Goal: Ask a question

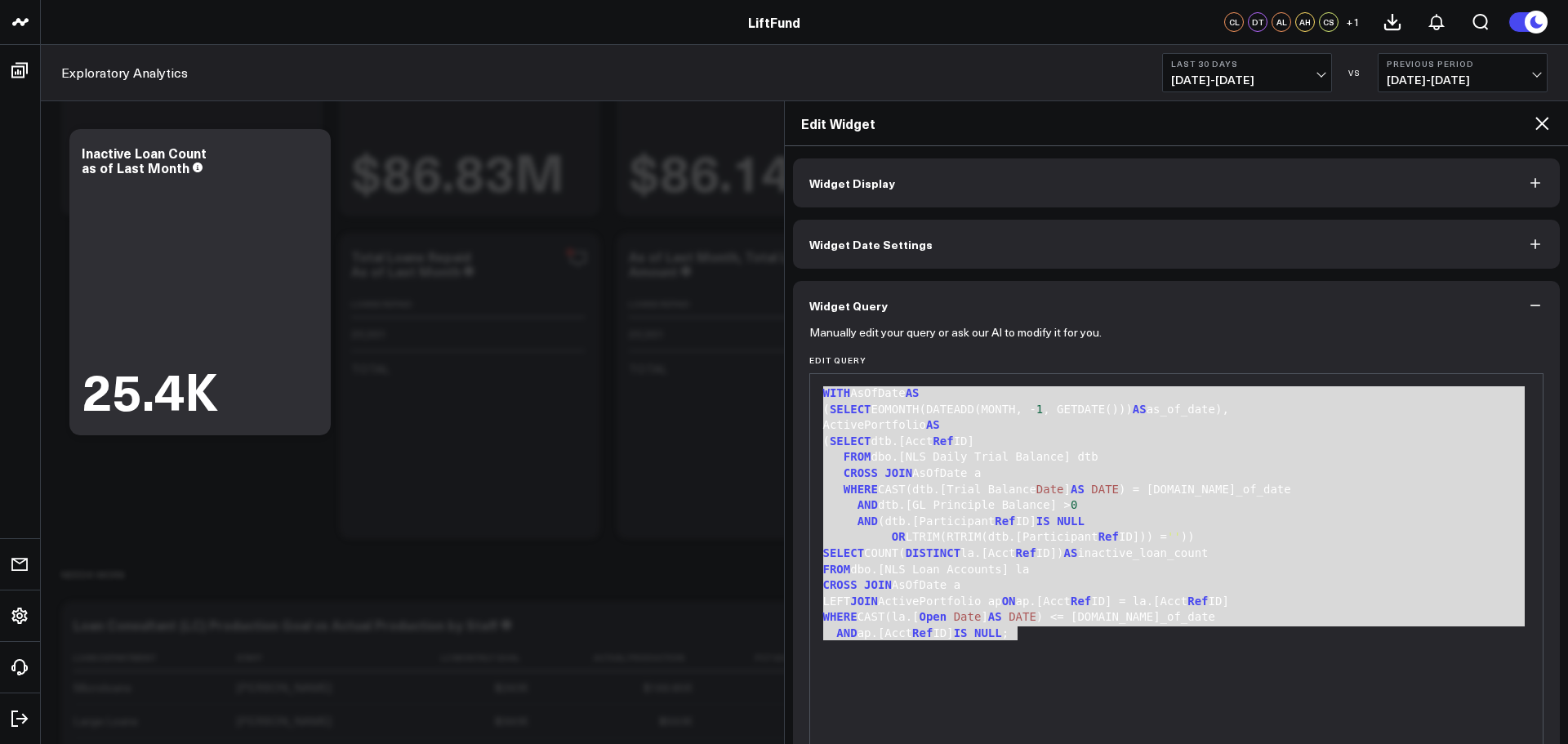
scroll to position [115, 0]
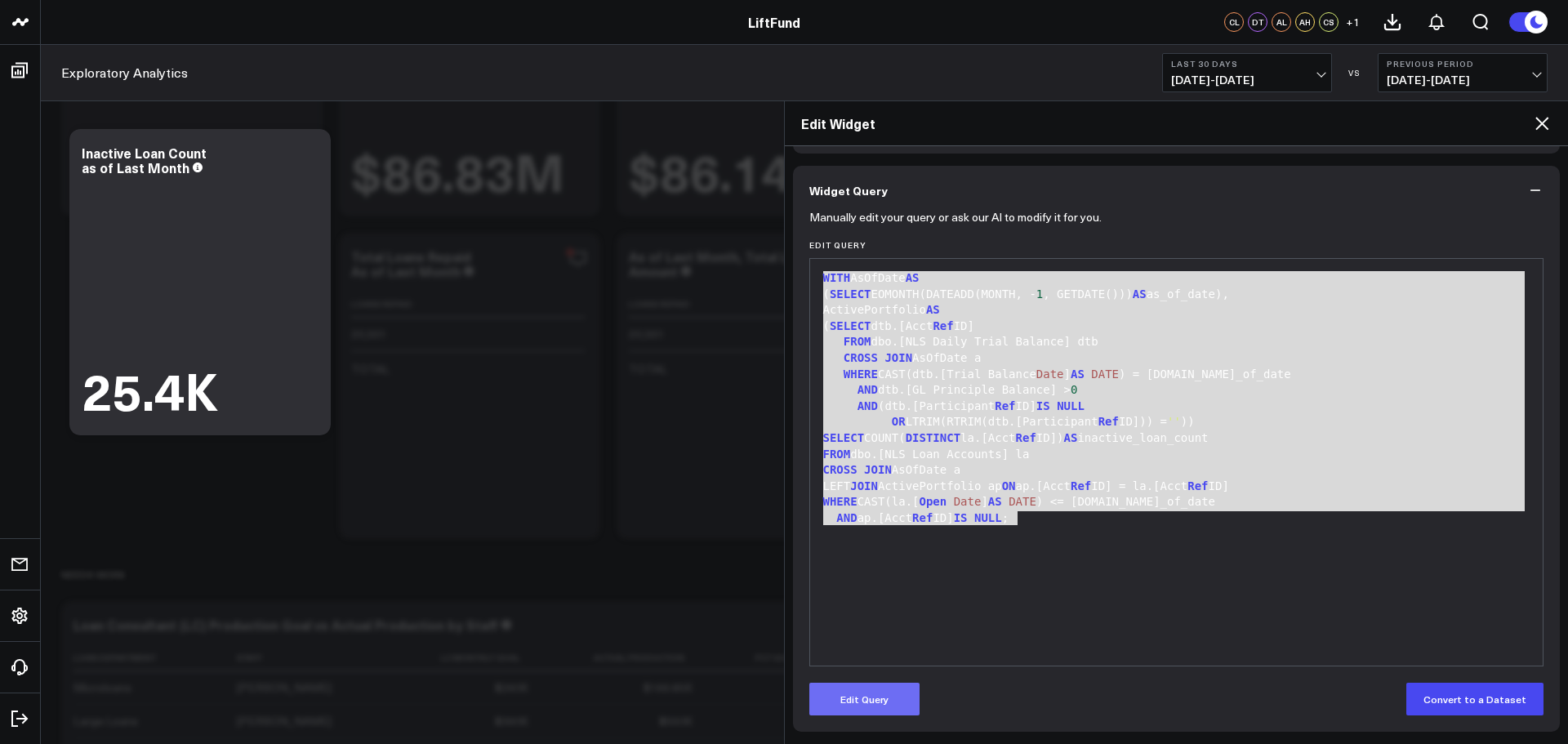
click at [888, 709] on button "Edit Query" at bounding box center [864, 699] width 110 height 32
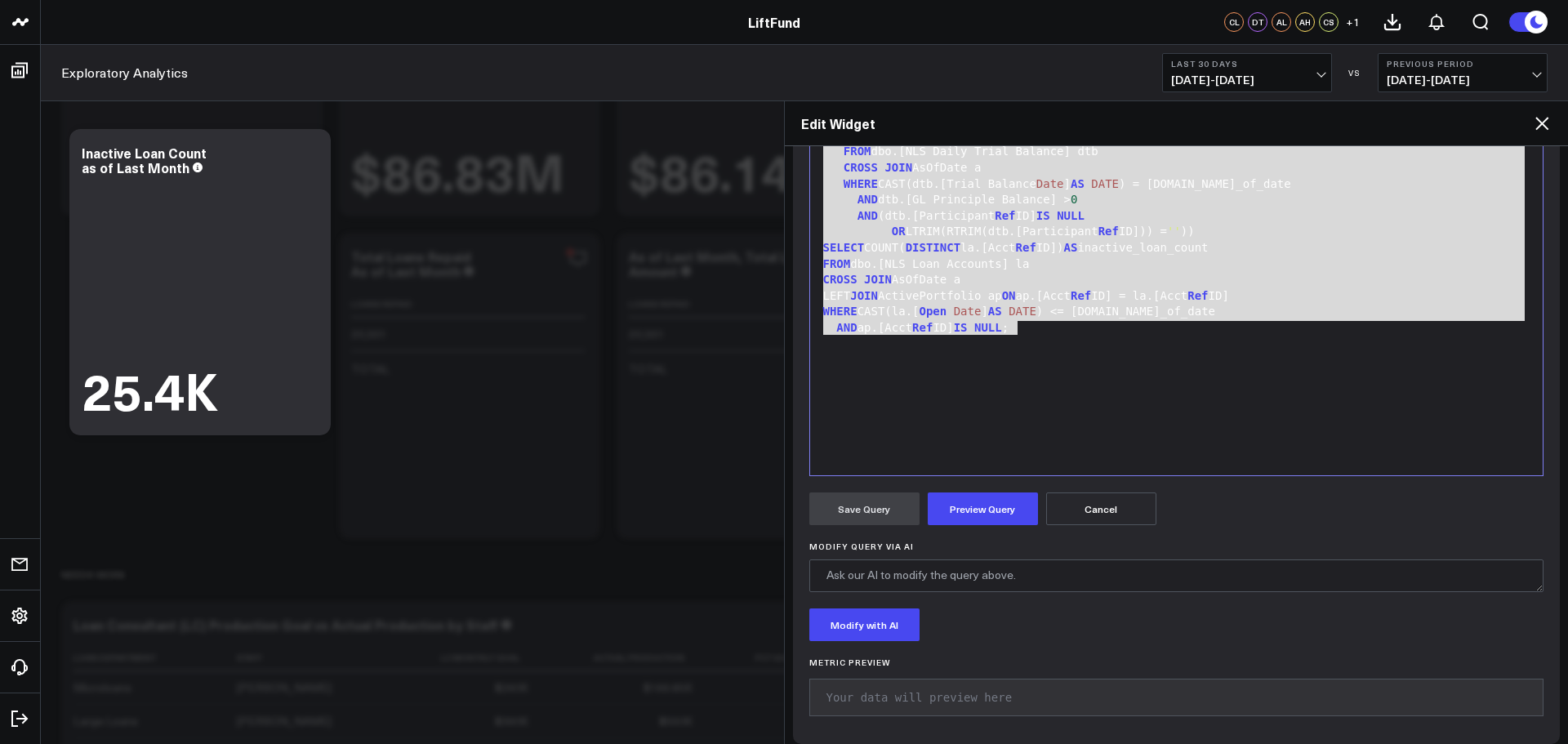
scroll to position [318, 0]
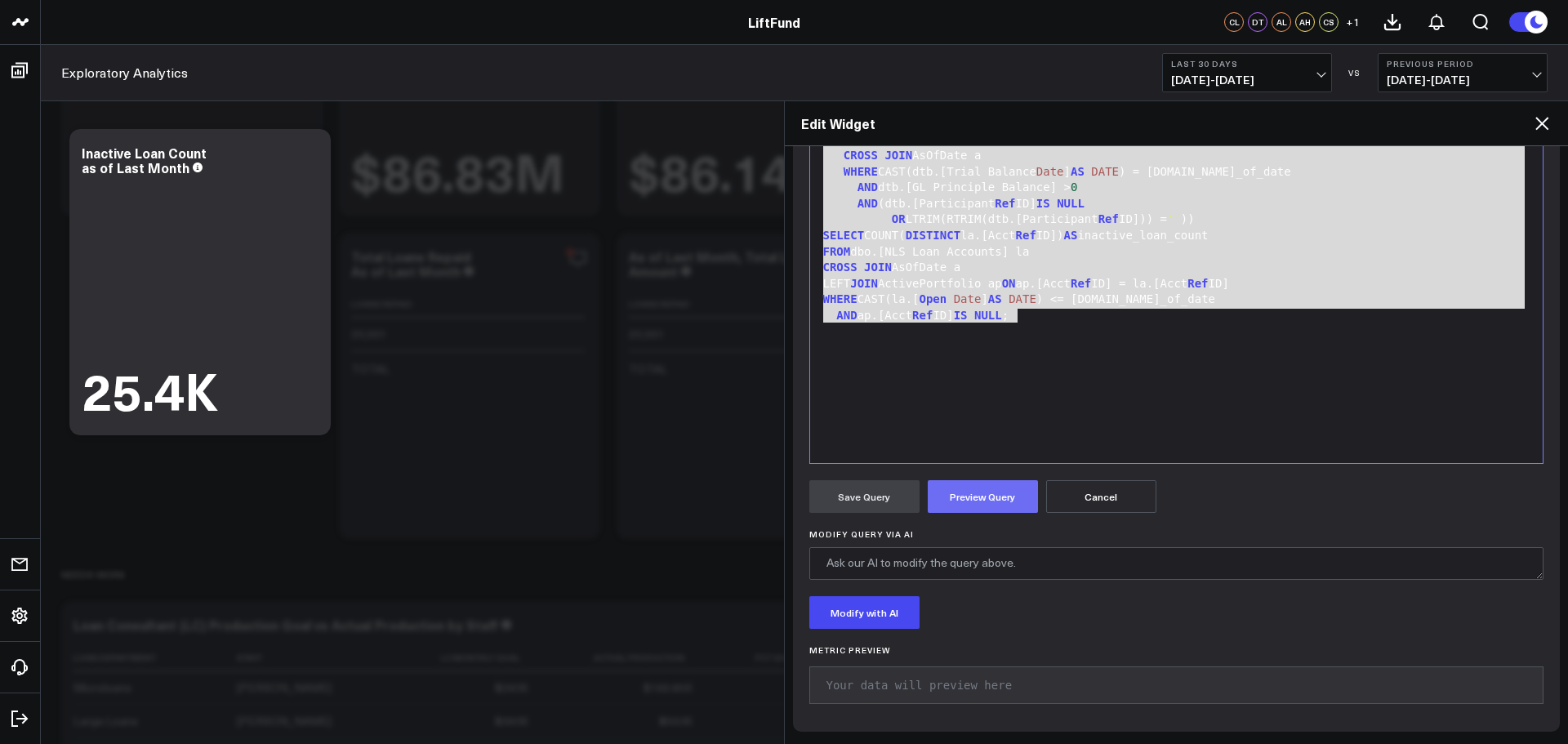
click at [975, 505] on button "Preview Query" at bounding box center [983, 496] width 110 height 32
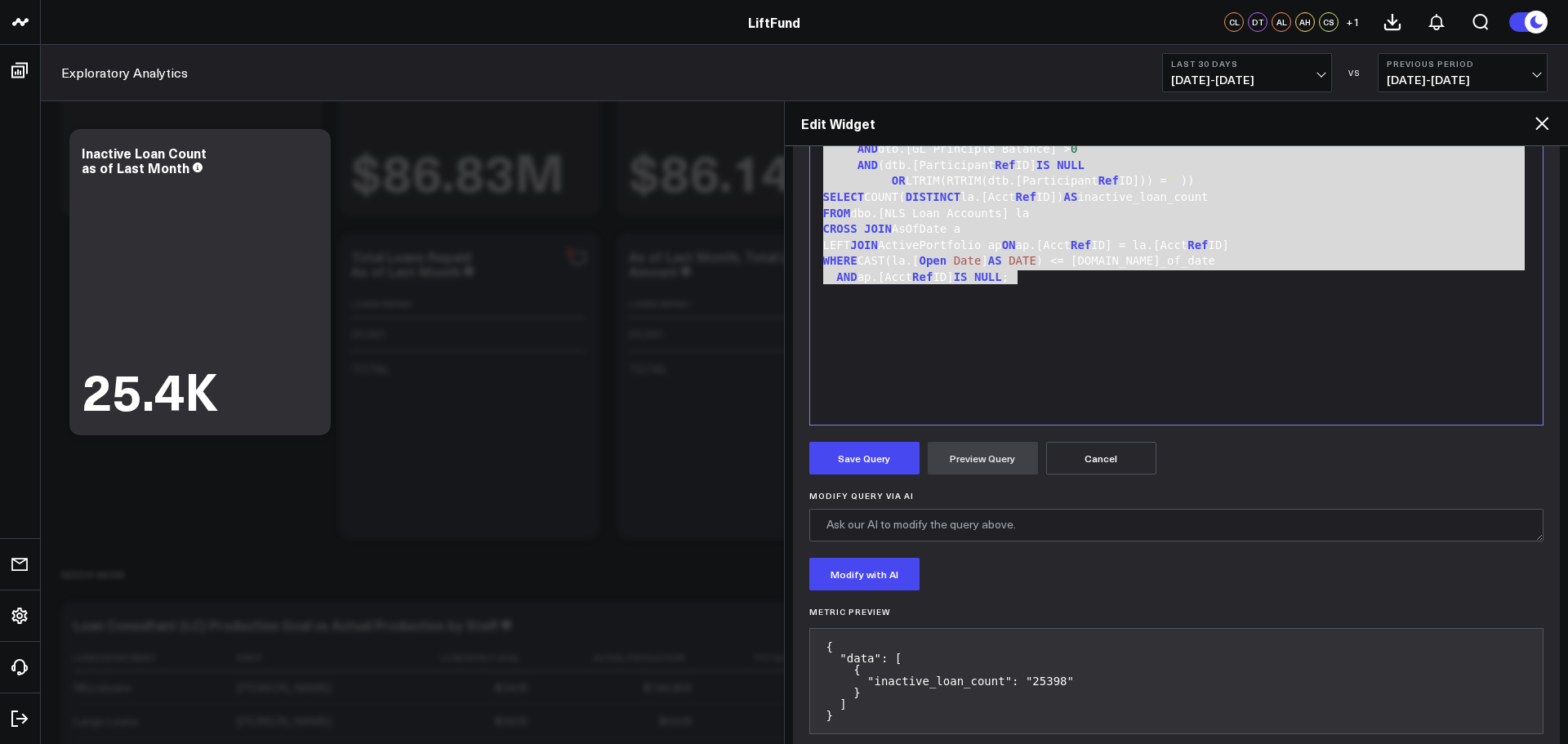
scroll to position [387, 0]
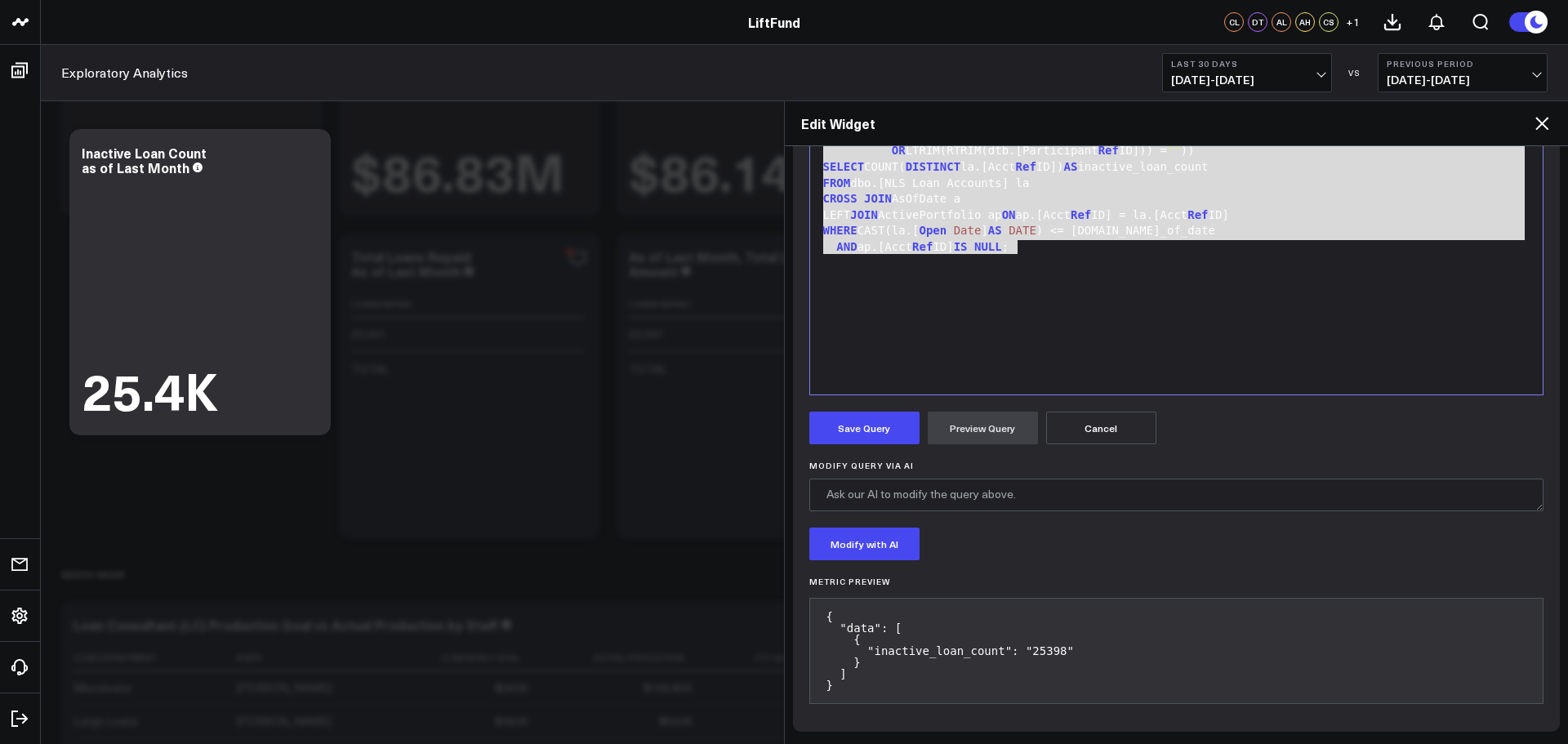
click at [946, 311] on div "WITH AsOfDate AS ( SELECT EOMONTH(DATEADD(MONTH, - 1 , GETDATE())) AS as_of_dat…" at bounding box center [1177, 191] width 717 height 391
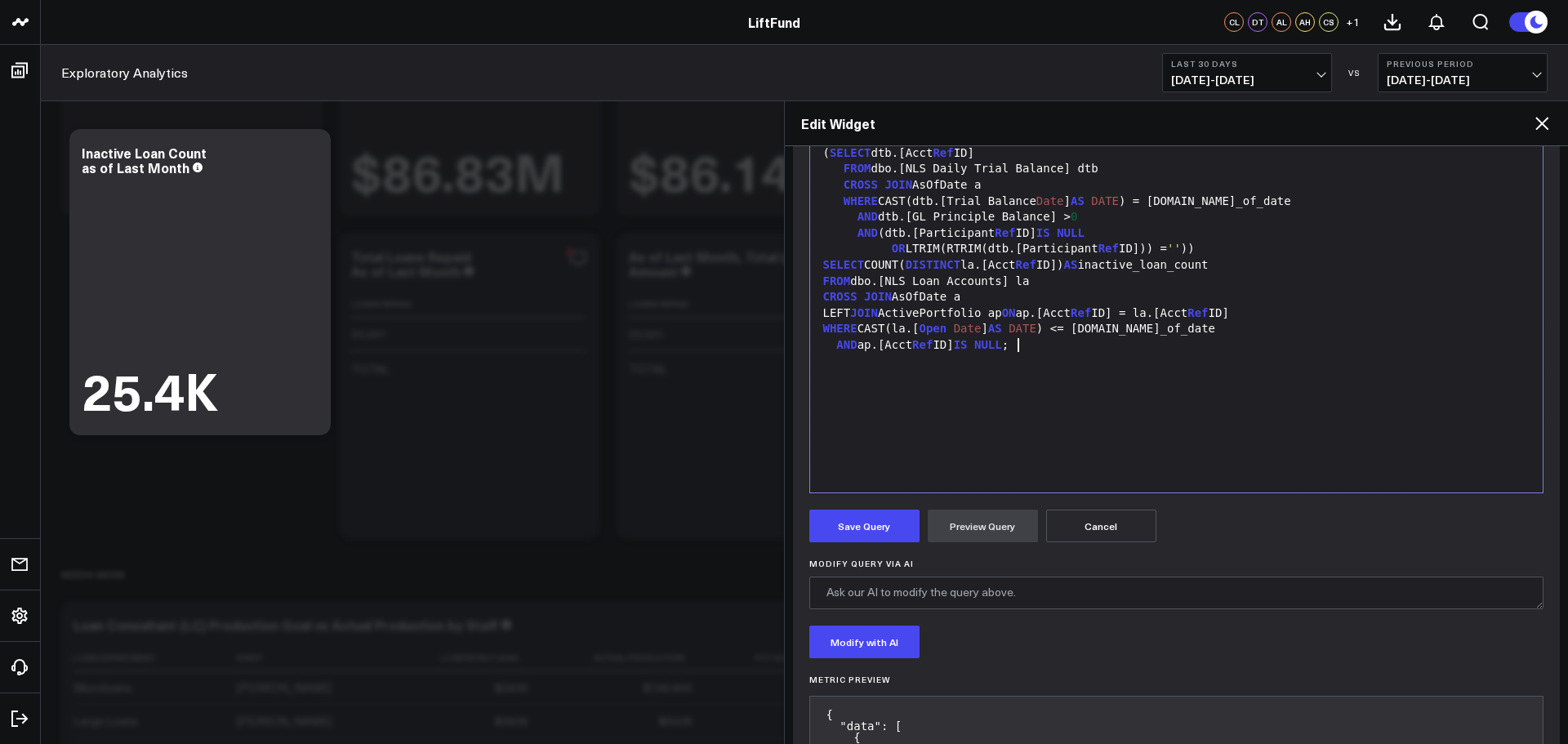
scroll to position [141, 0]
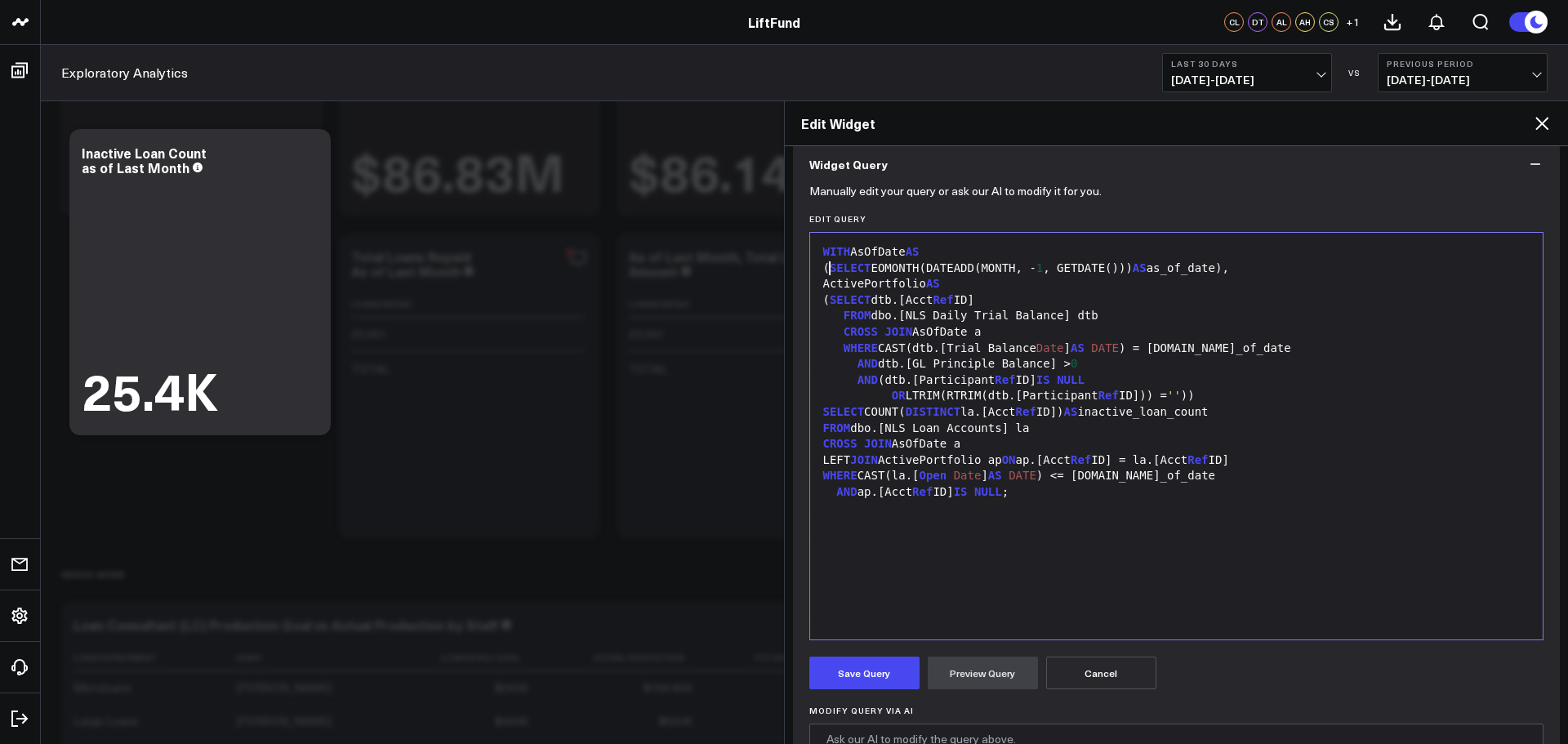
click at [833, 260] on div "( SELECT EOMONTH(DATEADD(MONTH, - 1 , GETDATE())) AS as_of_date)," at bounding box center [1177, 268] width 717 height 17
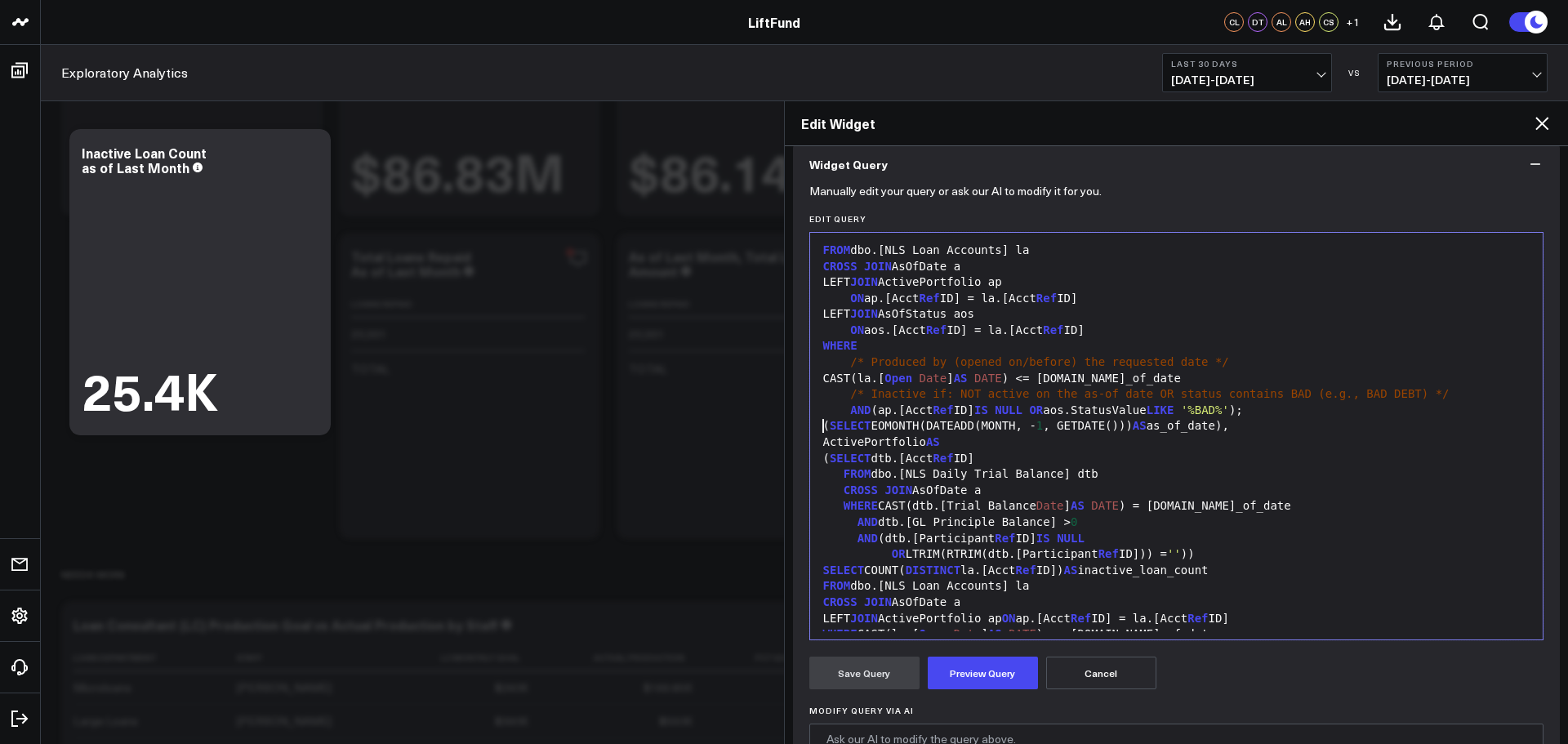
scroll to position [784, 0]
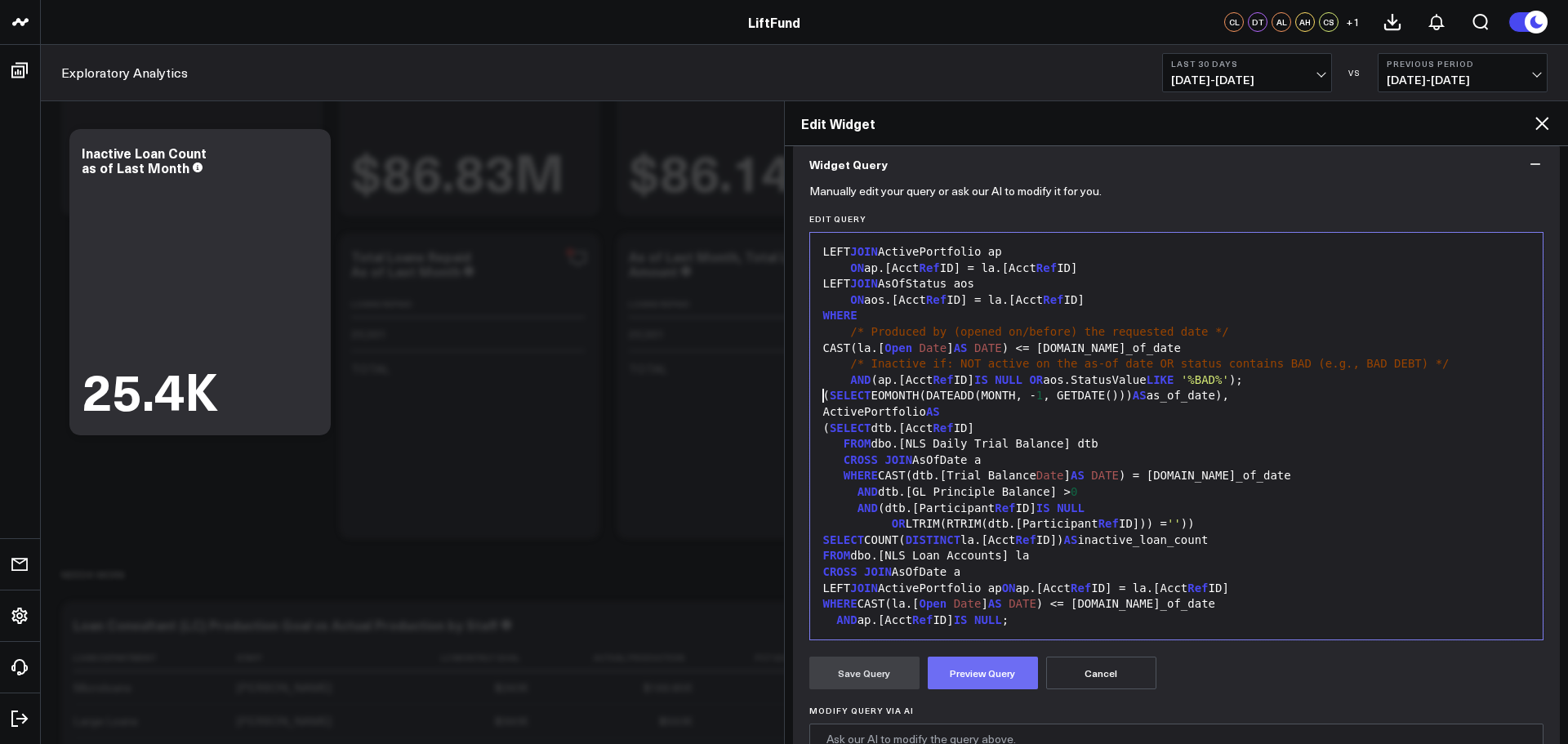
click at [989, 680] on button "Preview Query" at bounding box center [983, 672] width 110 height 32
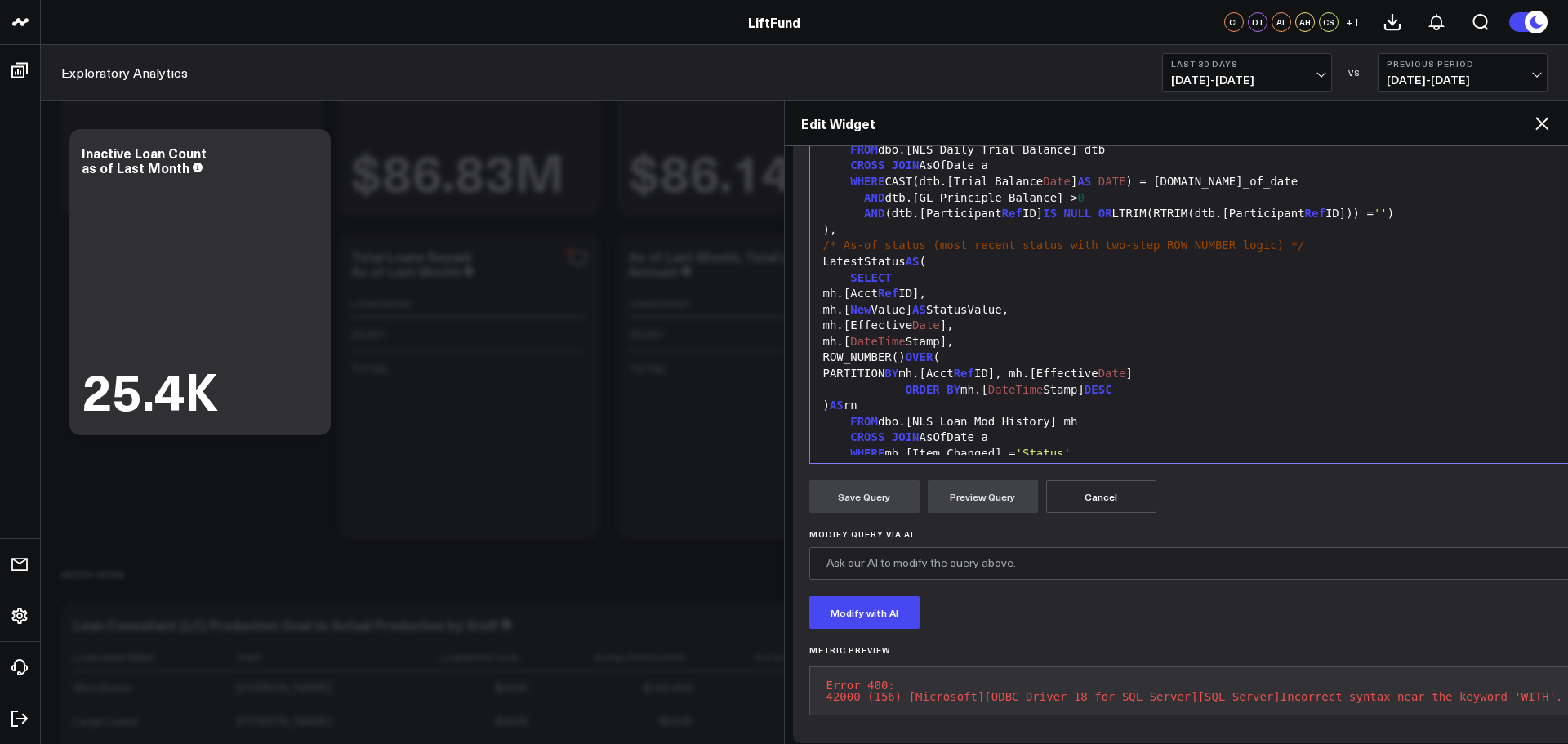
scroll to position [0, 0]
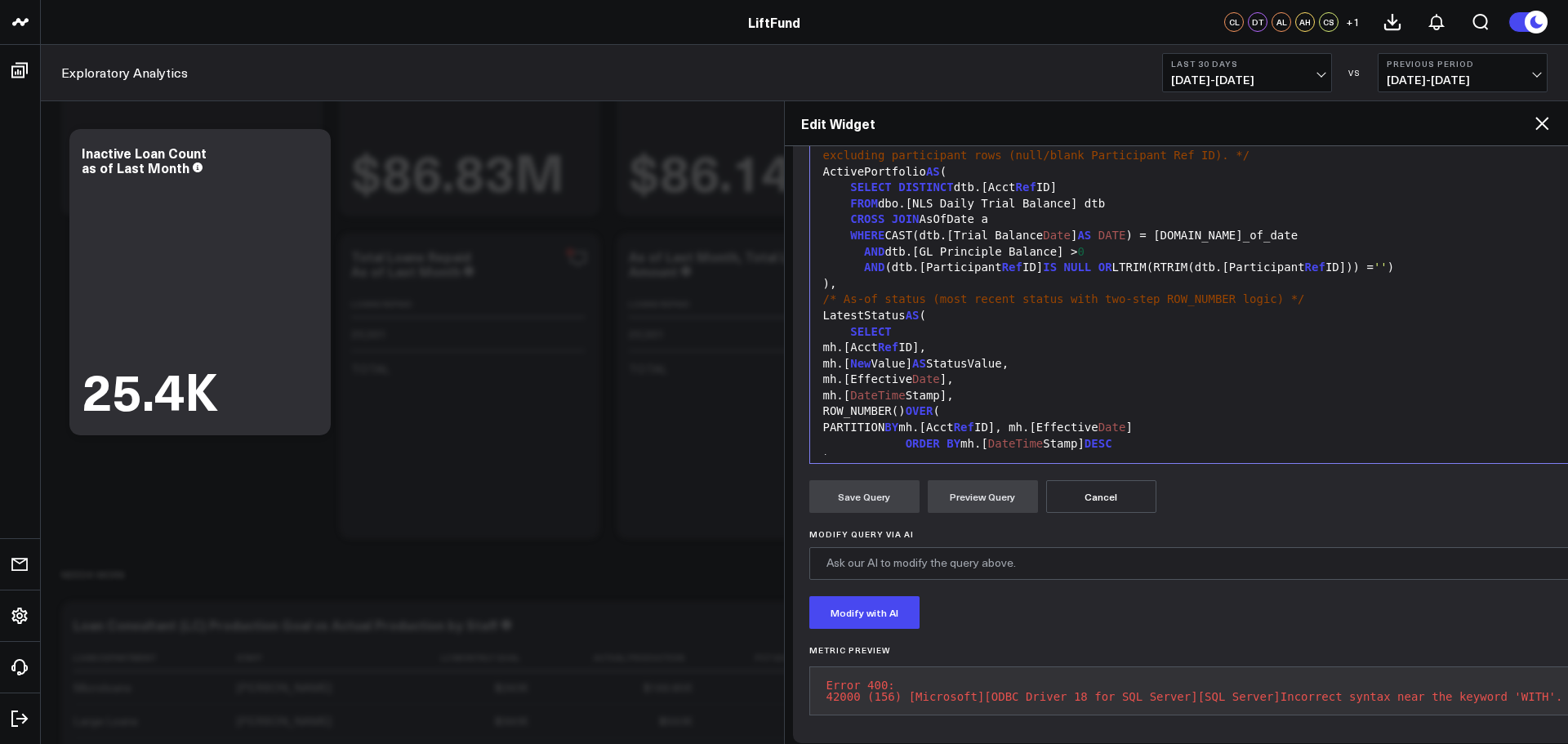
click at [1269, 238] on div "WHERE CAST(dtb.[Trial Balance Date ] AS DATE ) = a.as_of_date" at bounding box center [1195, 236] width 753 height 17
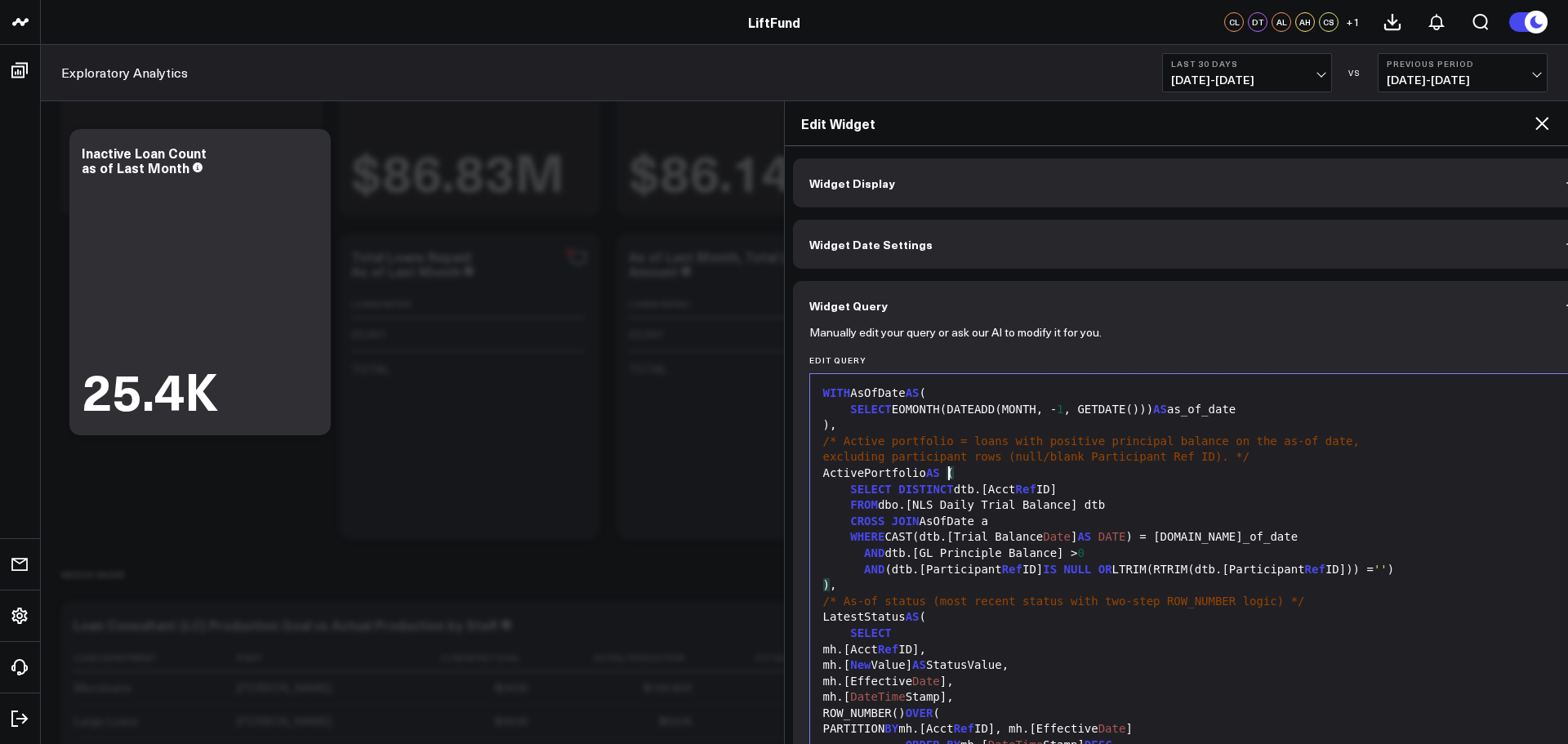
click at [974, 469] on div "ActivePortfolio AS (" at bounding box center [1195, 473] width 753 height 17
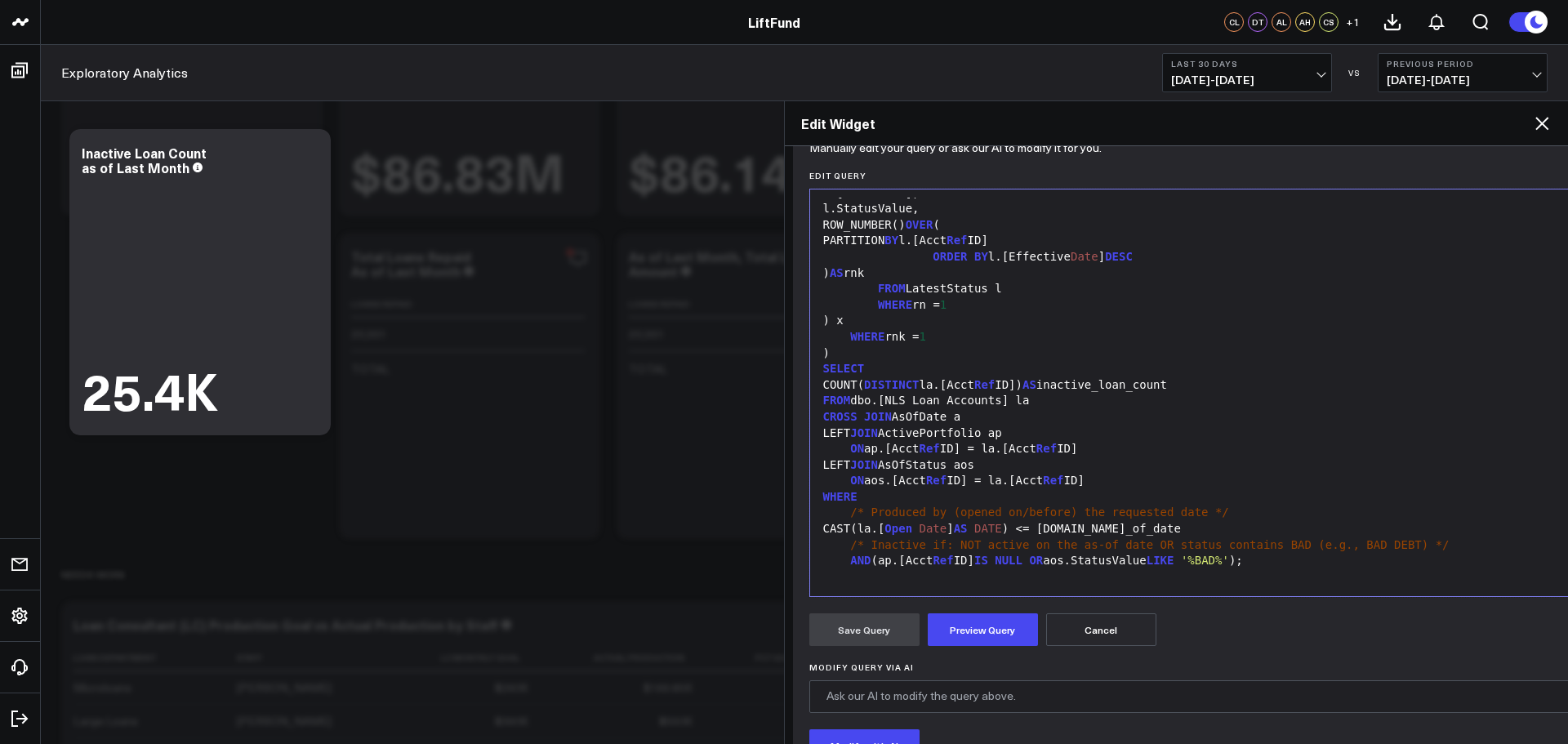
scroll to position [329, 0]
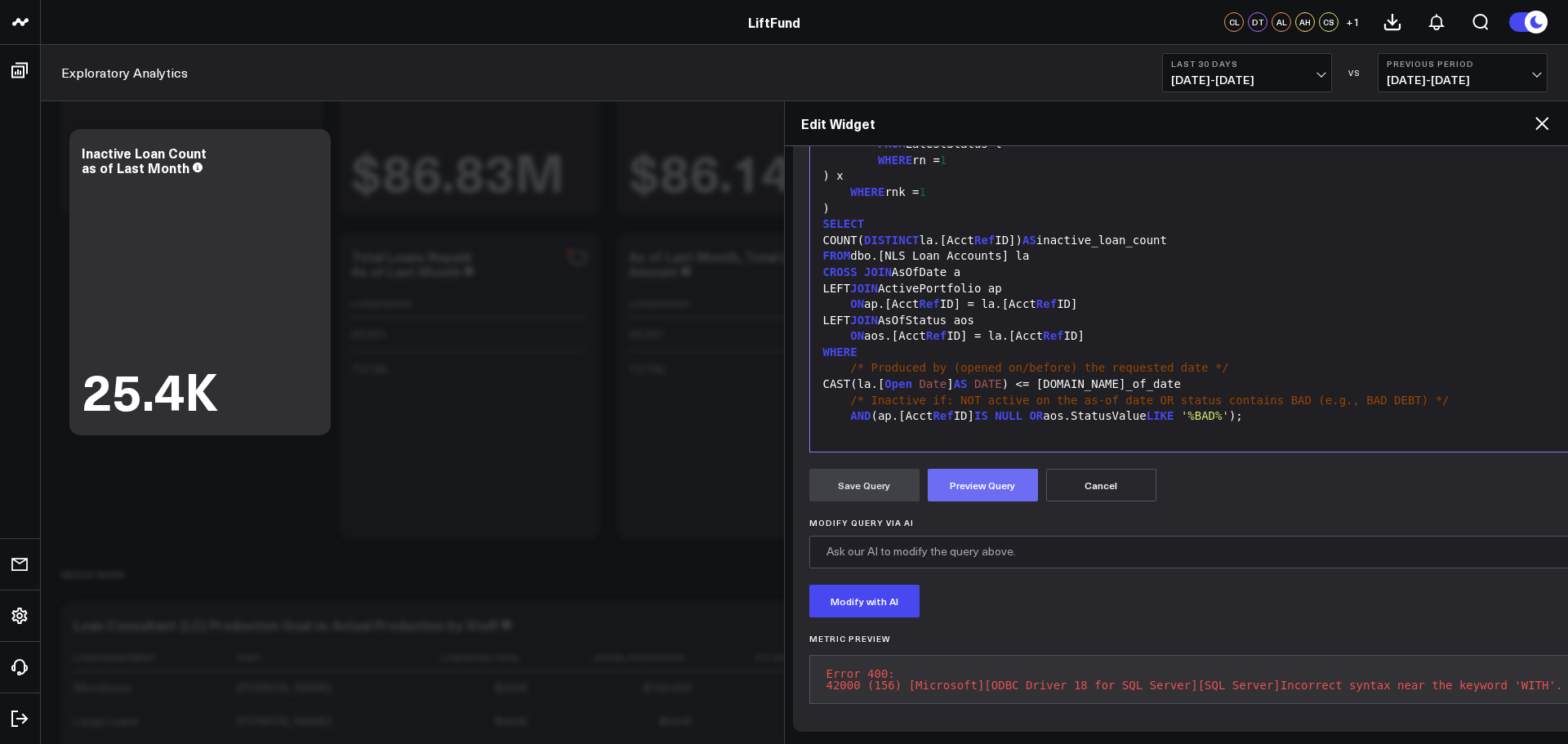
click at [985, 486] on button "Preview Query" at bounding box center [983, 485] width 110 height 32
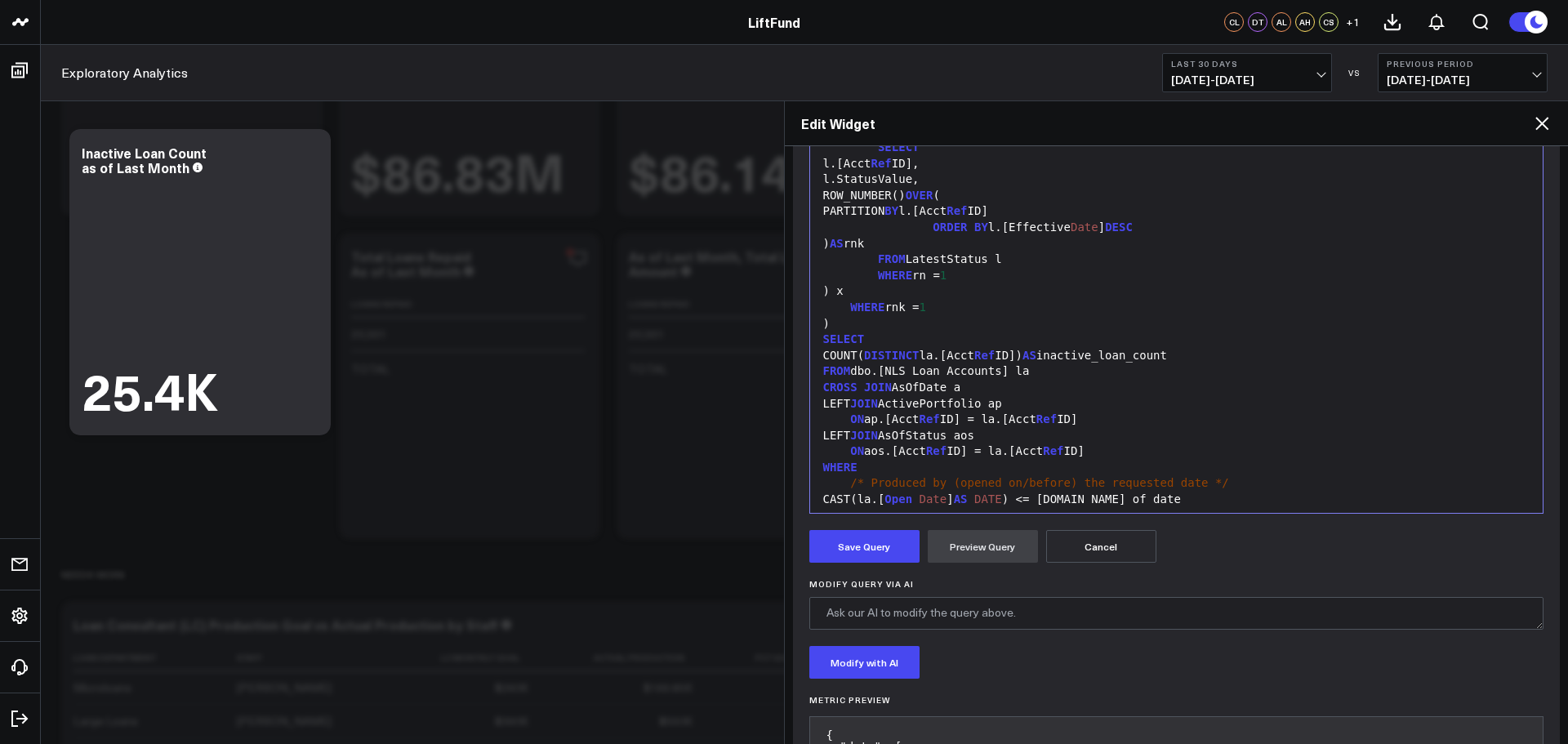
scroll to position [387, 0]
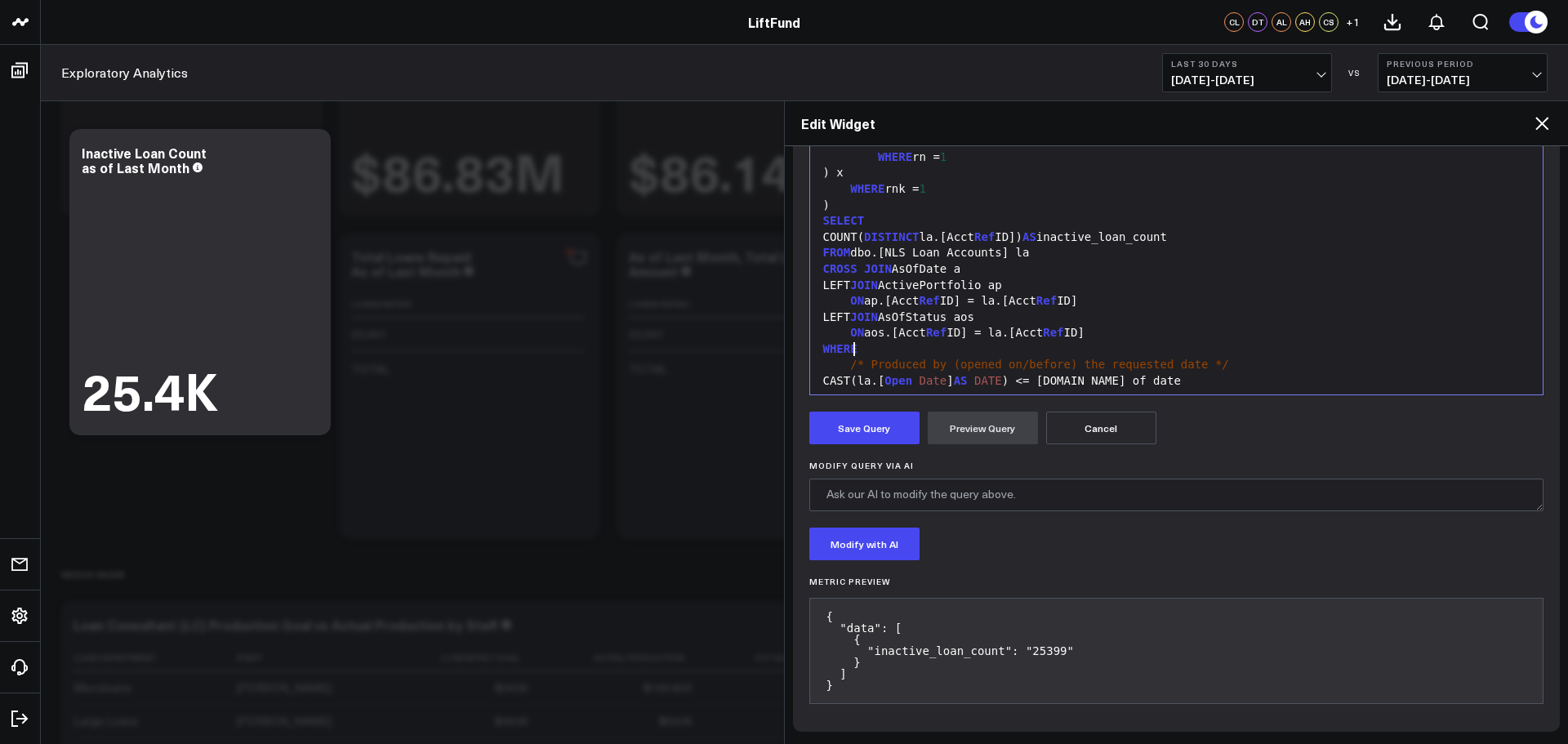
click at [991, 348] on div "WHERE" at bounding box center [1177, 349] width 717 height 17
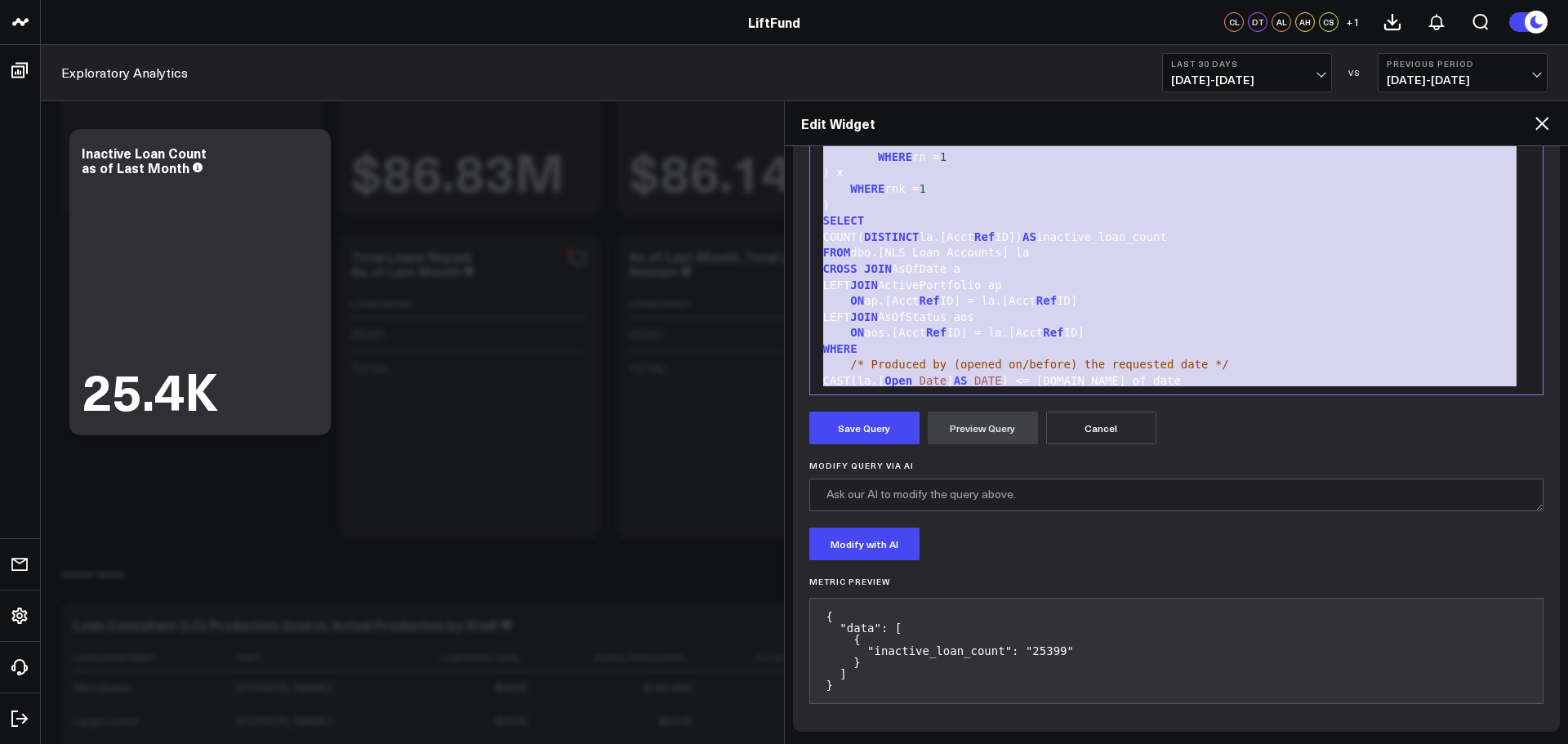
copy div "WITH AsOfDate AS ( SELECT EOMONTH(DATEADD(MONTH, - 1 , GETDATE())) AS as_of_dat…"
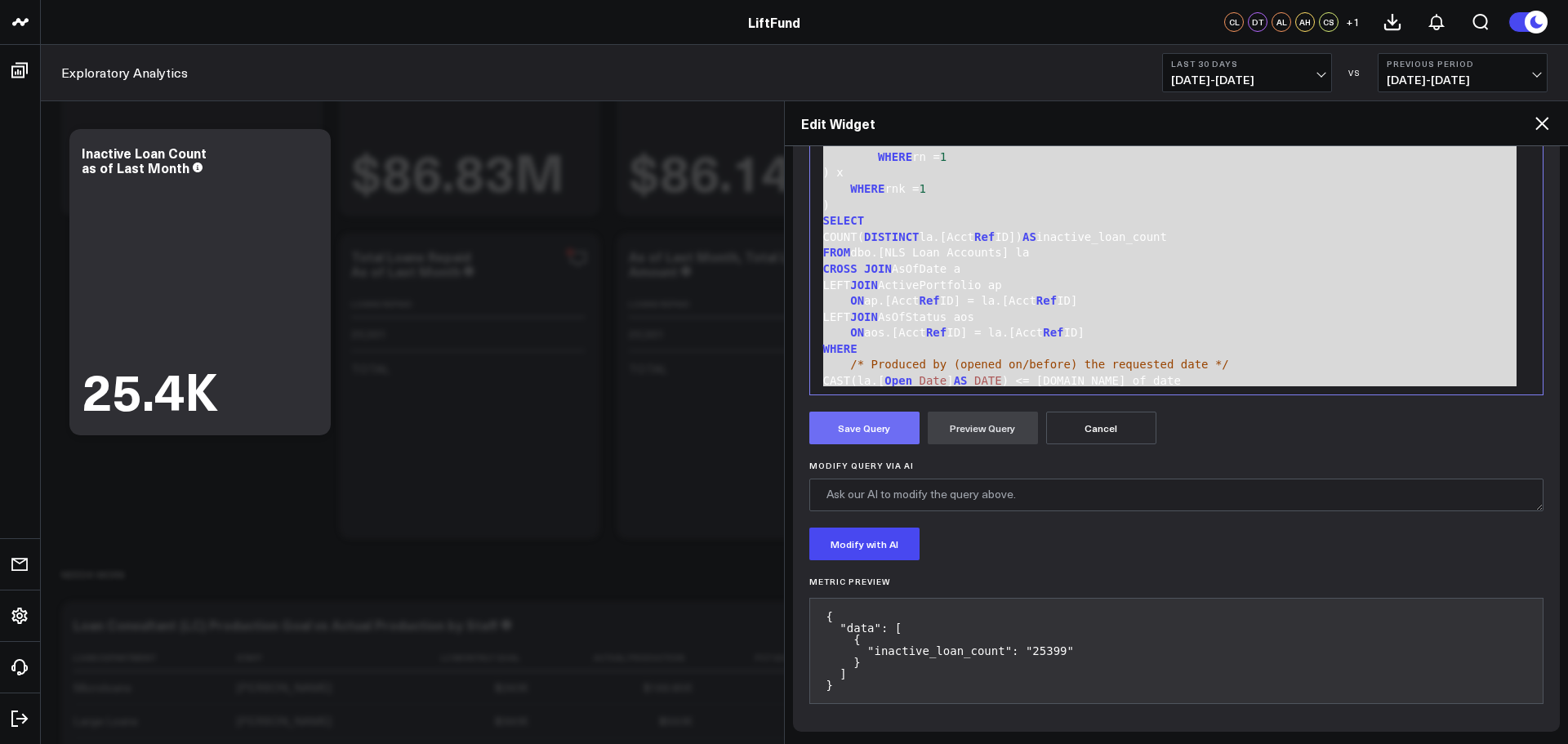
click at [905, 419] on button "Save Query" at bounding box center [864, 427] width 110 height 32
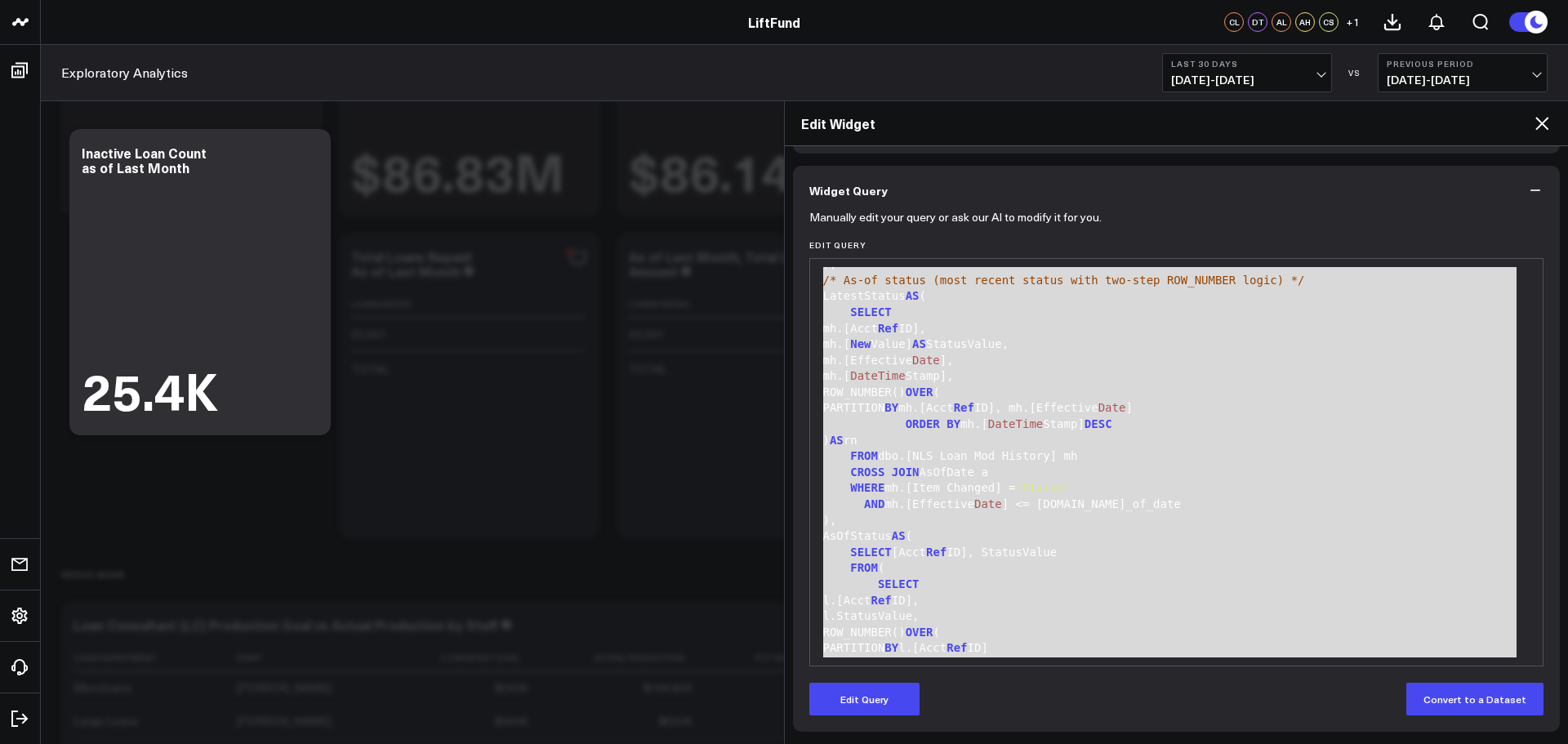
scroll to position [54, 0]
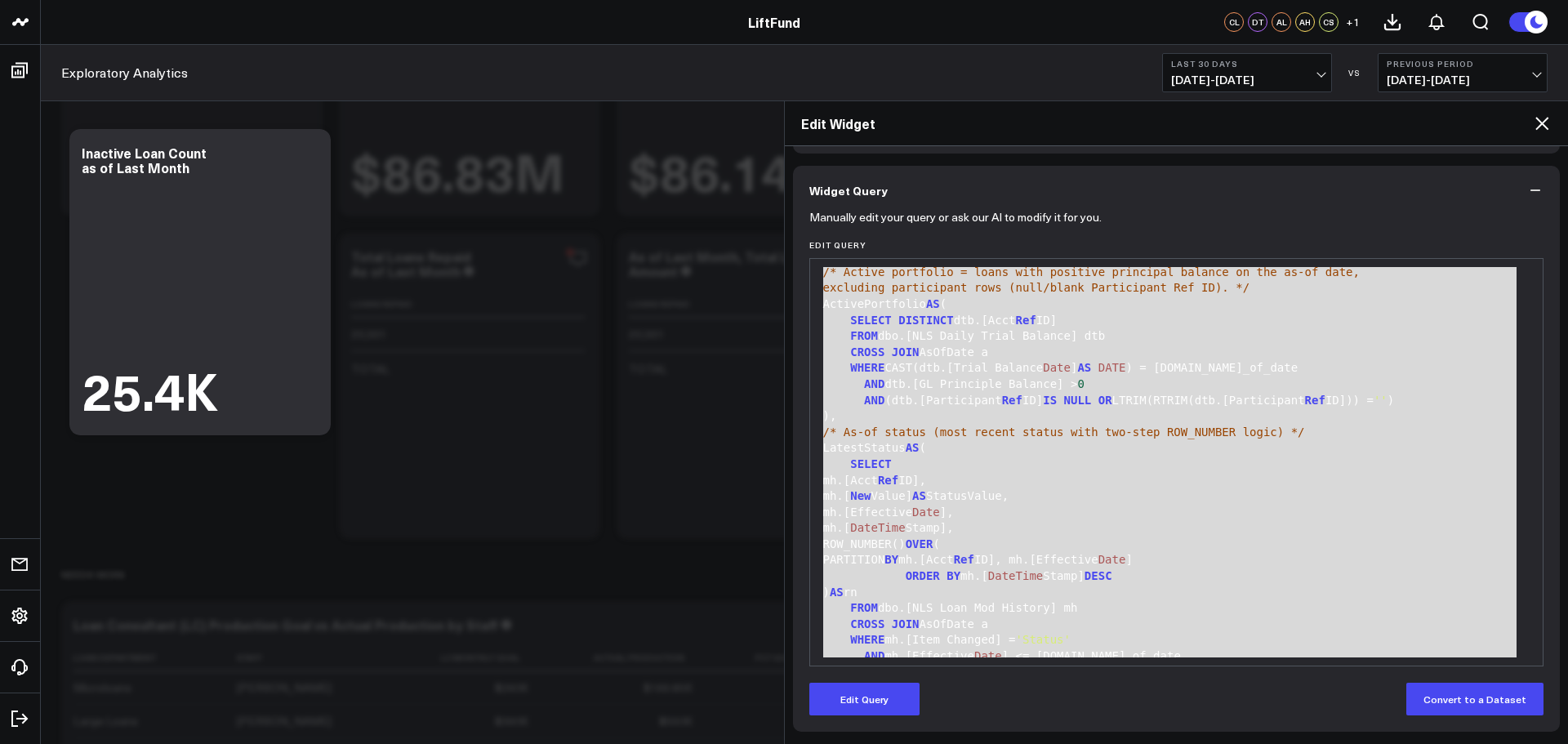
click at [1535, 195] on icon "button" at bounding box center [1536, 190] width 17 height 17
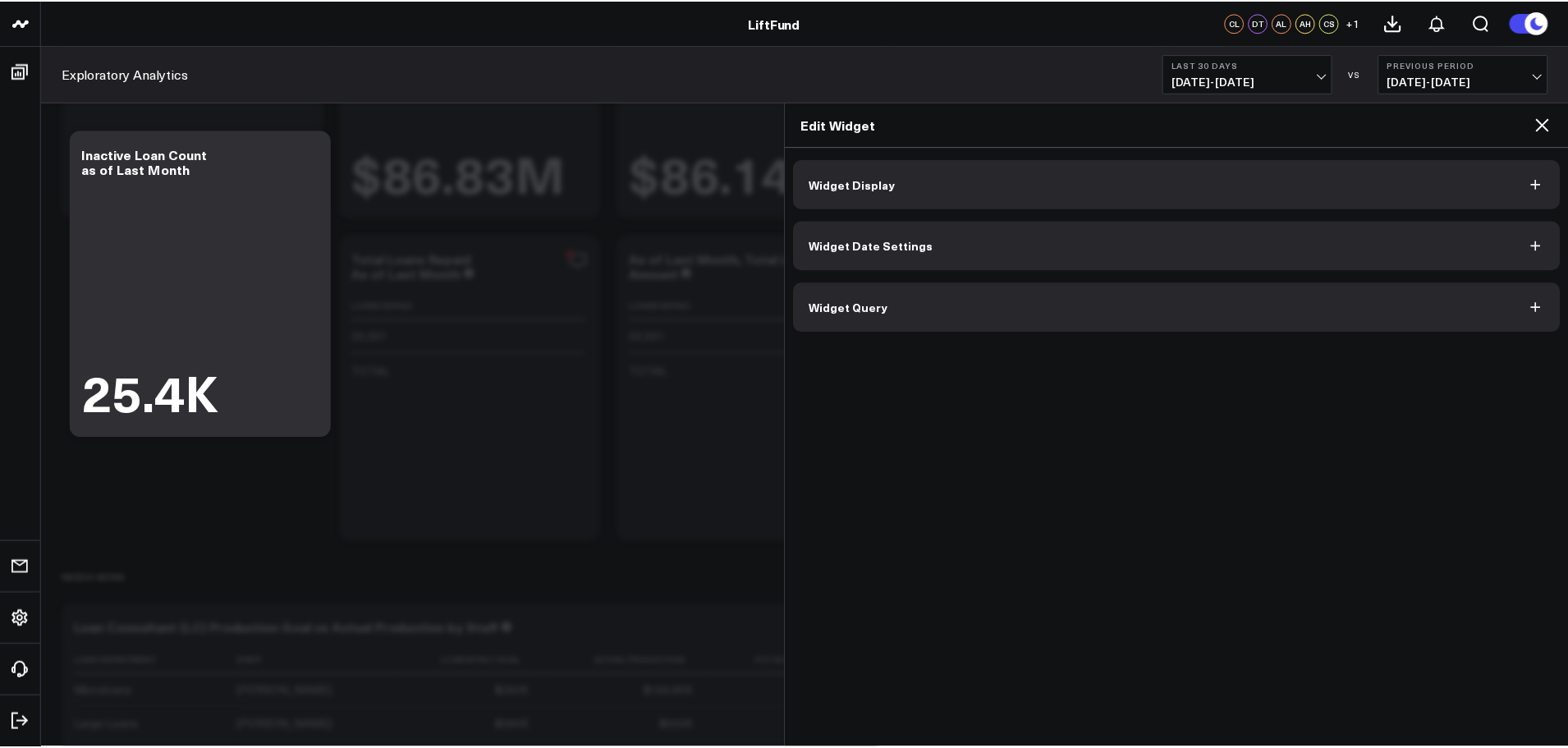
scroll to position [0, 0]
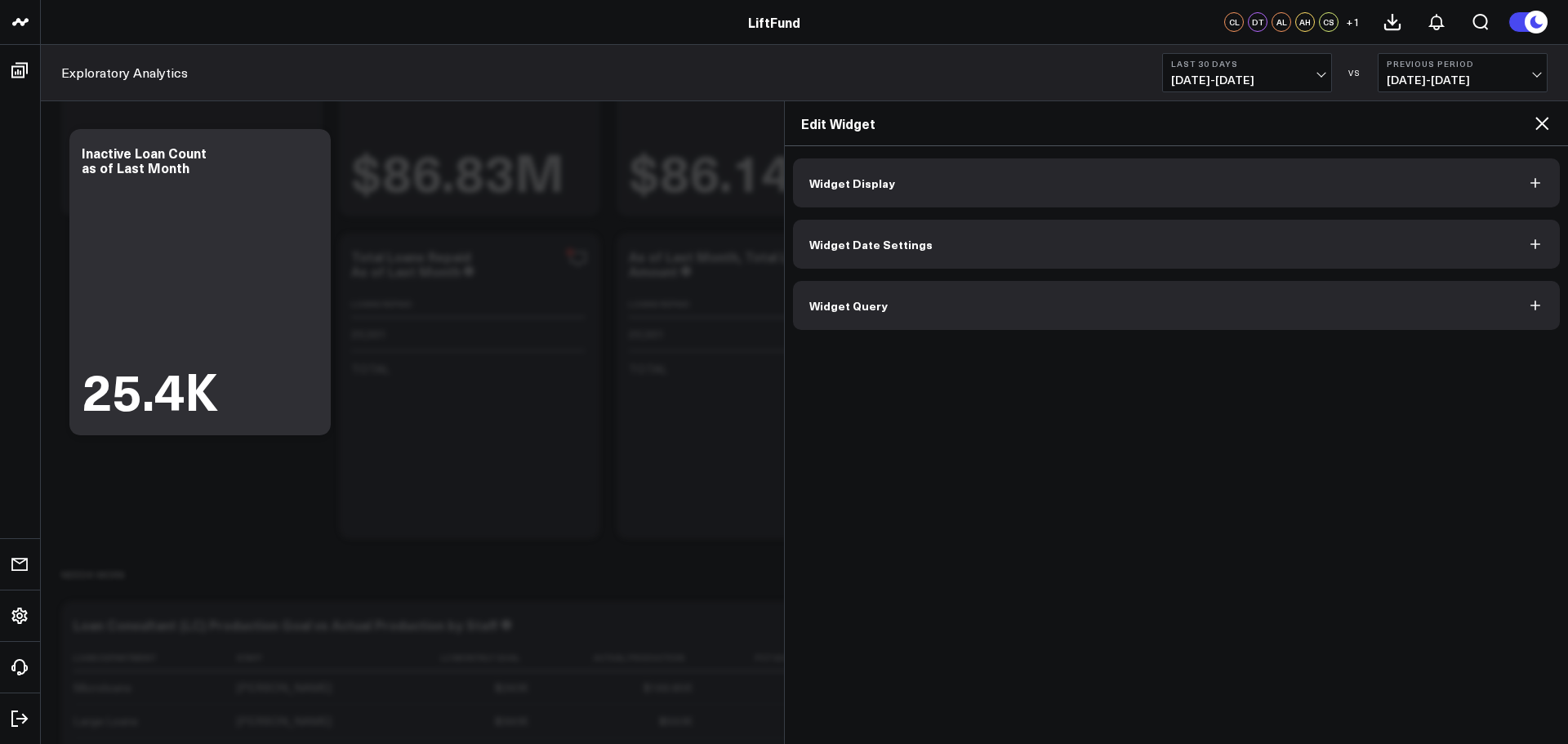
click at [1129, 169] on button "Widget Display" at bounding box center [1177, 183] width 768 height 49
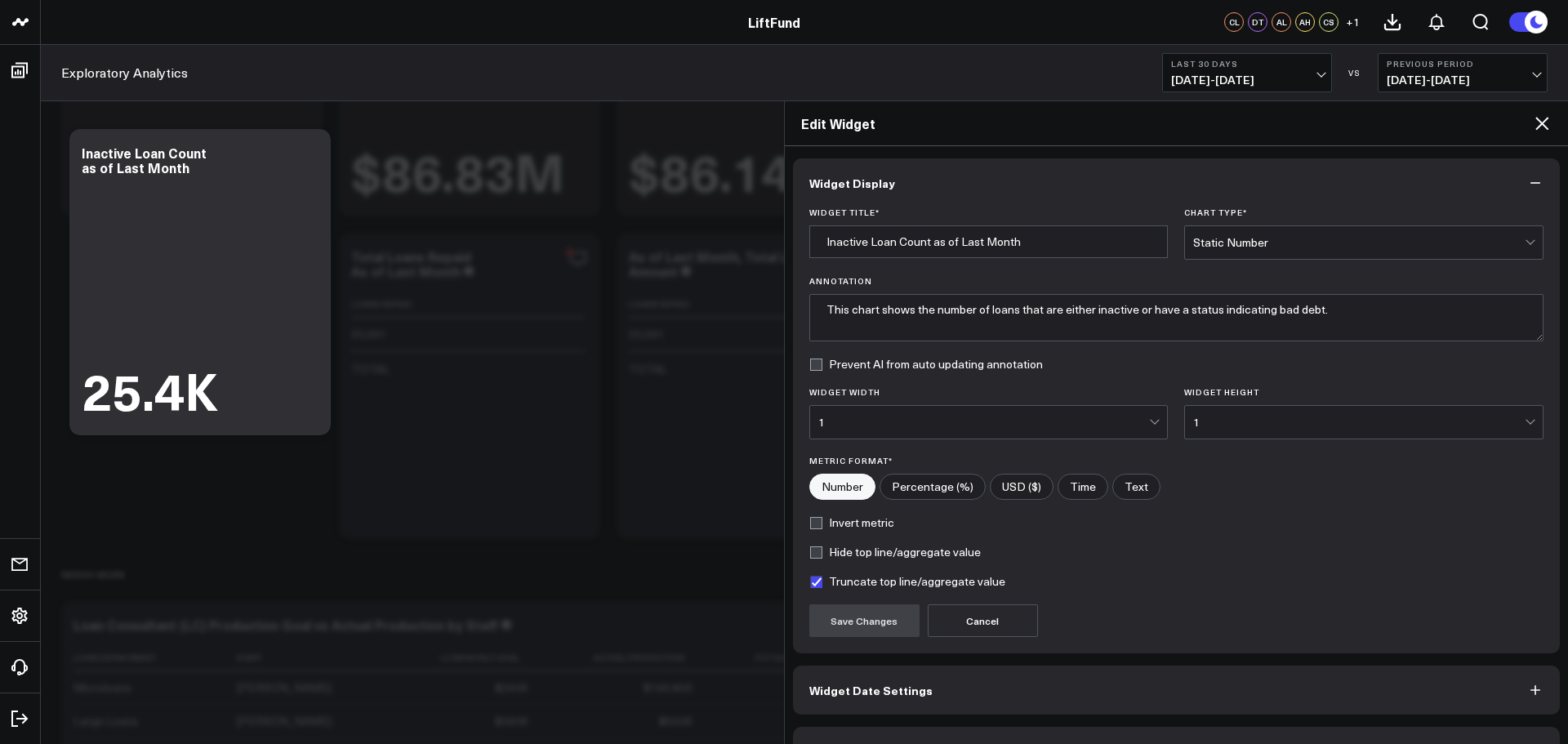
click at [1544, 127] on icon at bounding box center [1541, 123] width 13 height 13
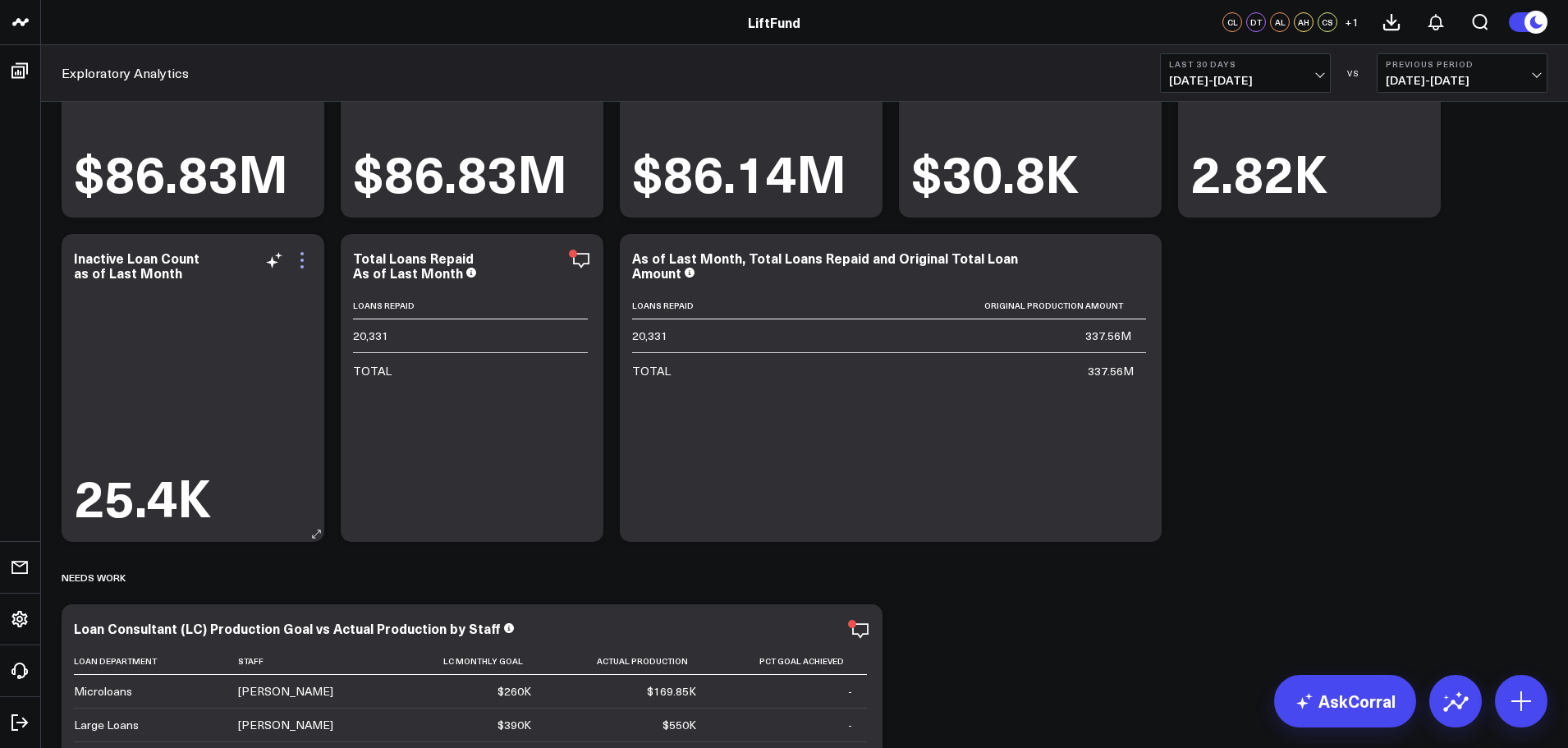
click at [299, 259] on icon at bounding box center [302, 261] width 20 height 20
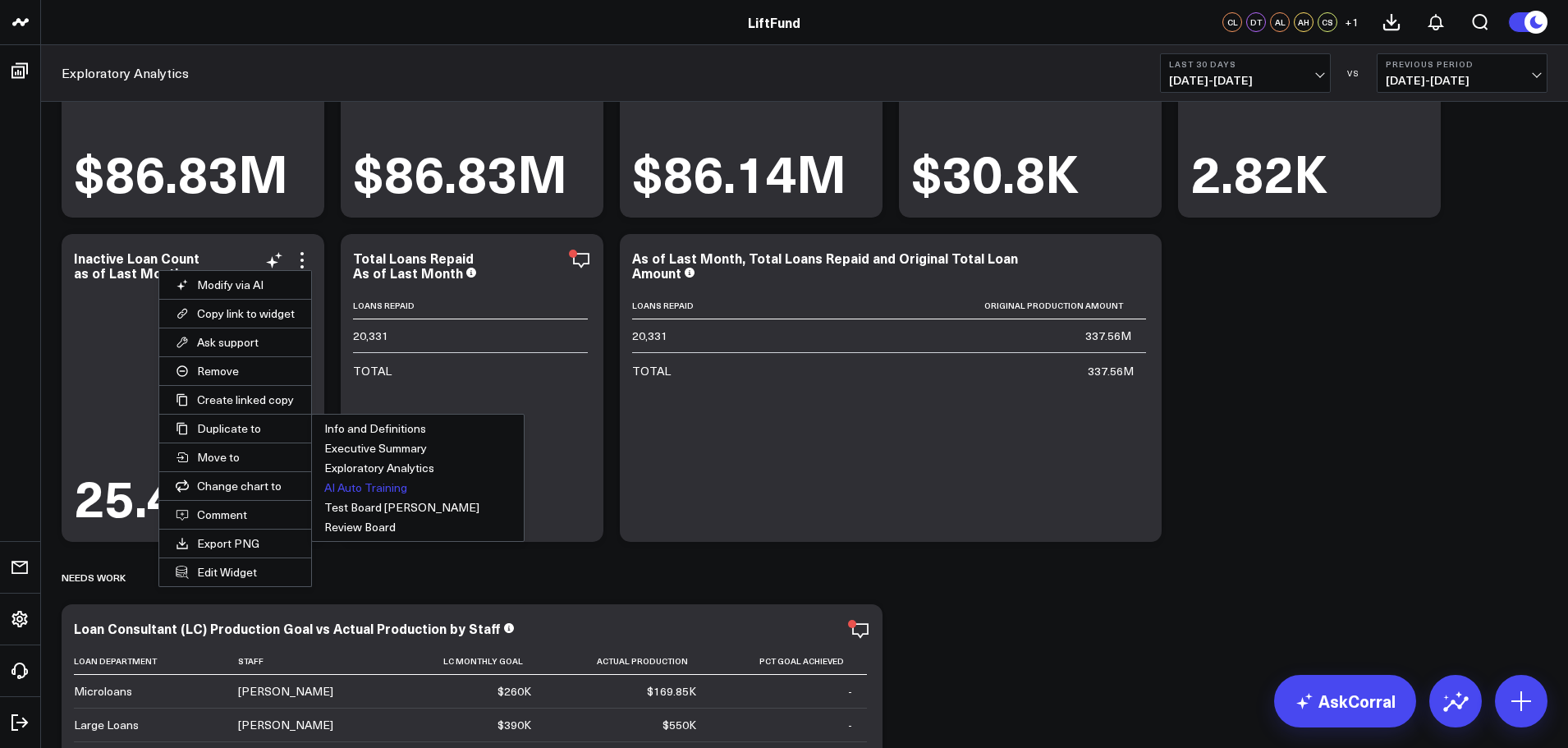
click at [346, 487] on button "AI Auto Training" at bounding box center [417, 487] width 212 height 20
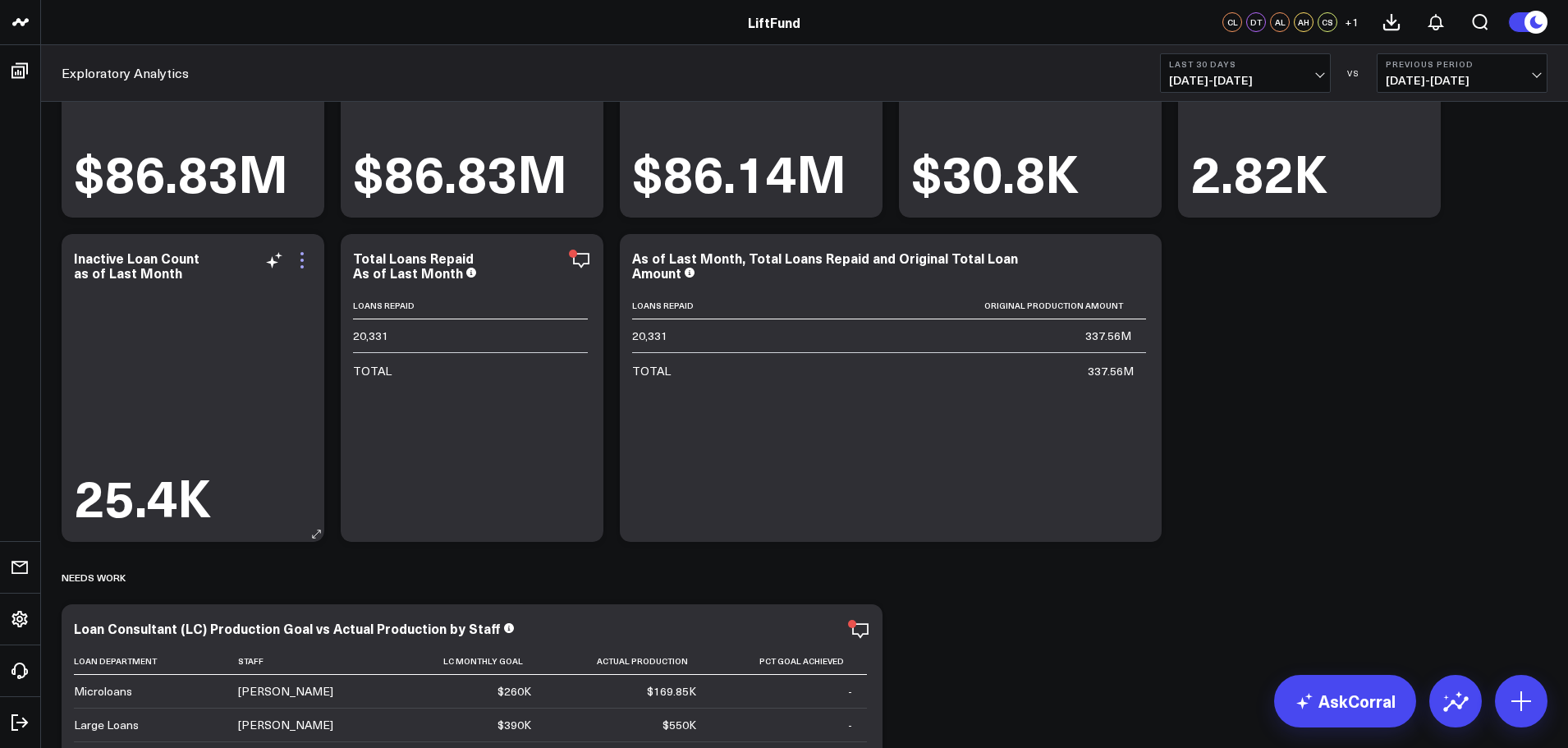
click at [301, 258] on icon at bounding box center [302, 261] width 20 height 20
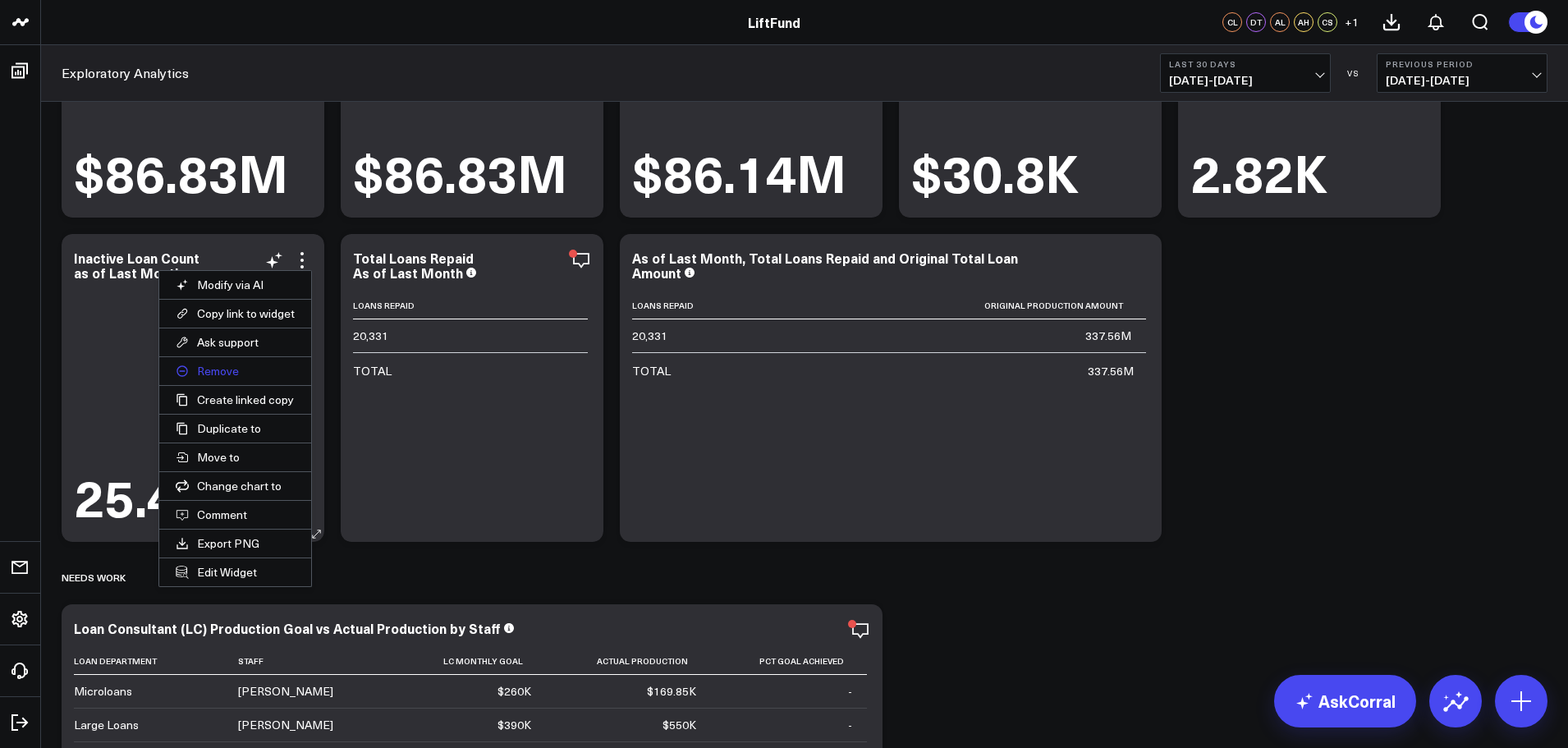
click at [227, 370] on button "Remove" at bounding box center [235, 371] width 152 height 28
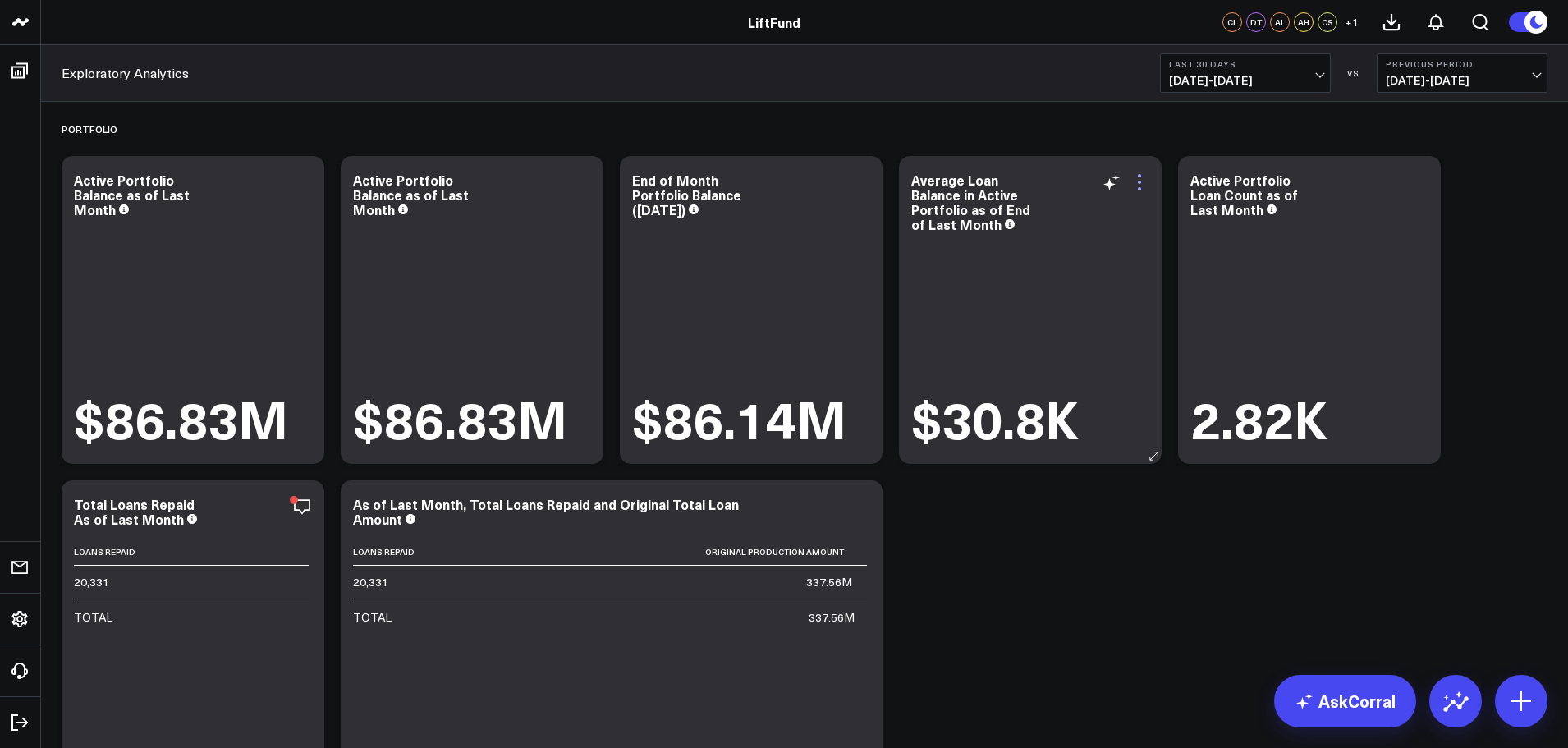
click at [1142, 186] on icon at bounding box center [1140, 183] width 20 height 20
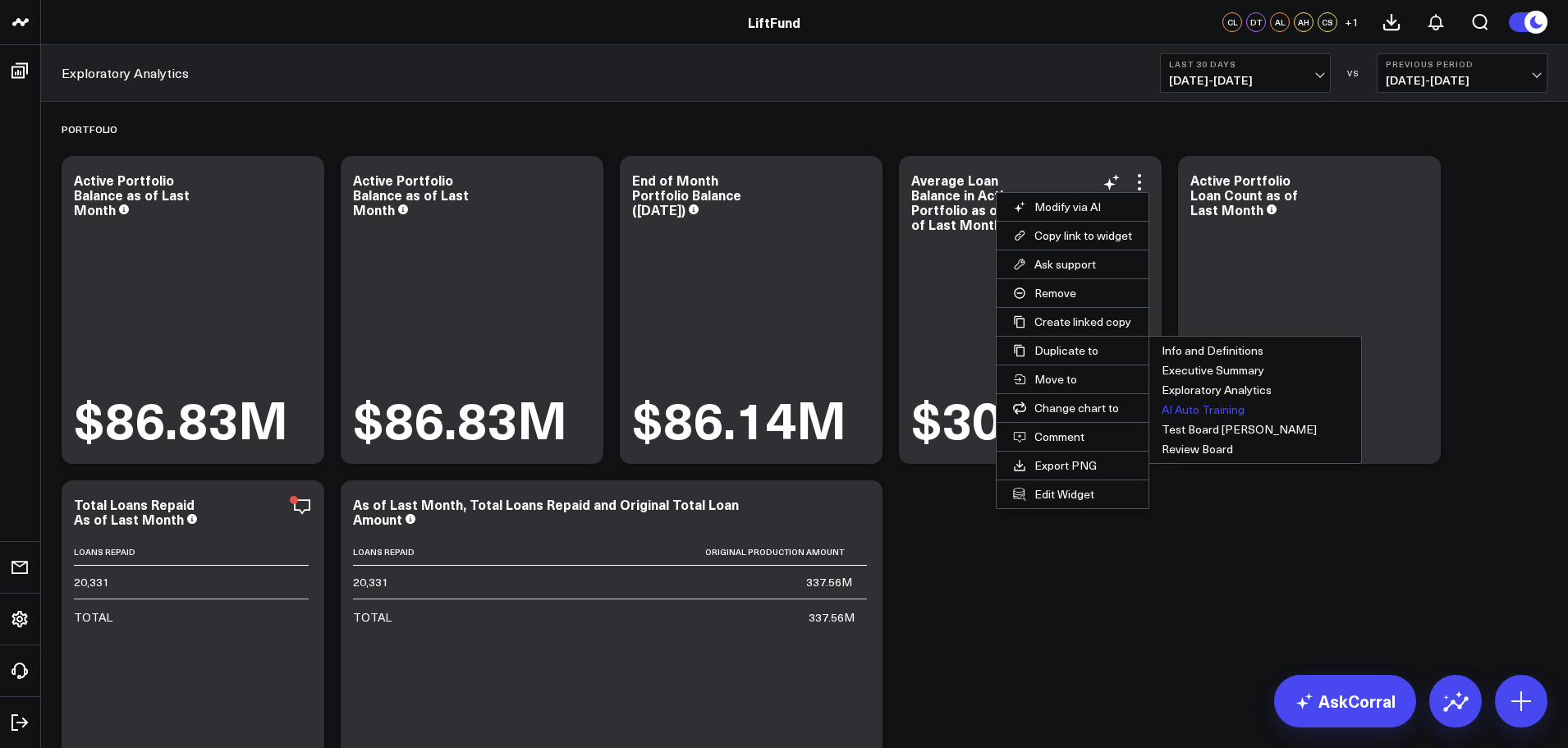
click at [1210, 411] on button "AI Auto Training" at bounding box center [1255, 410] width 212 height 20
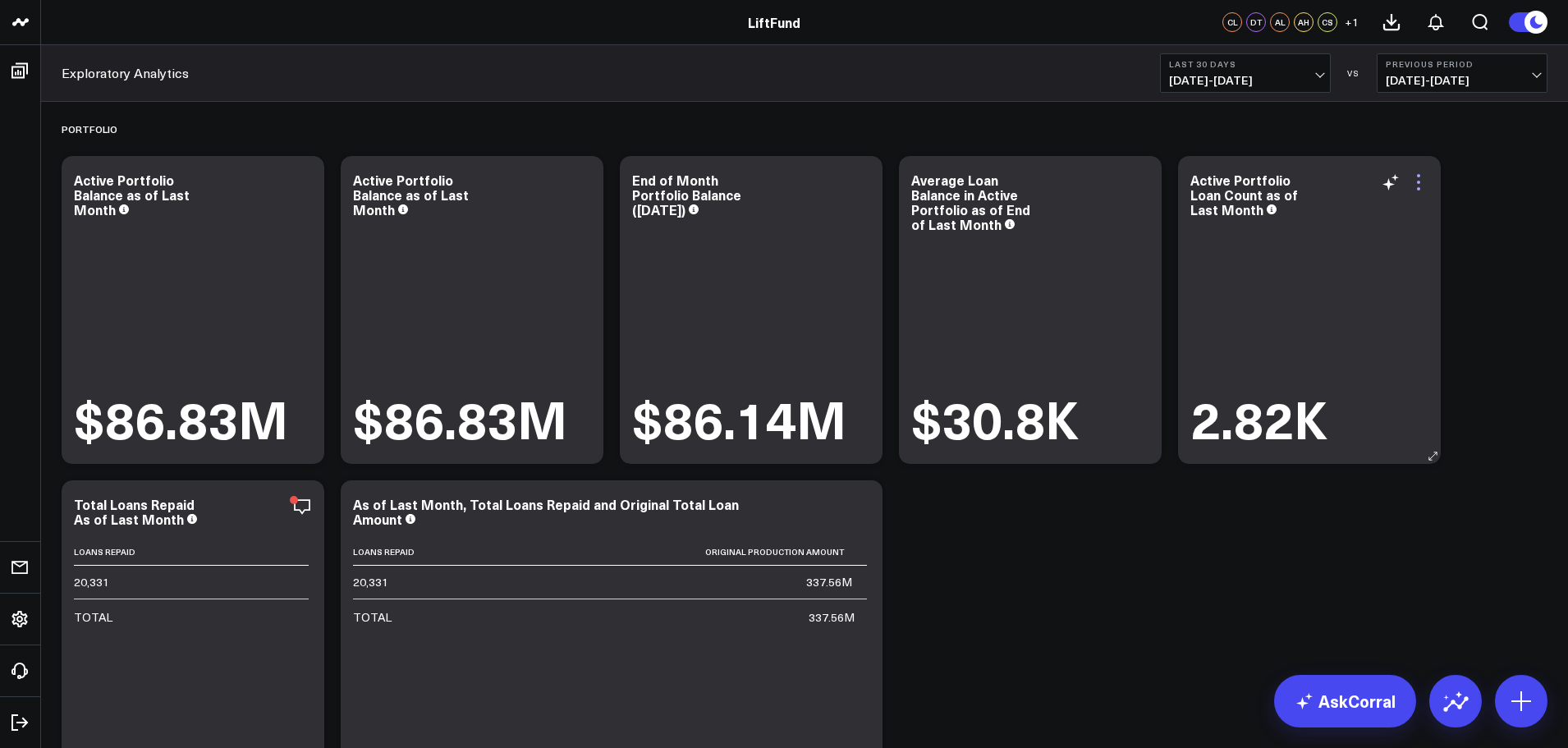
click at [1424, 181] on icon at bounding box center [1419, 183] width 20 height 20
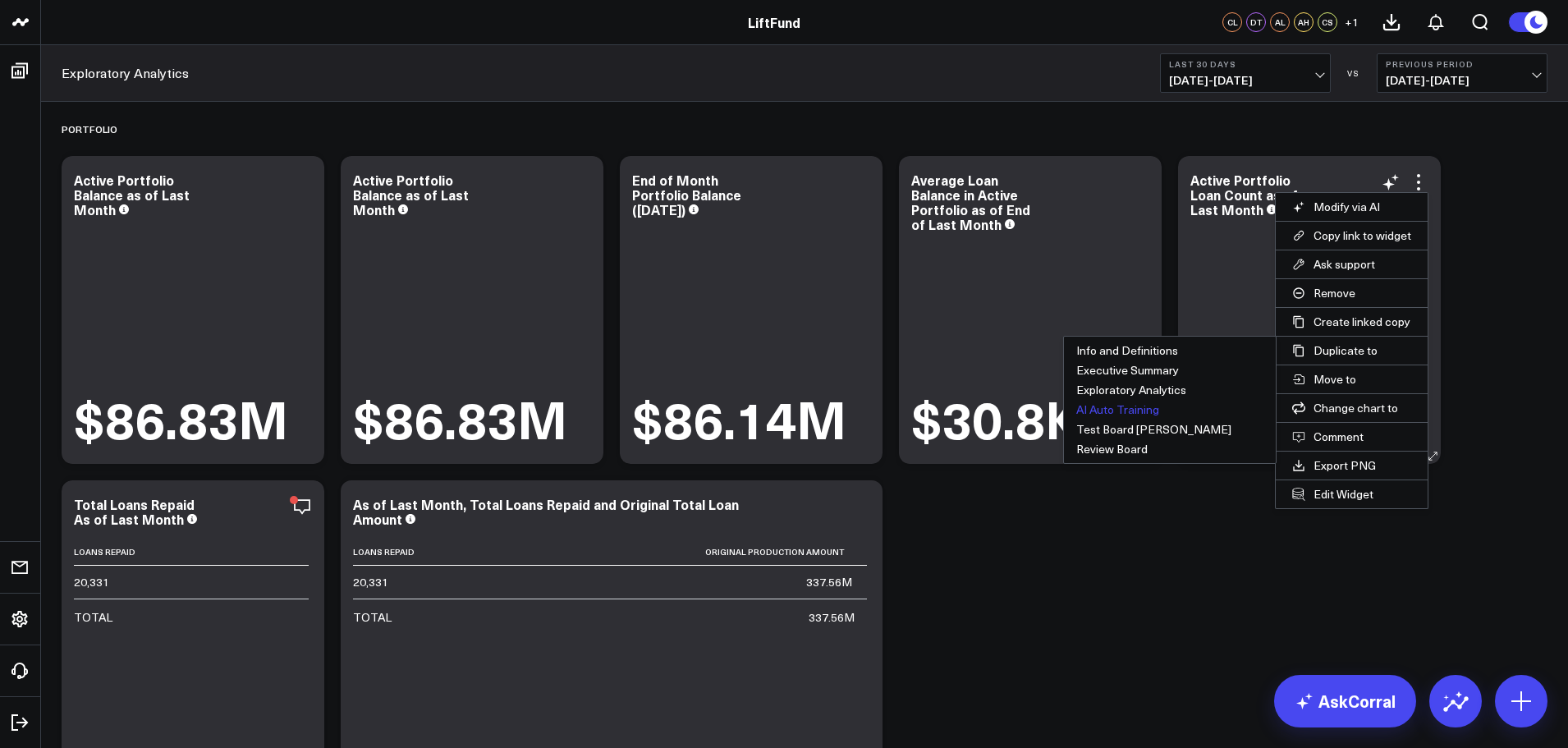
click at [1140, 407] on button "AI Auto Training" at bounding box center [1169, 410] width 212 height 20
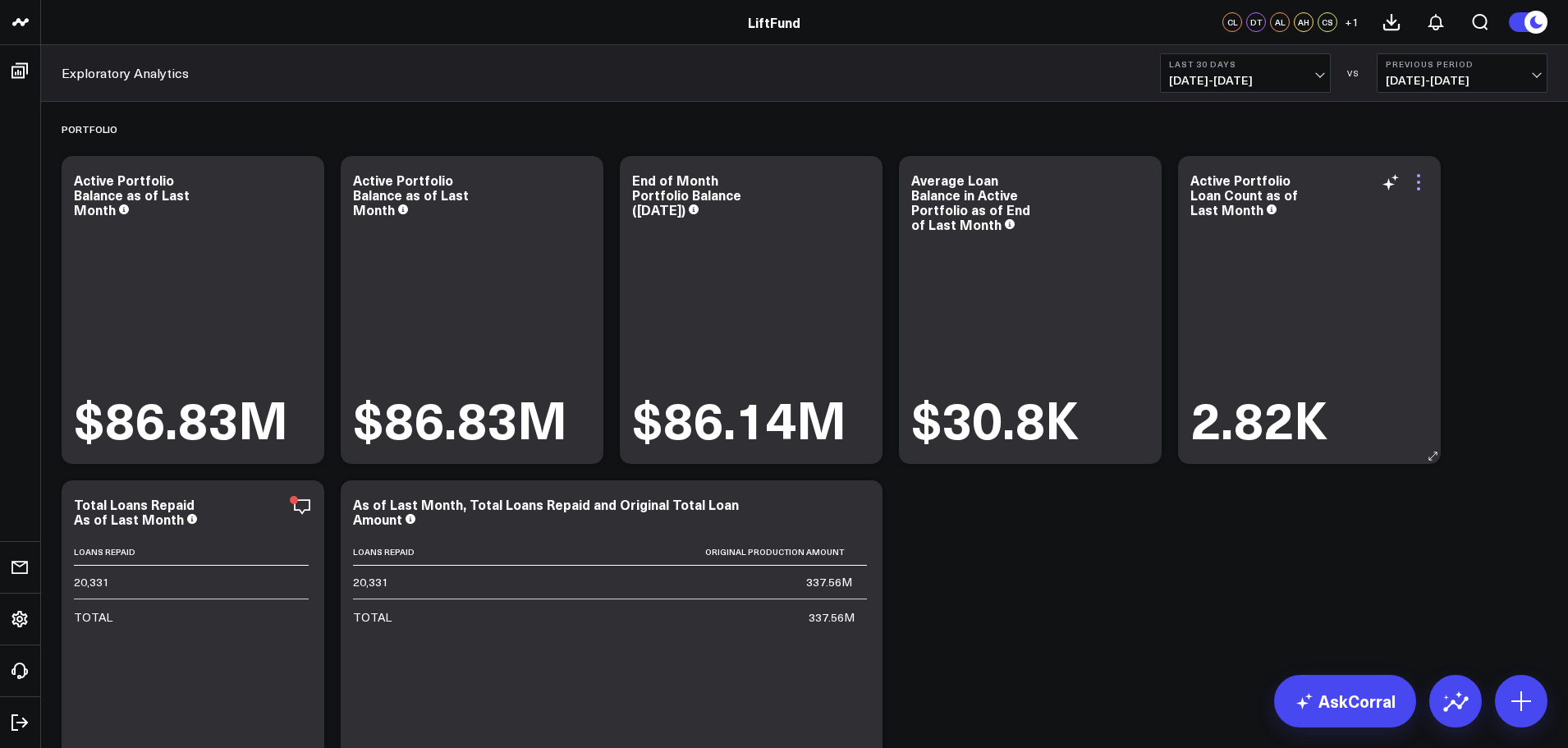
click at [1424, 182] on icon at bounding box center [1419, 183] width 20 height 20
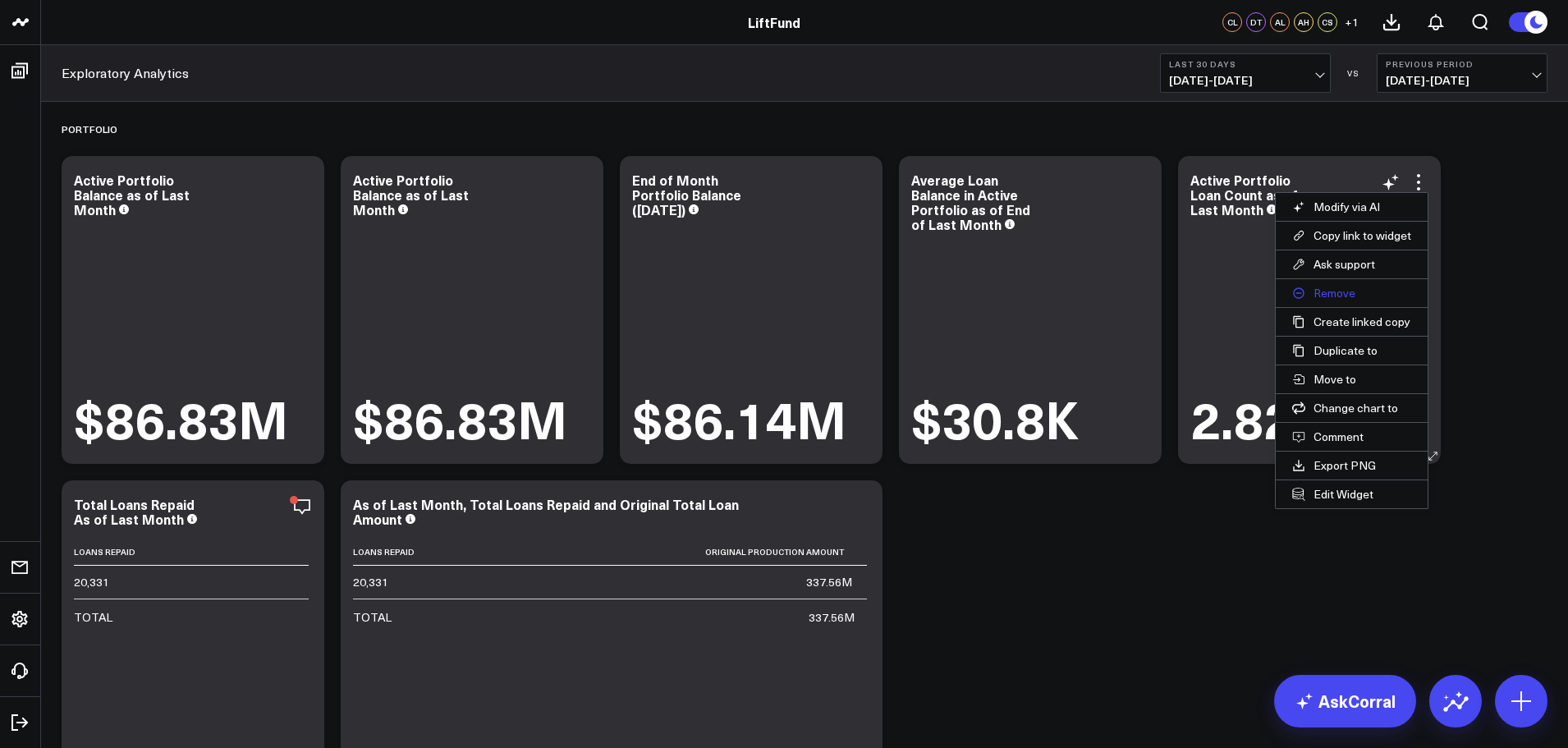
click at [1343, 291] on button "Remove" at bounding box center [1352, 293] width 152 height 28
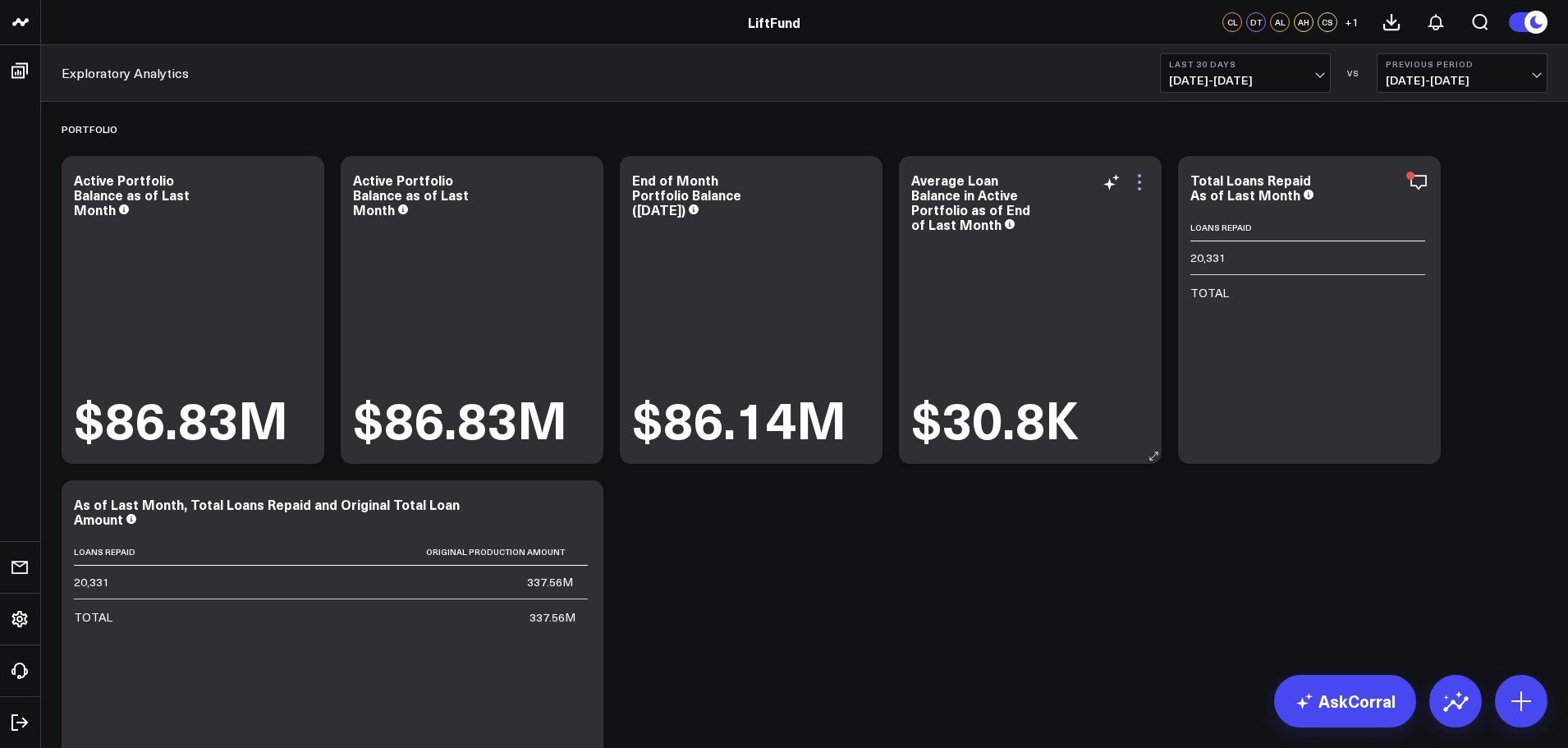
click at [1142, 182] on icon at bounding box center [1140, 183] width 20 height 20
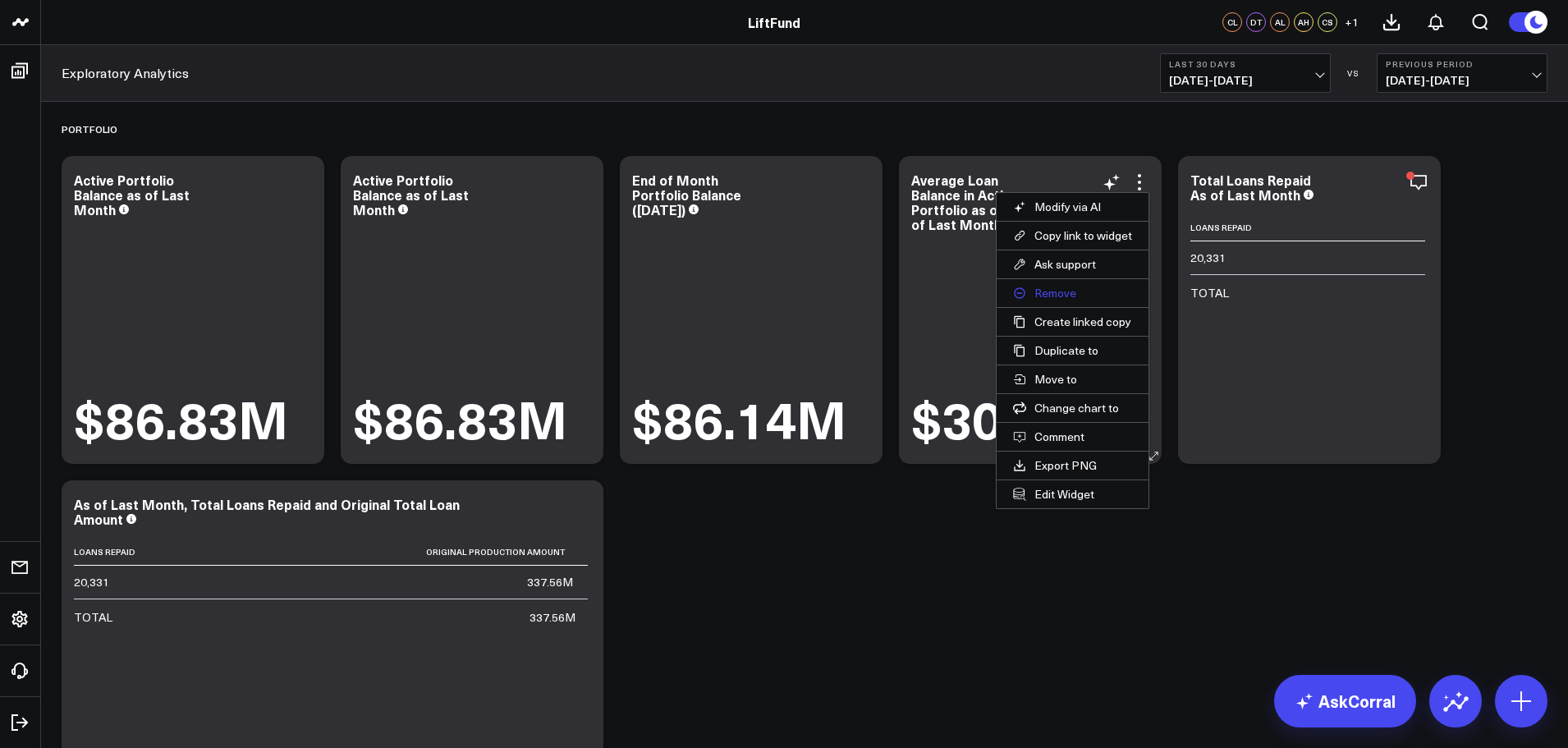
click at [1053, 289] on button "Remove" at bounding box center [1073, 293] width 152 height 28
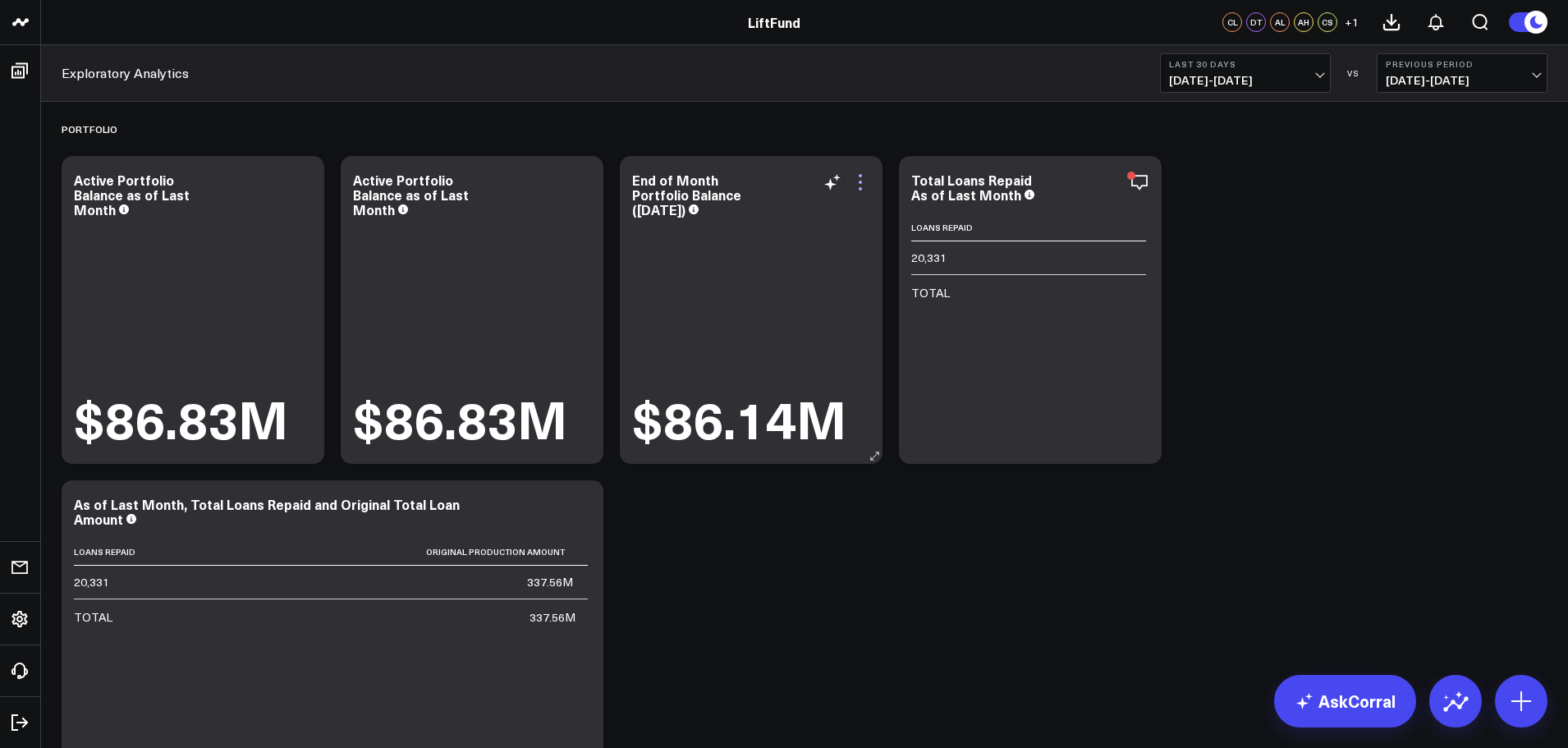
click at [859, 184] on icon at bounding box center [860, 183] width 20 height 20
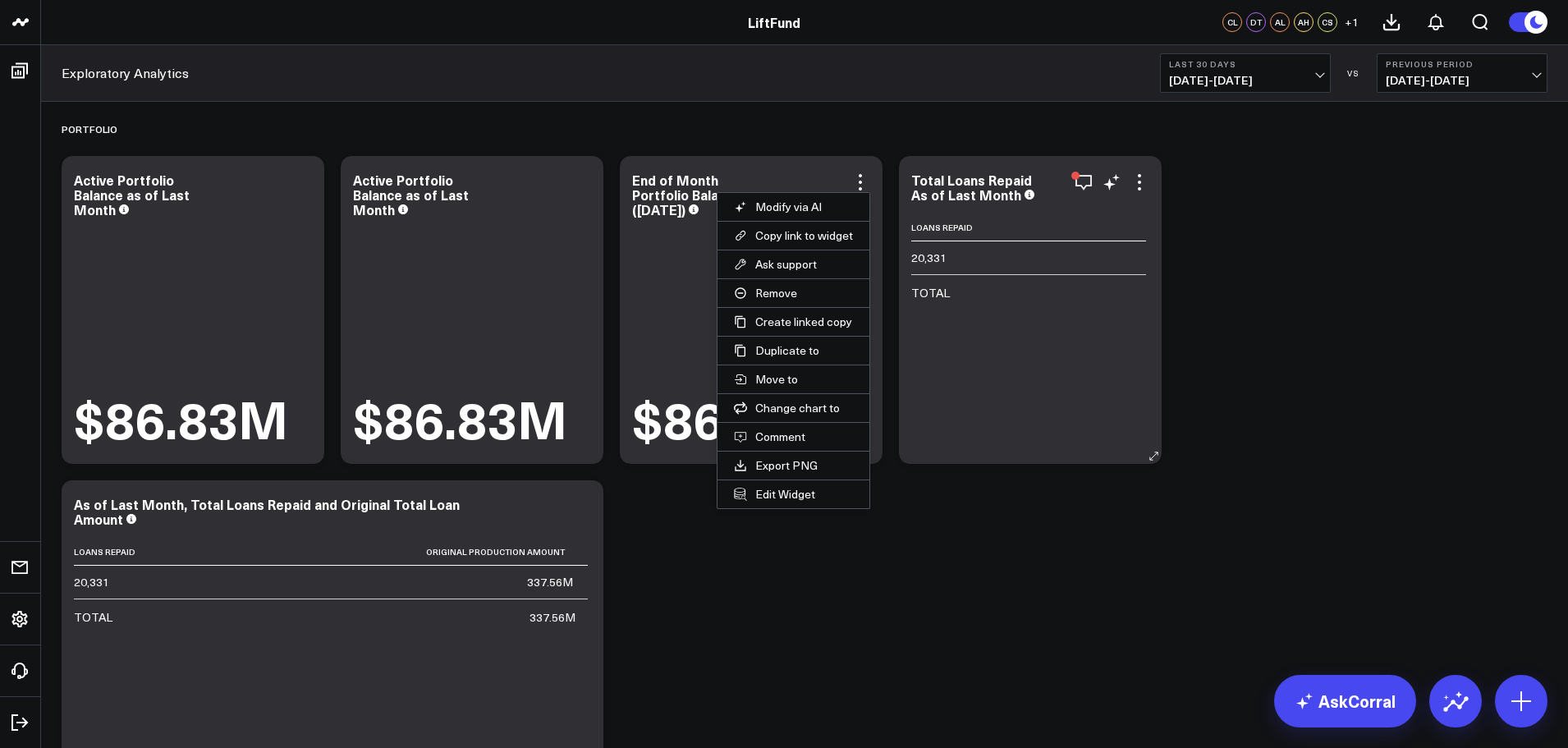
click at [770, 288] on button "Remove" at bounding box center [793, 293] width 152 height 28
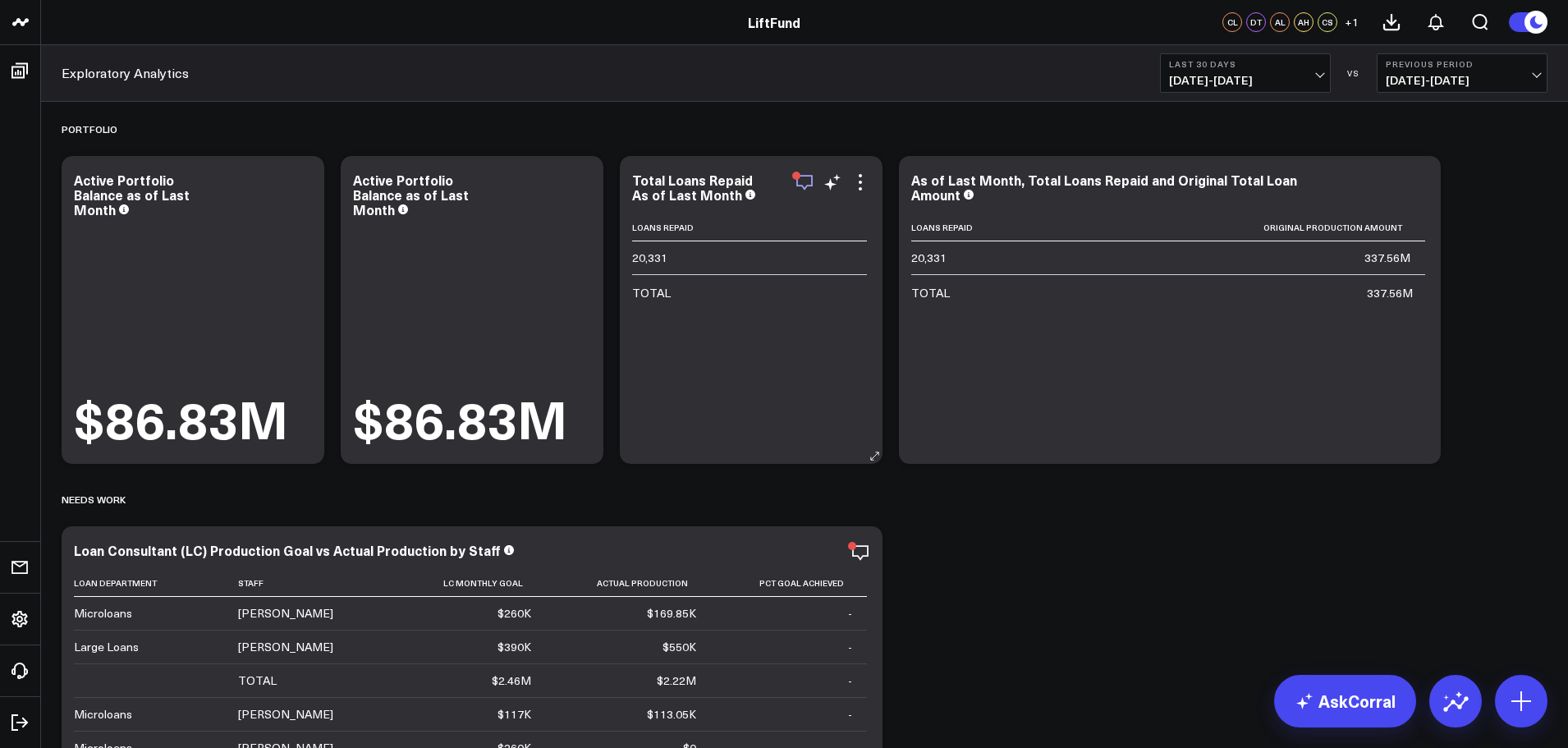
click at [803, 176] on icon "button" at bounding box center [804, 183] width 17 height 16
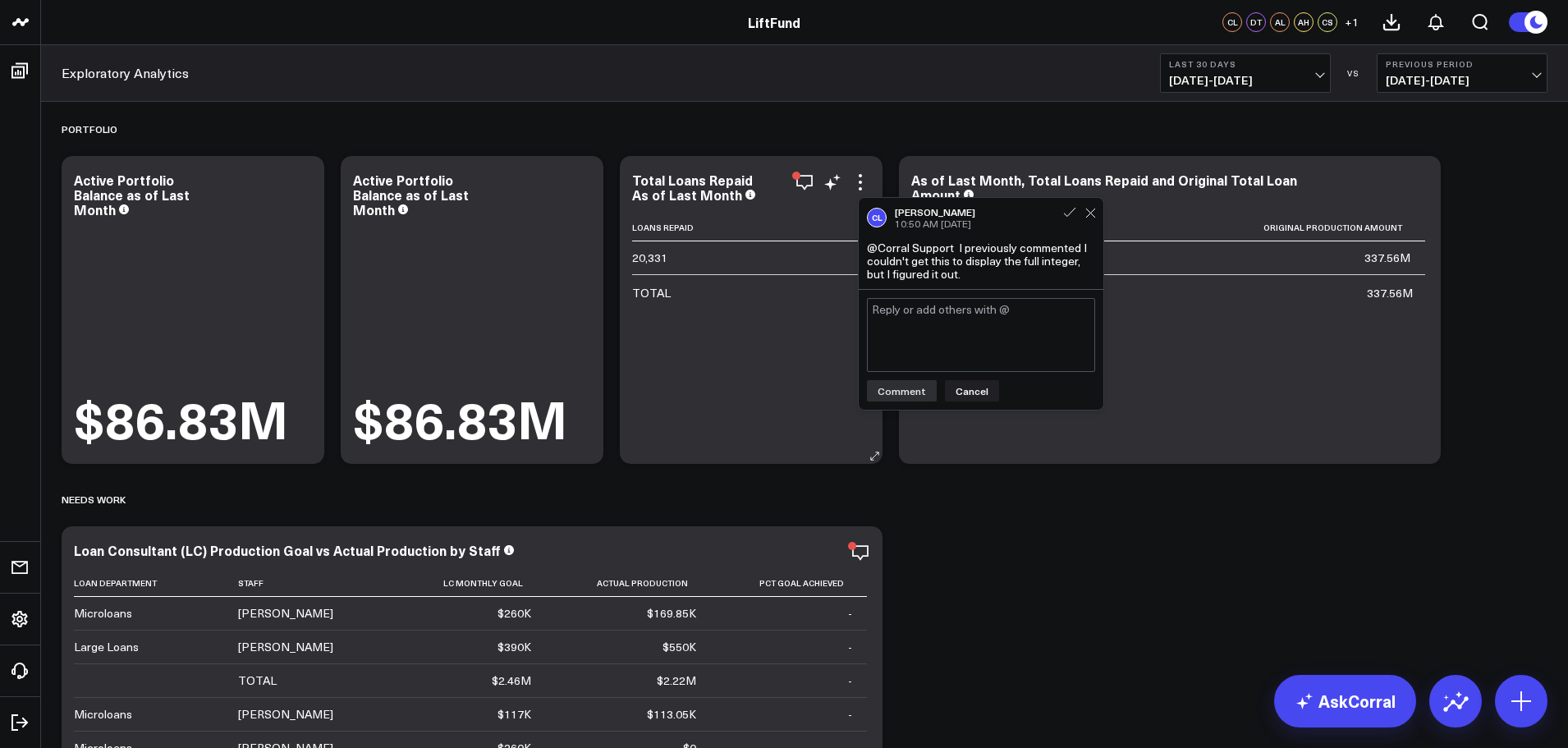
click at [779, 375] on div "Loans Repaid 20,331 TOTAL" at bounding box center [751, 331] width 238 height 233
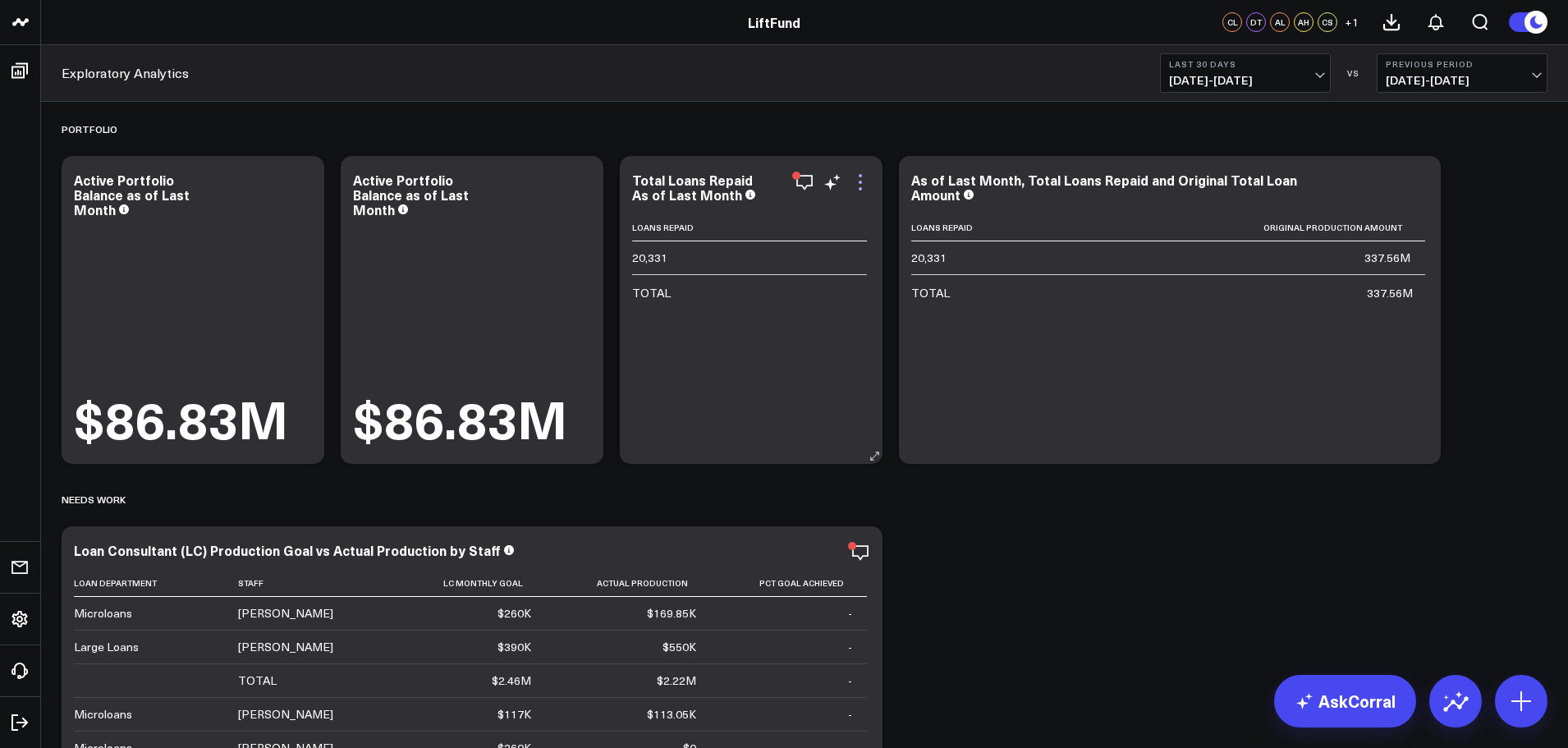
click at [862, 184] on icon at bounding box center [860, 183] width 20 height 20
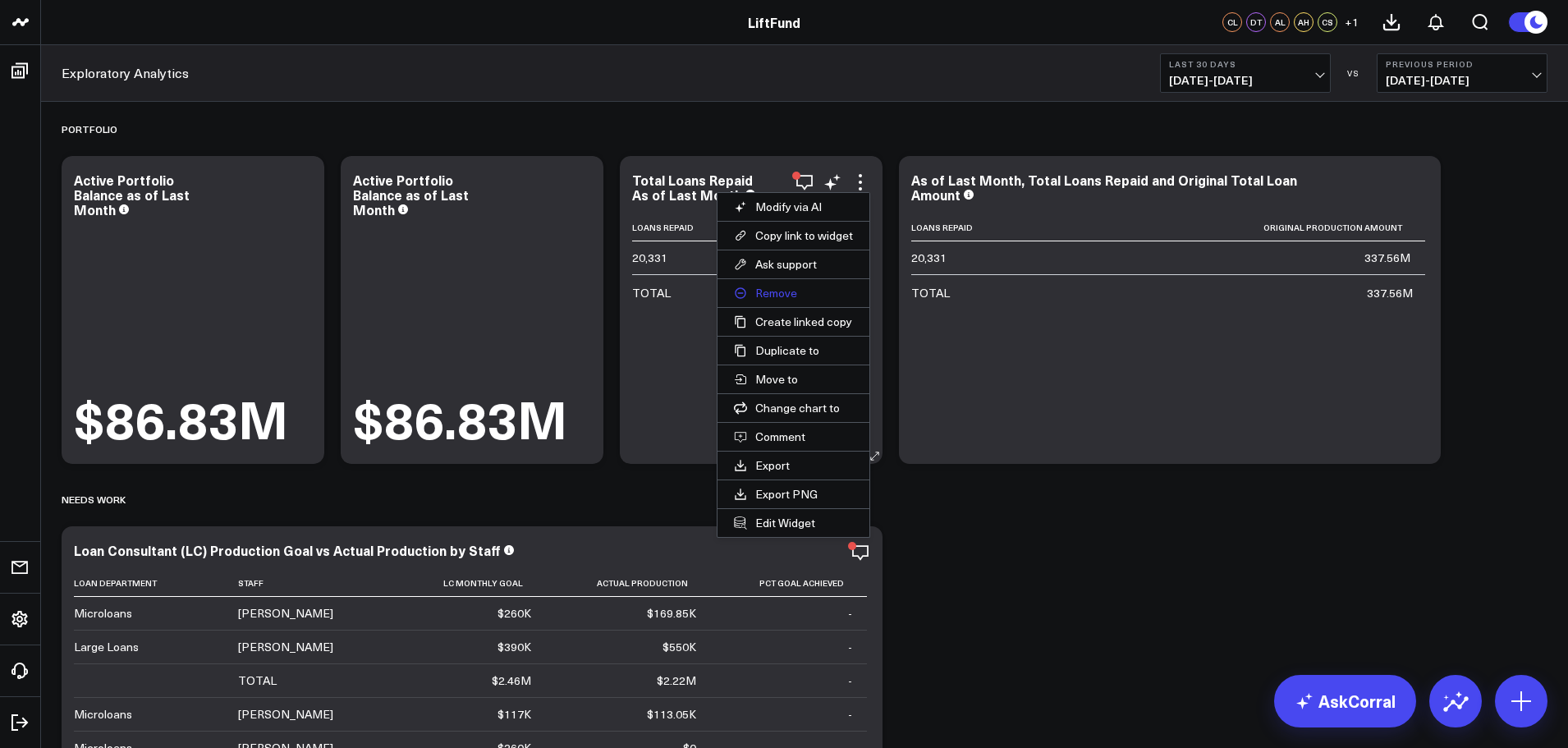
click at [771, 296] on button "Remove" at bounding box center [793, 293] width 152 height 28
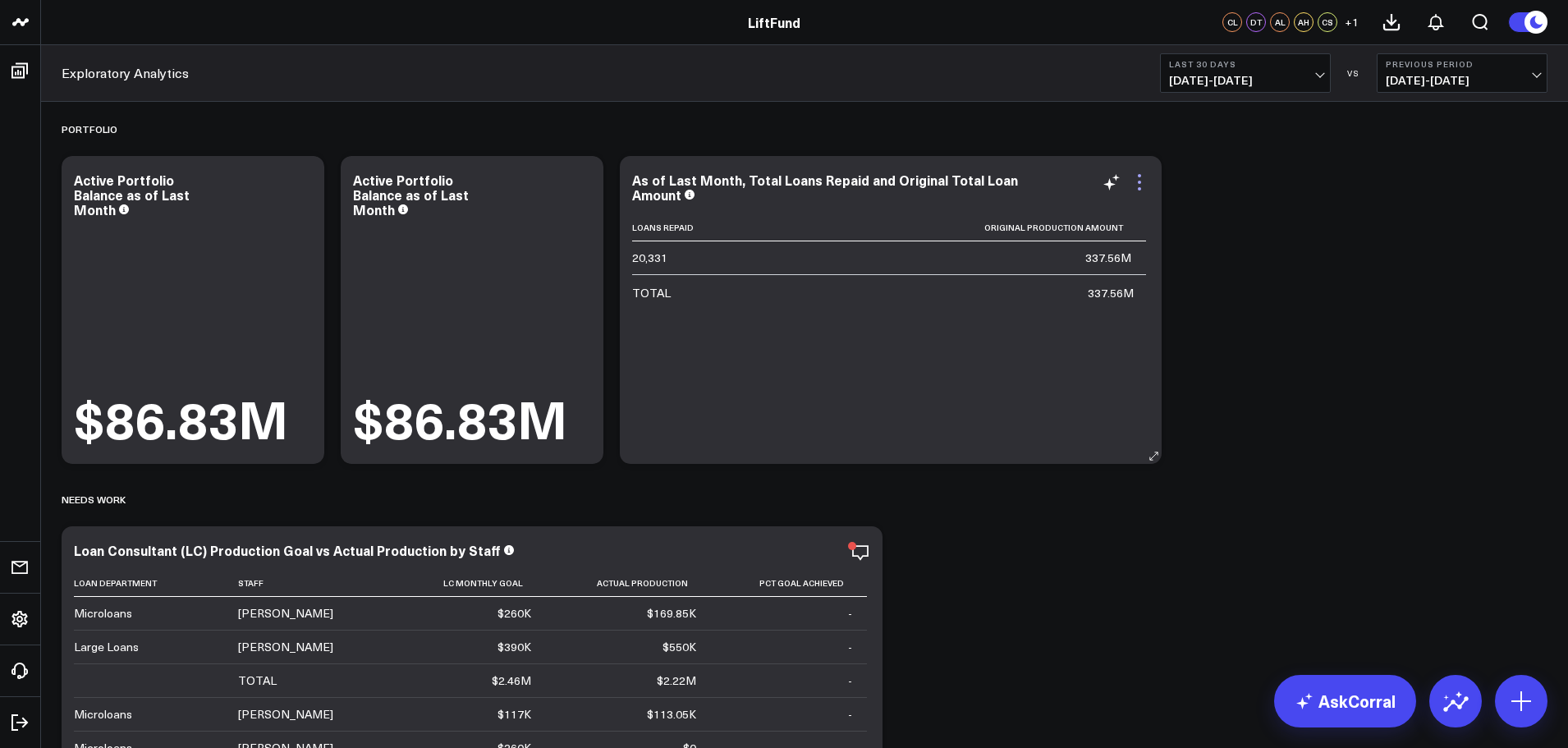
click at [1136, 183] on icon at bounding box center [1140, 183] width 20 height 20
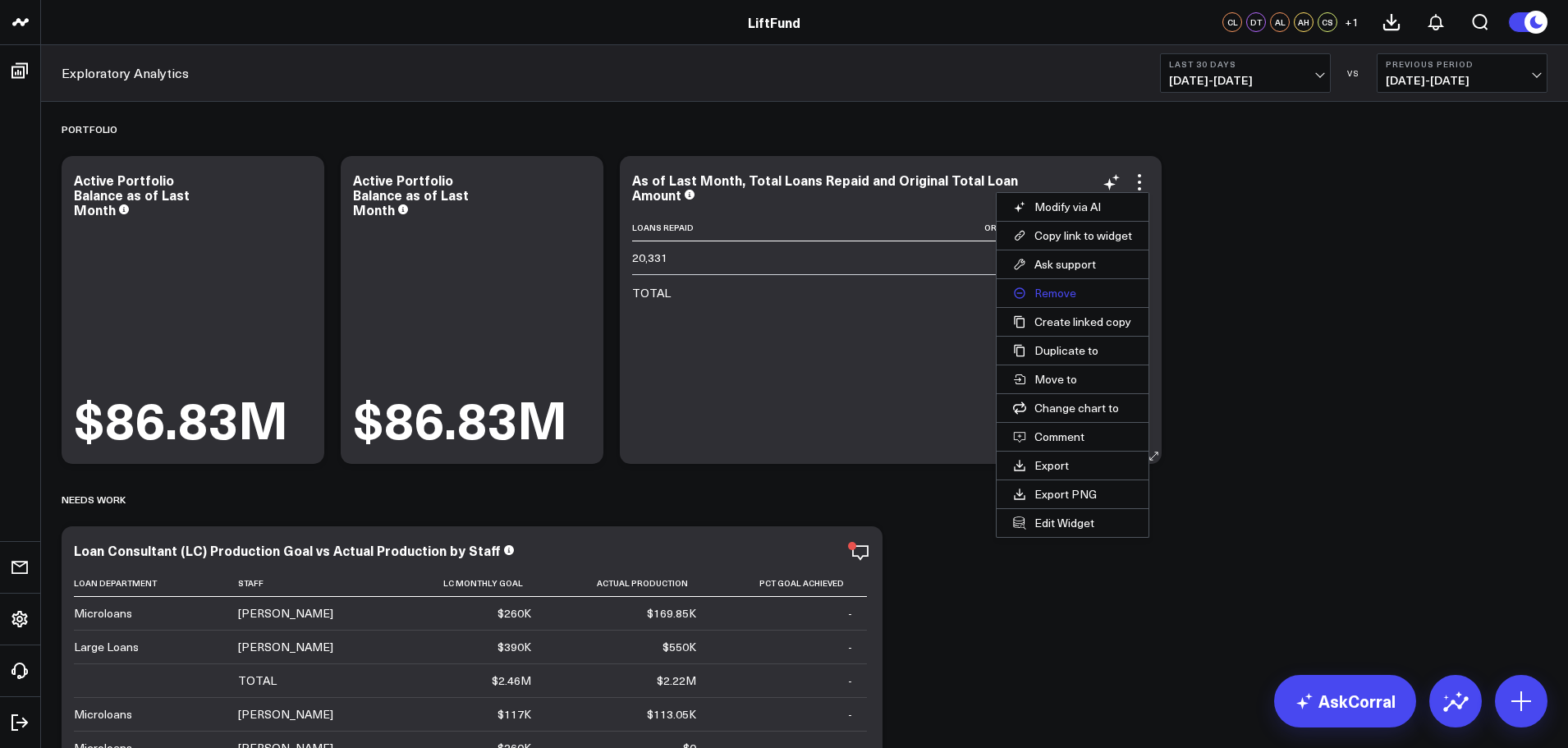
click at [1043, 293] on button "Remove" at bounding box center [1073, 293] width 152 height 28
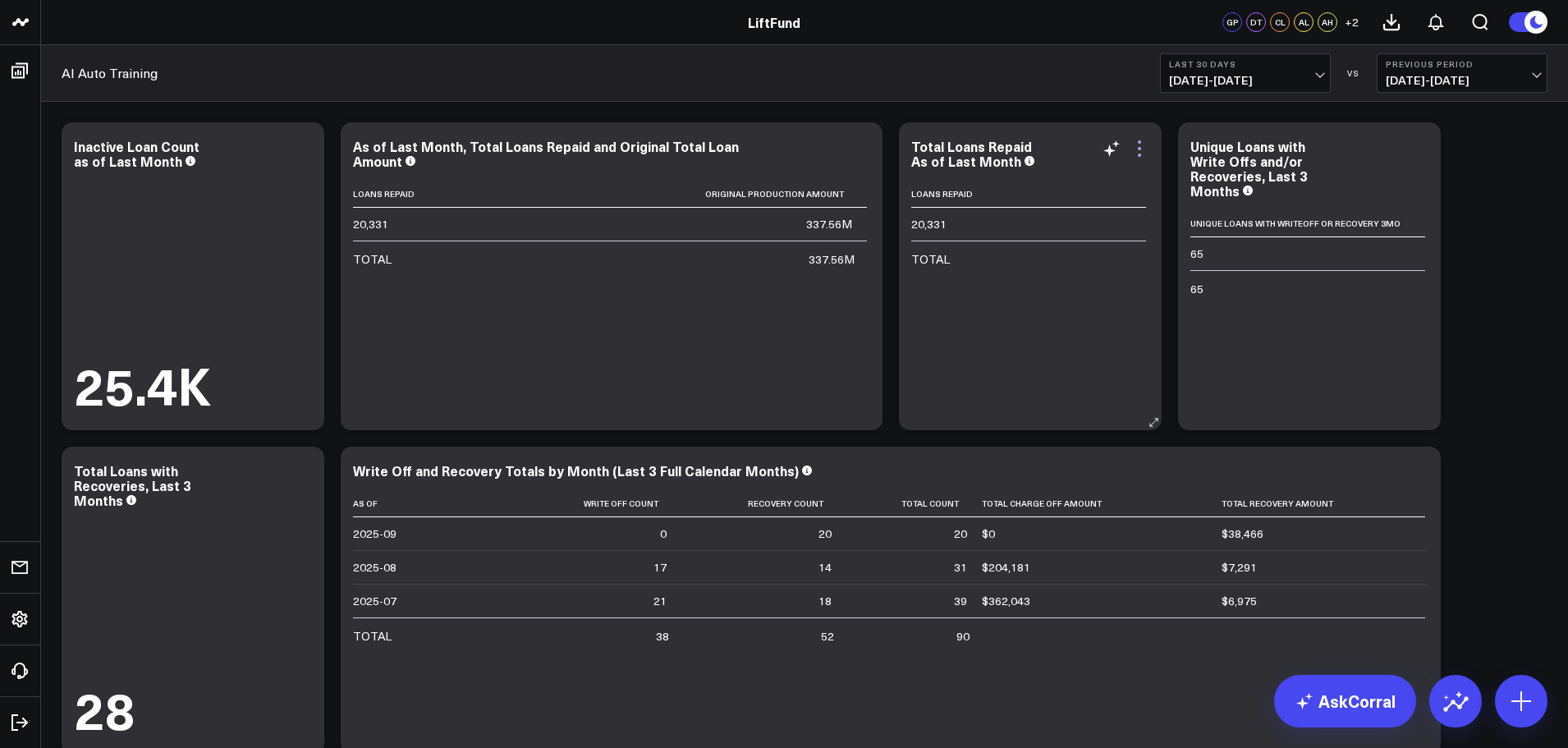
click at [1142, 149] on icon at bounding box center [1140, 149] width 20 height 20
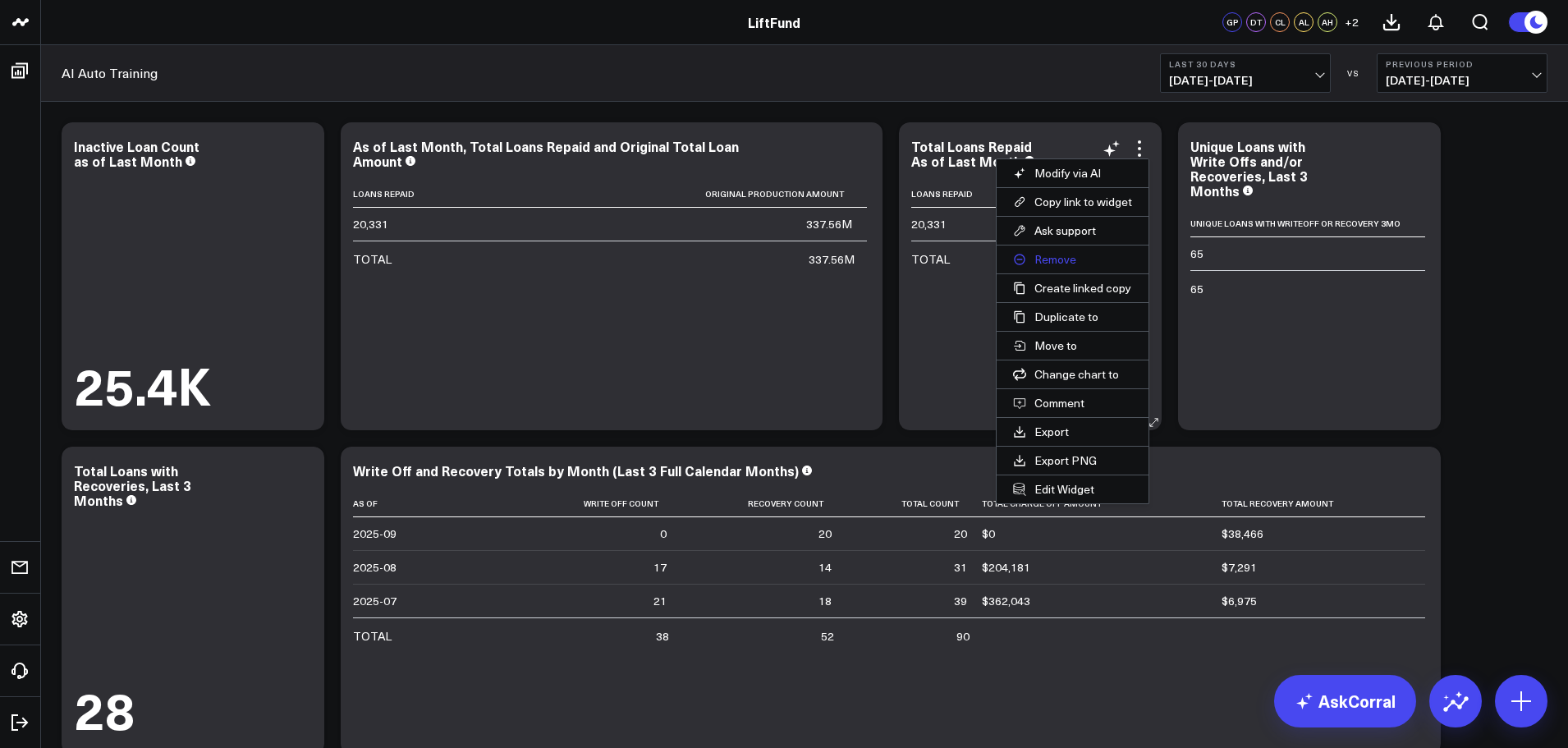
click at [1058, 257] on button "Remove" at bounding box center [1073, 260] width 152 height 28
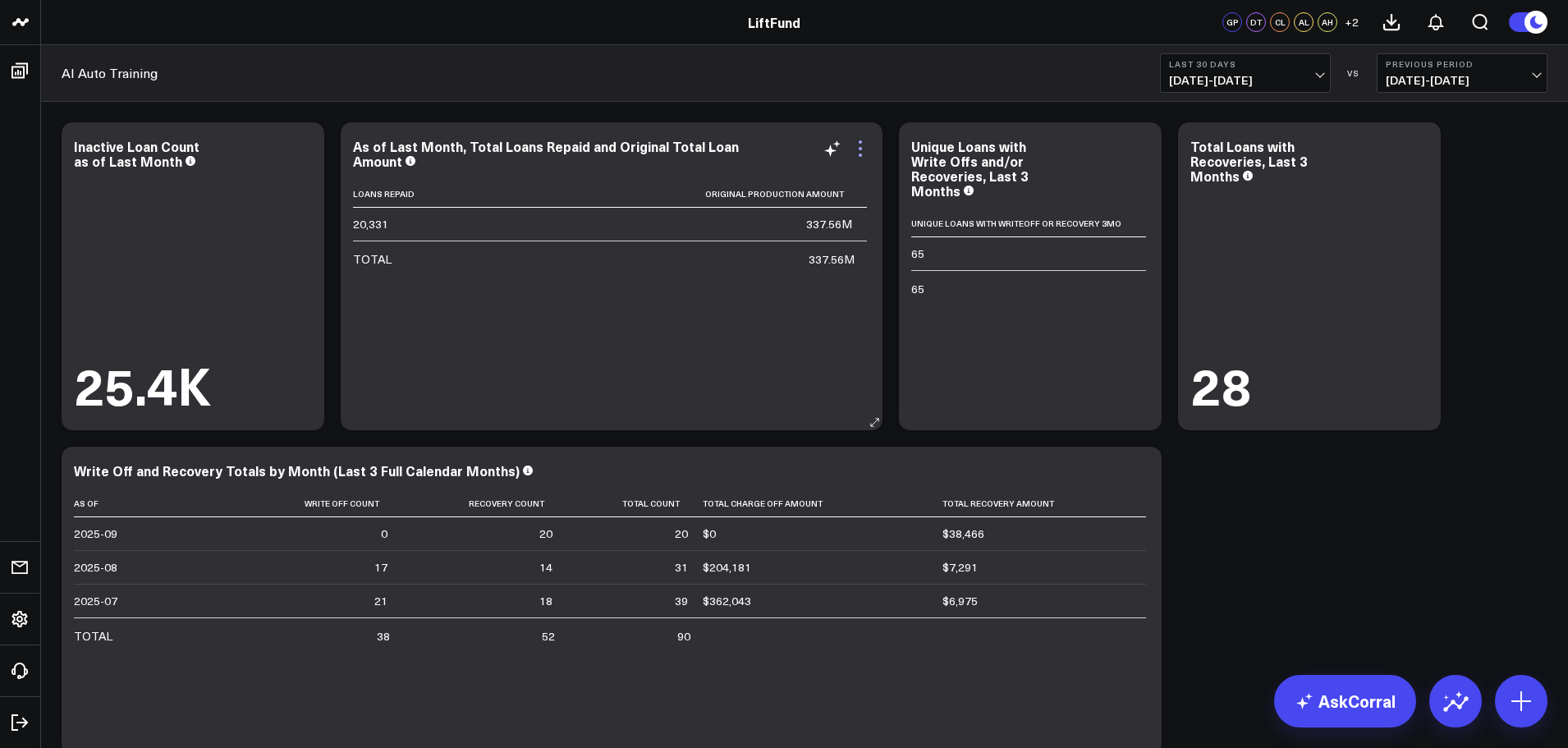
click at [859, 147] on icon at bounding box center [860, 149] width 20 height 20
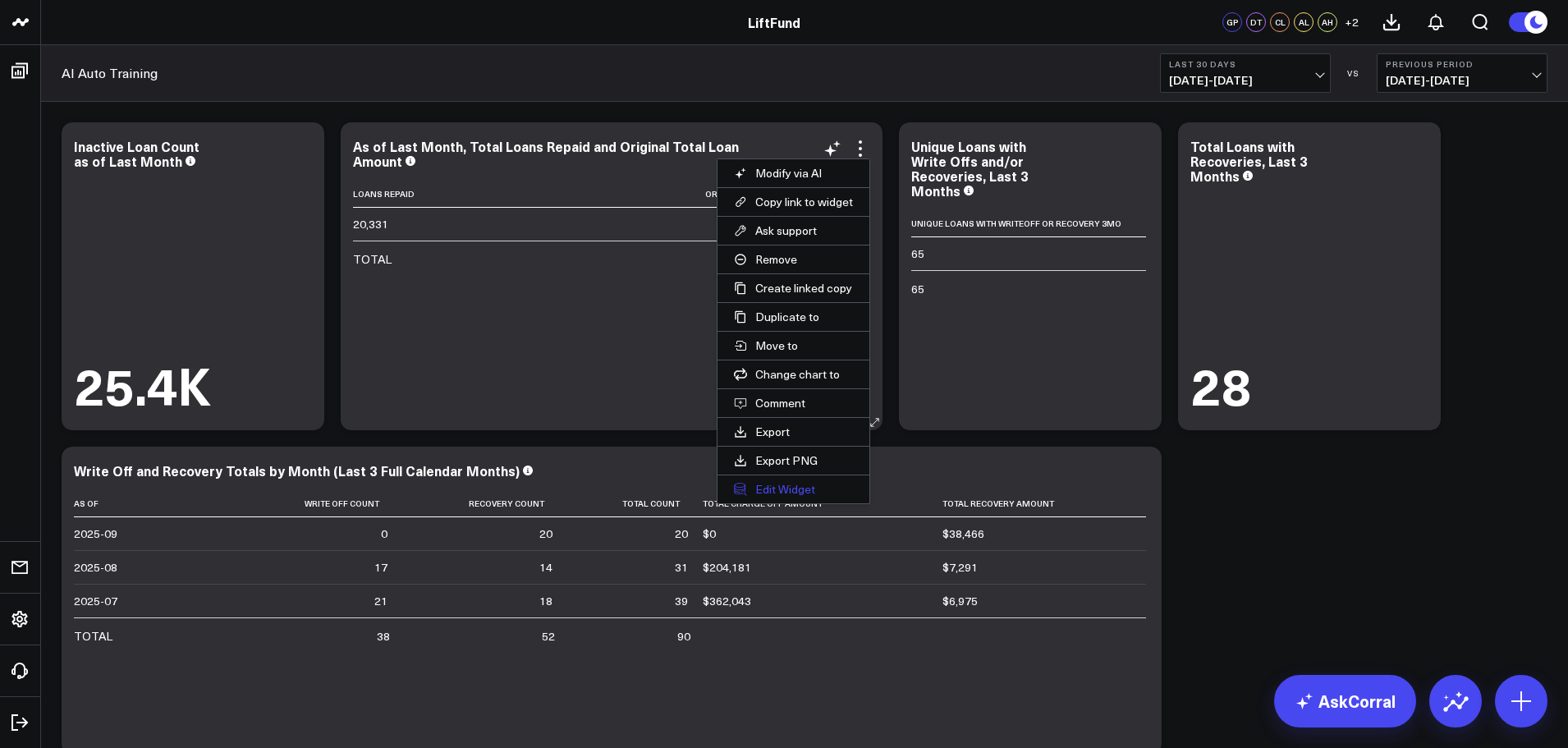
click at [806, 486] on button "Edit Widget" at bounding box center [793, 489] width 152 height 28
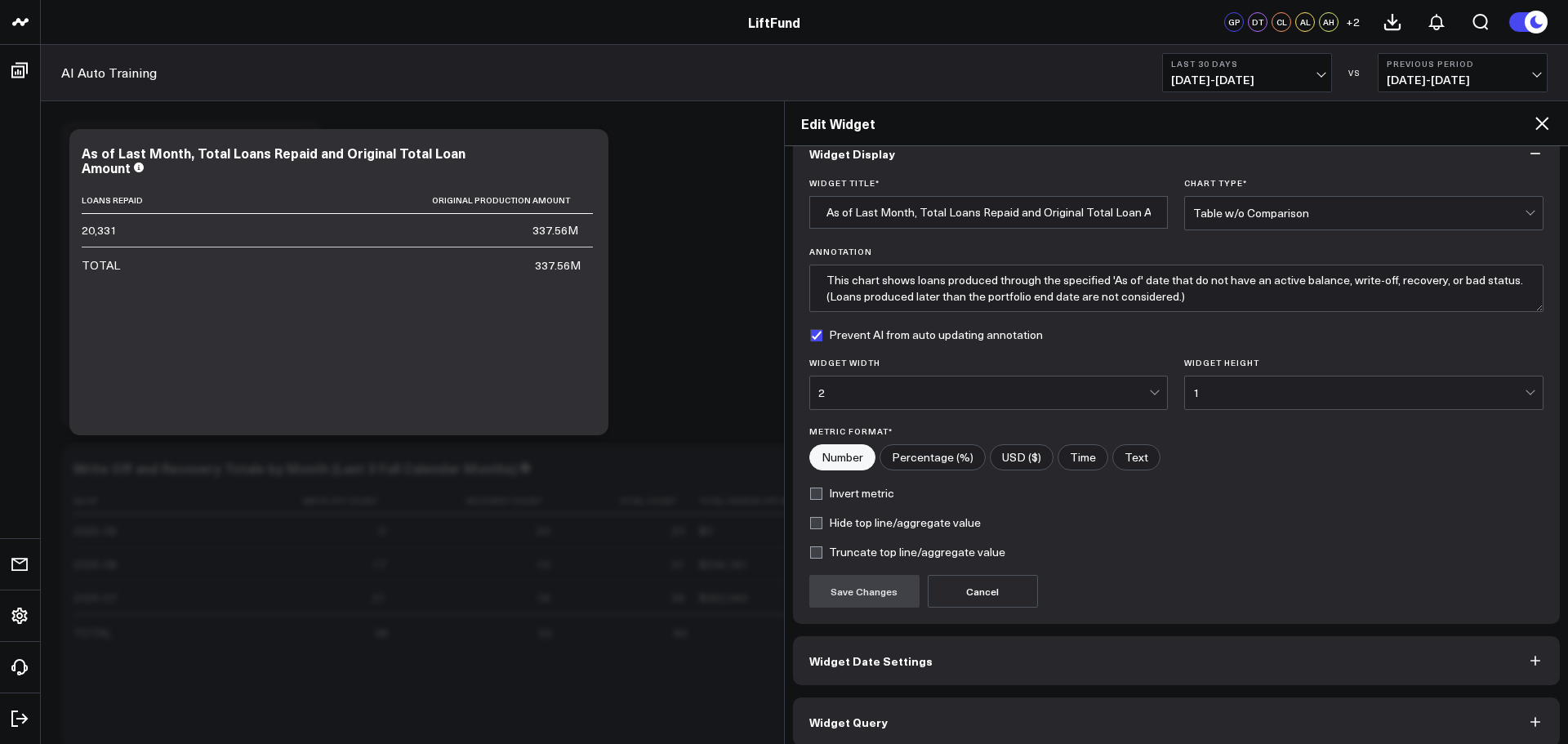
scroll to position [44, 0]
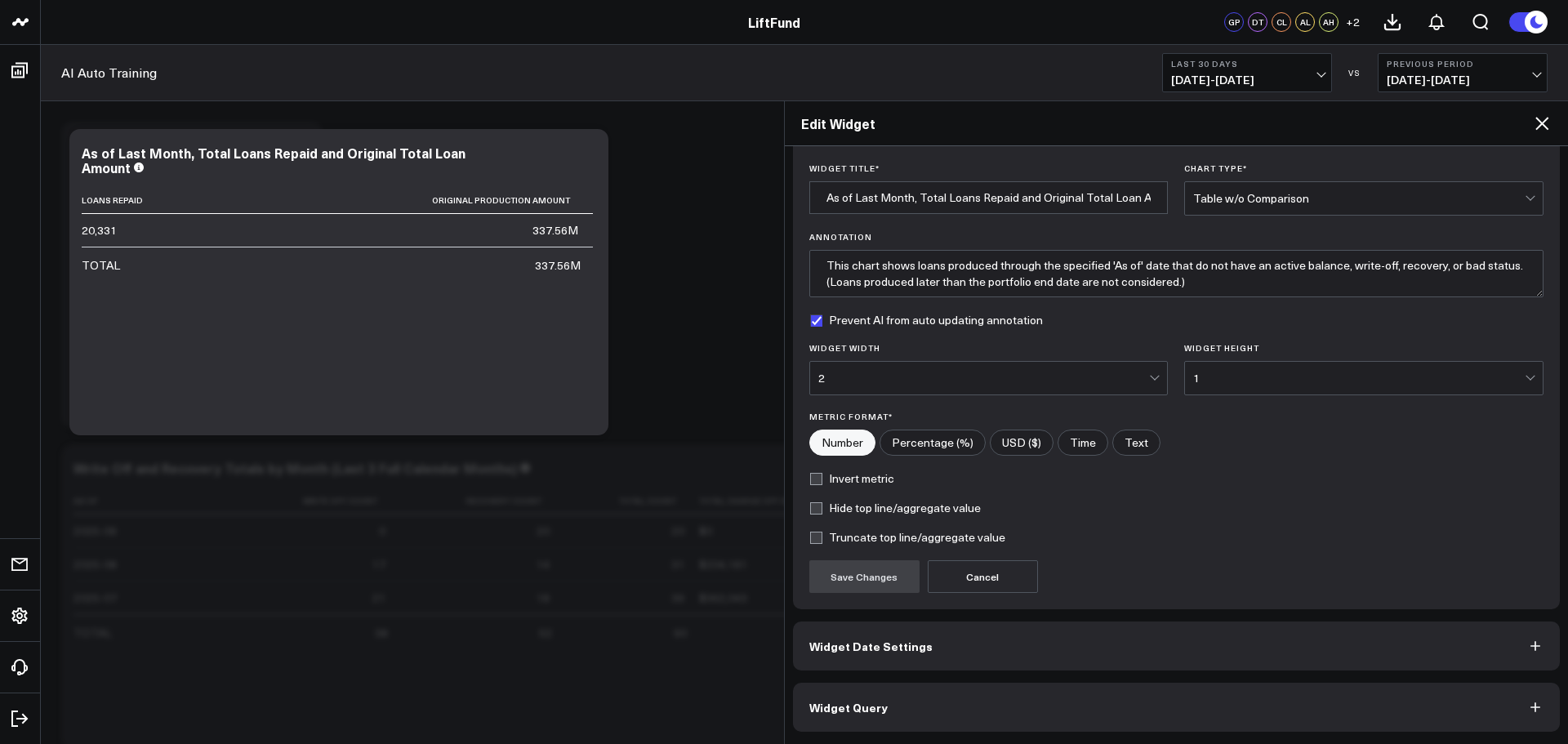
click at [949, 708] on button "Widget Query" at bounding box center [1177, 708] width 768 height 49
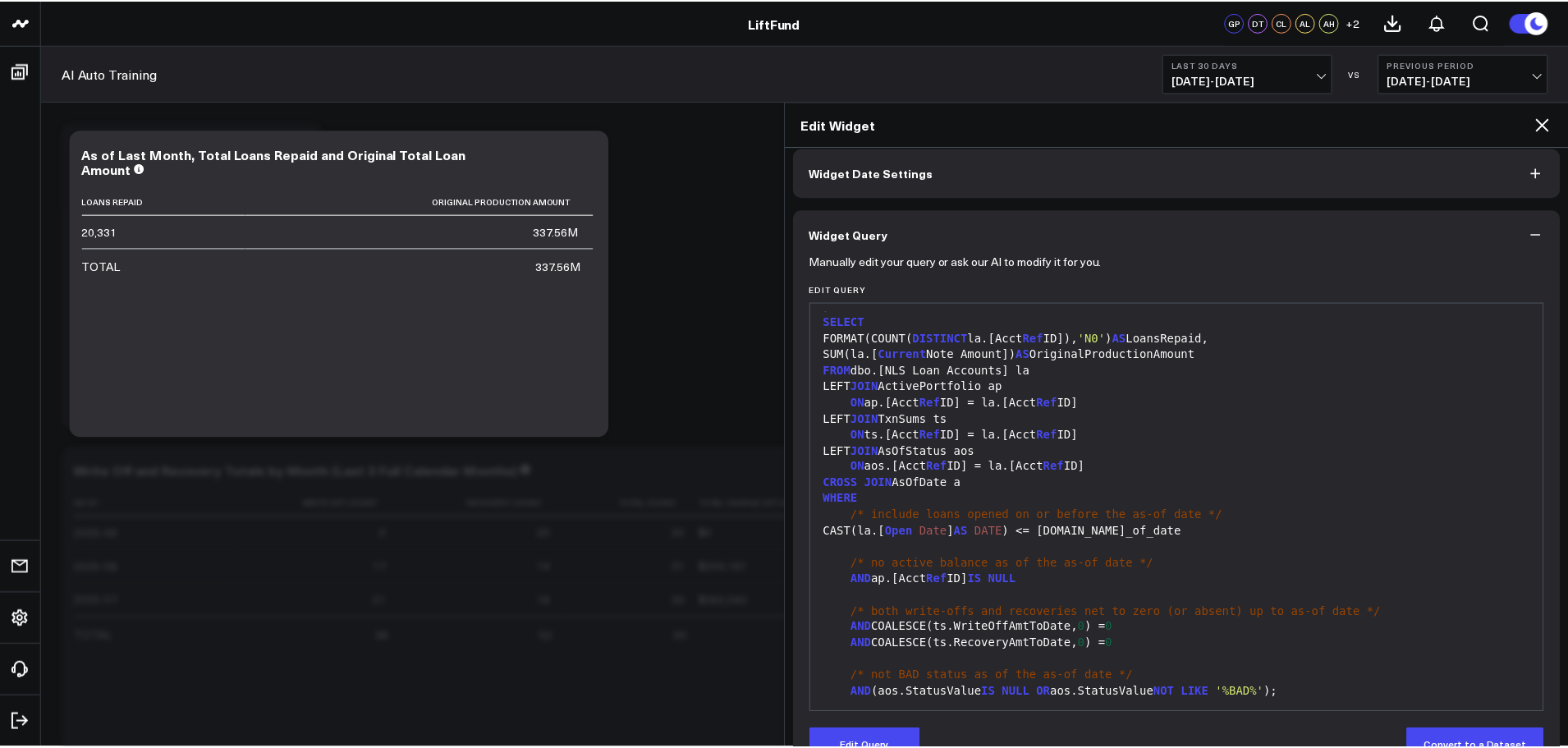
scroll to position [115, 0]
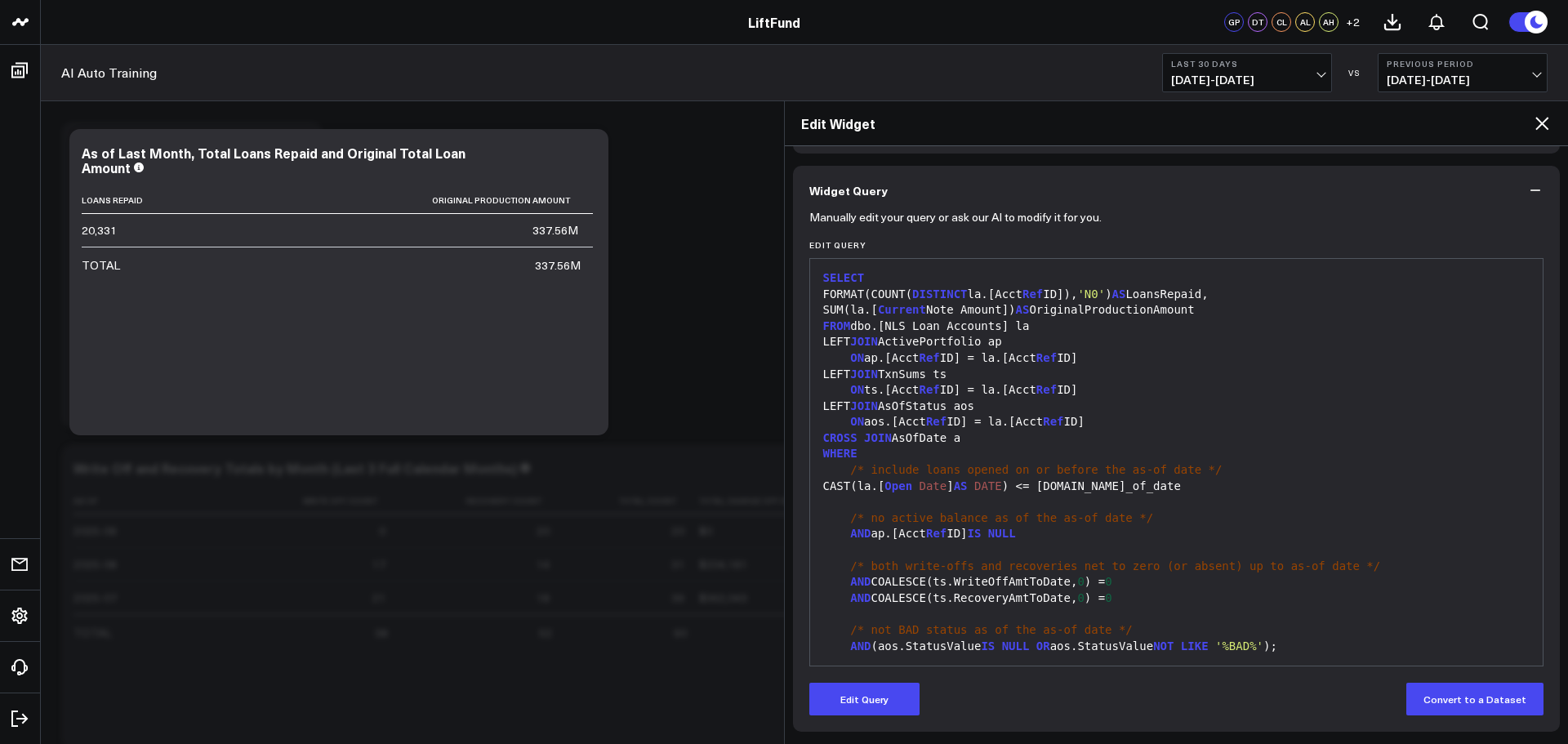
click at [1543, 129] on icon at bounding box center [1542, 124] width 20 height 20
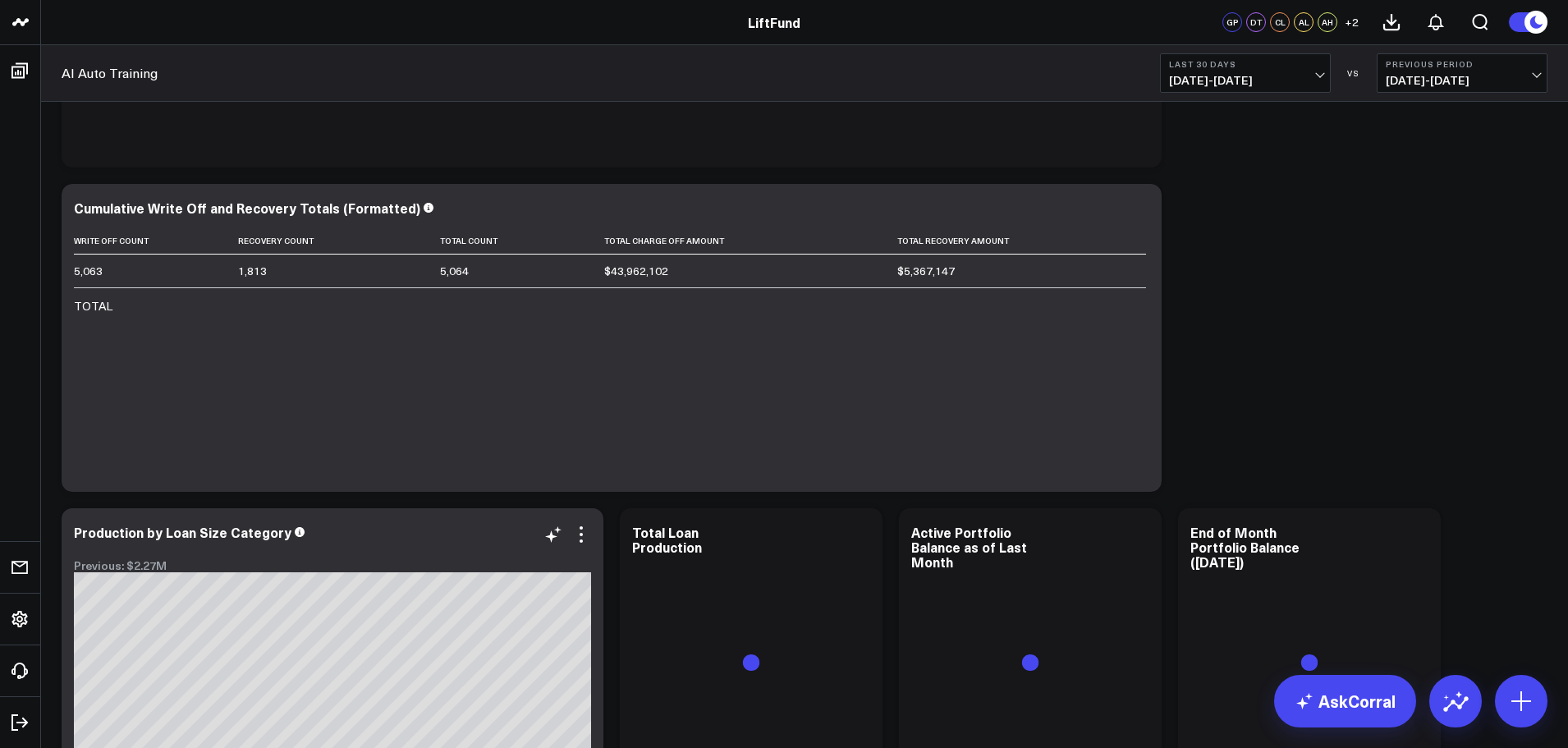
scroll to position [1889, 0]
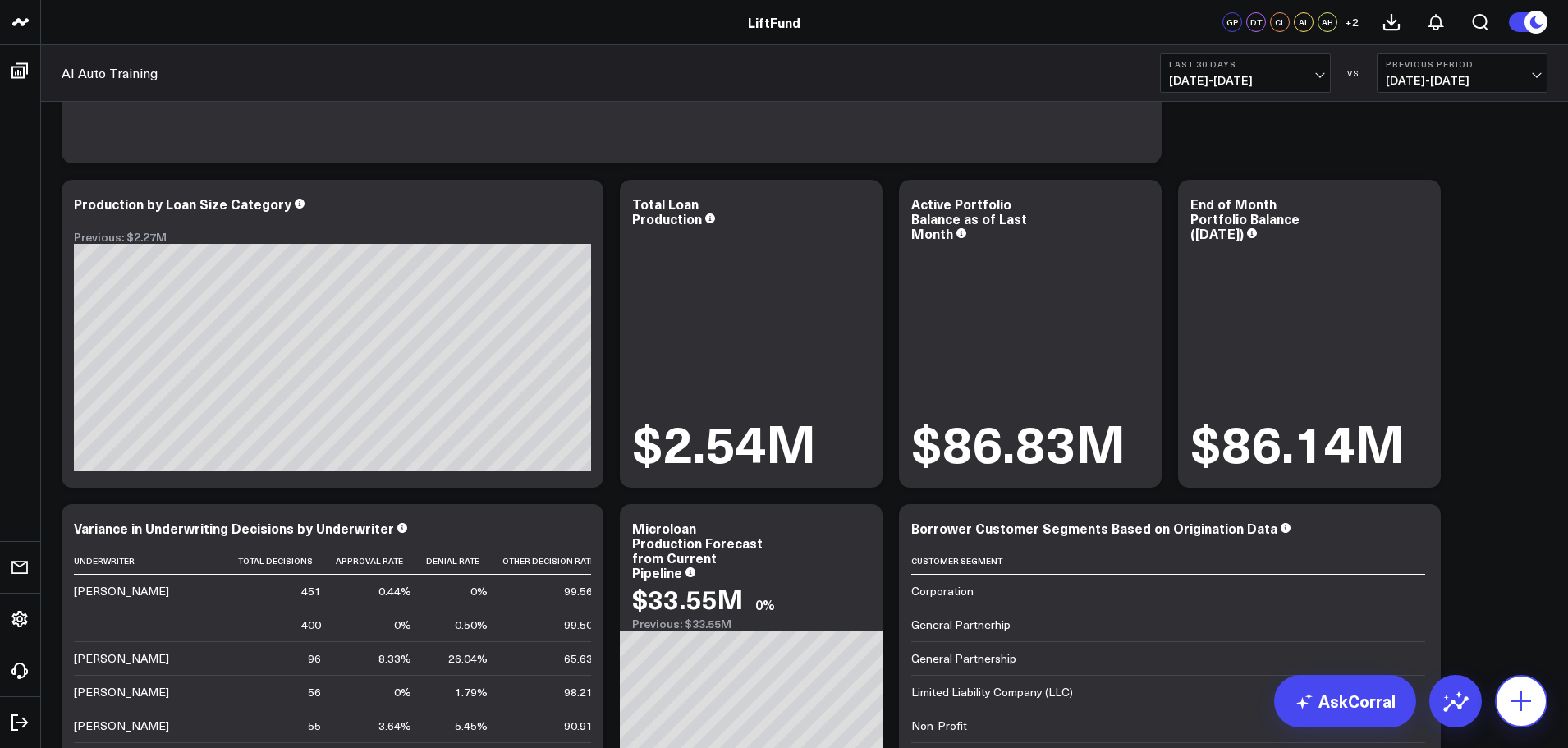
click at [1531, 711] on icon at bounding box center [1521, 701] width 27 height 27
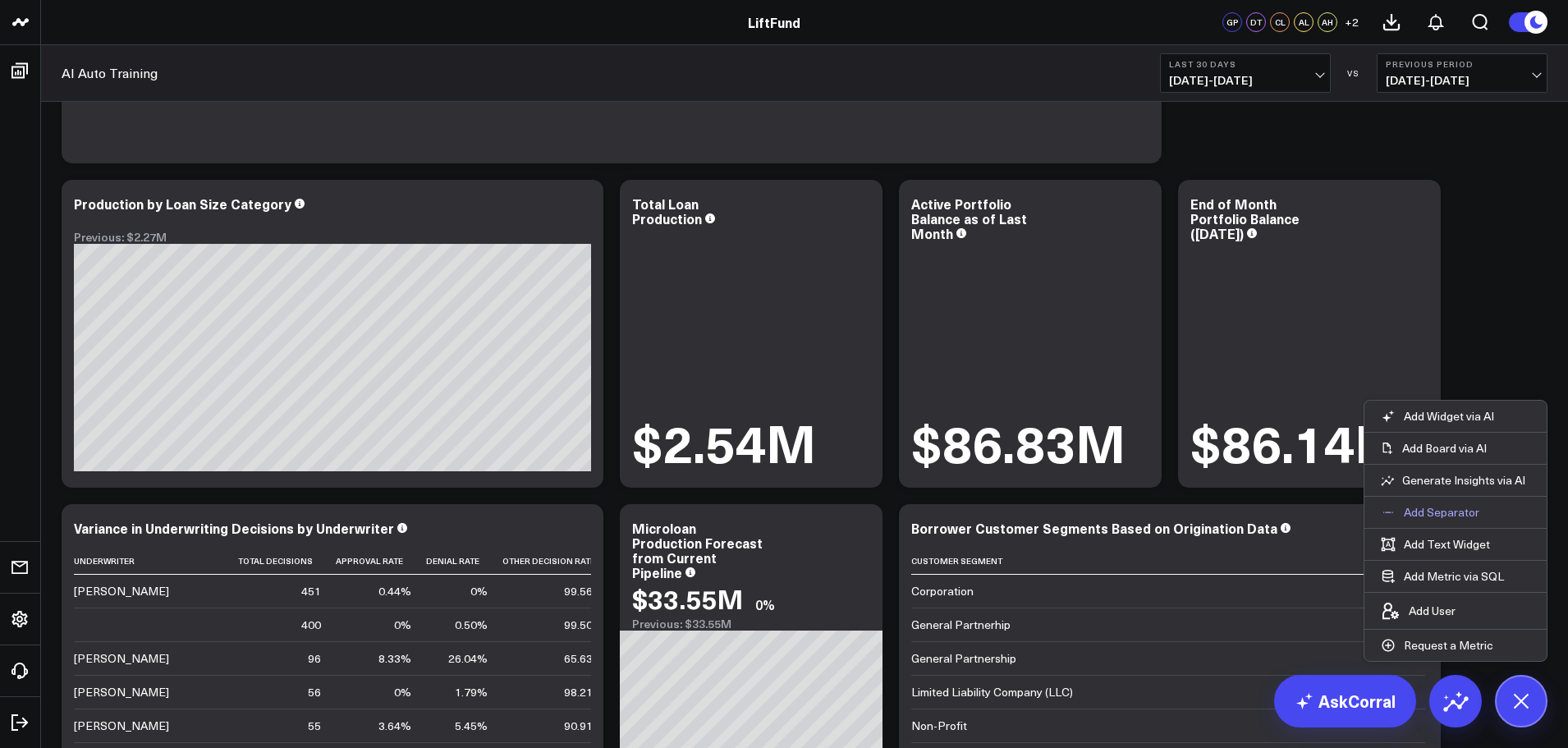
click at [1425, 510] on p "Add Separator" at bounding box center [1442, 512] width 76 height 15
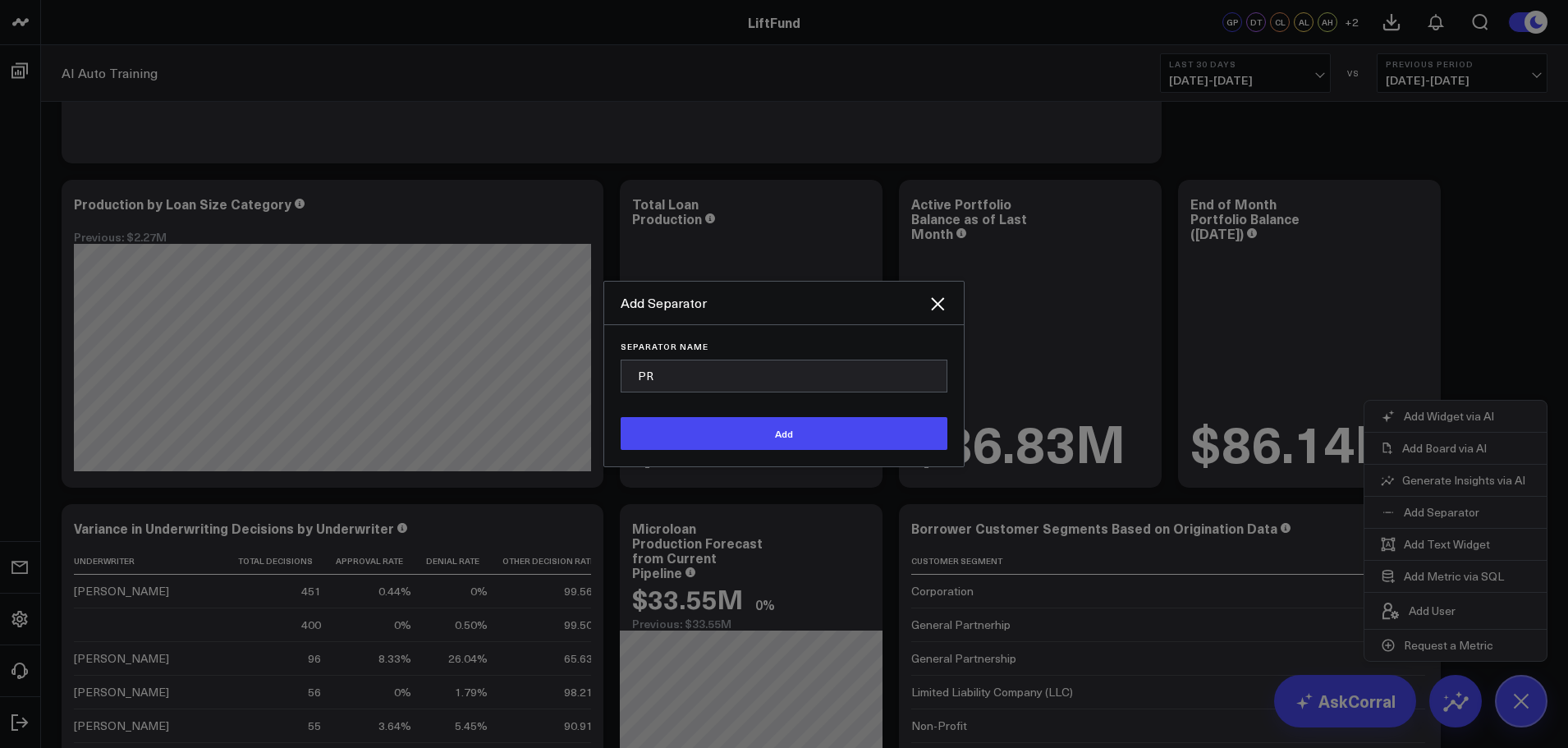
type input "P"
type input "V"
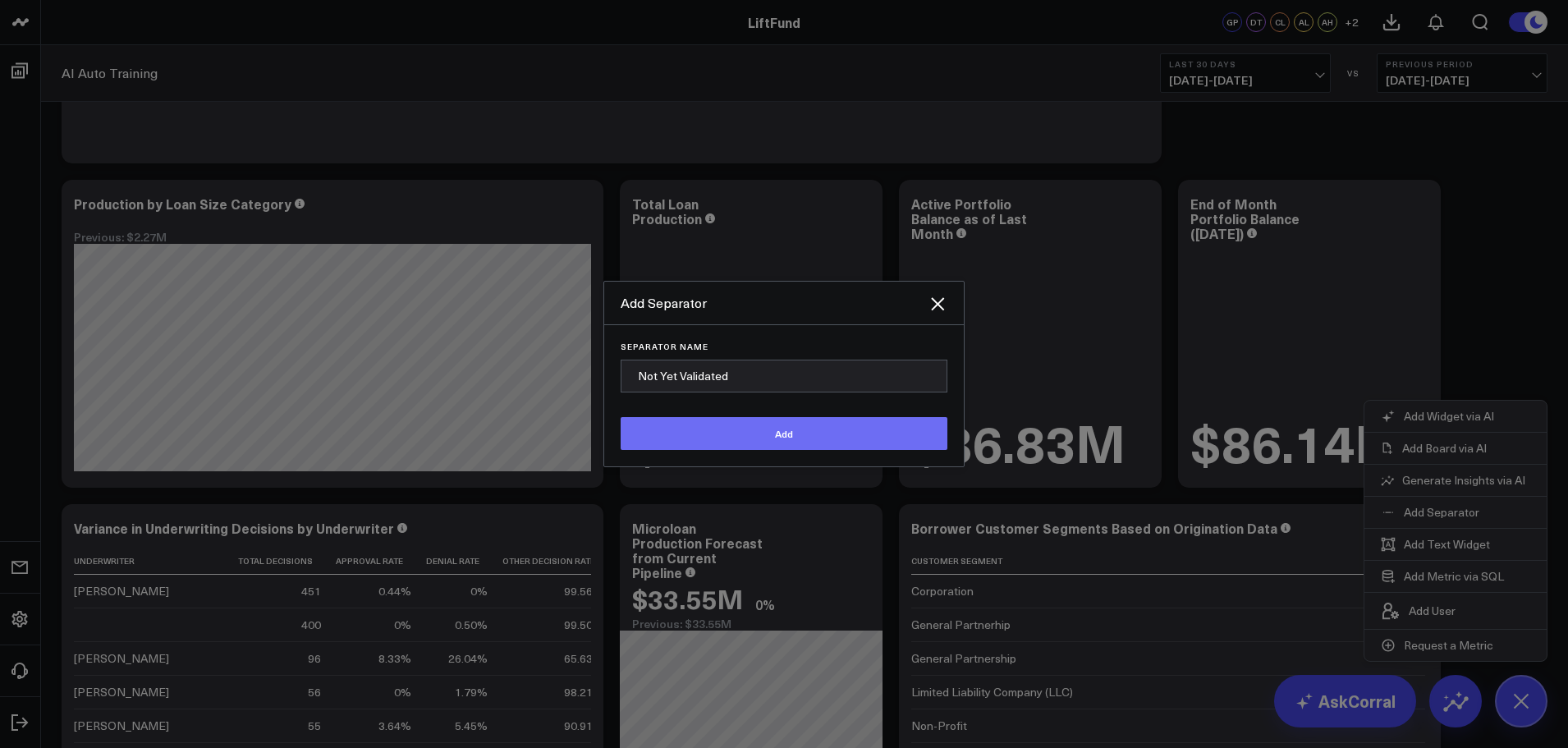
type input "Not Yet Validated"
click at [857, 433] on button "Add" at bounding box center [784, 433] width 327 height 33
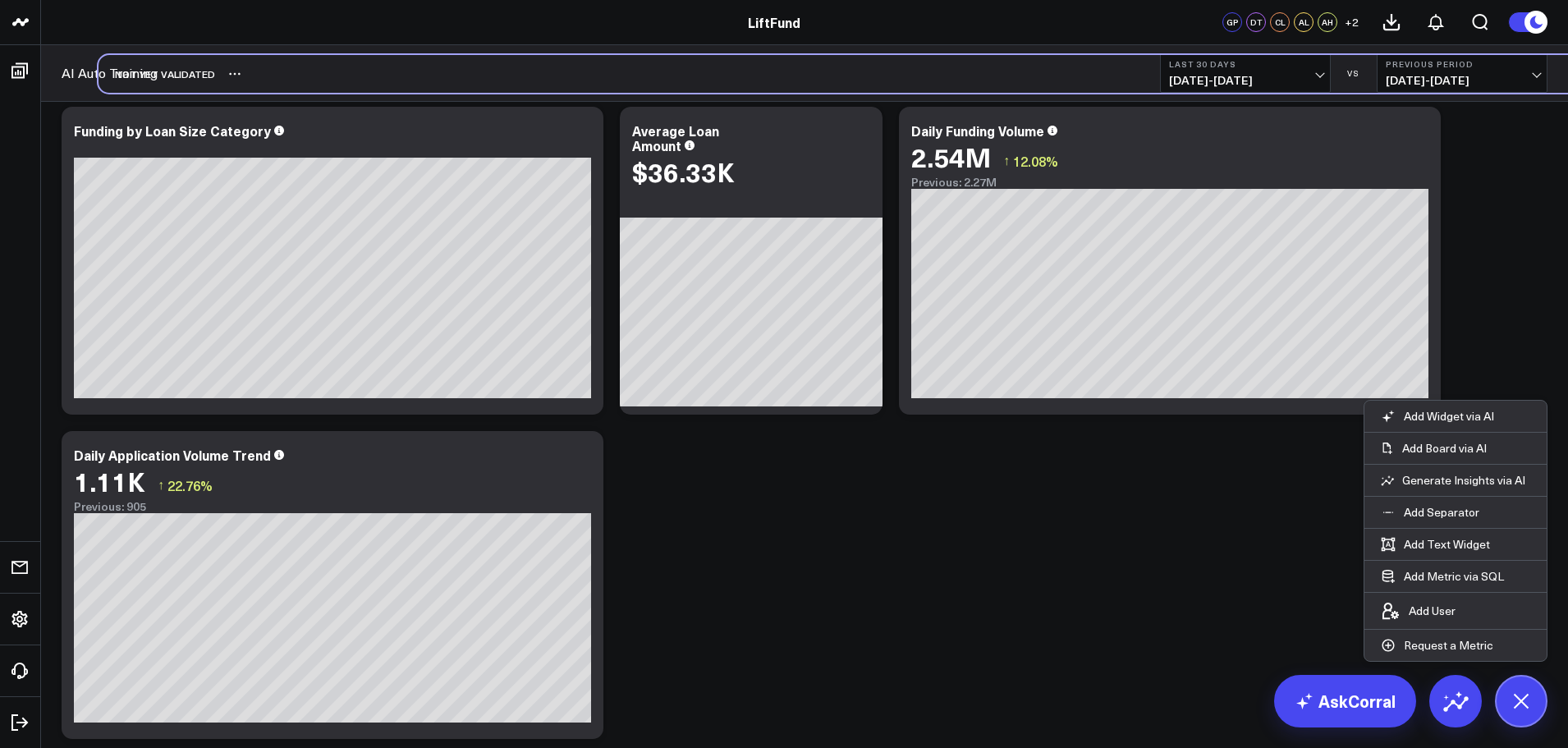
scroll to position [3900, 0]
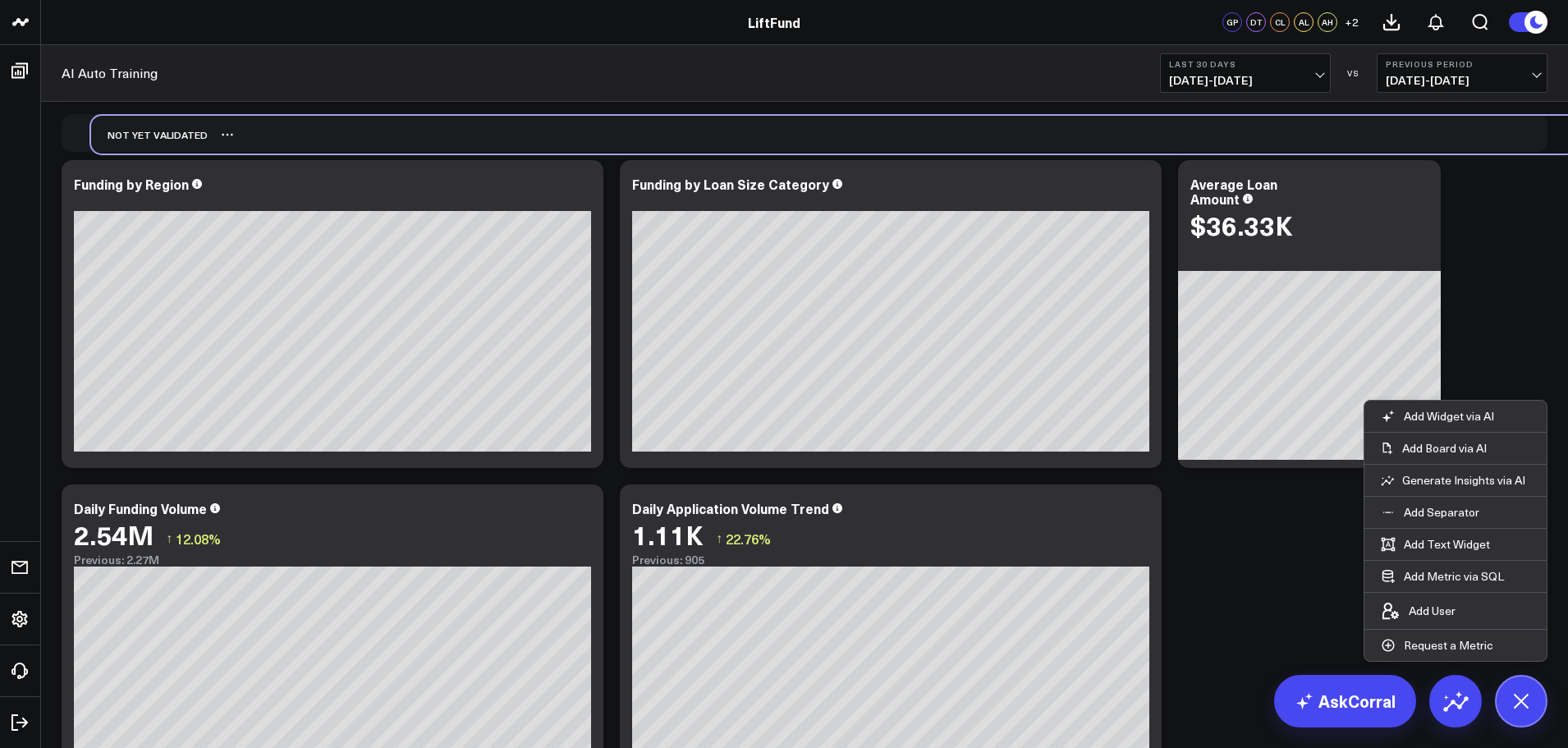
drag, startPoint x: 135, startPoint y: 690, endPoint x: 167, endPoint y: 144, distance: 546.9
click at [167, 144] on div "Not Yet Validated" at bounding box center [149, 134] width 116 height 37
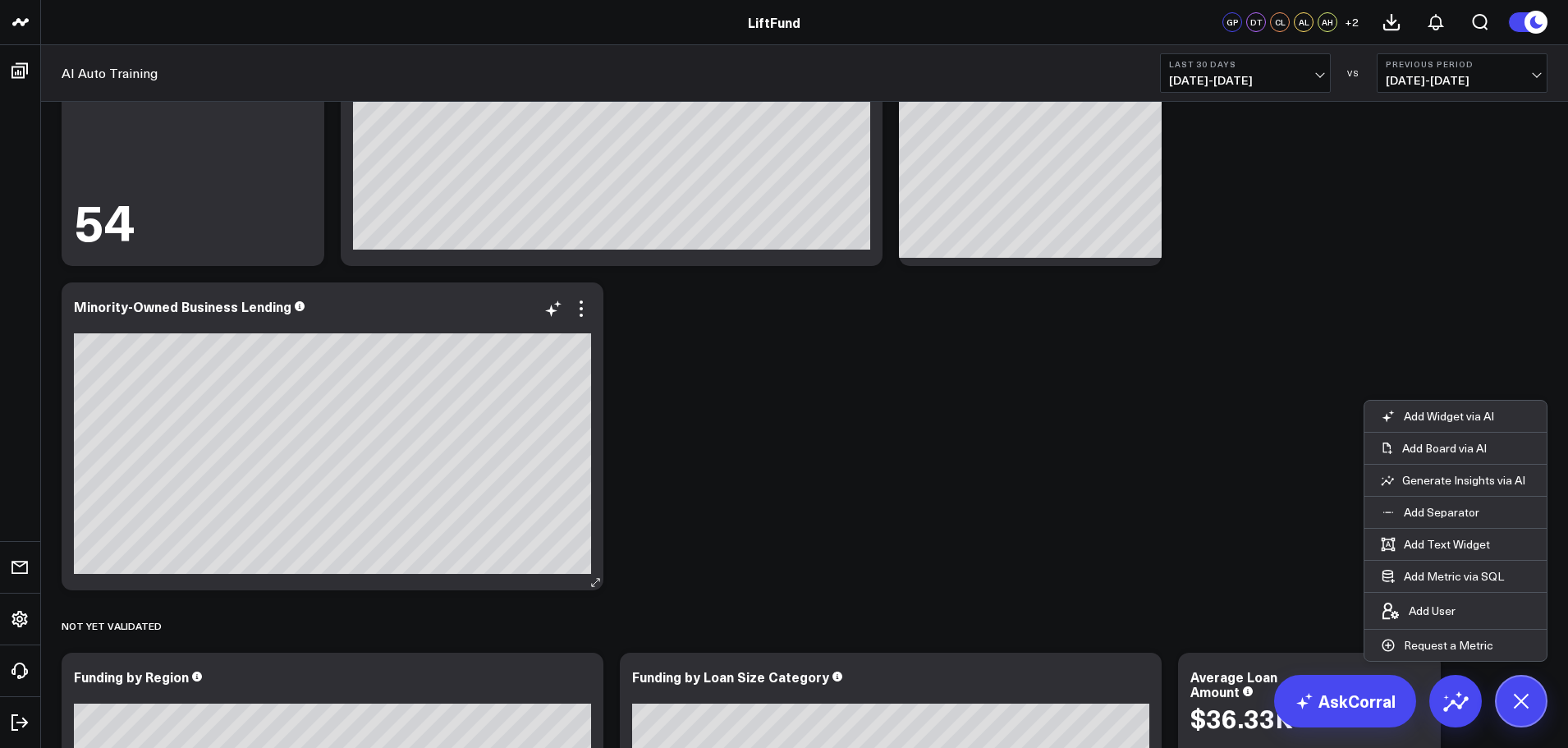
scroll to position [3368, 0]
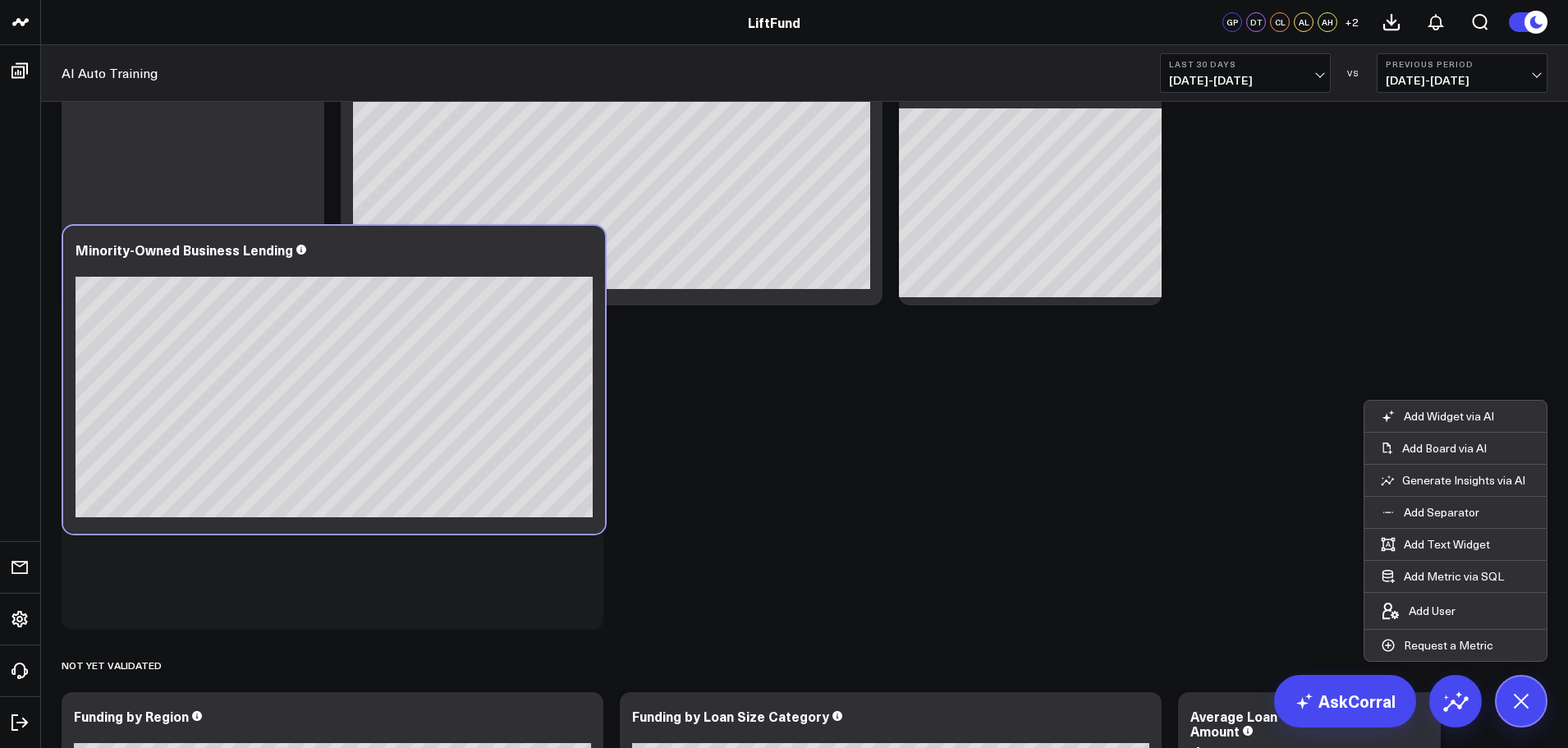
drag, startPoint x: 133, startPoint y: 629, endPoint x: 141, endPoint y: 580, distance: 49.6
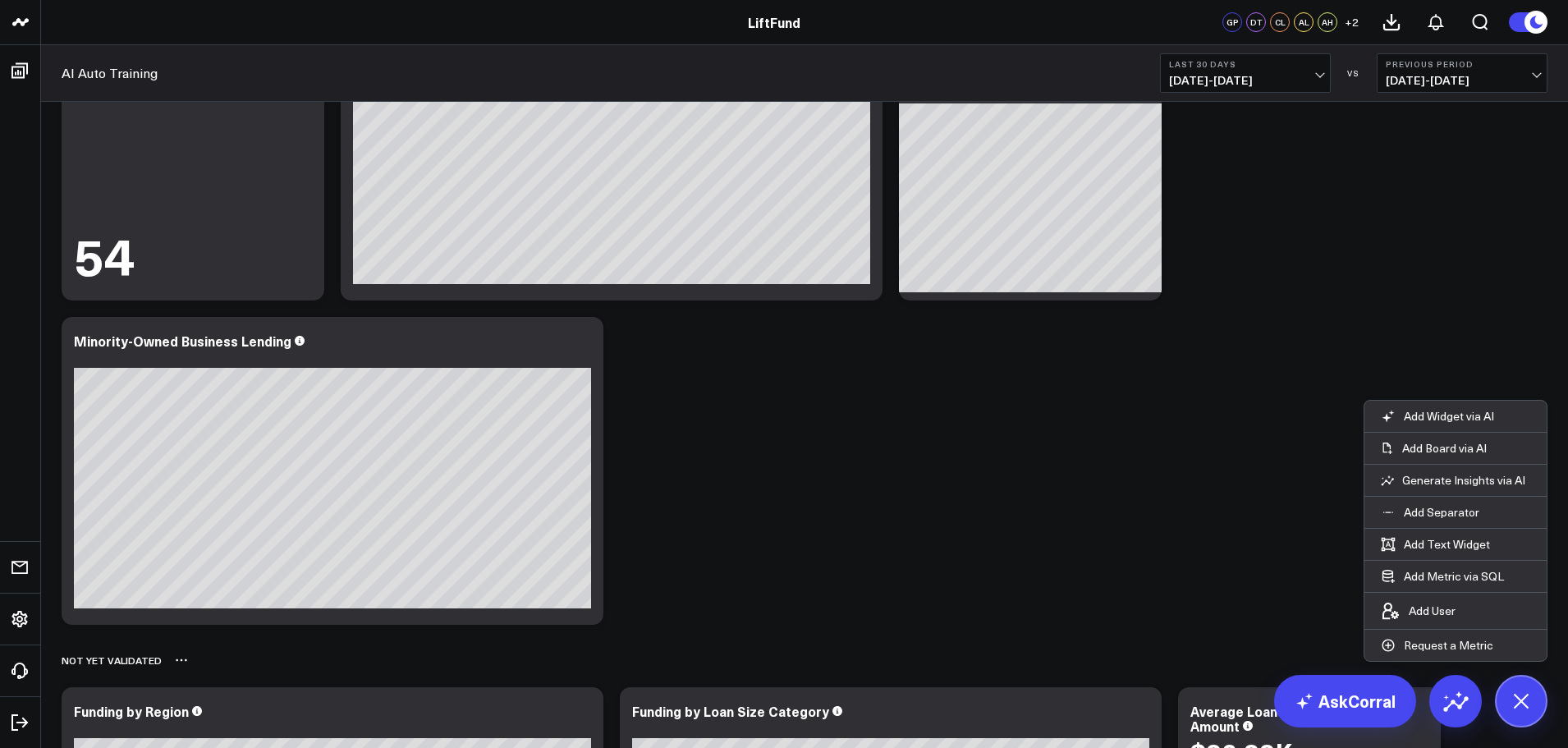
scroll to position [3379, 0]
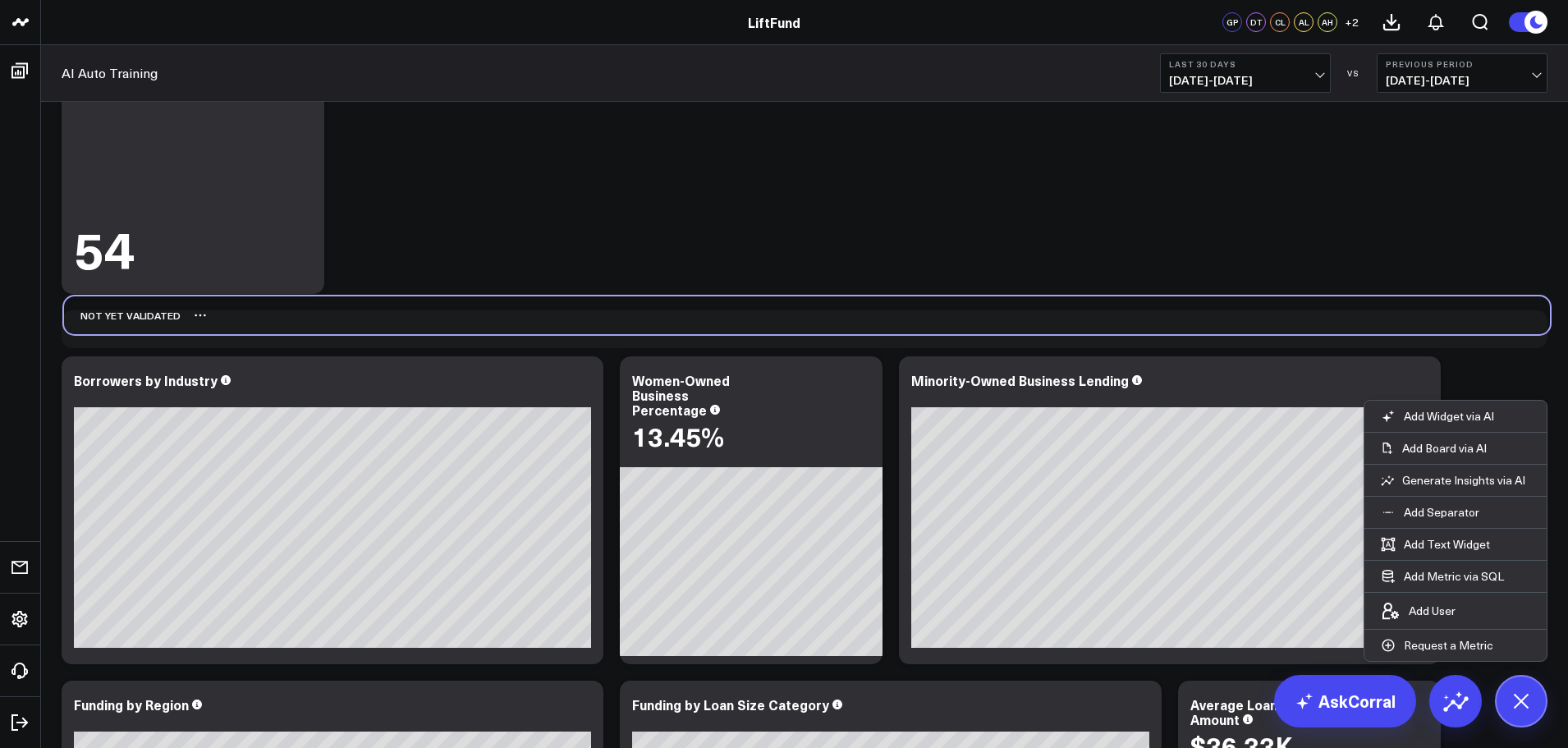
drag, startPoint x: 124, startPoint y: 620, endPoint x: 124, endPoint y: 326, distance: 294.0
click at [124, 326] on div "Not Yet Validated" at bounding box center [122, 315] width 116 height 37
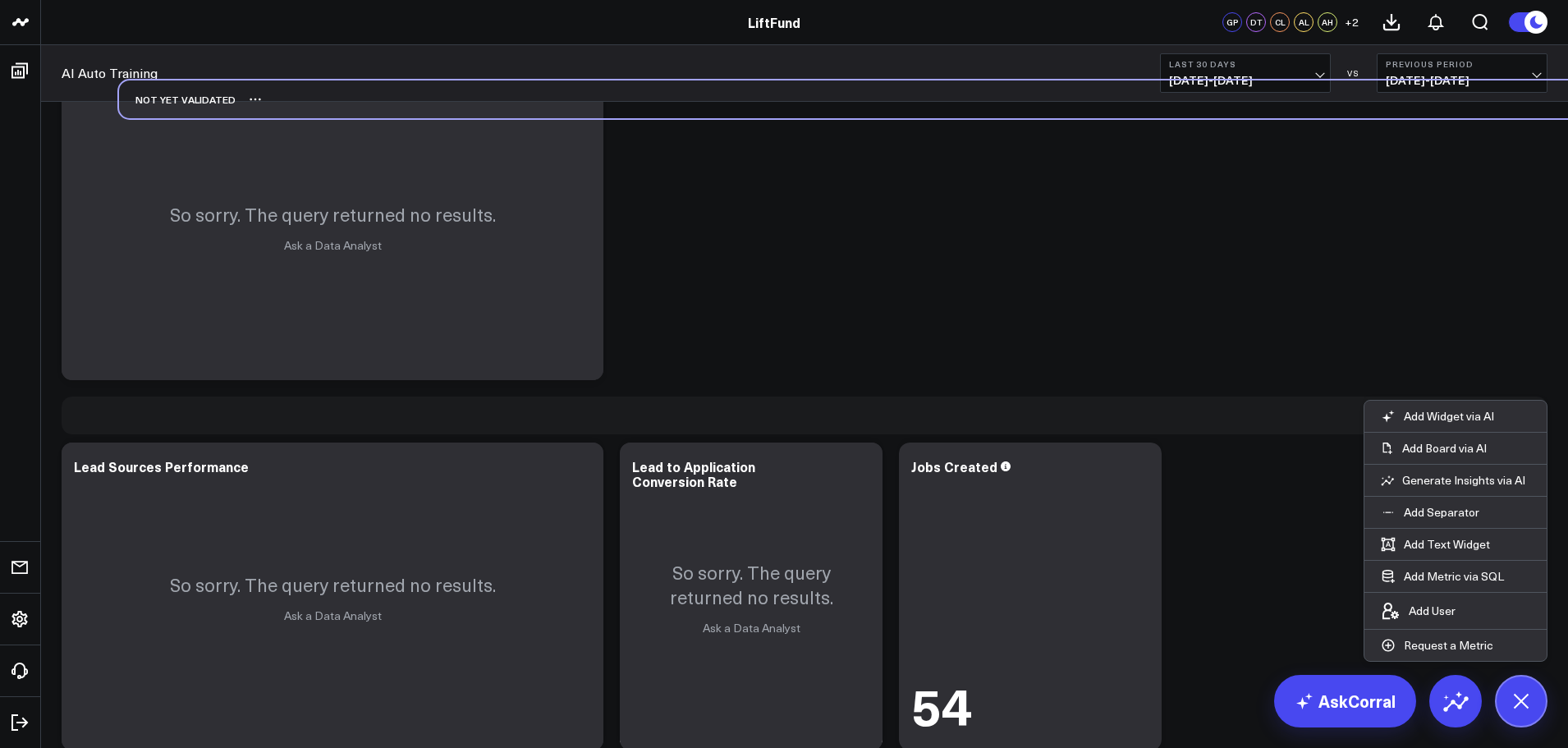
scroll to position [2953, 0]
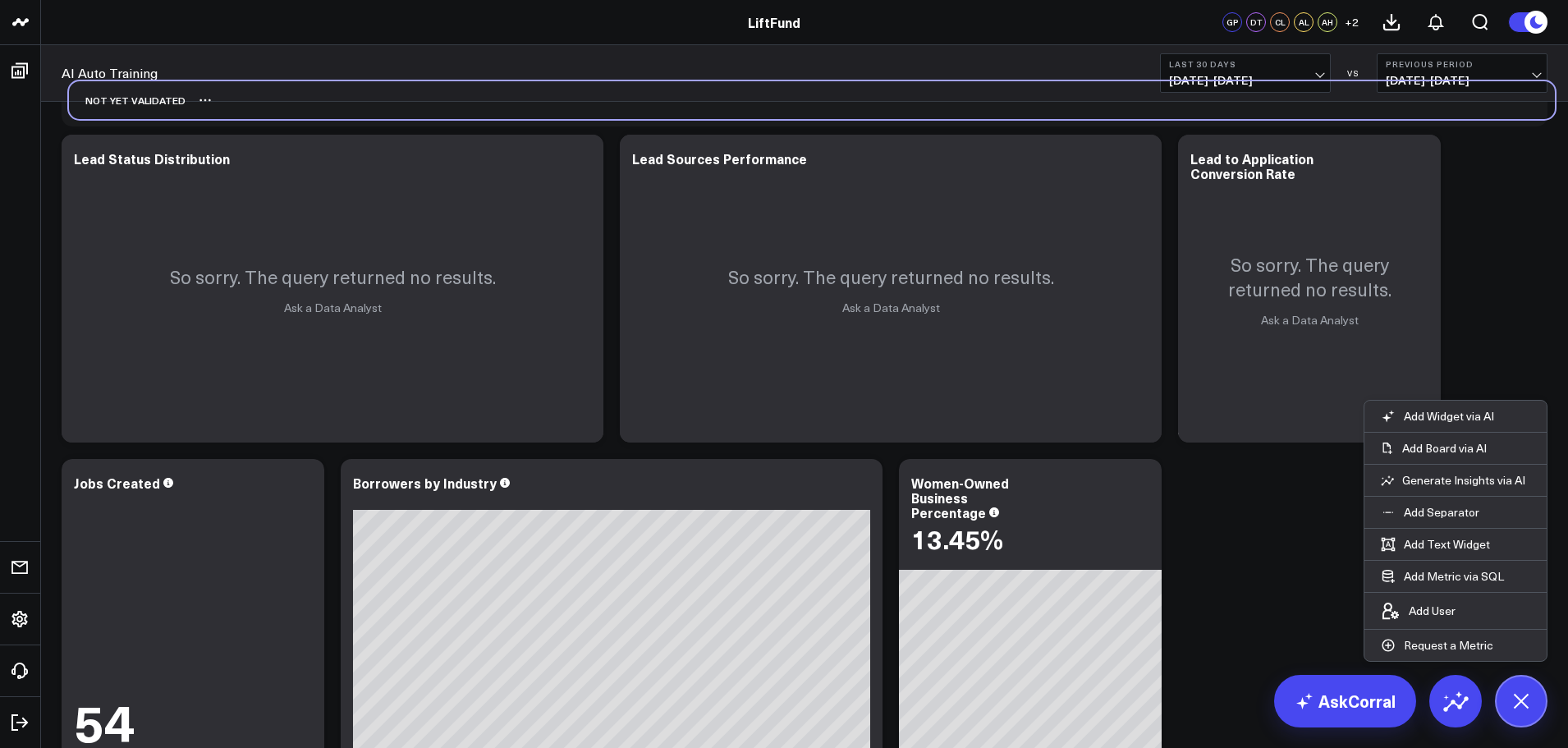
drag, startPoint x: 159, startPoint y: 740, endPoint x: 167, endPoint y: 103, distance: 637.1
click at [167, 103] on div "Not Yet Validated" at bounding box center [812, 100] width 1486 height 37
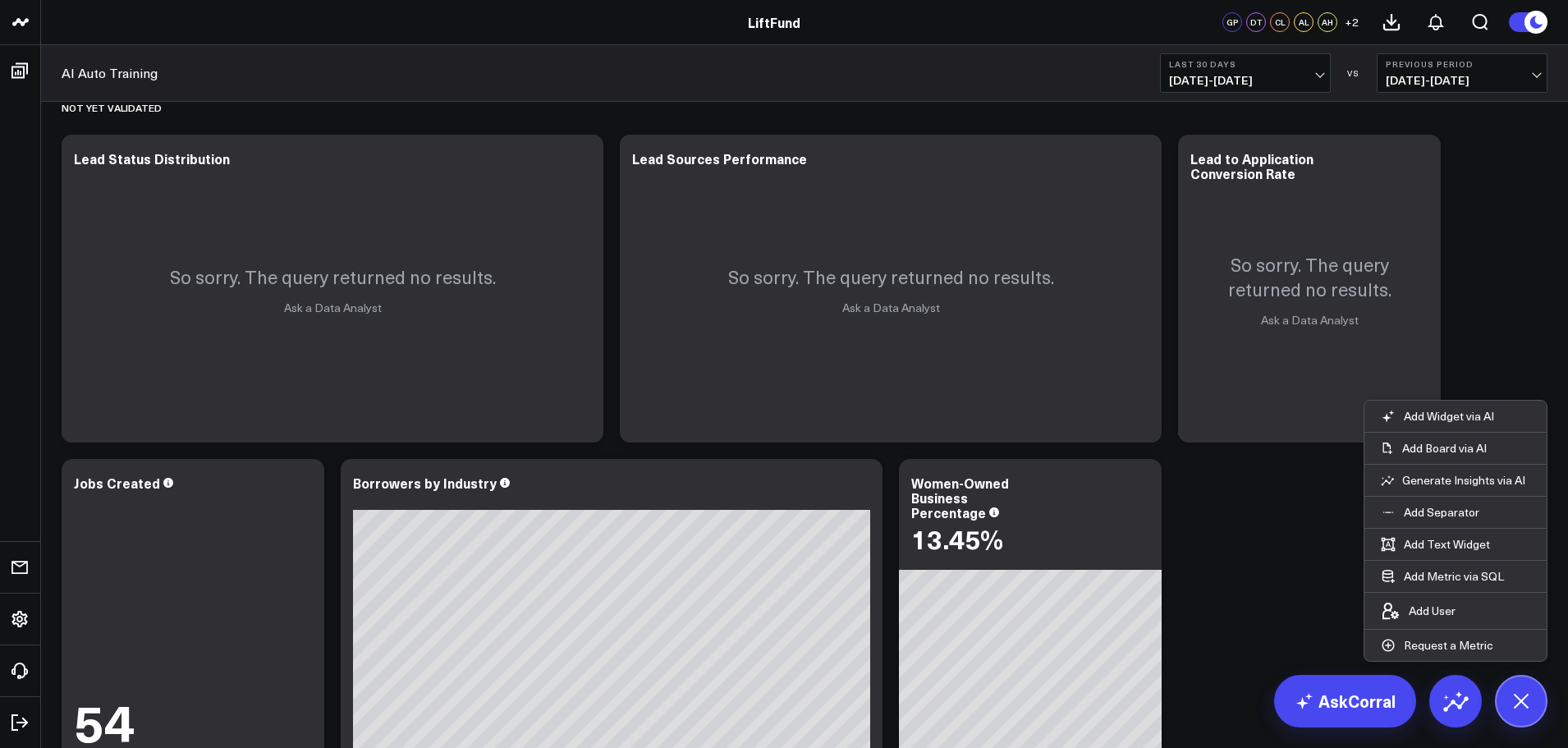
scroll to position [2542, 0]
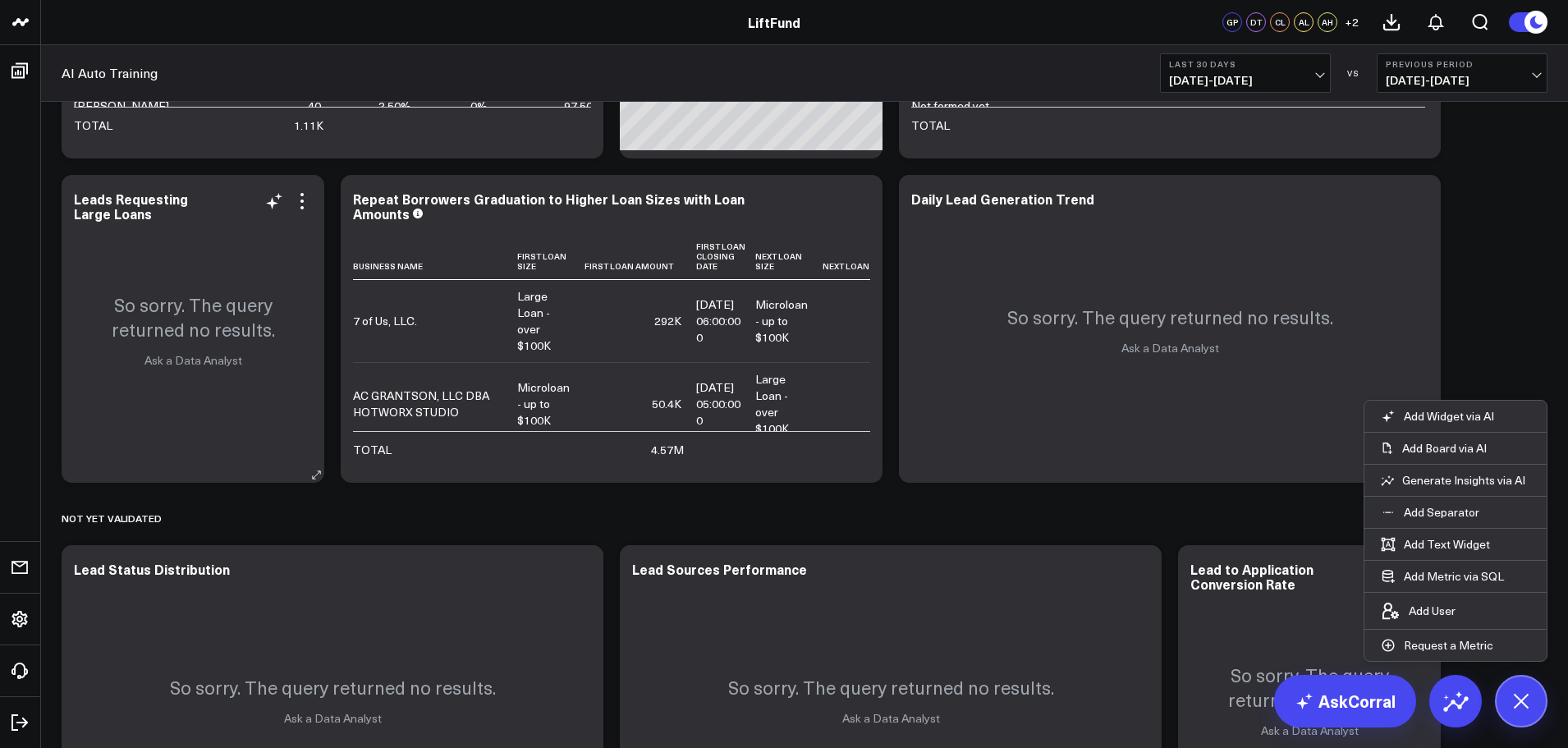
drag, startPoint x: 206, startPoint y: 379, endPoint x: 227, endPoint y: 351, distance: 35.0
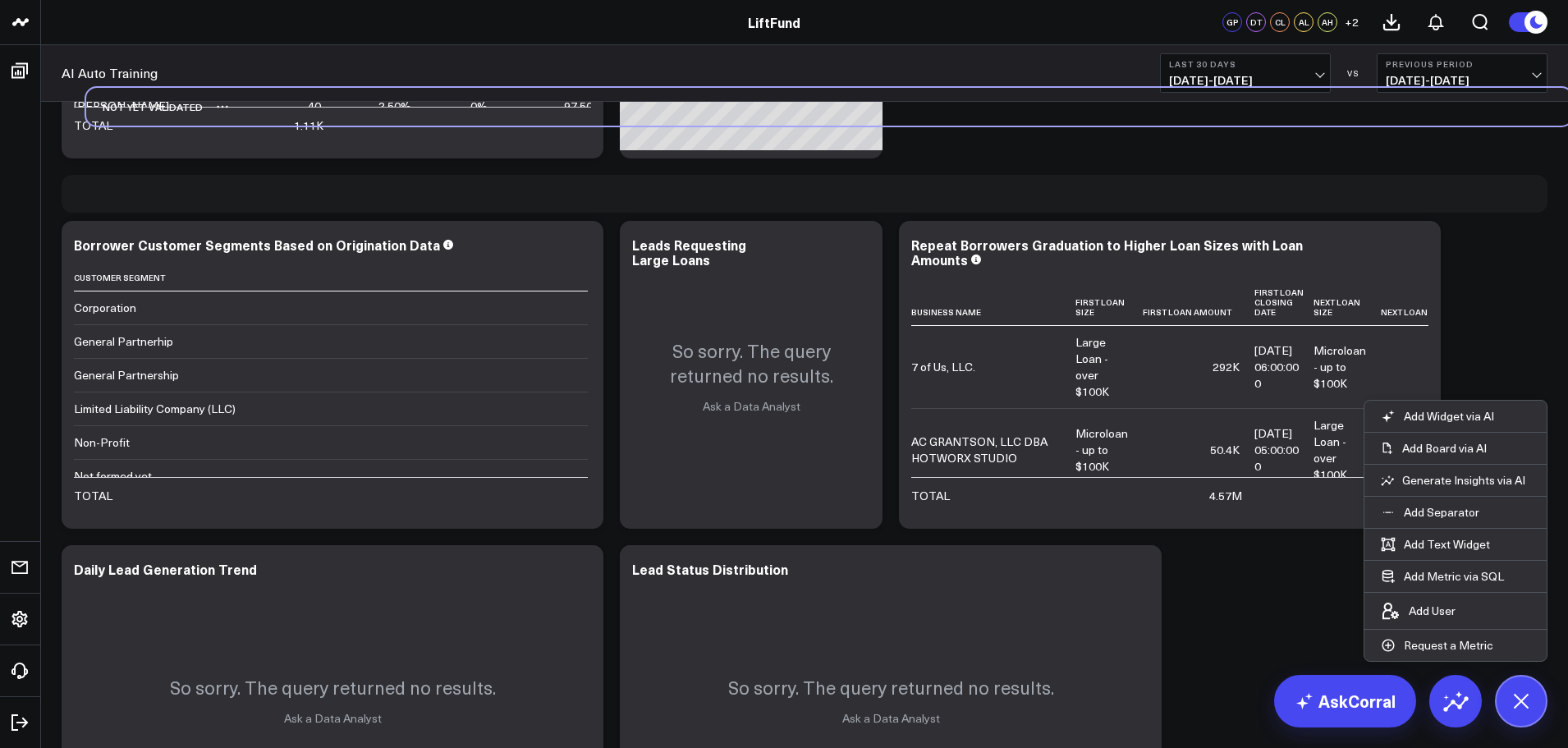
drag, startPoint x: 187, startPoint y: 325, endPoint x: 129, endPoint y: 108, distance: 224.6
click at [129, 108] on div "Not Yet Validated" at bounding box center [144, 107] width 116 height 37
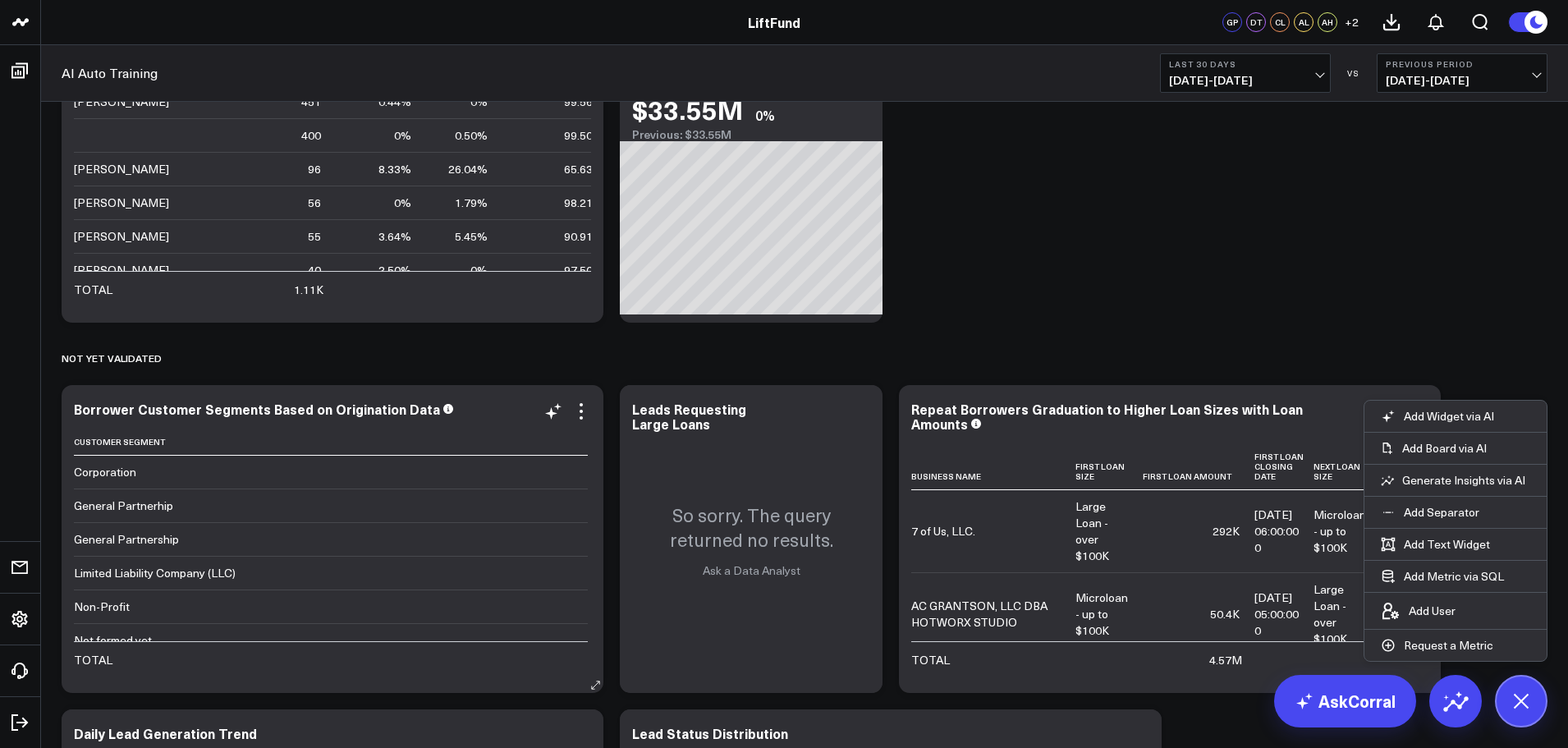
scroll to position [2132, 0]
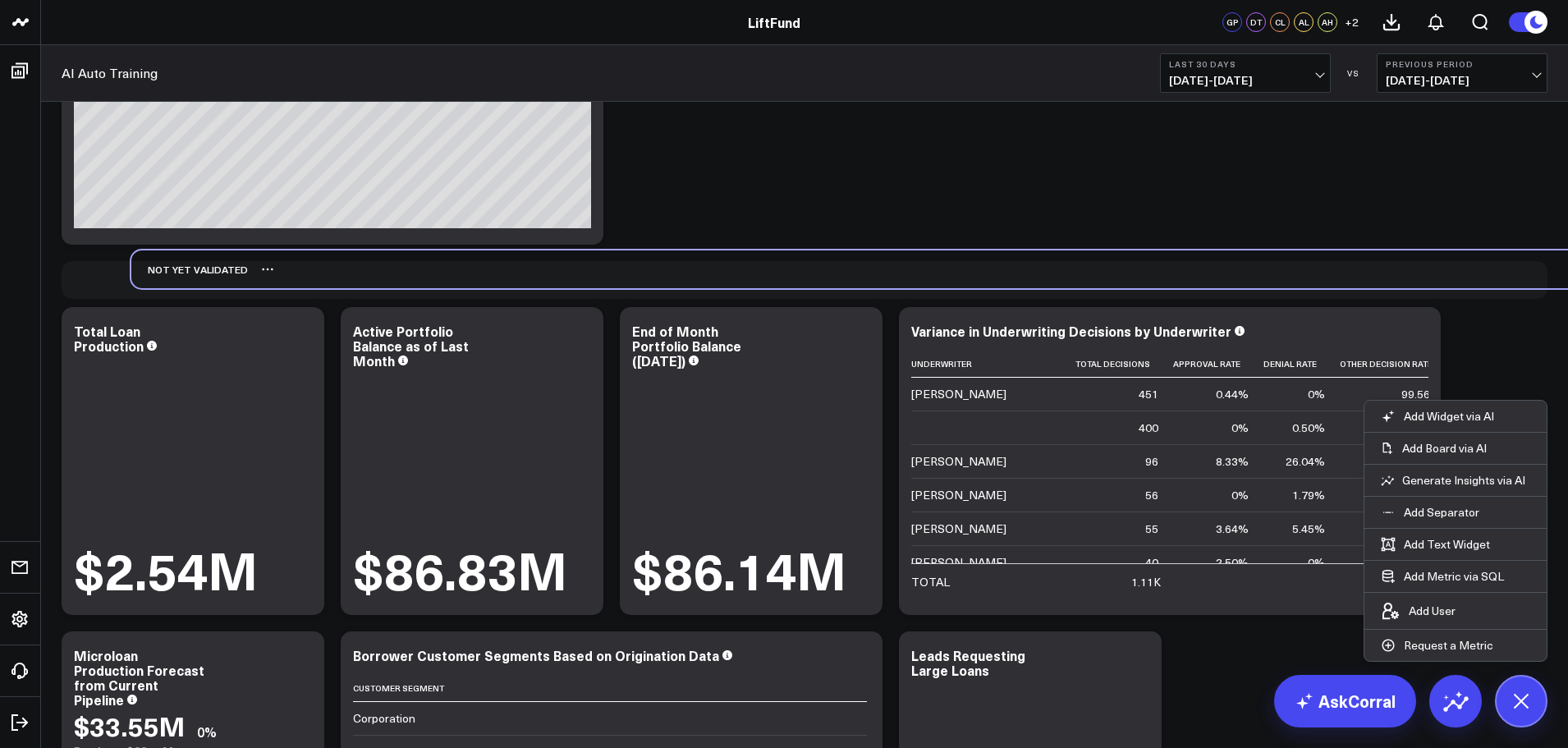
drag, startPoint x: 216, startPoint y: 462, endPoint x: 187, endPoint y: 284, distance: 180.3
click at [187, 284] on div "Not Yet Validated" at bounding box center [189, 269] width 116 height 37
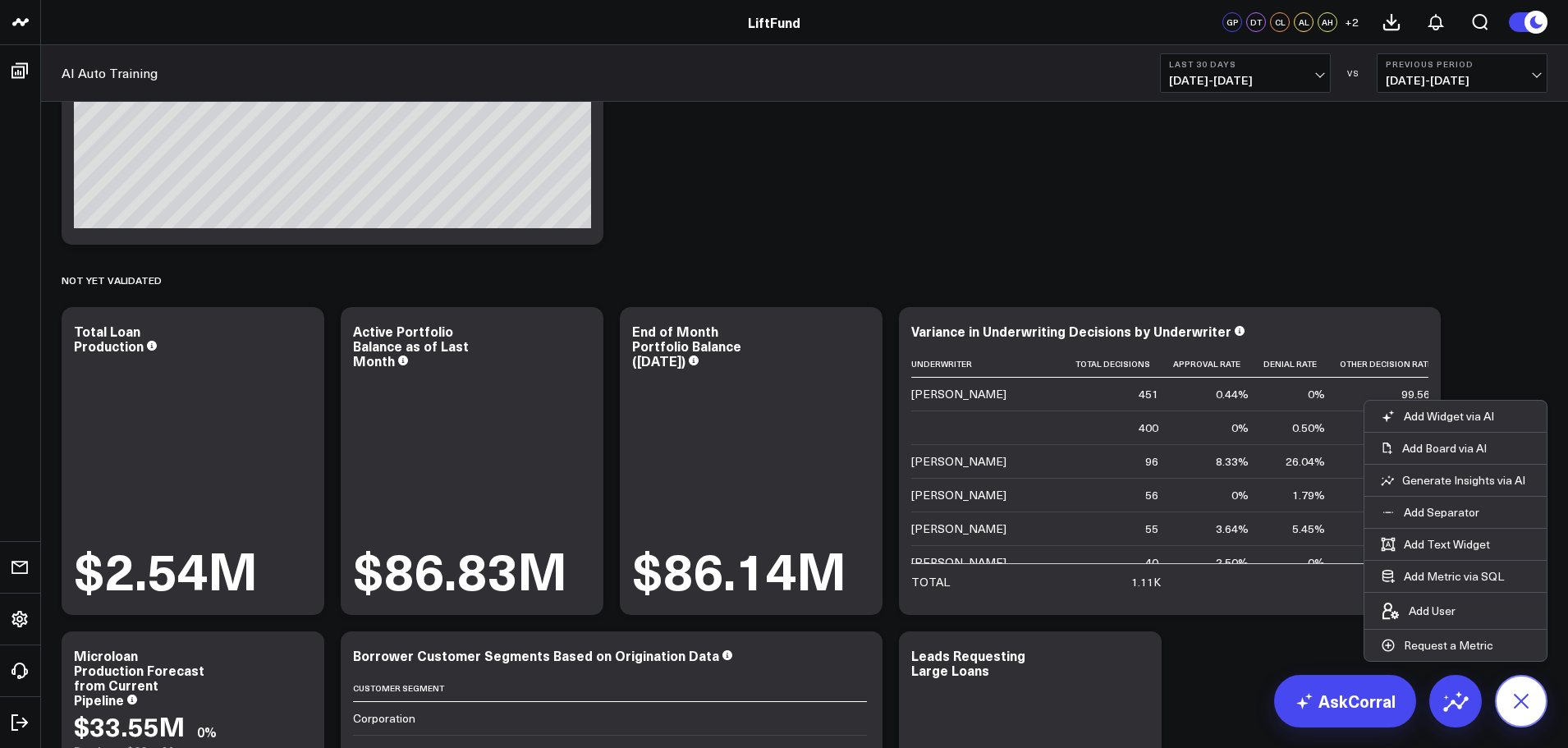
click at [1522, 698] on icon at bounding box center [1521, 700] width 37 height 37
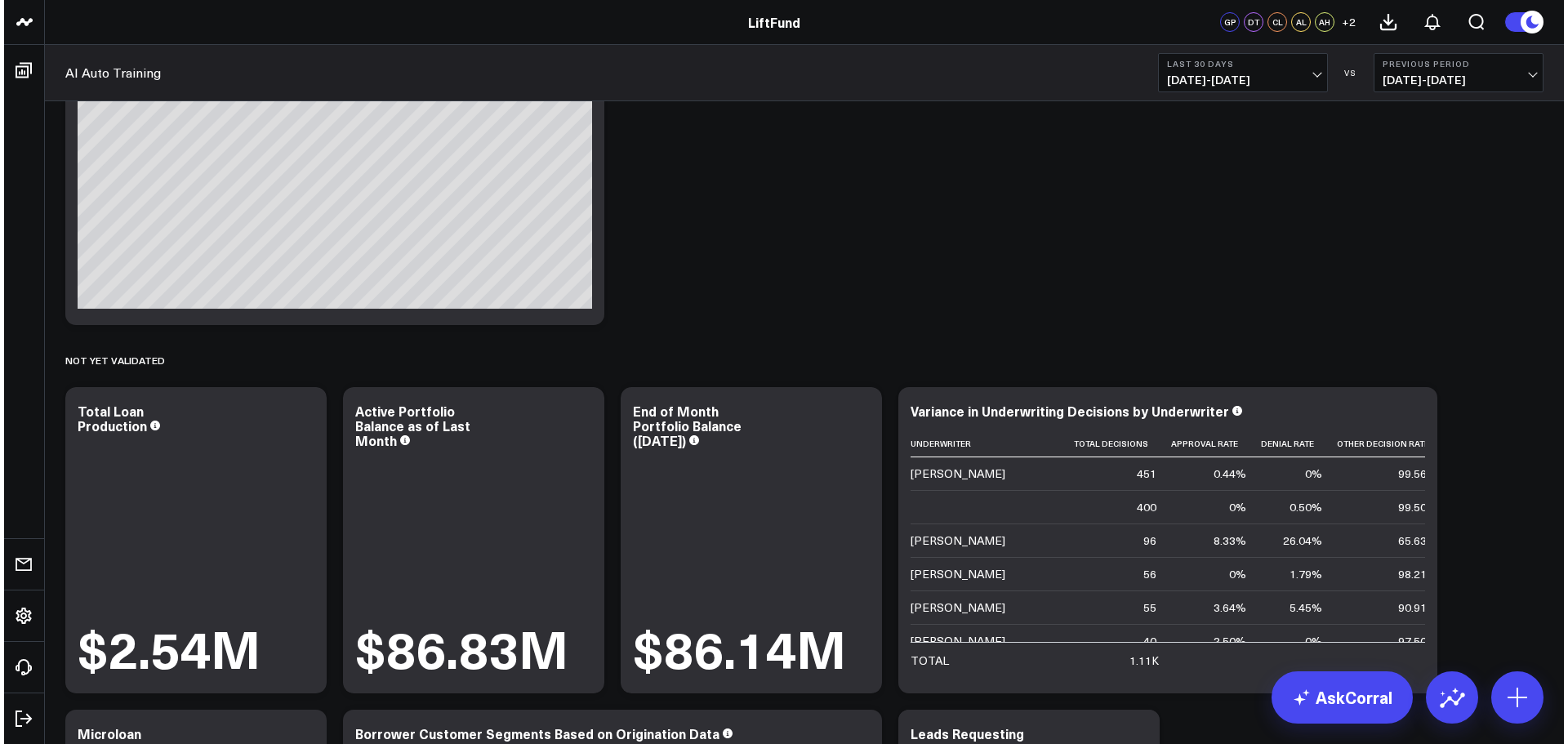
scroll to position [2202, 0]
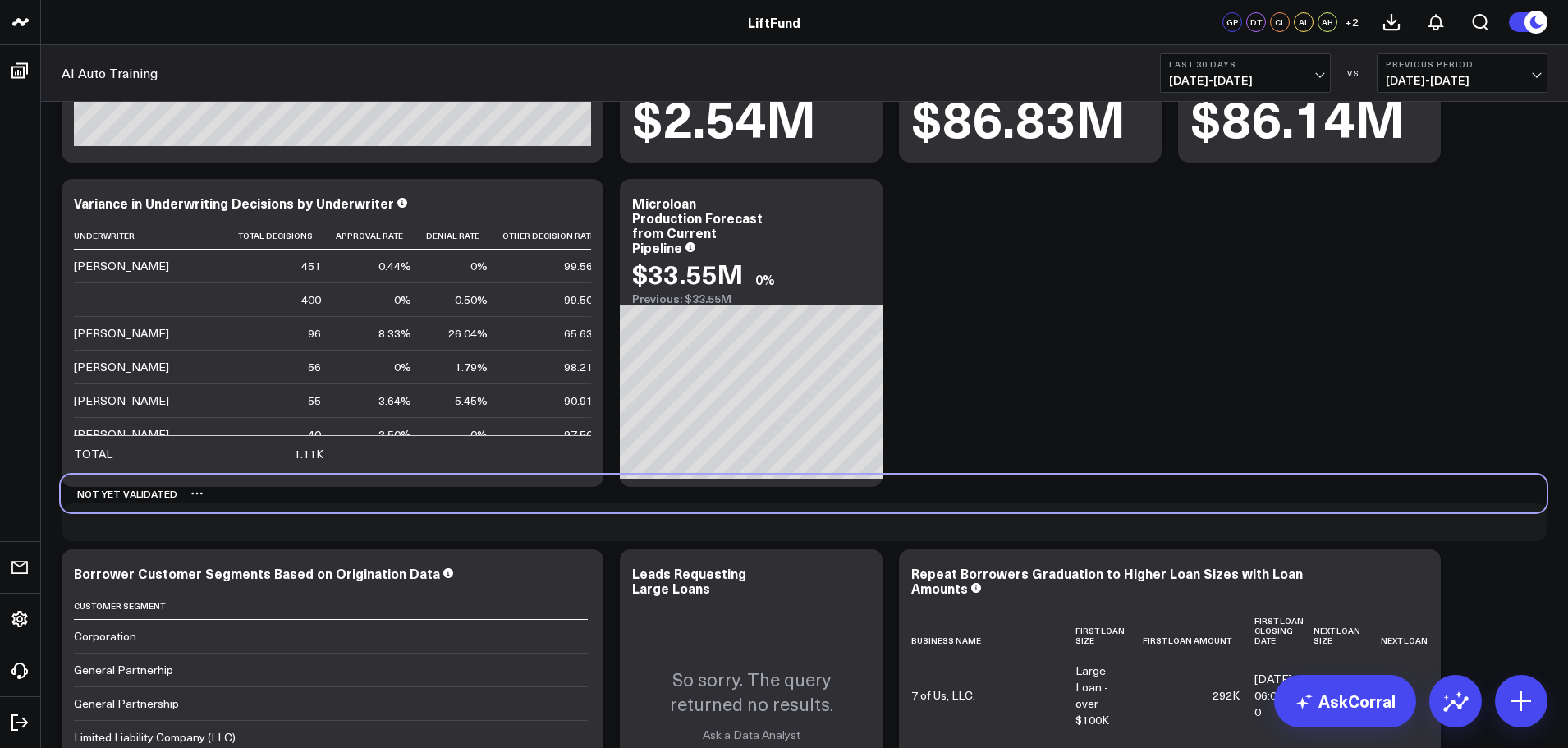
drag, startPoint x: 128, startPoint y: 196, endPoint x: 127, endPoint y: 491, distance: 295.0
click at [127, 491] on div "Not Yet Validated" at bounding box center [119, 493] width 116 height 37
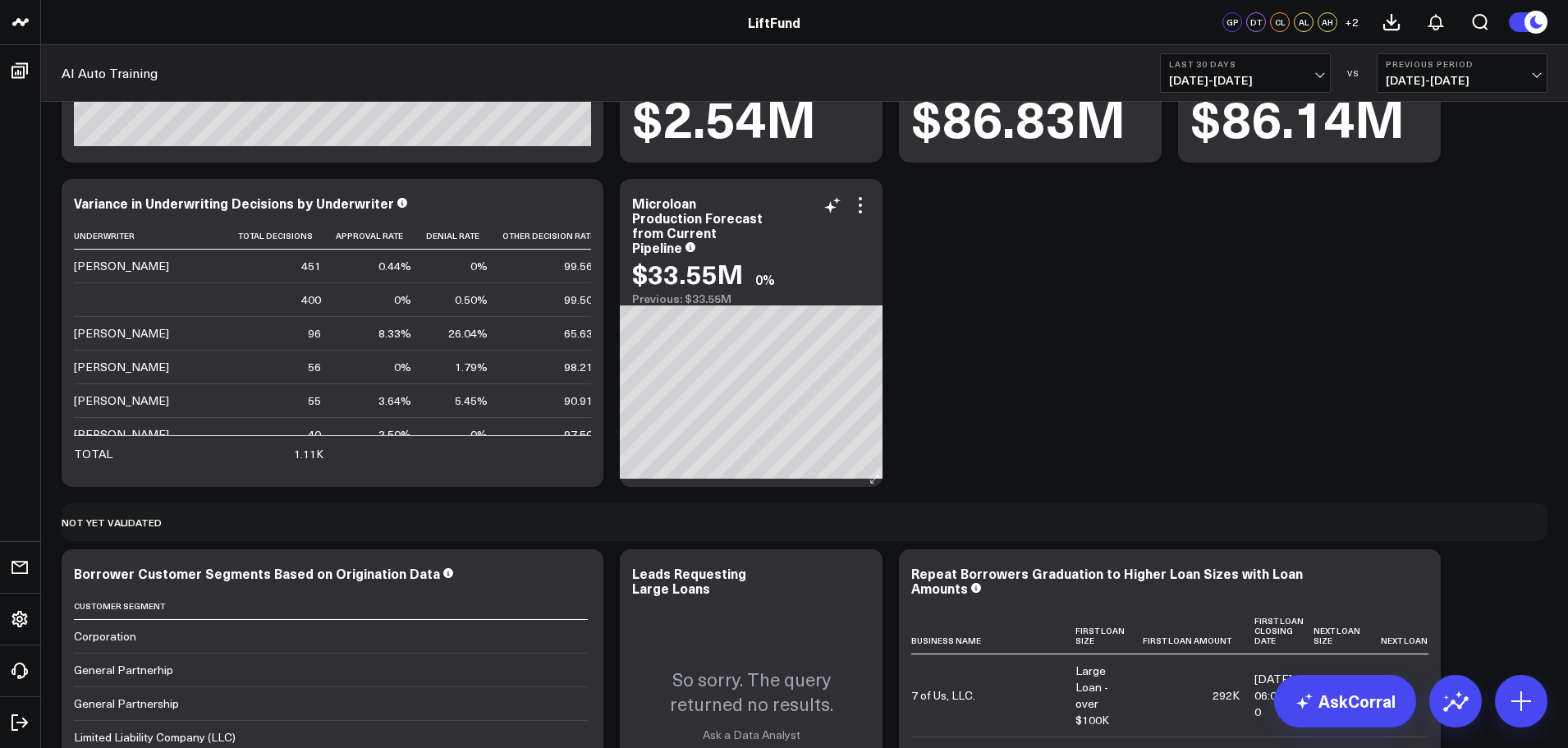
click at [280, 530] on div "Modify via AI Copy link to widget Ask support Remove Create linked copy Info an…" at bounding box center [804, 193] width 1503 height 4586
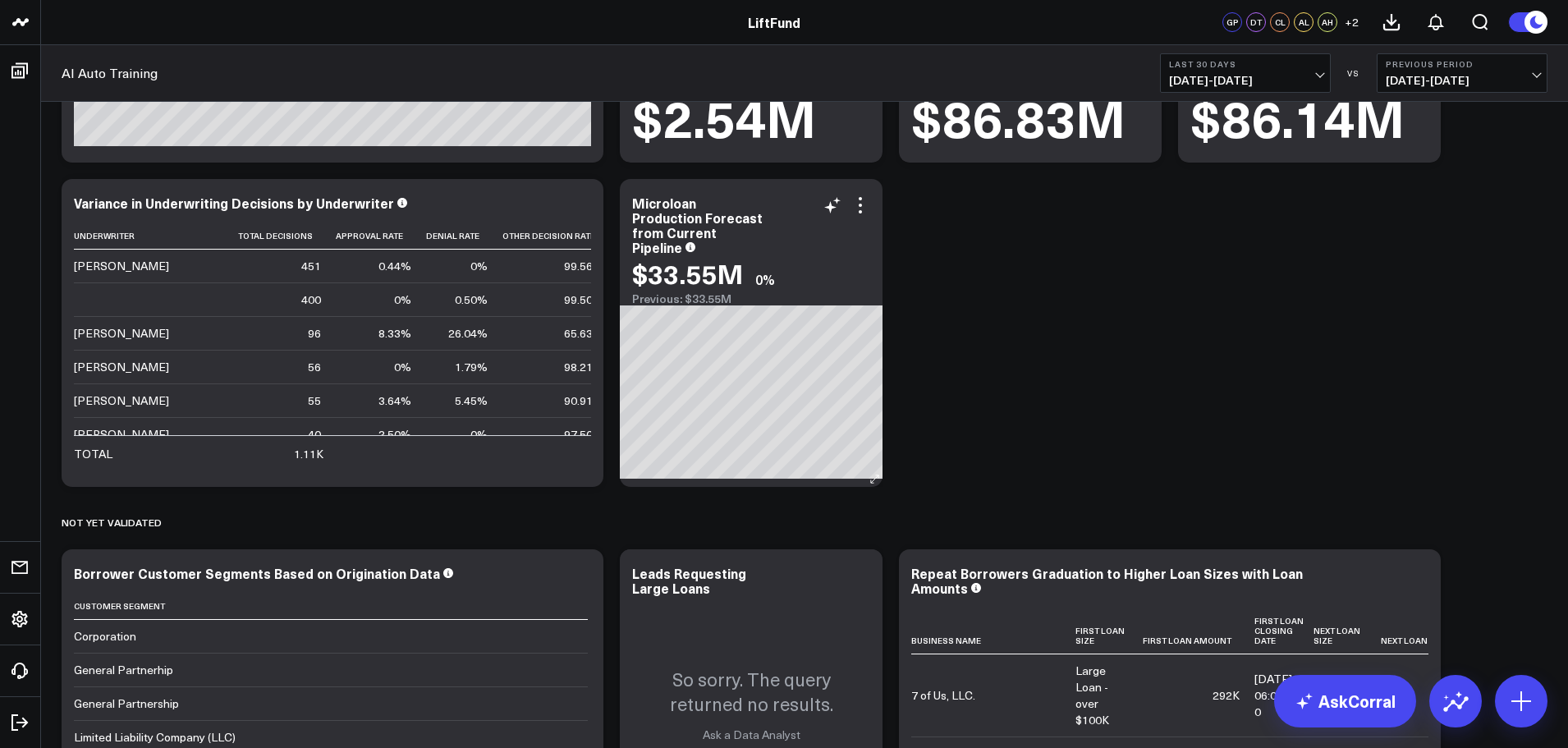
drag, startPoint x: 780, startPoint y: 221, endPoint x: 793, endPoint y: 267, distance: 47.8
click at [793, 267] on div "Microloan Production Forecast from Current Pipeline $33.55M 0% Previous: $33.55M" at bounding box center [751, 242] width 262 height 126
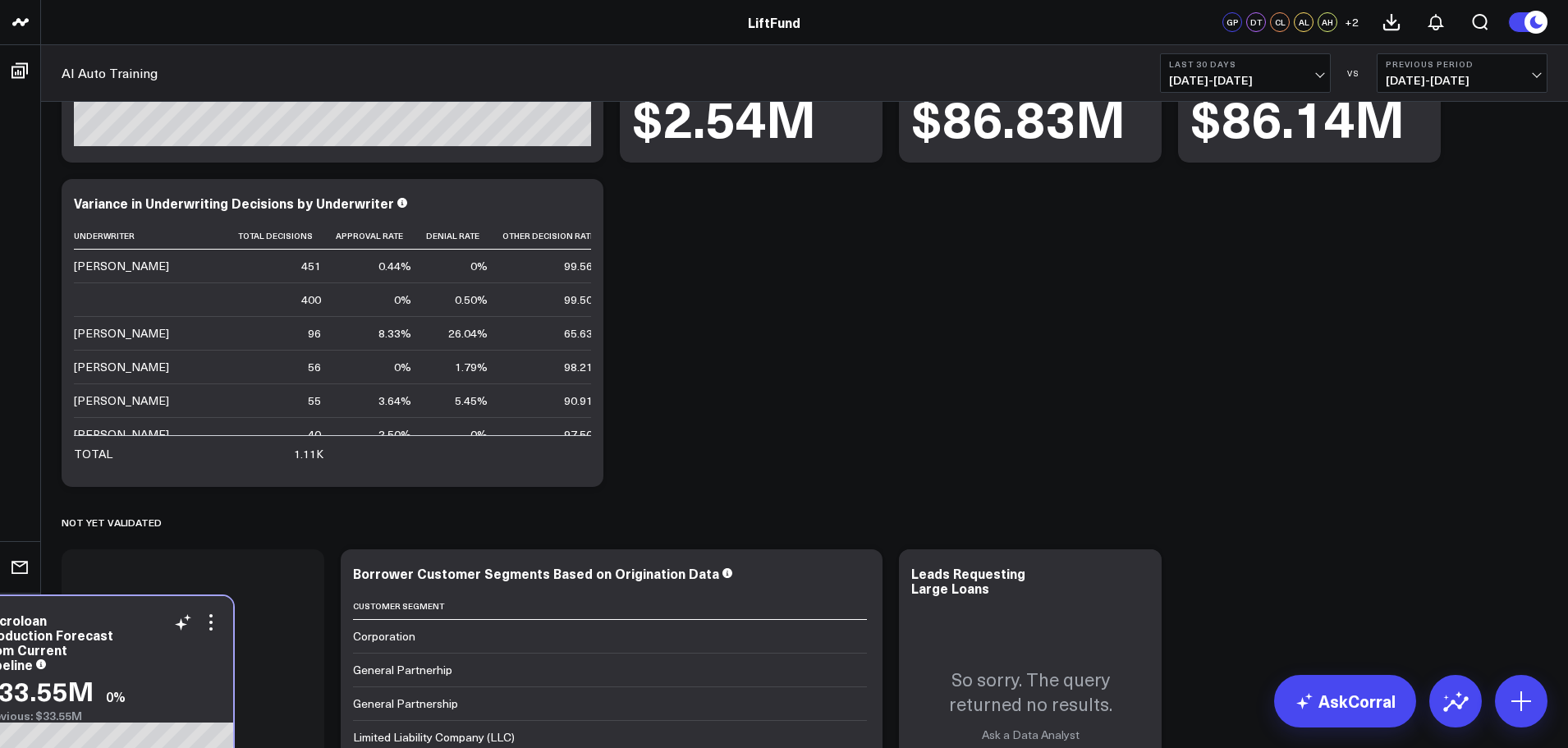
drag, startPoint x: 766, startPoint y: 195, endPoint x: 116, endPoint y: 613, distance: 772.8
click at [116, 613] on div "Microloan Production Forecast from Current Pipeline" at bounding box center [102, 642] width 238 height 59
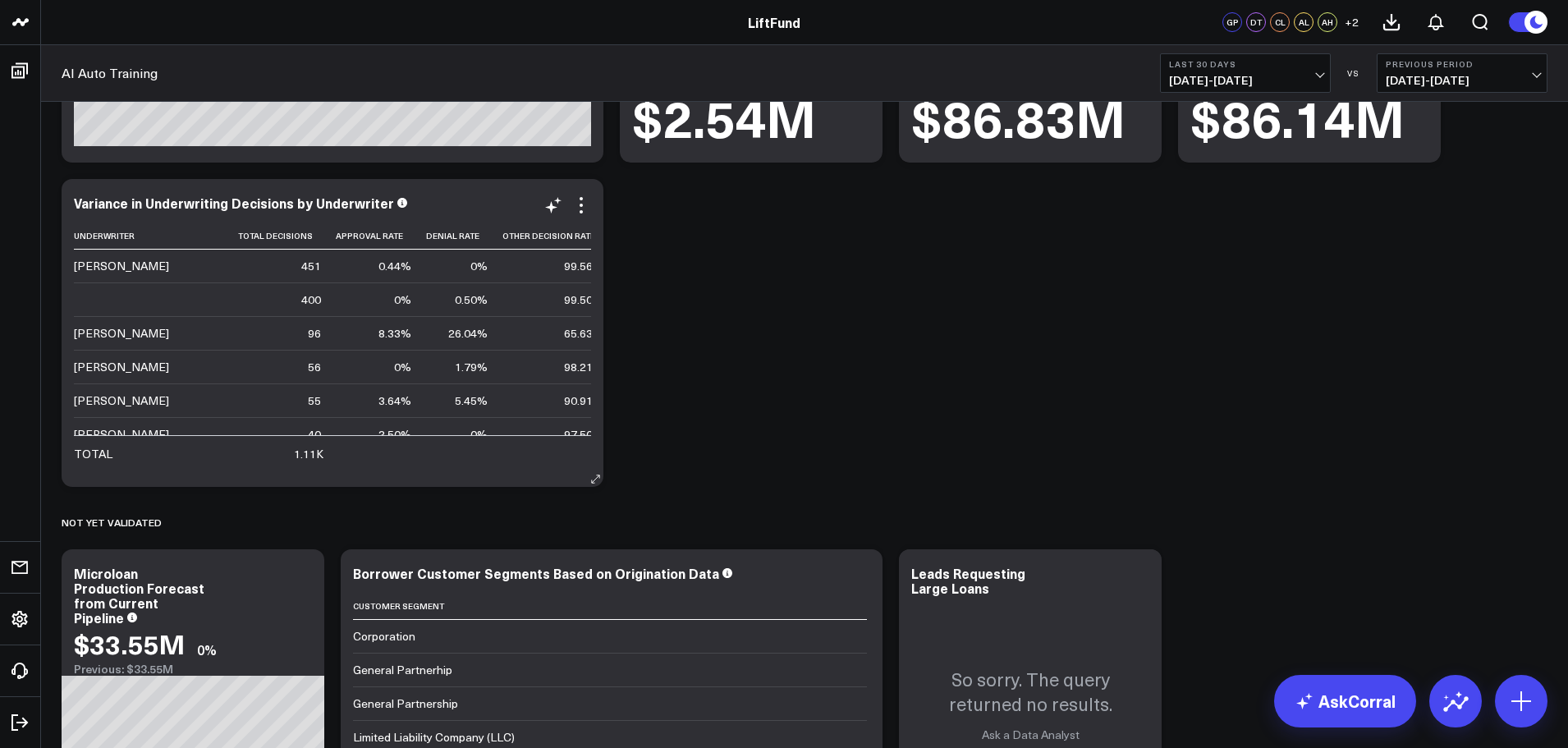
drag, startPoint x: 323, startPoint y: 193, endPoint x: 411, endPoint y: 189, distance: 88.1
click at [384, 195] on div "Variance in Underwriting Decisions by Underwriter" at bounding box center [234, 202] width 320 height 18
click at [589, 207] on icon at bounding box center [581, 205] width 20 height 20
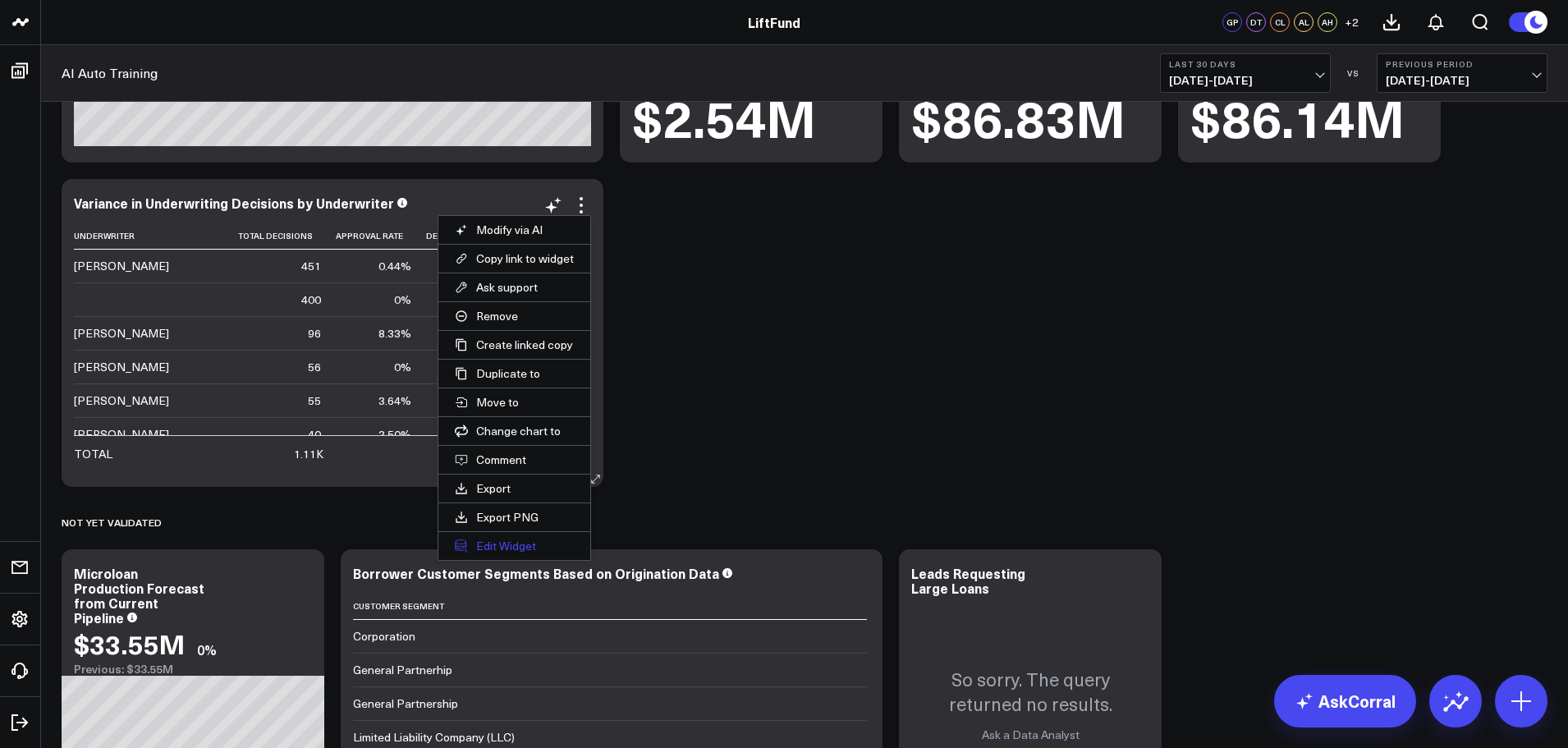
click at [506, 538] on button "Edit Widget" at bounding box center [514, 546] width 152 height 28
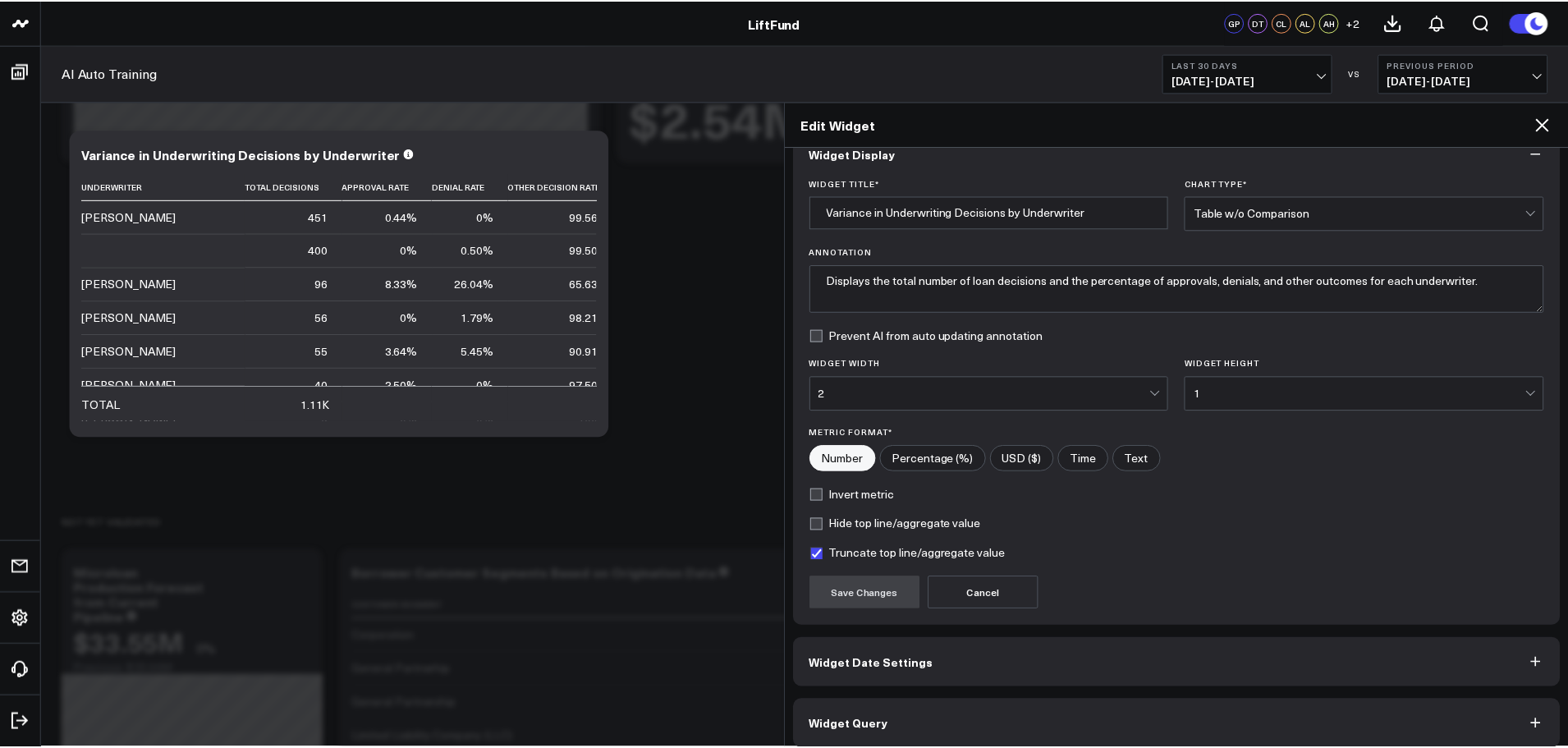
scroll to position [44, 0]
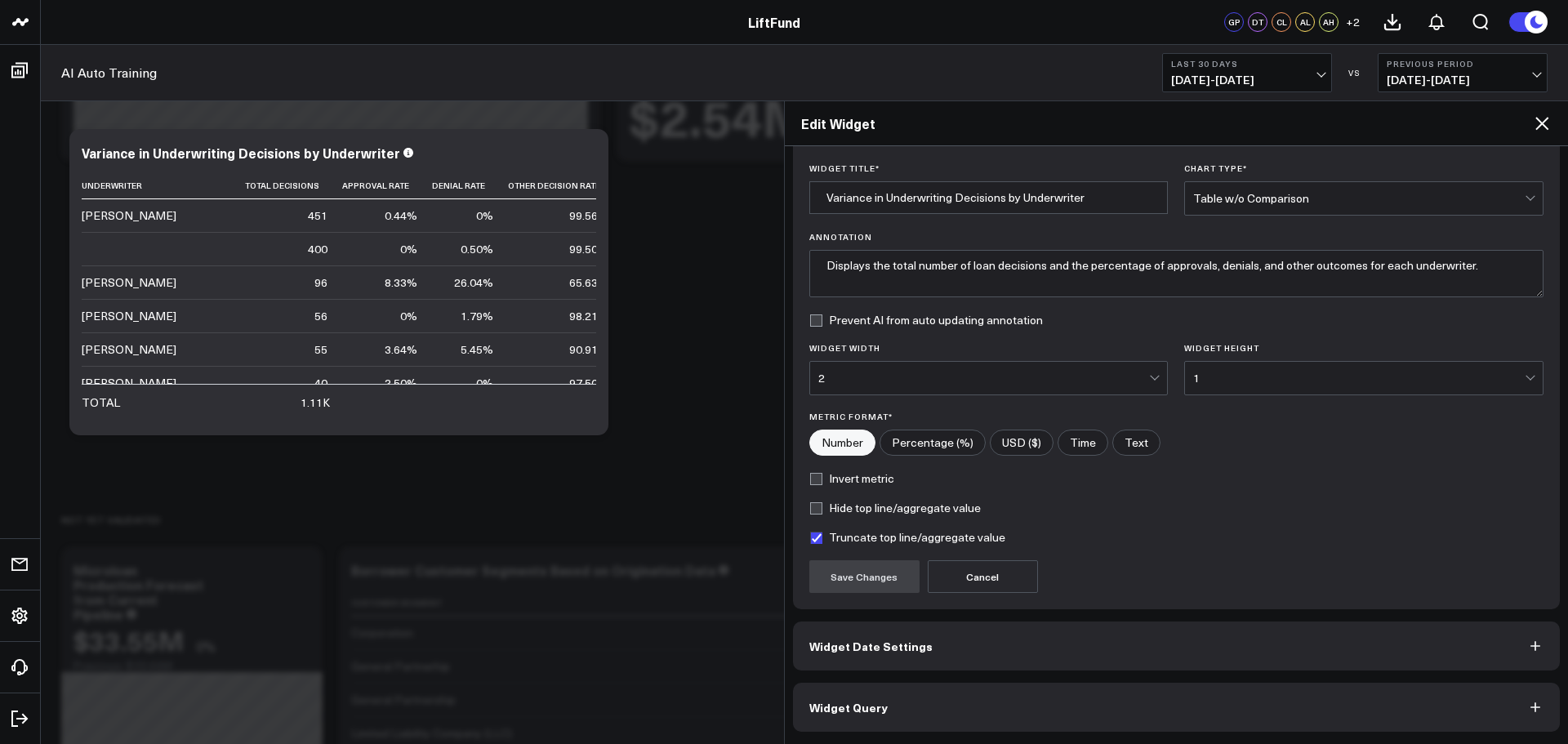
click at [908, 714] on button "Widget Query" at bounding box center [1177, 708] width 768 height 49
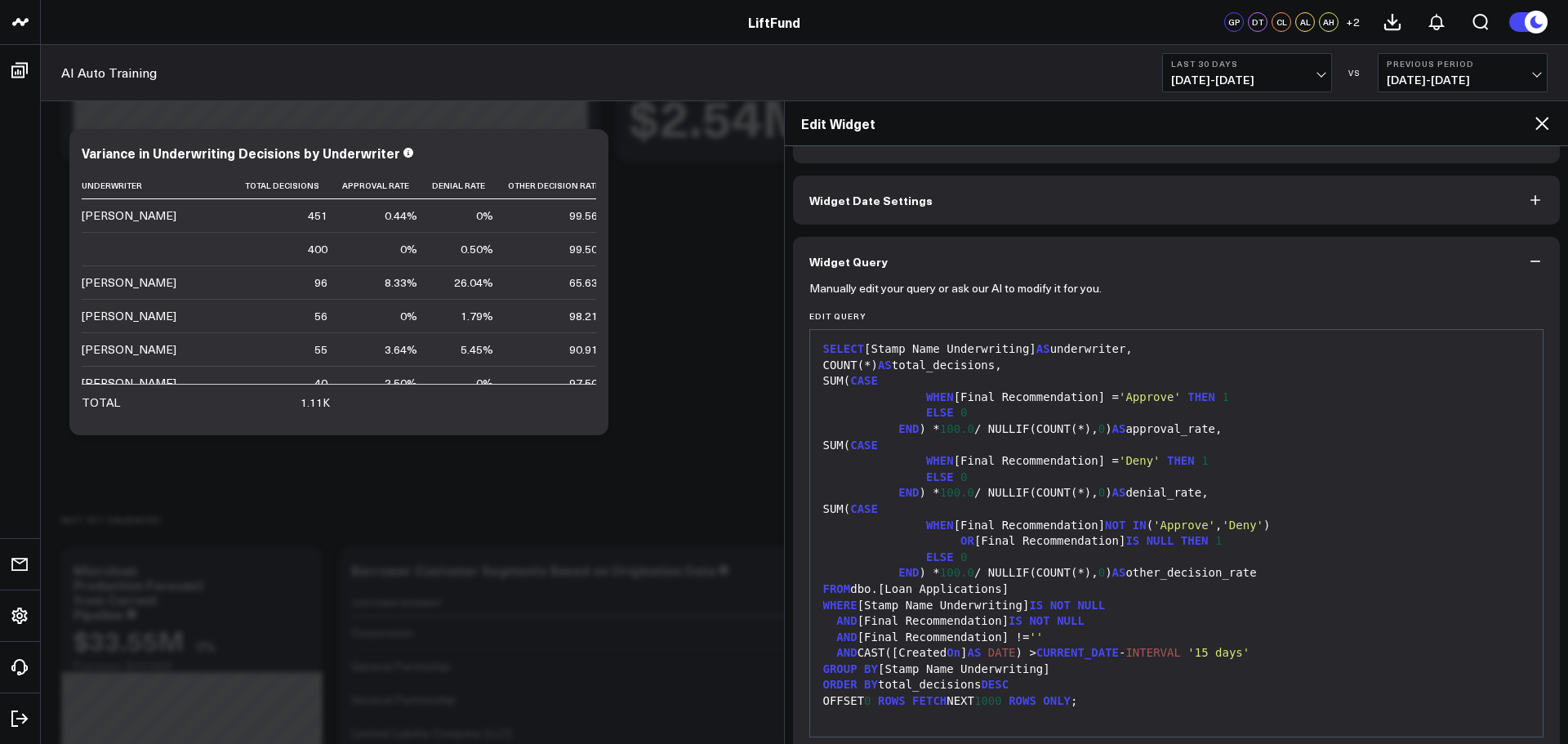
click at [1548, 121] on icon at bounding box center [1542, 124] width 20 height 20
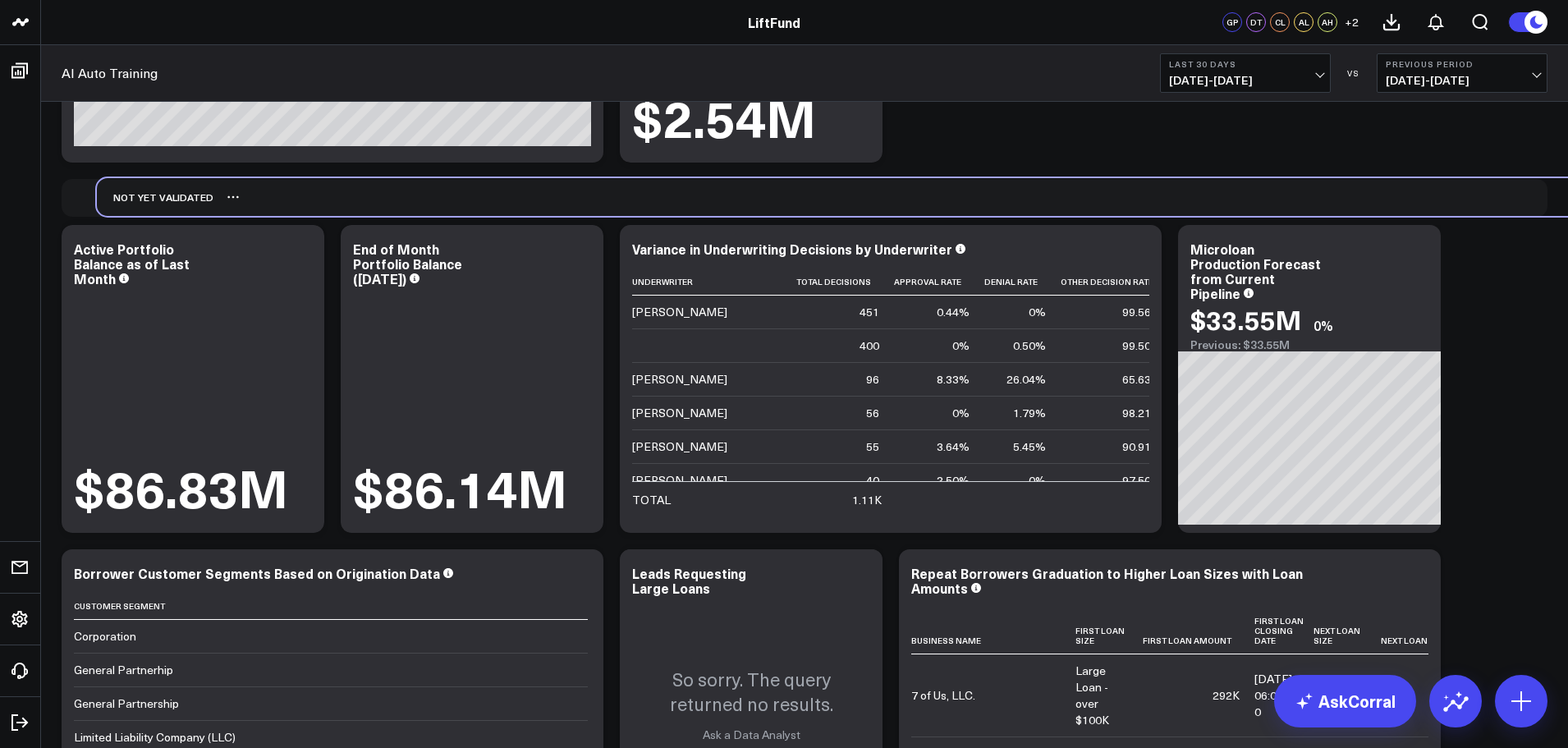
drag, startPoint x: 105, startPoint y: 538, endPoint x: 140, endPoint y: 212, distance: 327.9
click at [140, 212] on div "Not Yet Validated" at bounding box center [155, 197] width 116 height 37
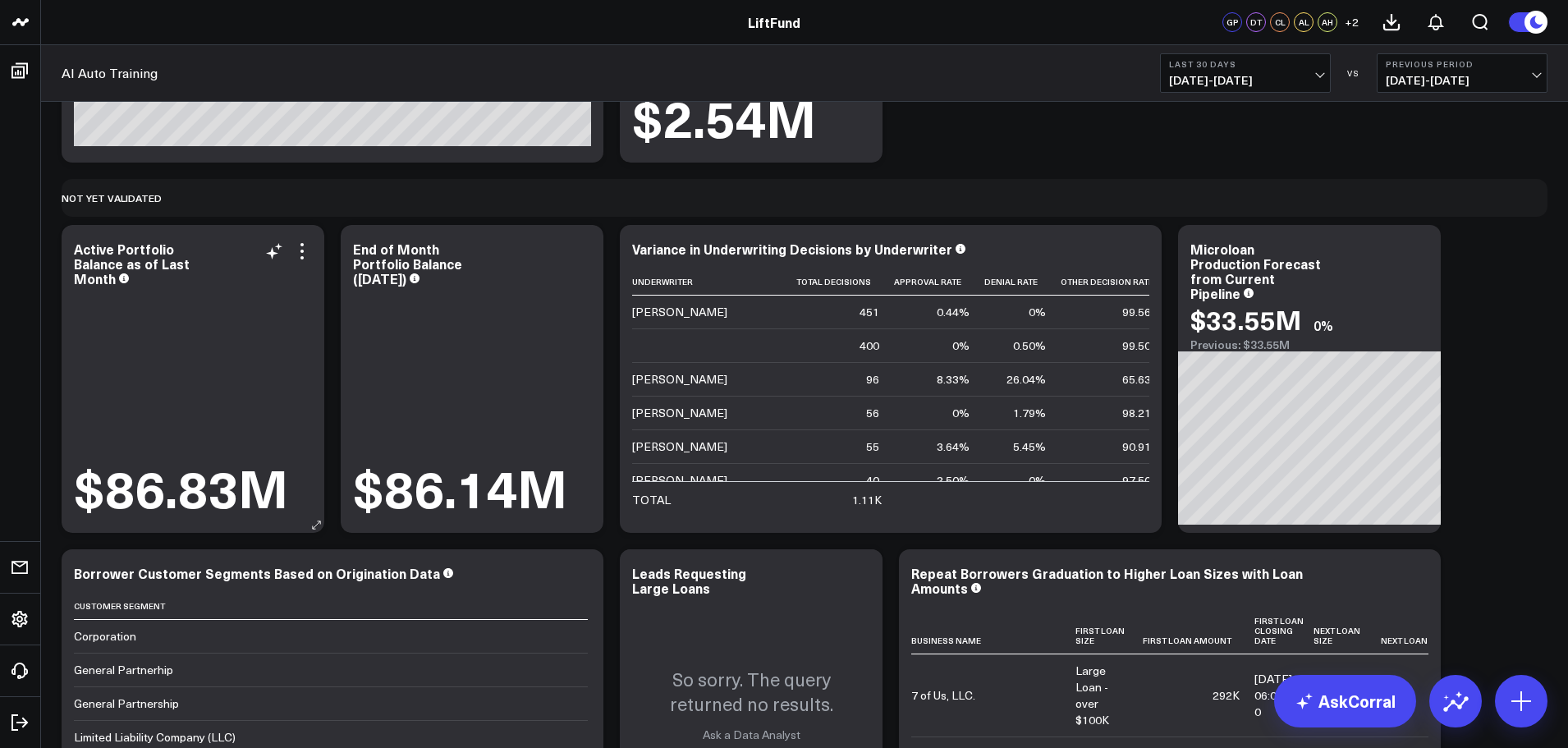
click at [164, 213] on div "Modify via AI Copy link to widget Ask support Remove Create linked copy Info an…" at bounding box center [804, 193] width 1503 height 4586
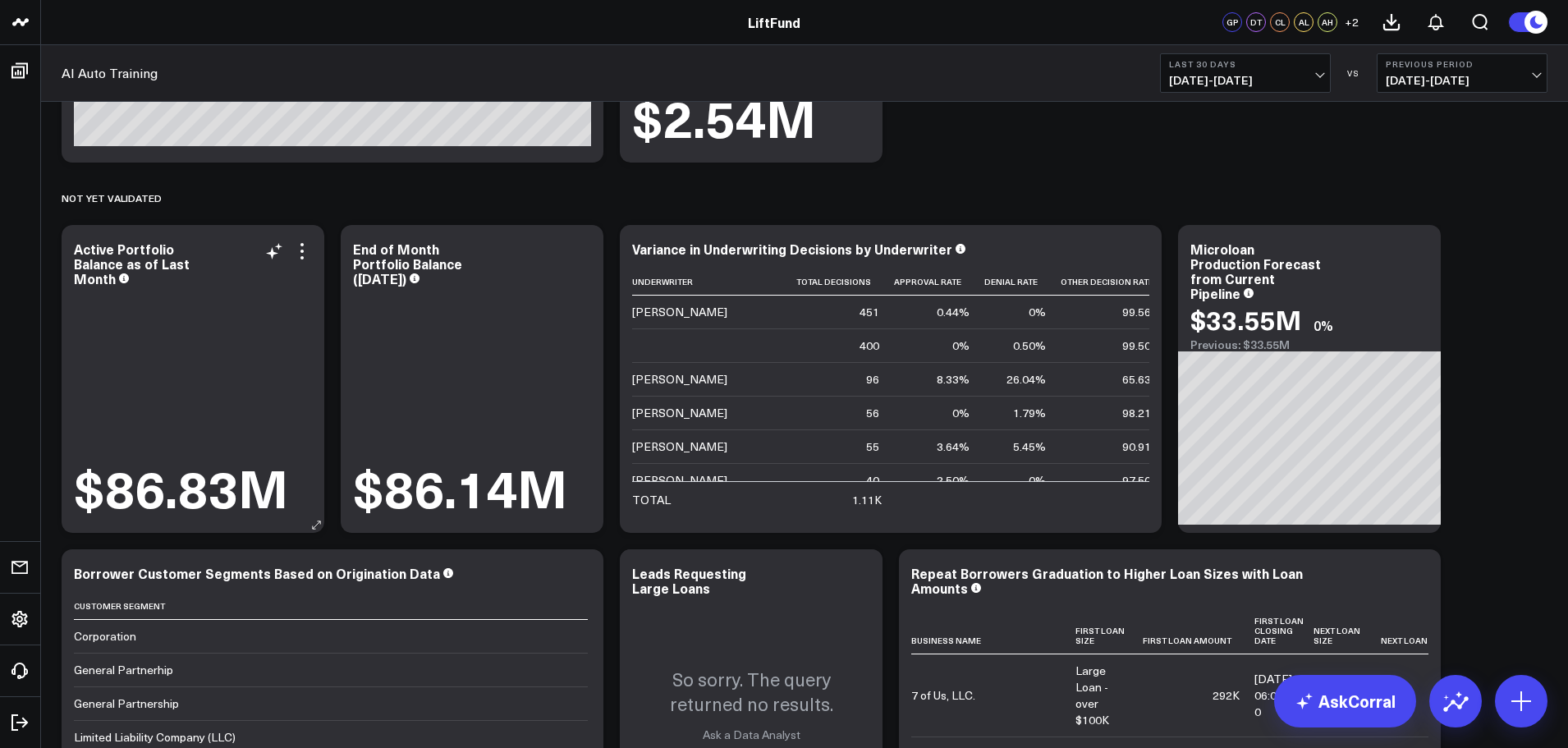
drag, startPoint x: 66, startPoint y: 385, endPoint x: 191, endPoint y: 322, distance: 140.0
click at [184, 293] on div "Active Portfolio Balance as of Last Month $86.83M" at bounding box center [192, 379] width 262 height 308
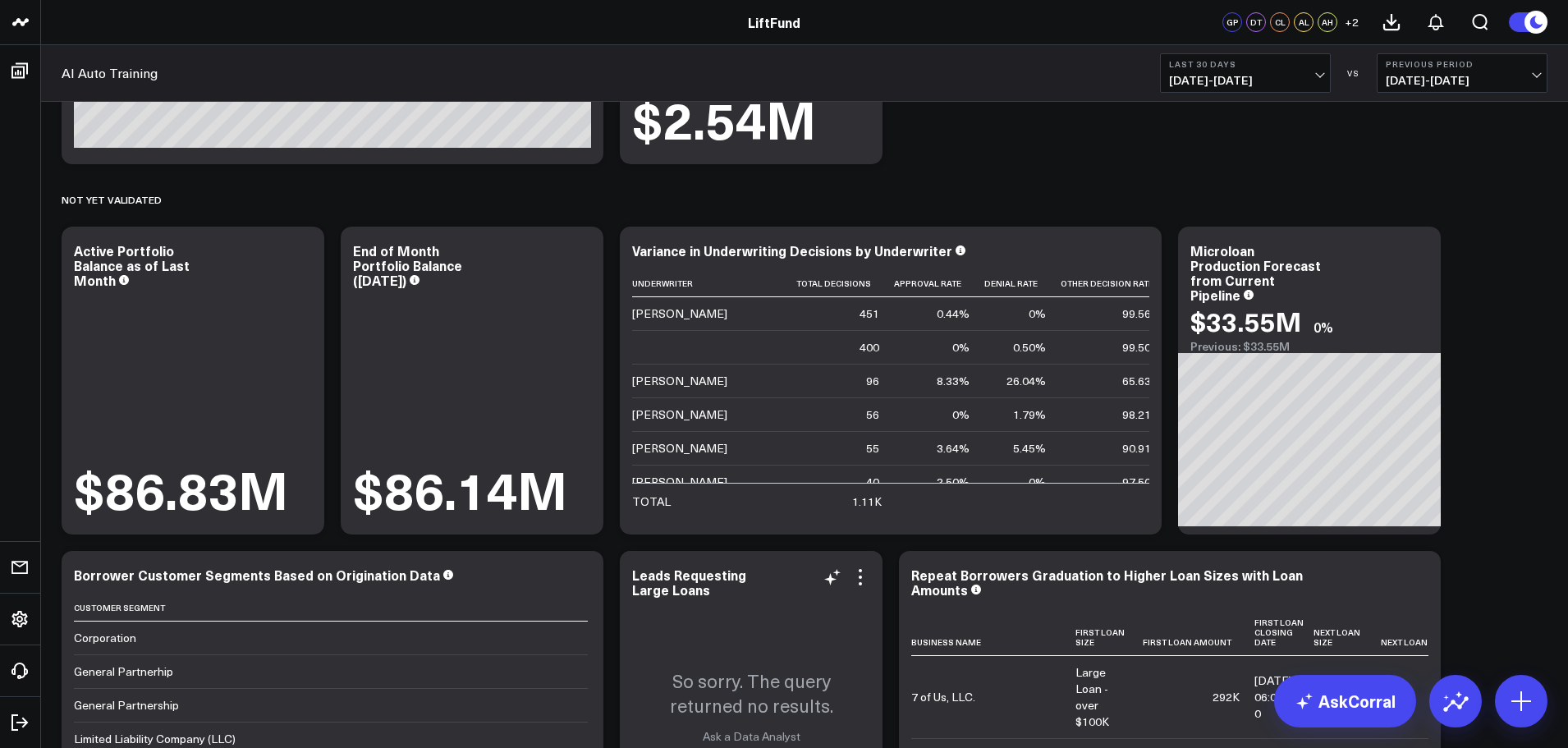
scroll to position [2050, 0]
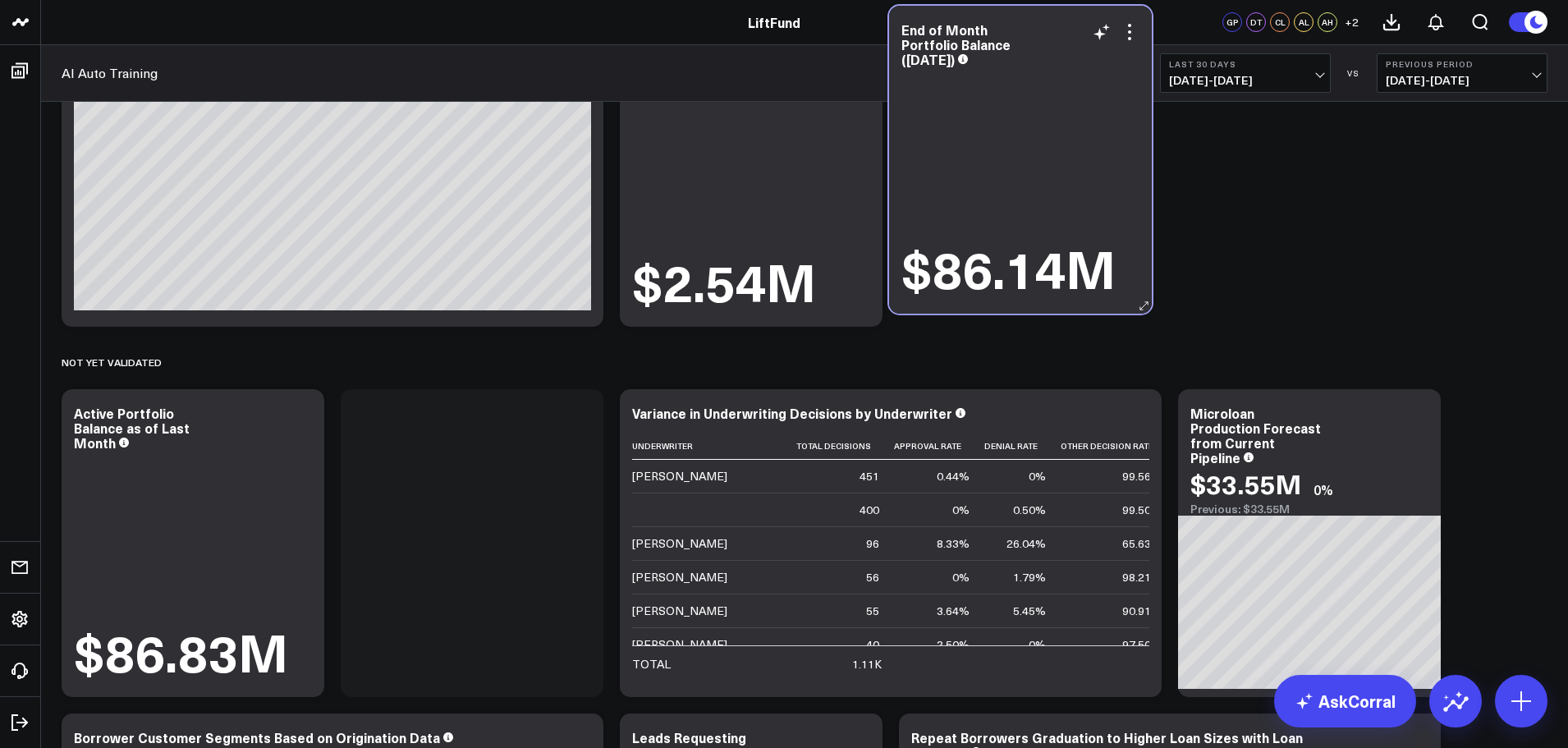
drag, startPoint x: 394, startPoint y: 492, endPoint x: 942, endPoint y: 110, distance: 668.0
click at [942, 110] on div "$86.14M" at bounding box center [1020, 185] width 238 height 227
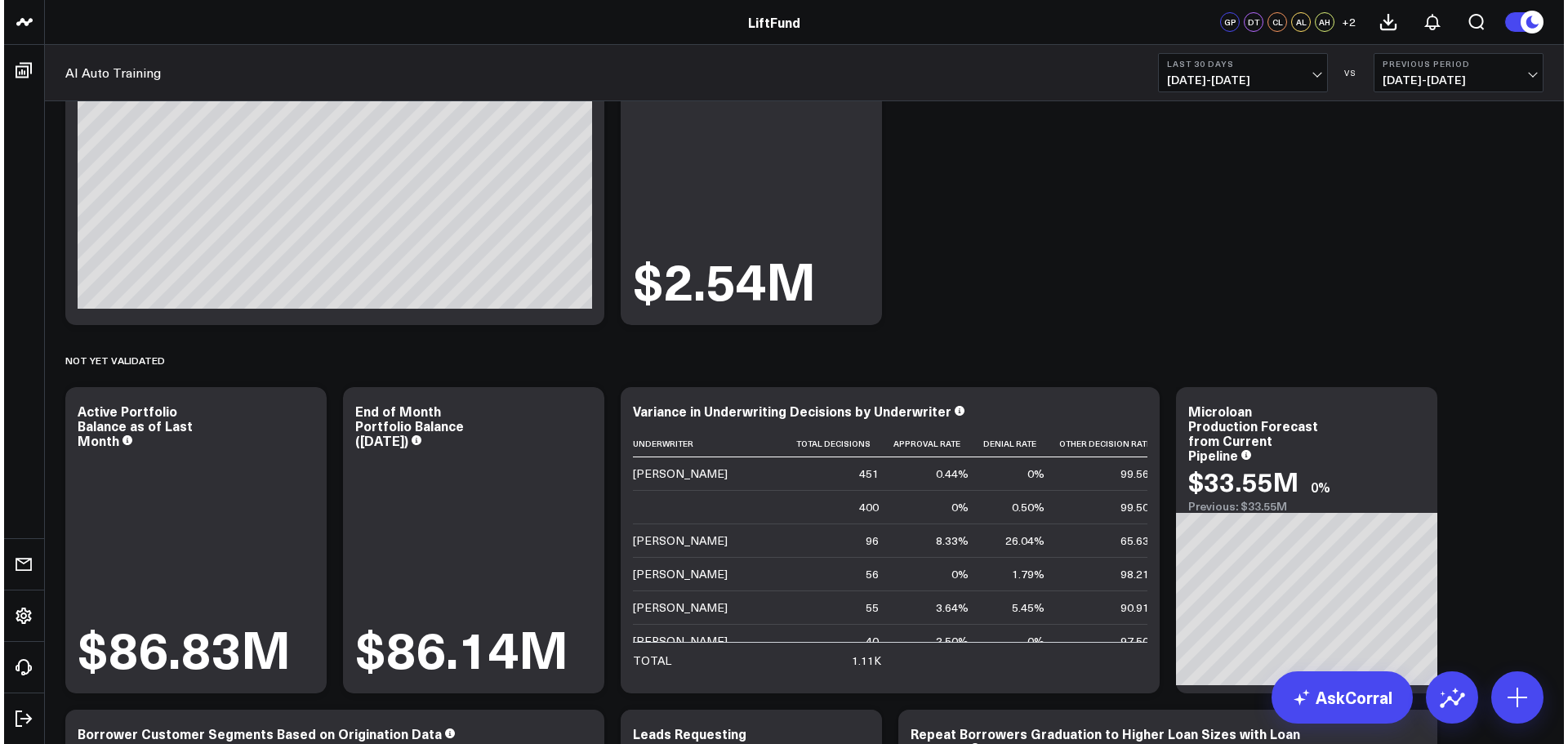
scroll to position [1956, 0]
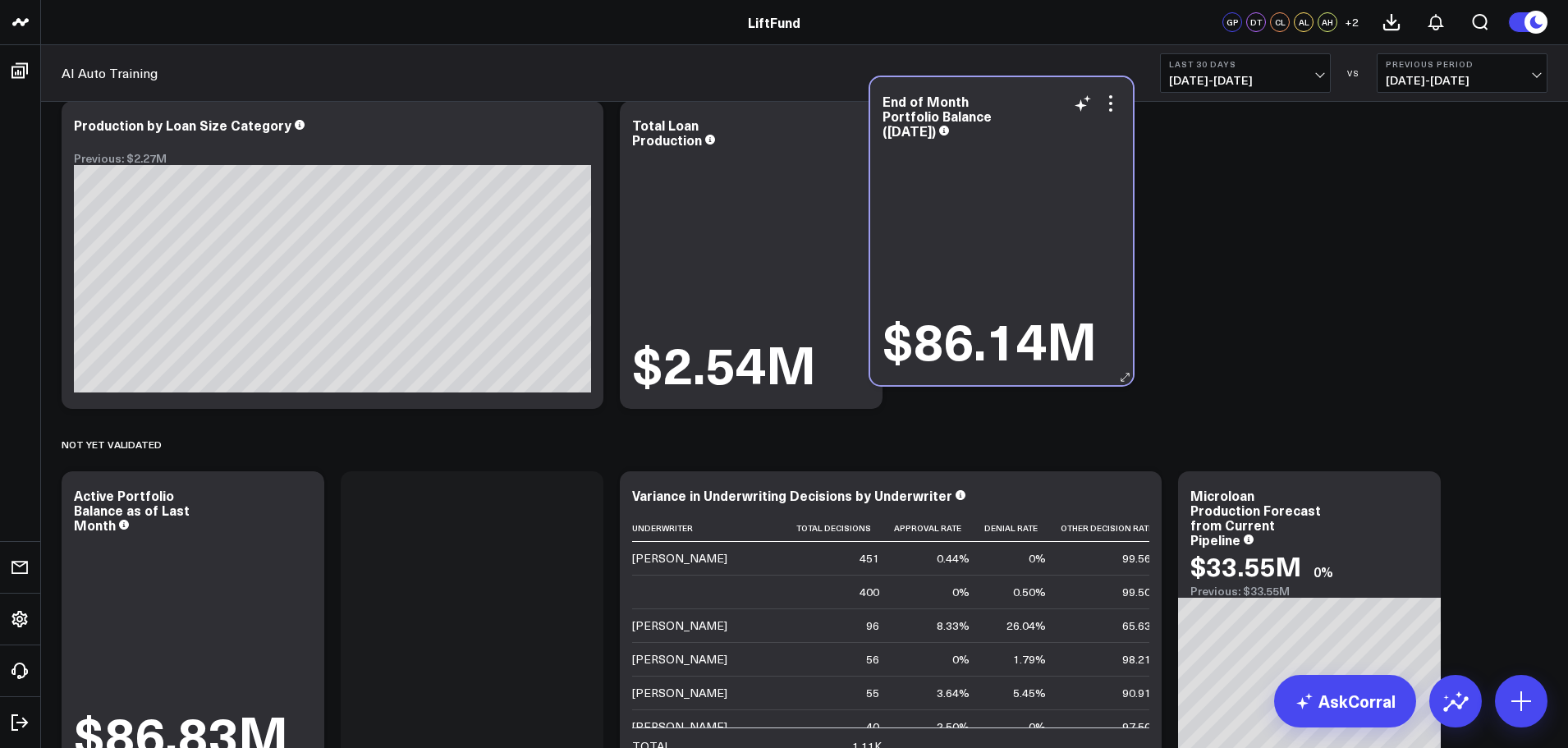
drag, startPoint x: 1009, startPoint y: 242, endPoint x: 927, endPoint y: 222, distance: 84.4
click at [927, 222] on div "$86.14M" at bounding box center [1001, 256] width 238 height 227
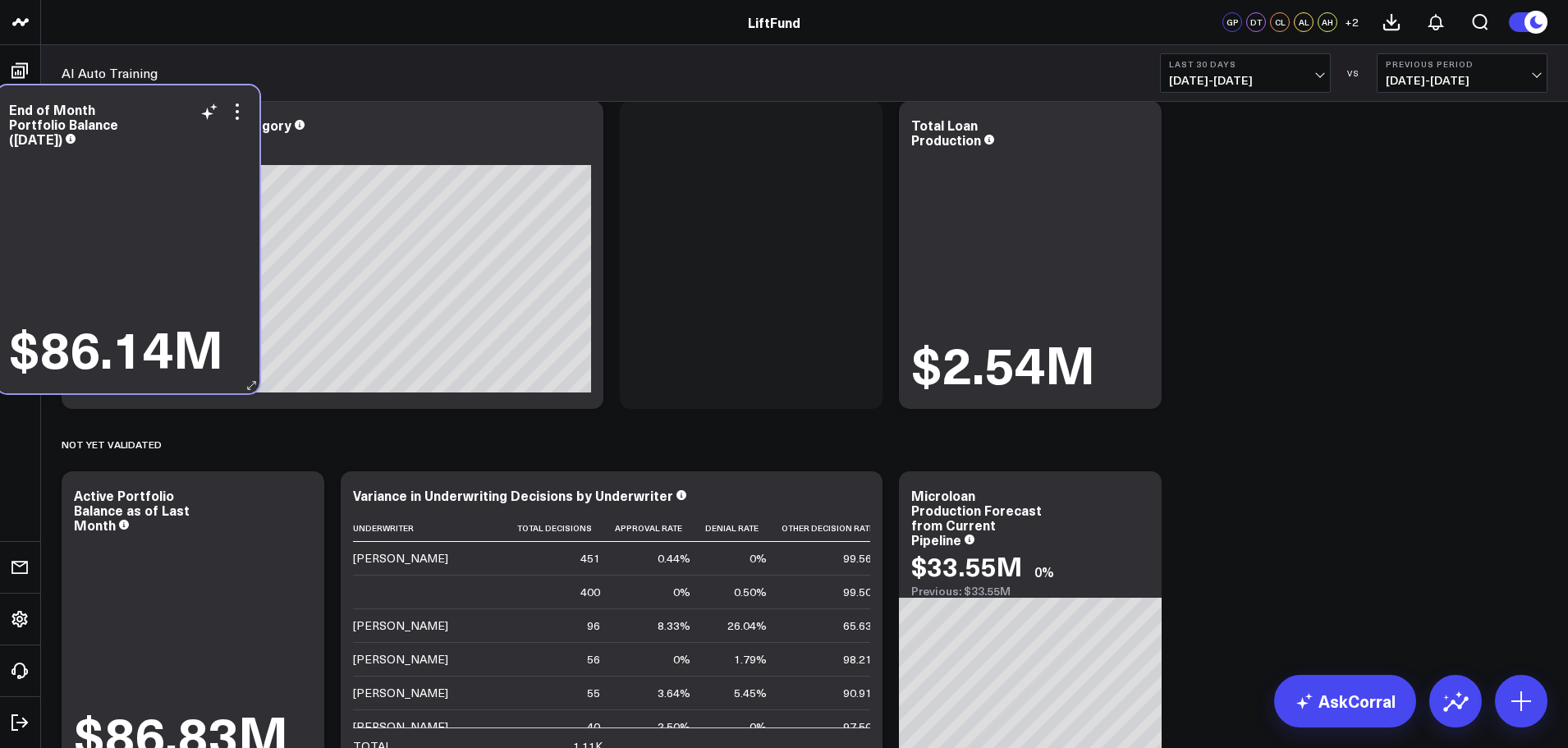
drag, startPoint x: 535, startPoint y: 377, endPoint x: 67, endPoint y: 244, distance: 486.5
click at [67, 244] on div "$86.14M" at bounding box center [127, 263] width 238 height 227
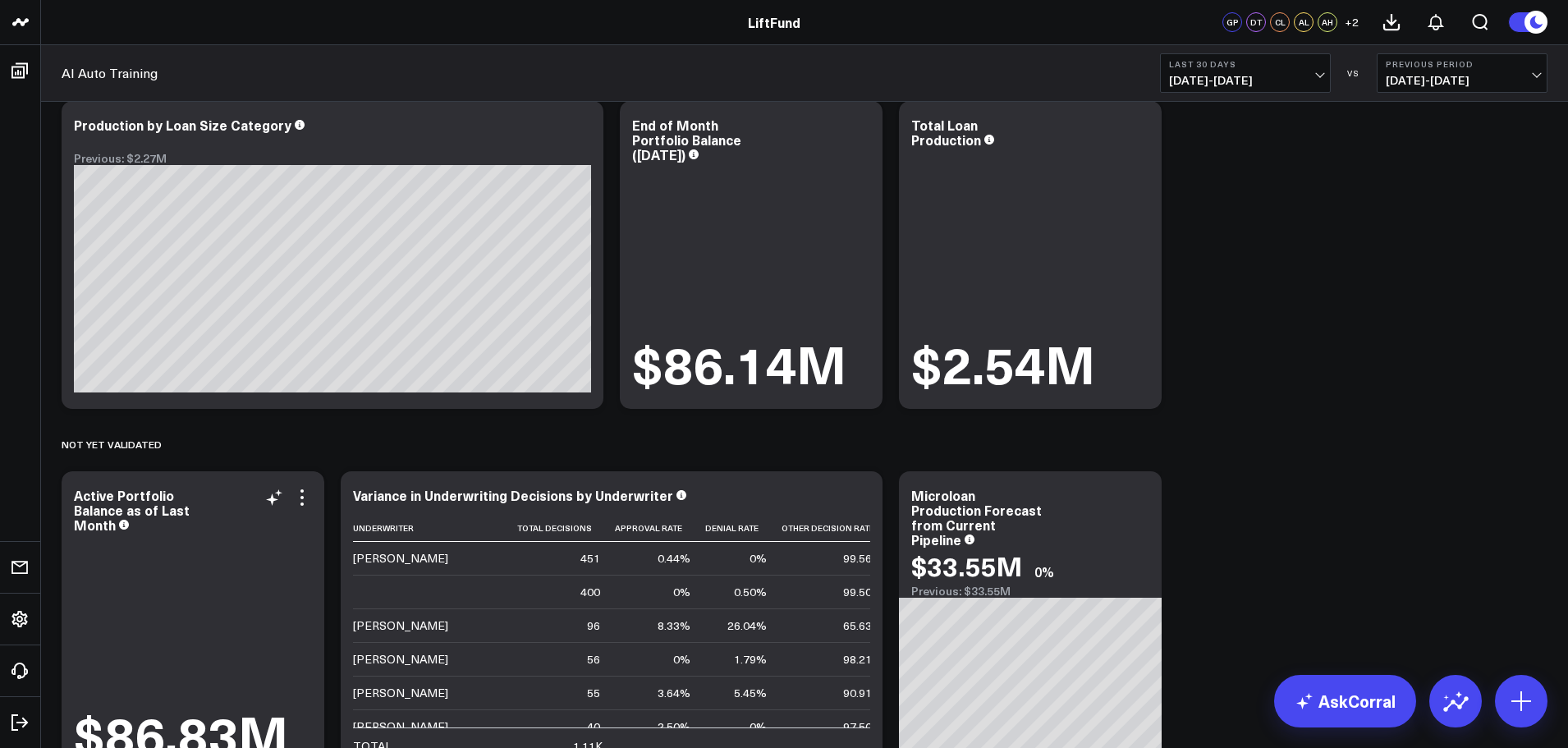
click at [276, 576] on div "$86.83M" at bounding box center [192, 649] width 238 height 227
drag, startPoint x: 142, startPoint y: 640, endPoint x: 203, endPoint y: 560, distance: 100.6
click at [227, 607] on div "$86.83M" at bounding box center [192, 649] width 238 height 227
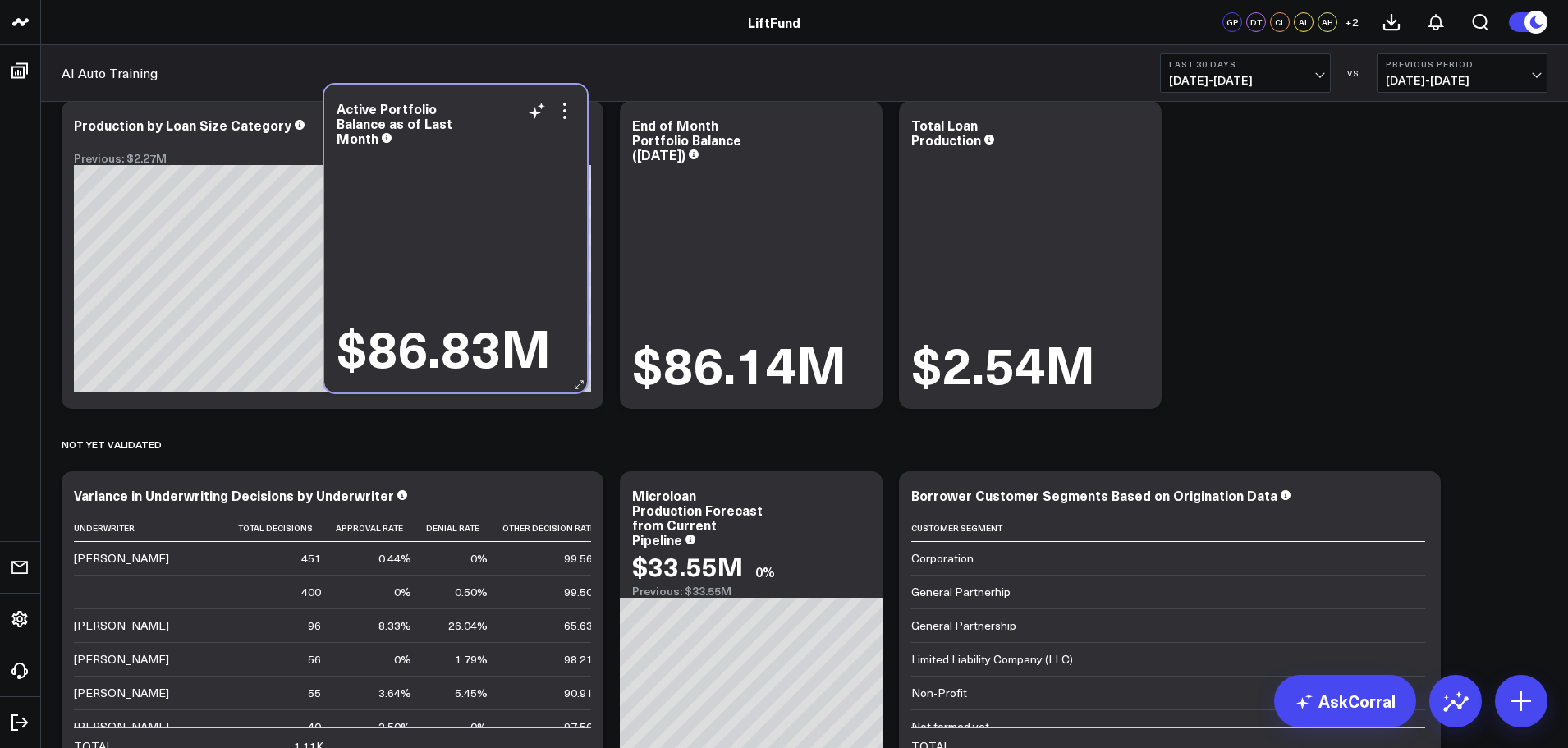
drag, startPoint x: 194, startPoint y: 491, endPoint x: 457, endPoint y: 105, distance: 467.1
click at [457, 105] on div "Active Portfolio Balance as of Last Month" at bounding box center [455, 122] width 238 height 44
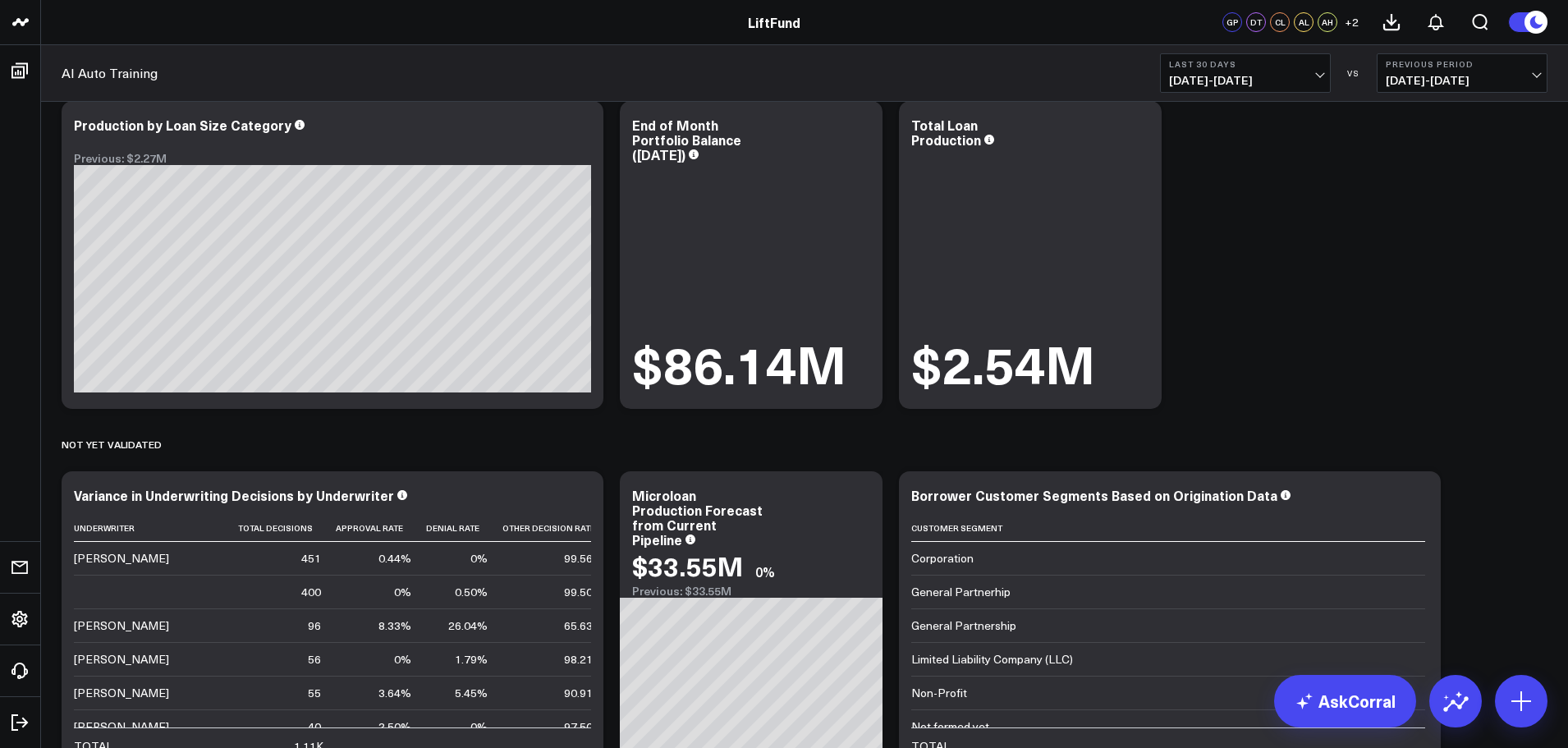
click at [0, 0] on icon at bounding box center [0, 0] width 0 height 0
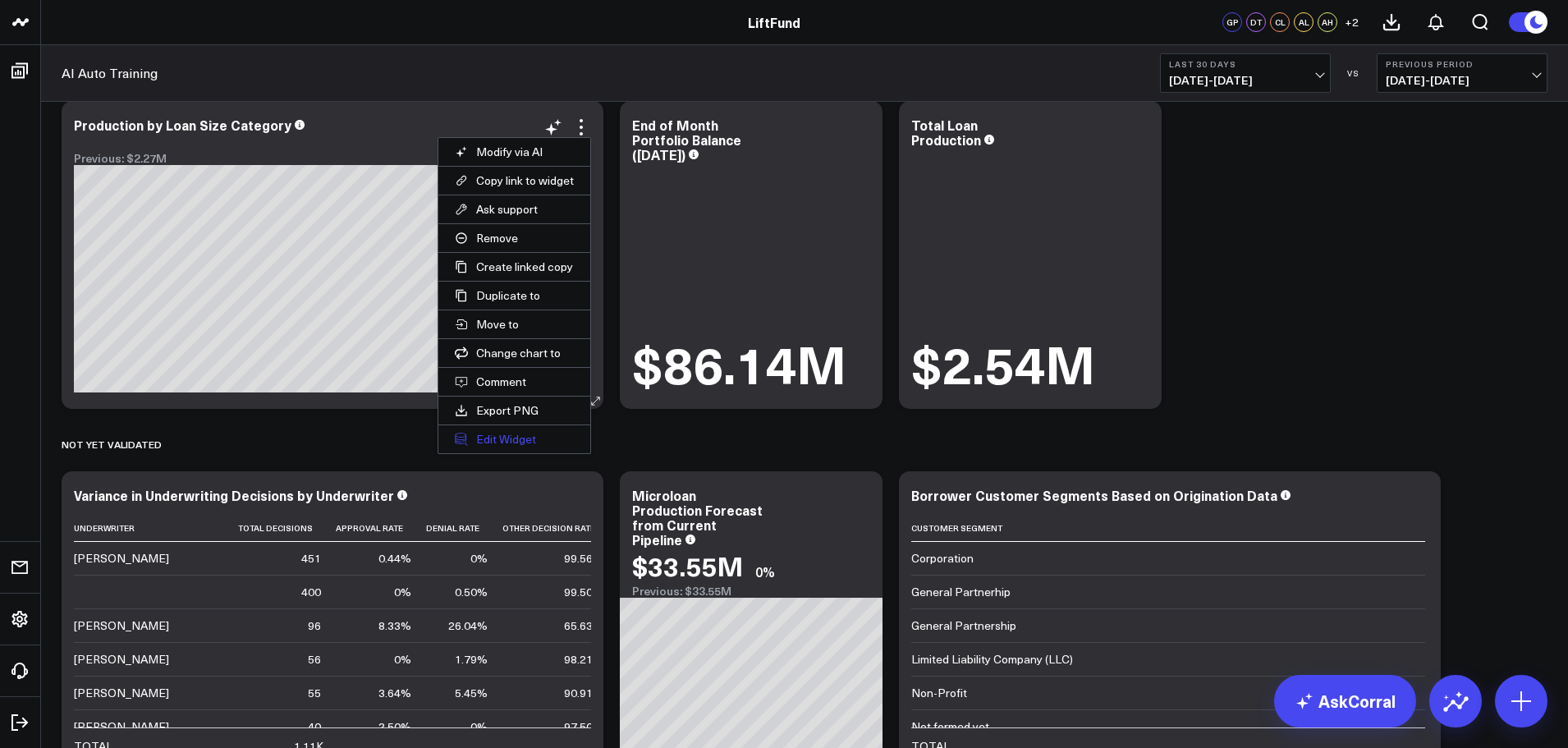
click at [502, 446] on button "Edit Widget" at bounding box center [514, 439] width 152 height 28
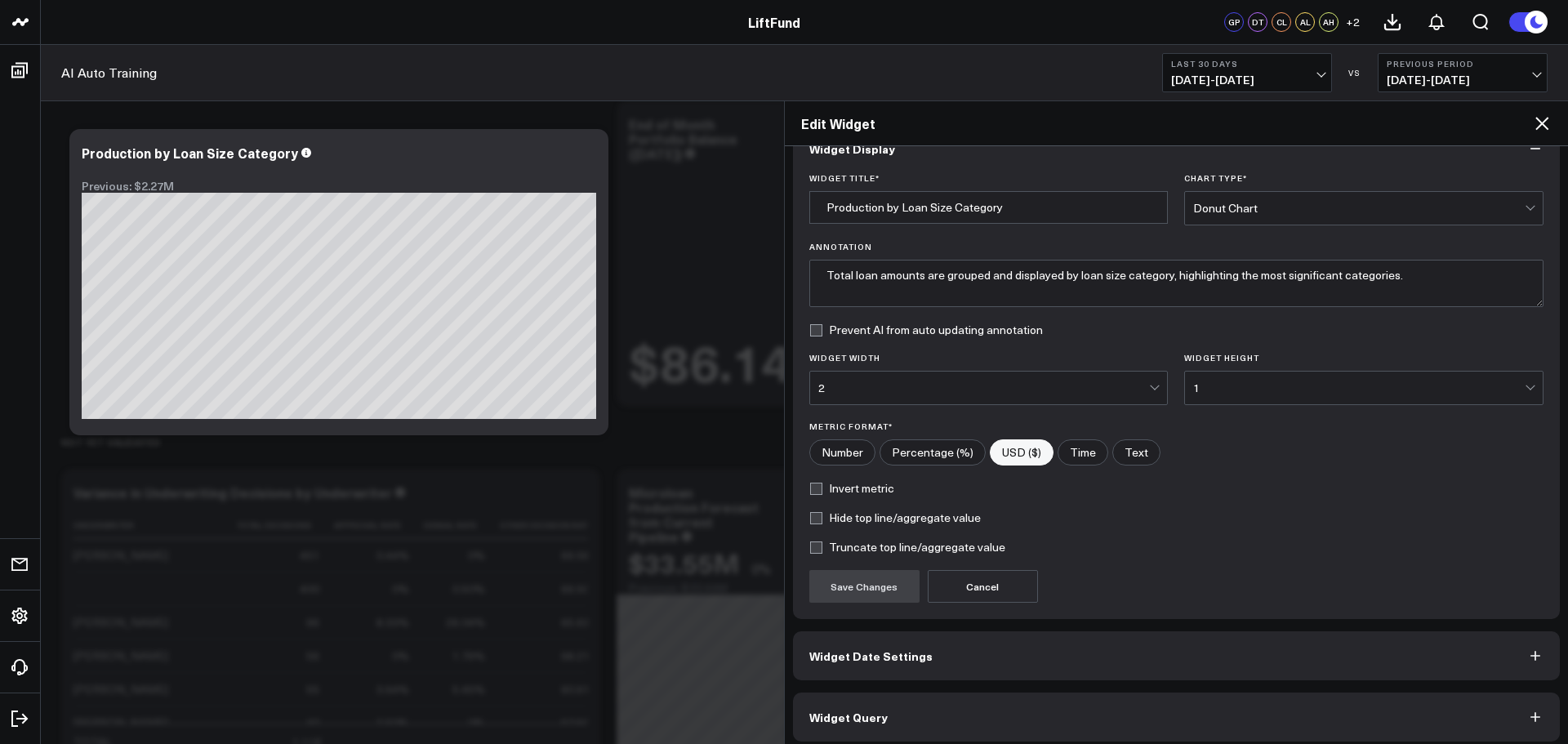
scroll to position [44, 0]
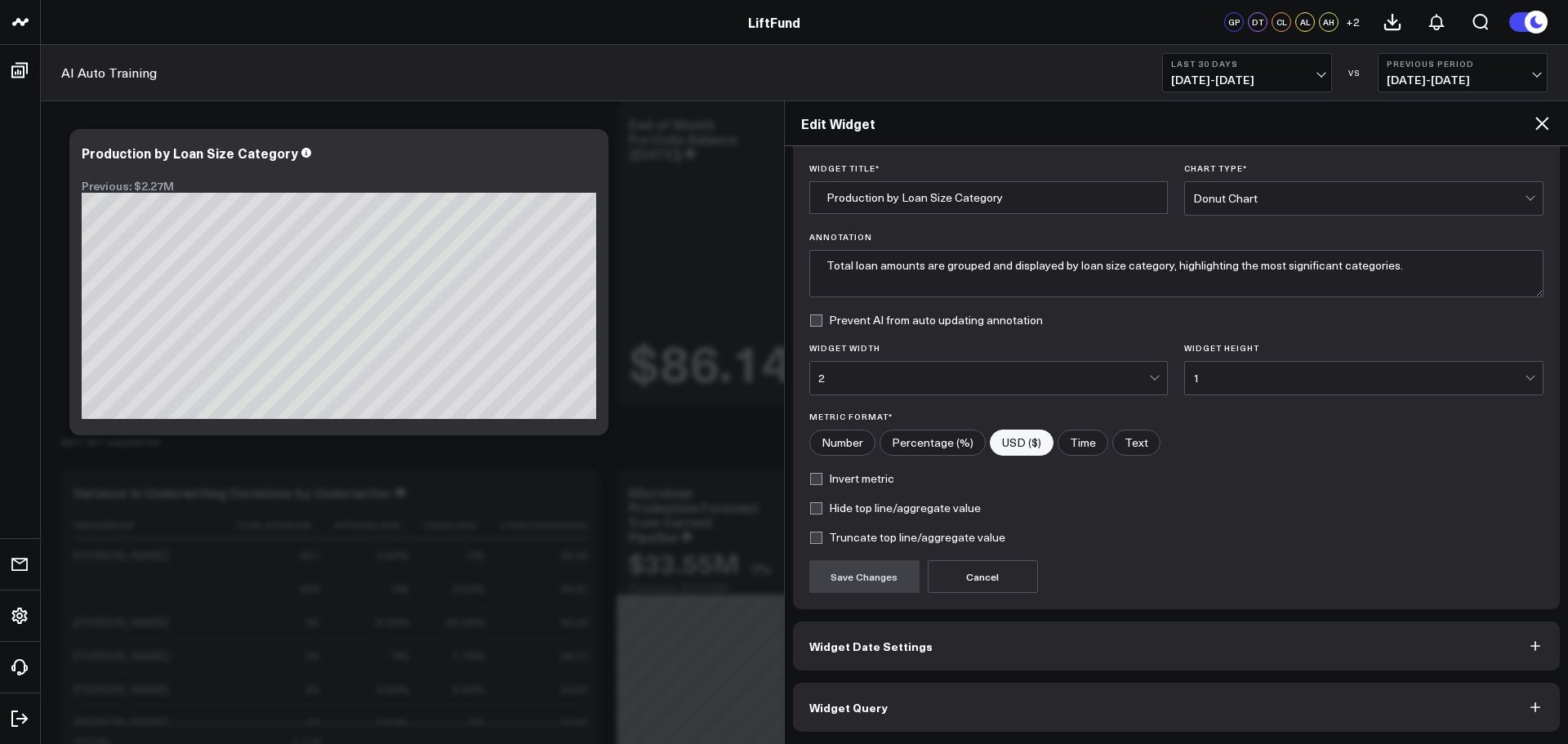
click at [931, 705] on button "Widget Query" at bounding box center [1177, 708] width 768 height 49
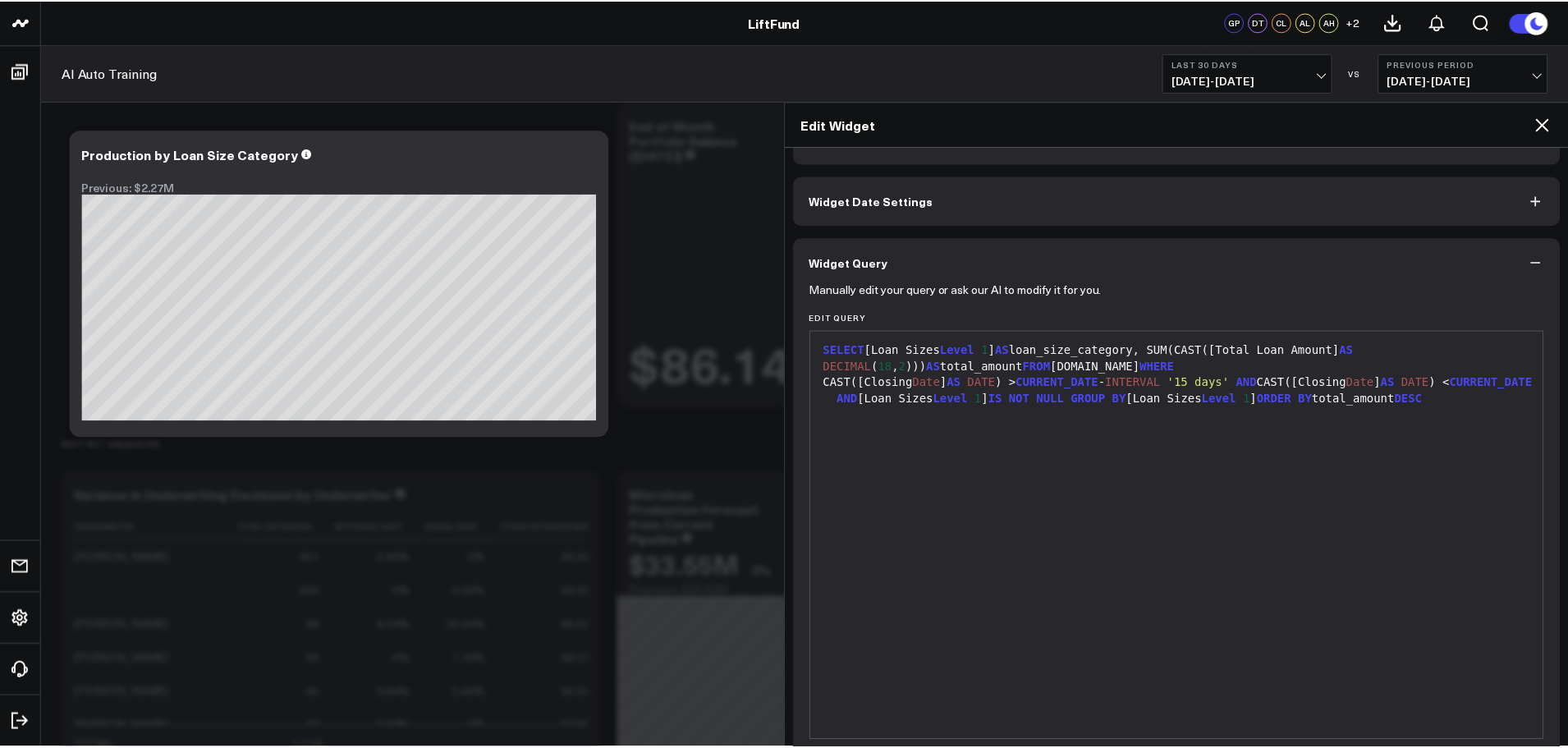
scroll to position [0, 0]
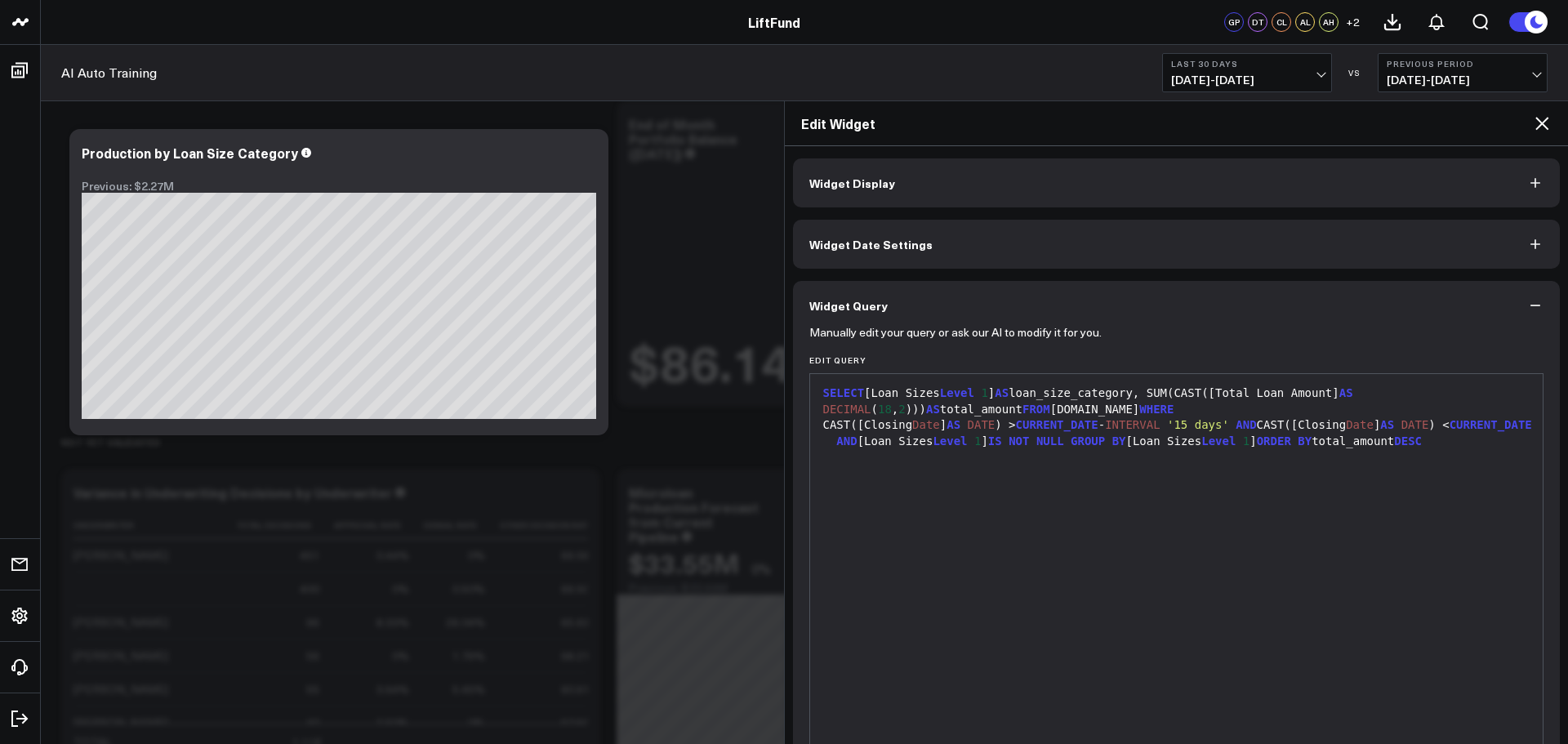
click at [1543, 123] on icon at bounding box center [1541, 123] width 13 height 13
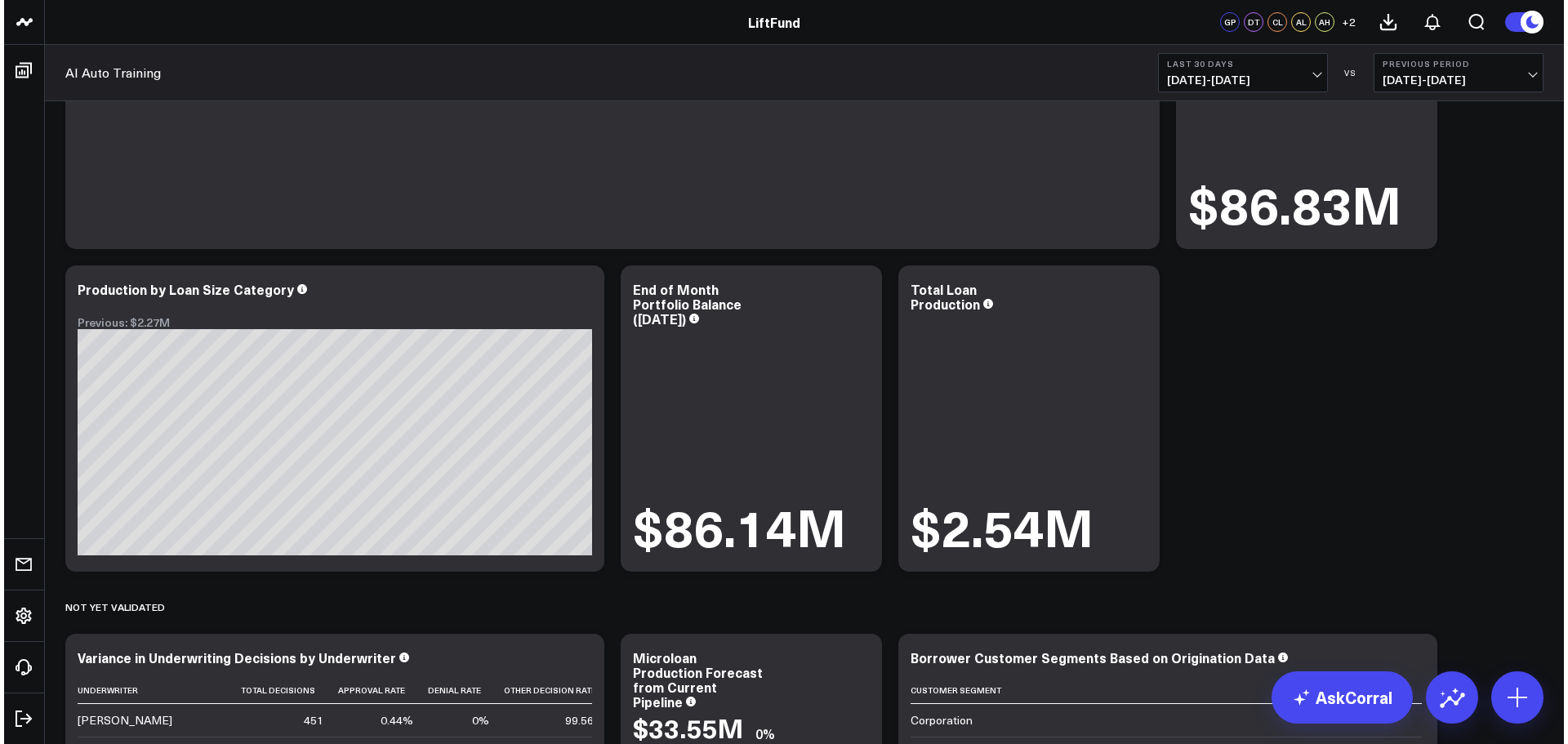
scroll to position [1739, 0]
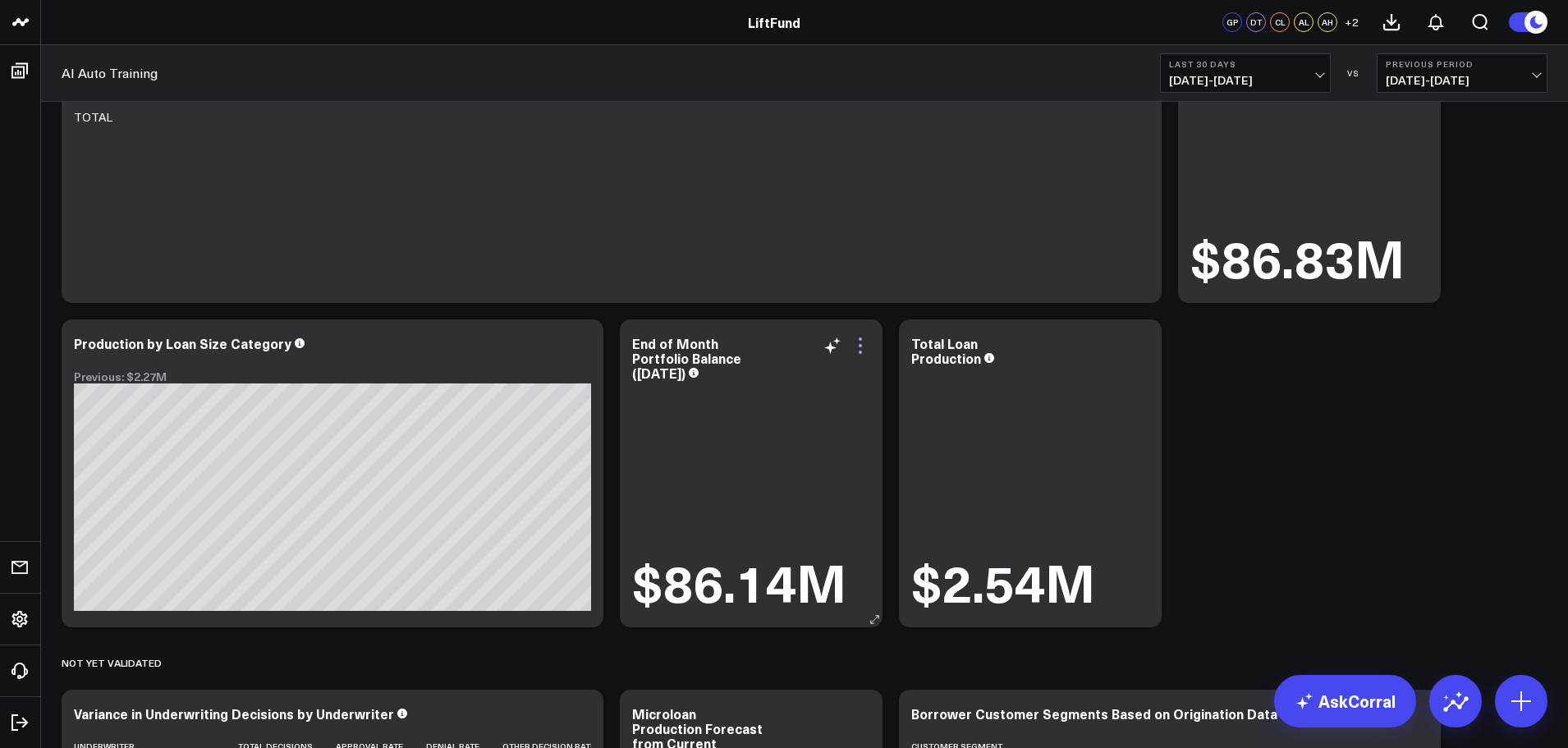
click at [862, 346] on icon at bounding box center [860, 345] width 20 height 20
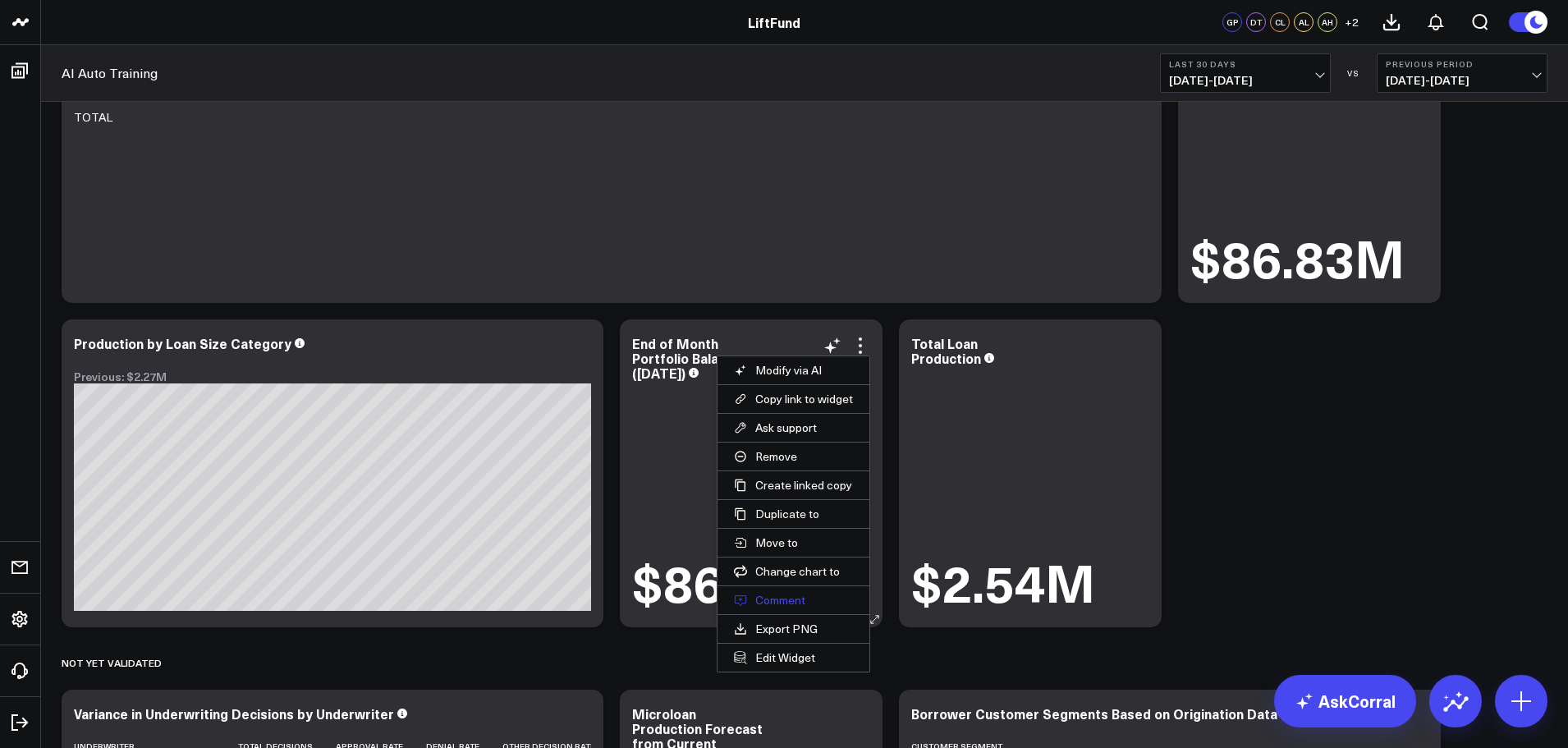
click at [780, 593] on button "Comment" at bounding box center [793, 600] width 152 height 28
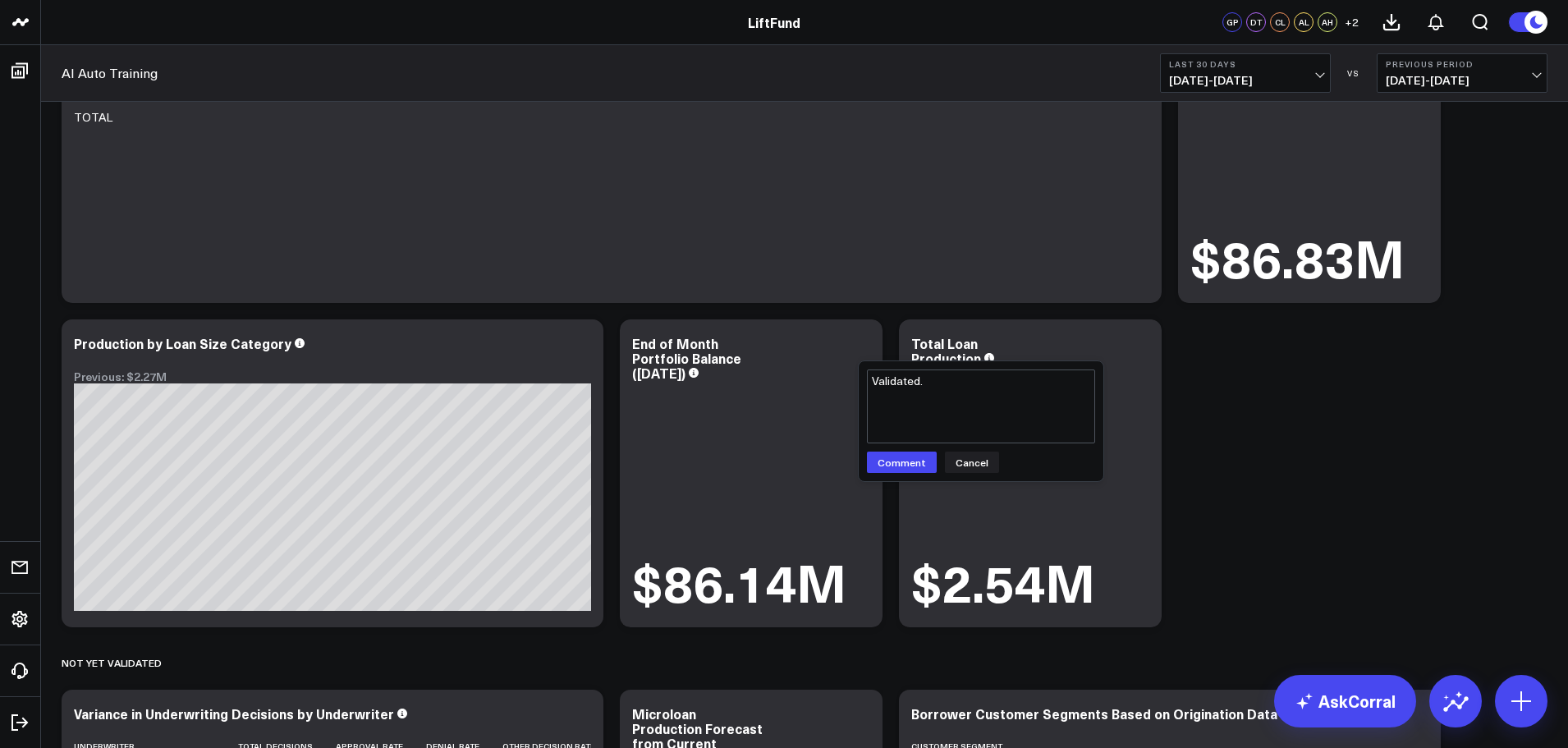
drag, startPoint x: 929, startPoint y: 379, endPoint x: 929, endPoint y: 406, distance: 27.0
click at [872, 372] on textarea "Validated." at bounding box center [981, 406] width 228 height 74
type textarea "Validated."
click at [907, 474] on div "Validated. Validated. Comment Cancel" at bounding box center [981, 420] width 245 height 119
click at [889, 462] on button "Comment" at bounding box center [902, 463] width 70 height 22
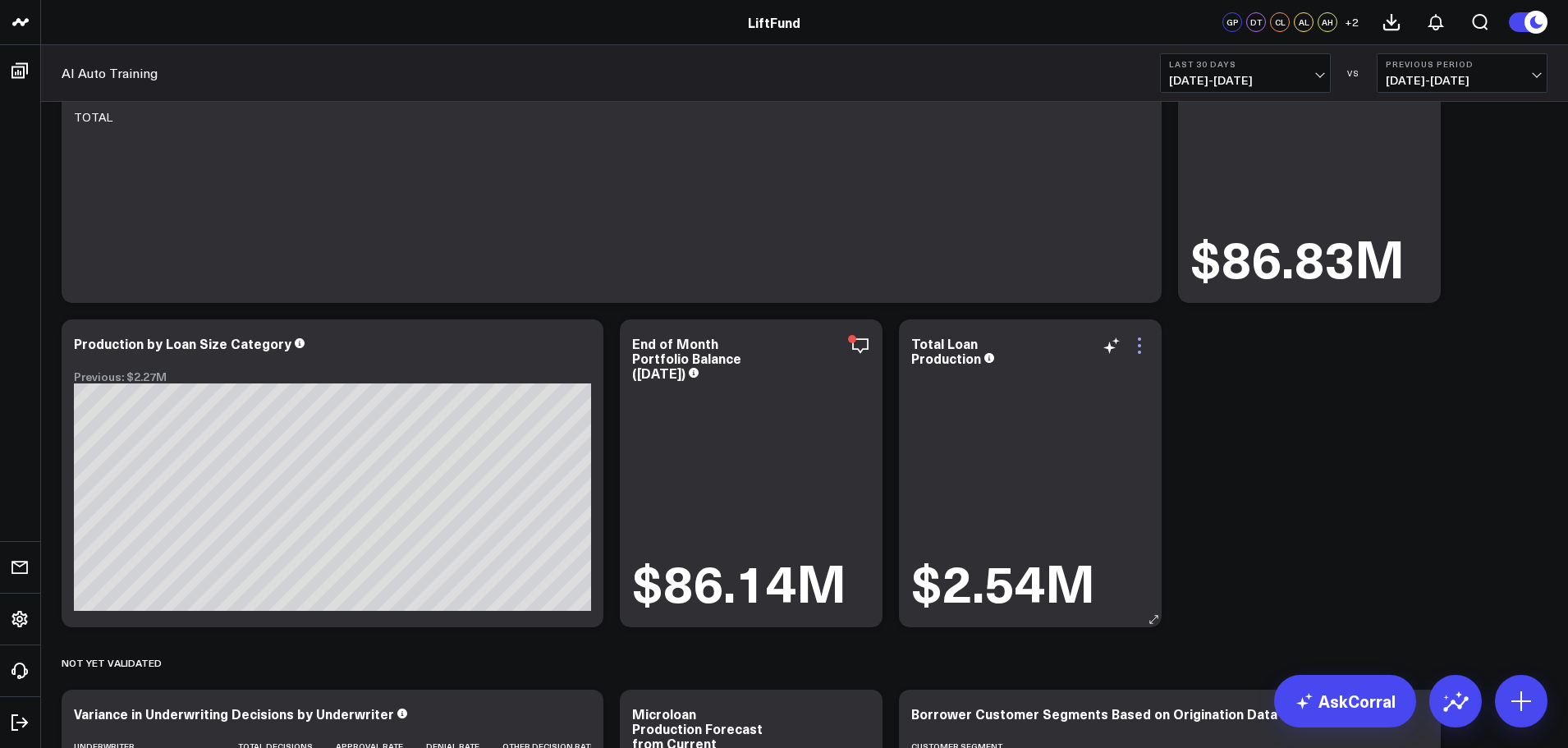
click at [1140, 349] on icon at bounding box center [1140, 345] width 20 height 20
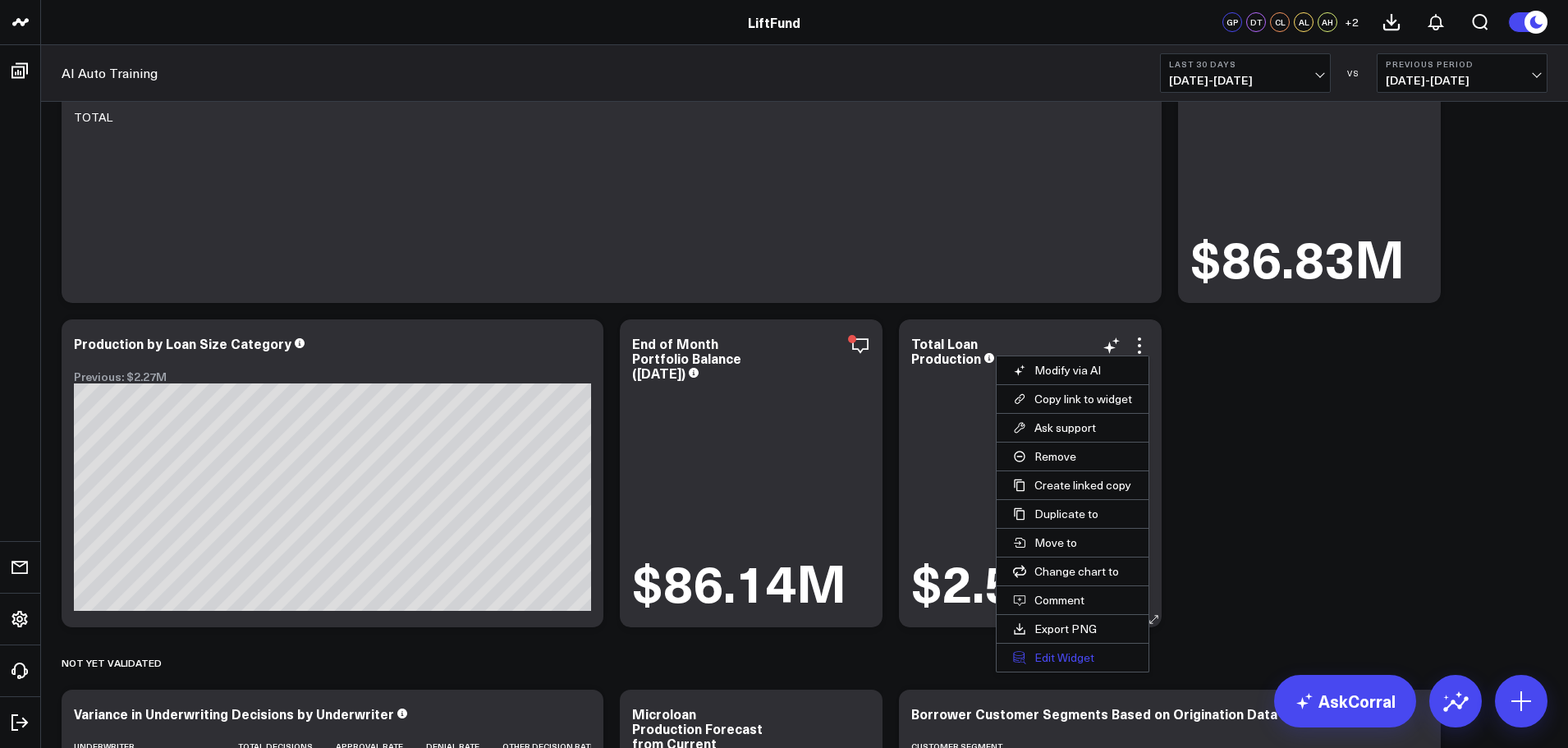
click at [1059, 653] on button "Edit Widget" at bounding box center [1073, 657] width 152 height 28
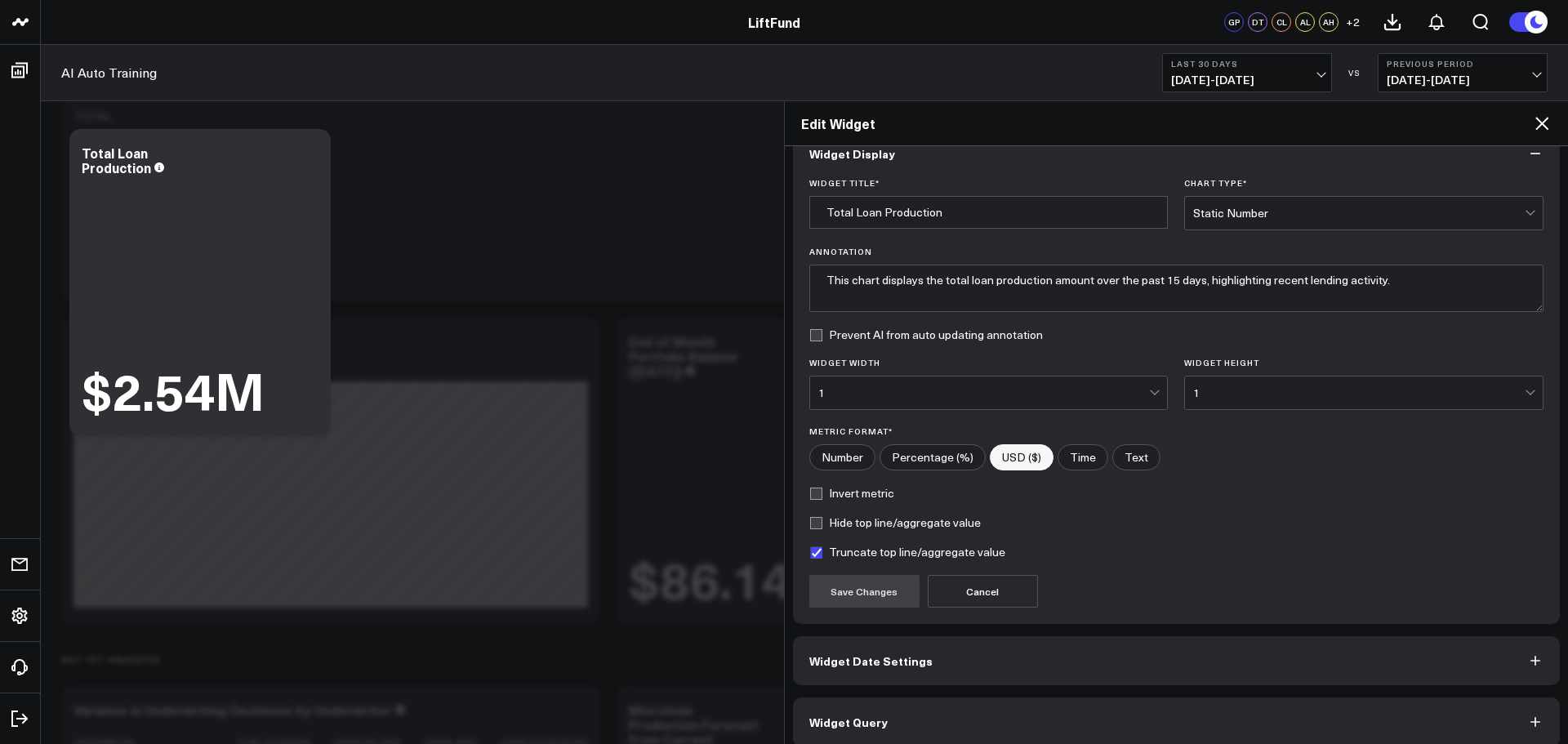
scroll to position [44, 0]
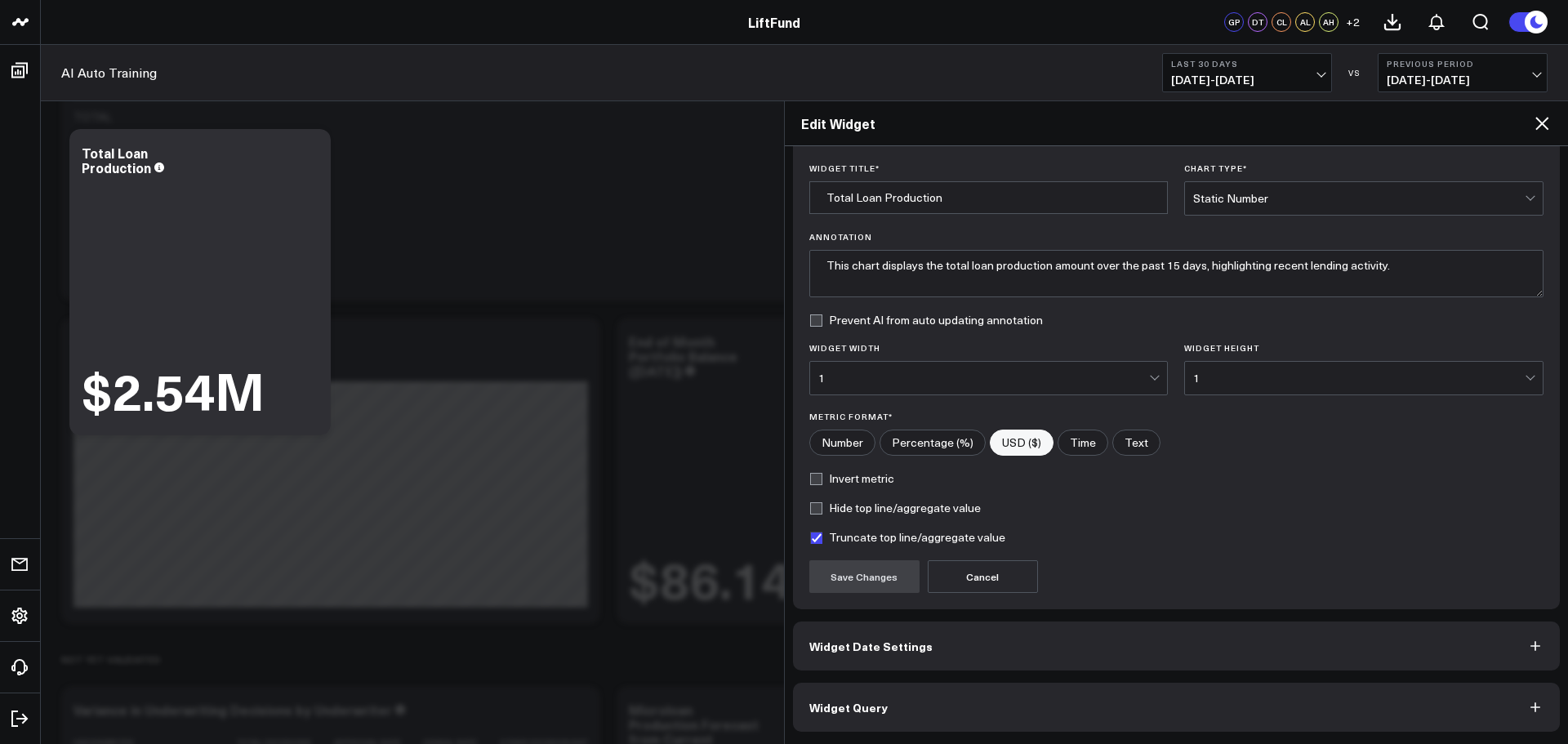
click at [890, 714] on button "Widget Query" at bounding box center [1177, 708] width 768 height 49
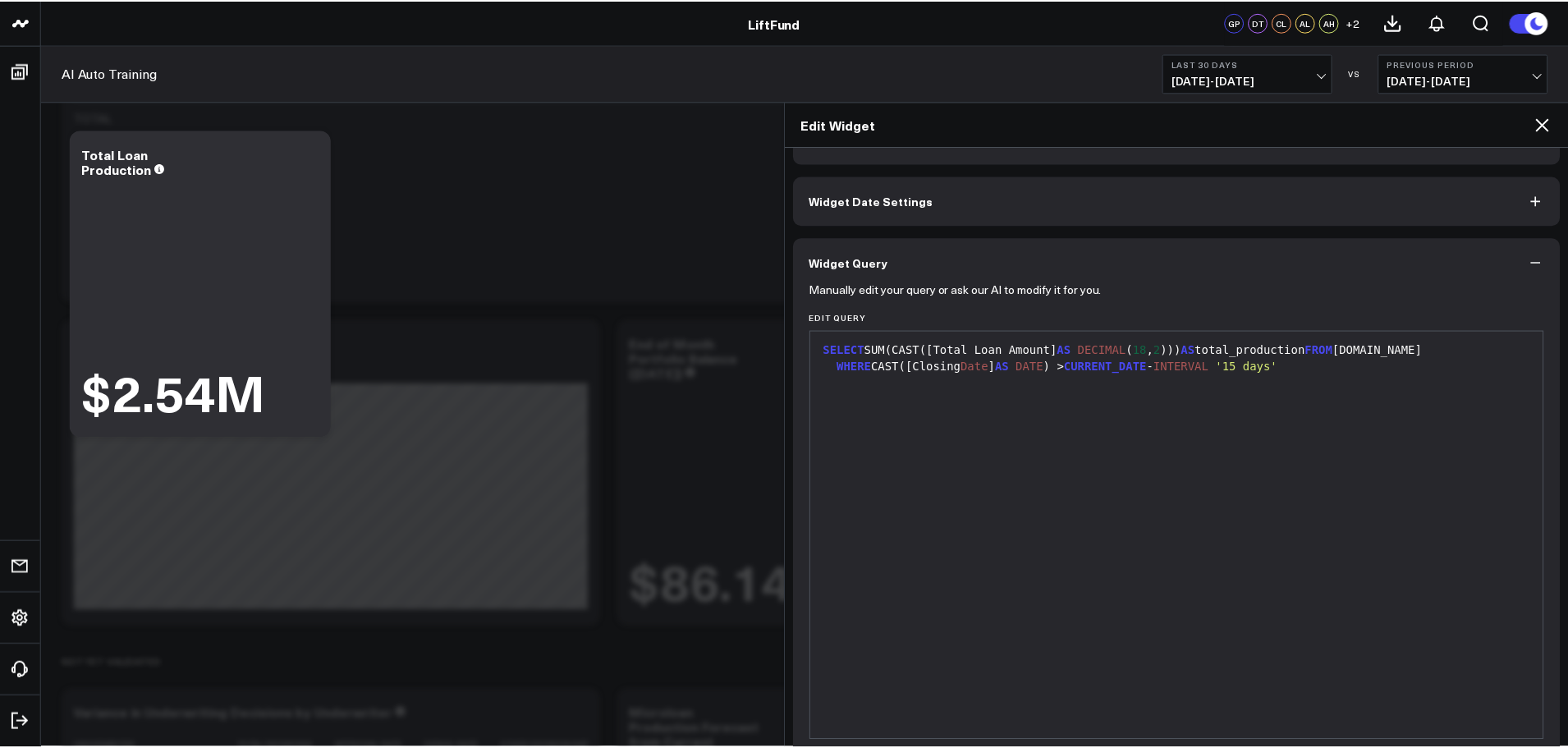
scroll to position [0, 0]
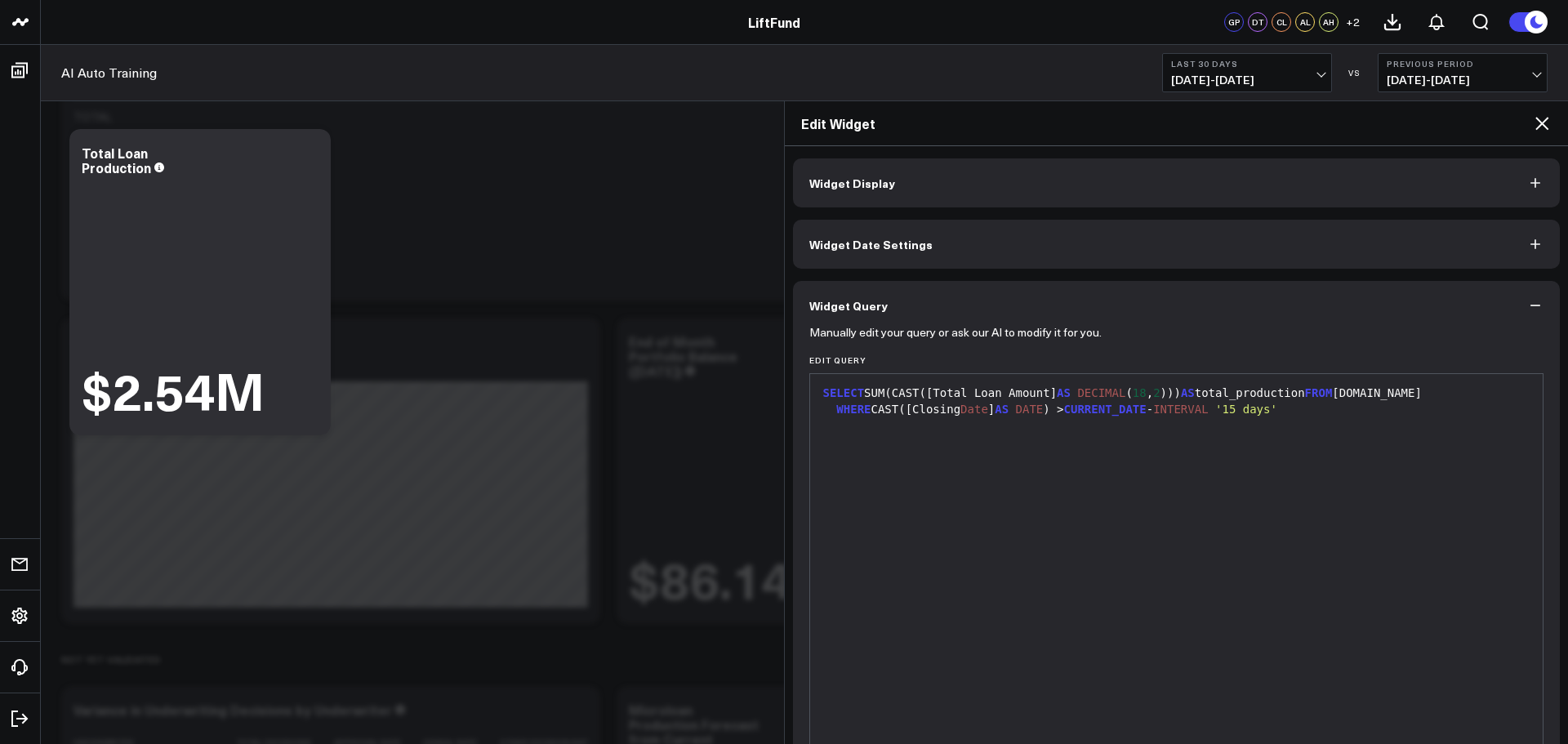
click at [1541, 119] on icon at bounding box center [1542, 124] width 20 height 20
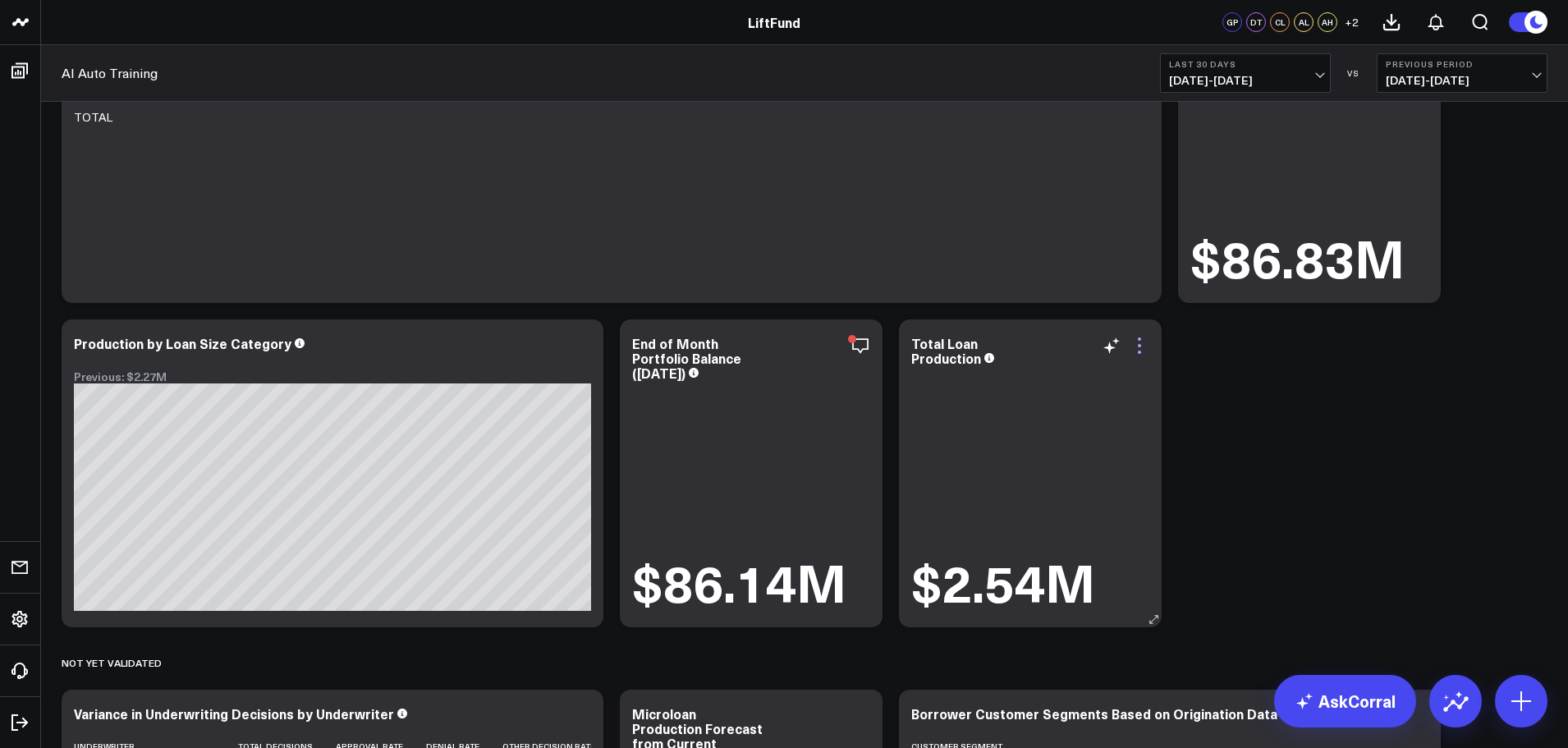
click at [1140, 342] on icon at bounding box center [1140, 345] width 20 height 20
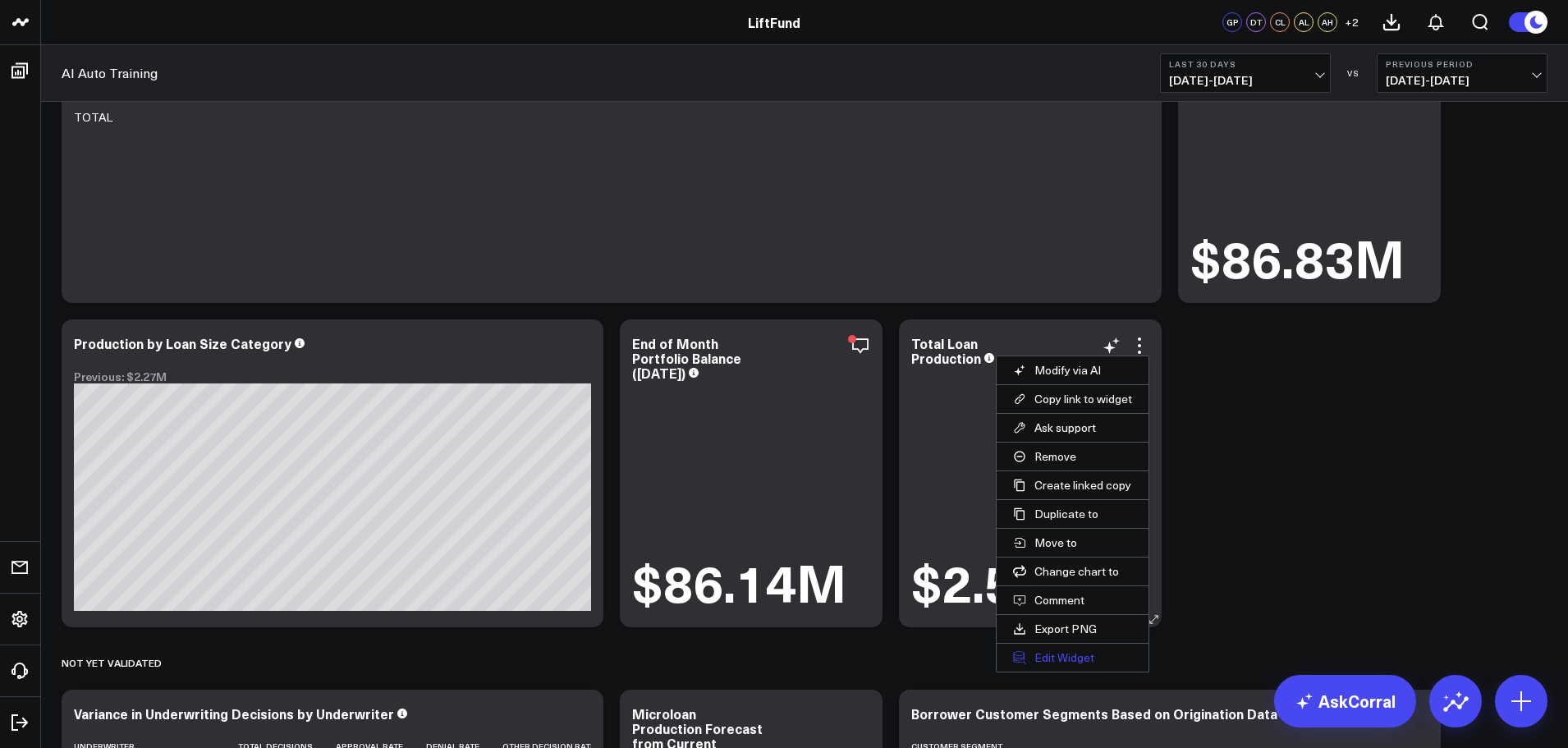
click at [1056, 650] on button "Edit Widget" at bounding box center [1073, 657] width 152 height 28
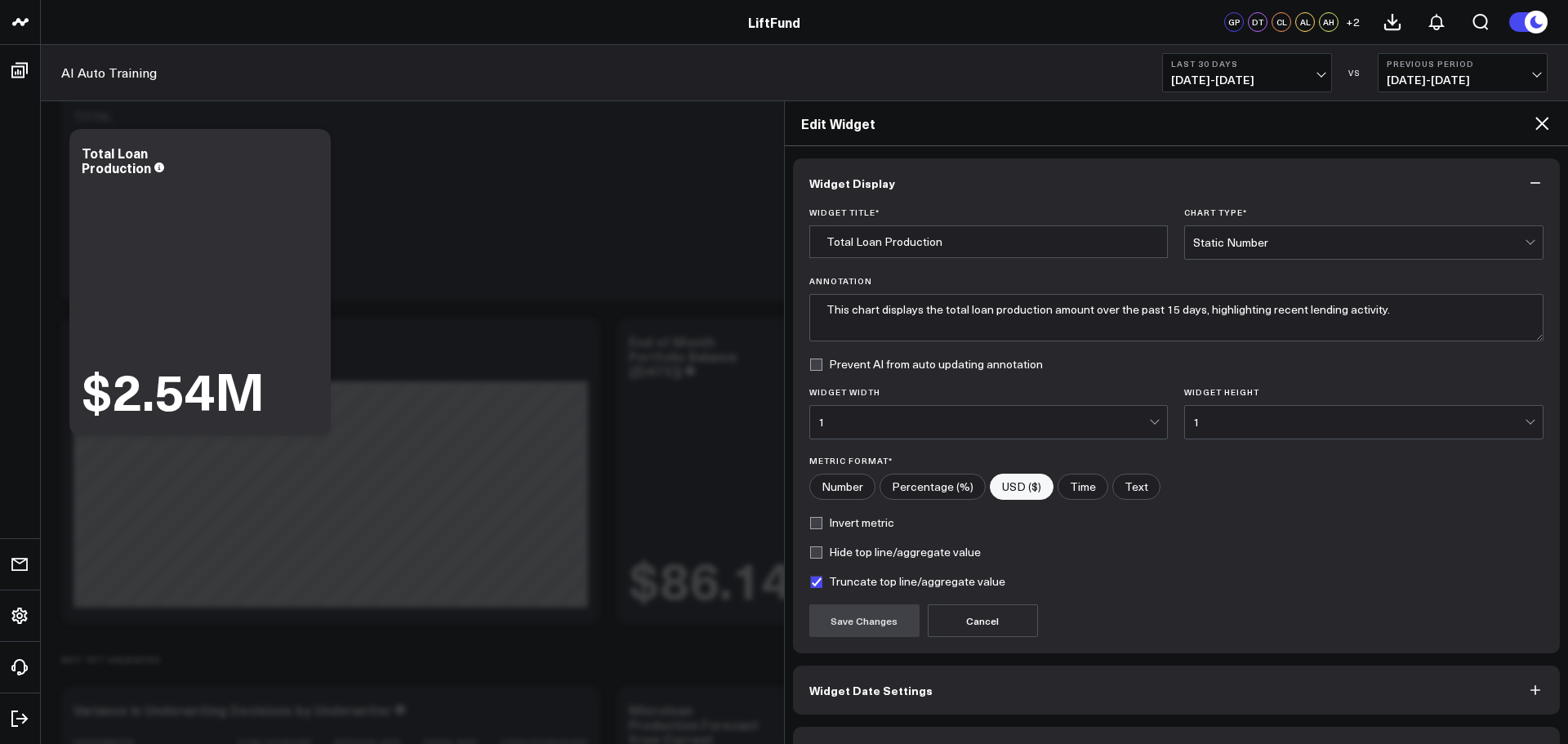
click at [1546, 122] on icon at bounding box center [1542, 124] width 20 height 20
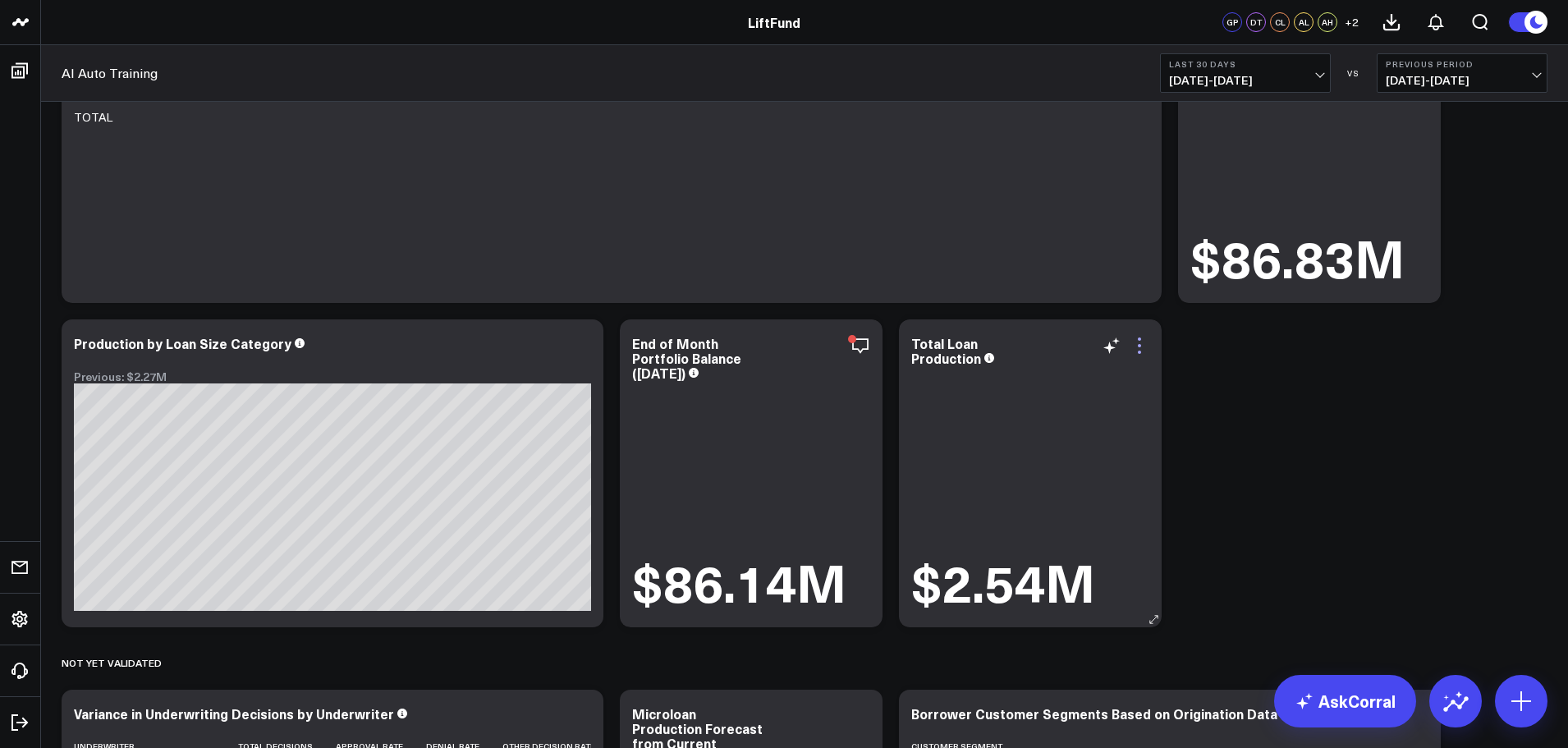
click at [1141, 345] on icon at bounding box center [1139, 345] width 3 height 3
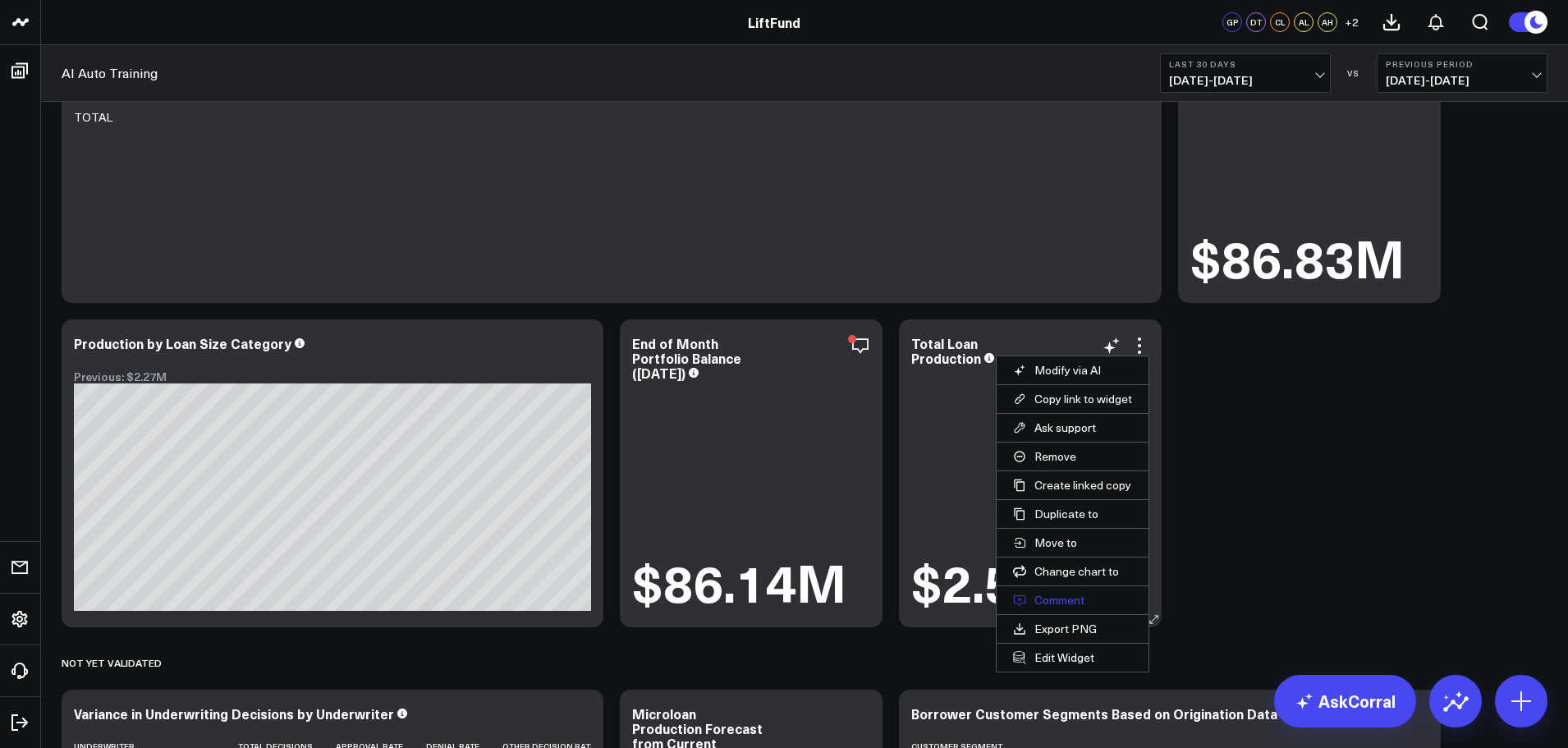
click at [1057, 603] on button "Comment" at bounding box center [1073, 600] width 152 height 28
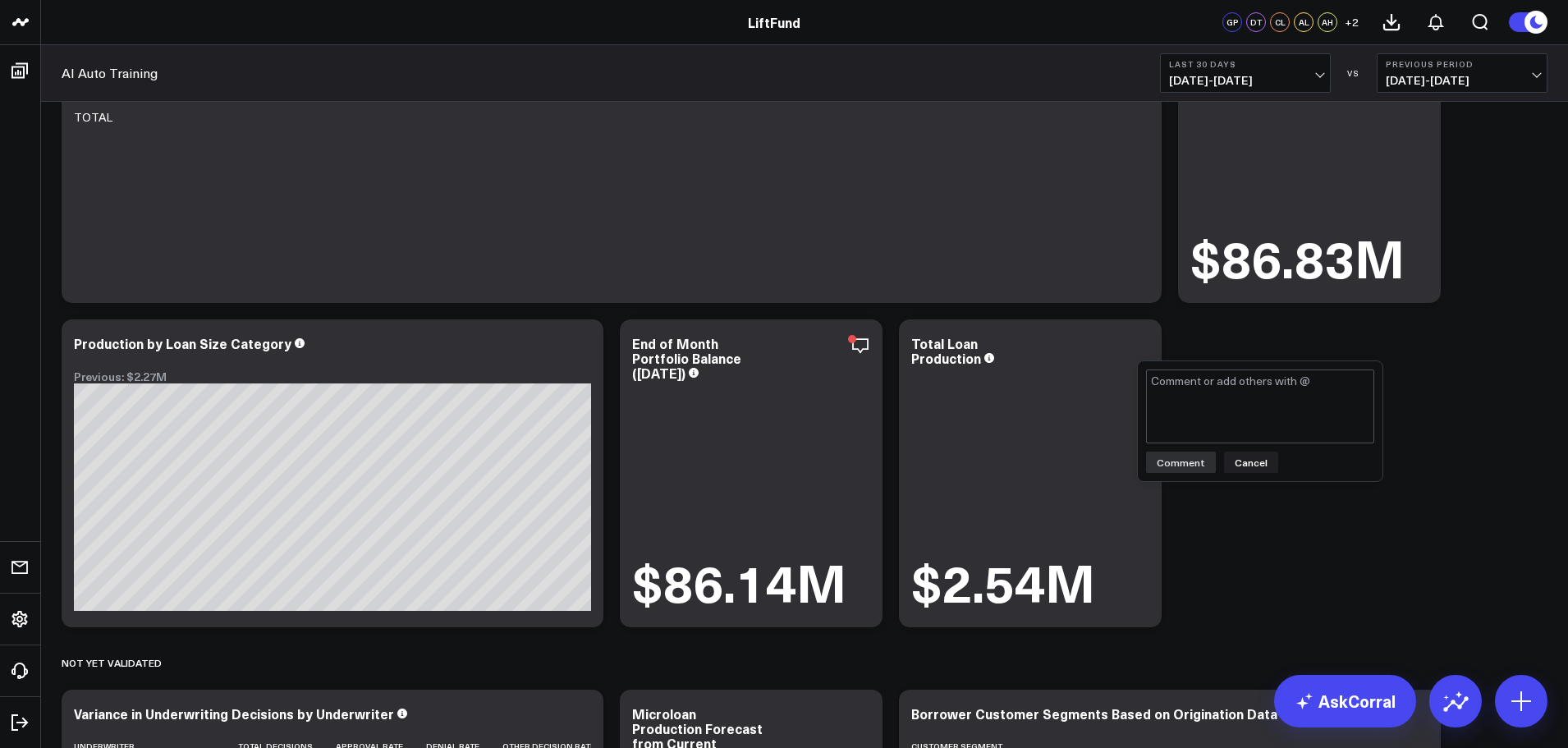
type textarea "Validated."
click at [1190, 473] on div "Validated. Validated. Comment Cancel" at bounding box center [1260, 420] width 245 height 119
click at [1168, 466] on button "Comment" at bounding box center [1180, 463] width 70 height 22
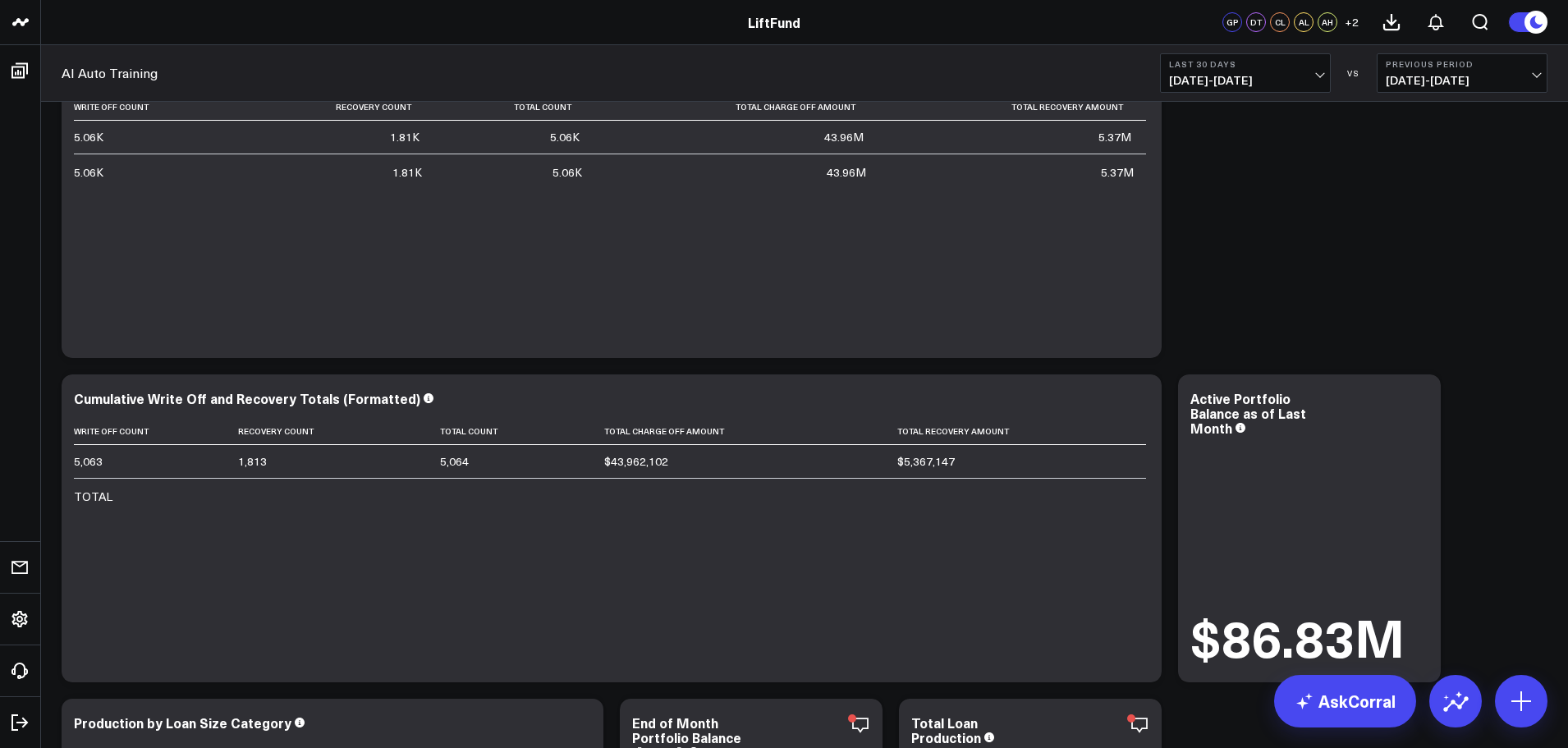
scroll to position [1428, 0]
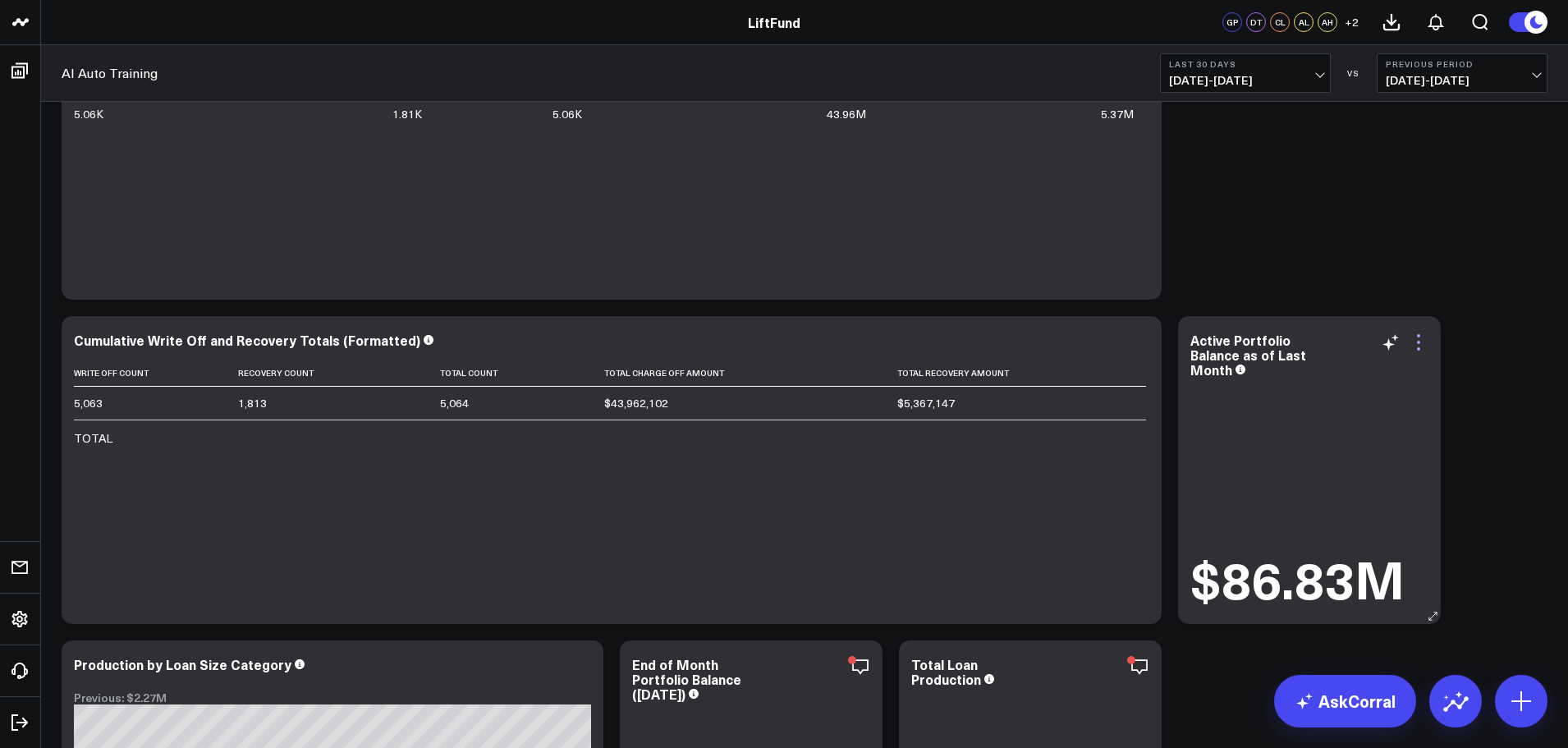
click at [1420, 339] on icon at bounding box center [1419, 342] width 20 height 20
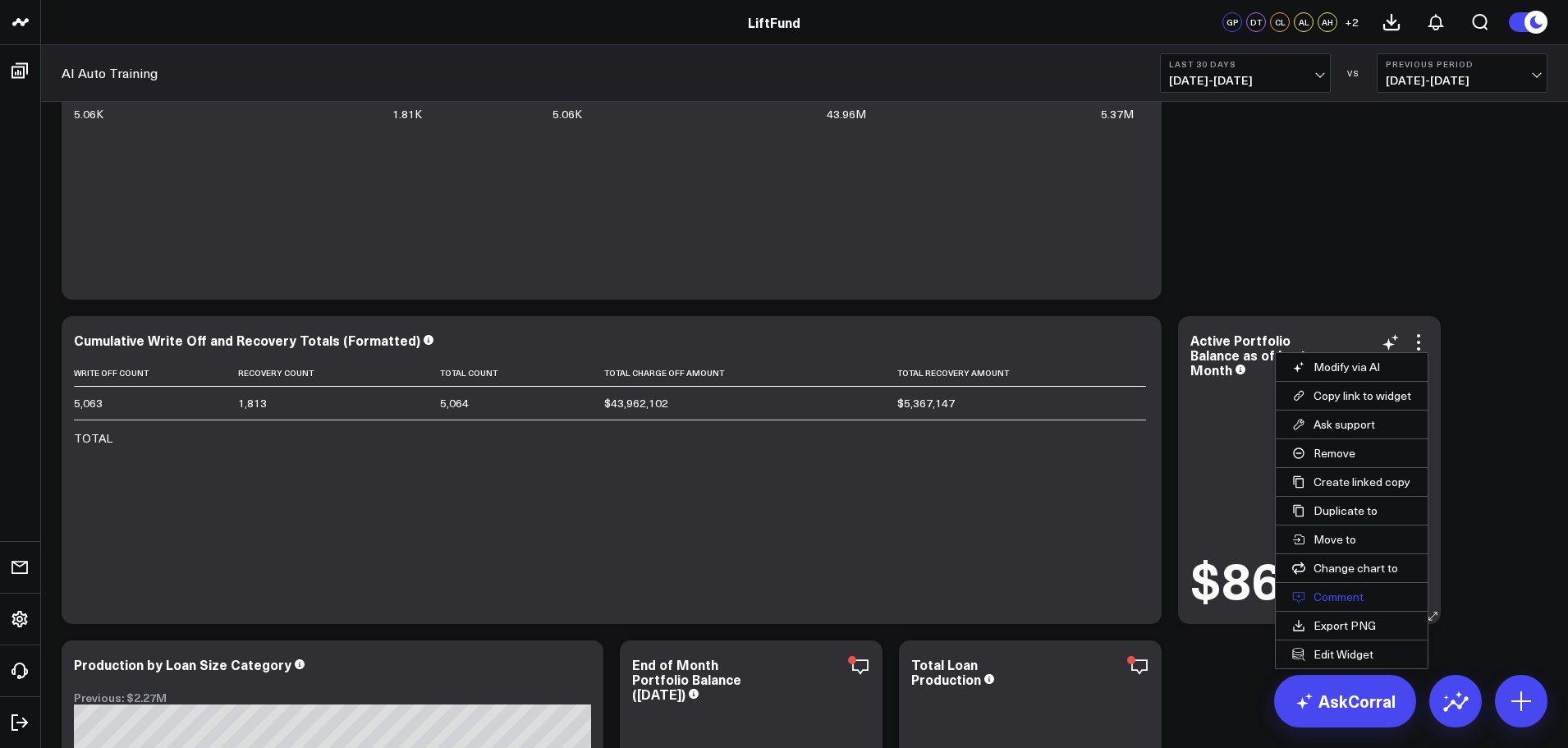
click at [1346, 602] on button "Comment" at bounding box center [1352, 597] width 152 height 28
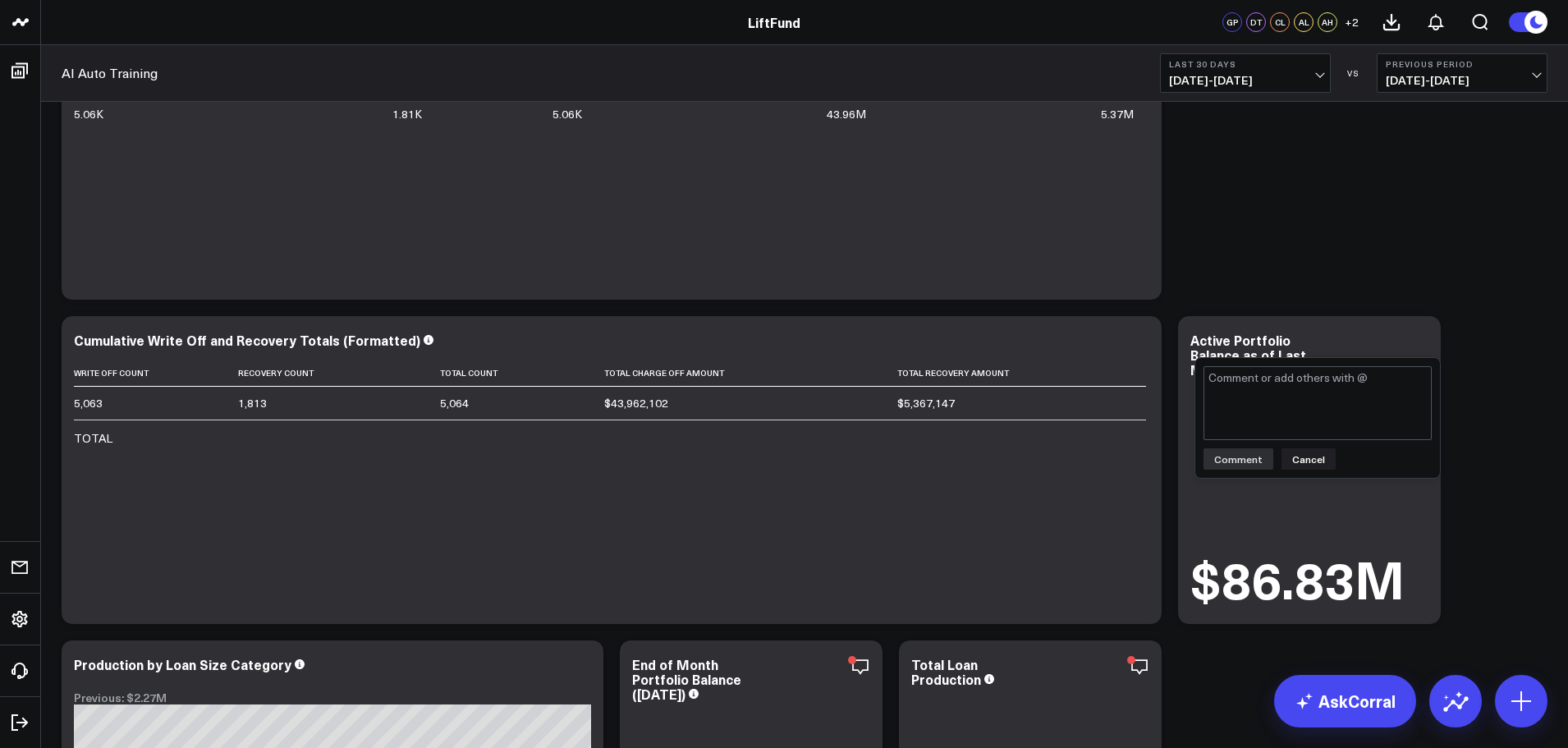
type textarea "Validated."
click at [1247, 466] on button "Comment" at bounding box center [1238, 459] width 70 height 22
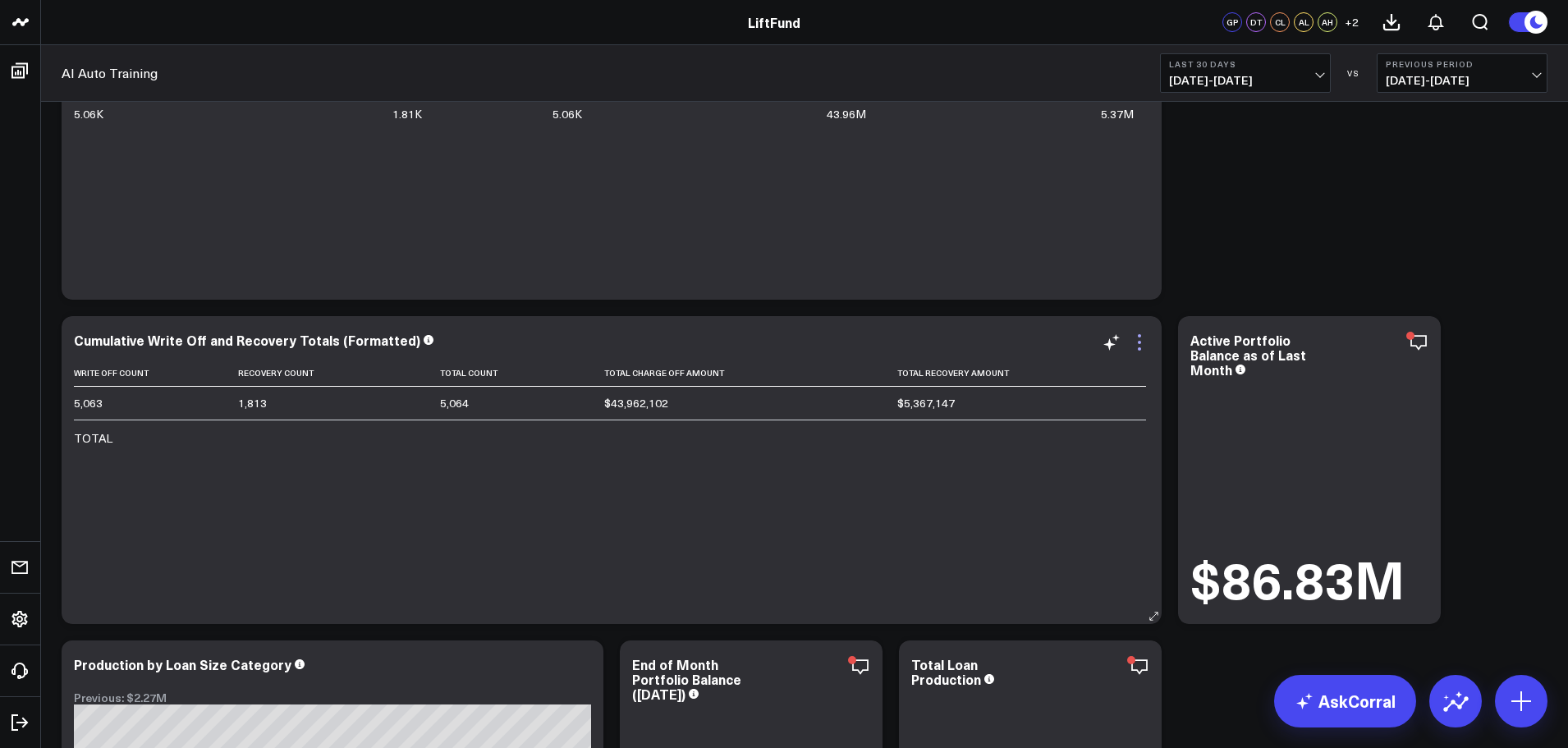
click at [1142, 347] on icon at bounding box center [1140, 342] width 20 height 20
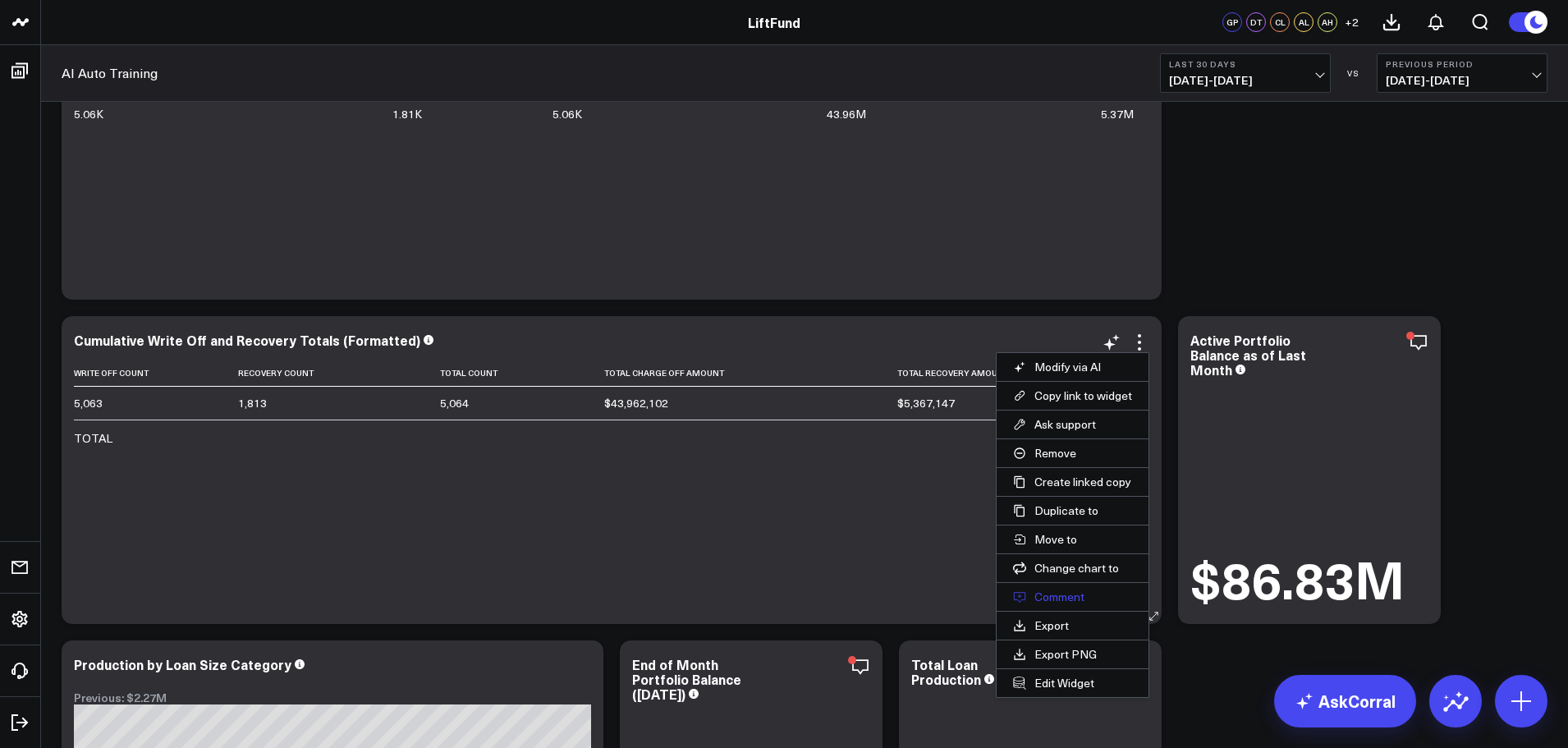
click at [1070, 598] on button "Comment" at bounding box center [1073, 597] width 152 height 28
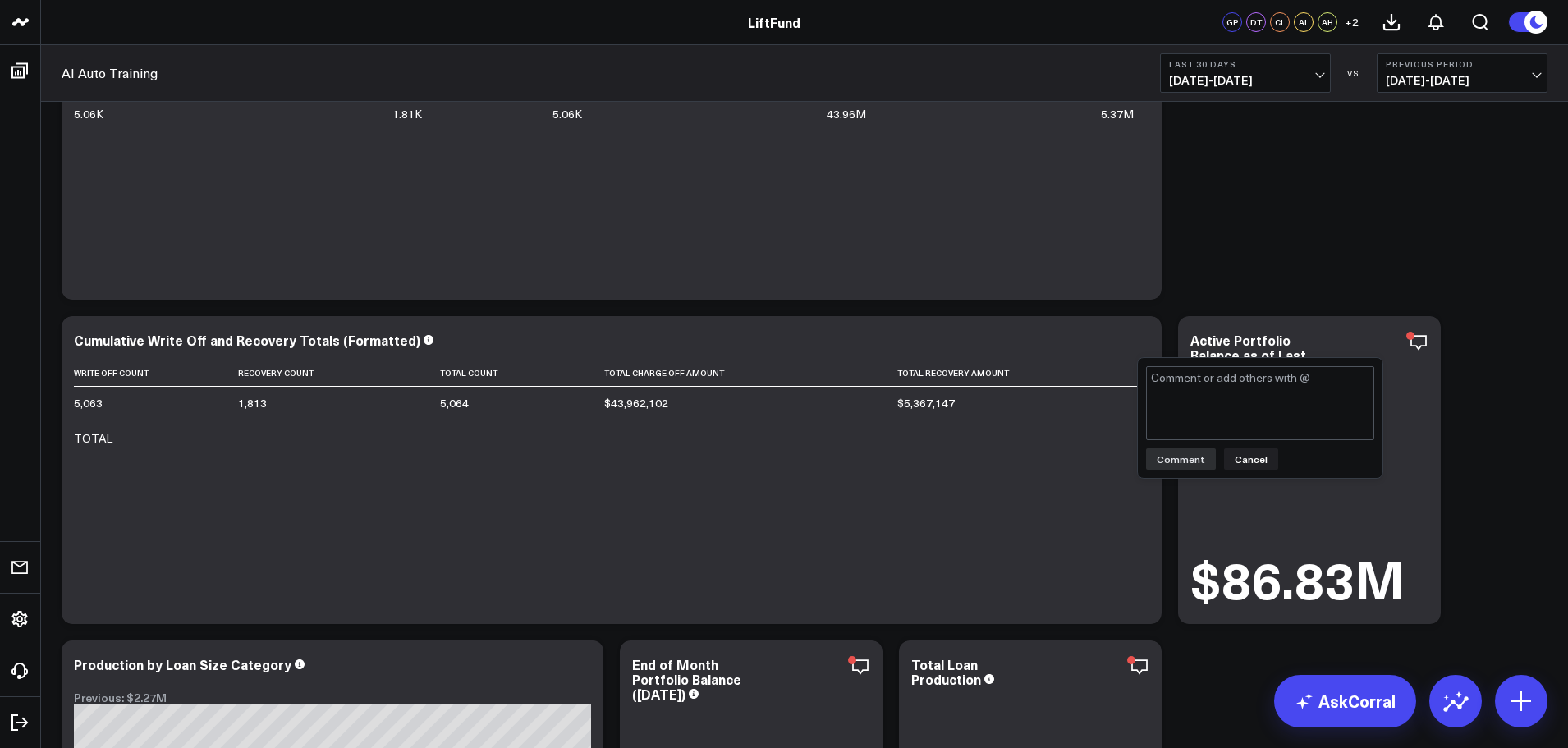
type textarea "Validated."
click at [1180, 466] on button "Comment" at bounding box center [1180, 459] width 70 height 22
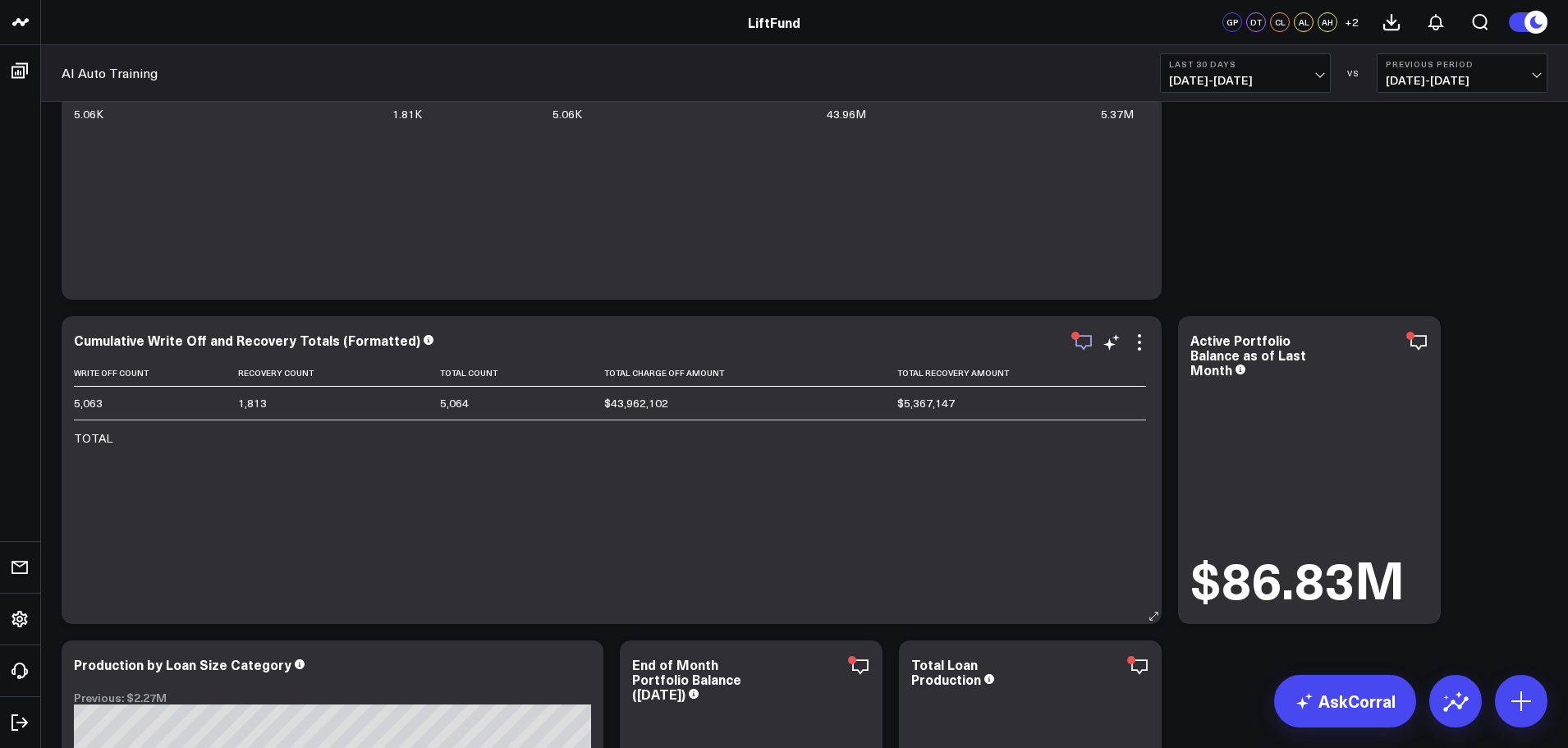
click at [1086, 342] on icon "button" at bounding box center [1083, 342] width 20 height 20
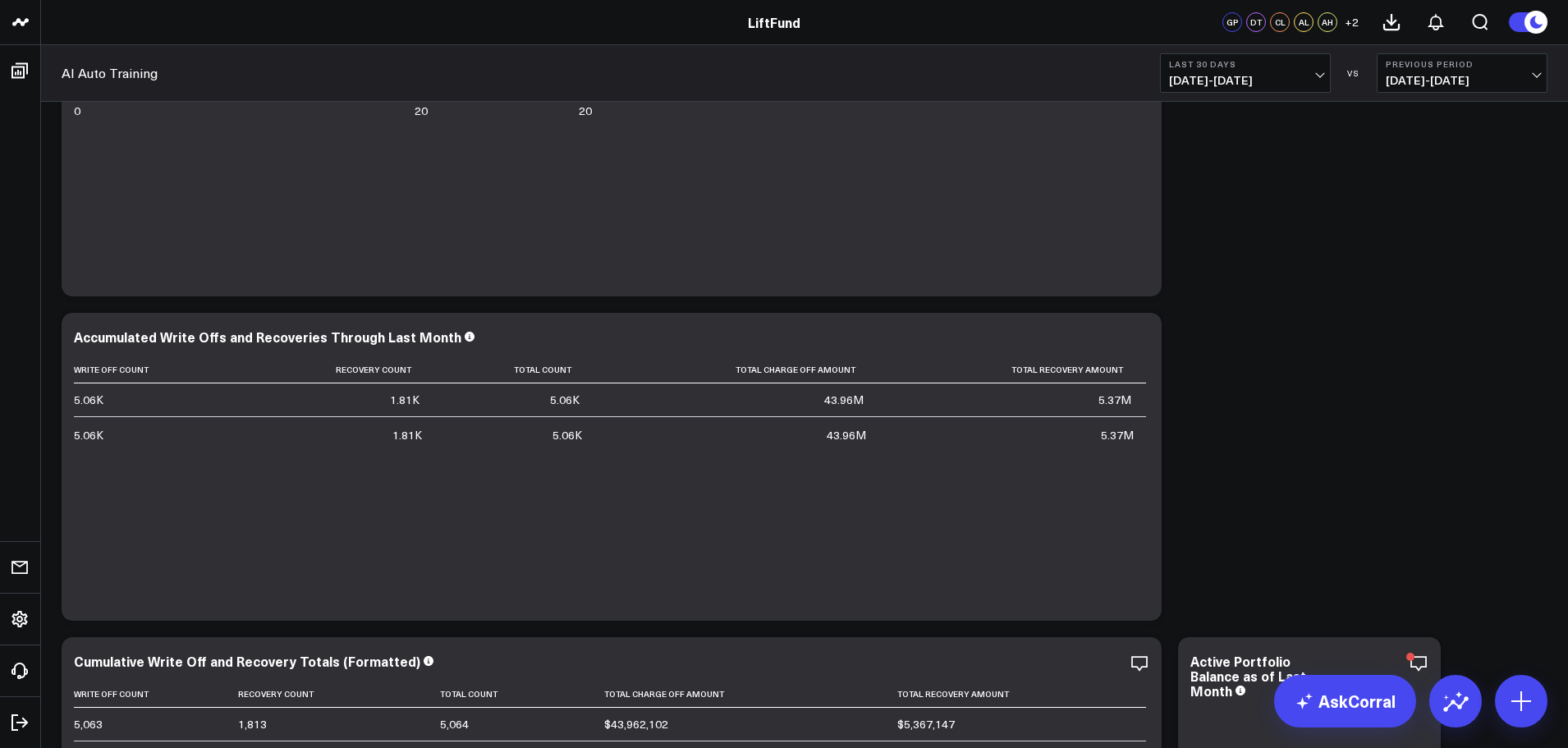
scroll to position [1101, 0]
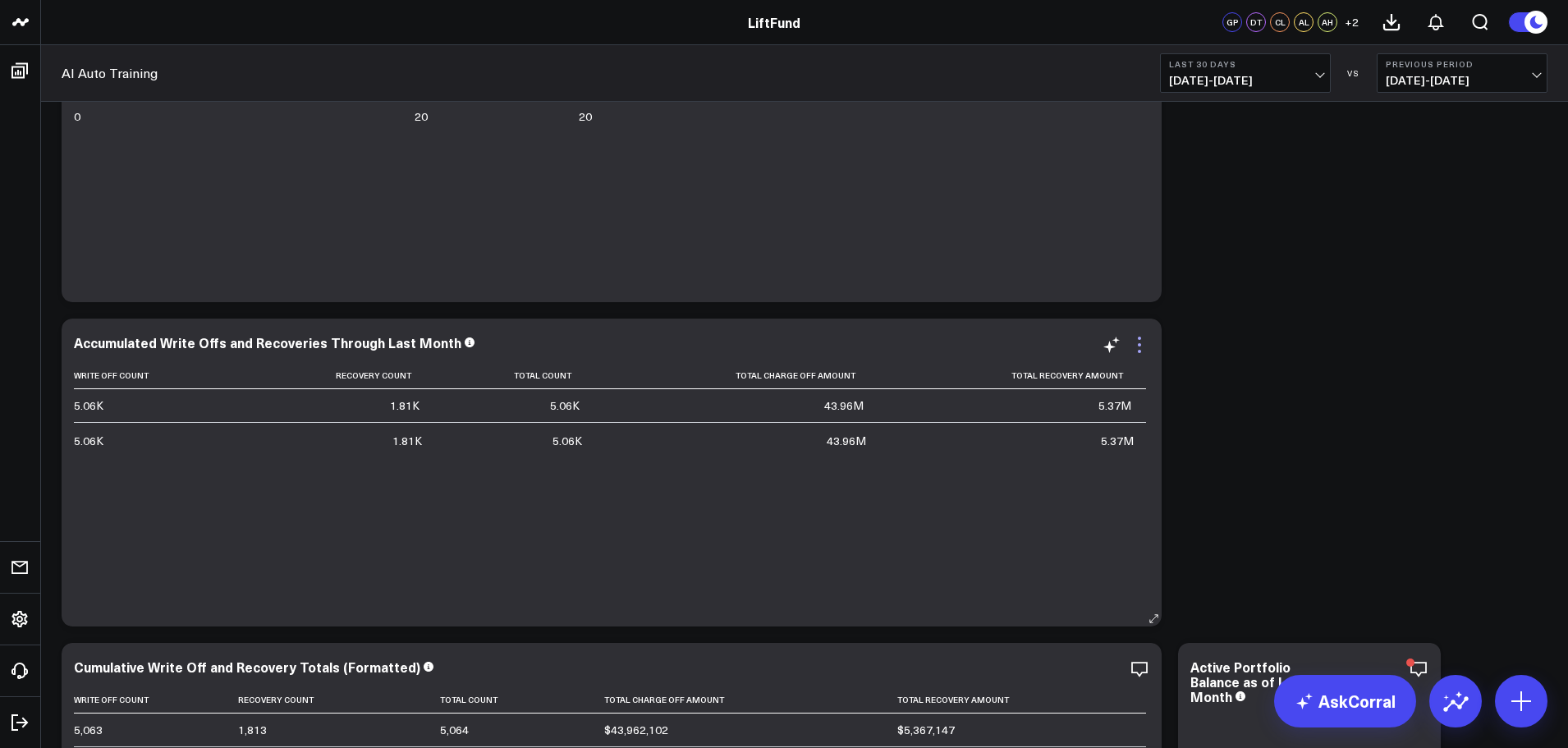
click at [1141, 344] on icon at bounding box center [1140, 344] width 20 height 20
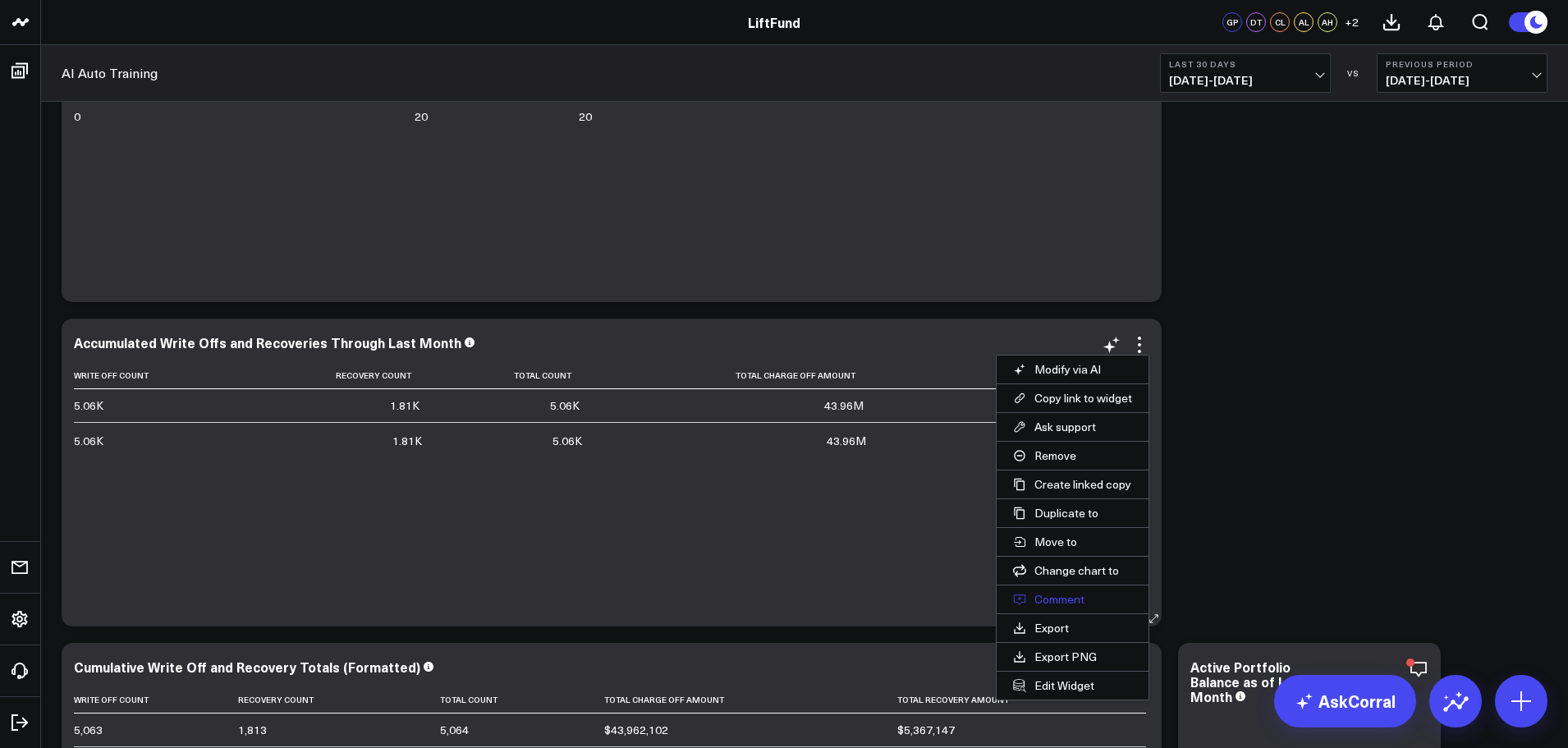
click at [1076, 602] on button "Comment" at bounding box center [1073, 599] width 152 height 28
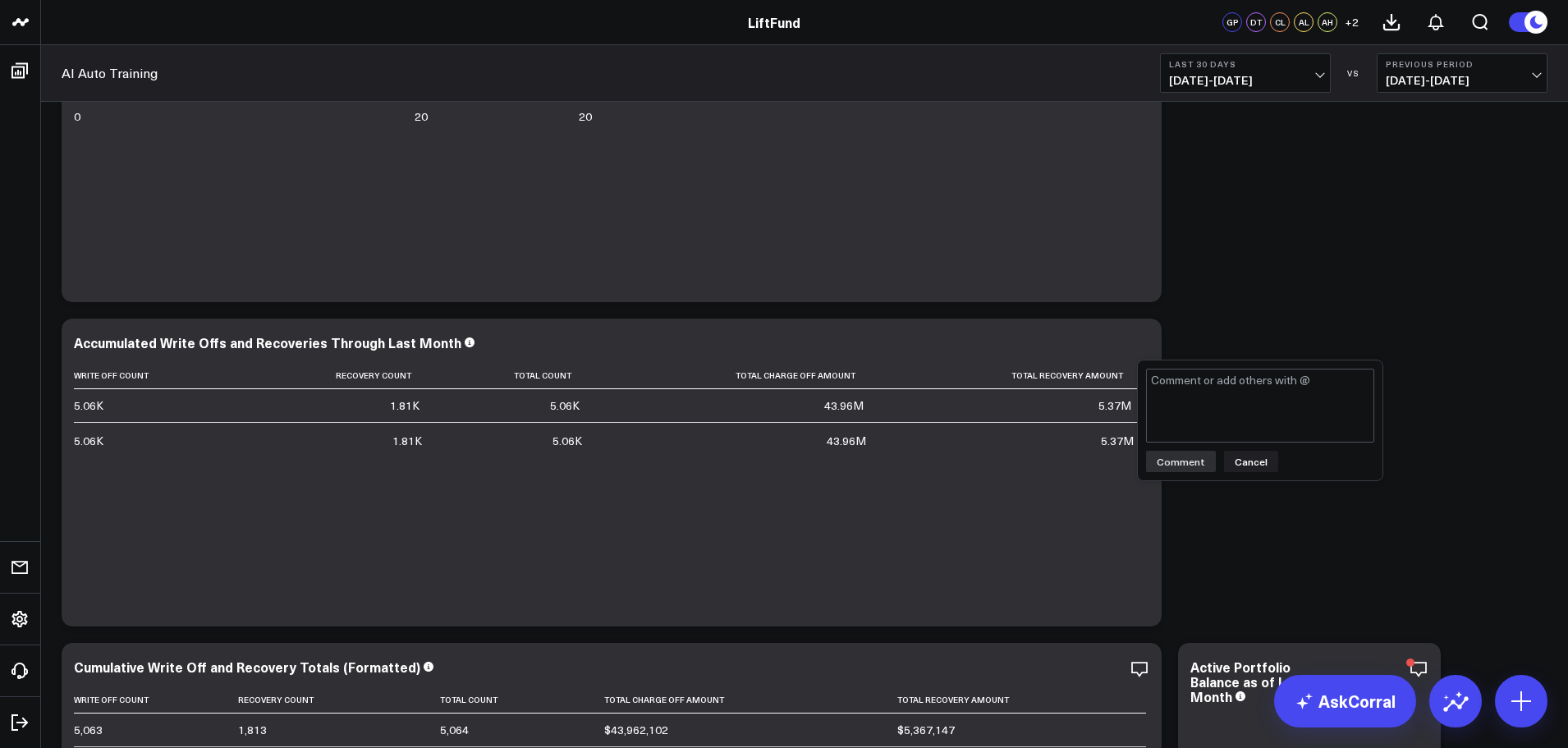
type textarea "Validated."
click at [1189, 467] on button "Comment" at bounding box center [1180, 462] width 70 height 22
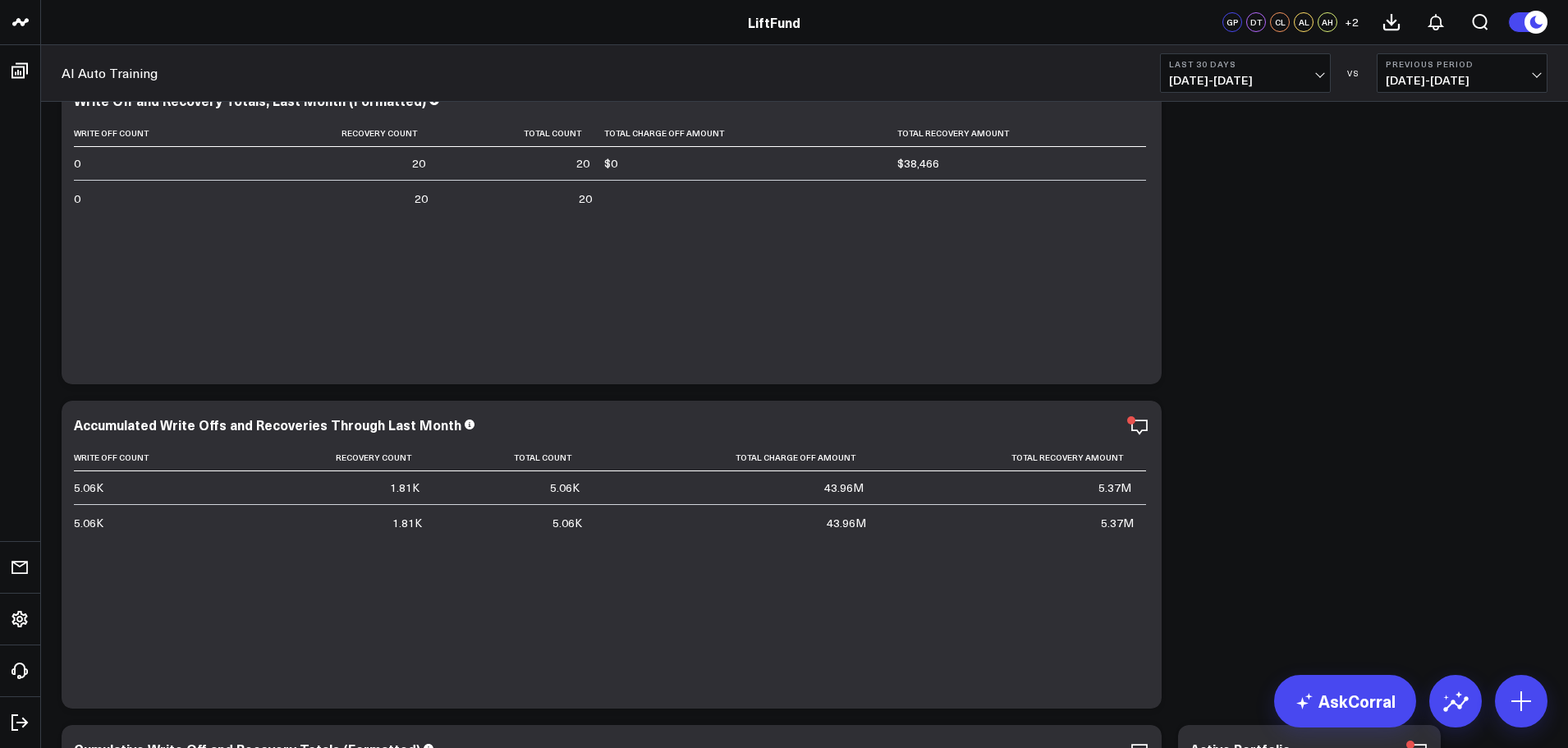
scroll to position [773, 0]
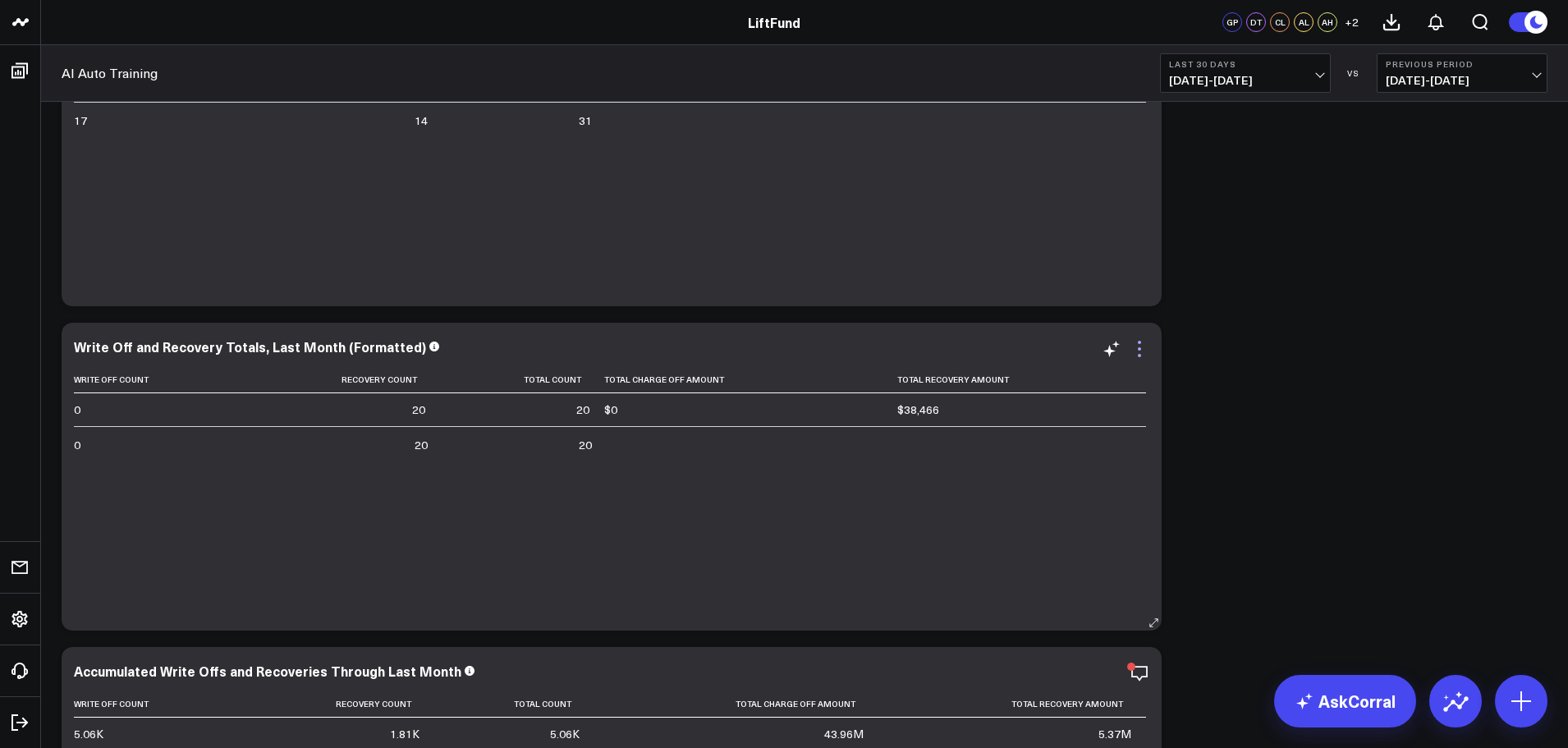
click at [1143, 352] on icon at bounding box center [1140, 349] width 20 height 20
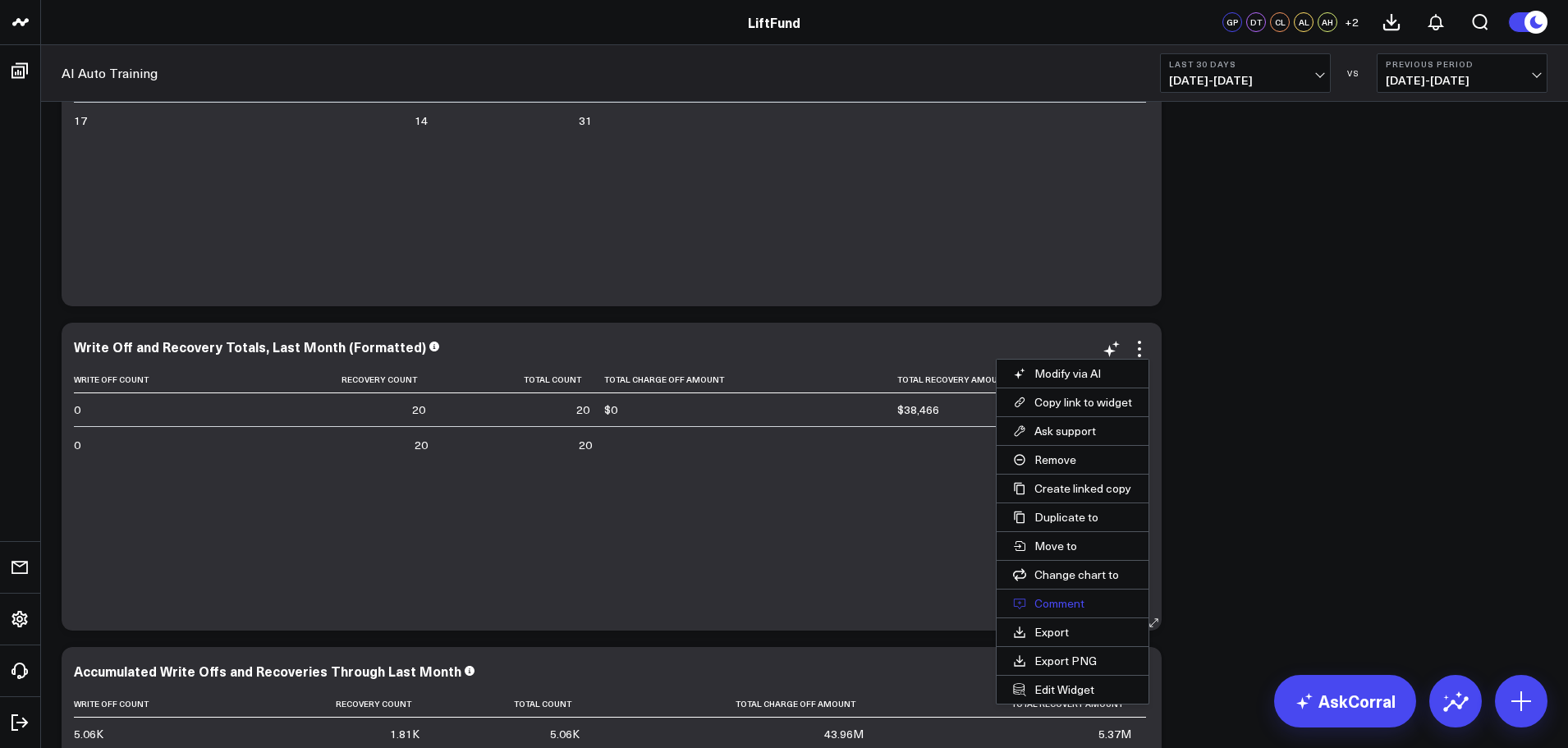
click at [1071, 595] on button "Comment" at bounding box center [1073, 603] width 152 height 28
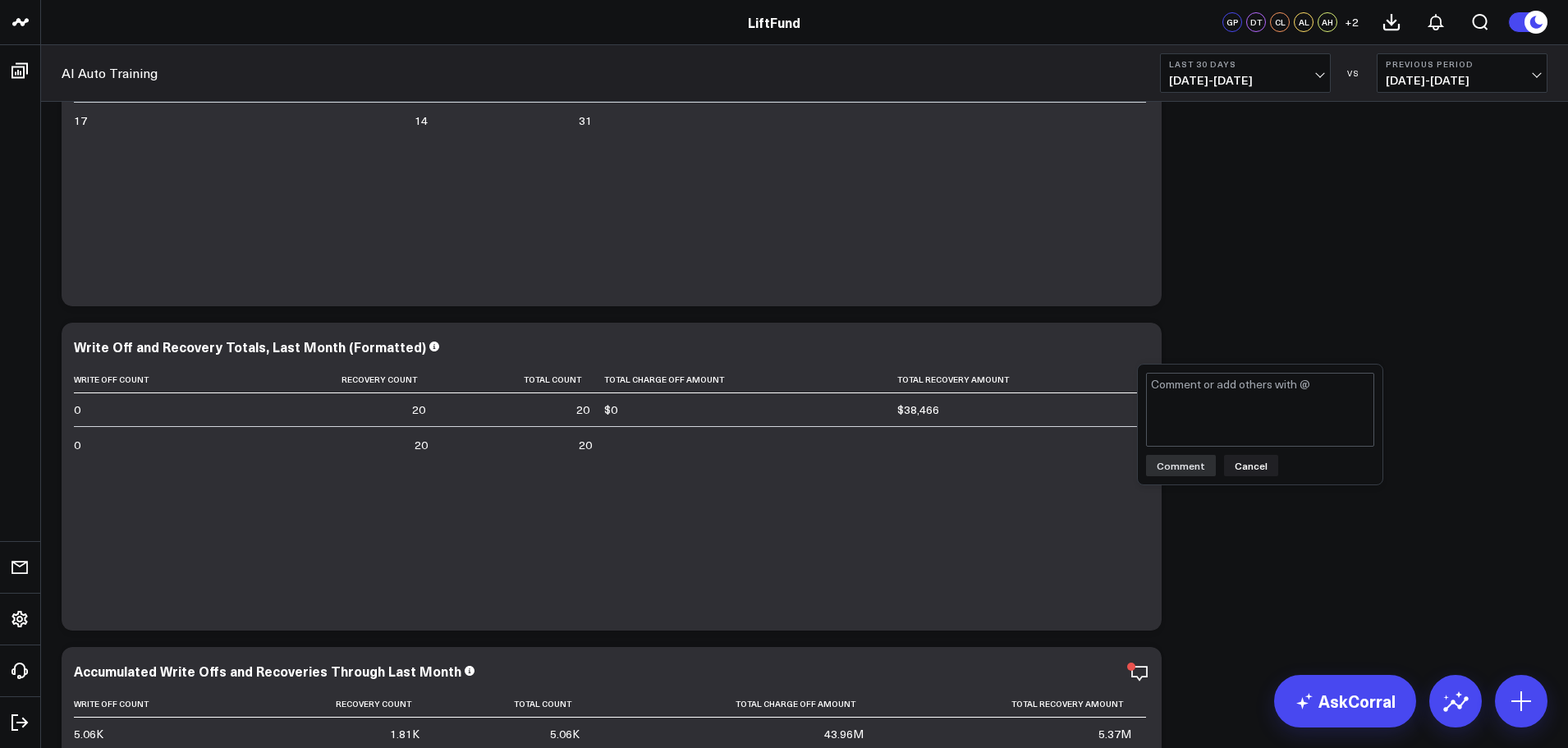
click at [1194, 404] on textarea at bounding box center [1259, 410] width 228 height 74
type textarea "Validated."
click at [1175, 471] on button "Comment" at bounding box center [1180, 466] width 70 height 22
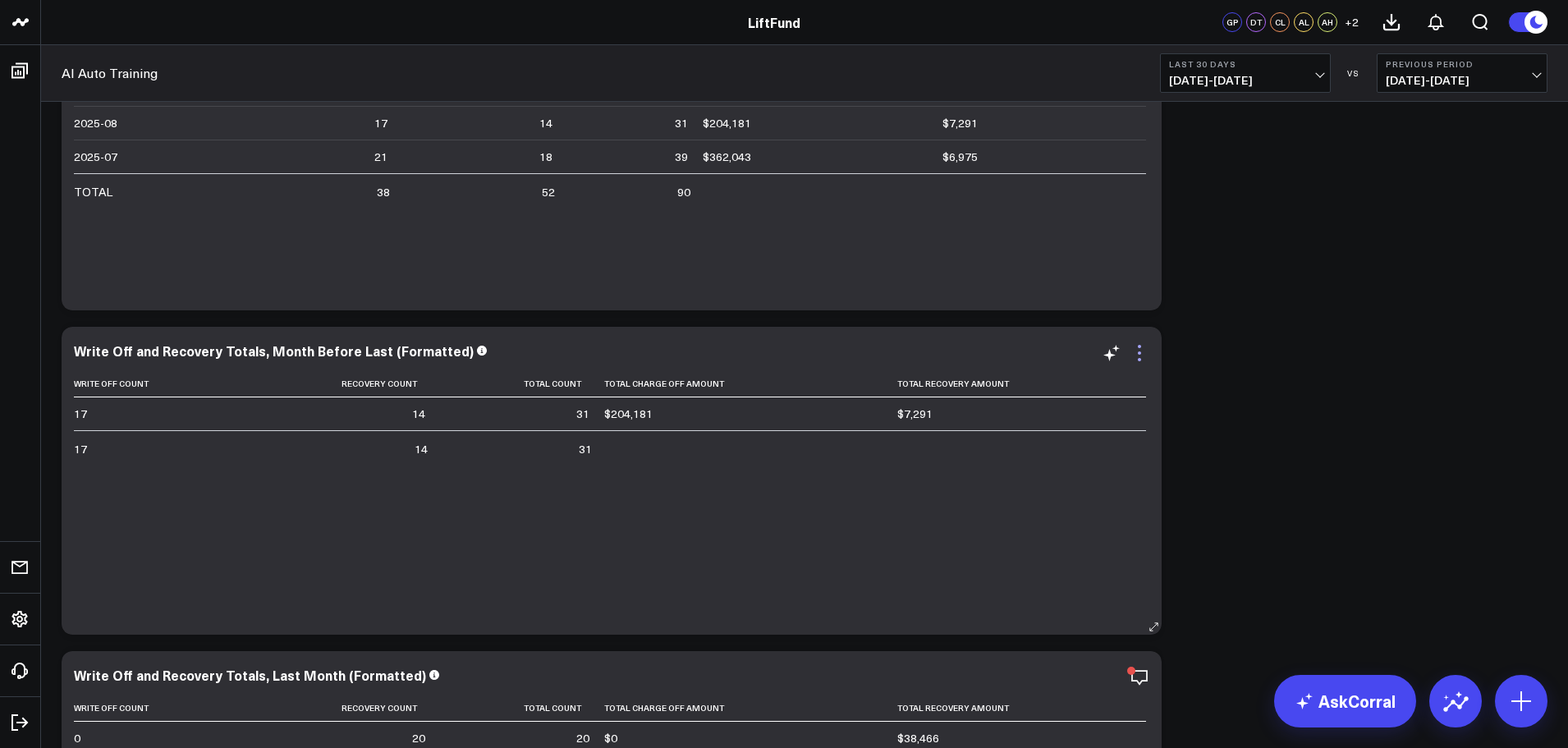
click at [1141, 360] on icon at bounding box center [1139, 359] width 3 height 3
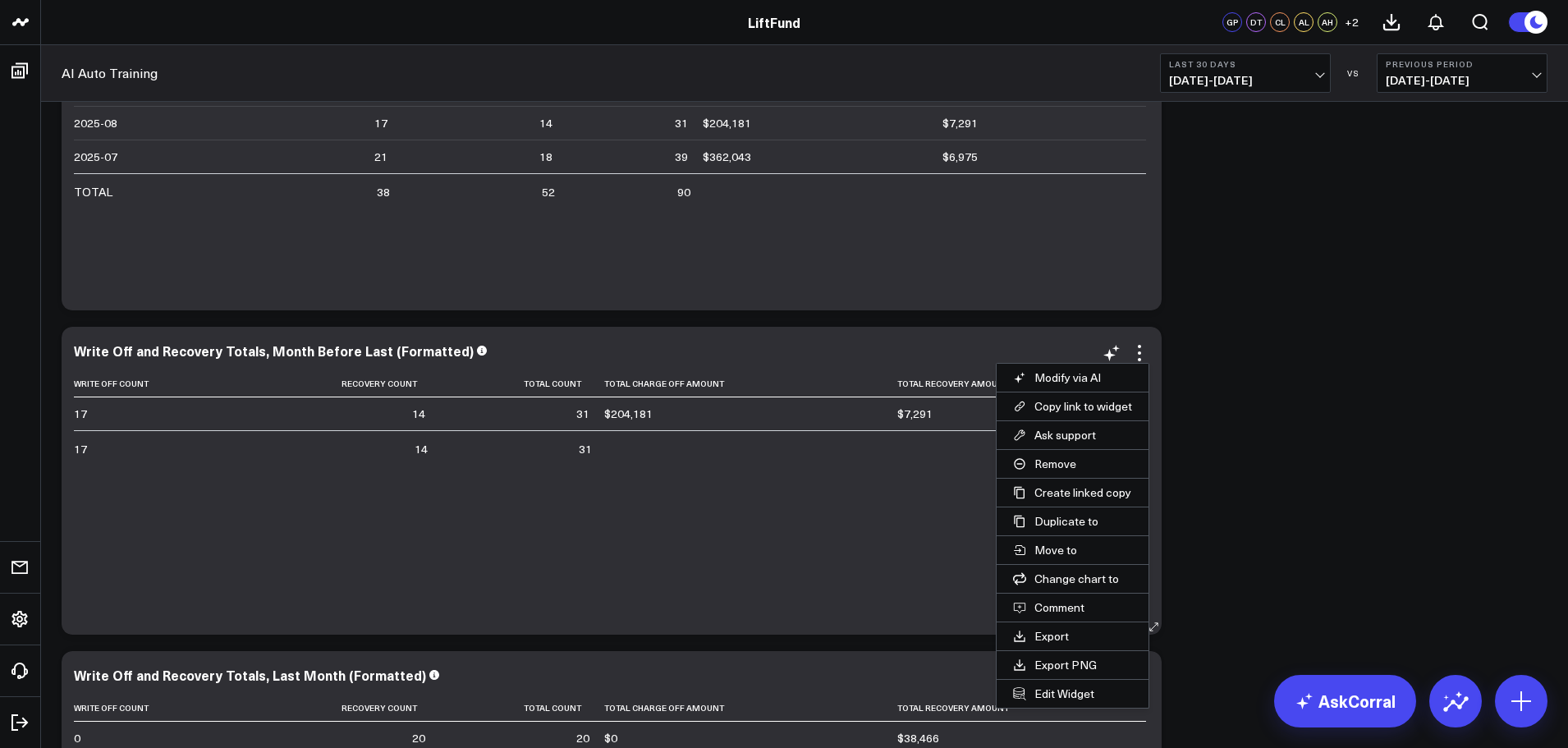
click at [1064, 608] on button "Comment" at bounding box center [1073, 608] width 152 height 28
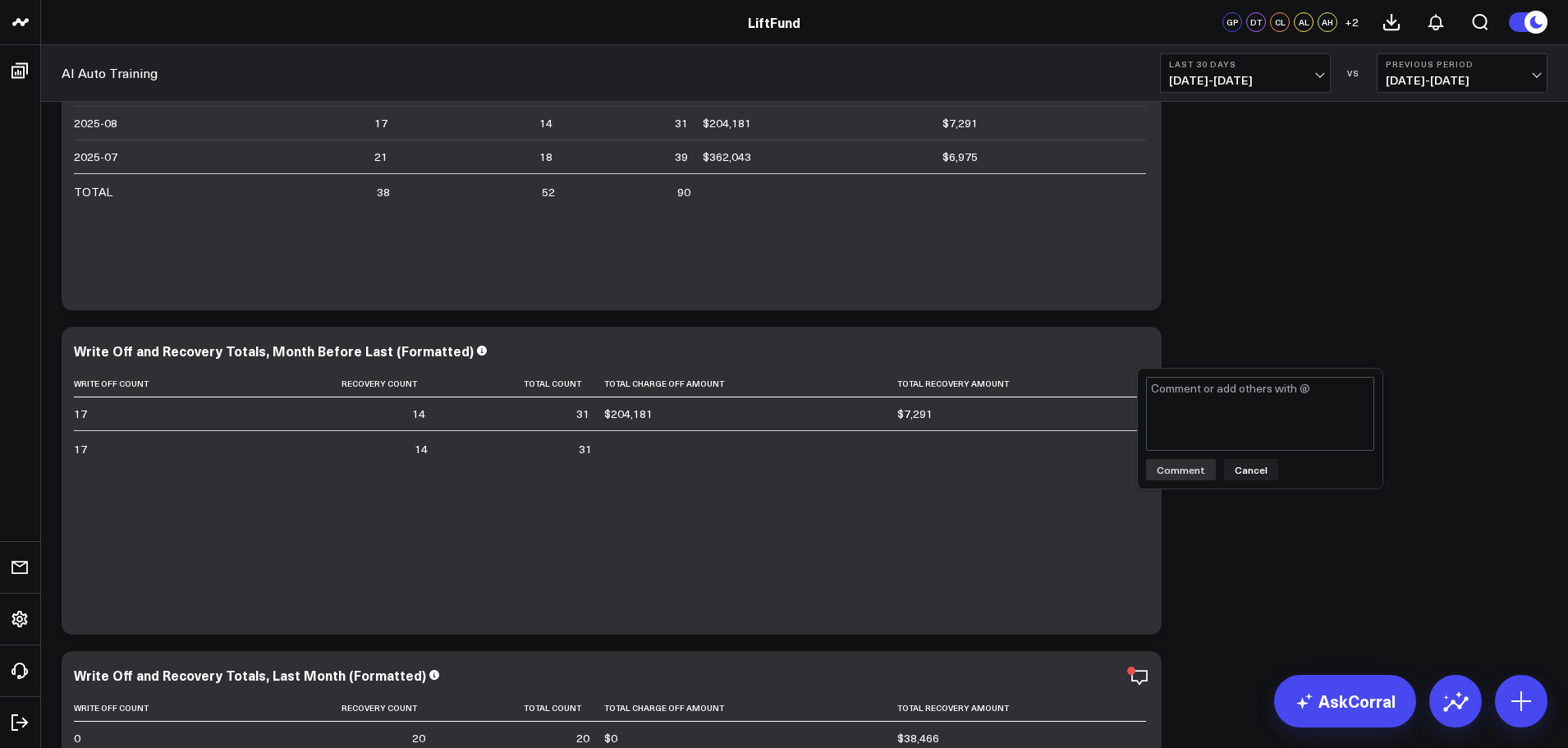
click at [1184, 420] on textarea at bounding box center [1259, 413] width 228 height 74
type textarea "Validated."
click at [1177, 469] on button "Comment" at bounding box center [1180, 470] width 70 height 22
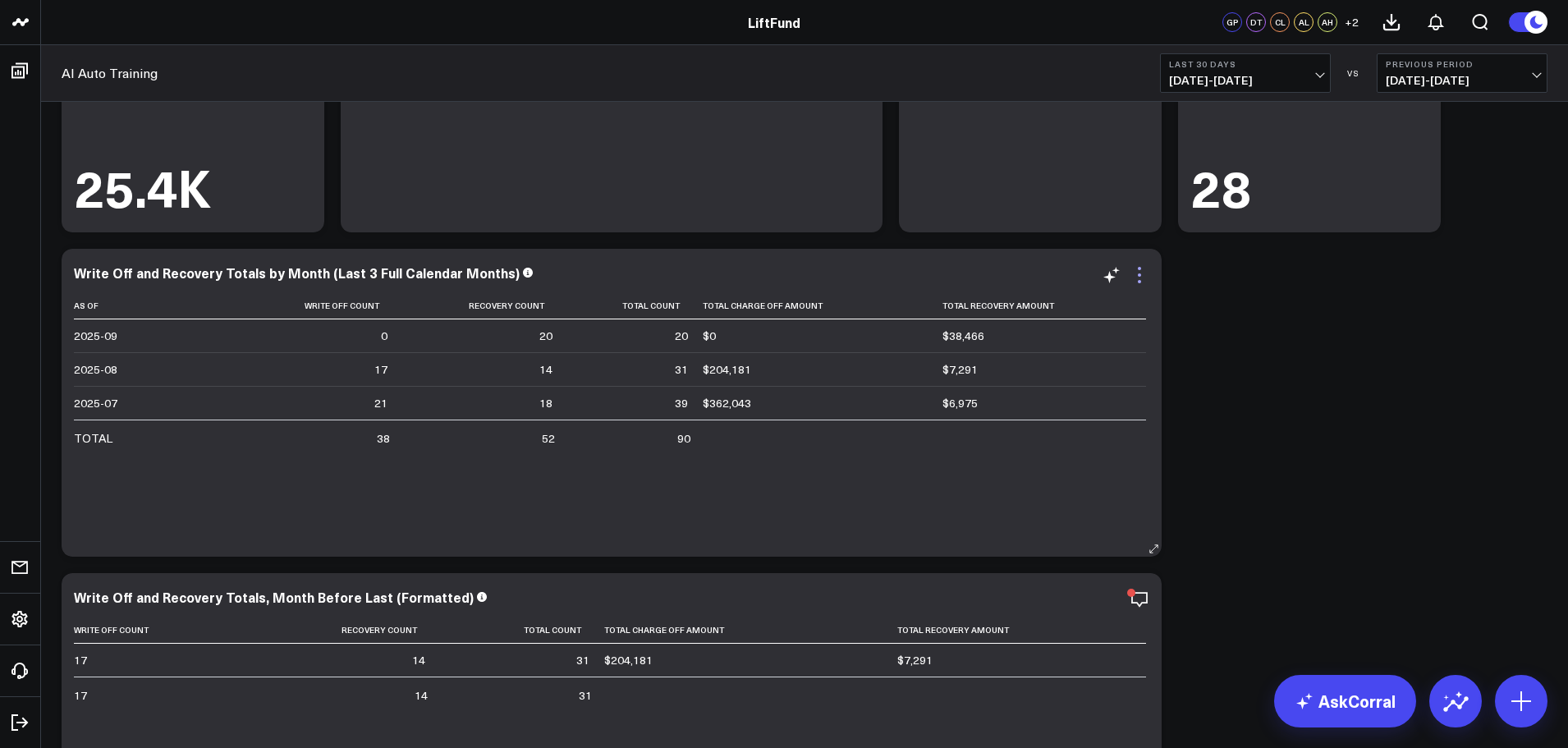
click at [1146, 279] on icon at bounding box center [1140, 275] width 20 height 20
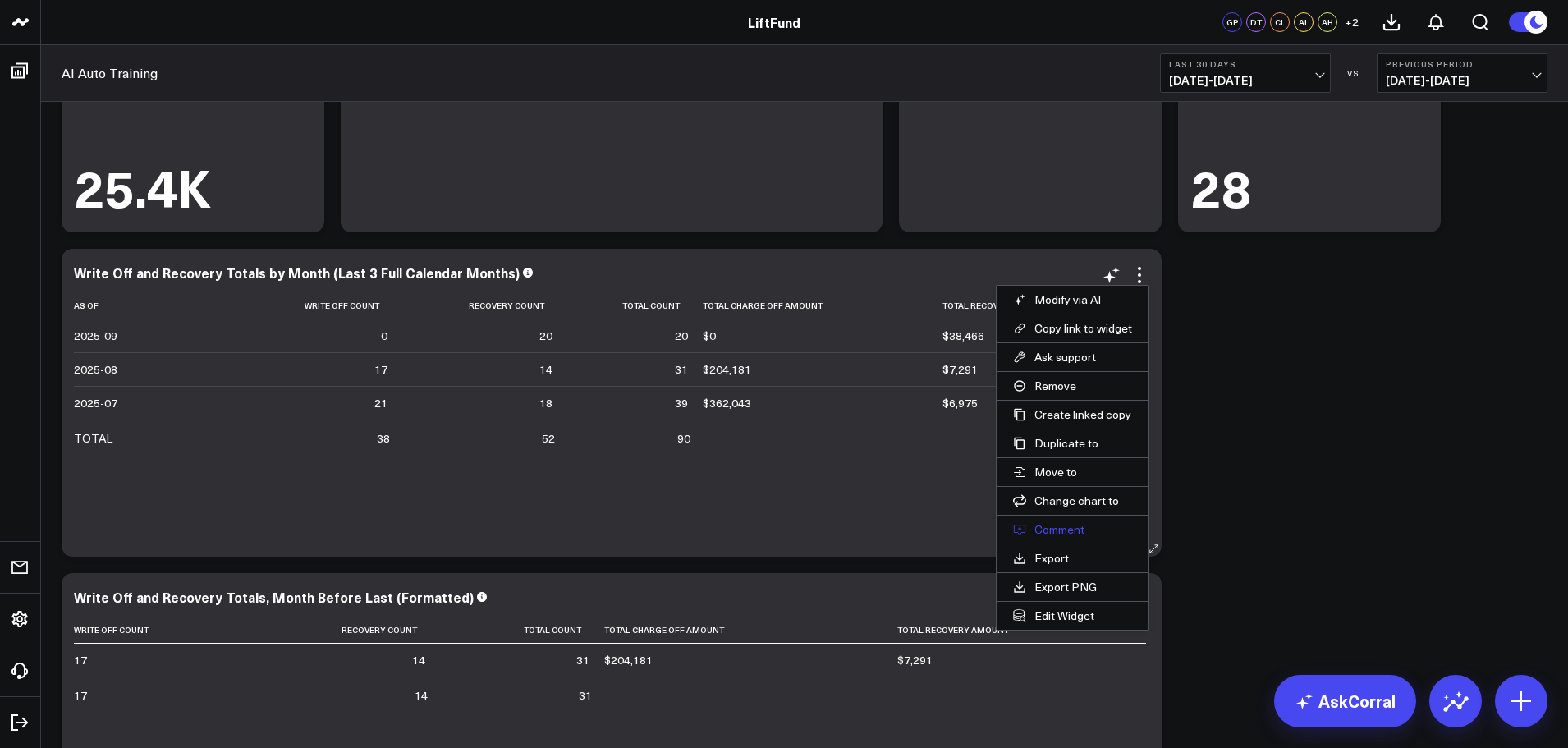
click at [1067, 522] on button "Comment" at bounding box center [1073, 529] width 152 height 28
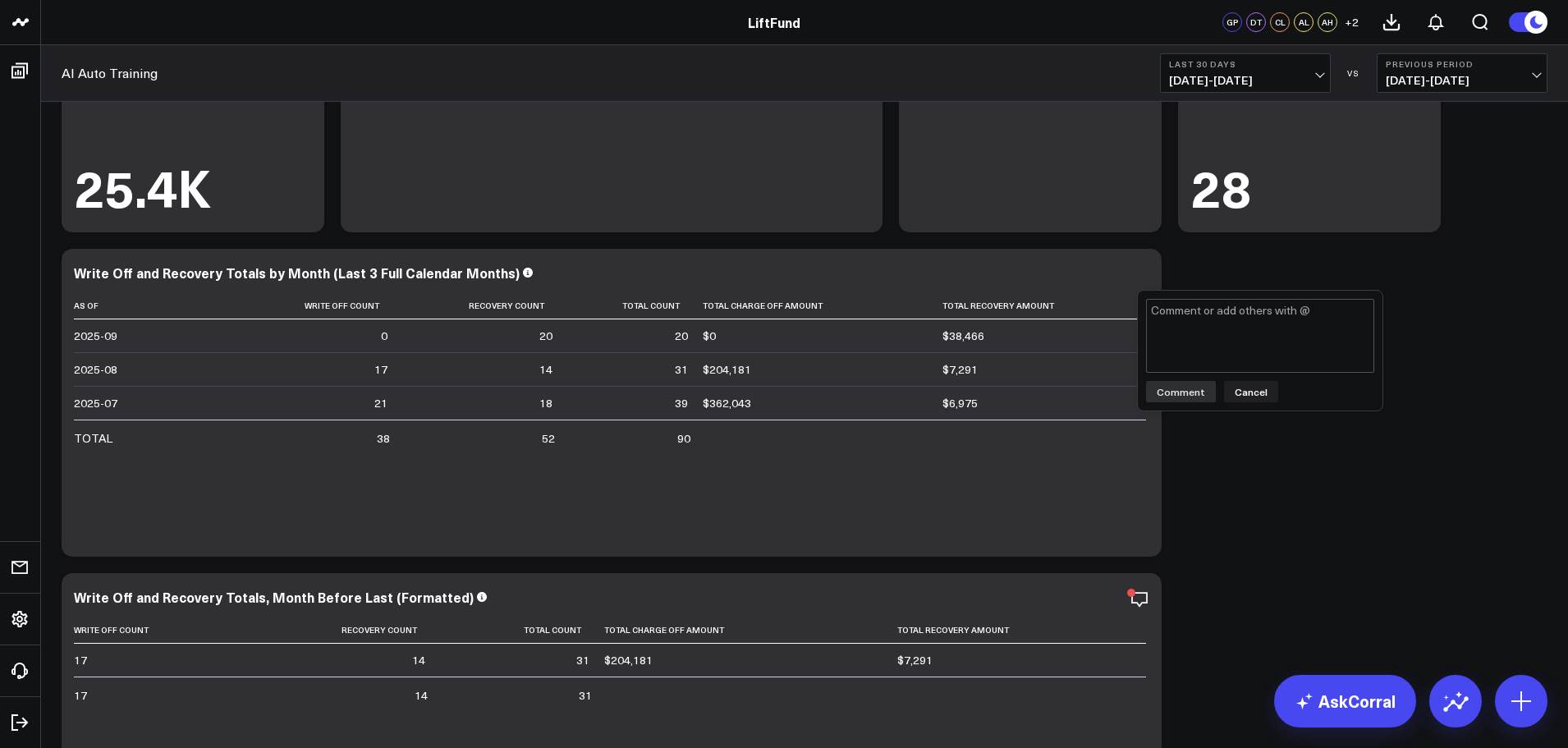
click at [1211, 332] on textarea at bounding box center [1259, 336] width 228 height 74
type textarea "Validated."
click at [1187, 391] on button "Comment" at bounding box center [1180, 392] width 70 height 22
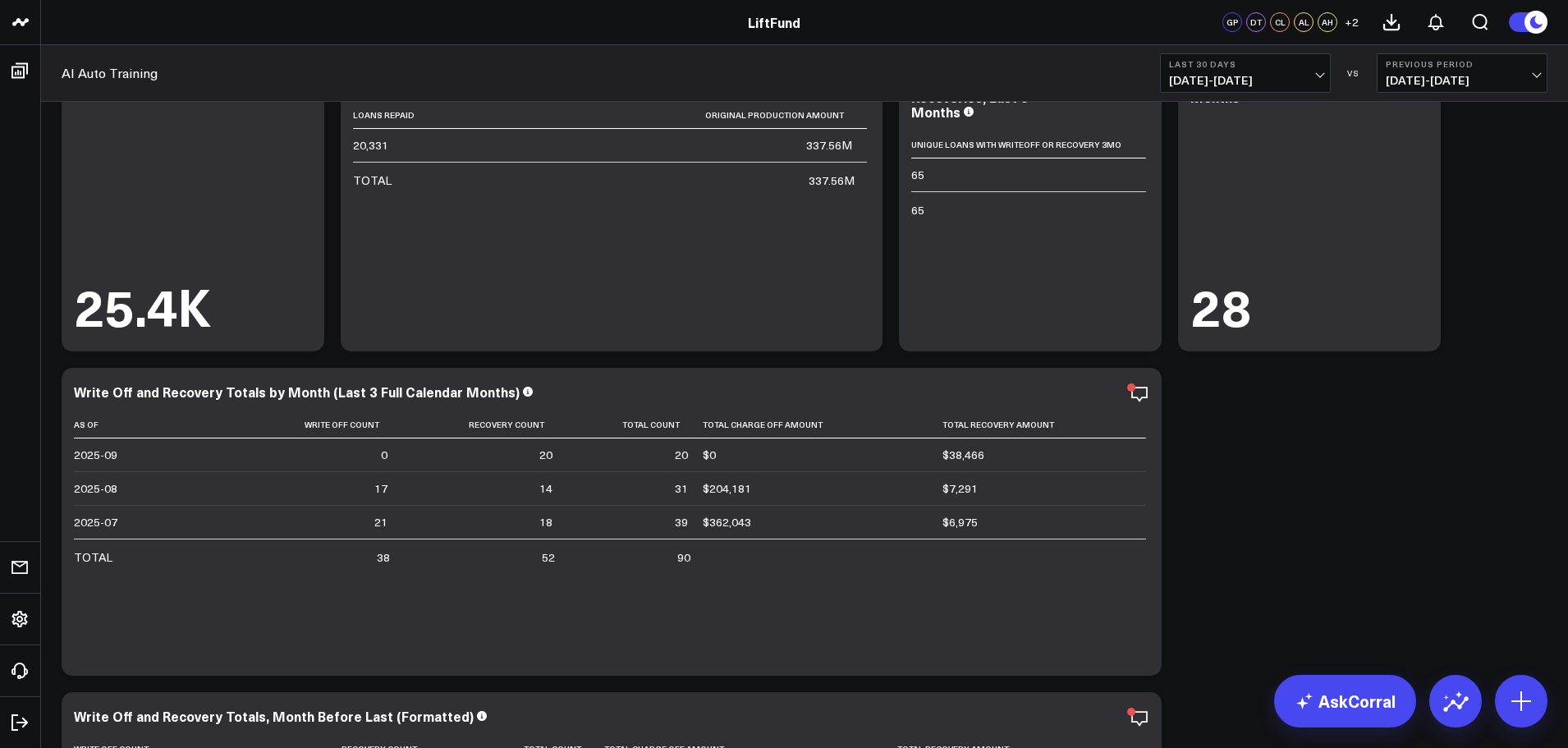
scroll to position [0, 0]
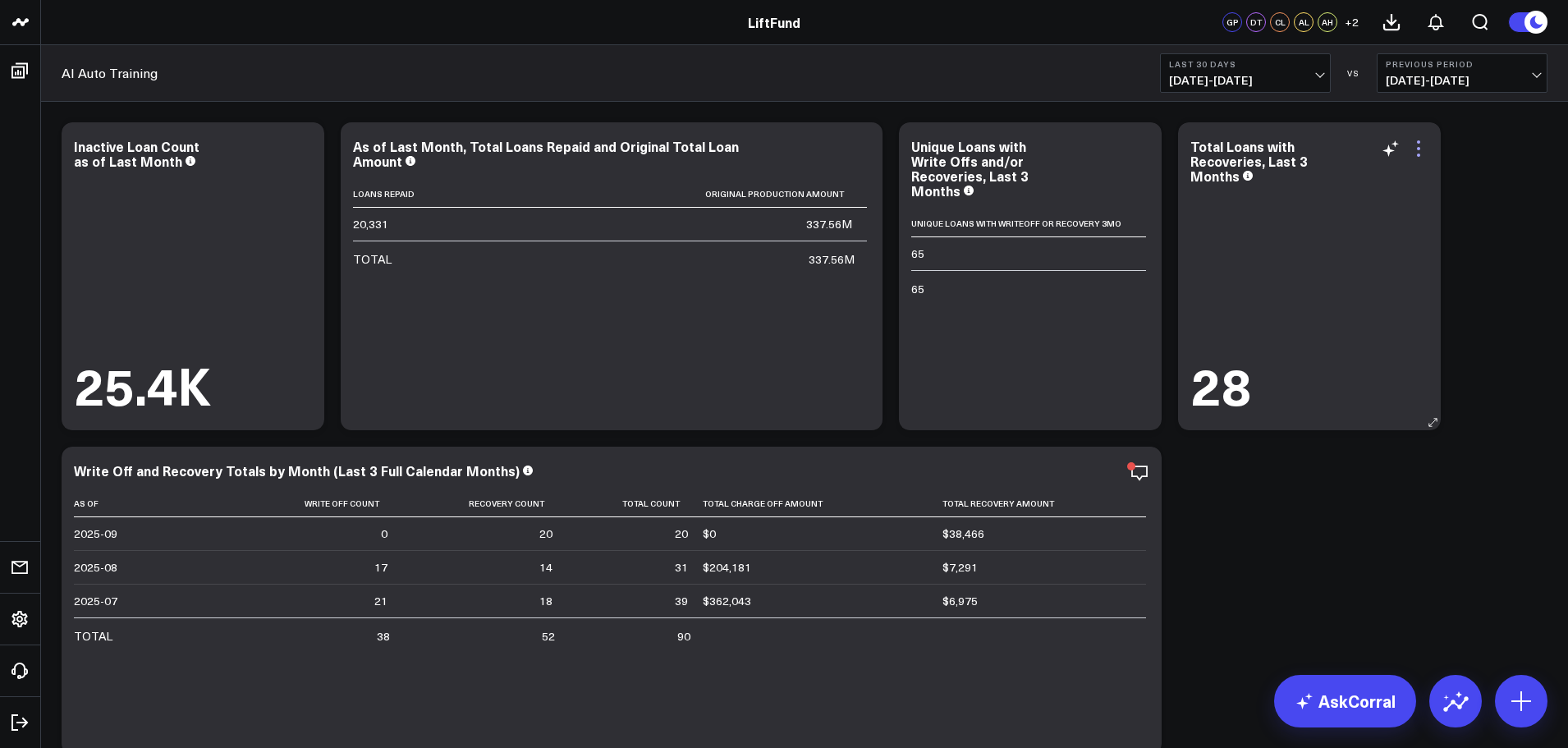
click at [1415, 149] on icon at bounding box center [1419, 149] width 20 height 20
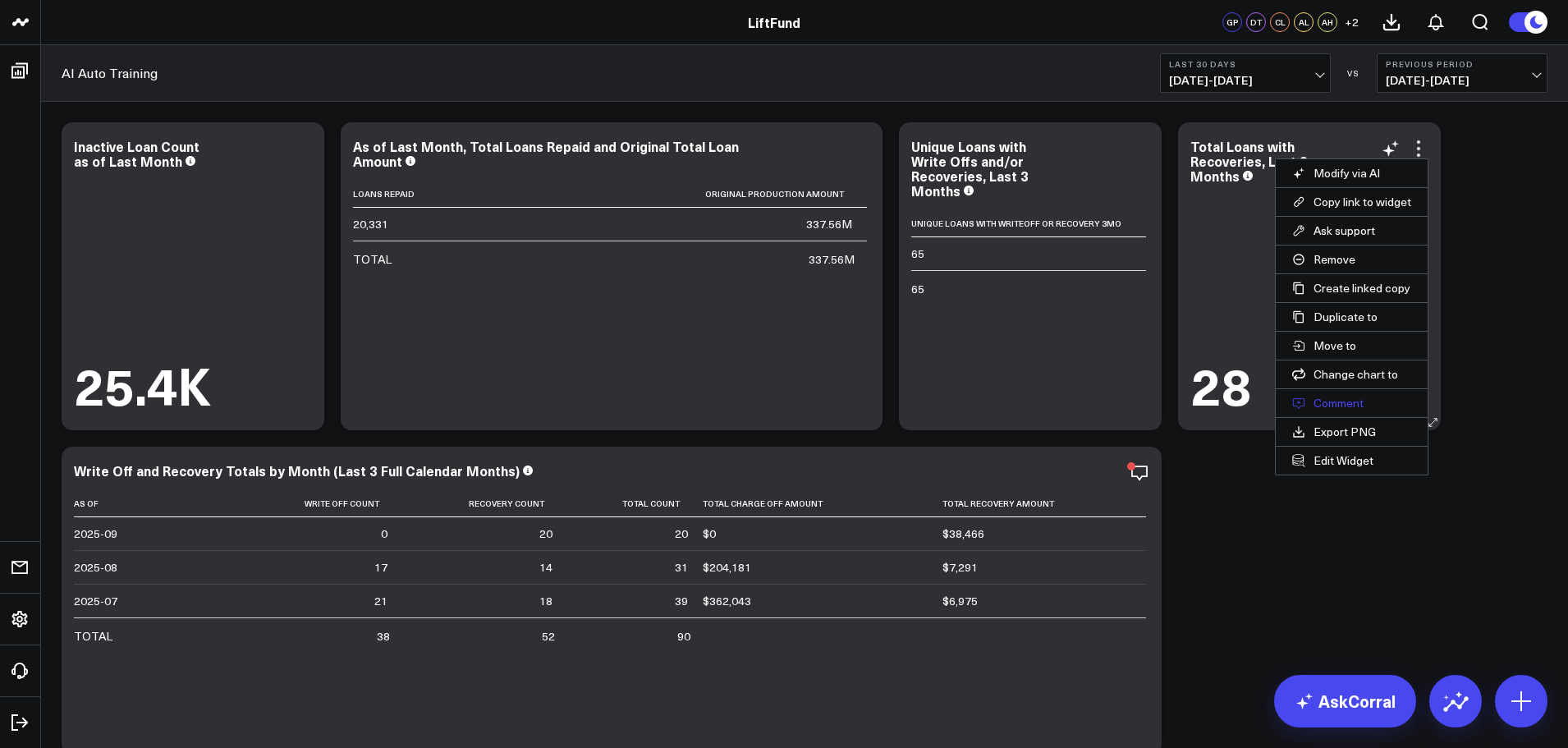
click at [1354, 400] on button "Comment" at bounding box center [1352, 403] width 152 height 28
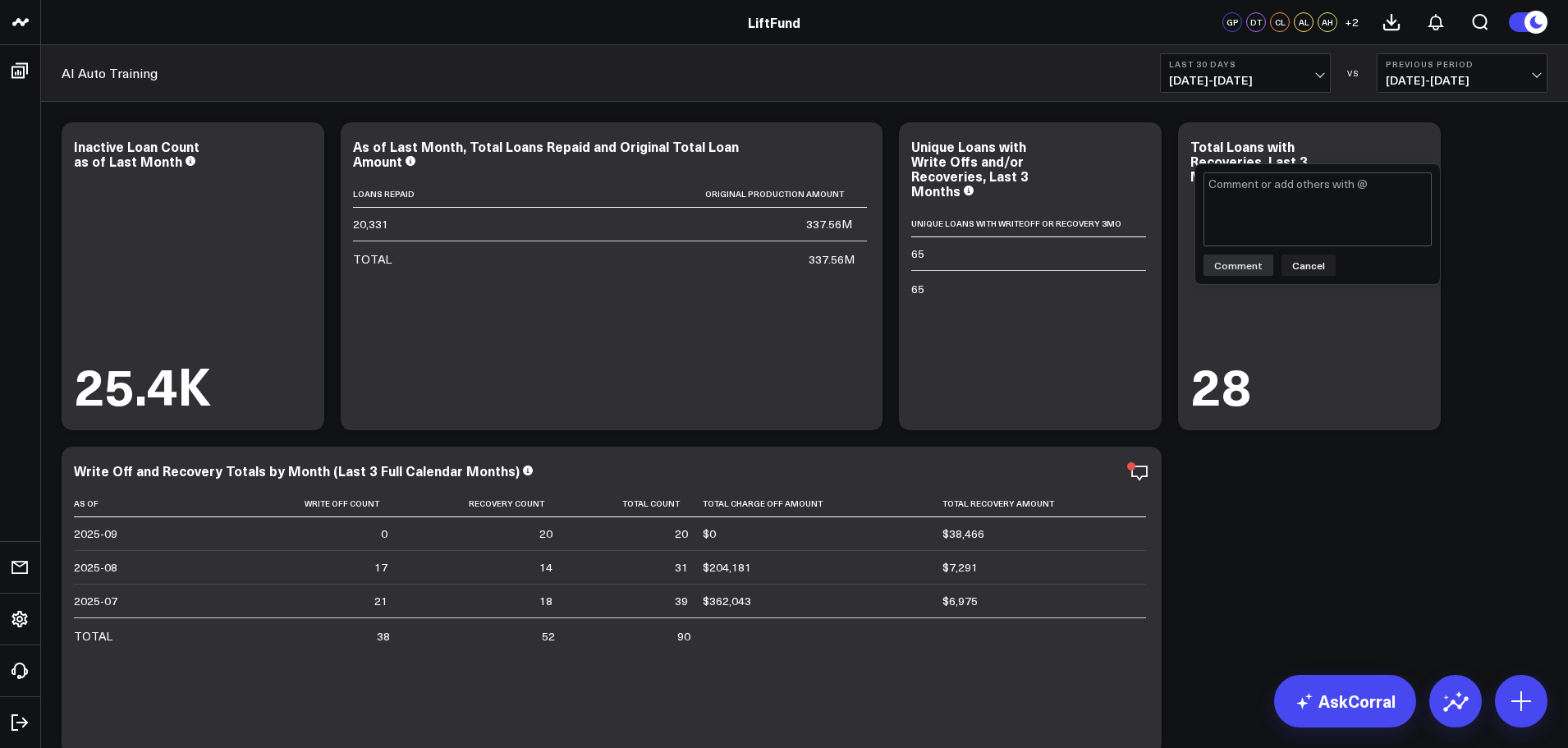
type textarea "Validated."
click at [1248, 268] on button "Comment" at bounding box center [1238, 265] width 70 height 22
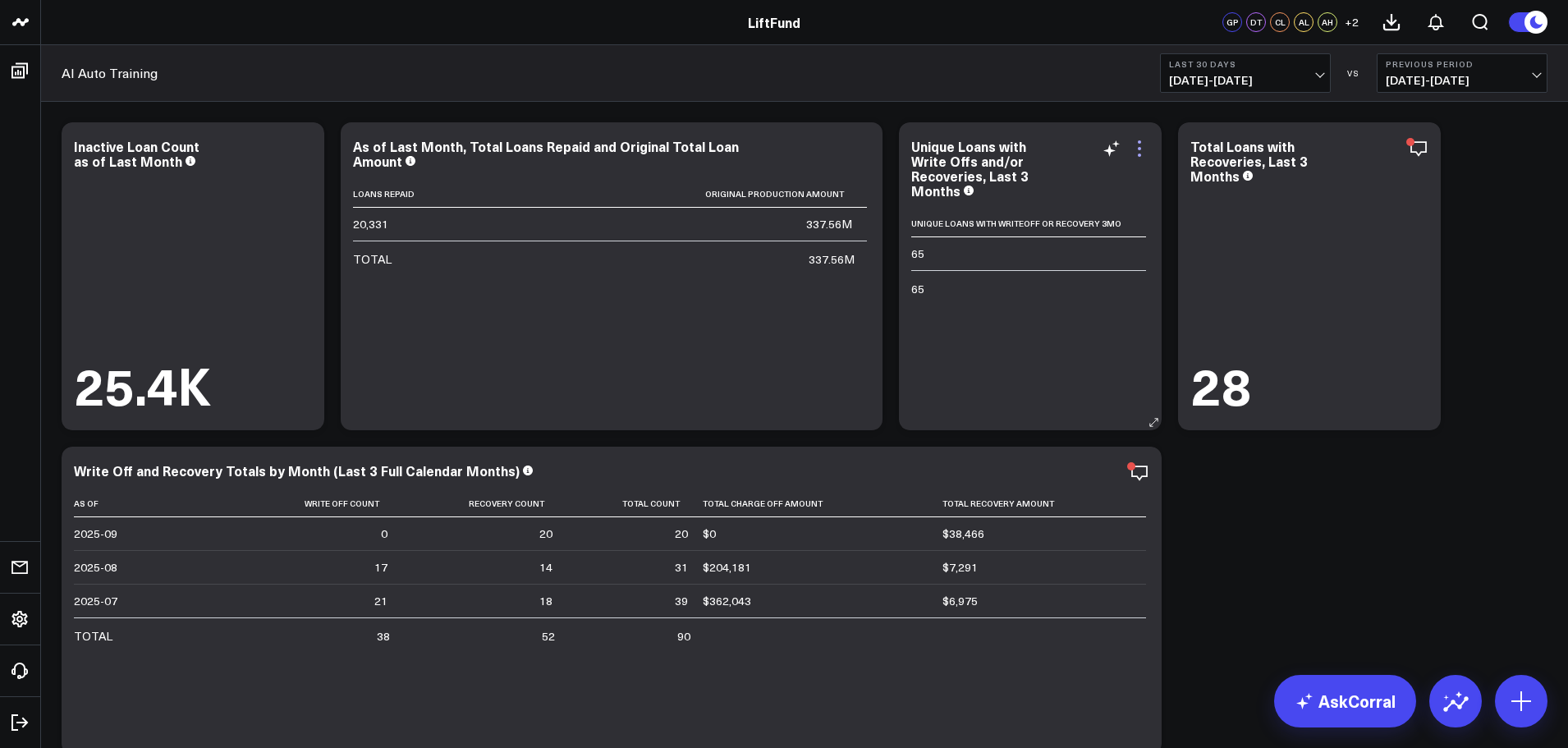
click at [1143, 150] on icon at bounding box center [1140, 149] width 20 height 20
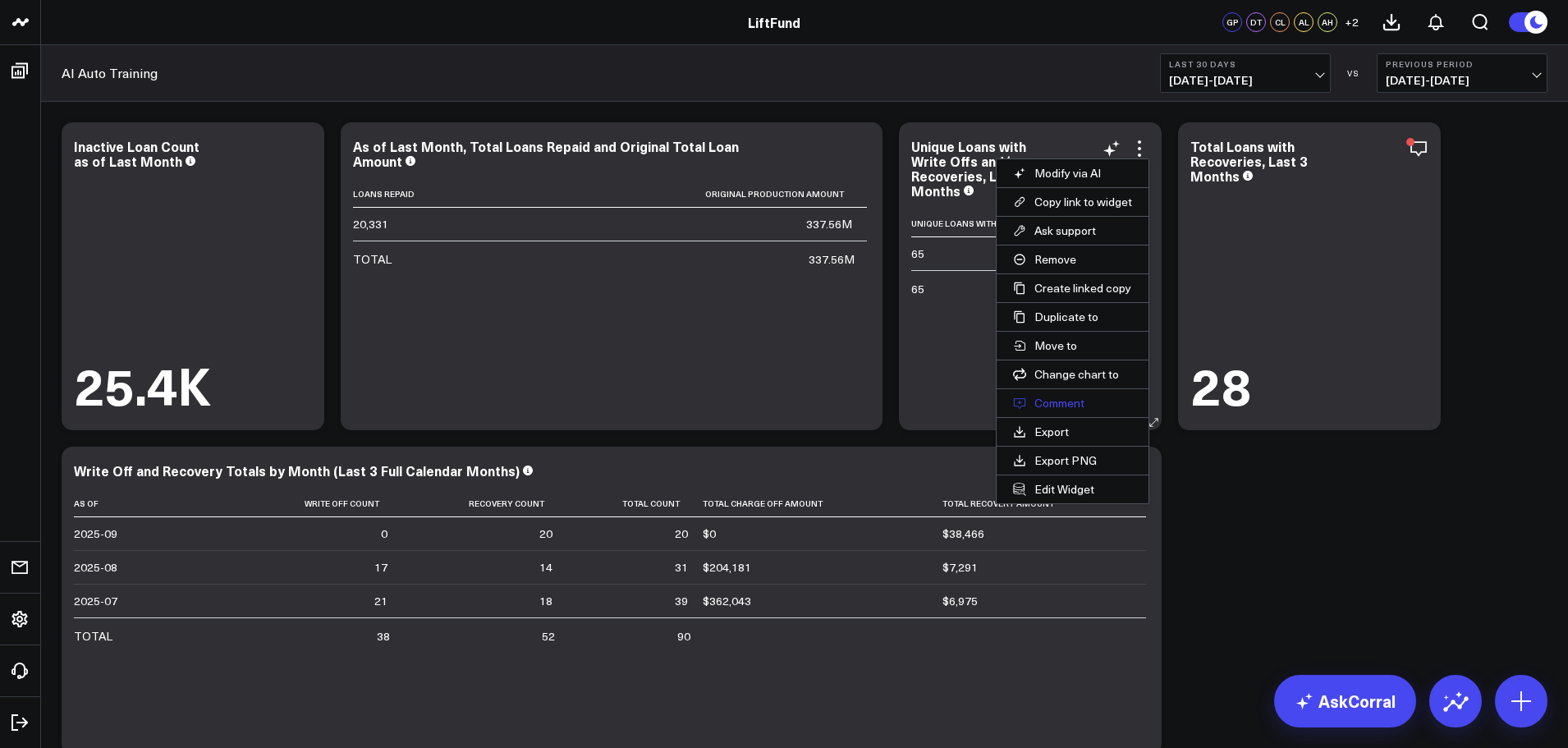
click at [1058, 401] on button "Comment" at bounding box center [1073, 403] width 152 height 28
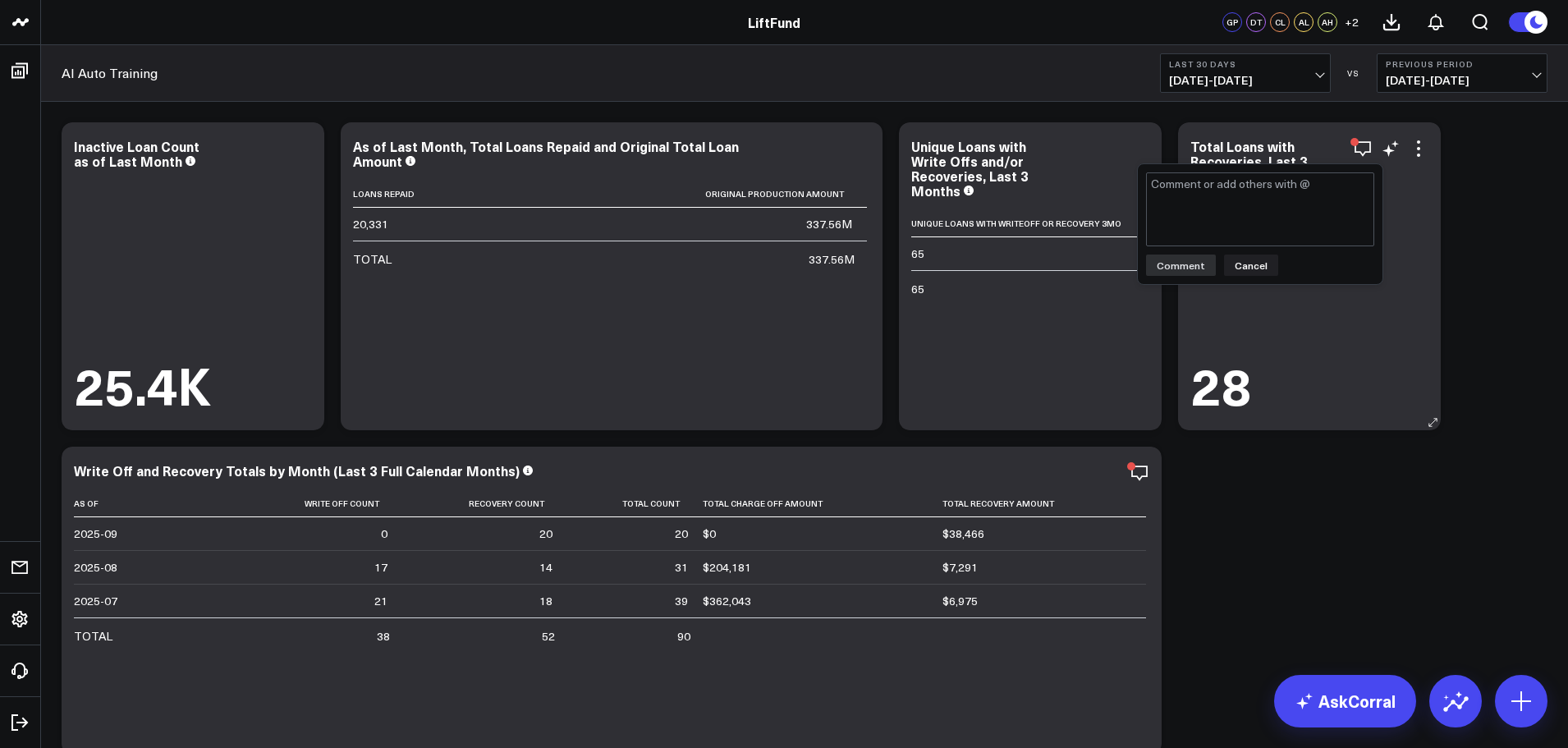
type textarea "Validated."
click at [1195, 271] on button "Comment" at bounding box center [1180, 265] width 70 height 22
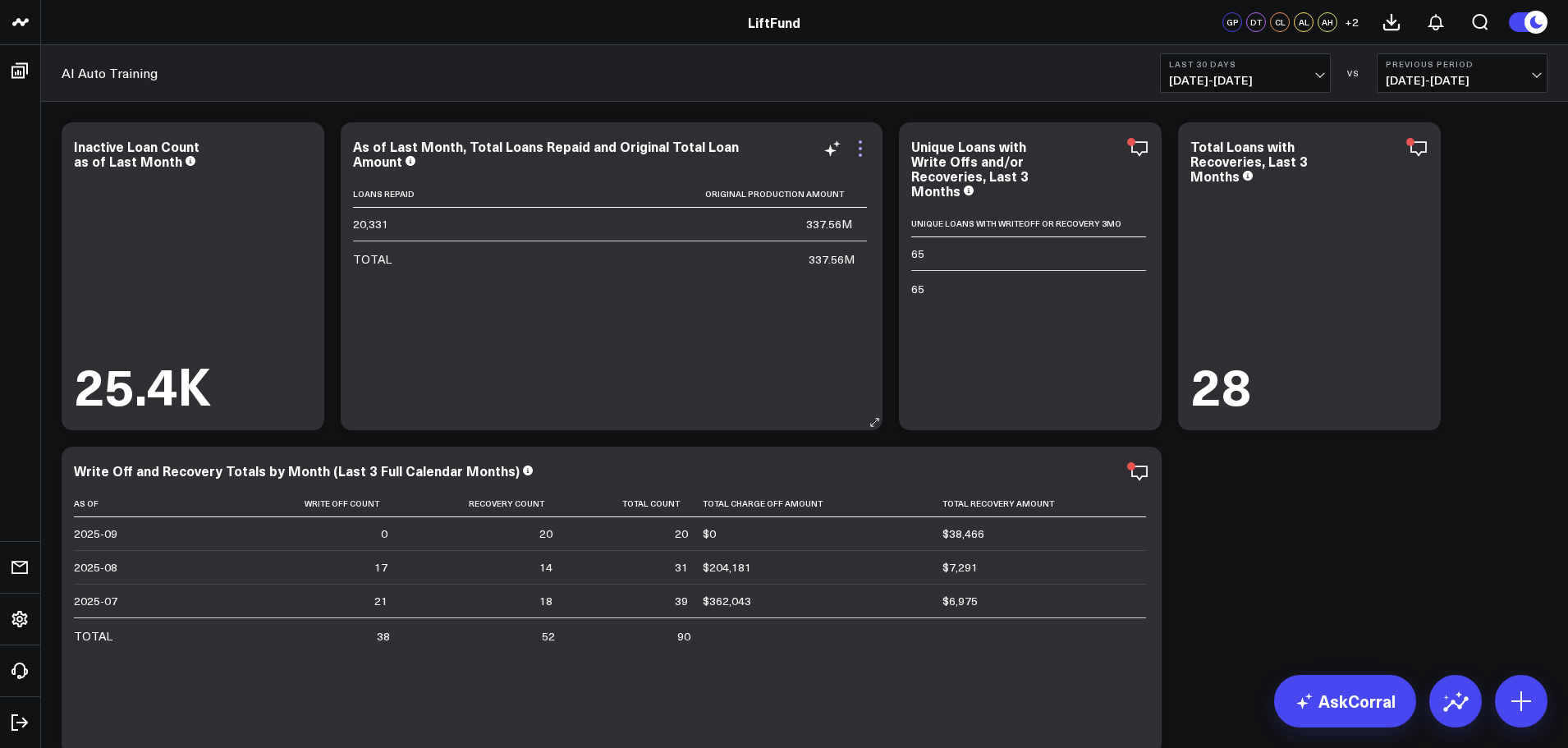
click at [864, 150] on icon at bounding box center [860, 149] width 20 height 20
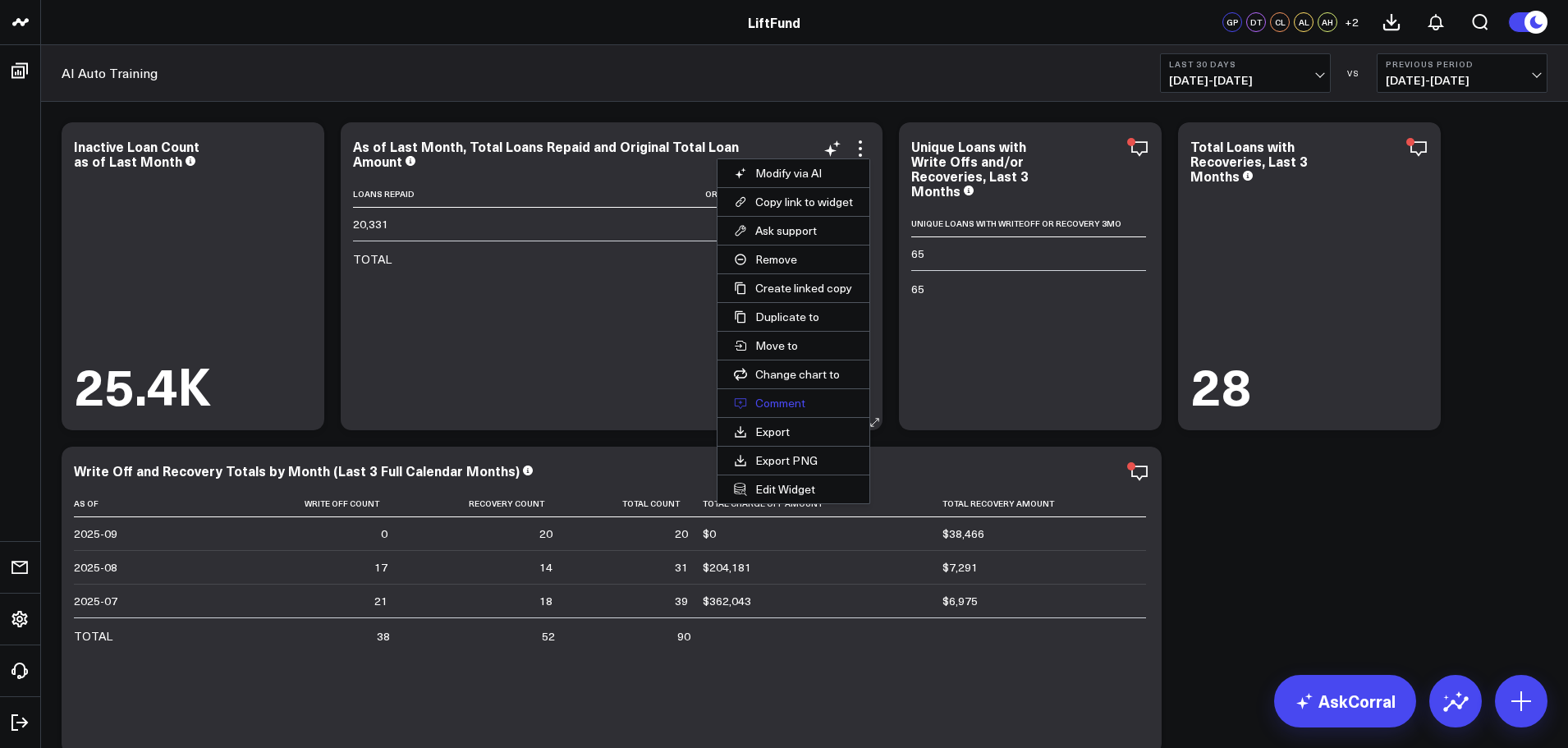
click at [809, 403] on button "Comment" at bounding box center [793, 403] width 152 height 28
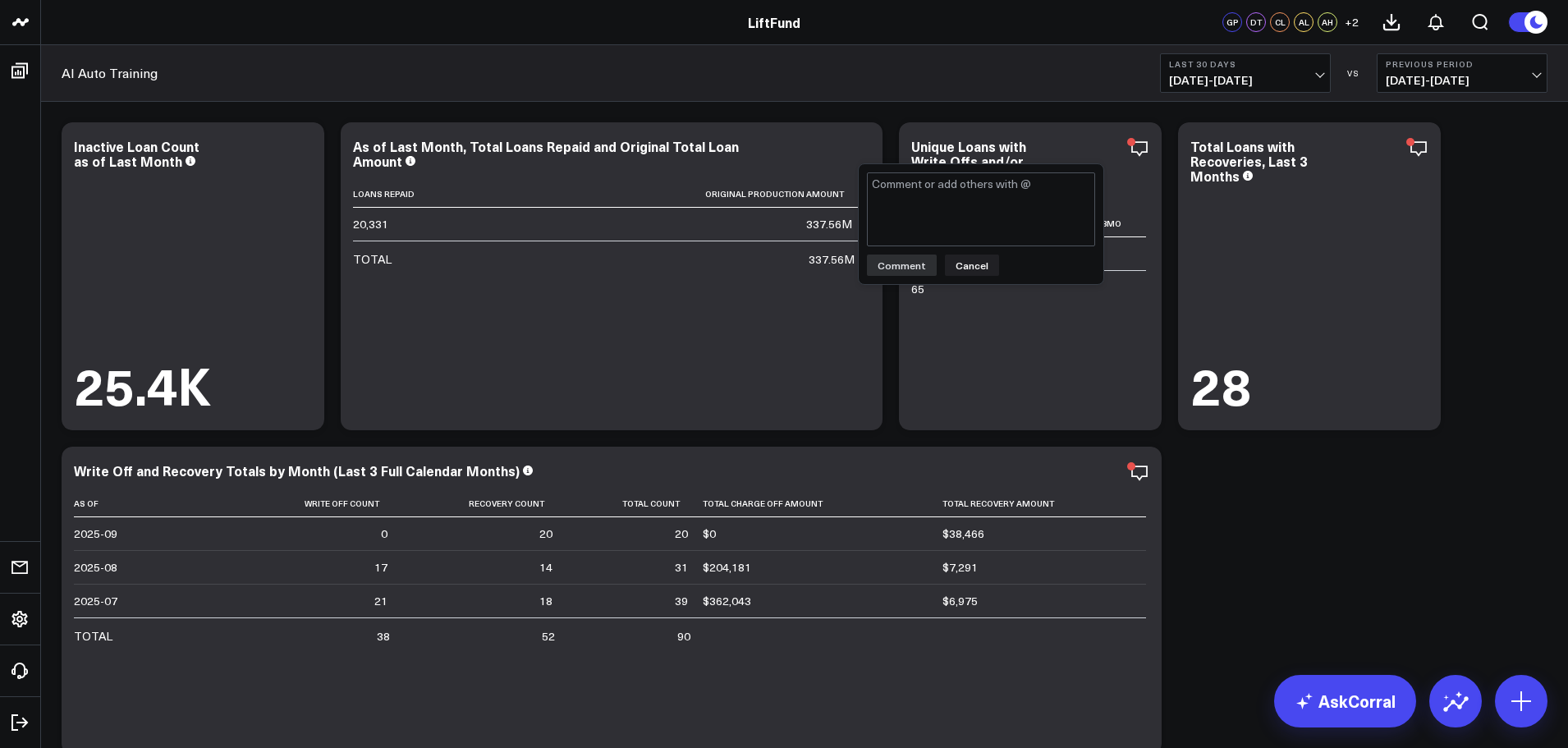
type textarea "Validated."
click at [913, 271] on button "Comment" at bounding box center [902, 265] width 70 height 22
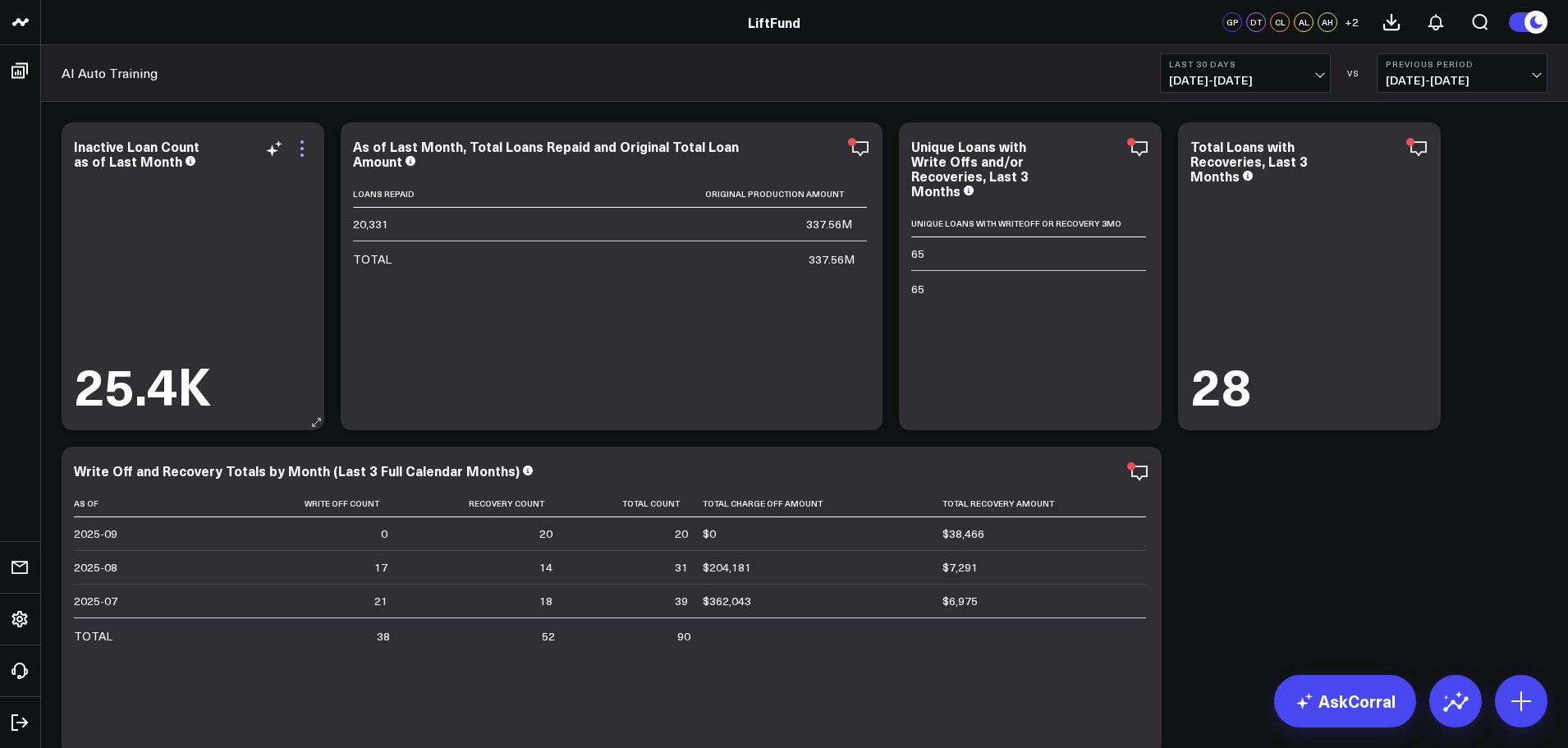
click at [303, 152] on icon at bounding box center [302, 149] width 20 height 20
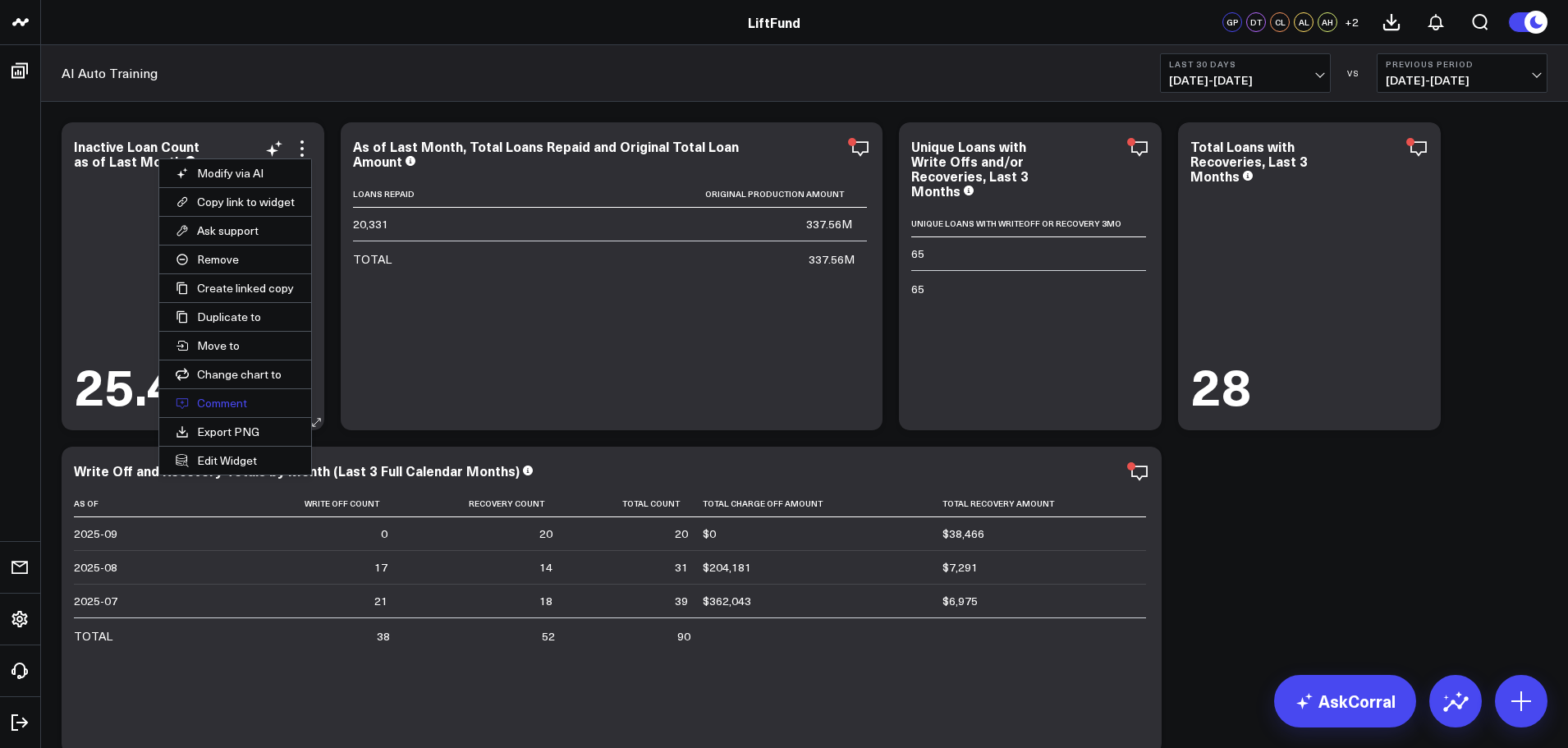
click at [245, 405] on button "Comment" at bounding box center [235, 403] width 152 height 28
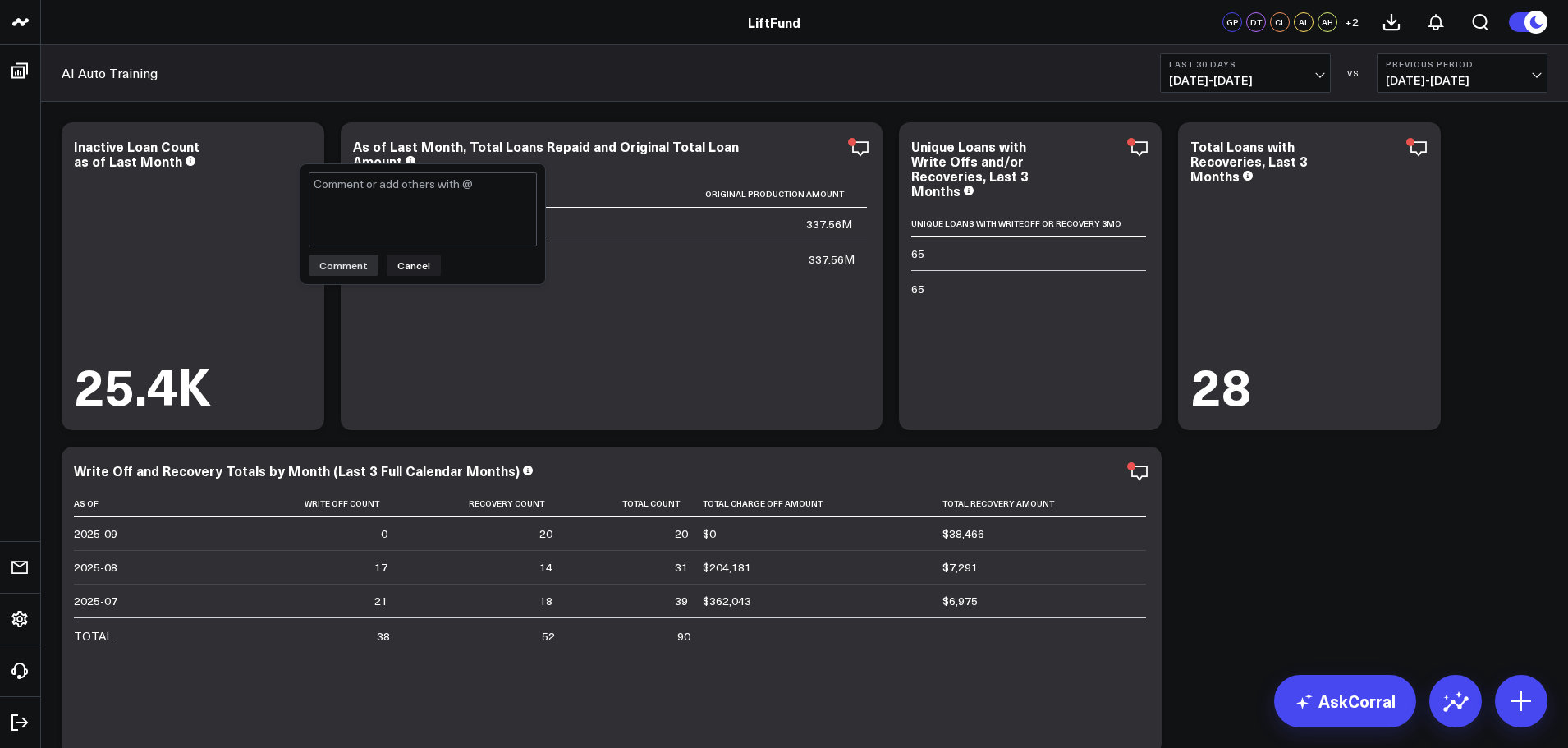
type textarea "Validated."
click at [344, 269] on button "Comment" at bounding box center [343, 265] width 70 height 22
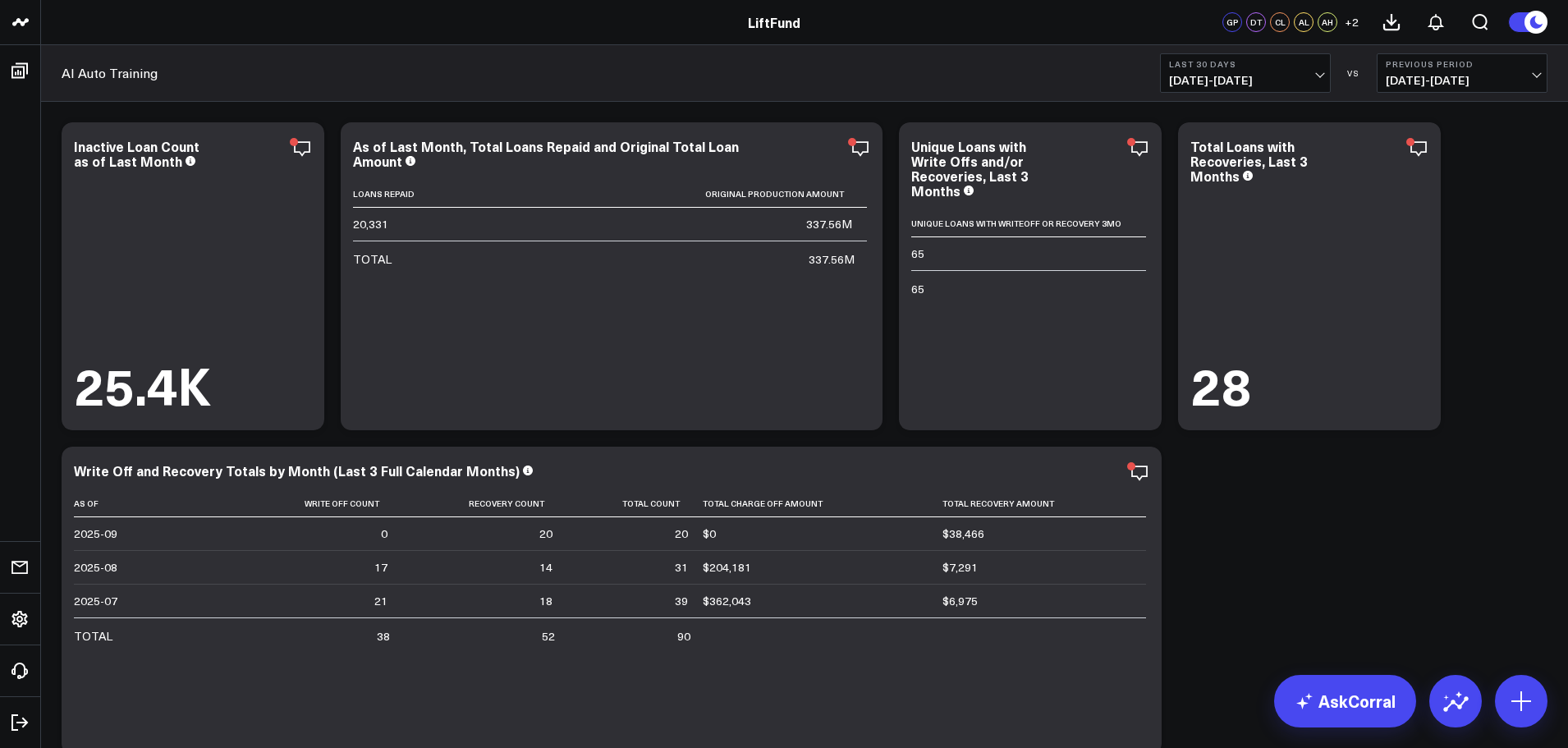
scroll to position [1478, 0]
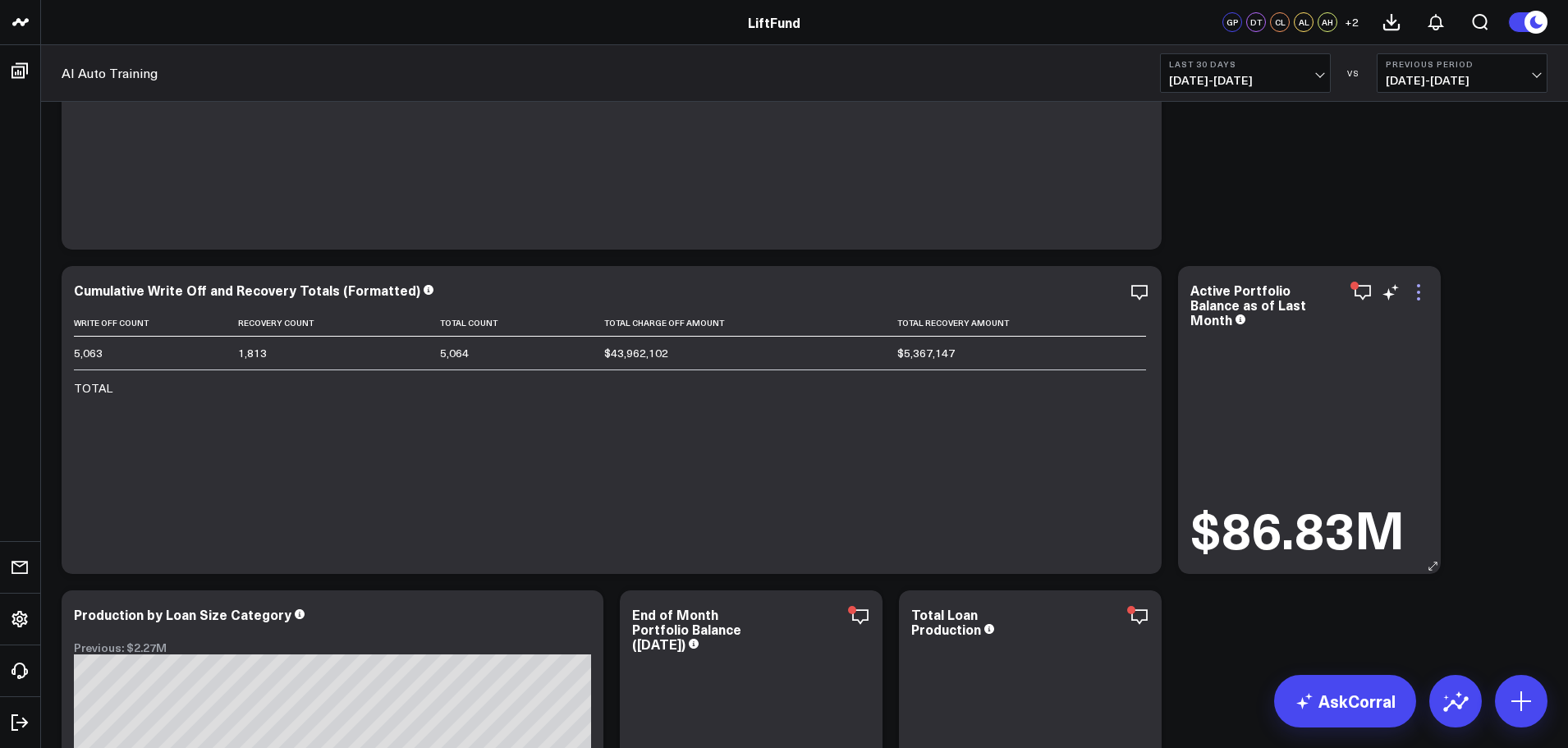
click at [1423, 294] on icon at bounding box center [1419, 292] width 20 height 20
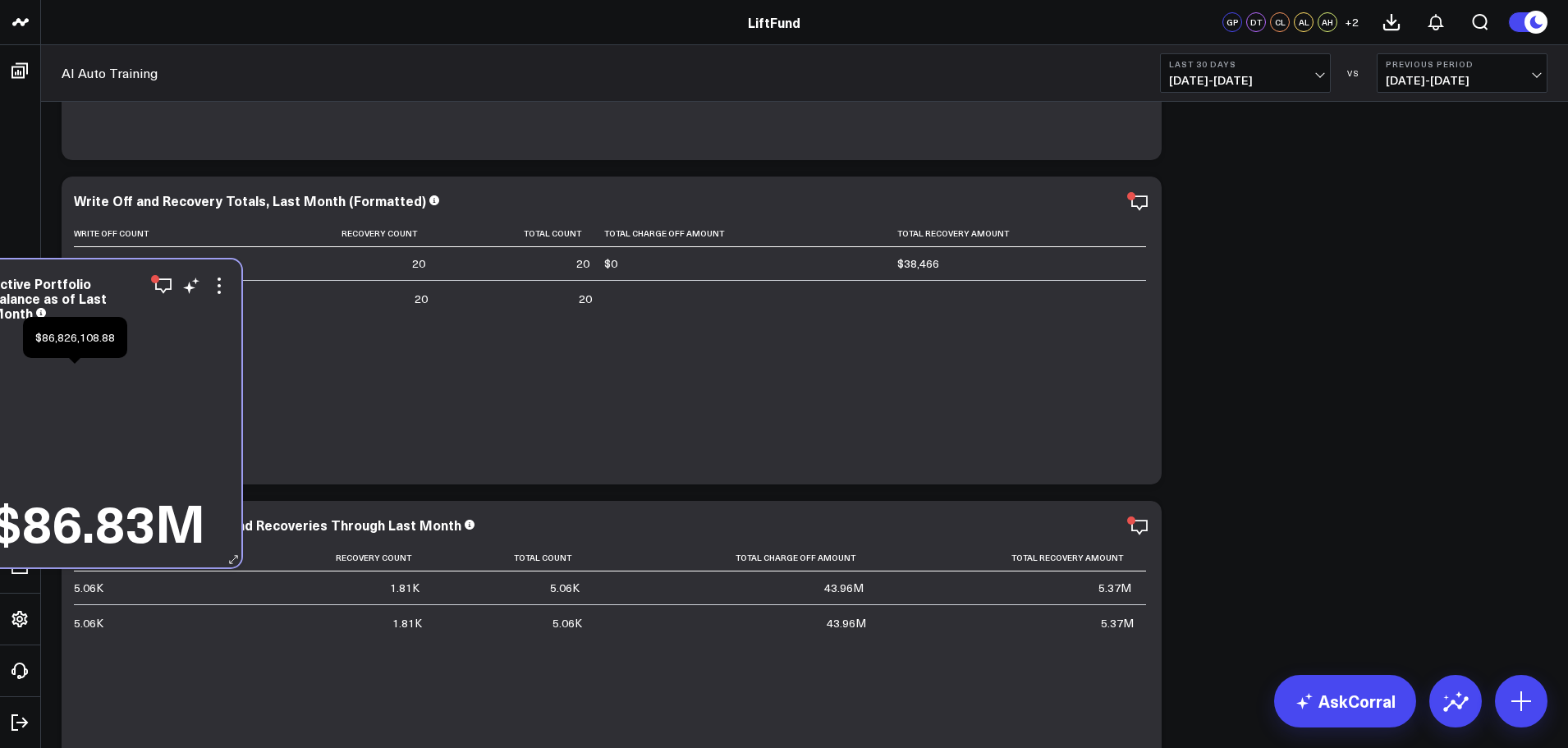
scroll to position [1016, 0]
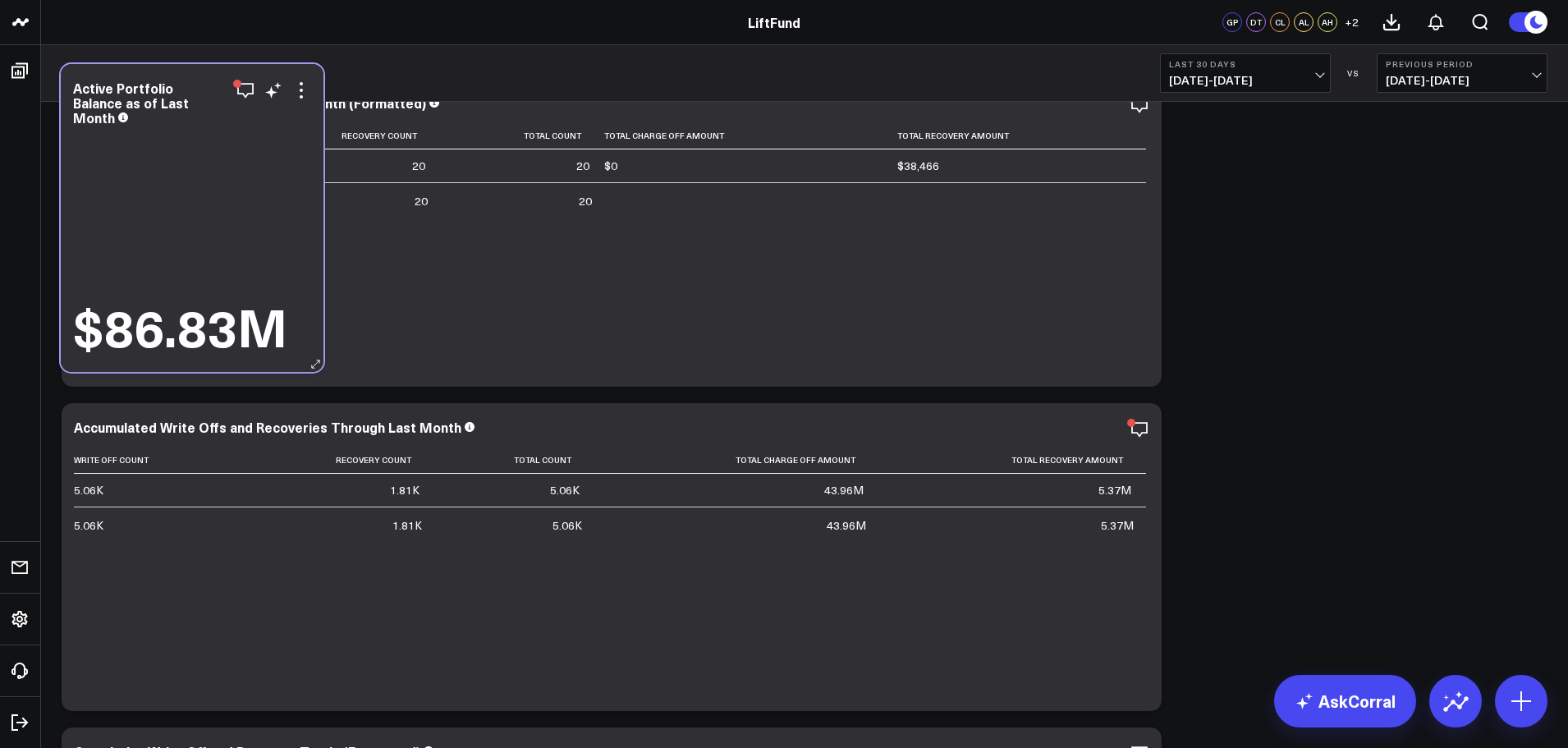
drag, startPoint x: 1297, startPoint y: 442, endPoint x: 183, endPoint y: 161, distance: 1148.9
click at [183, 160] on div "$86.83M" at bounding box center [191, 243] width 238 height 227
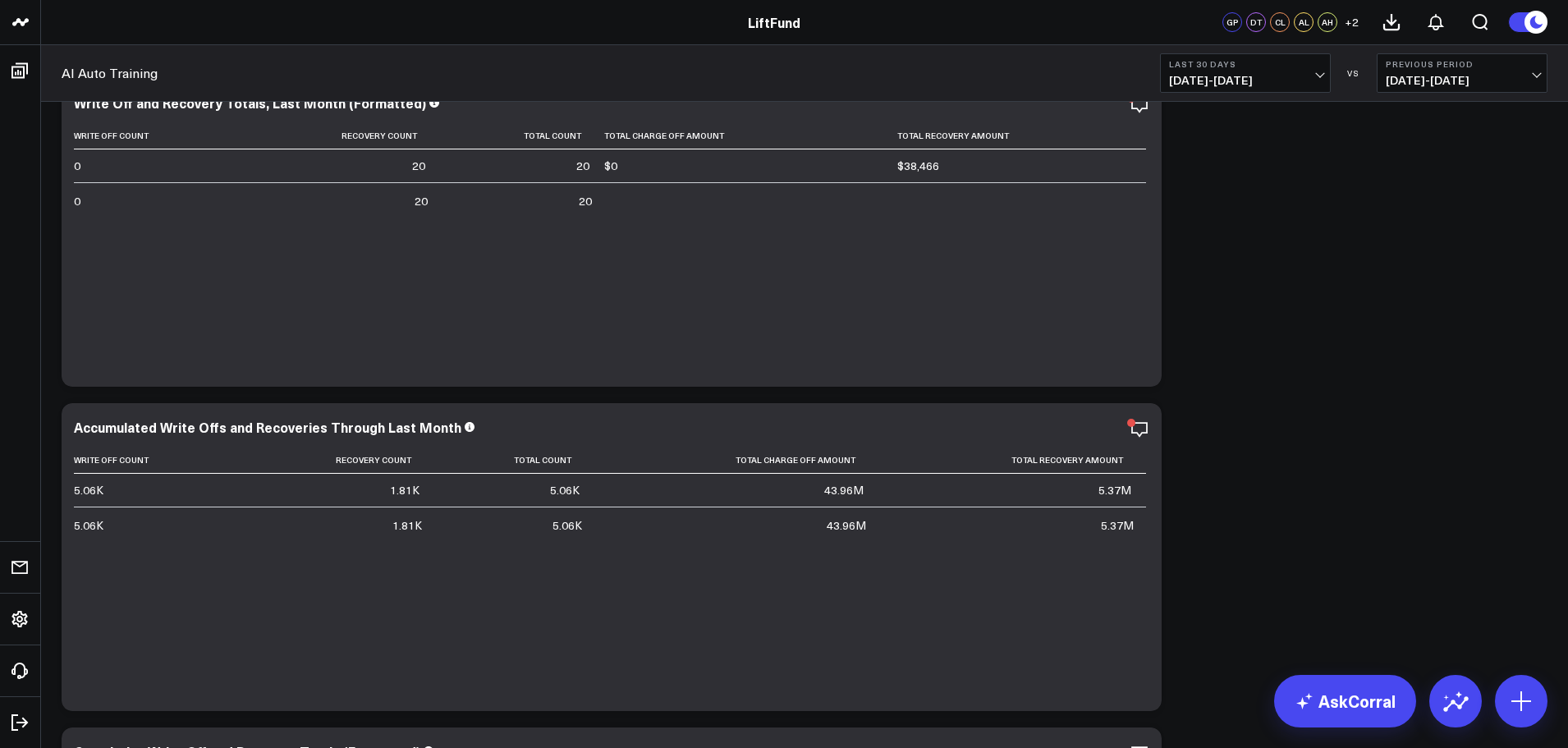
drag, startPoint x: 550, startPoint y: 328, endPoint x: 1037, endPoint y: 410, distance: 493.9
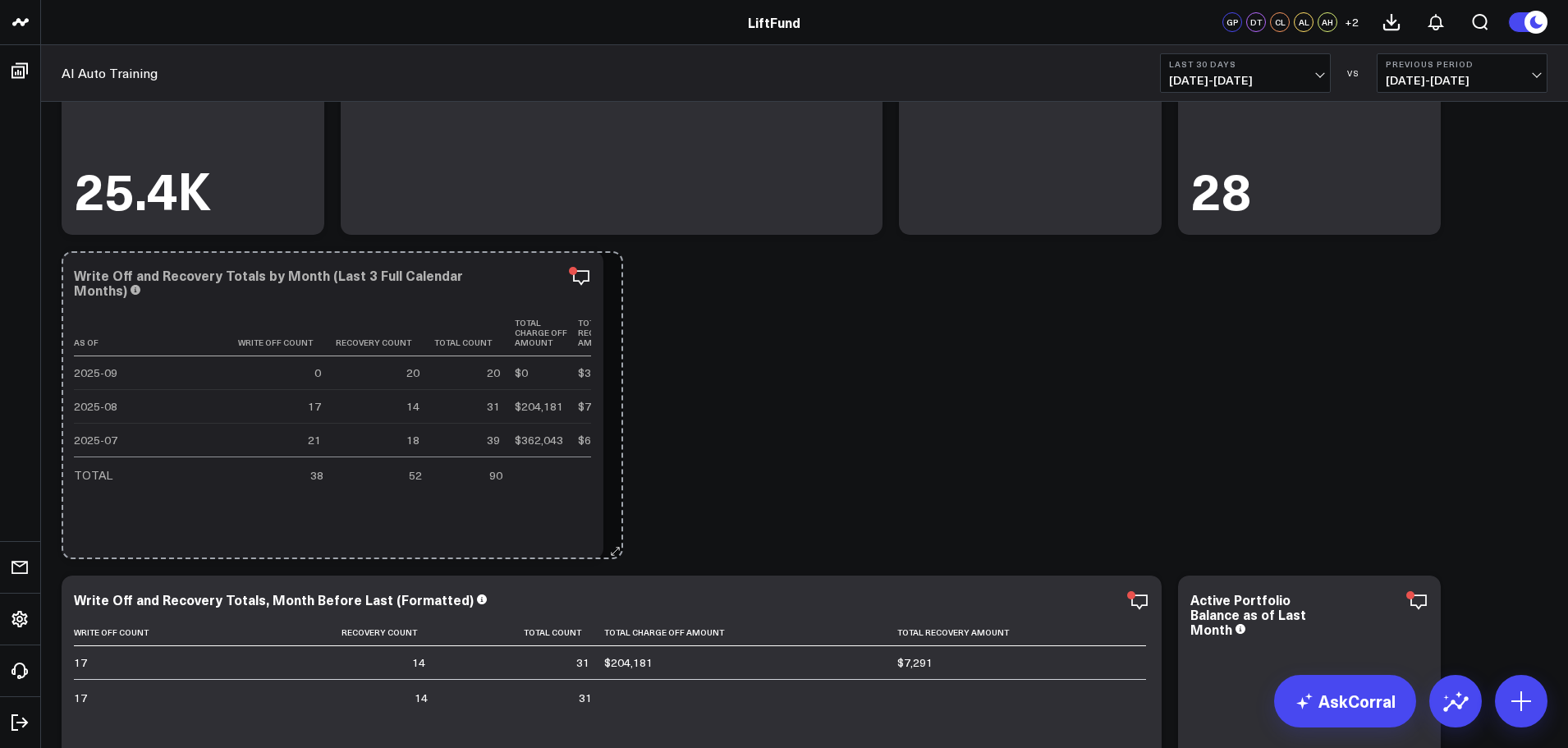
drag, startPoint x: 1076, startPoint y: 546, endPoint x: 619, endPoint y: 532, distance: 457.2
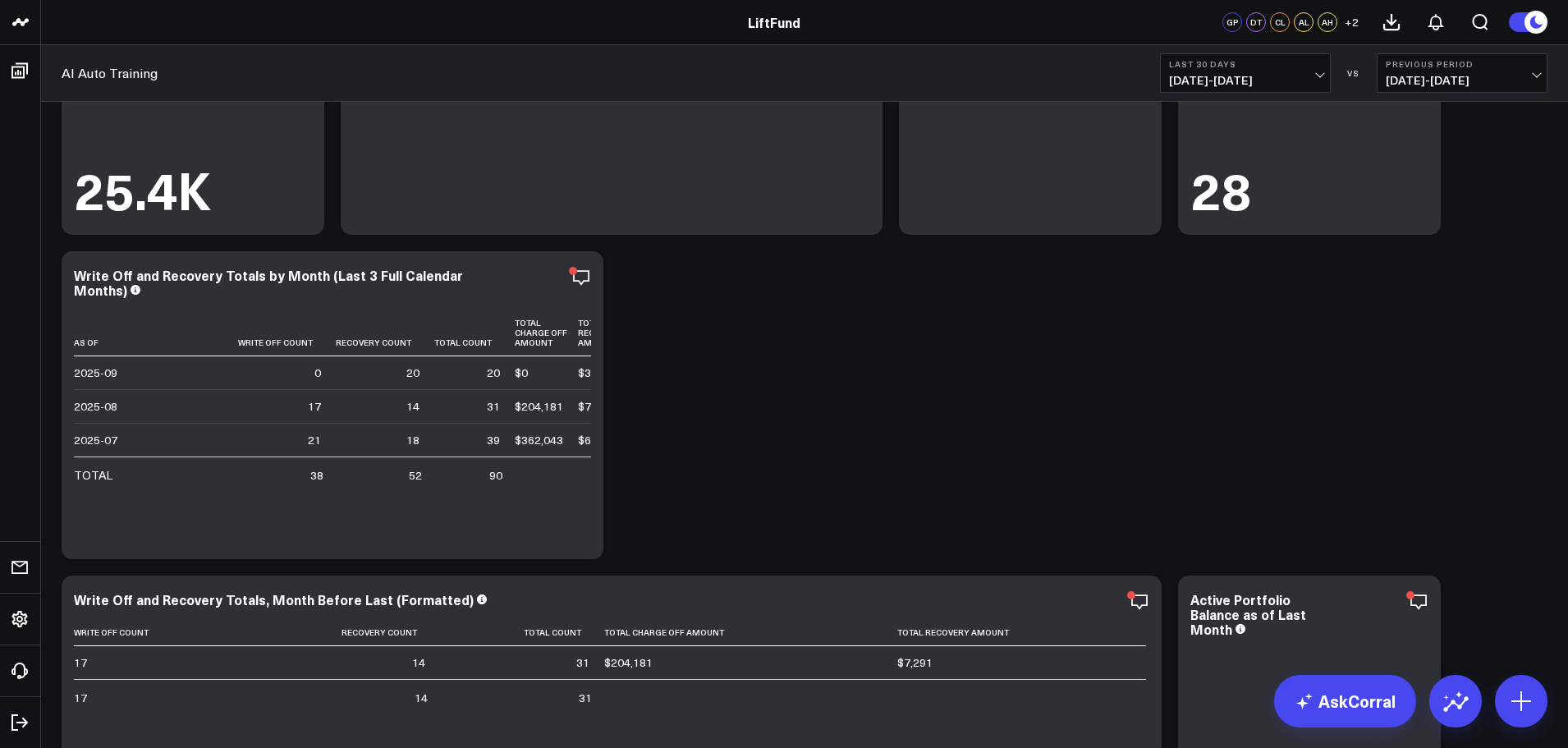
click at [1134, 700] on div "Write Off Count Recovery Count Total Count Total Charge Off Amount Total Recove…" at bounding box center [612, 742] width 1076 height 248
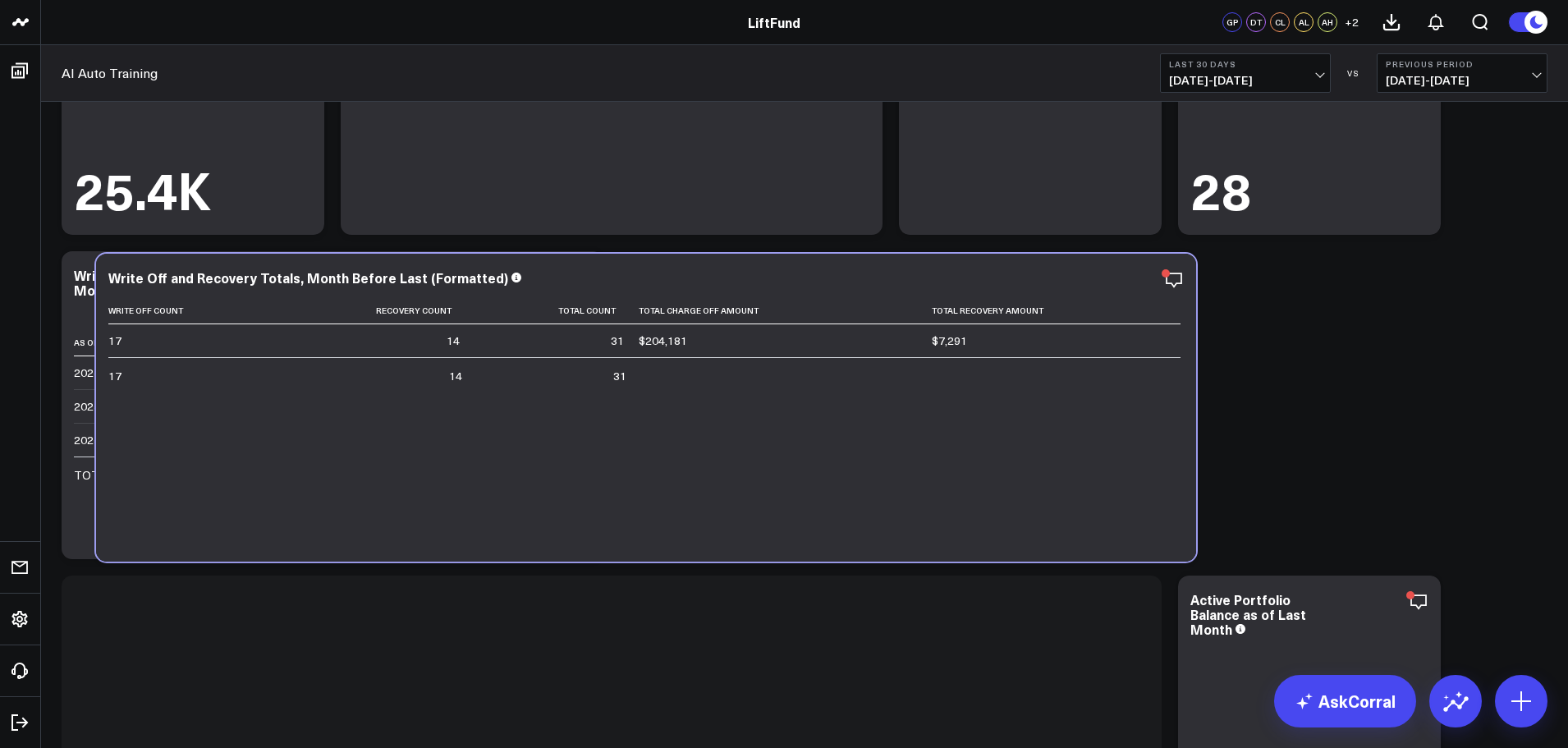
scroll to position [688, 0]
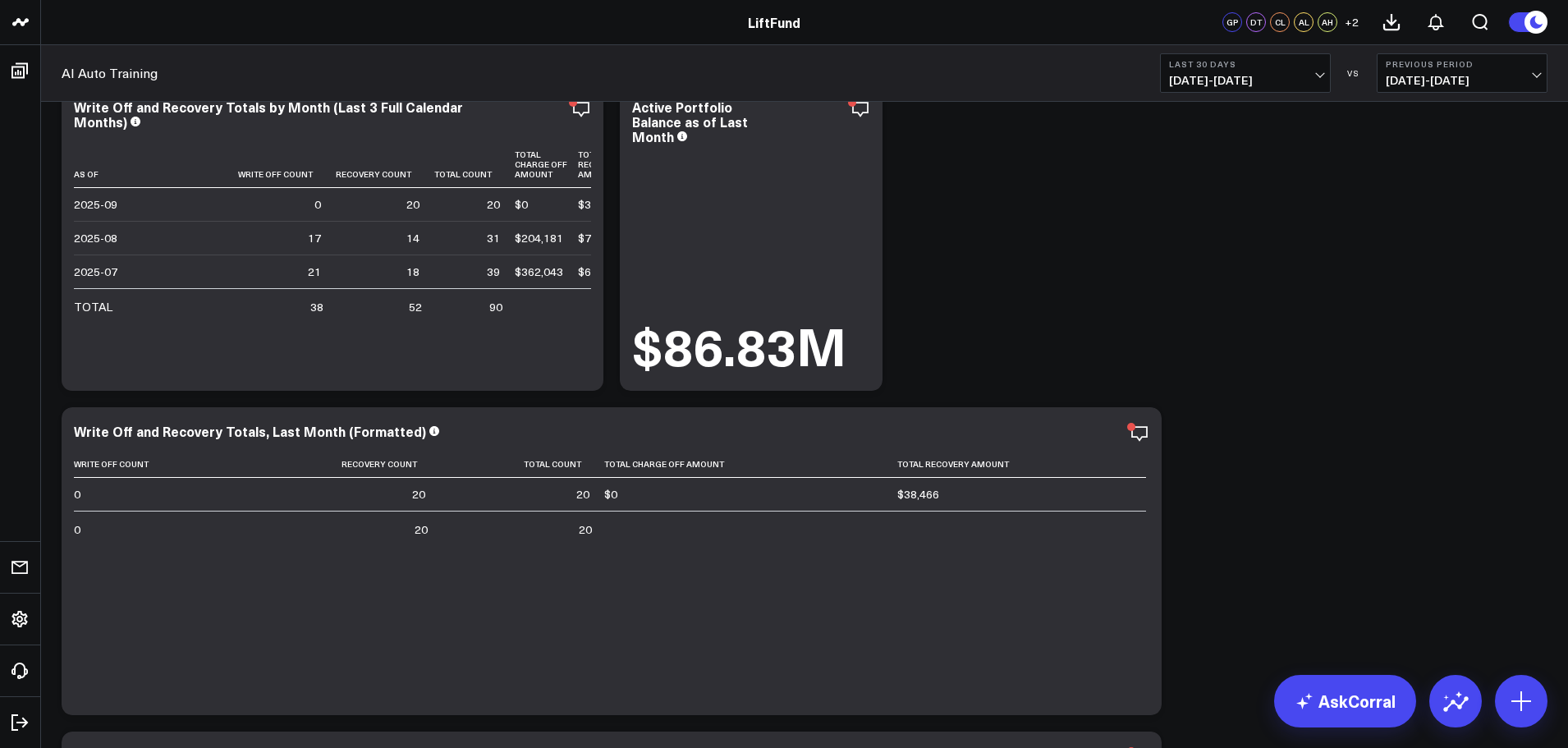
scroll to position [277, 0]
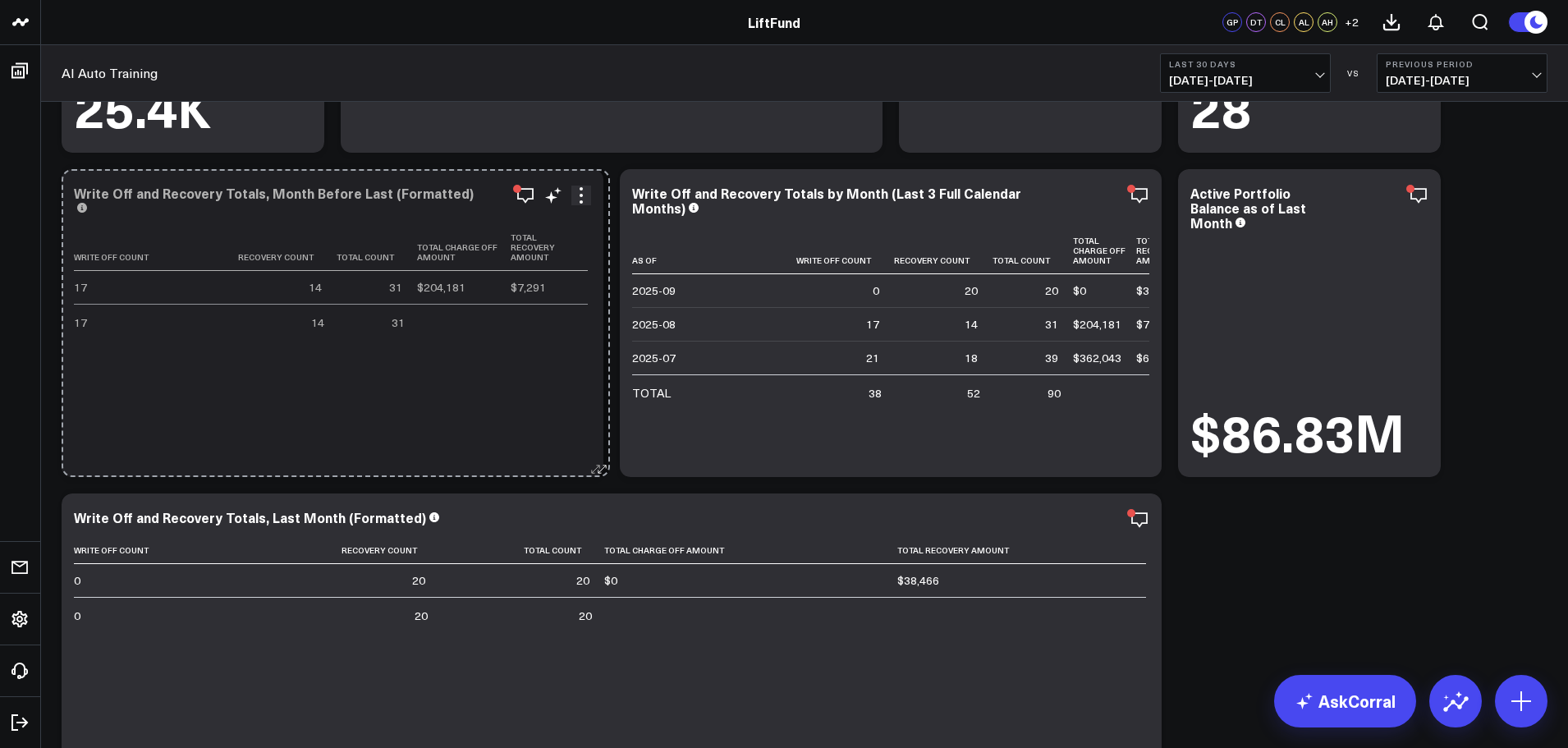
drag, startPoint x: 1146, startPoint y: 471, endPoint x: 599, endPoint y: 461, distance: 547.1
click at [599, 460] on div "Write Off and Recovery Totals, Month Before Last (Formatted) Write Off Count Re…" at bounding box center [332, 323] width 542 height 308
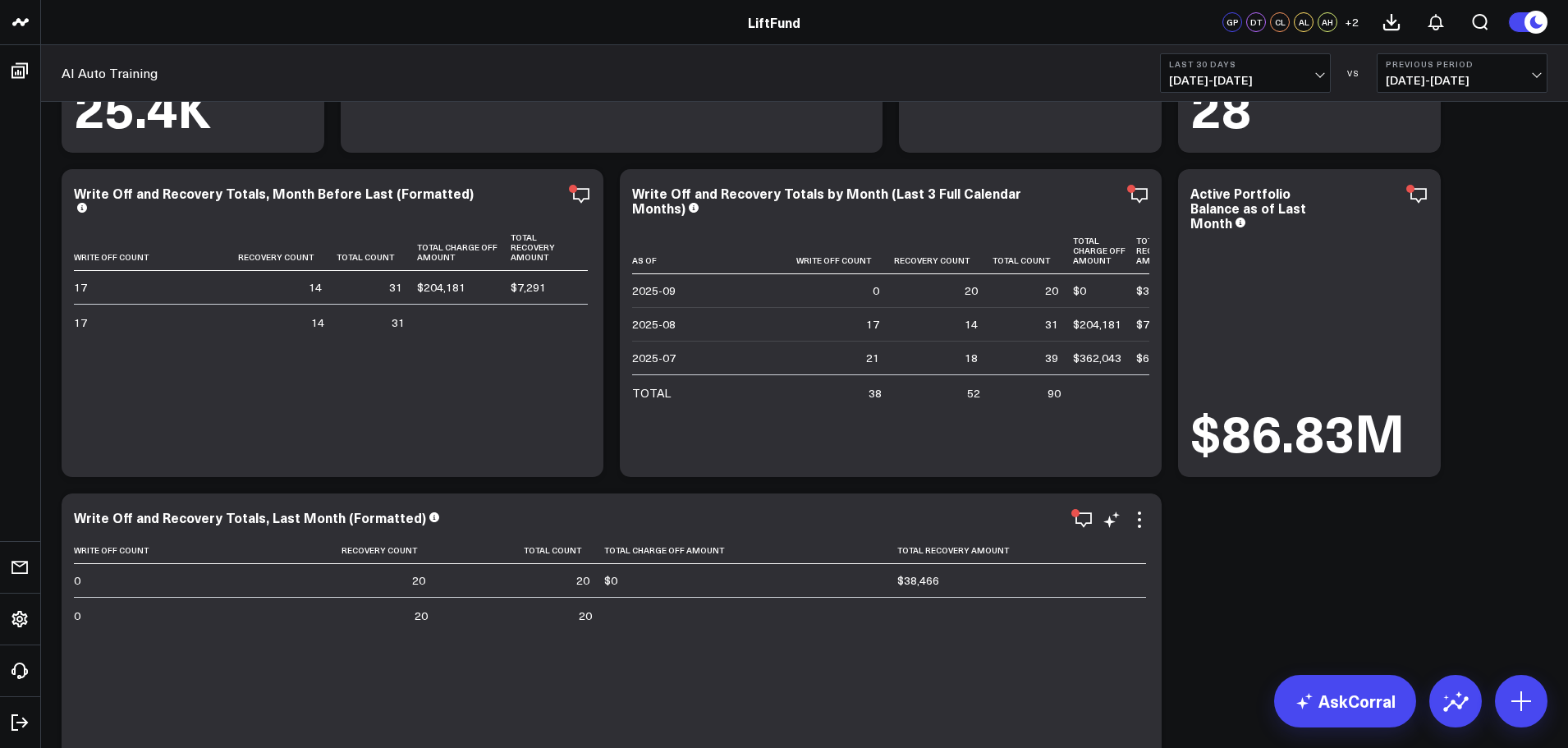
scroll to position [524, 0]
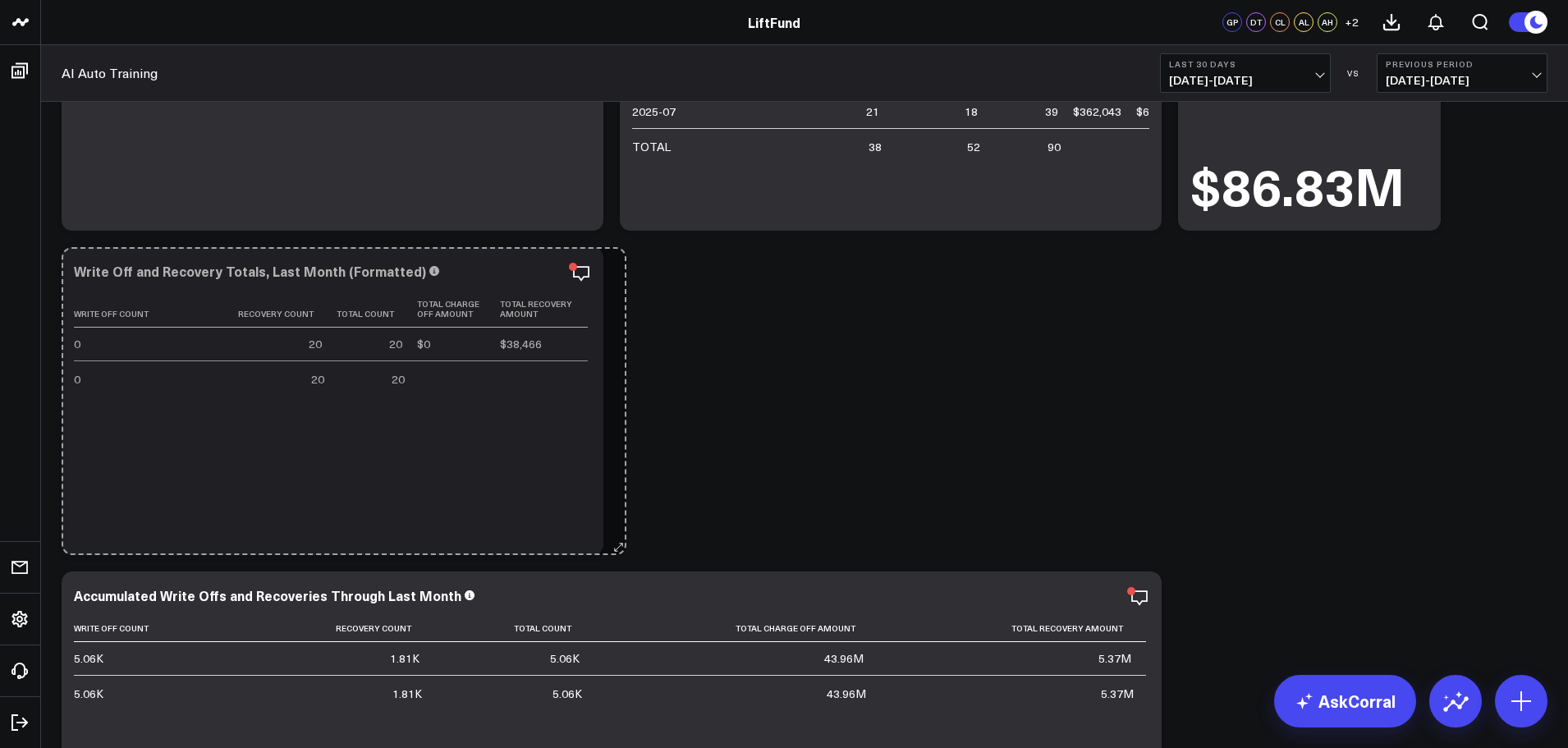
drag, startPoint x: 1118, startPoint y: 541, endPoint x: 626, endPoint y: 526, distance: 492.2
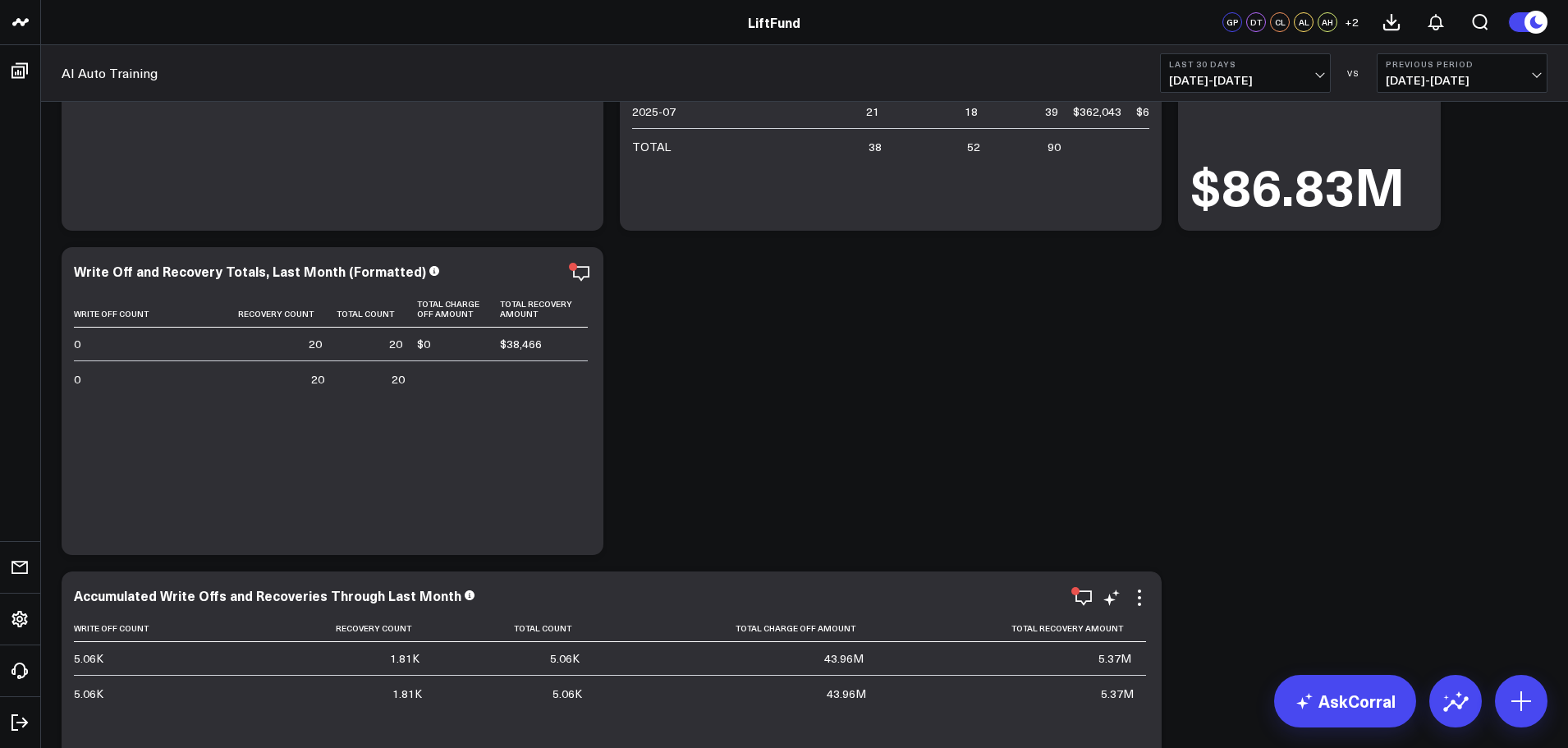
scroll to position [853, 0]
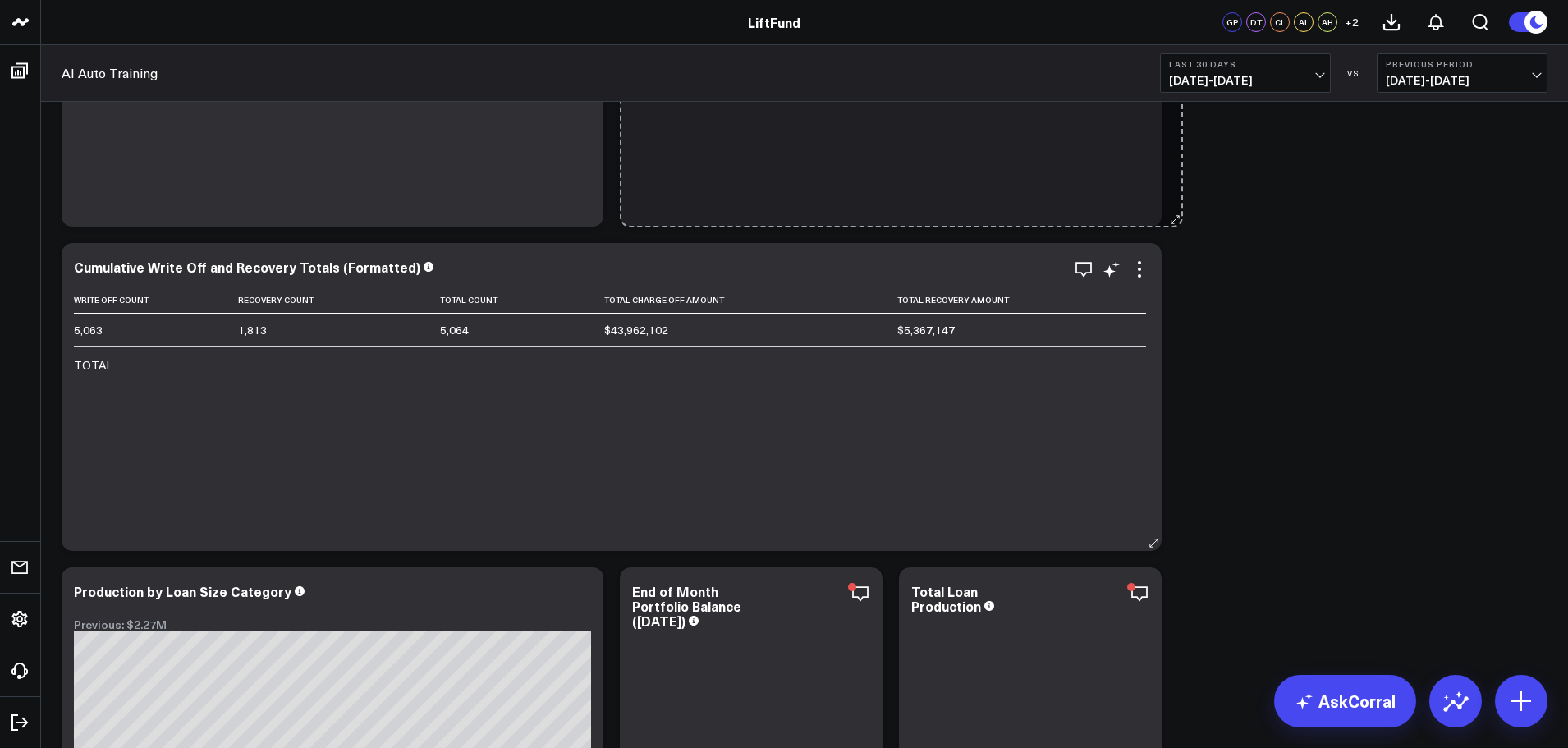
drag, startPoint x: 1153, startPoint y: 542, endPoint x: 616, endPoint y: 543, distance: 537.0
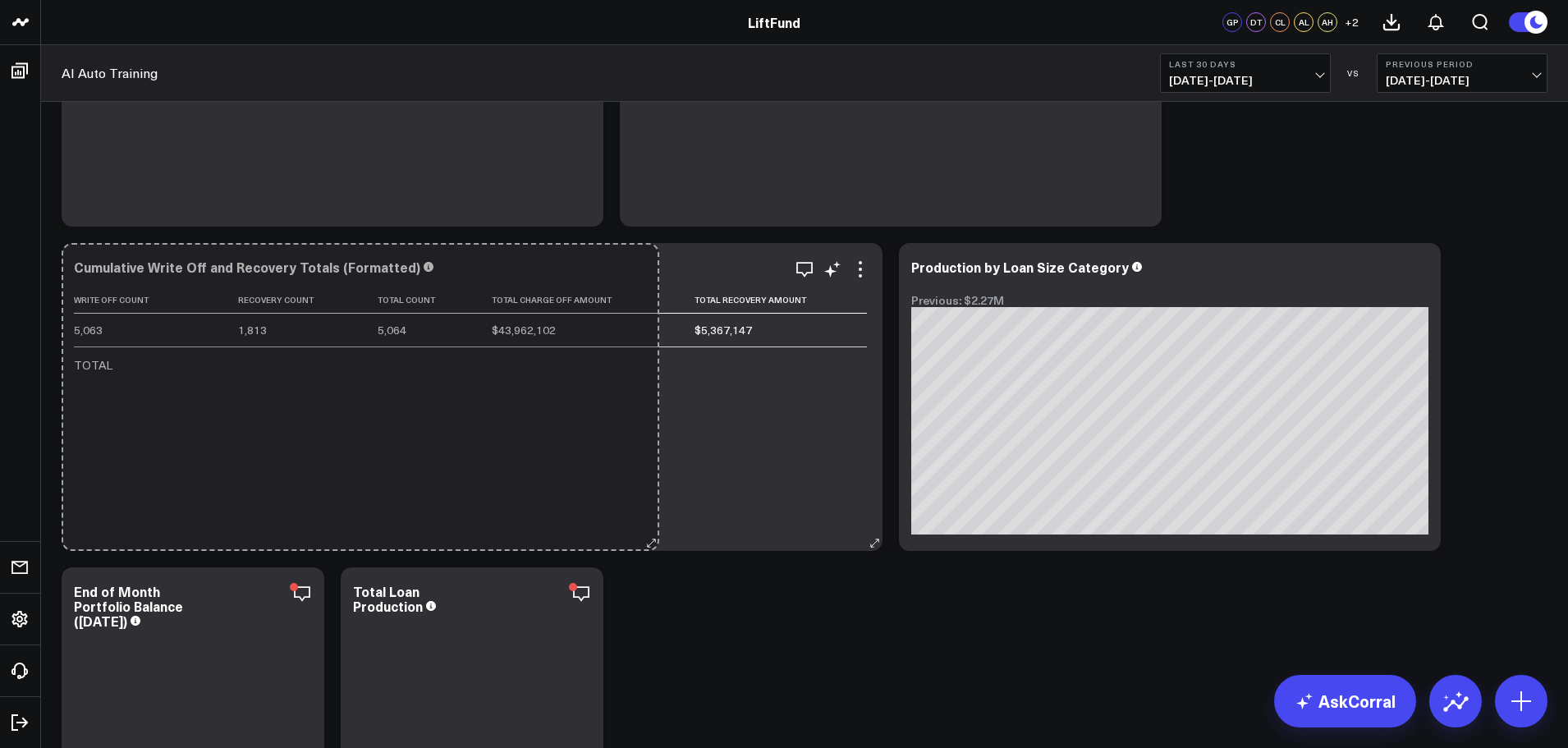
drag, startPoint x: 1155, startPoint y: 541, endPoint x: 657, endPoint y: 511, distance: 498.9
click at [657, 511] on div "Cumulative Write Off and Recovery Totals (Formatted) Write Off Count Recovery C…" at bounding box center [472, 397] width 821 height 308
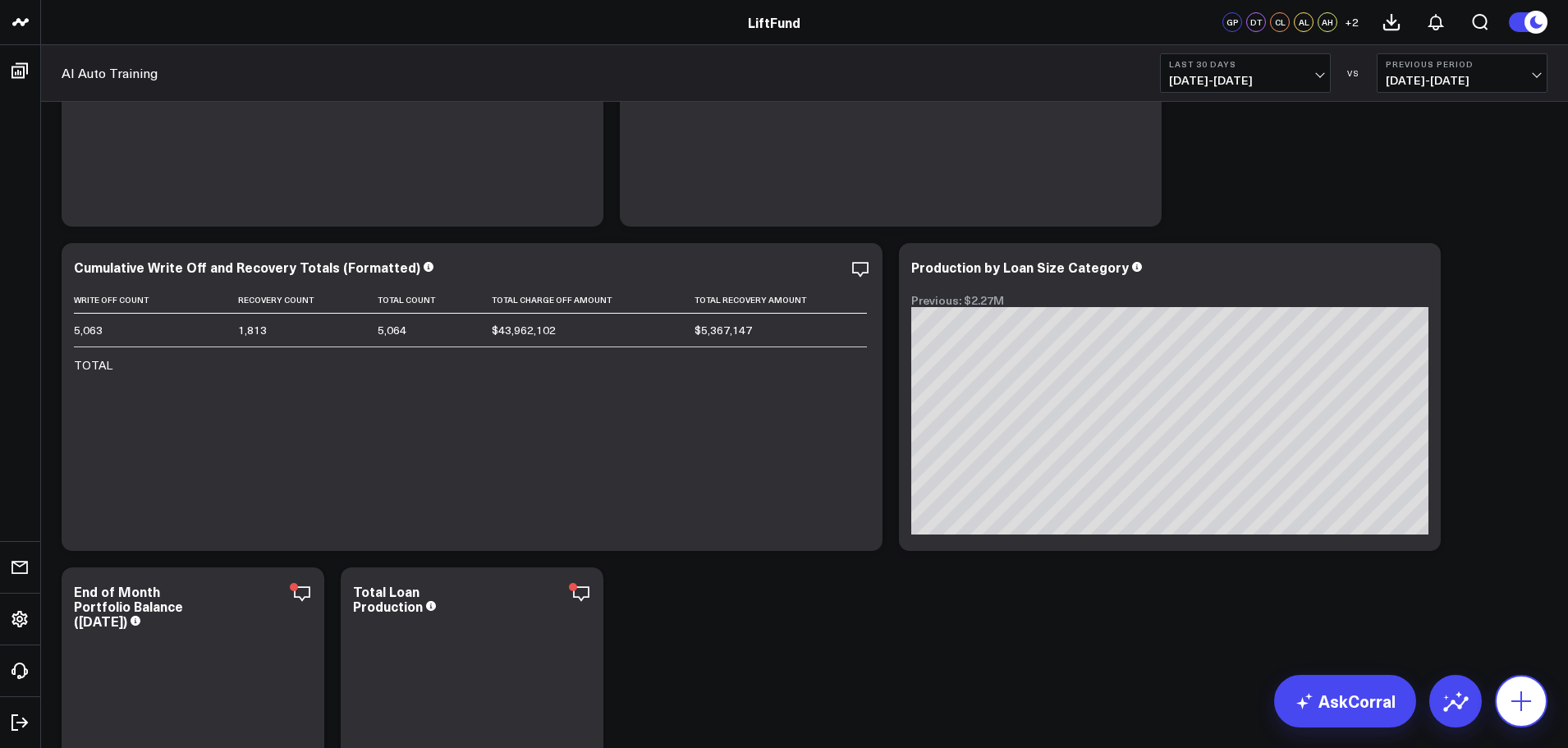
click at [1521, 707] on icon at bounding box center [1522, 702] width 20 height 20
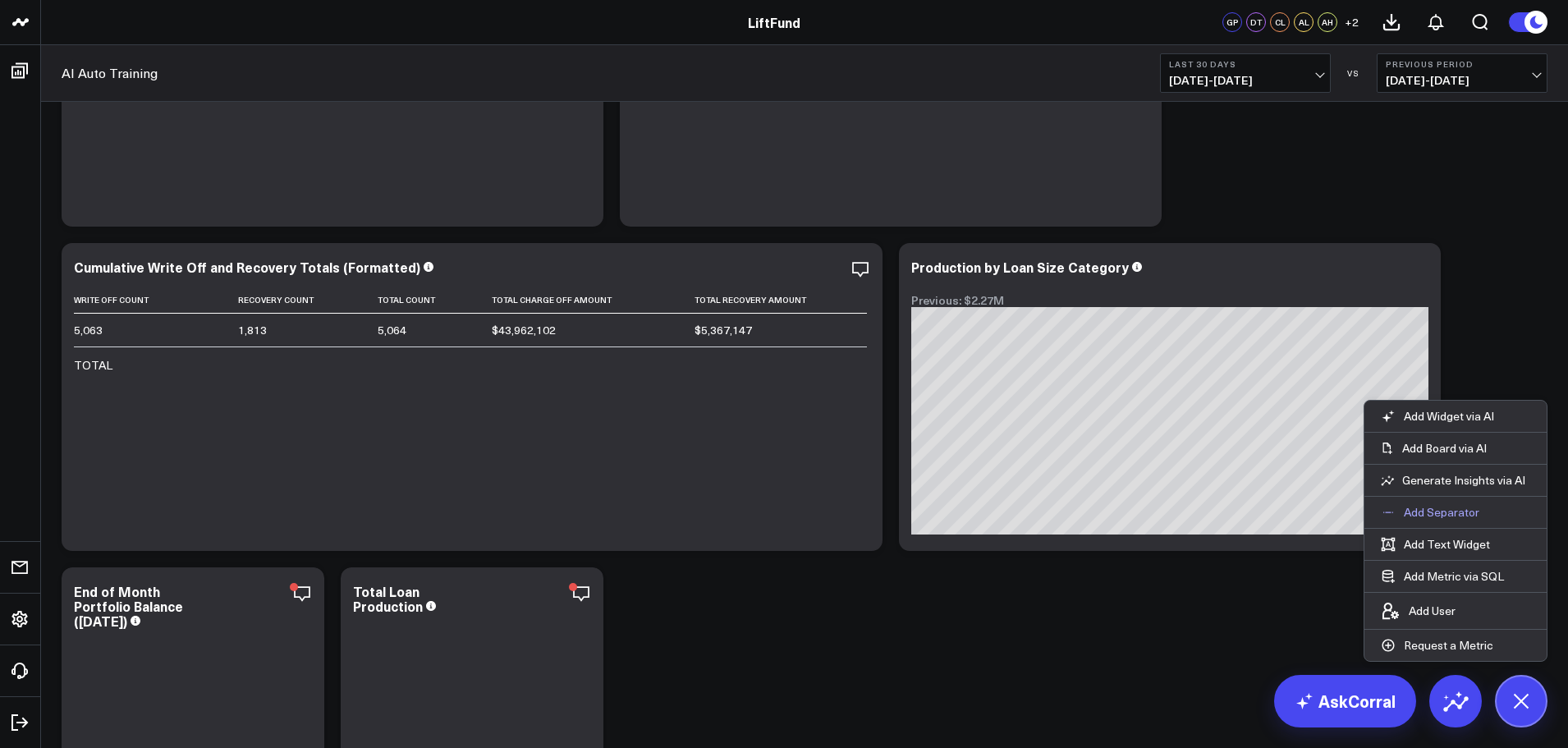
click at [1434, 513] on p "Add Separator" at bounding box center [1442, 512] width 76 height 15
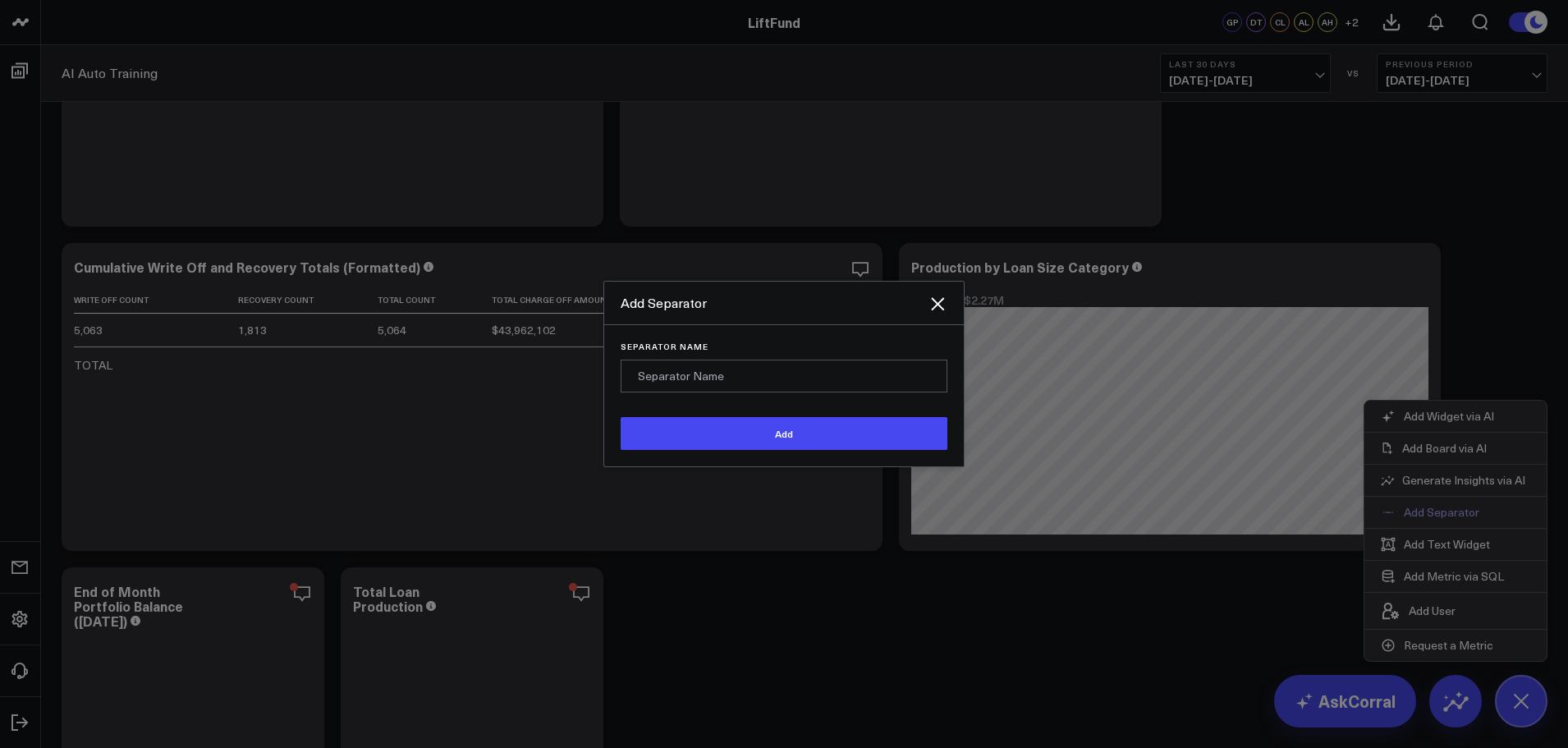
scroll to position [1098, 0]
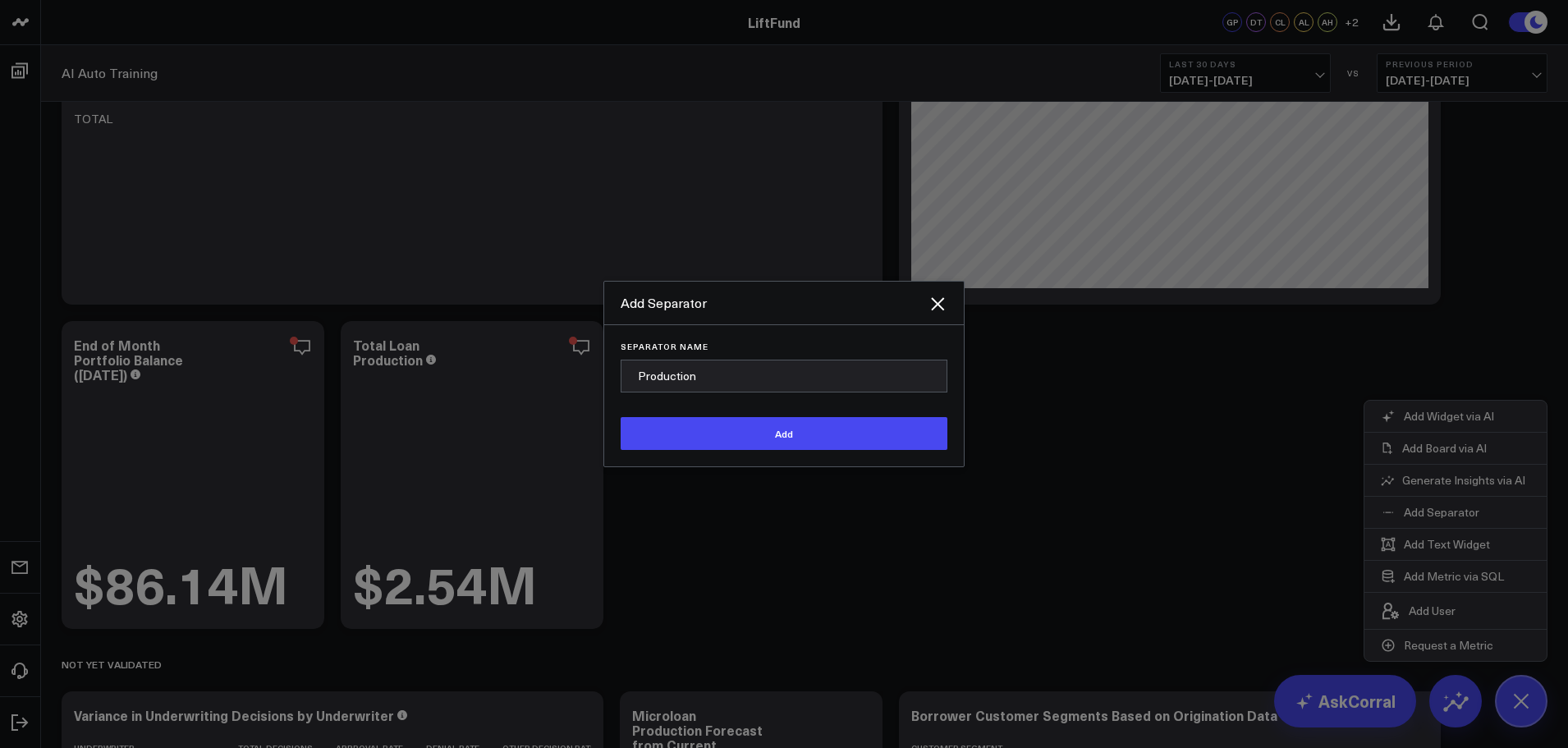
type input "Production"
click at [621, 417] on button "Add" at bounding box center [784, 433] width 327 height 33
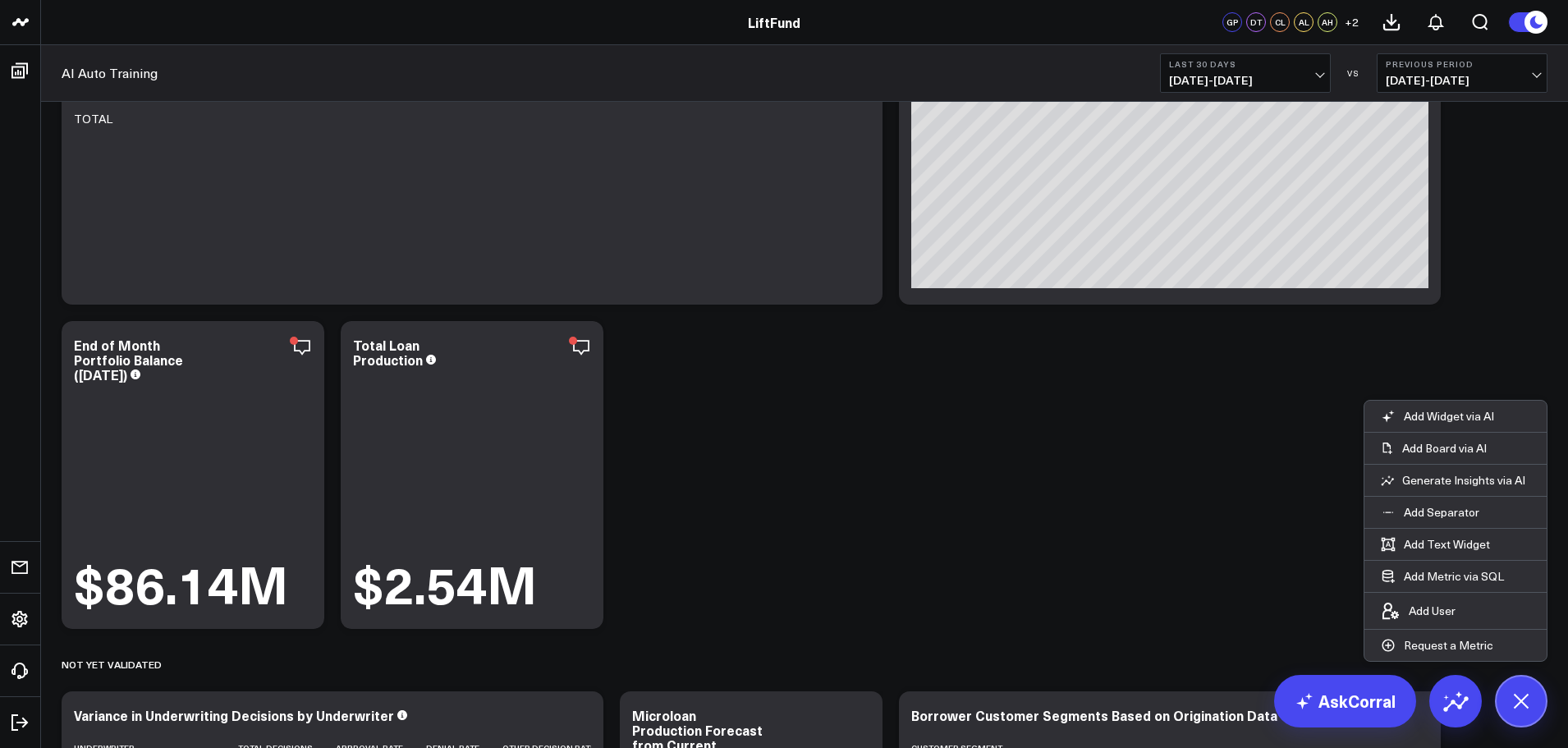
scroll to position [3403, 0]
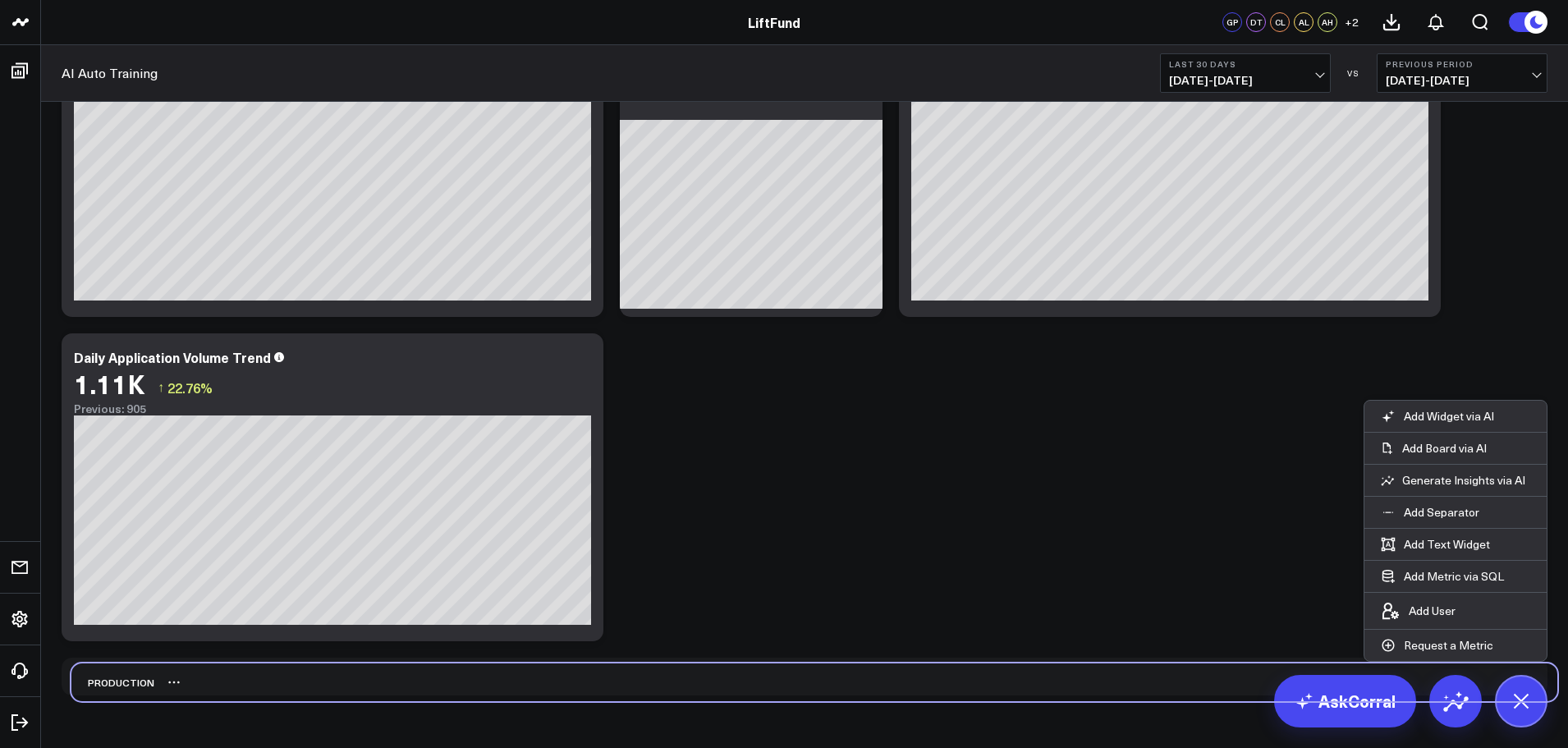
drag, startPoint x: 108, startPoint y: 684, endPoint x: 115, endPoint y: 676, distance: 10.6
click at [115, 676] on div "Production" at bounding box center [112, 682] width 83 height 37
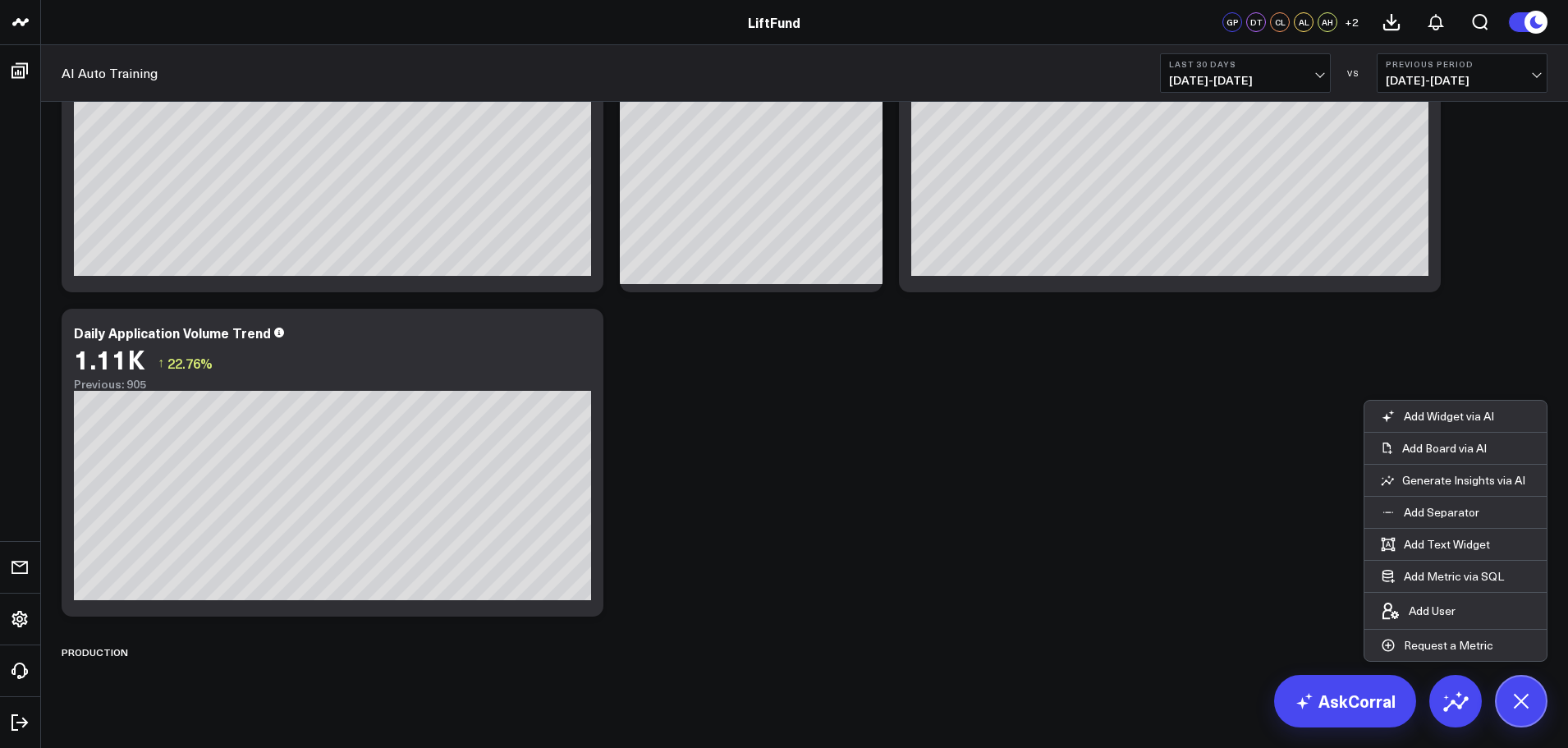
scroll to position [3445, 0]
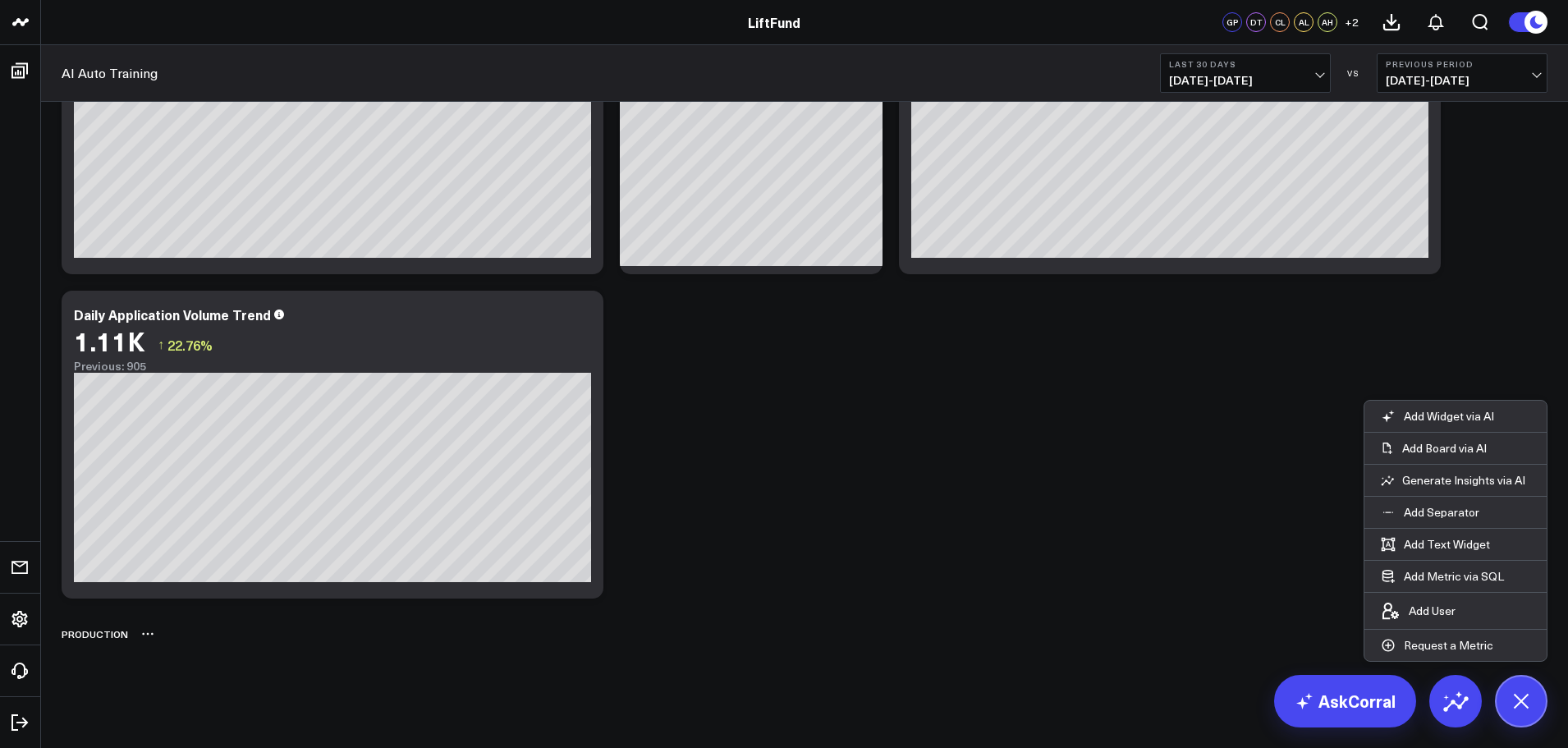
click at [151, 635] on icon at bounding box center [152, 634] width 2 height 2
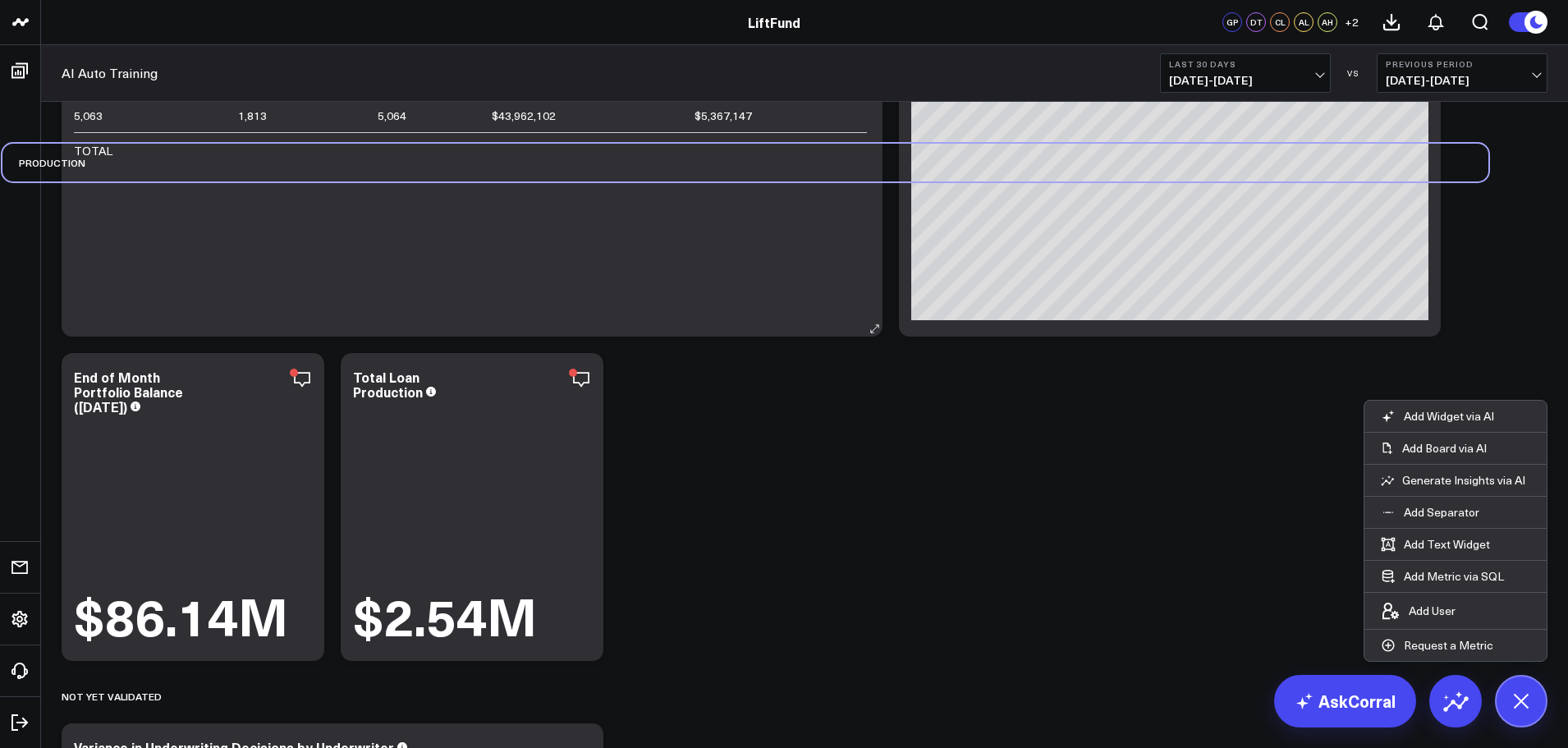
scroll to position [1021, 0]
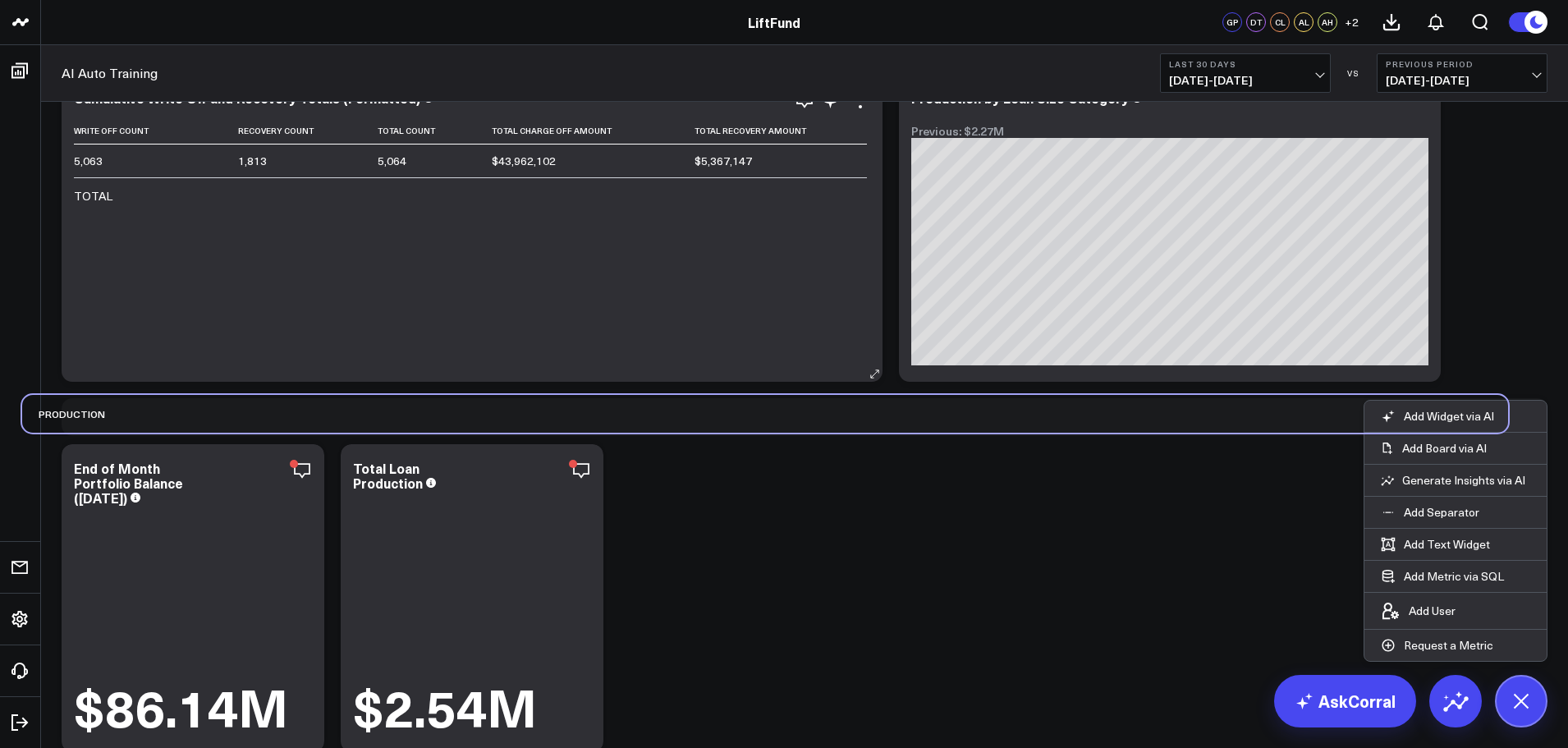
drag, startPoint x: 212, startPoint y: 637, endPoint x: 183, endPoint y: 374, distance: 264.6
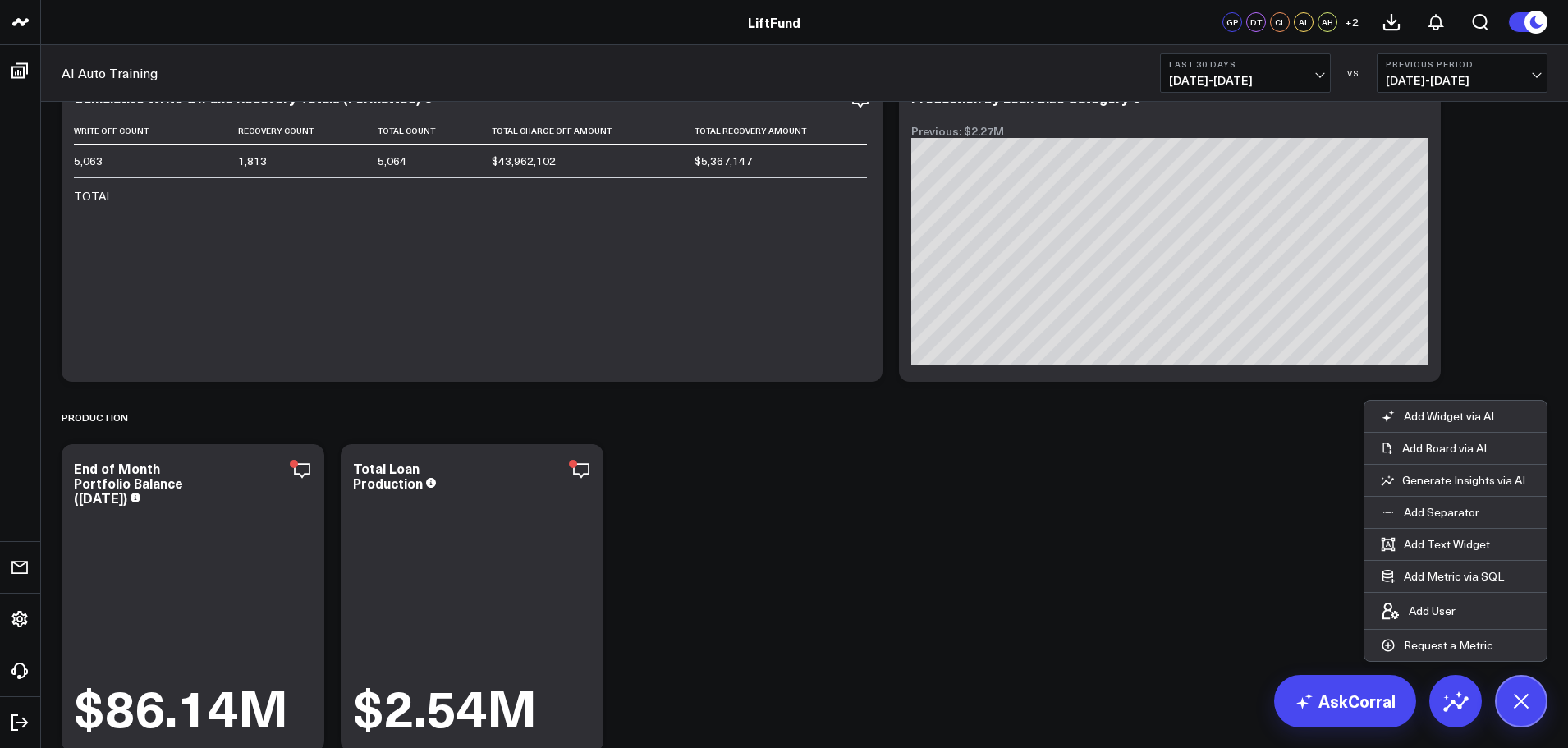
scroll to position [1103, 0]
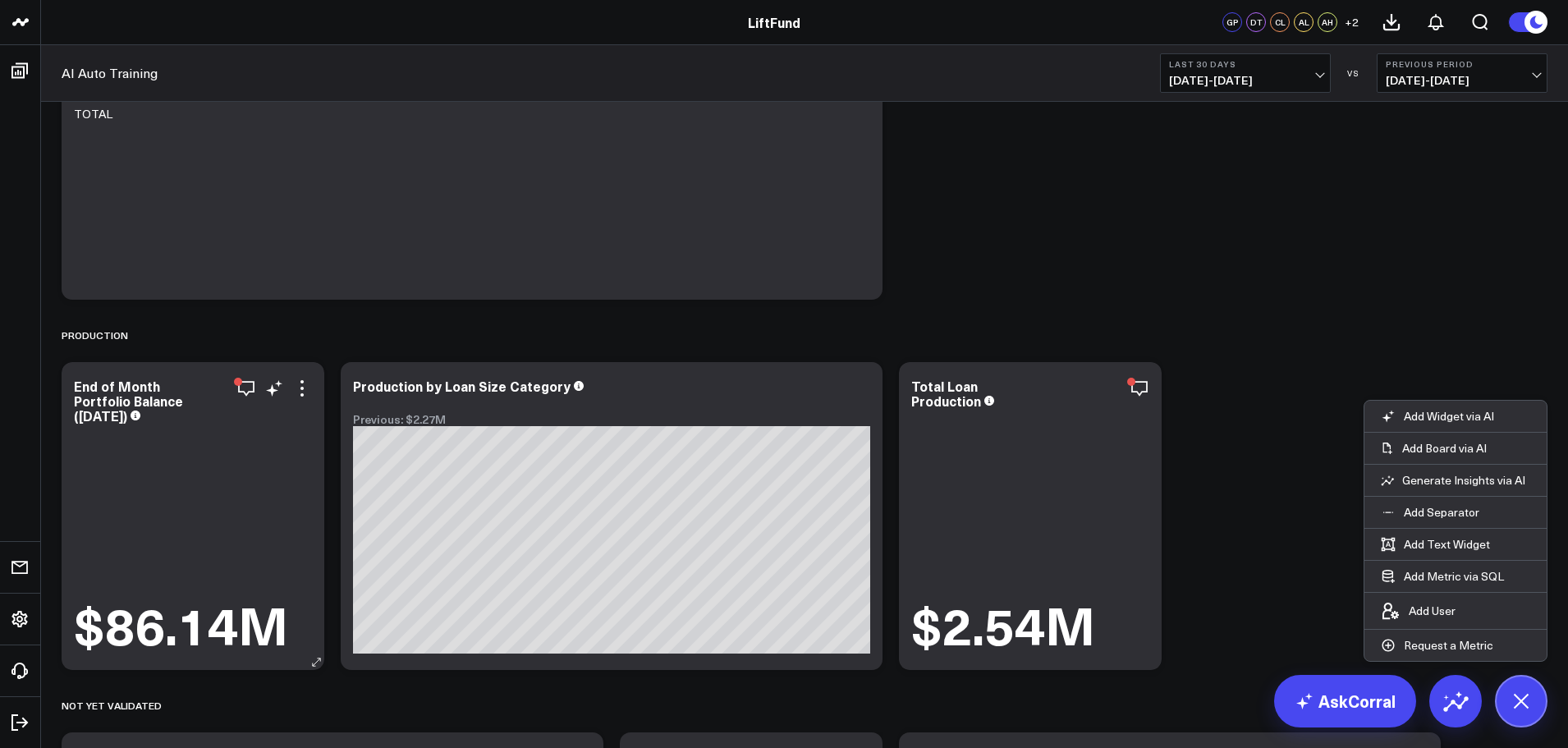
click at [289, 374] on div "End of Month Portfolio Balance ([DATE]) $86.14M" at bounding box center [192, 516] width 262 height 308
drag, startPoint x: 237, startPoint y: 542, endPoint x: 697, endPoint y: 339, distance: 502.8
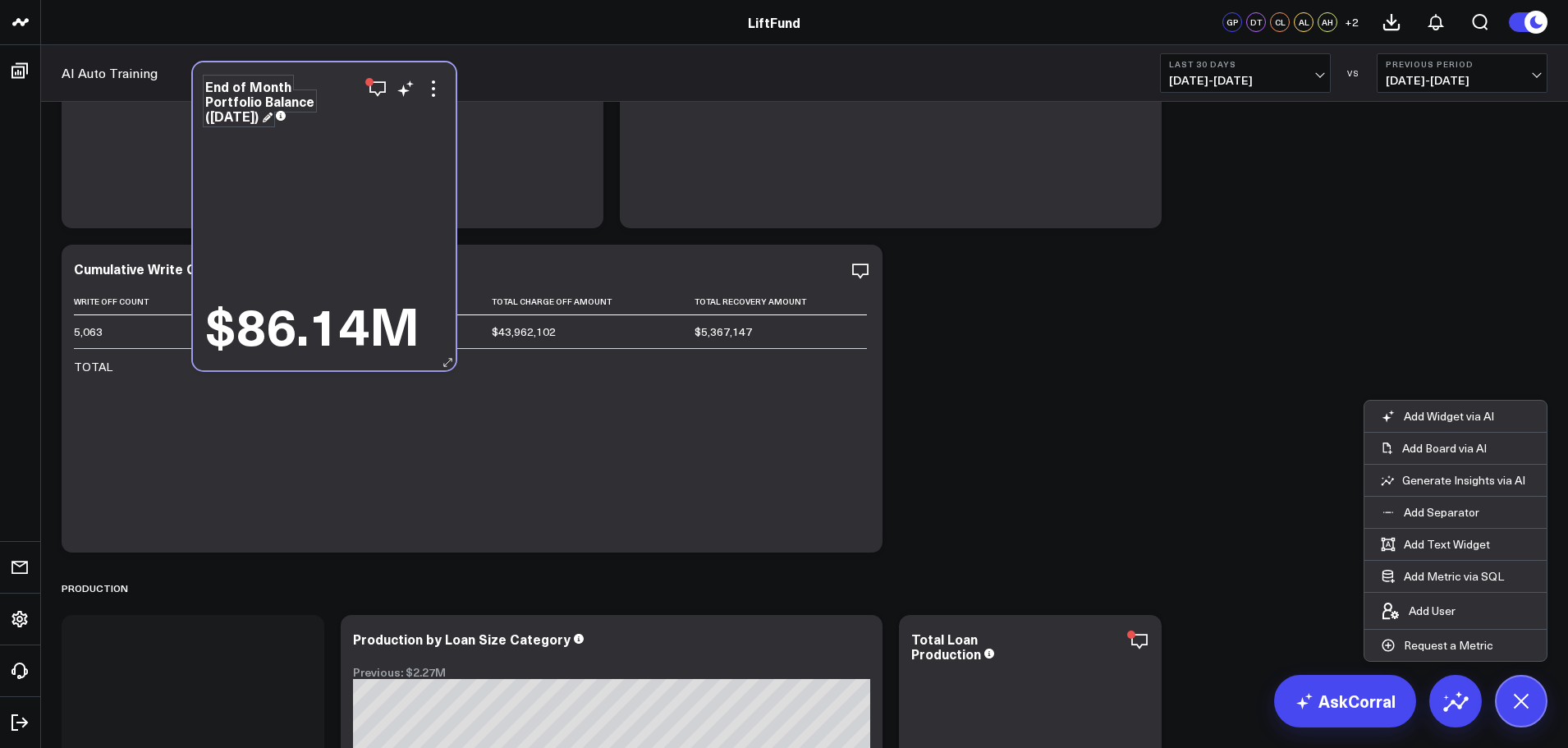
scroll to position [844, 0]
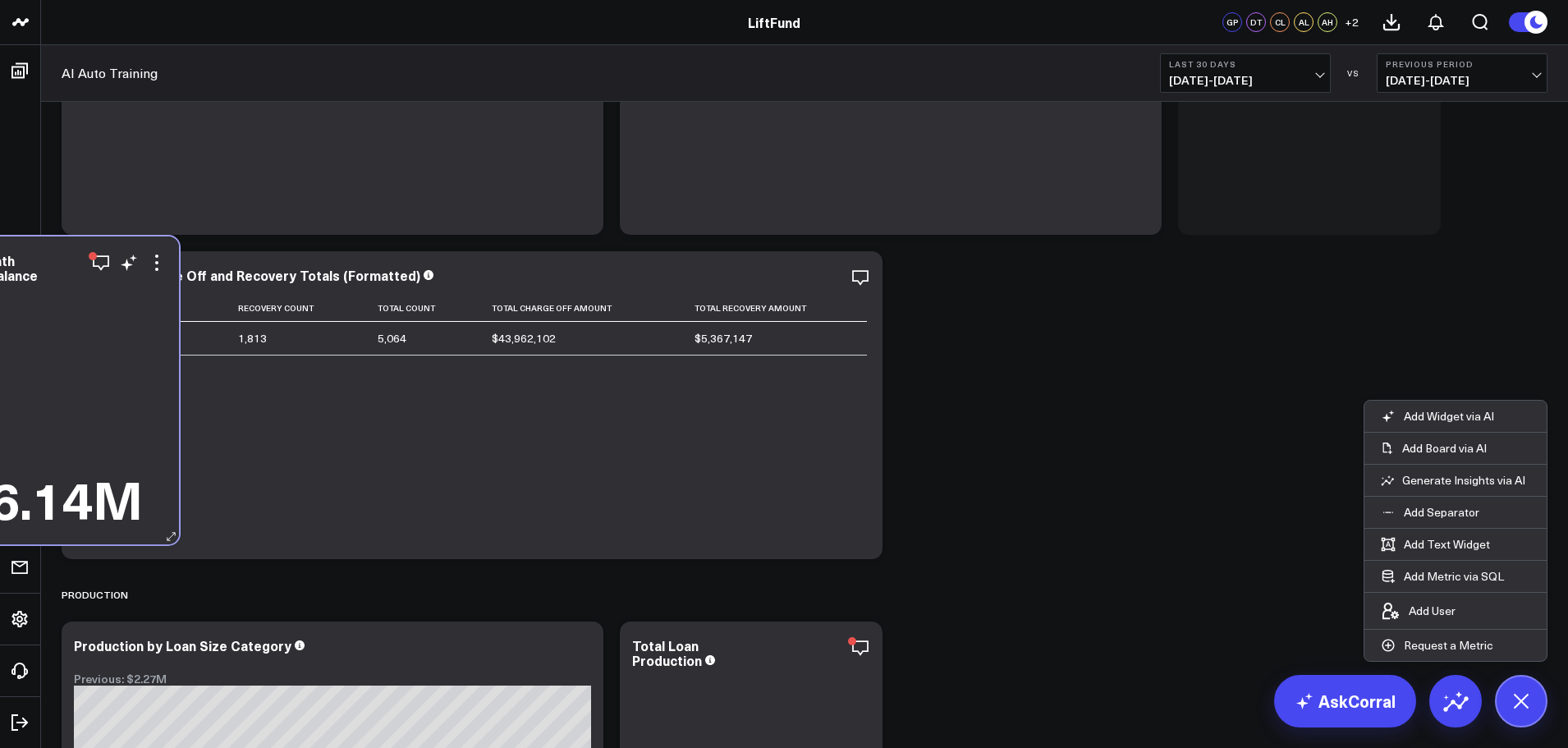
drag, startPoint x: 185, startPoint y: 377, endPoint x: 50, endPoint y: 248, distance: 186.7
click at [49, 248] on div "End of Month Portfolio Balance ([DATE]) $86.14M" at bounding box center [47, 391] width 262 height 308
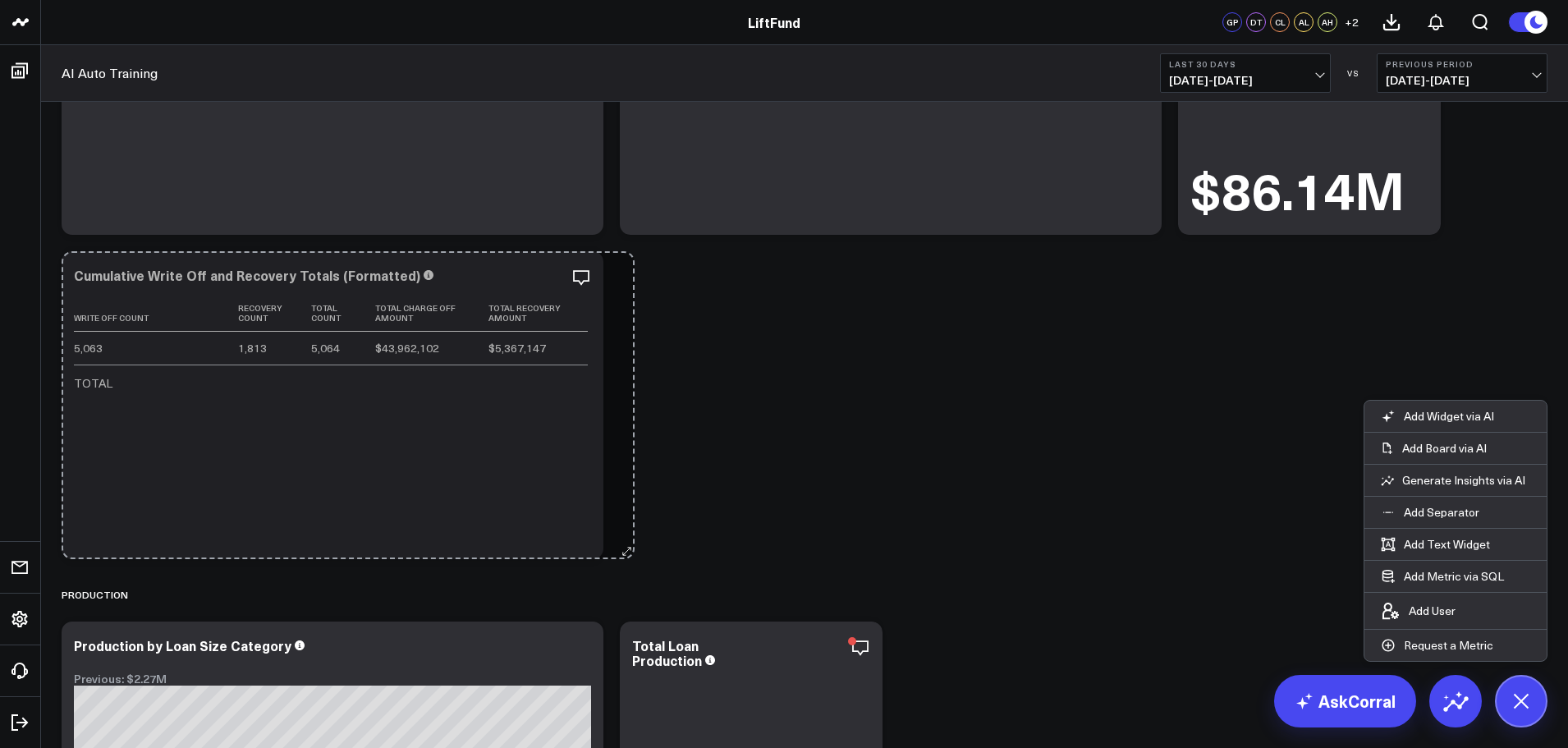
drag, startPoint x: 873, startPoint y: 549, endPoint x: 626, endPoint y: 545, distance: 247.0
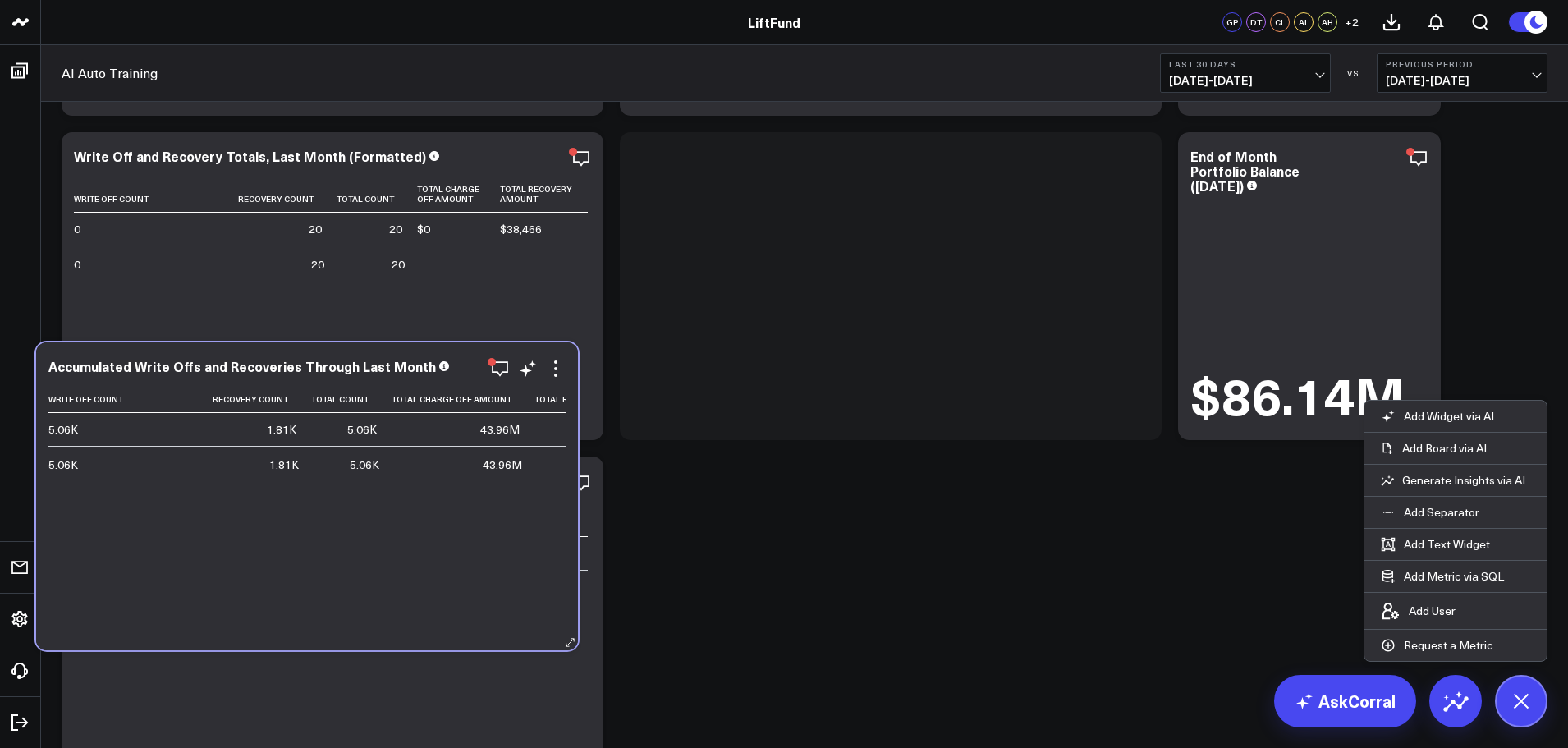
scroll to position [677, 0]
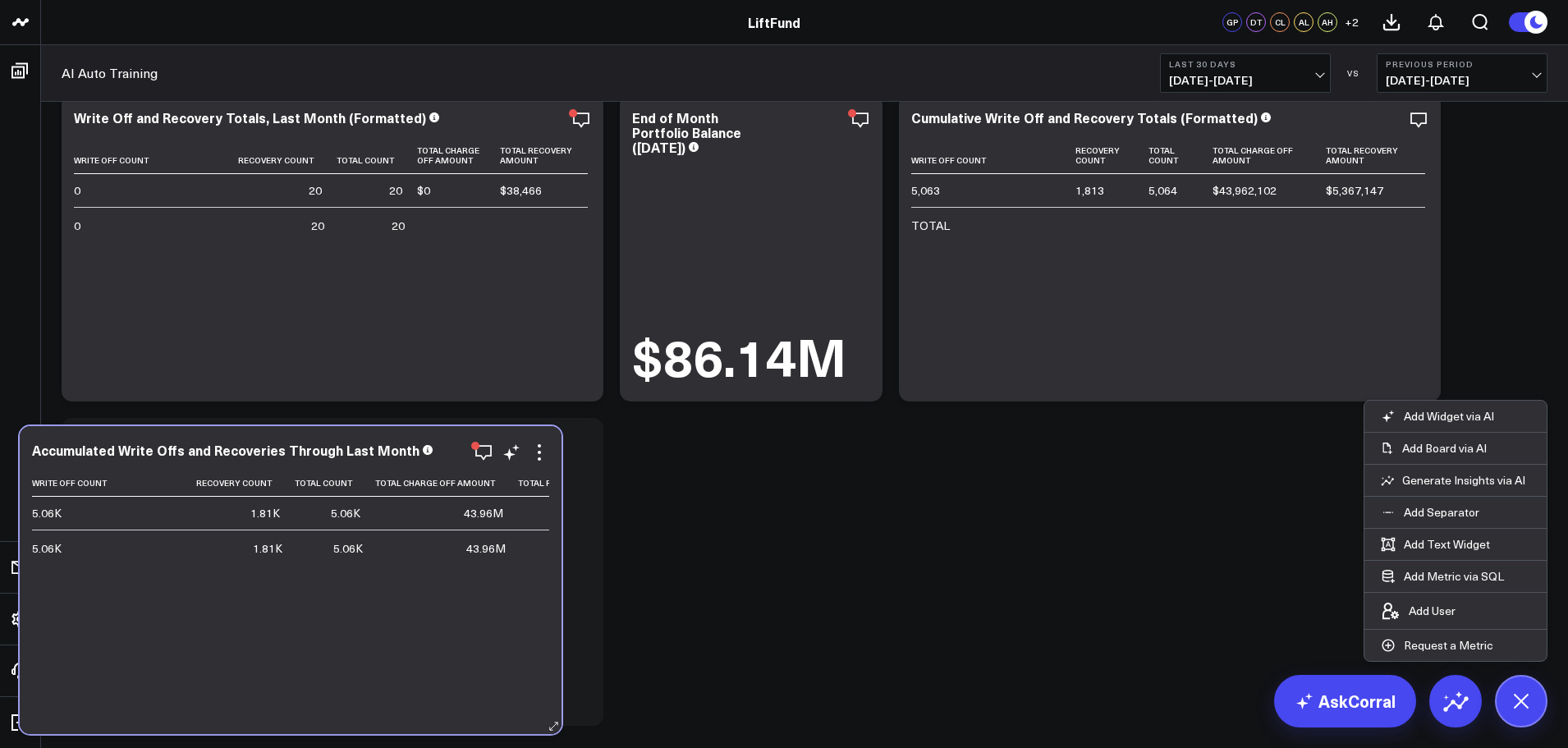
drag, startPoint x: 1023, startPoint y: 467, endPoint x: 427, endPoint y: 703, distance: 641.0
click at [425, 708] on div "Accumulated Write Offs and Recoveries Through Last Month Write Off Count Recove…" at bounding box center [290, 580] width 542 height 308
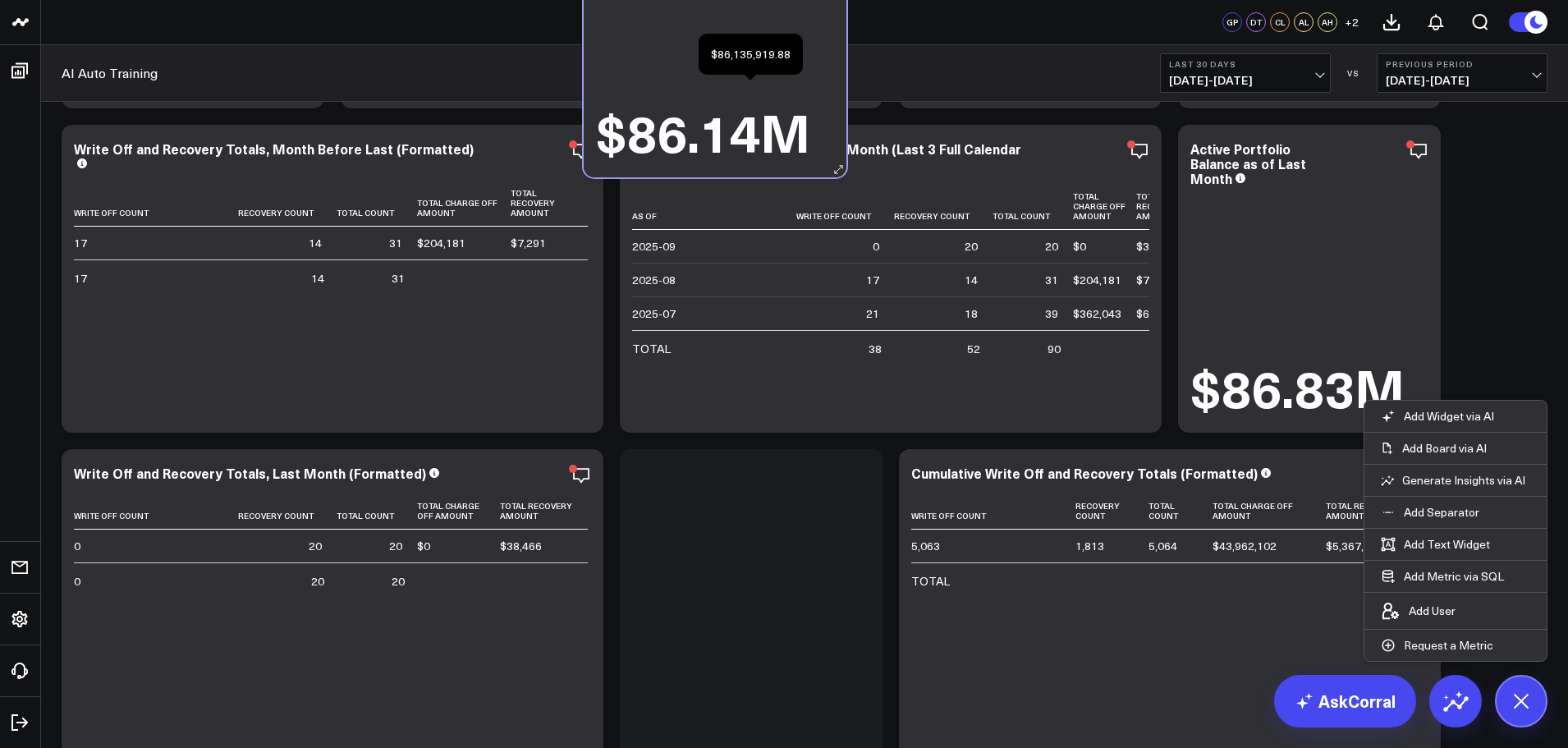
scroll to position [293, 0]
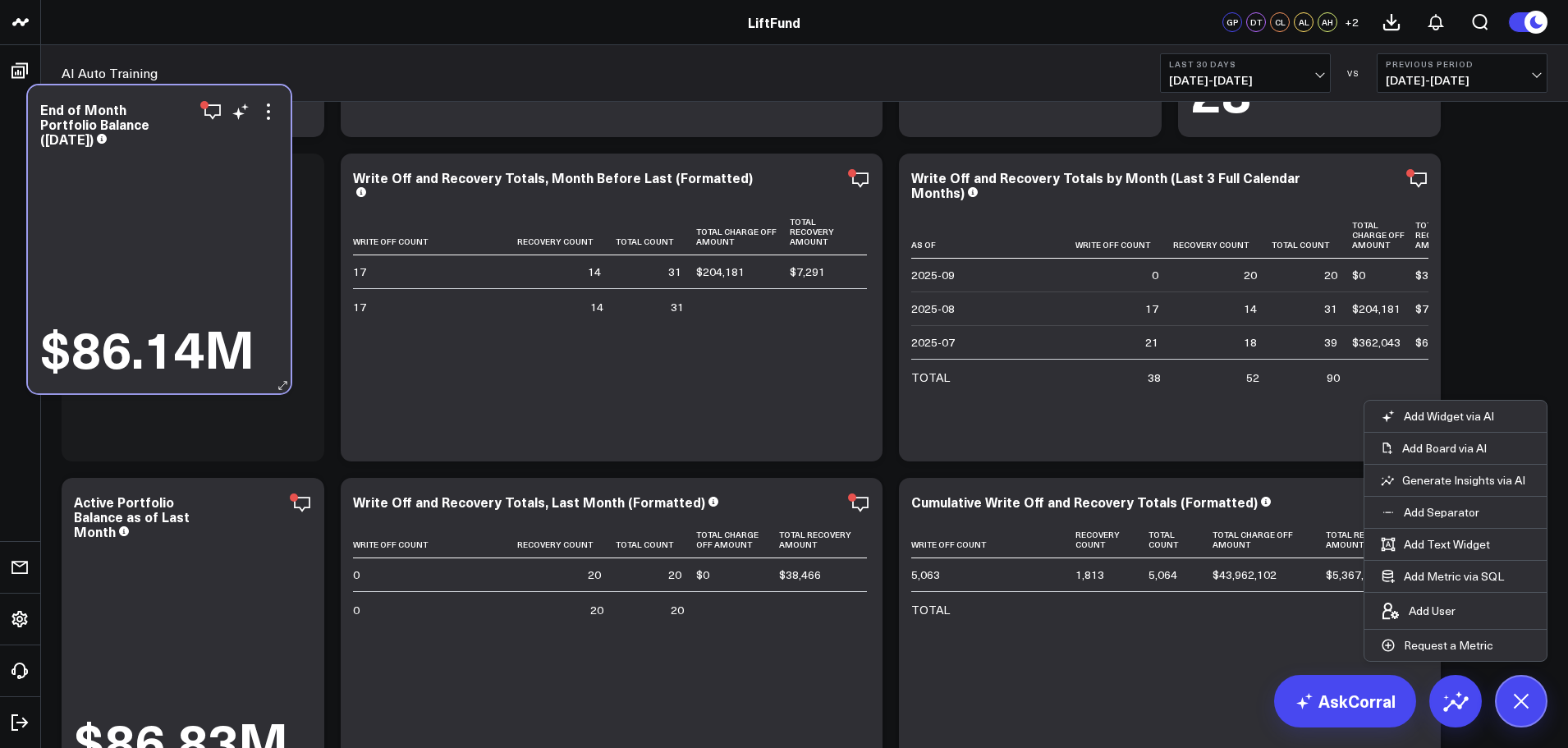
drag, startPoint x: 735, startPoint y: 408, endPoint x: 250, endPoint y: 238, distance: 513.9
click at [249, 238] on div "$86.14M" at bounding box center [159, 263] width 238 height 227
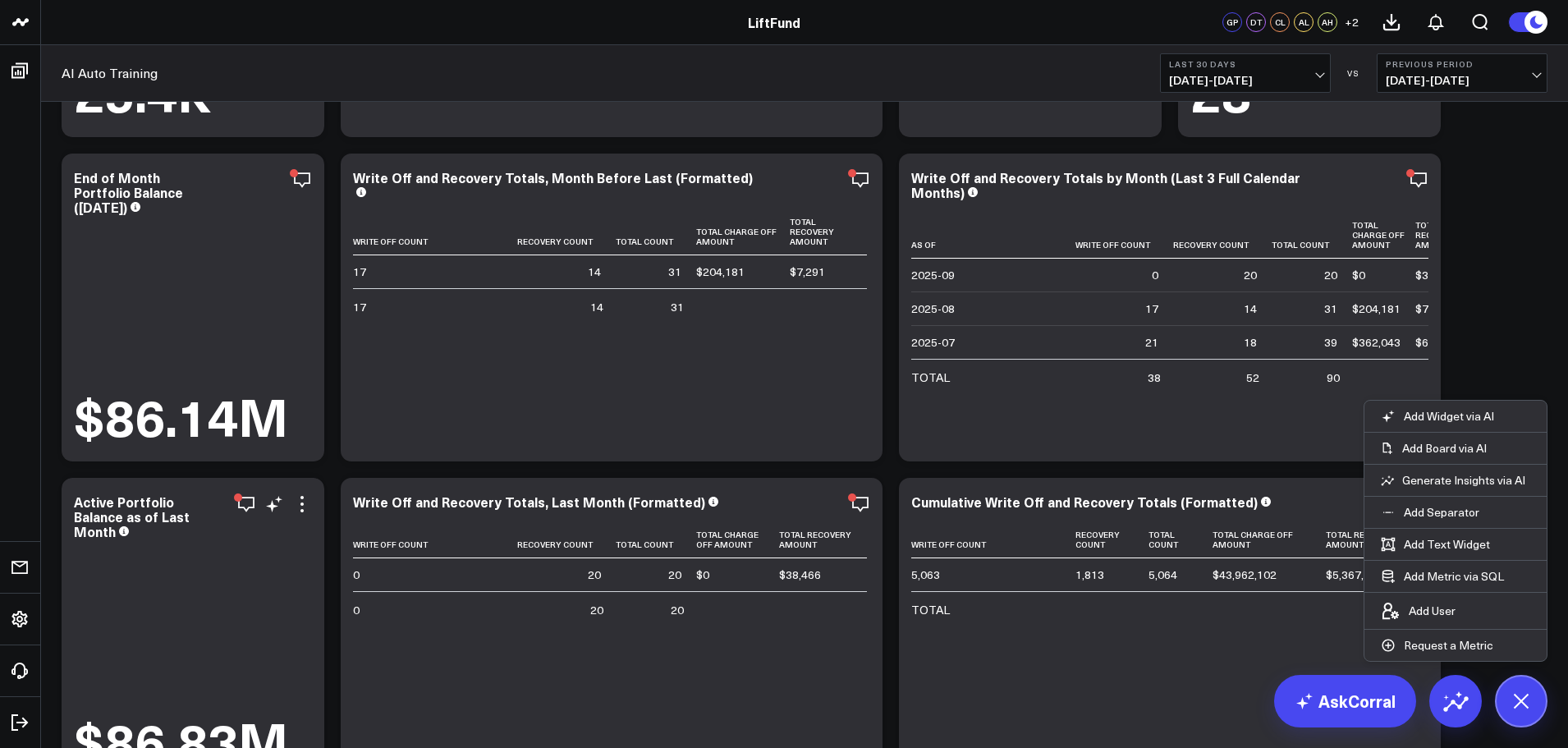
drag, startPoint x: 207, startPoint y: 607, endPoint x: 185, endPoint y: 600, distance: 23.1
click at [201, 625] on div "$86.83M" at bounding box center [192, 656] width 238 height 227
click at [155, 508] on div "Active Portfolio Balance as of Last Month" at bounding box center [131, 516] width 115 height 47
click at [192, 600] on div "$86.83M" at bounding box center [192, 656] width 238 height 227
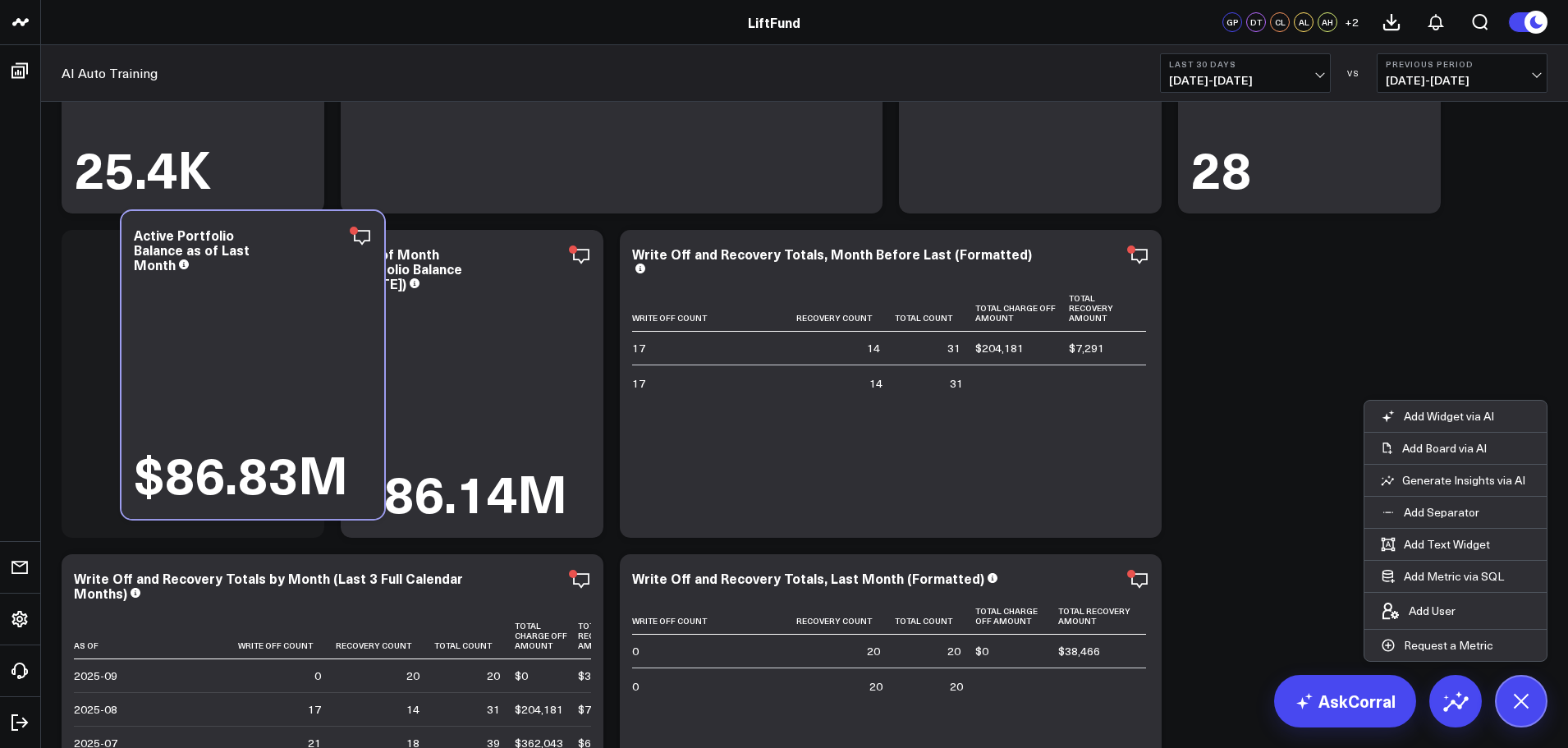
scroll to position [216, 0]
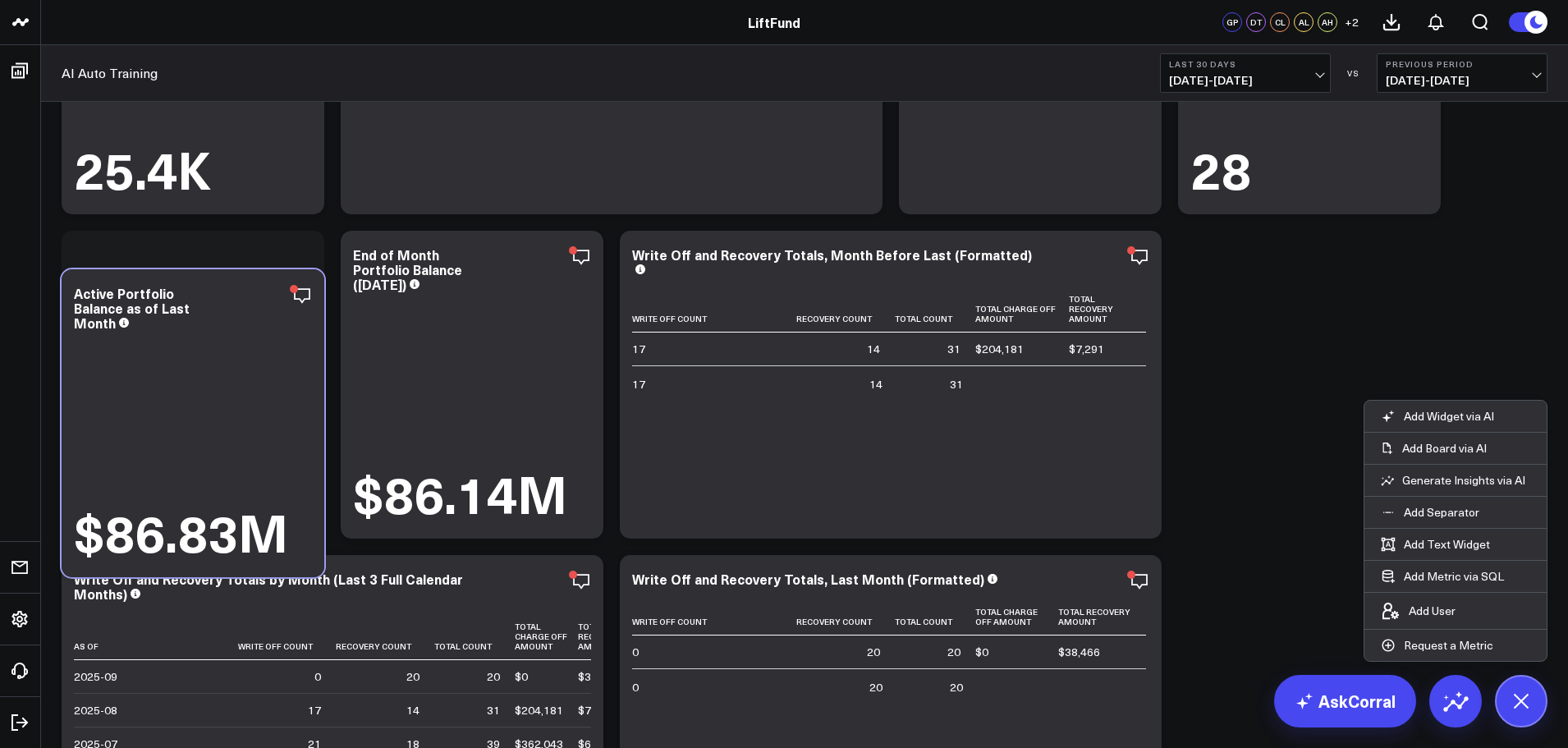
drag, startPoint x: 283, startPoint y: 461, endPoint x: 276, endPoint y: 235, distance: 226.1
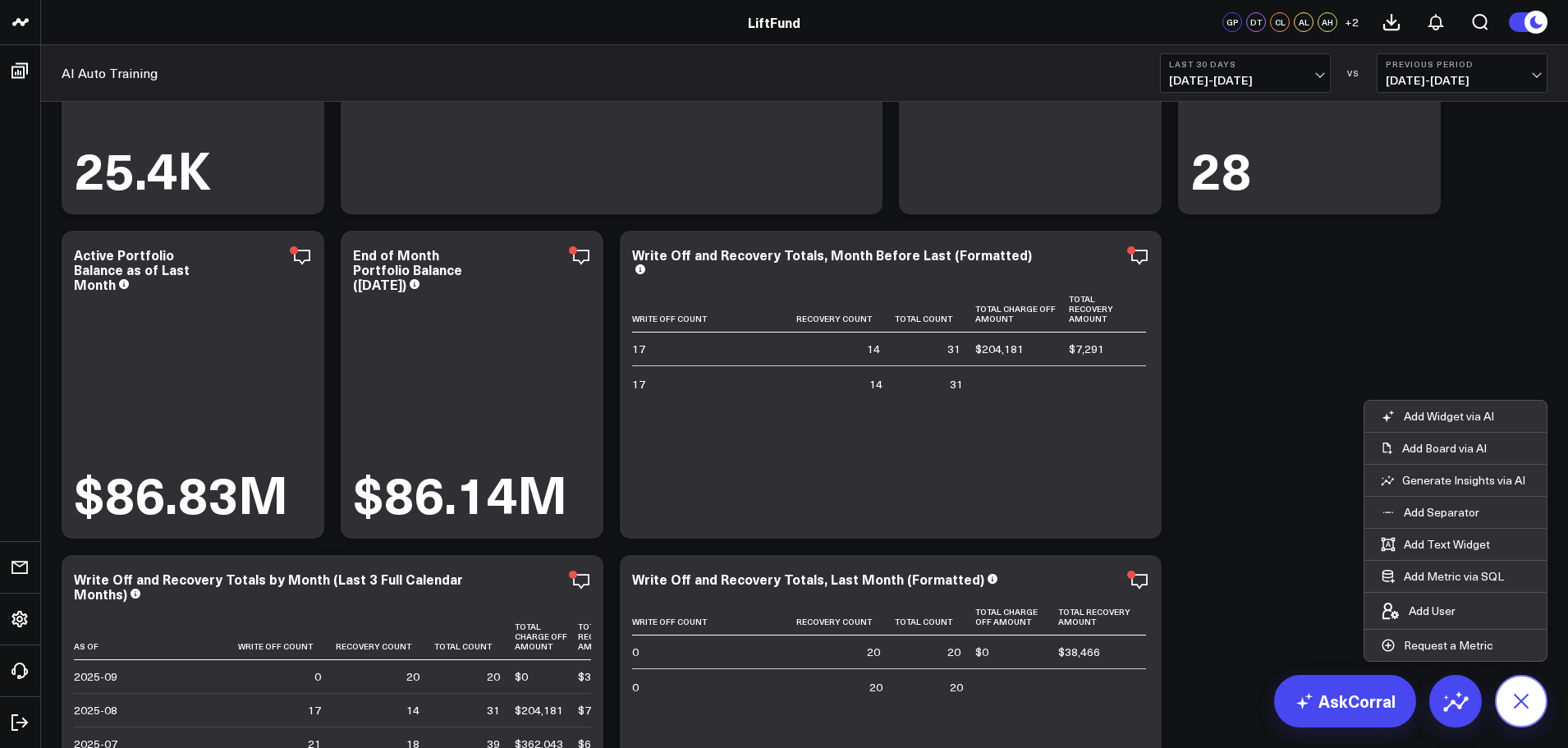
click at [1527, 702] on icon at bounding box center [1521, 700] width 37 height 37
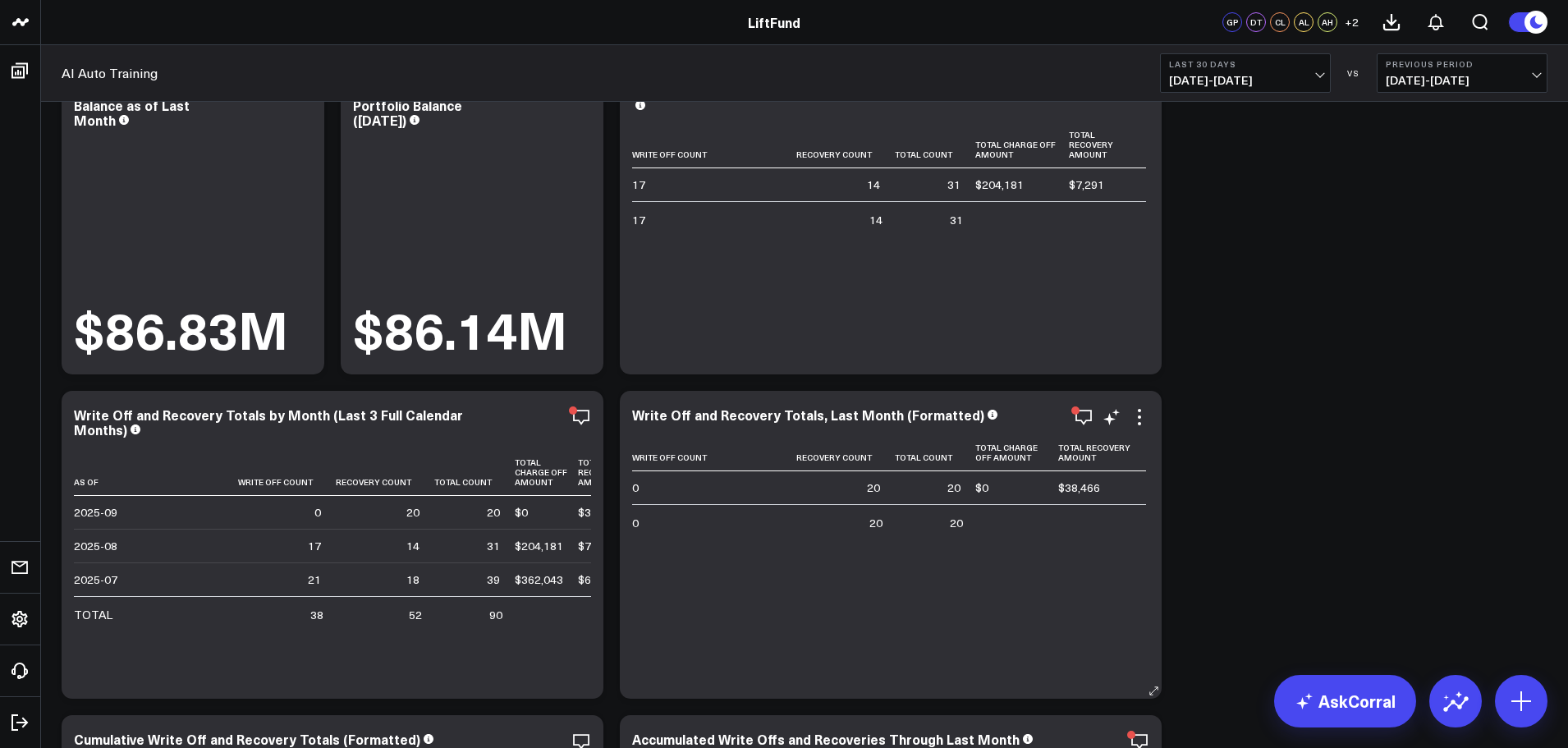
scroll to position [0, 0]
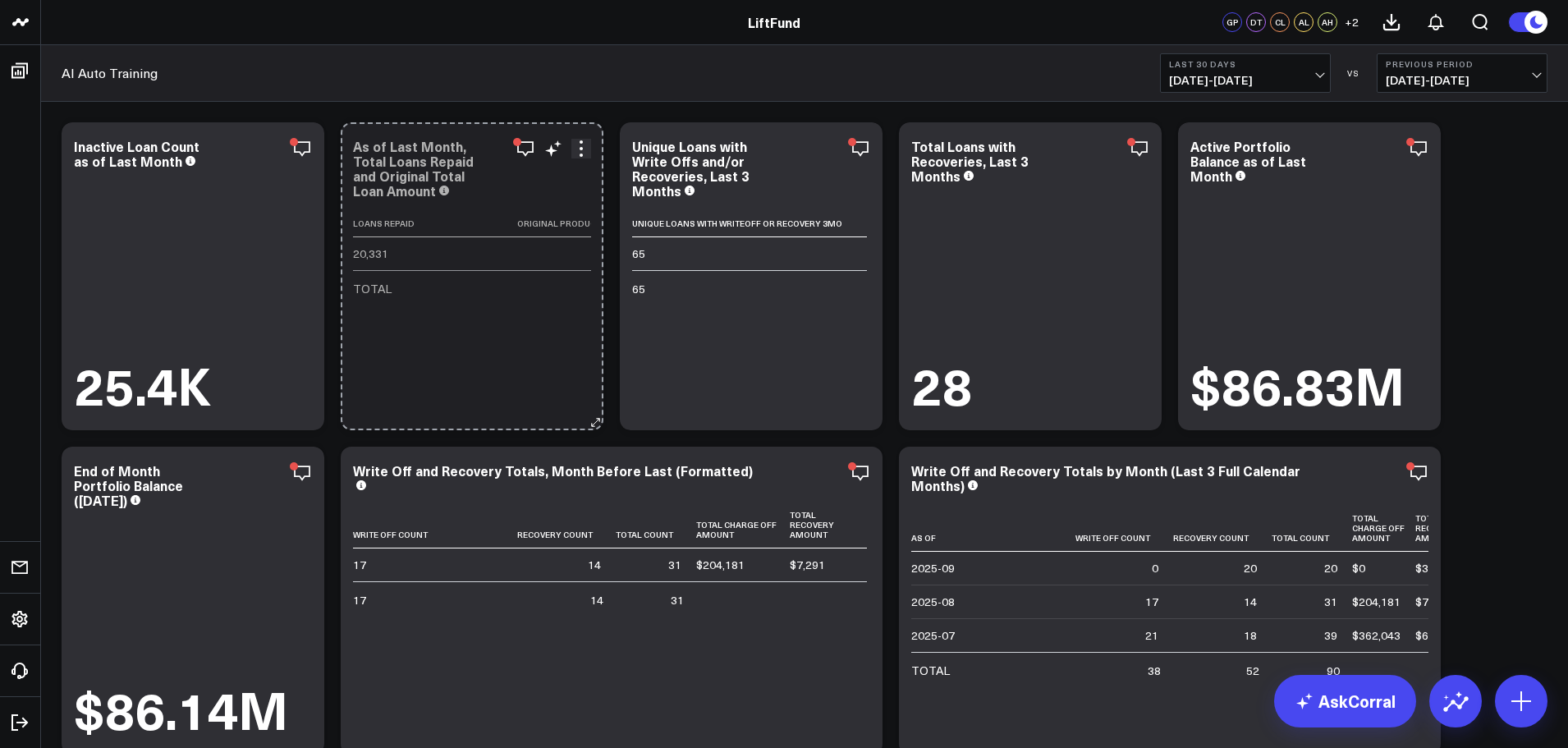
drag, startPoint x: 880, startPoint y: 424, endPoint x: 587, endPoint y: 419, distance: 293.0
click at [587, 419] on button at bounding box center [595, 421] width 17 height 17
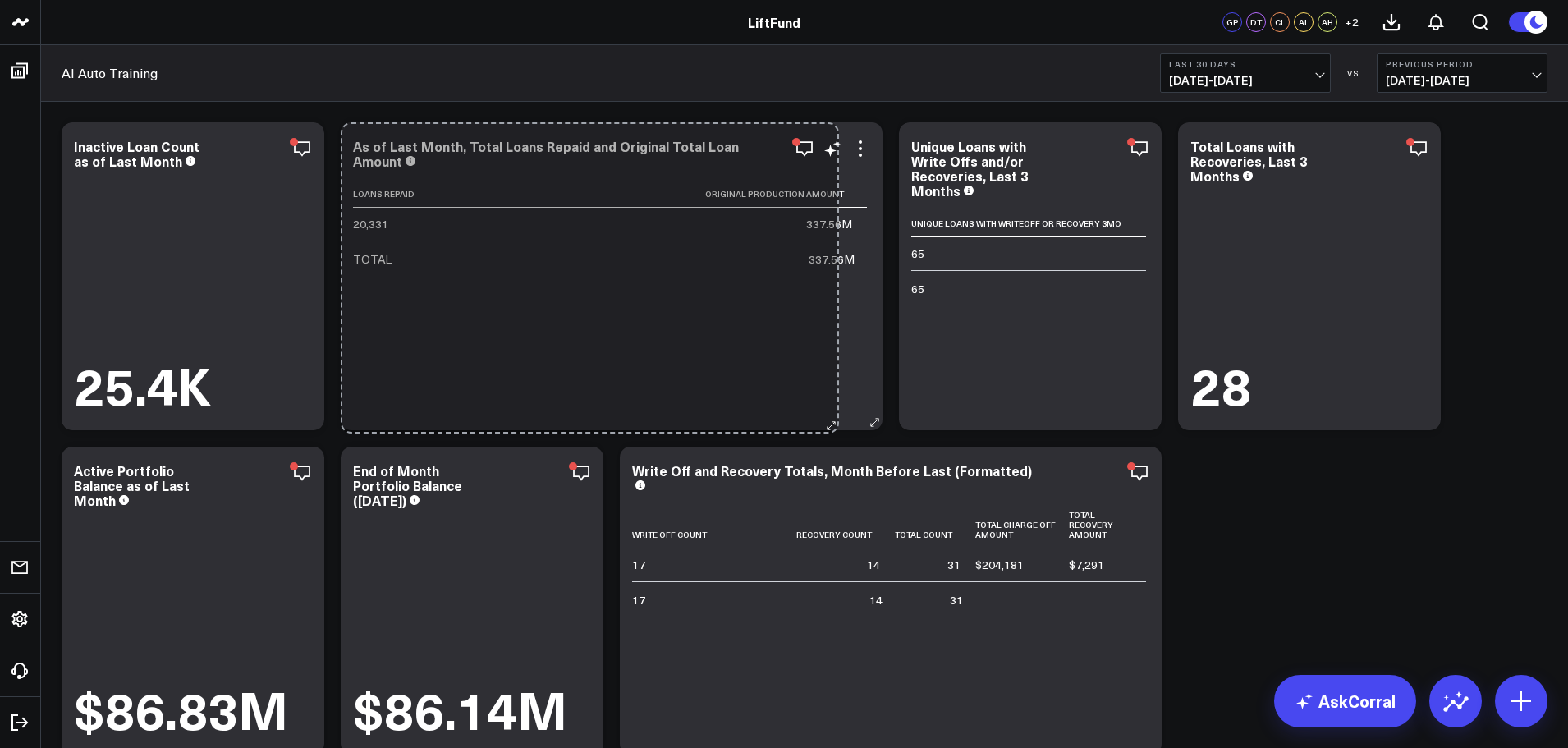
drag, startPoint x: 591, startPoint y: 423, endPoint x: 827, endPoint y: 428, distance: 236.1
click at [827, 427] on div "As of Last Month, Total Loans Repaid and Original Total Loan Amount Loans Repai…" at bounding box center [611, 276] width 542 height 308
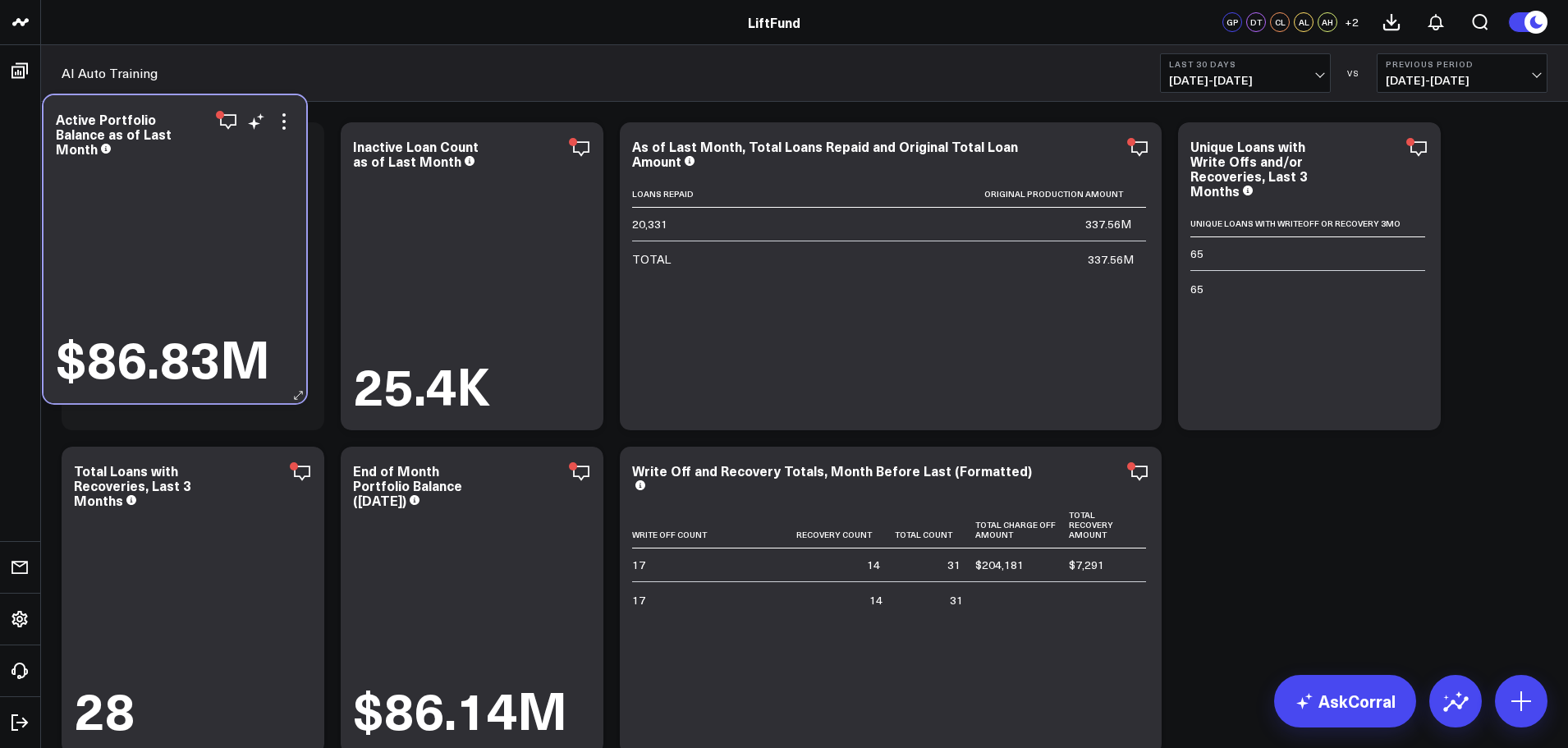
click at [193, 257] on div "$86.83M" at bounding box center [175, 273] width 238 height 227
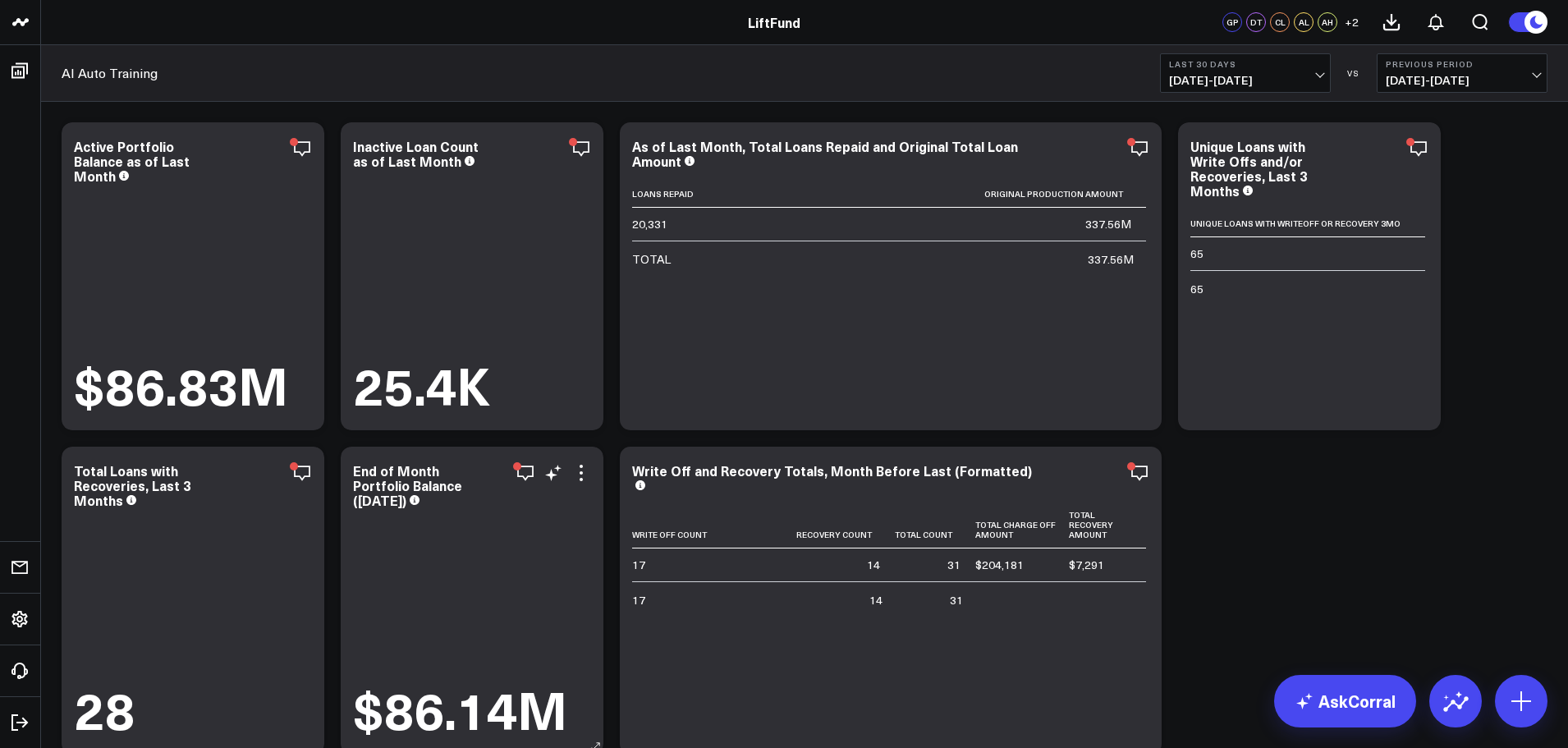
drag, startPoint x: 462, startPoint y: 579, endPoint x: 443, endPoint y: 545, distance: 38.9
click at [443, 545] on div "$86.14M" at bounding box center [472, 625] width 238 height 227
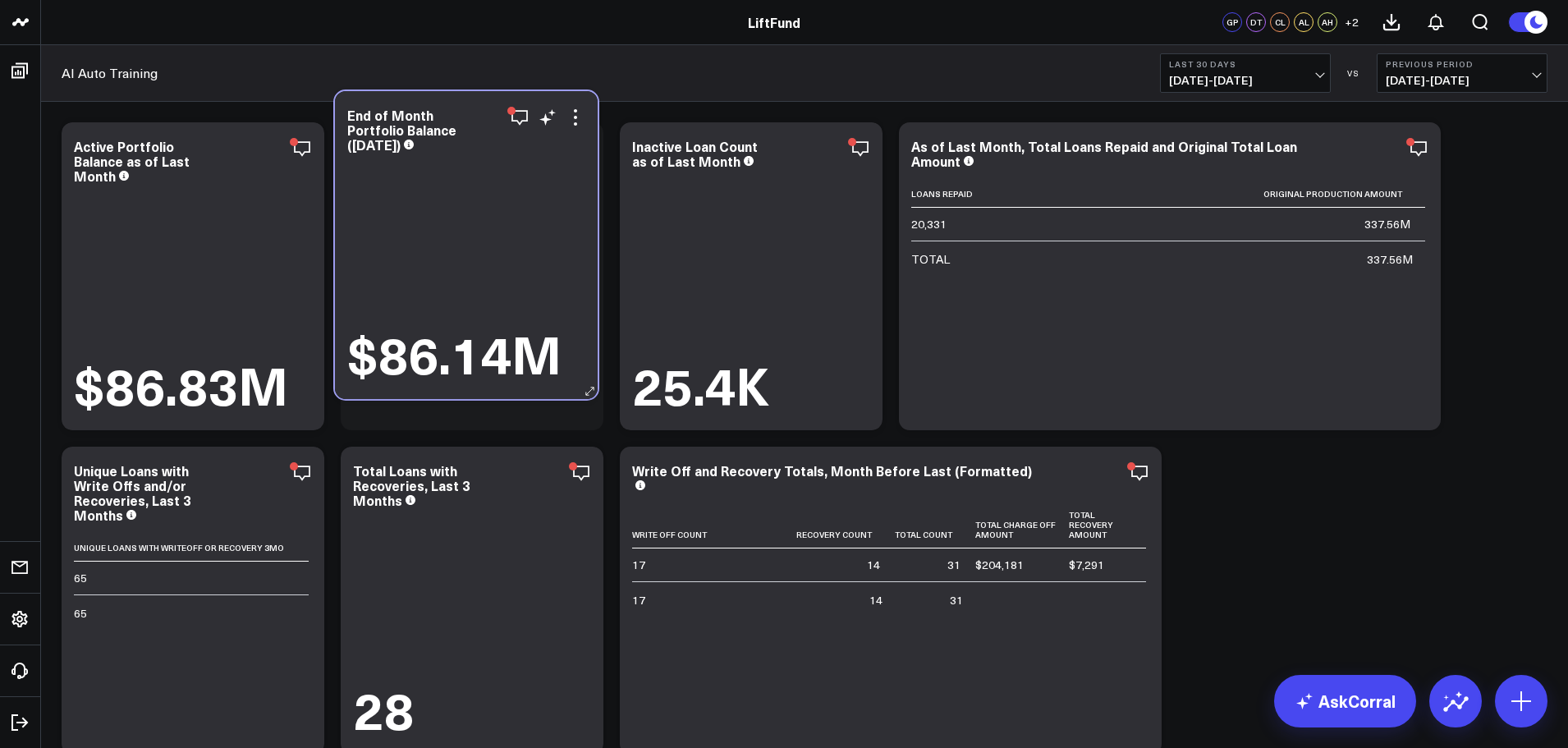
drag, startPoint x: 452, startPoint y: 562, endPoint x: 399, endPoint y: 192, distance: 373.8
click at [399, 192] on div "$86.14M" at bounding box center [466, 269] width 238 height 227
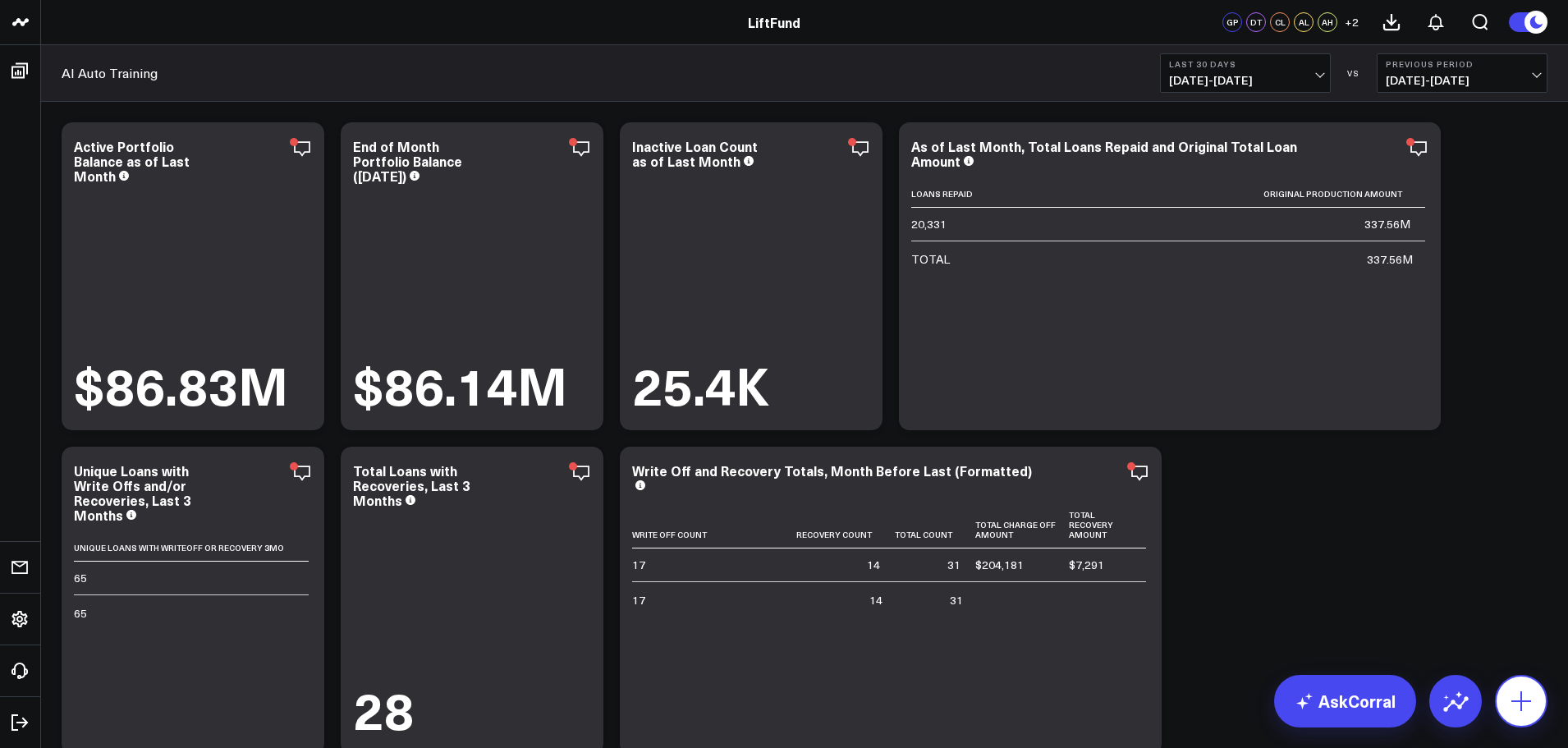
click at [1526, 702] on icon at bounding box center [1522, 702] width 20 height 20
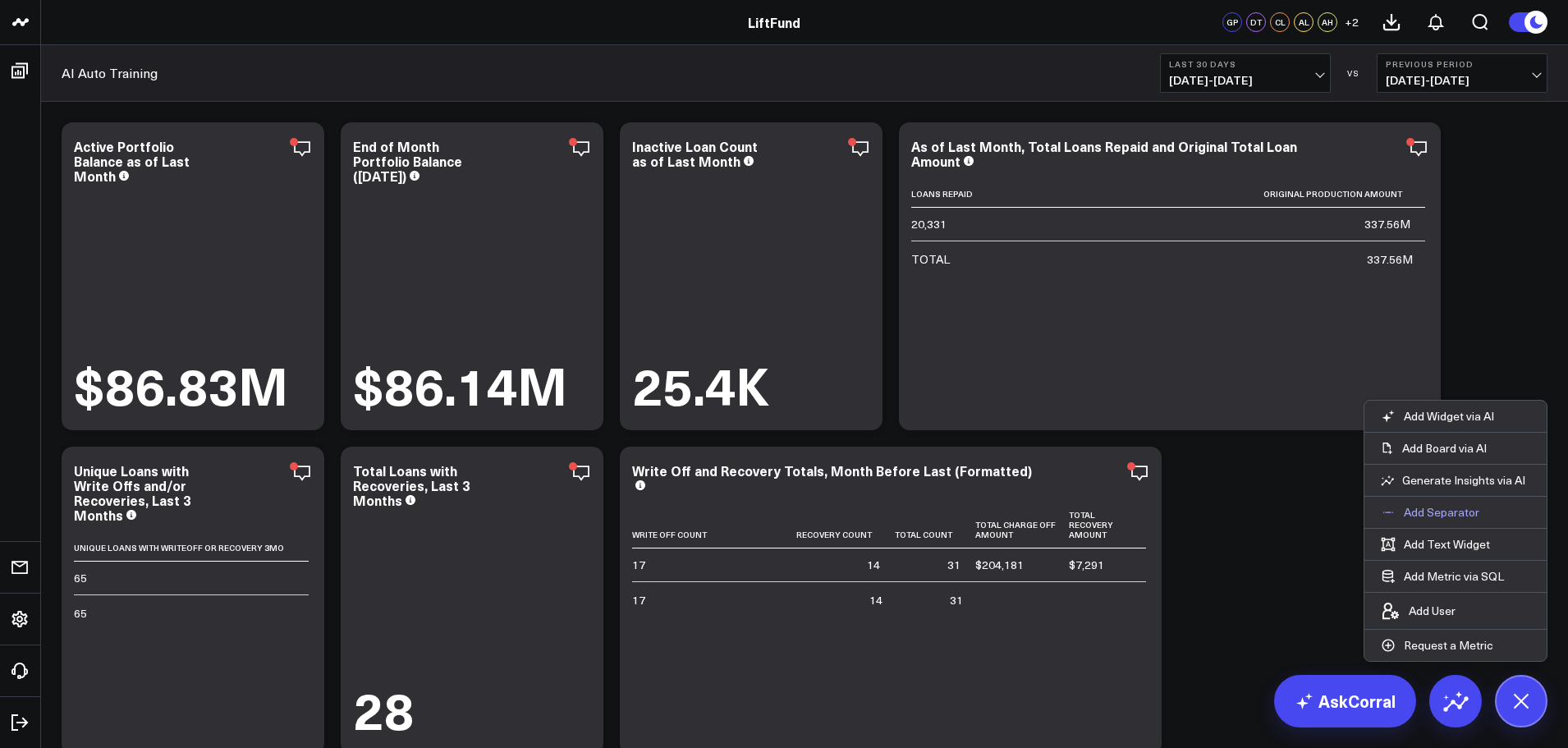
click at [1455, 511] on p "Add Separator" at bounding box center [1442, 512] width 76 height 15
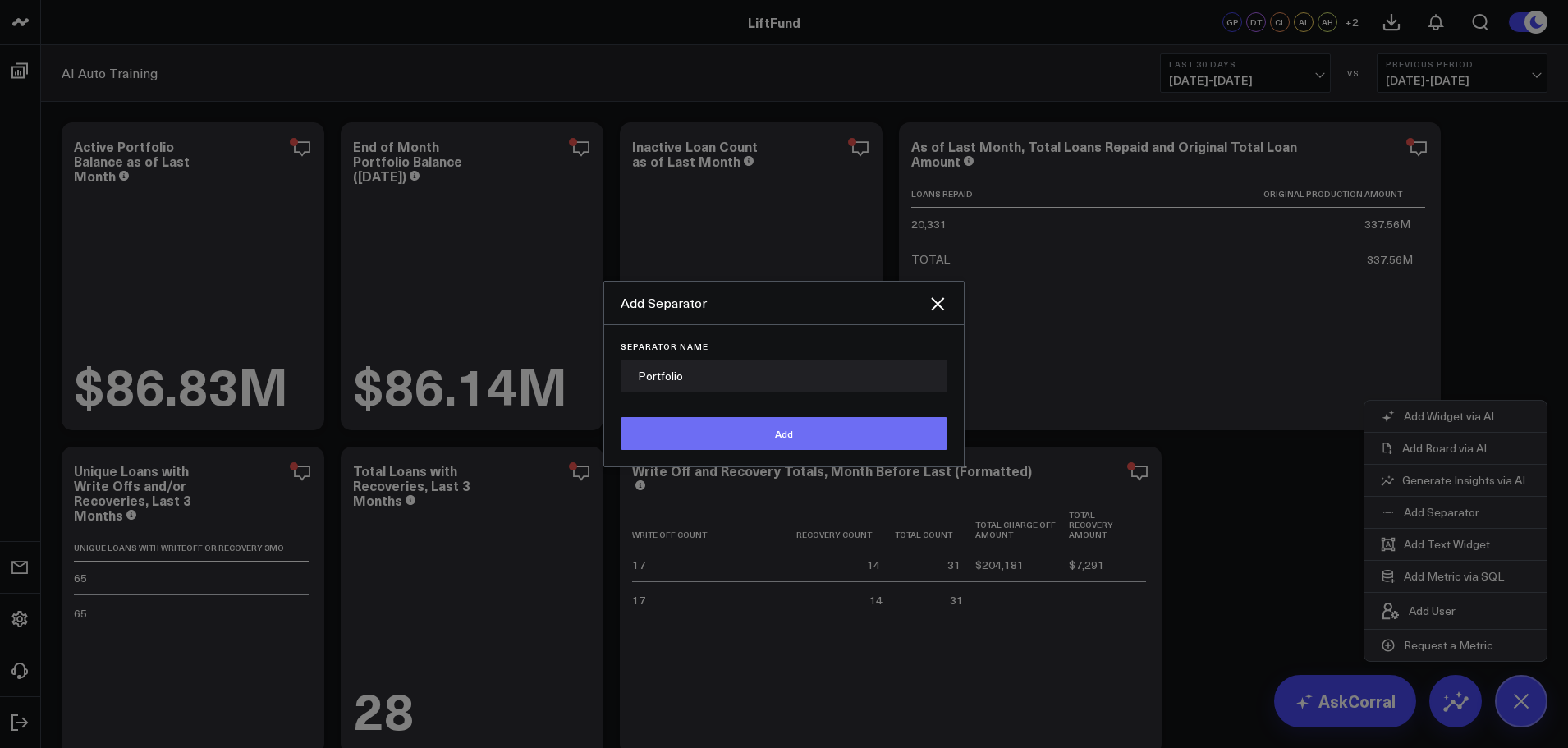
type input "Portfolio"
click at [788, 431] on button "Add" at bounding box center [784, 433] width 327 height 33
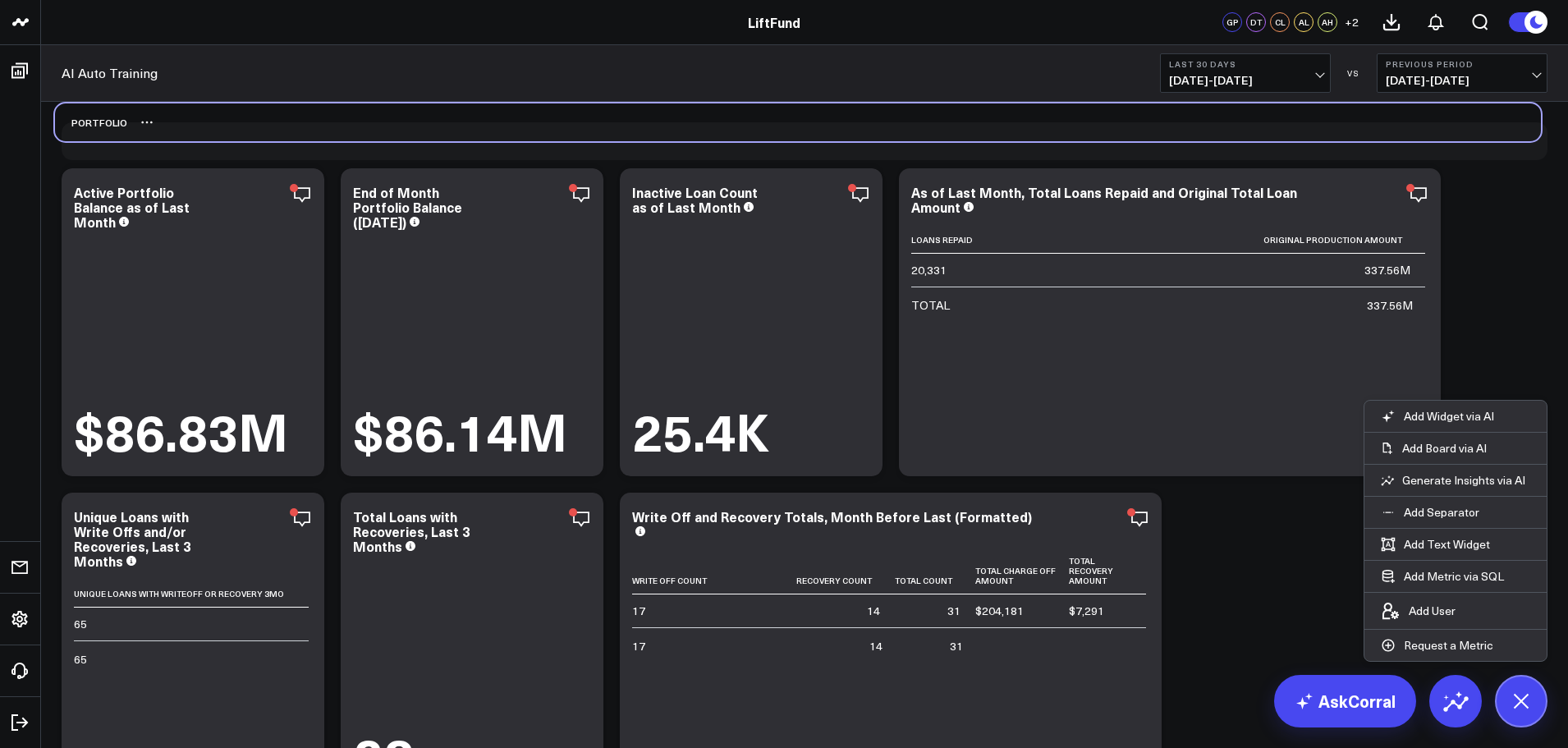
drag, startPoint x: 90, startPoint y: 685, endPoint x: 84, endPoint y: 131, distance: 554.0
click at [84, 131] on div "Portfolio" at bounding box center [91, 122] width 72 height 37
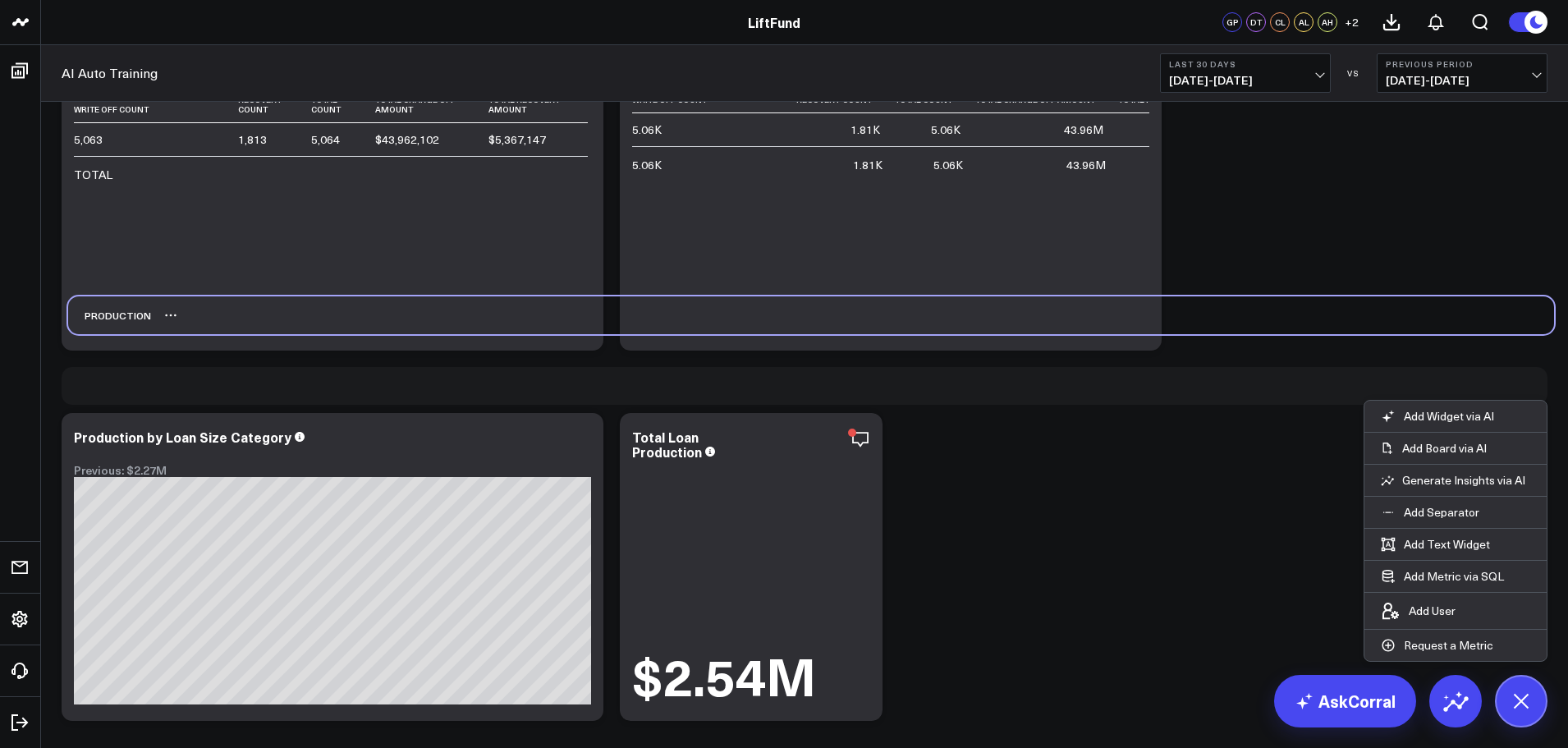
scroll to position [1078, 0]
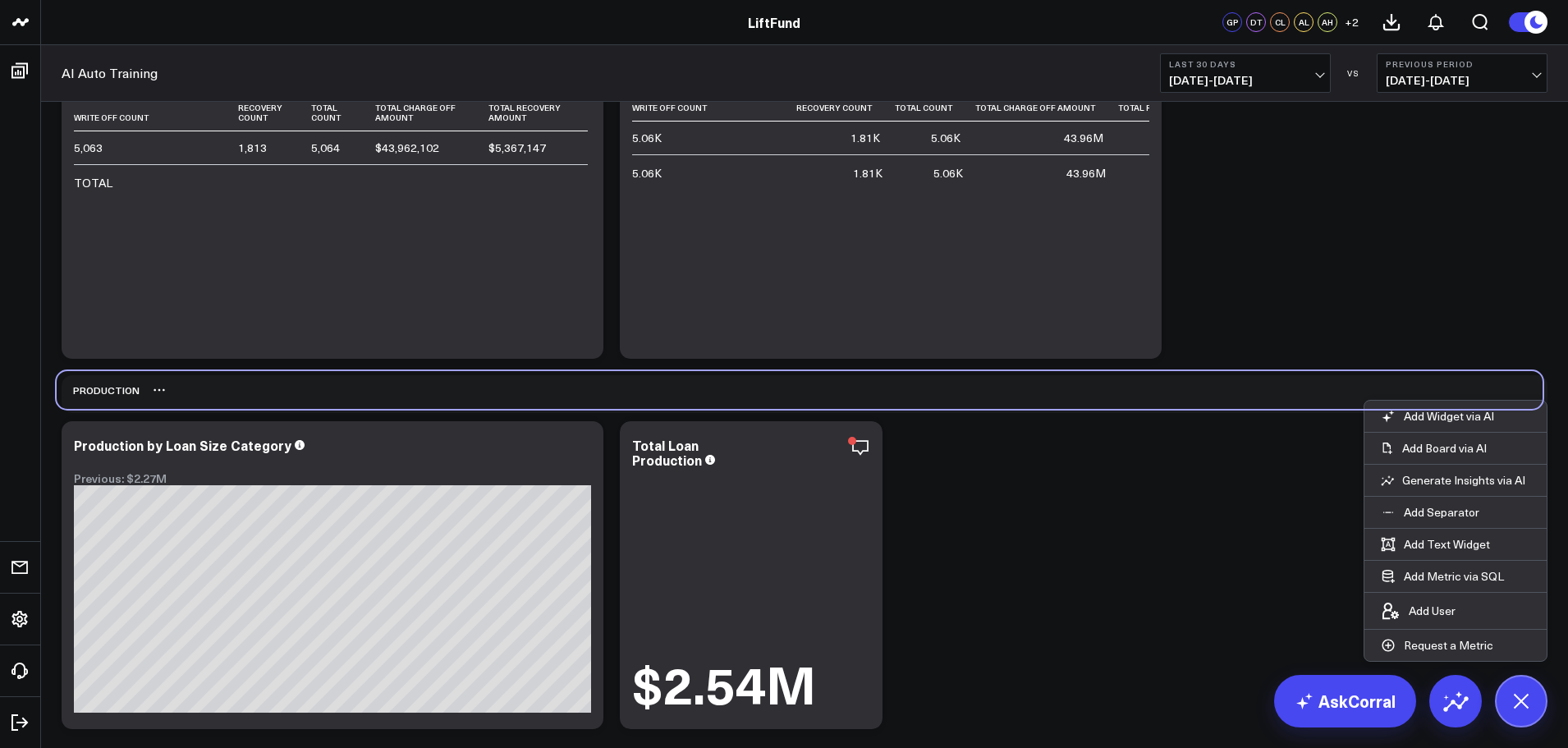
drag, startPoint x: 106, startPoint y: 337, endPoint x: 113, endPoint y: 382, distance: 45.5
click at [110, 382] on div "Production" at bounding box center [98, 390] width 83 height 37
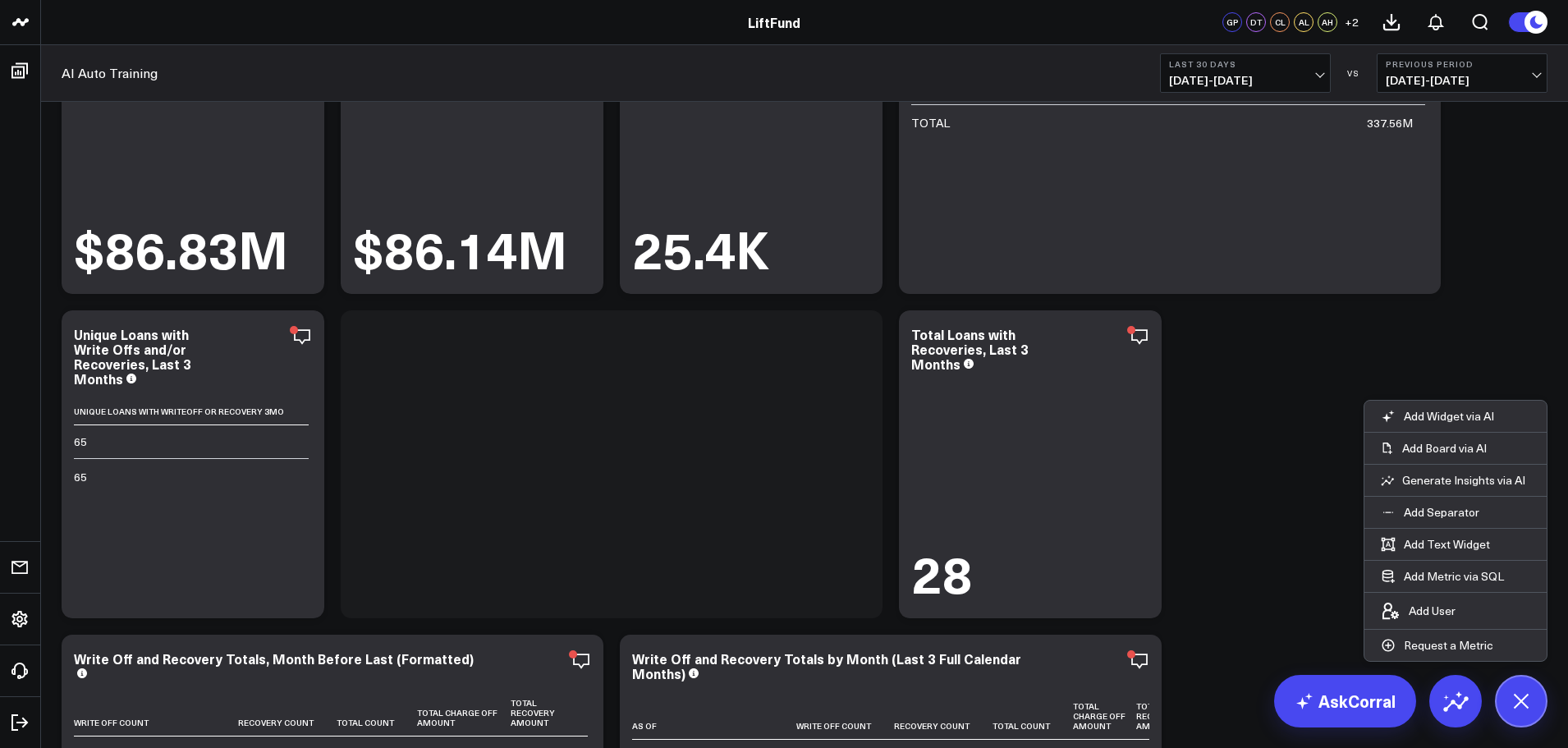
scroll to position [0, 0]
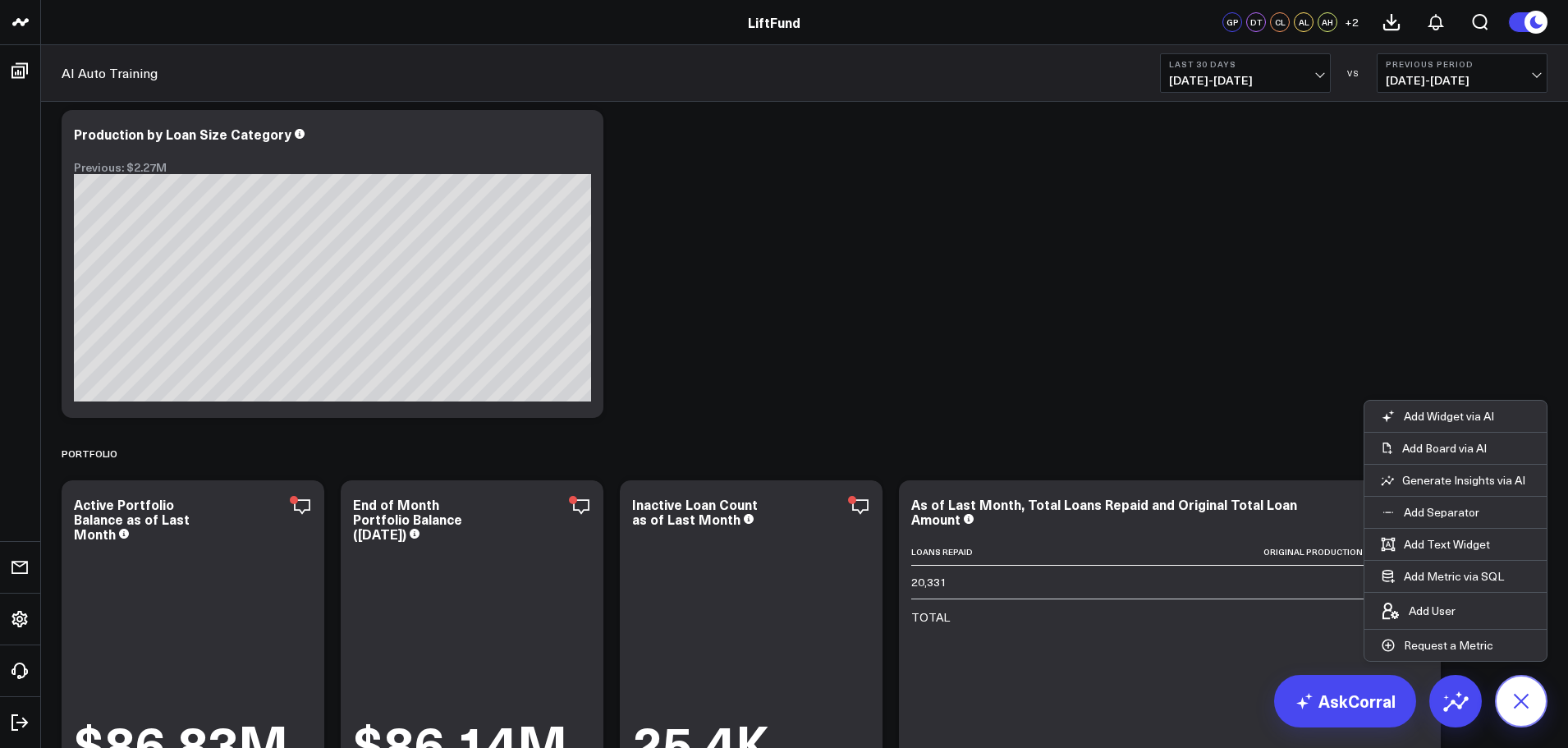
click at [1527, 712] on icon at bounding box center [1521, 700] width 37 height 37
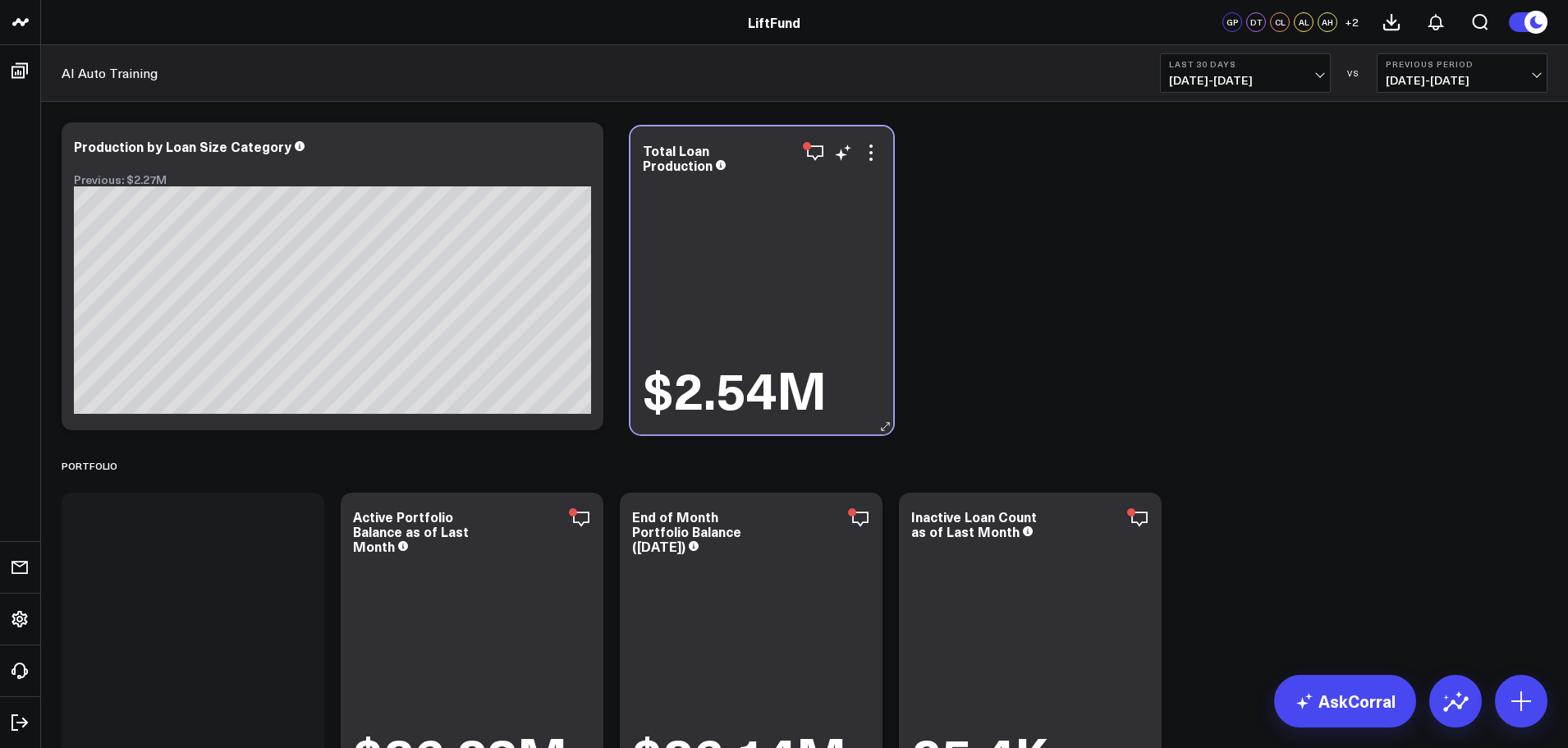
drag, startPoint x: 230, startPoint y: 508, endPoint x: 756, endPoint y: 308, distance: 562.7
click at [756, 308] on div "$2.54M" at bounding box center [761, 297] width 238 height 242
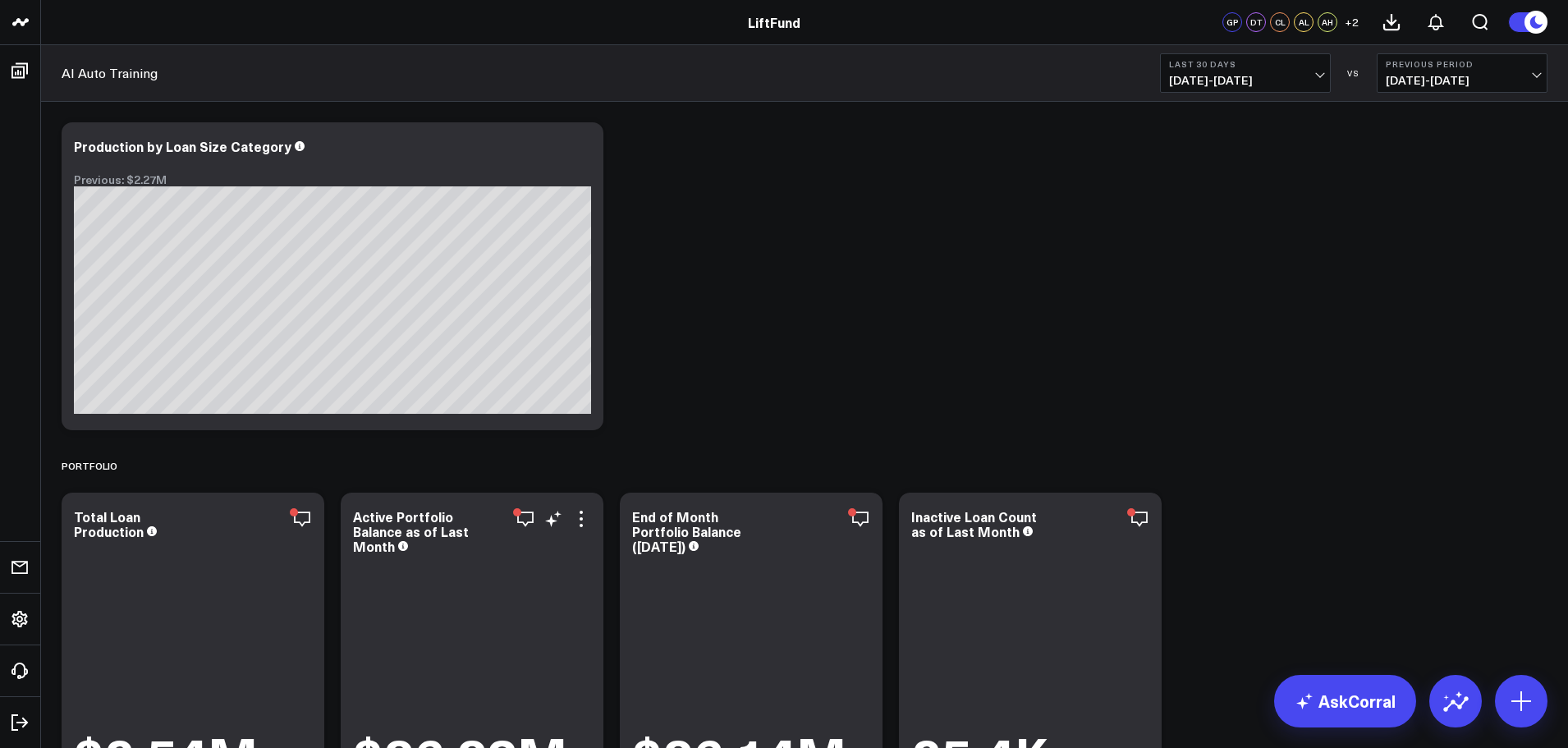
click at [162, 545] on div "$2.54M" at bounding box center [192, 663] width 238 height 242
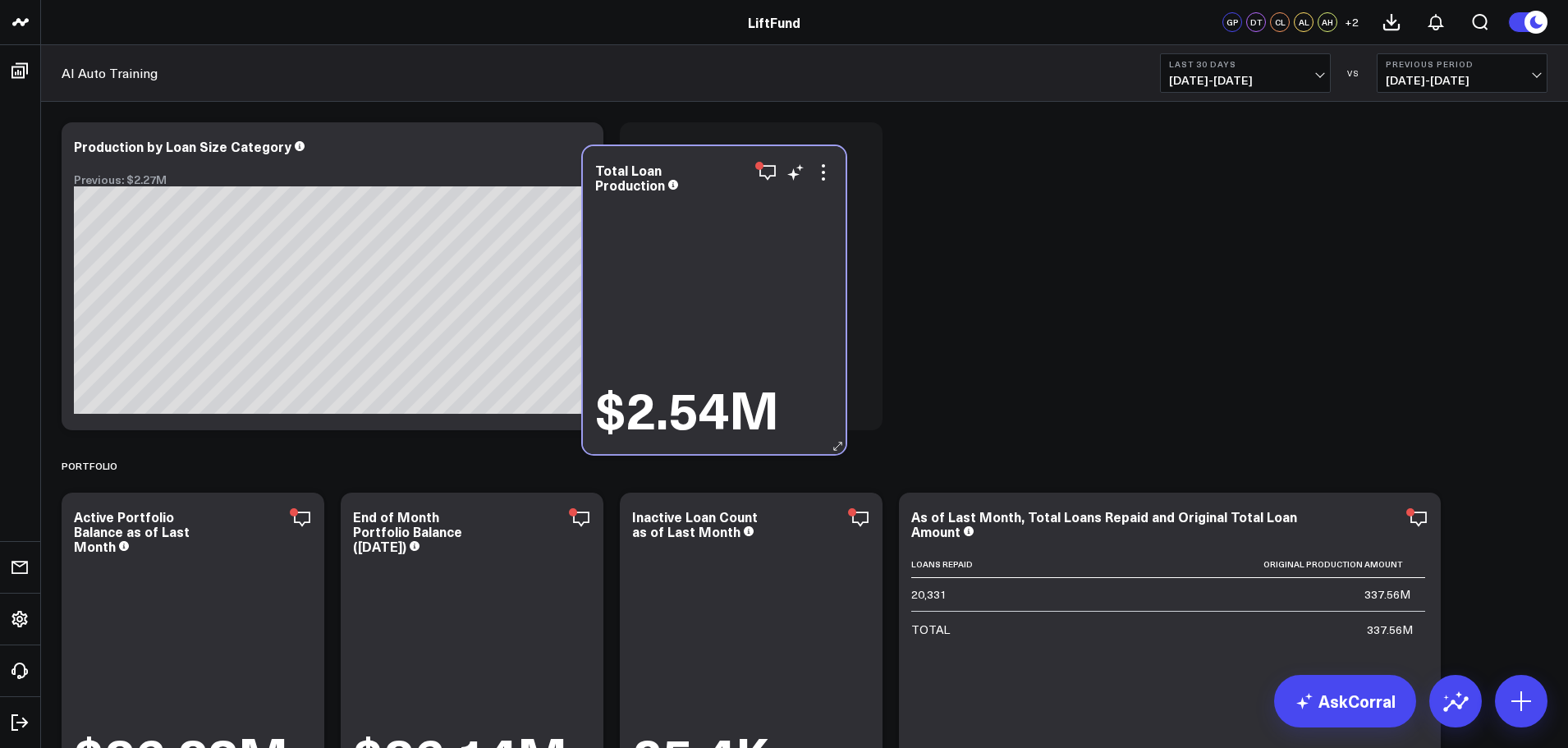
drag, startPoint x: 197, startPoint y: 557, endPoint x: 718, endPoint y: 210, distance: 626.0
click at [718, 210] on div "$2.54M" at bounding box center [713, 317] width 238 height 242
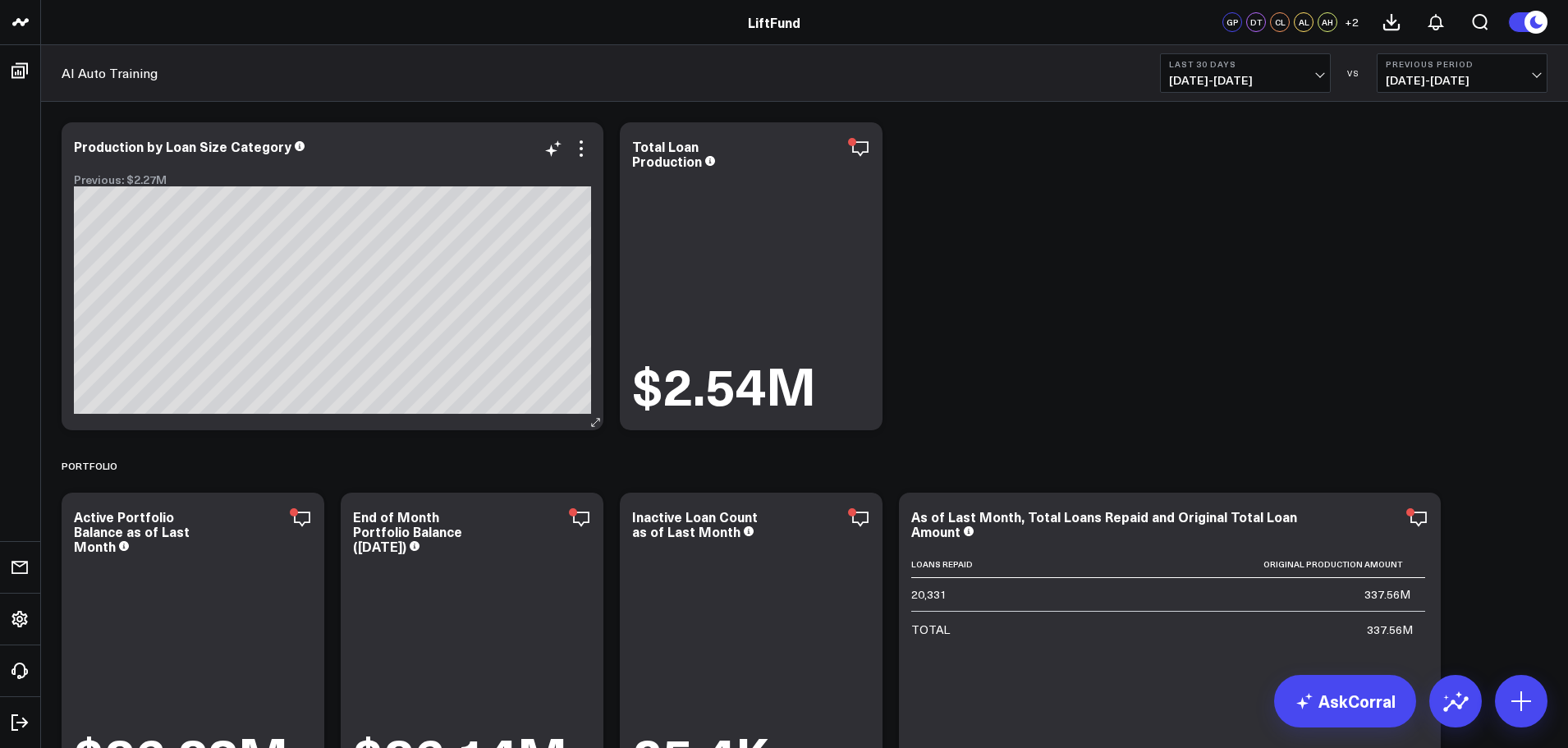
click at [424, 217] on div "Production by Loan Size Category Previous: $2.27M [fontSize:14px lineHeight:16p…" at bounding box center [332, 276] width 542 height 308
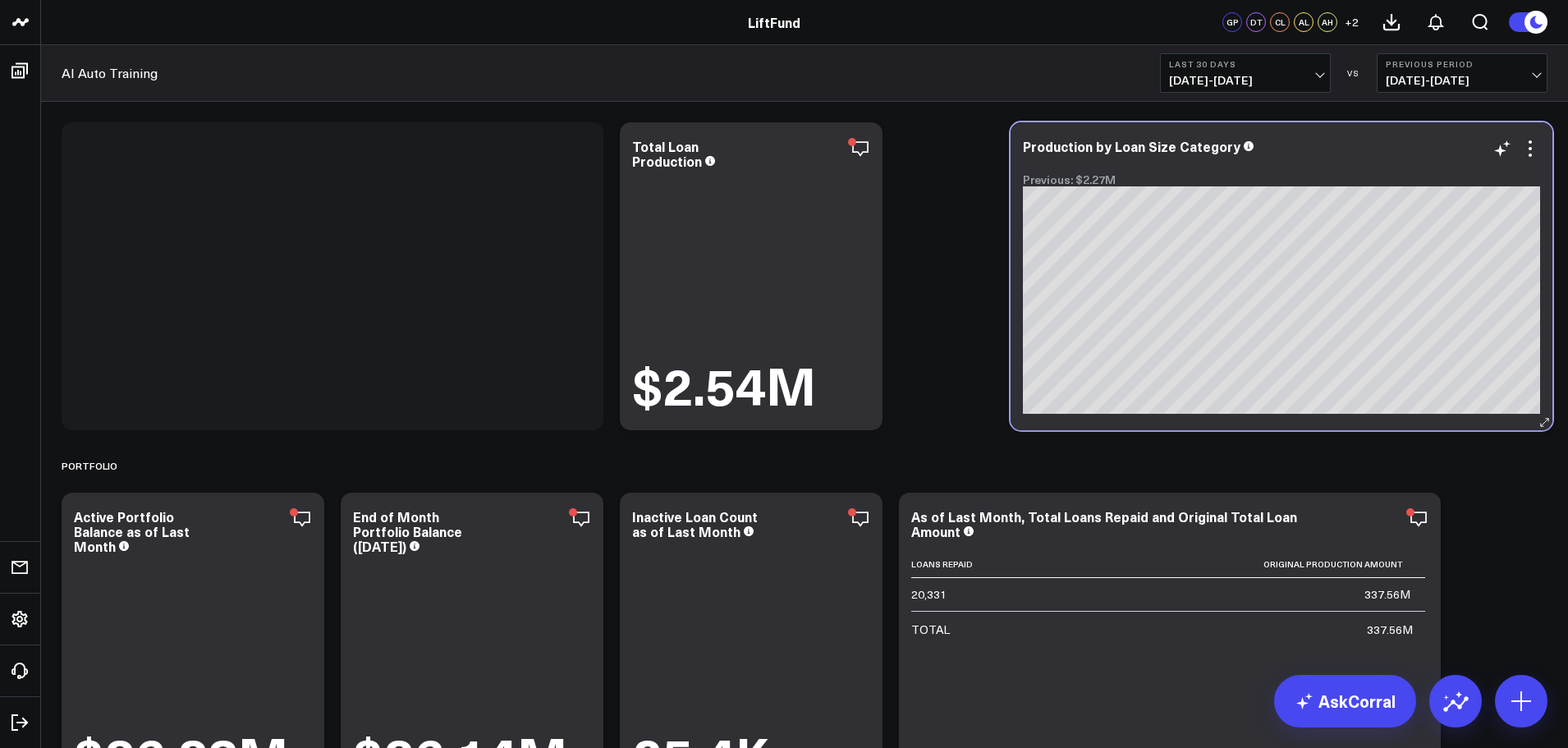
drag, startPoint x: 383, startPoint y: 154, endPoint x: 1331, endPoint y: 155, distance: 948.0
click at [1331, 155] on div "Production by Loan Size Category Previous: $2.27M" at bounding box center [1282, 163] width 517 height 47
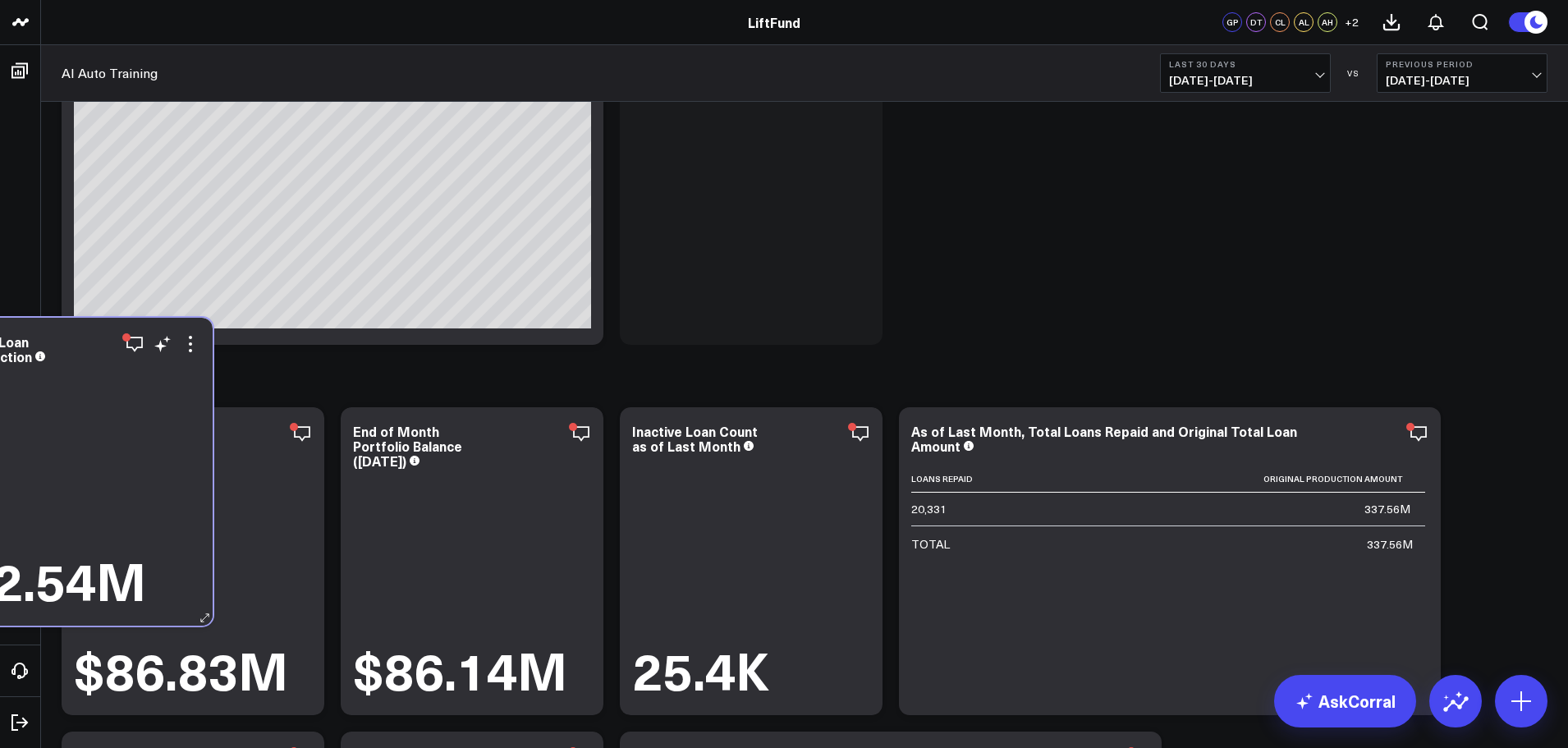
scroll to position [104, 0]
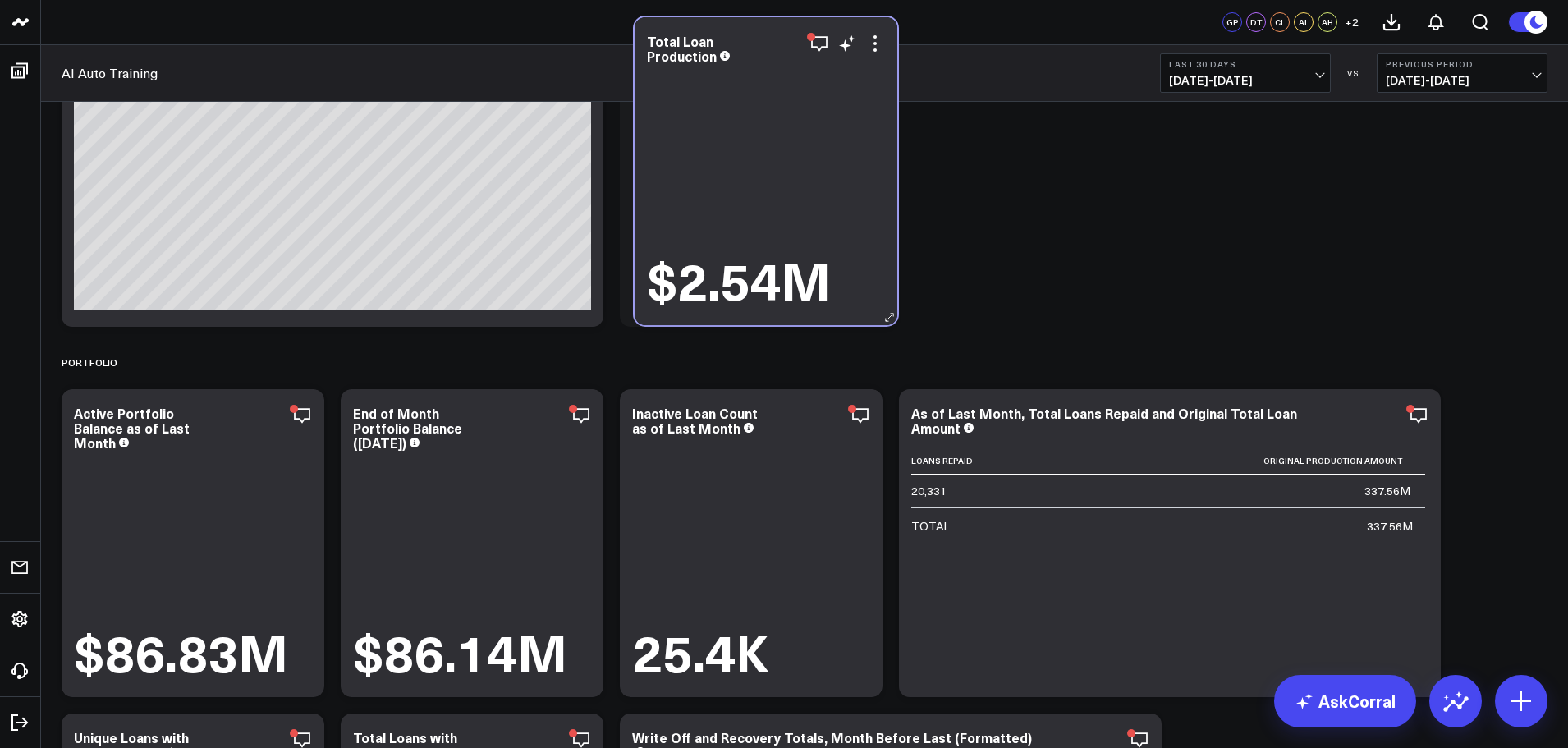
drag, startPoint x: 787, startPoint y: 236, endPoint x: 800, endPoint y: 174, distance: 63.3
click at [800, 174] on div "$2.54M" at bounding box center [766, 187] width 238 height 242
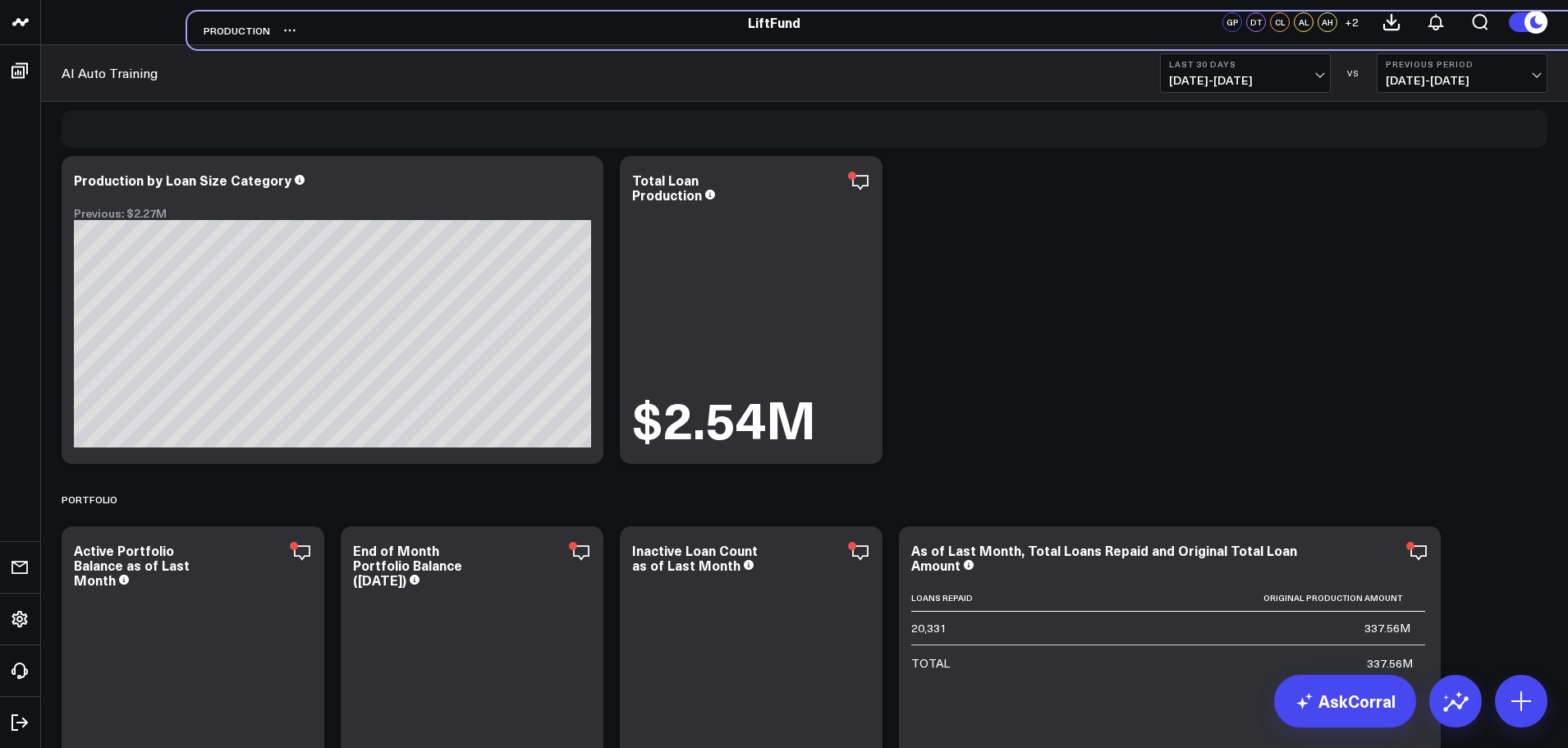
scroll to position [0, 0]
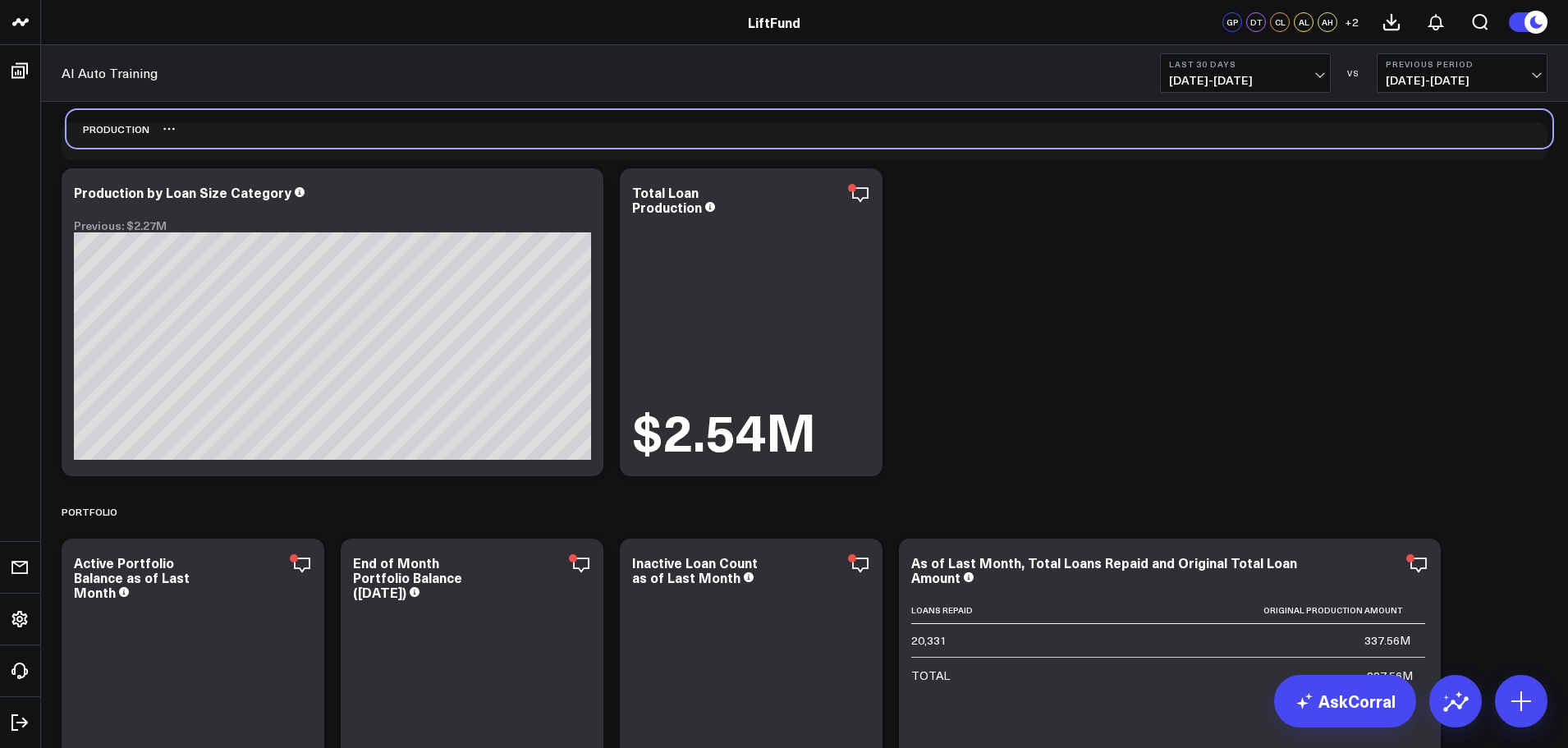
drag, startPoint x: 112, startPoint y: 317, endPoint x: 116, endPoint y: 136, distance: 181.0
click at [116, 136] on div "Production" at bounding box center [108, 128] width 83 height 37
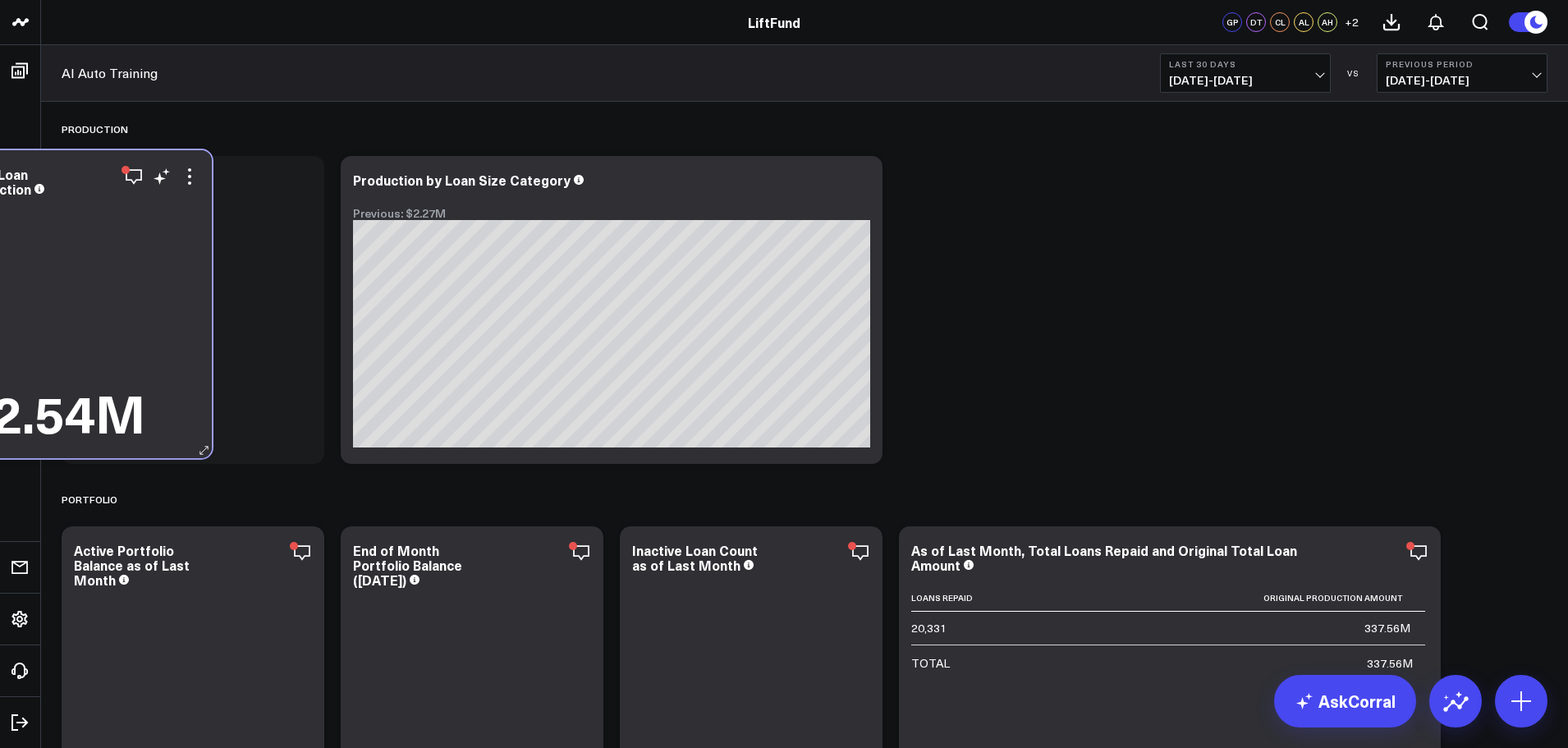
drag, startPoint x: 735, startPoint y: 288, endPoint x: 64, endPoint y: 282, distance: 671.0
click at [64, 282] on div "$2.54M" at bounding box center [80, 321] width 238 height 242
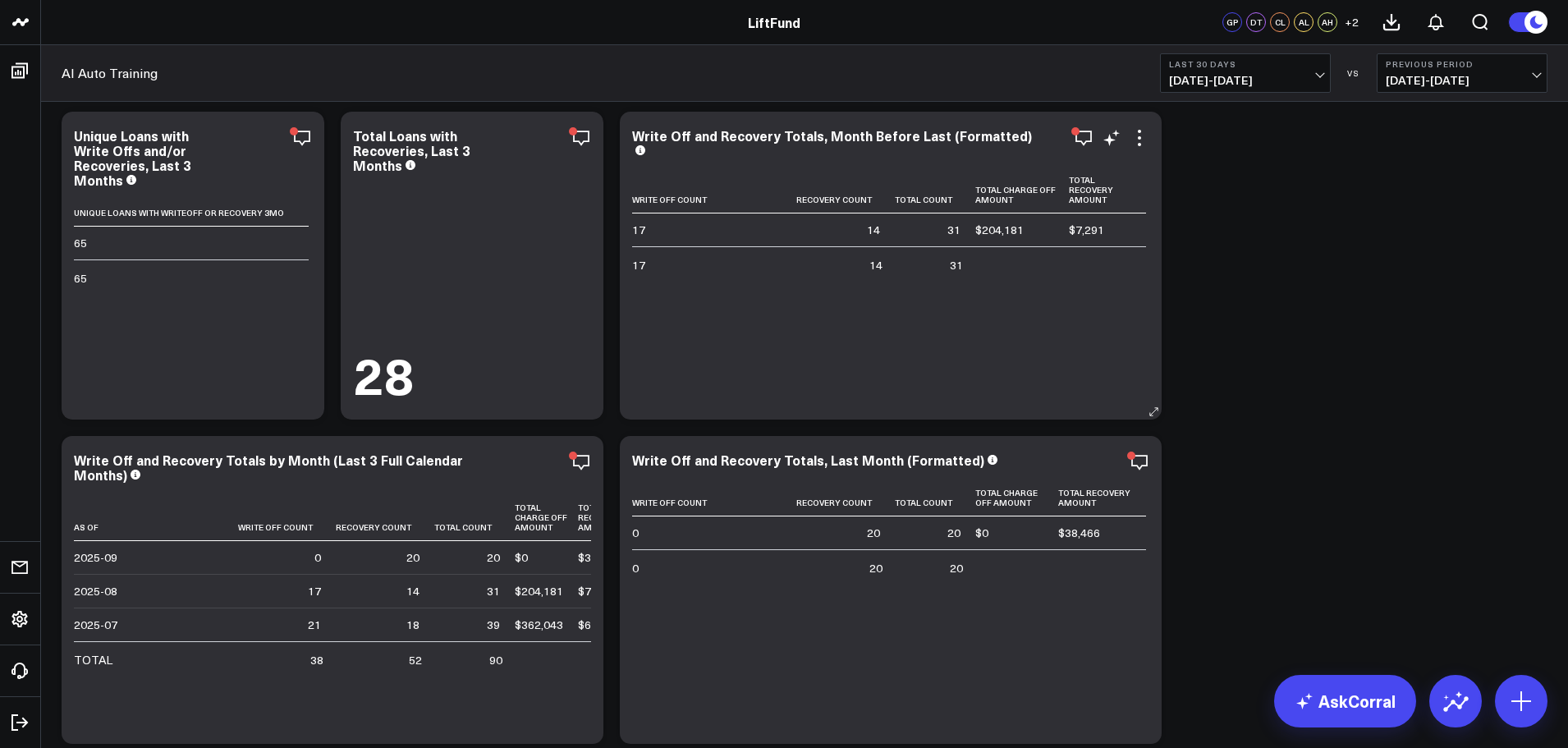
scroll to position [411, 0]
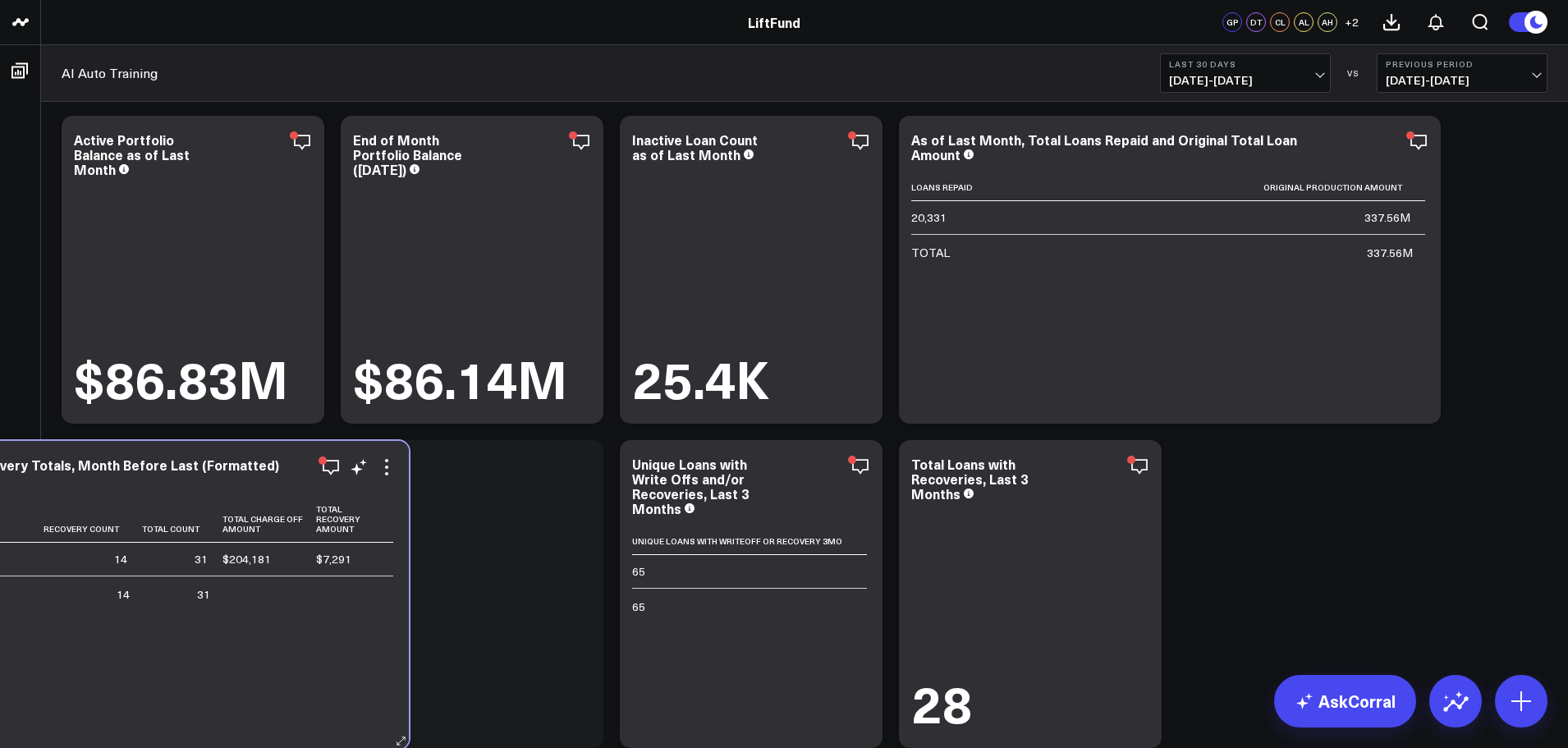
drag, startPoint x: 721, startPoint y: 604, endPoint x: 244, endPoint y: 599, distance: 477.0
click at [242, 599] on div "Write Off Count Recovery Count Total Count Total Charge Off Amount Total Recove…" at bounding box center [138, 615] width 517 height 237
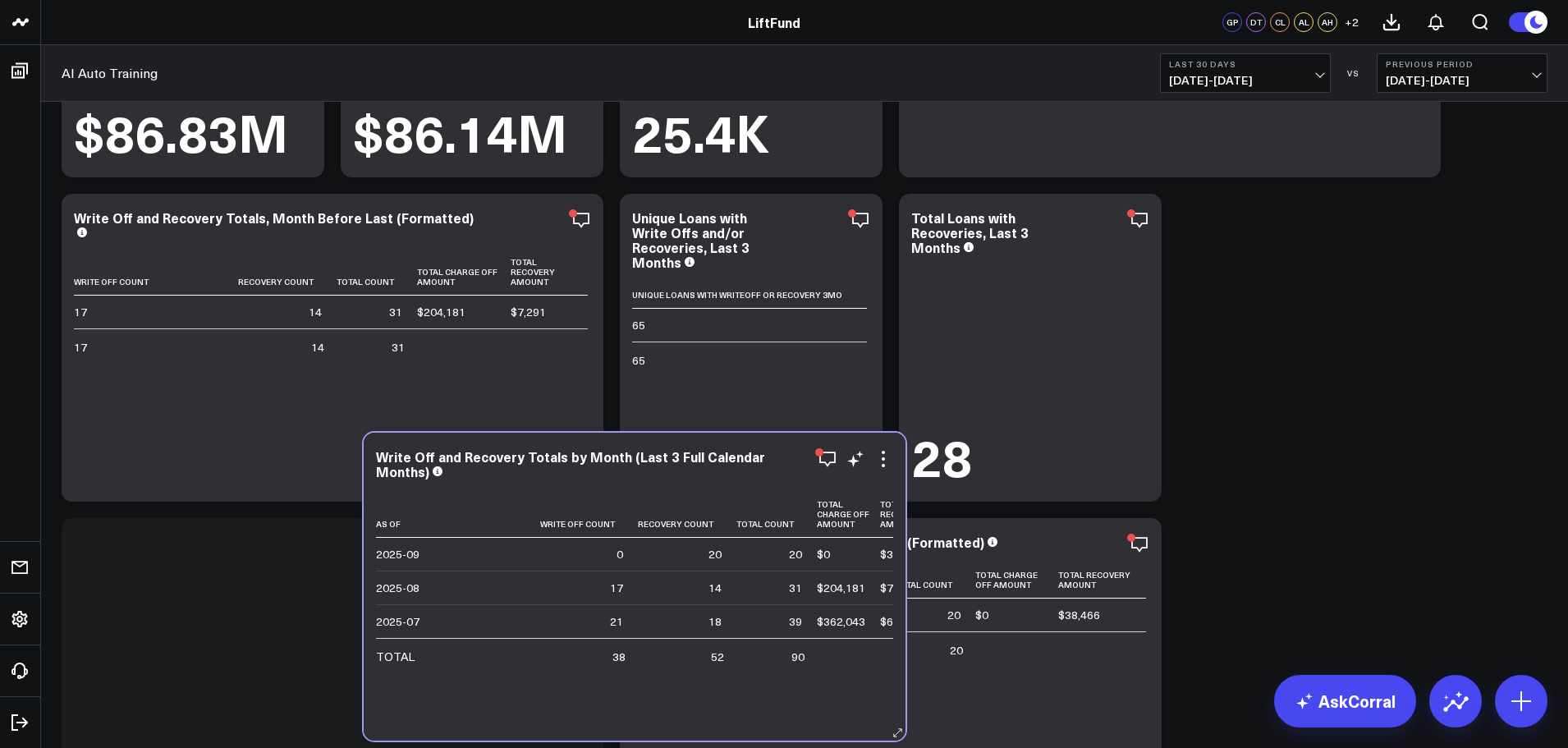
scroll to position [665, 0]
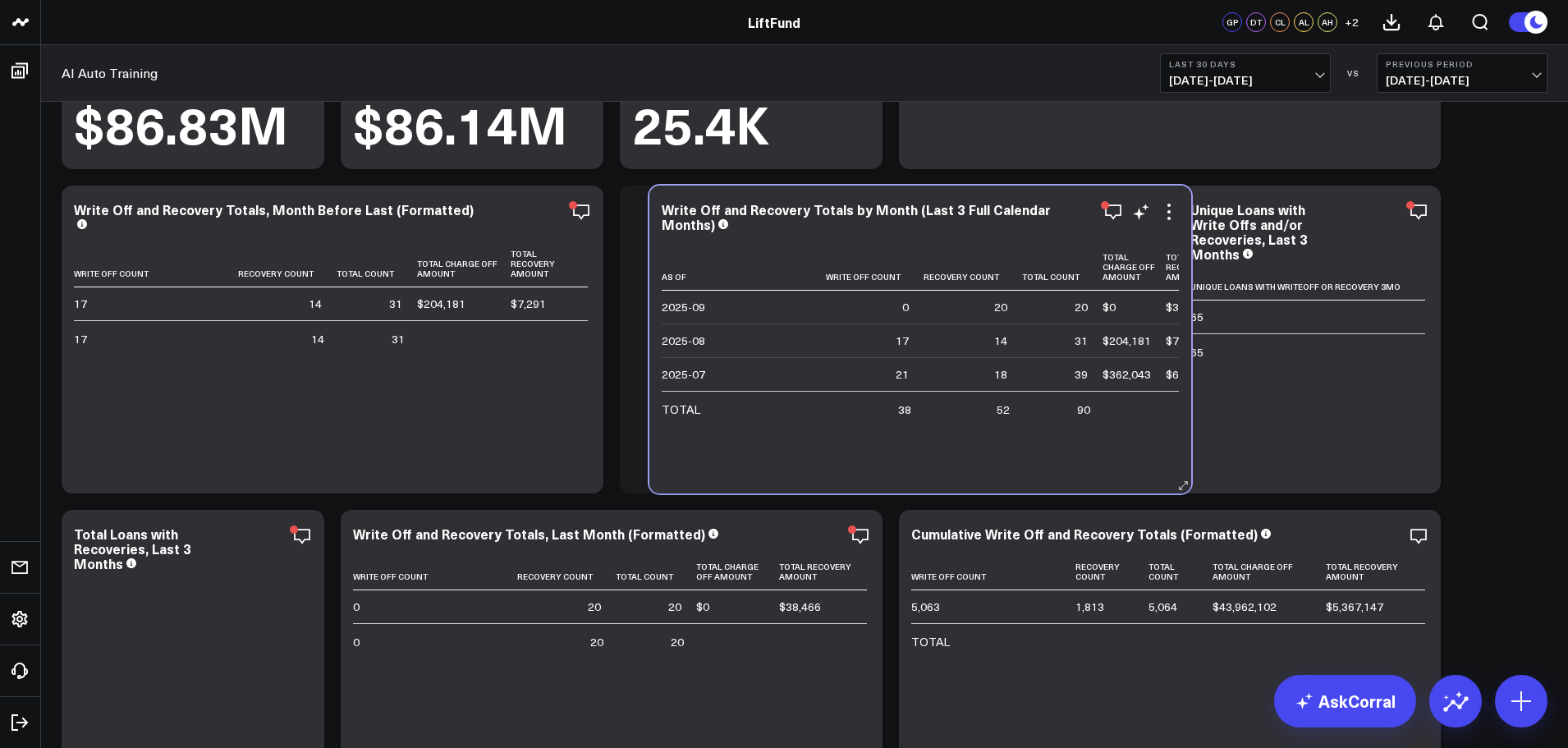
drag, startPoint x: 389, startPoint y: 705, endPoint x: 830, endPoint y: 436, distance: 516.6
click at [830, 436] on div "As Of Write Off Count Recovery Count Total Count Total Charge Off Amount Total …" at bounding box center [921, 360] width 517 height 233
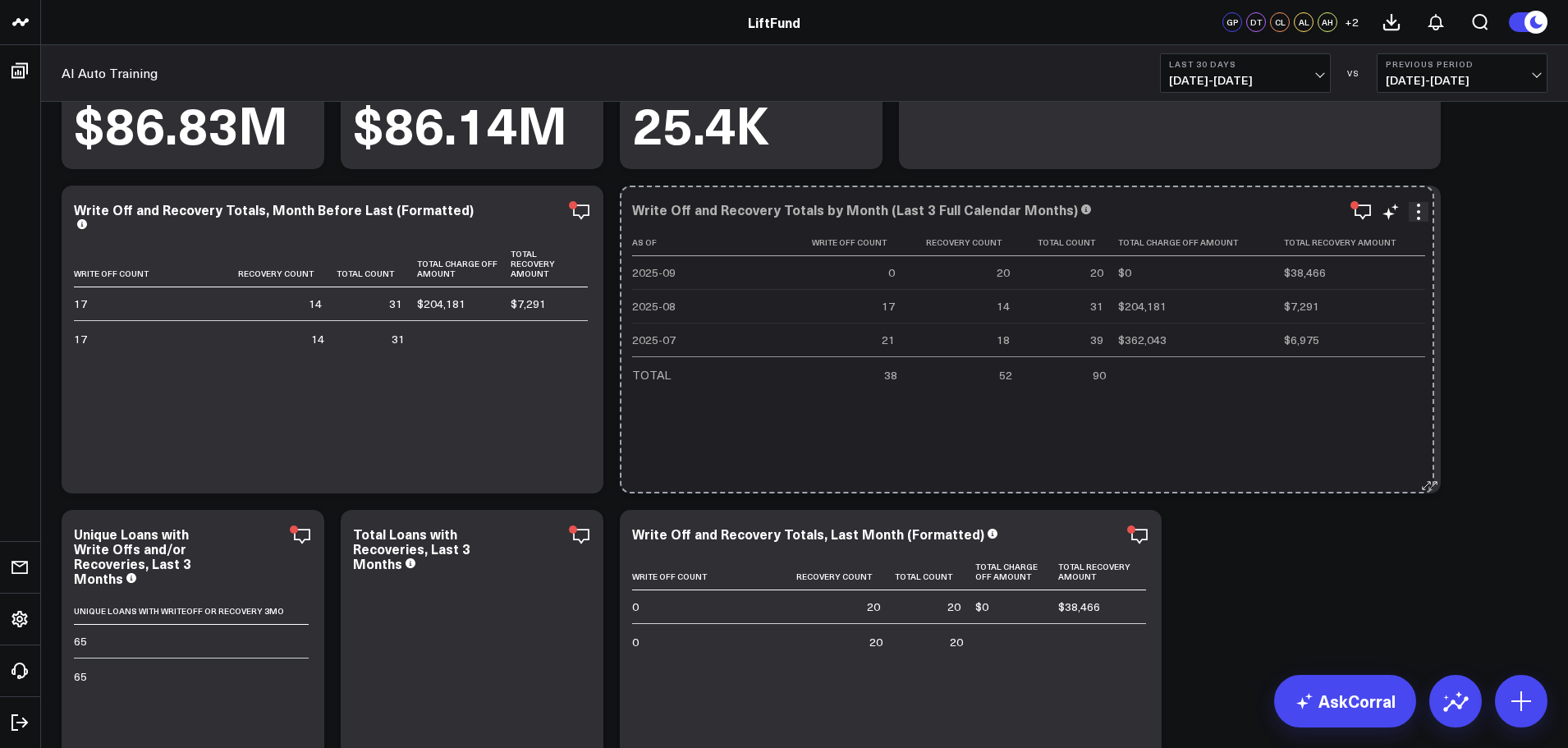
drag, startPoint x: 1155, startPoint y: 487, endPoint x: 1429, endPoint y: 485, distance: 274.0
click at [1428, 485] on icon at bounding box center [1433, 486] width 12 height 12
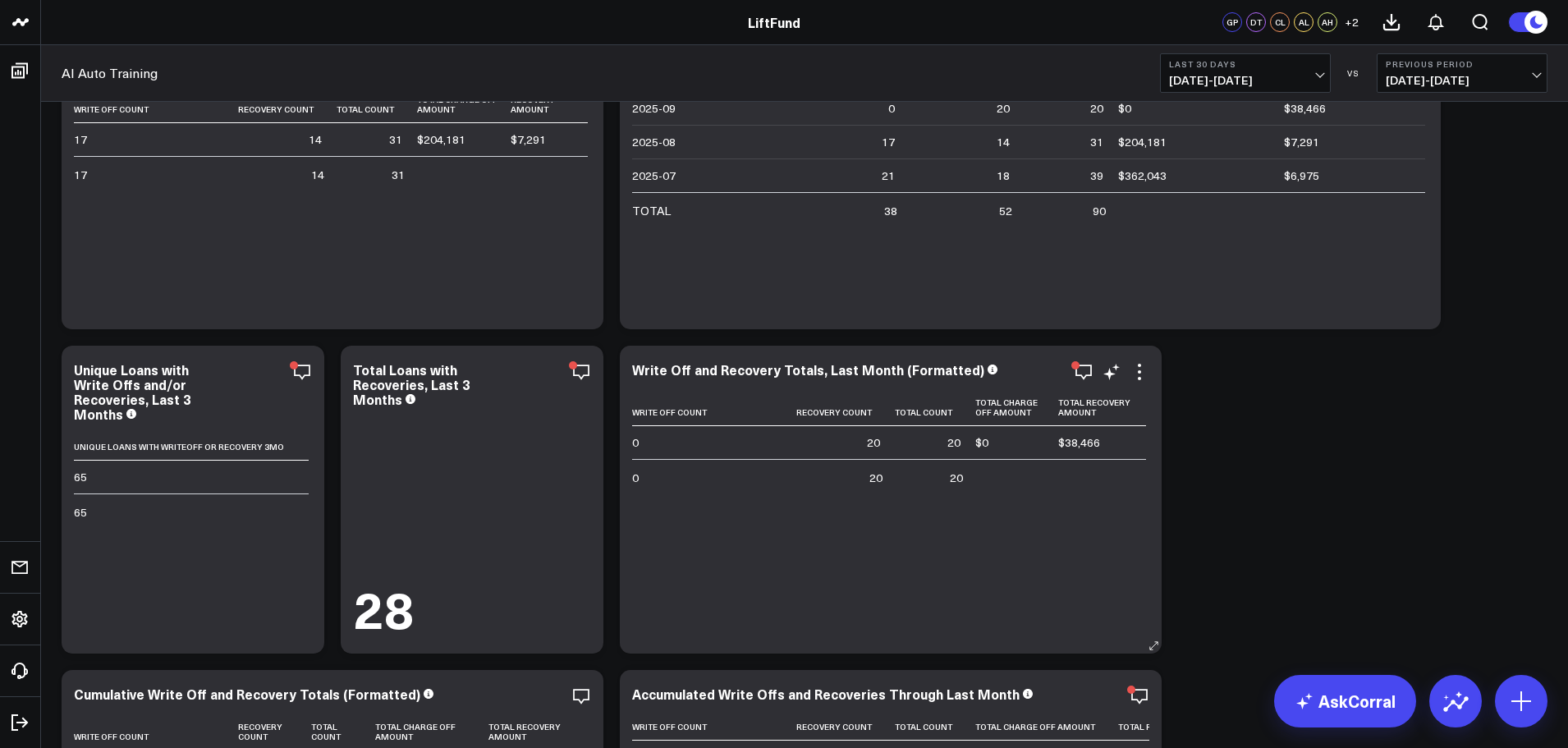
scroll to position [747, 0]
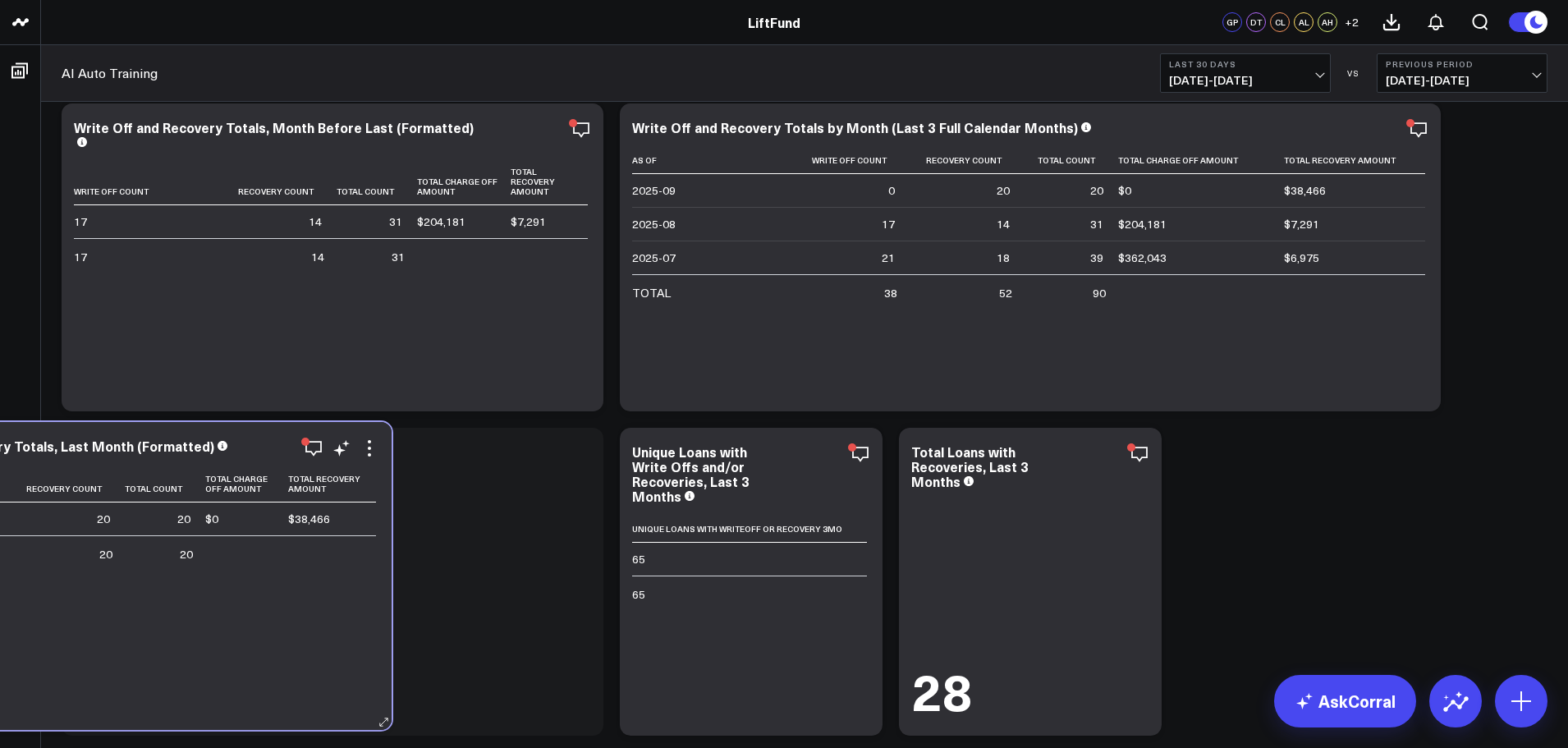
drag, startPoint x: 1033, startPoint y: 657, endPoint x: 262, endPoint y: 652, distance: 771.0
click at [262, 652] on div "Write Off Count Recovery Count Total Count Total Charge Off Amount Total Recove…" at bounding box center [120, 589] width 517 height 248
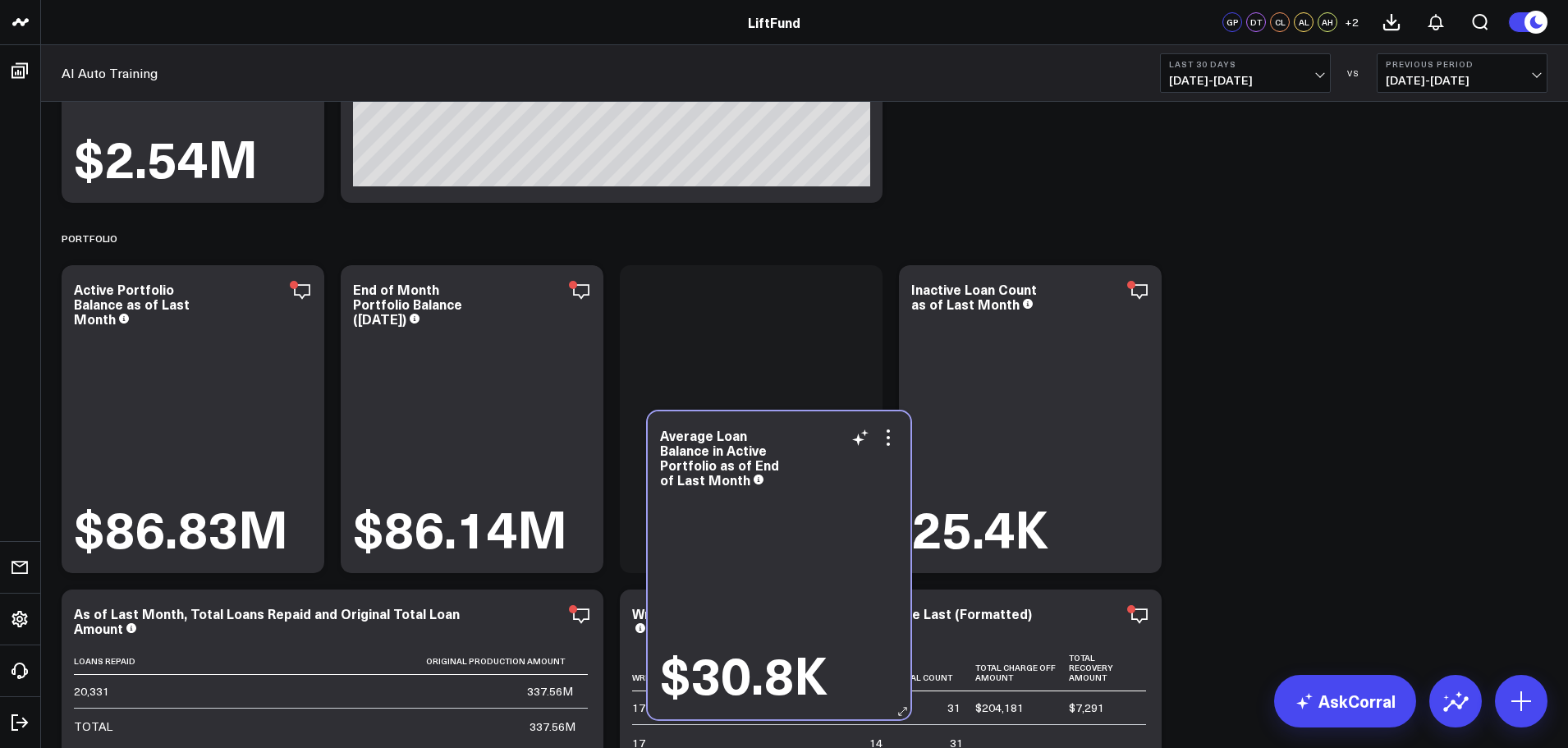
scroll to position [321, 0]
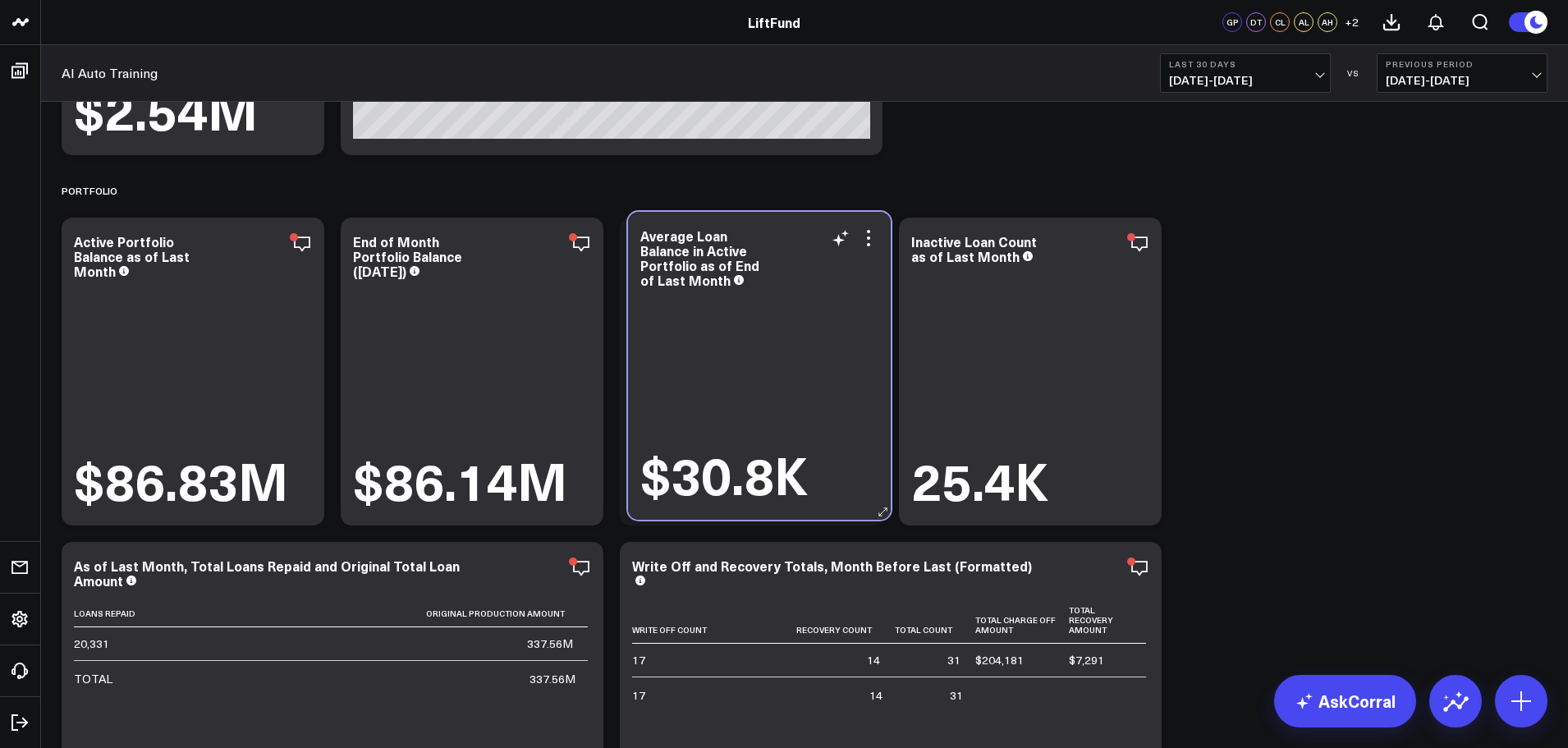
drag, startPoint x: 197, startPoint y: 141, endPoint x: 718, endPoint y: 312, distance: 548.3
click at [718, 312] on div "Average Loan Balance in Active Portfolio as of End of Last Month $30.8K" at bounding box center [759, 366] width 262 height 308
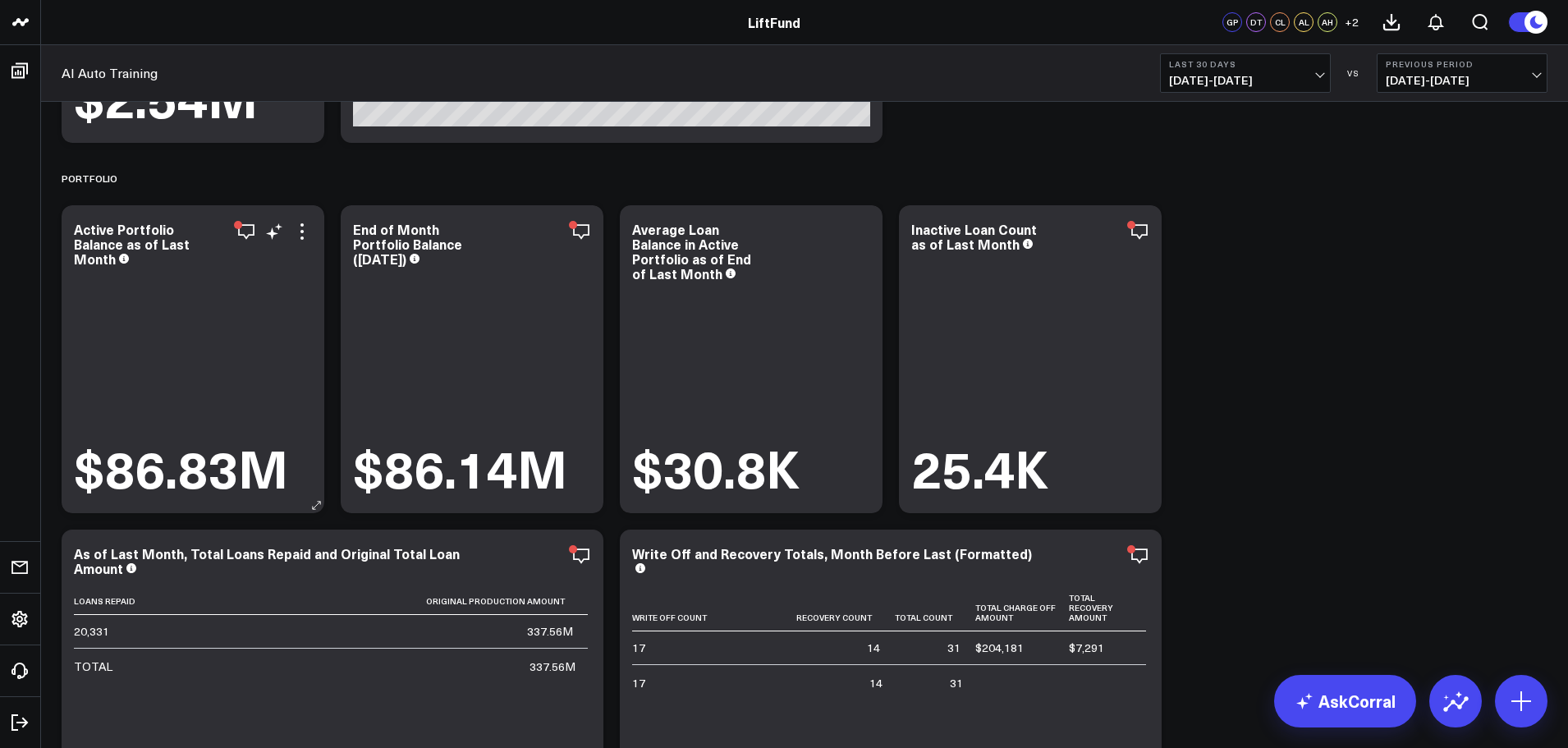
drag, startPoint x: 478, startPoint y: 222, endPoint x: 287, endPoint y: 271, distance: 197.2
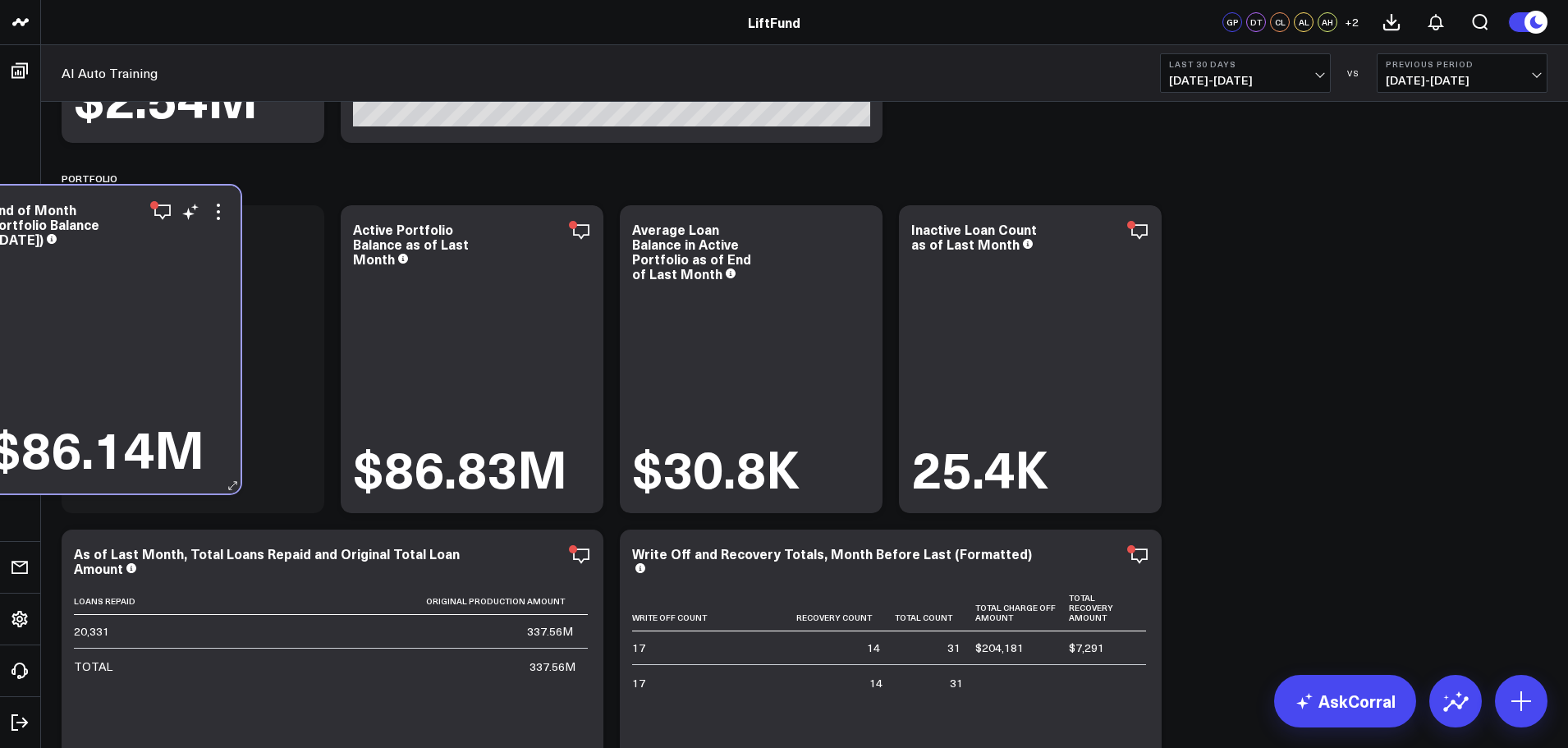
drag, startPoint x: 427, startPoint y: 354, endPoint x: 69, endPoint y: 337, distance: 358.4
click at [66, 335] on div "$86.14M" at bounding box center [109, 364] width 238 height 227
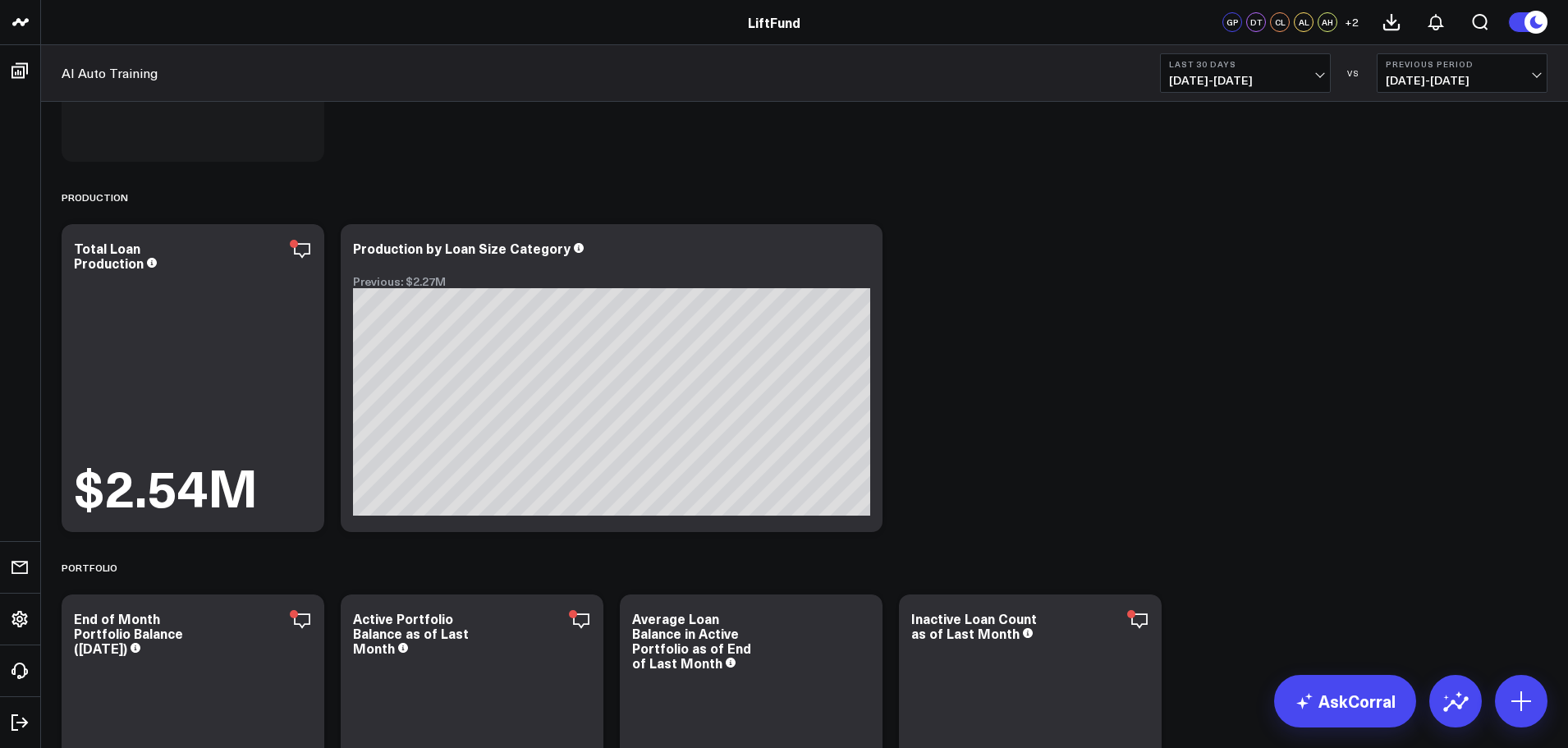
scroll to position [389, 0]
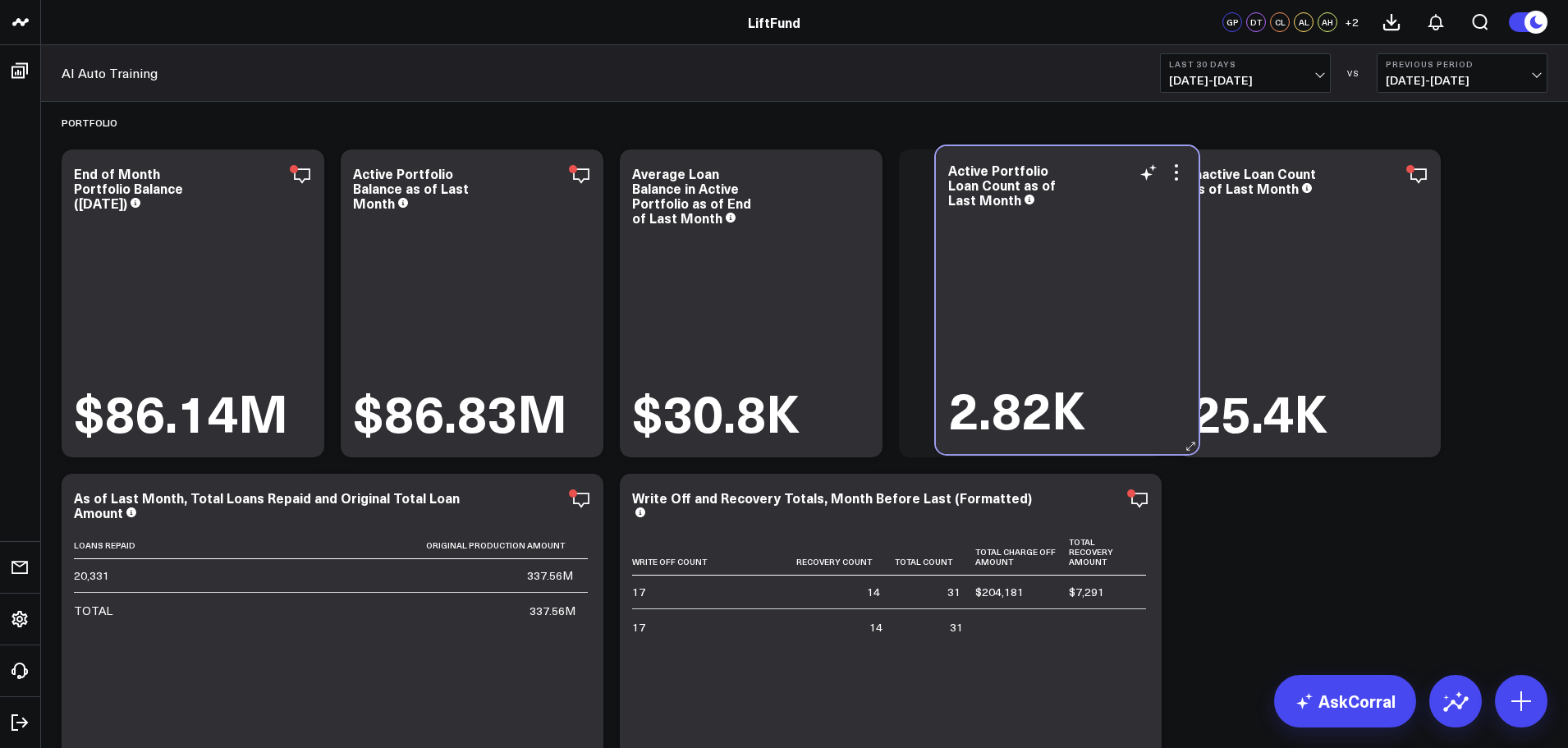
drag, startPoint x: 323, startPoint y: 312, endPoint x: 1107, endPoint y: 188, distance: 793.7
click at [1107, 188] on div "Active Portfolio Loan Count as of Last Month" at bounding box center [1067, 185] width 238 height 44
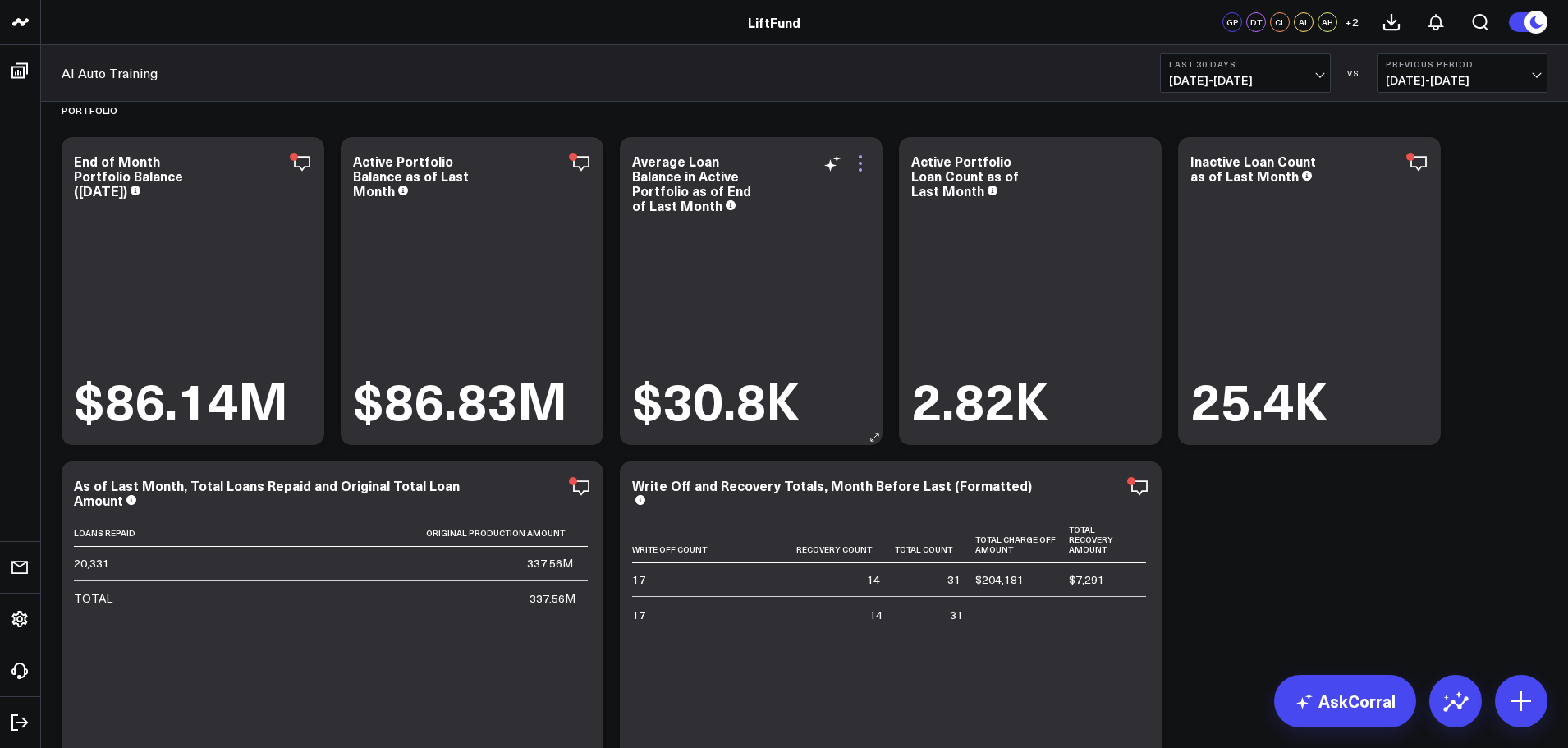
click at [862, 166] on icon at bounding box center [860, 164] width 20 height 20
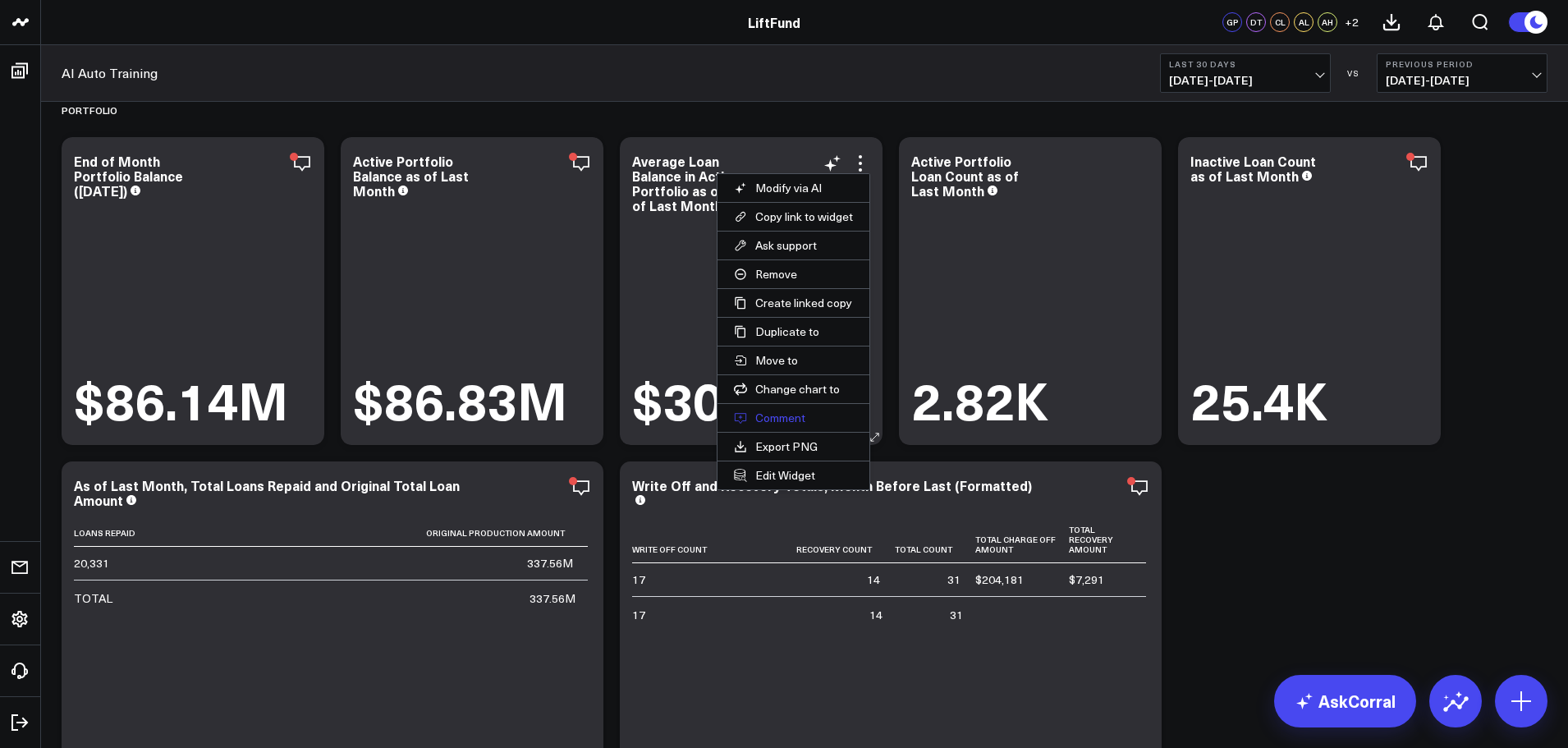
click at [783, 415] on button "Comment" at bounding box center [793, 417] width 152 height 28
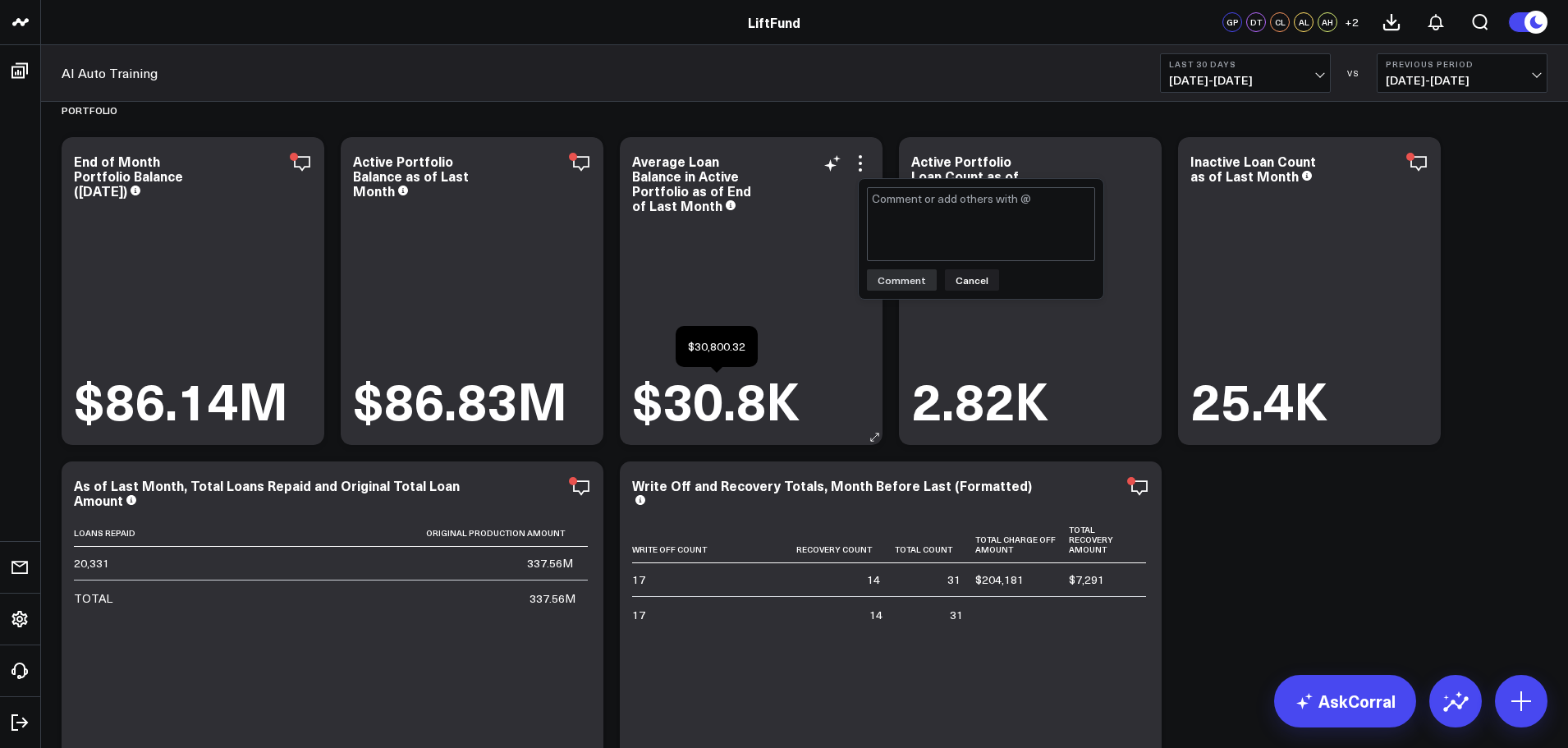
type textarea "Validated."
click at [915, 276] on button "Comment" at bounding box center [902, 280] width 70 height 22
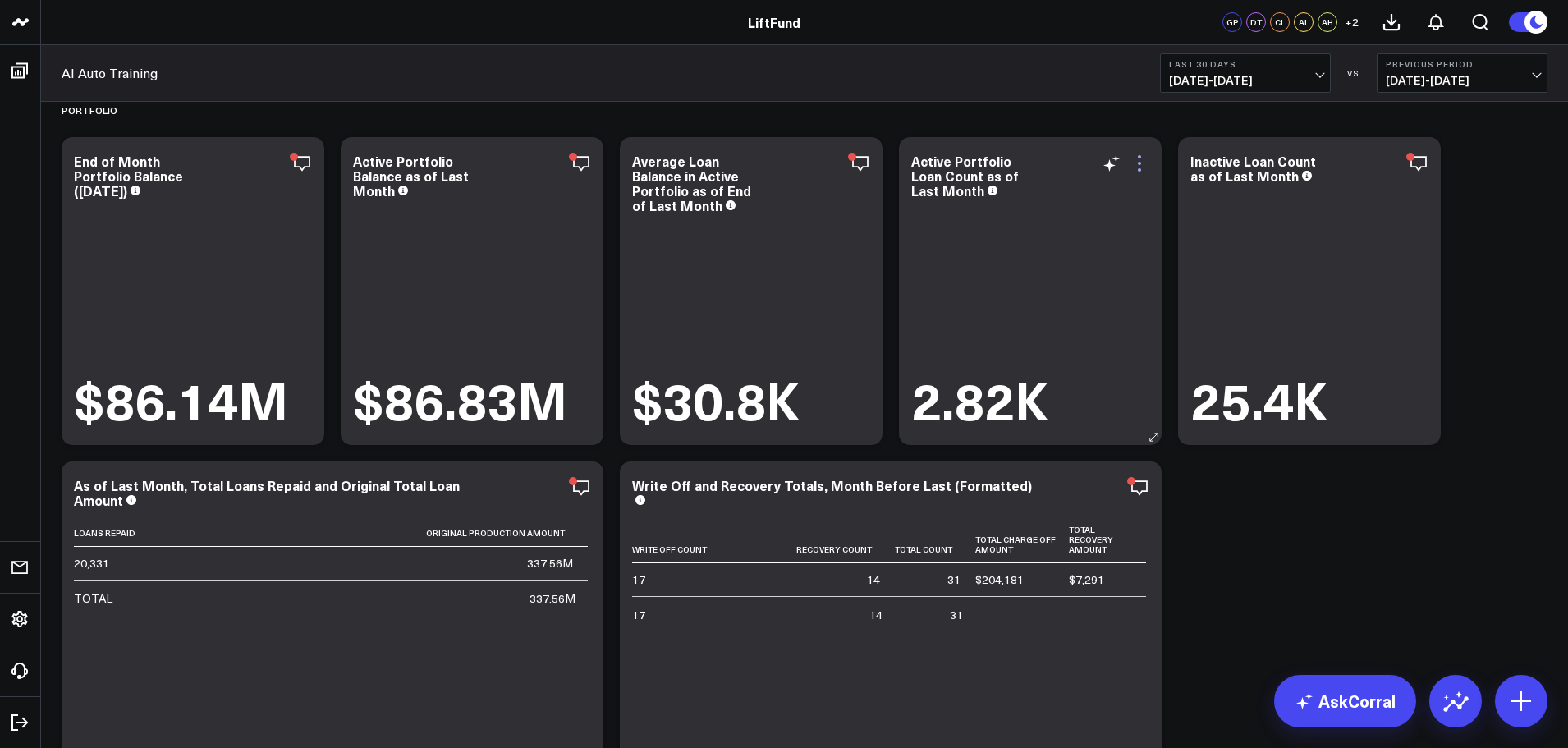
click at [1142, 166] on icon at bounding box center [1140, 164] width 20 height 20
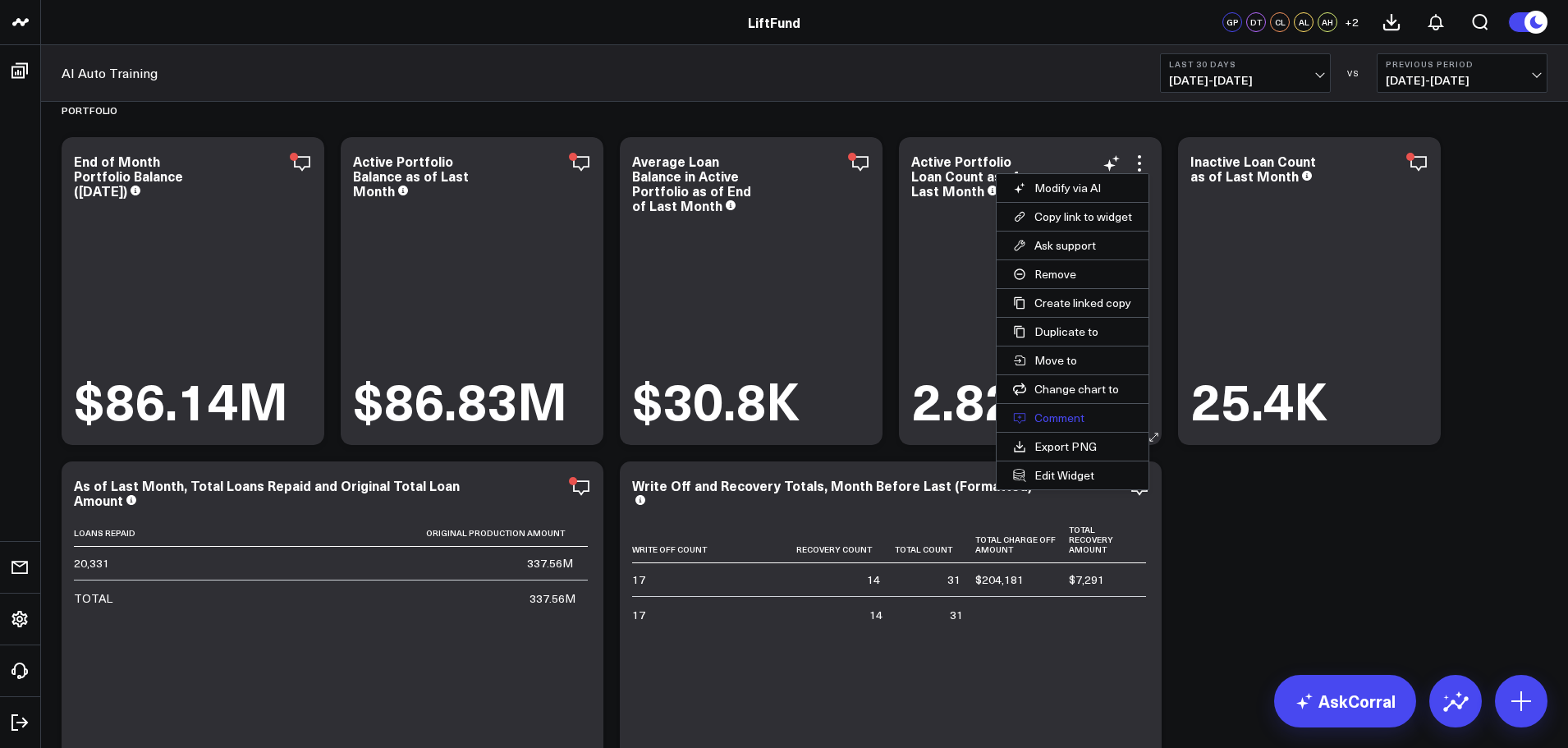
click at [1053, 412] on button "Comment" at bounding box center [1073, 417] width 152 height 28
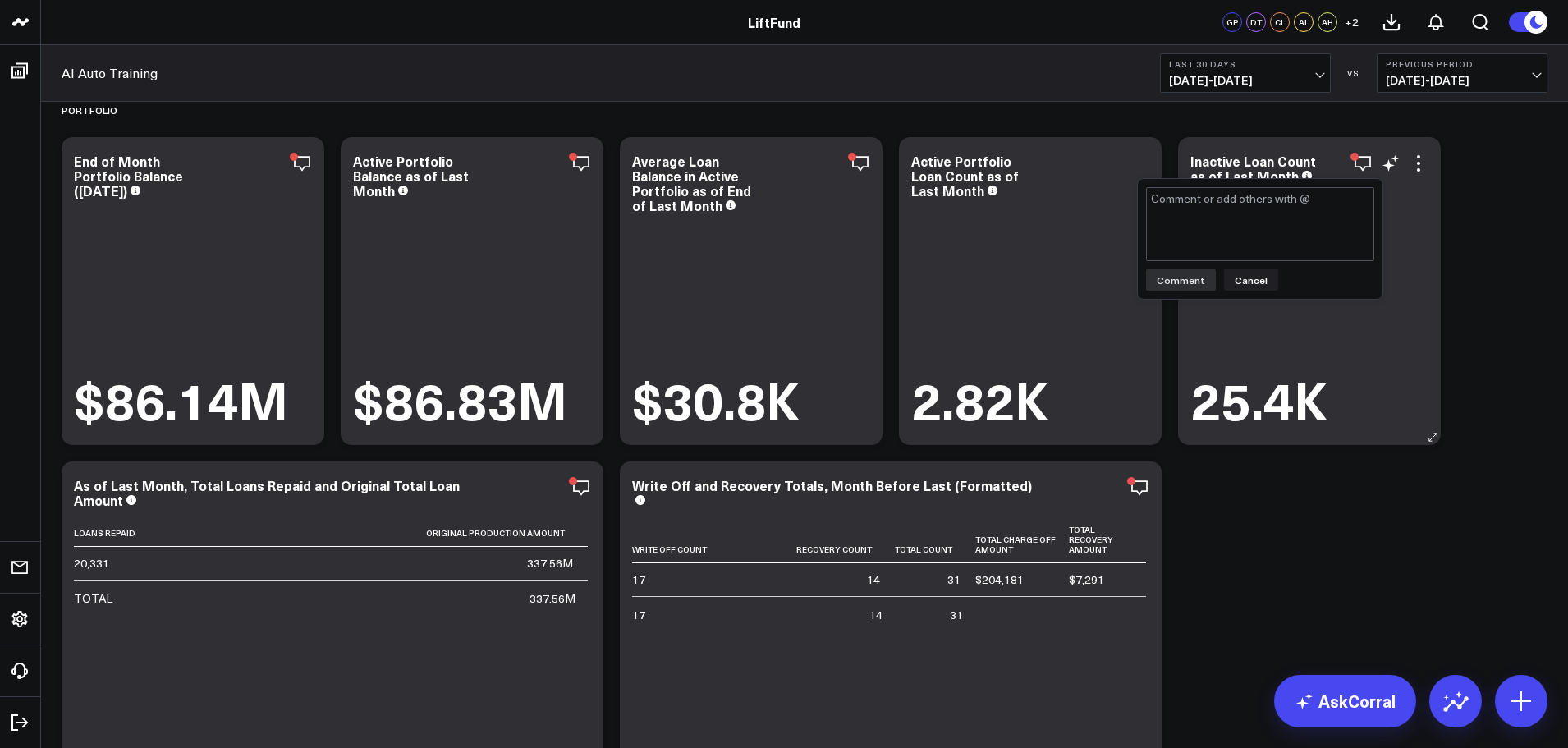
type textarea "Validated."
click at [1197, 289] on button "Comment" at bounding box center [1180, 280] width 70 height 22
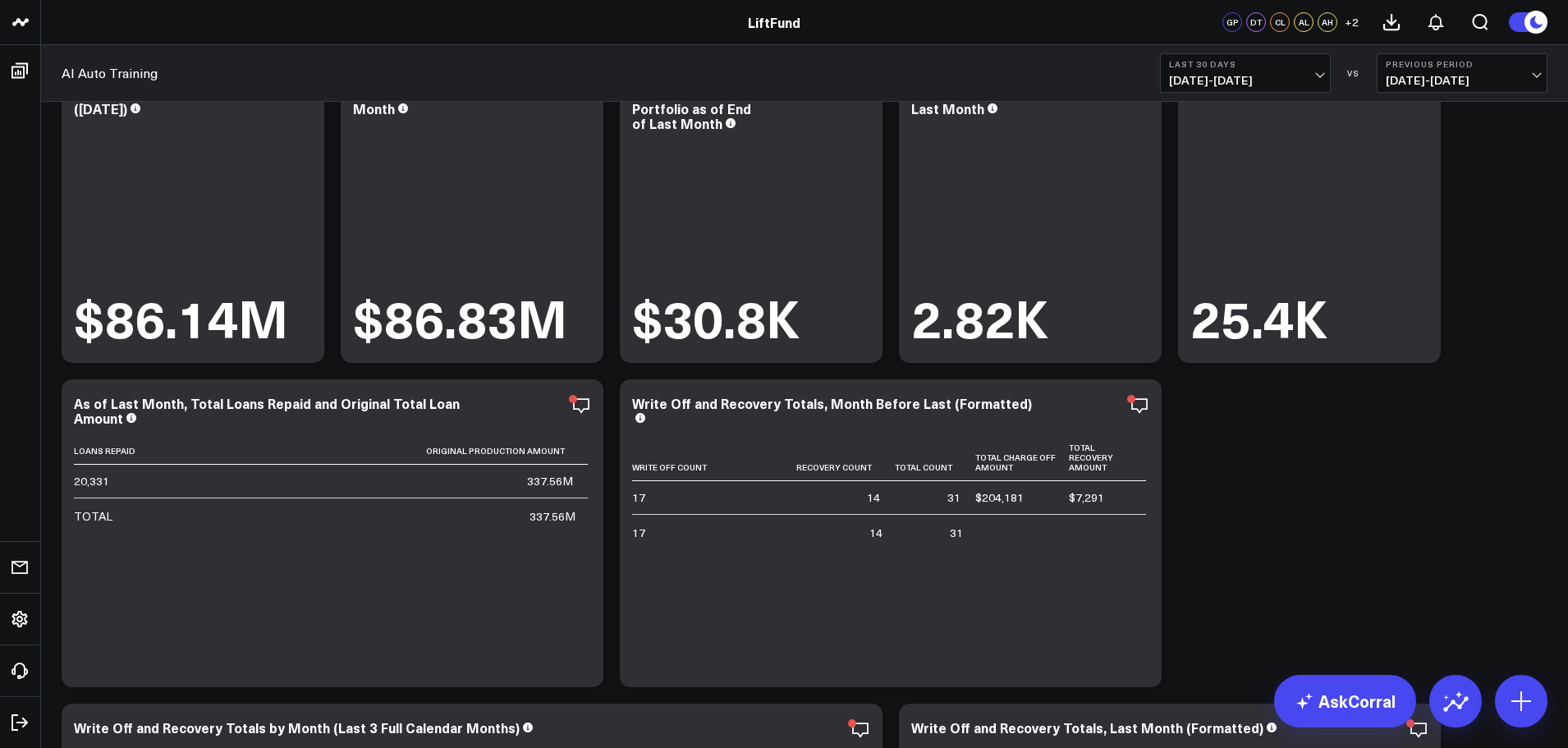
scroll to position [411, 0]
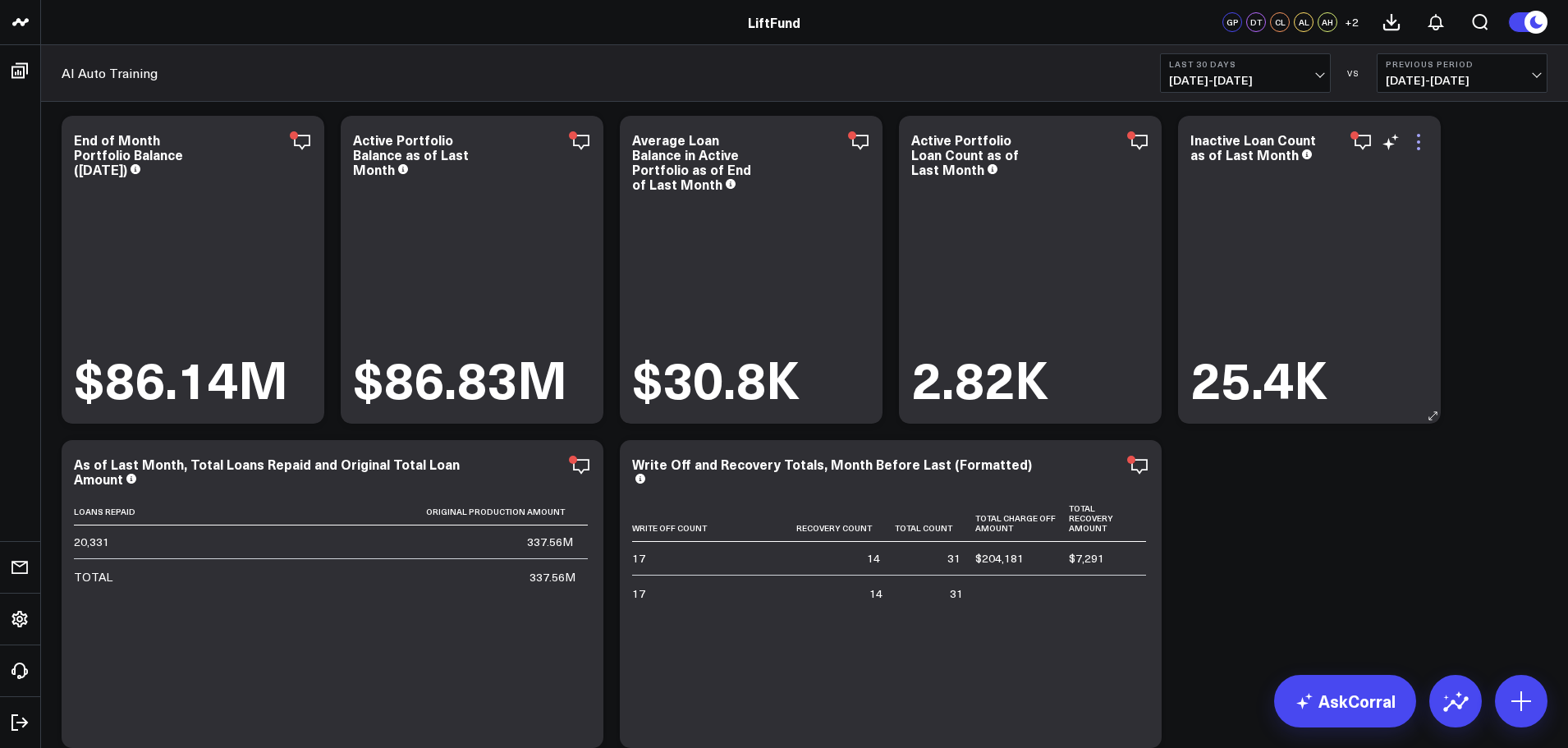
click at [1420, 144] on icon at bounding box center [1419, 142] width 20 height 20
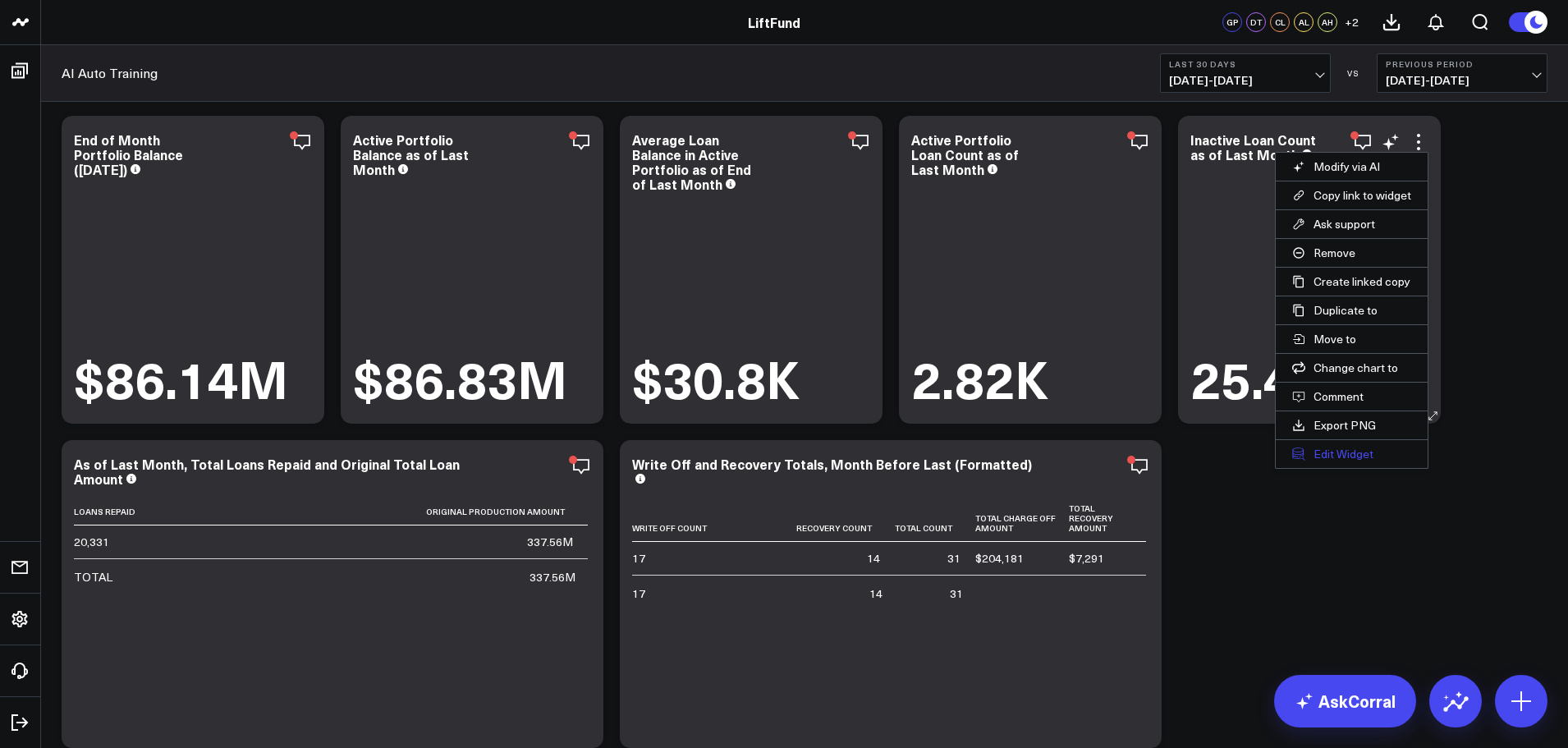
click at [1331, 451] on button "Edit Widget" at bounding box center [1352, 454] width 152 height 28
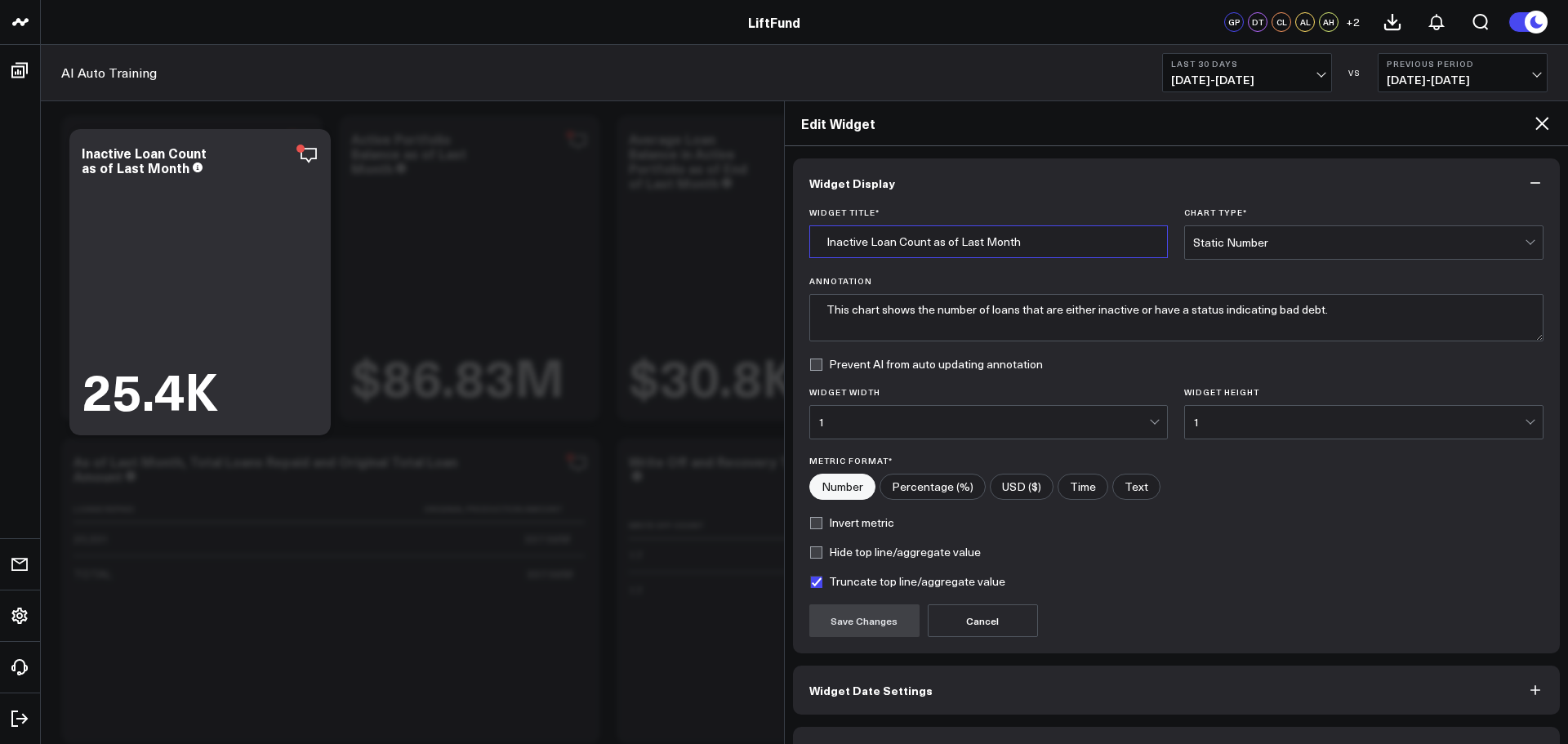
click at [868, 234] on input "Inactive Loan Count as of Last Month" at bounding box center [989, 241] width 359 height 32
type input "Inactive (Charged Off or Paid Off) Loan Count as of Last Month"
click at [1390, 310] on textarea "This chart shows the number of loans that are either inactive or have a status …" at bounding box center [1176, 318] width 735 height 47
click at [848, 621] on button "Save Changes" at bounding box center [864, 620] width 110 height 32
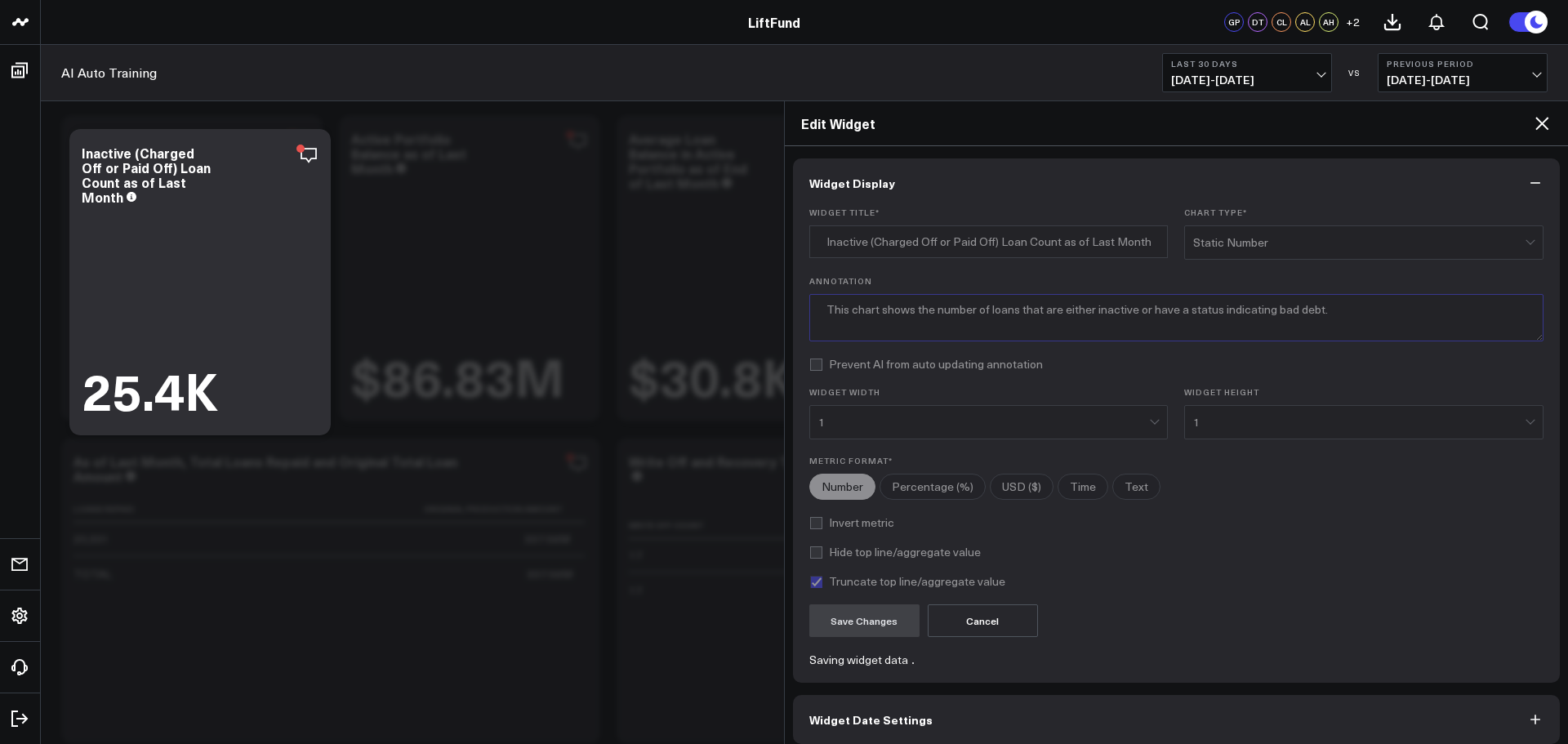
click at [1344, 313] on textarea "This chart shows the number of loans that are either inactive or have a status …" at bounding box center [1176, 318] width 735 height 47
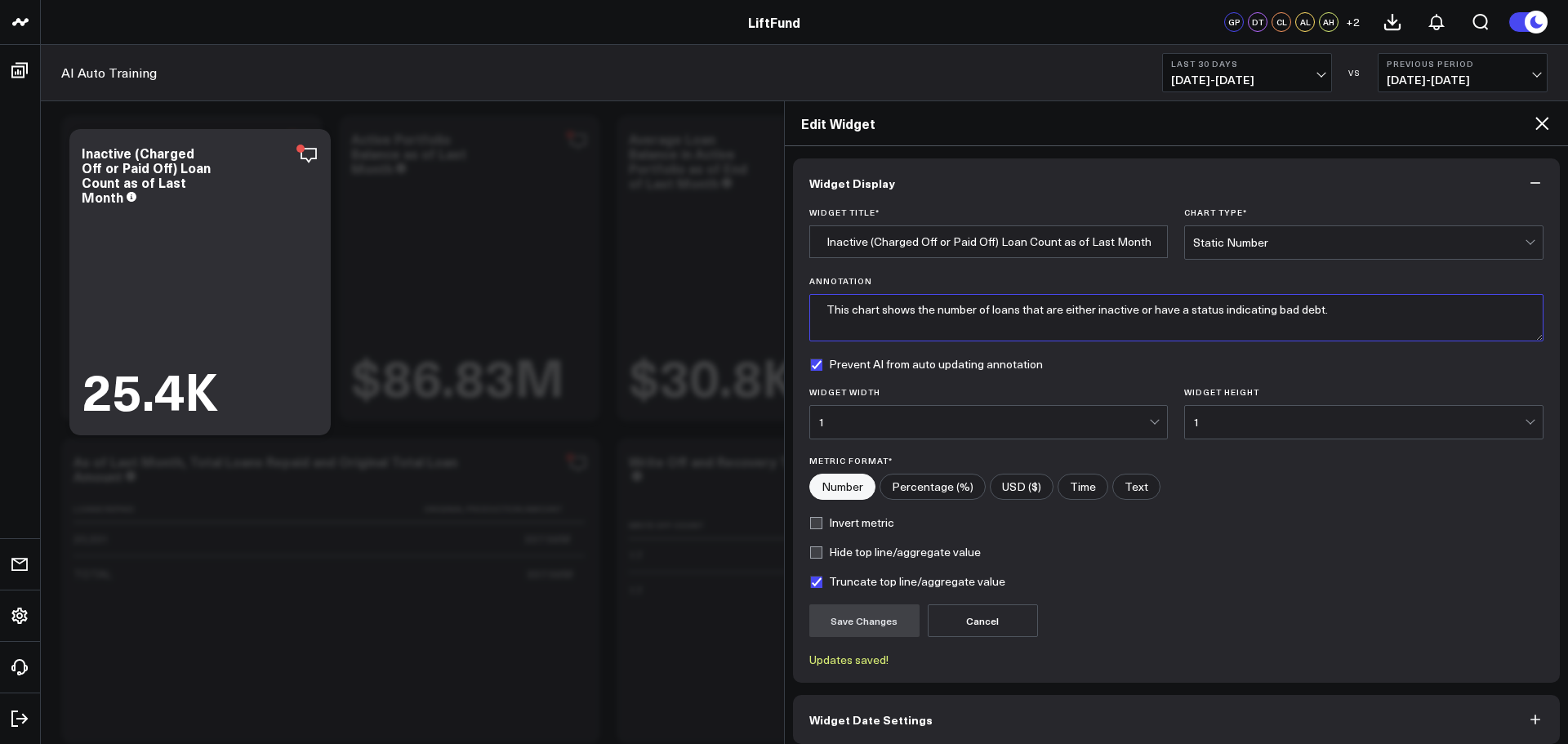
type textarea "This chart shows the number of loans that are either inactive or have a status …"
checkbox input "true"
click at [1175, 604] on form "Widget Title * Inactive (Charged Off or Paid Off) Loan Count as of Last Month C…" at bounding box center [1176, 437] width 735 height 459
click at [1271, 581] on div "Truncate top line/aggregate value" at bounding box center [1176, 581] width 735 height 13
click at [1542, 121] on icon at bounding box center [1542, 124] width 20 height 20
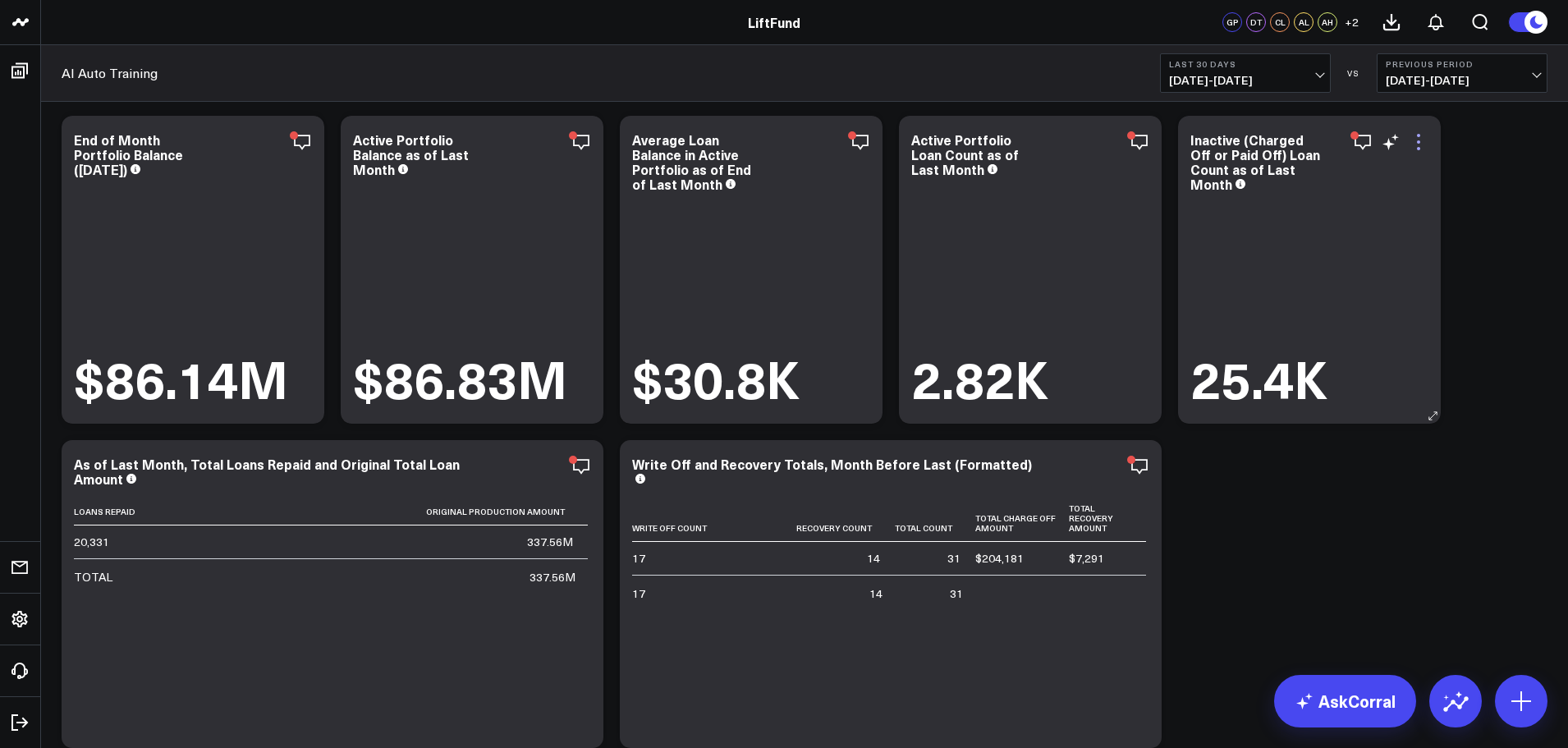
click at [1420, 144] on icon at bounding box center [1419, 142] width 20 height 20
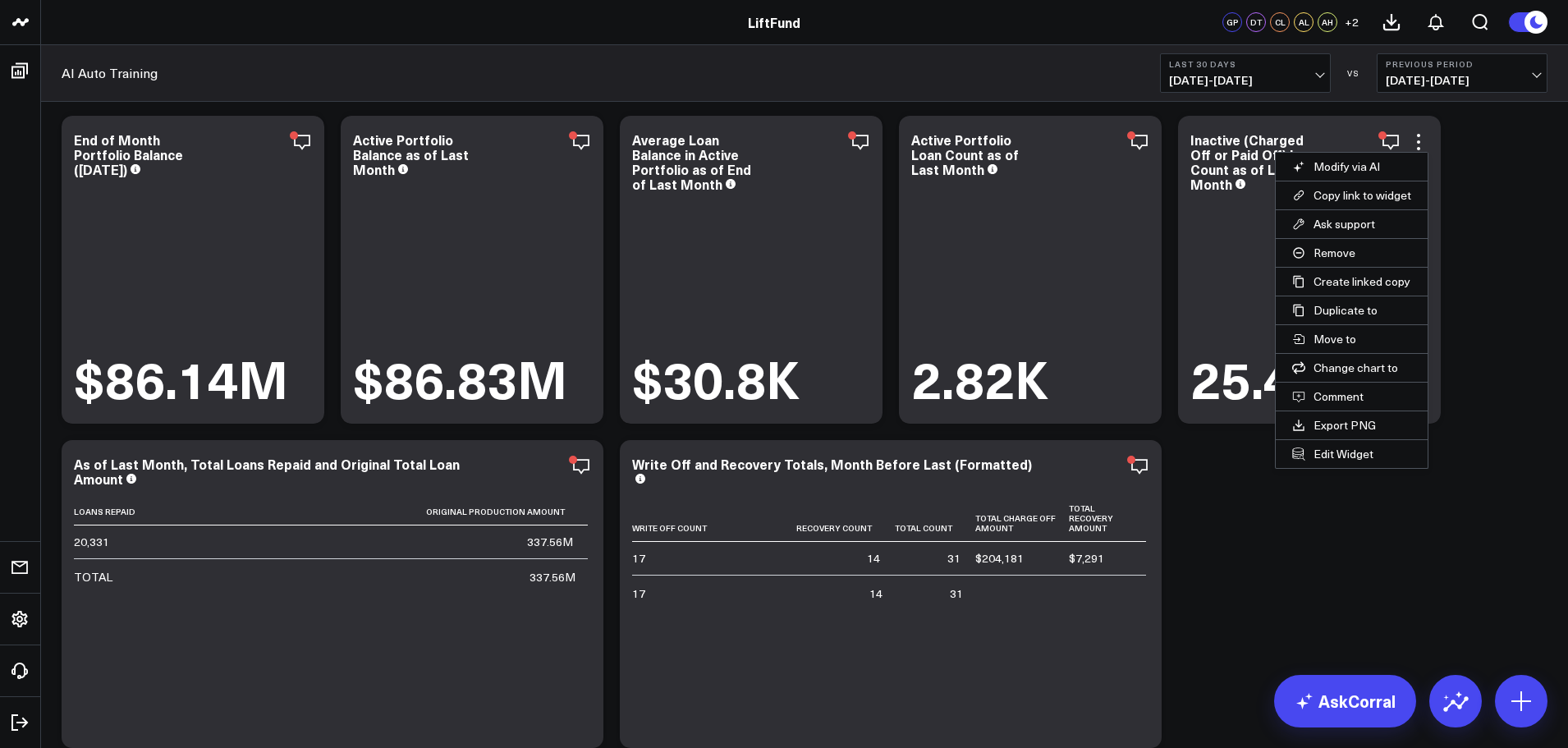
drag, startPoint x: 1352, startPoint y: 447, endPoint x: 1405, endPoint y: 434, distance: 54.6
click at [1351, 447] on button "Edit Widget" at bounding box center [1352, 454] width 152 height 28
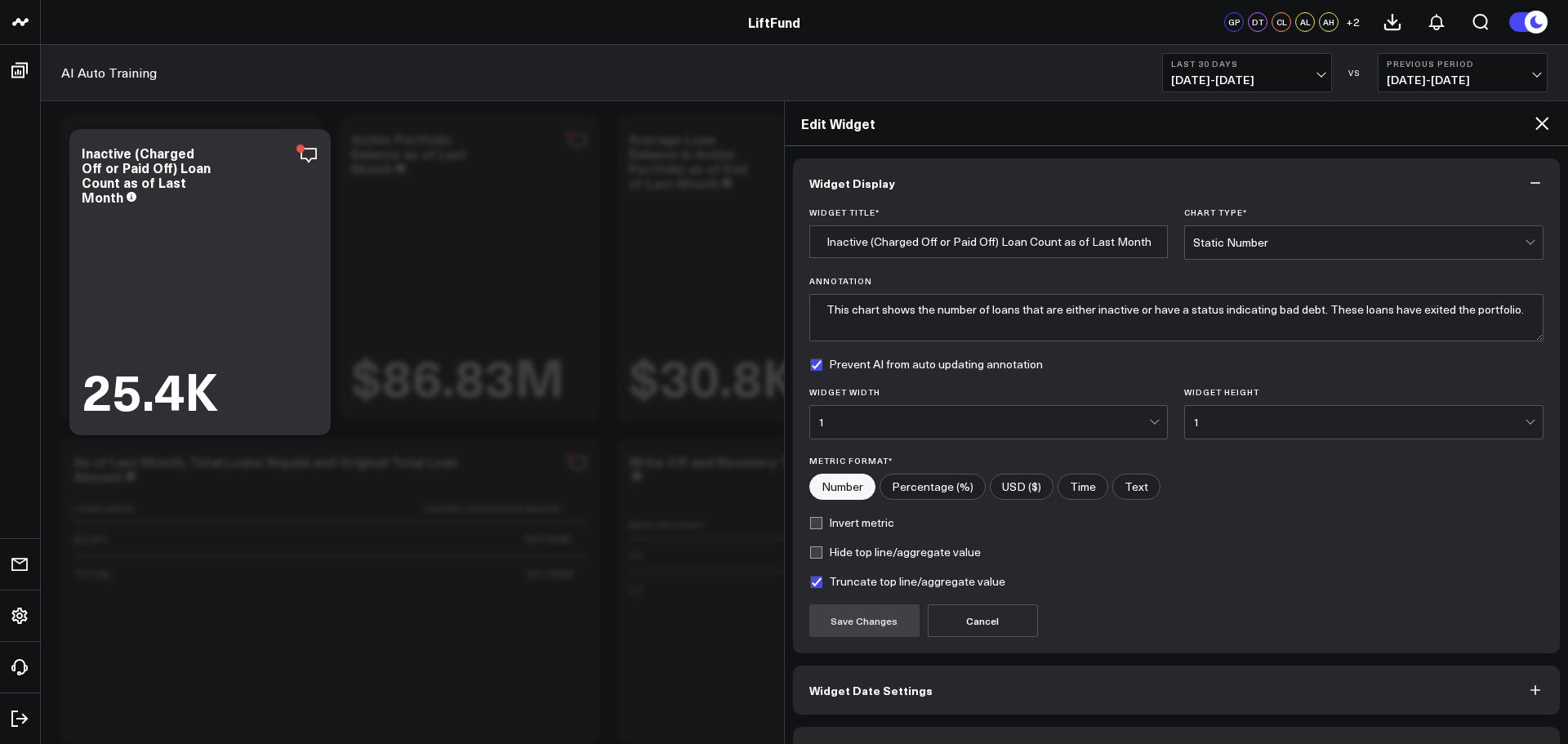
drag, startPoint x: 1254, startPoint y: 608, endPoint x: 1153, endPoint y: 606, distance: 101.0
click at [1252, 608] on div "Save Changes Cancel" at bounding box center [1176, 620] width 735 height 32
click at [814, 360] on label "Prevent AI from auto updating annotation" at bounding box center [926, 363] width 234 height 13
click at [814, 360] on input "Prevent AI from auto updating annotation" at bounding box center [815, 363] width 13 height 13
click at [873, 621] on button "Save Changes" at bounding box center [864, 620] width 110 height 32
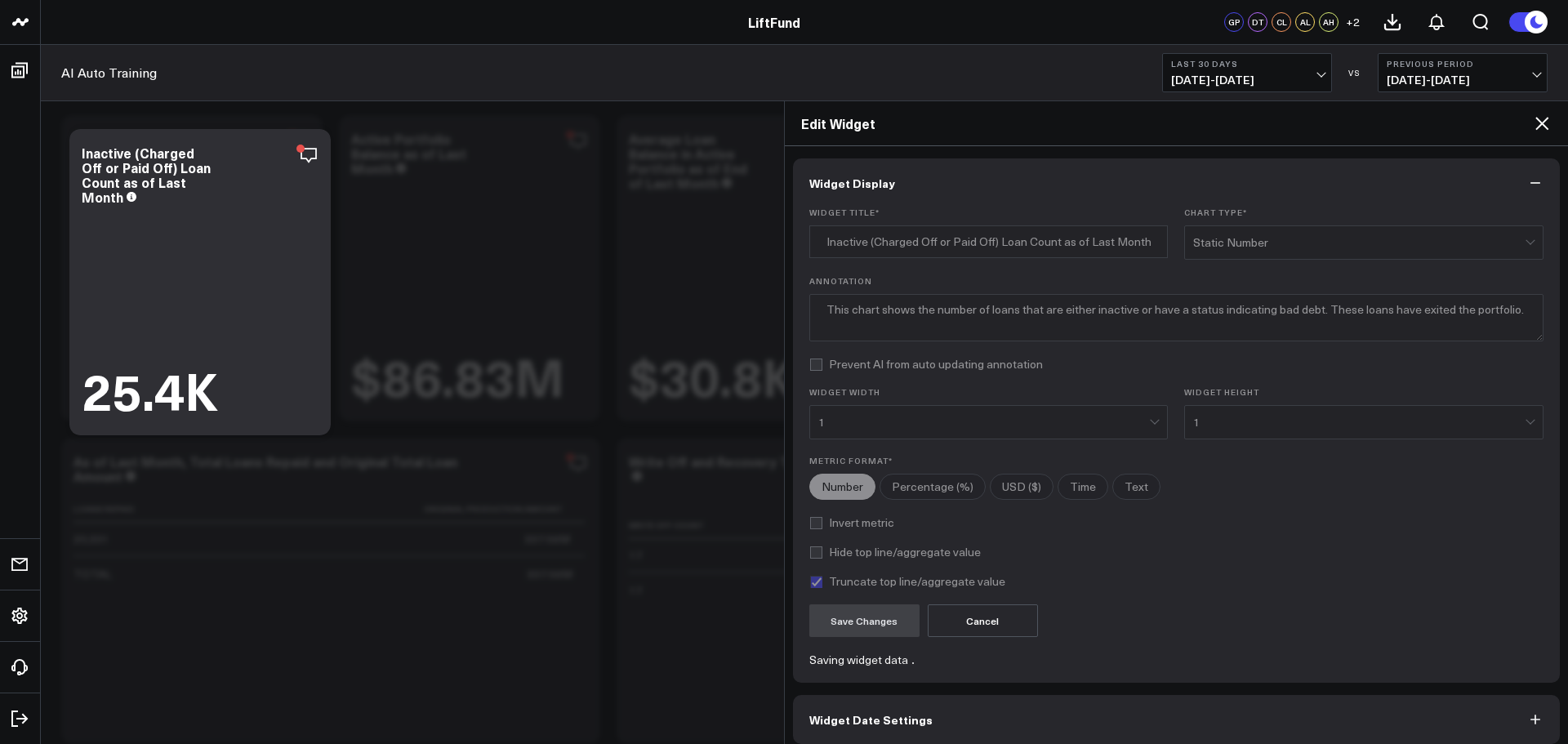
click at [816, 368] on label "Prevent AI from auto updating annotation" at bounding box center [926, 363] width 234 height 13
click at [816, 368] on input "Prevent AI from auto updating annotation" at bounding box center [815, 363] width 13 height 13
click at [817, 365] on label "Prevent AI from auto updating annotation" at bounding box center [926, 363] width 234 height 13
click at [817, 365] on input "Prevent AI from auto updating annotation" at bounding box center [815, 363] width 13 height 13
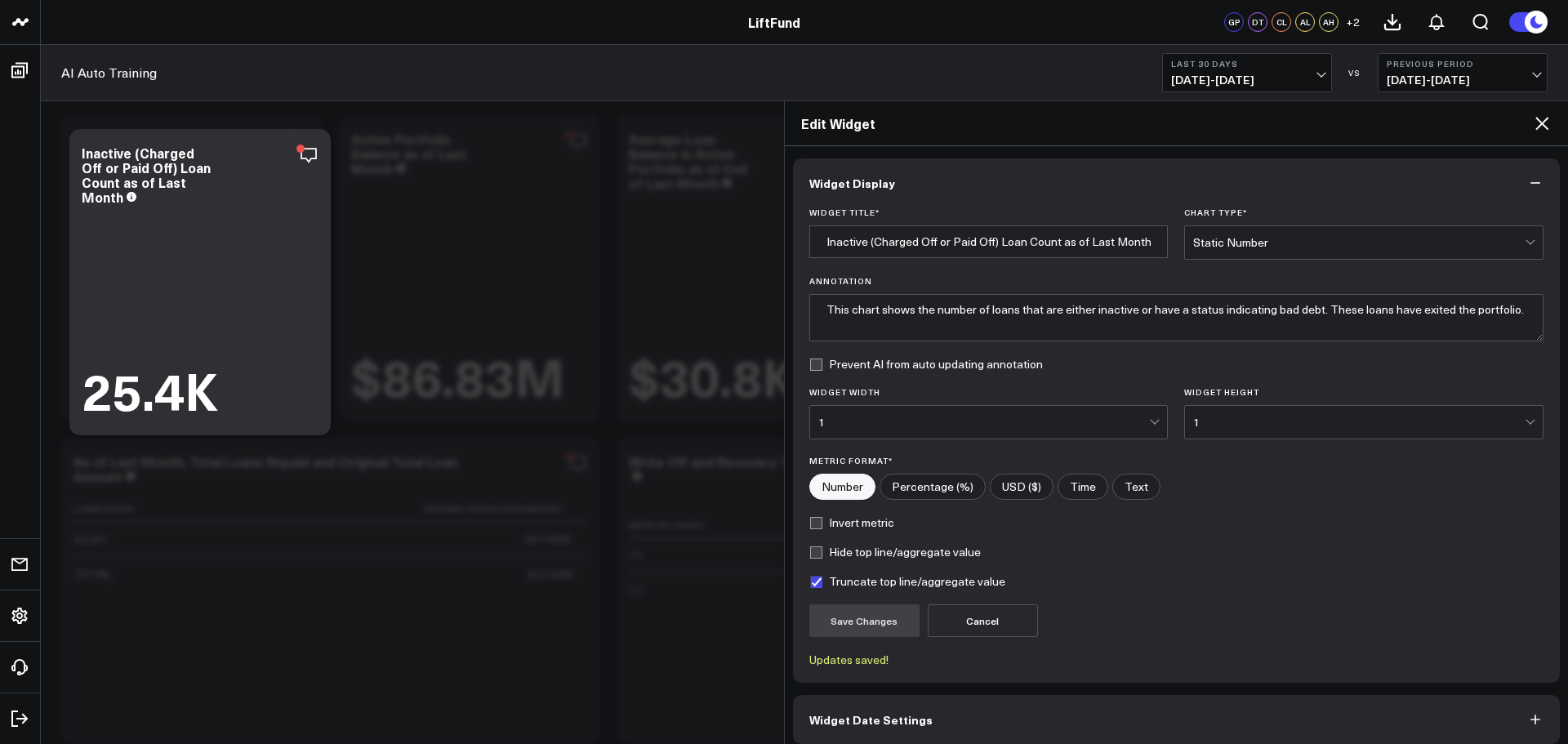
click at [816, 361] on label "Prevent AI from auto updating annotation" at bounding box center [926, 363] width 234 height 13
click at [816, 361] on input "Prevent AI from auto updating annotation" at bounding box center [815, 363] width 13 height 13
checkbox input "true"
click at [1327, 312] on textarea "This chart shows the number of loans that are either inactive or have a status …" at bounding box center [1176, 318] width 735 height 47
drag, startPoint x: 1325, startPoint y: 308, endPoint x: 1526, endPoint y: 313, distance: 201.1
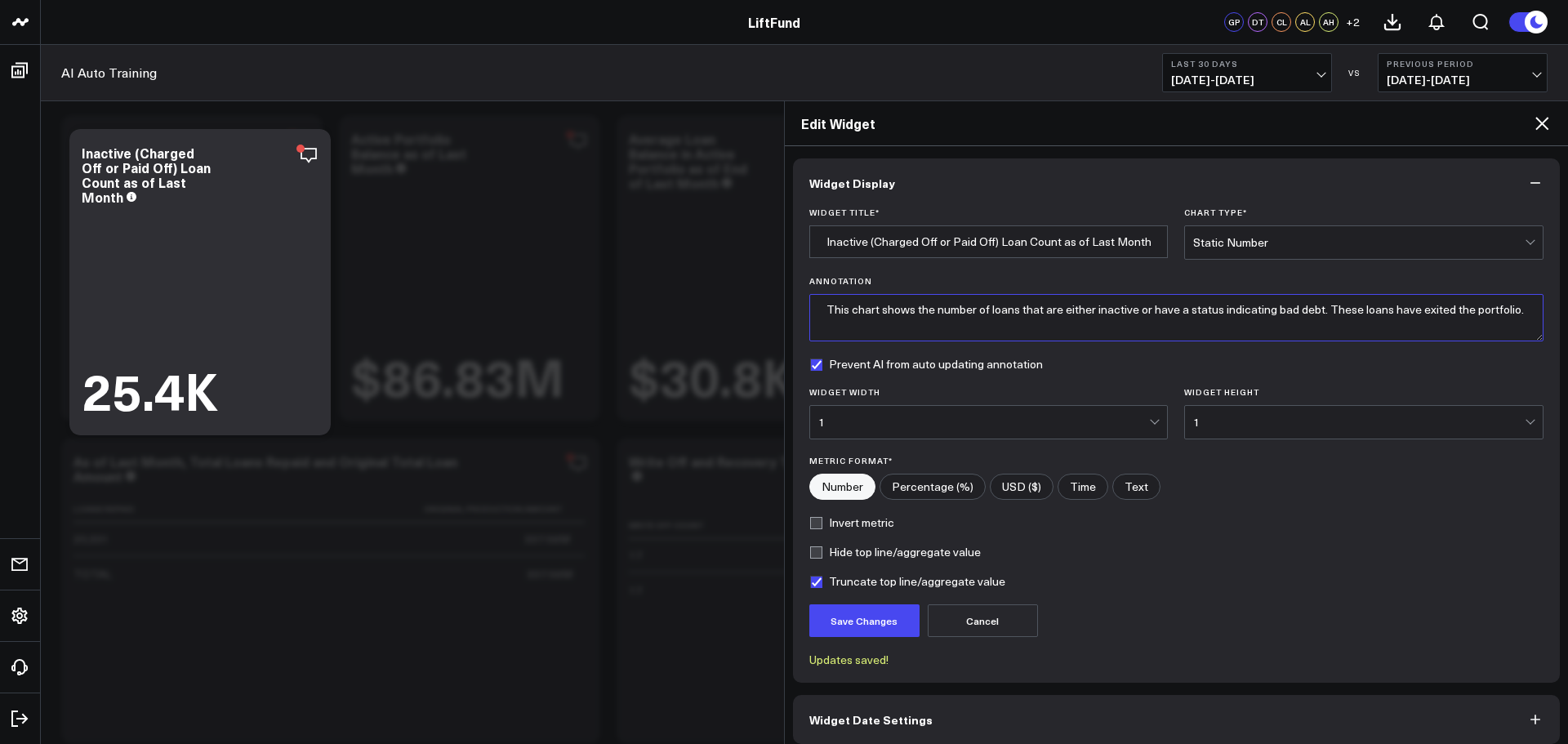
click at [1526, 313] on textarea "This chart shows the number of loans that are either inactive or have a status …" at bounding box center [1176, 318] width 735 height 47
click at [1353, 326] on textarea "This chart shows the number of loans that are either inactive or have a status …" at bounding box center [1176, 318] width 735 height 47
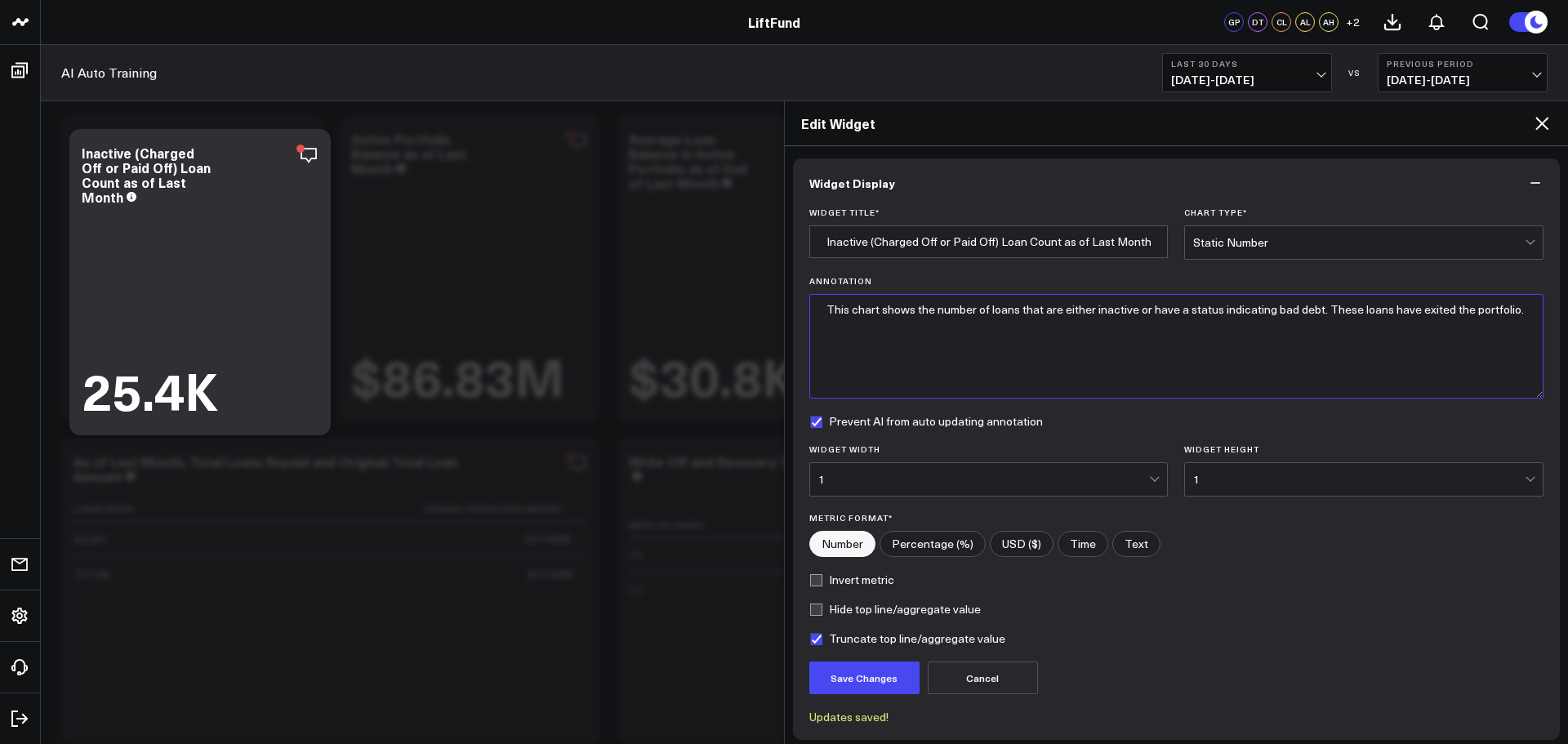
drag, startPoint x: 1530, startPoint y: 337, endPoint x: 1524, endPoint y: 394, distance: 57.3
click at [1524, 394] on textarea "This chart shows the number of loans that are either inactive or have a status …" at bounding box center [1176, 346] width 735 height 104
click at [887, 671] on button "Save Changes" at bounding box center [864, 677] width 110 height 32
click at [1327, 308] on textarea "This chart shows the number of loans that are either inactive or have a status …" at bounding box center [1176, 346] width 735 height 104
drag, startPoint x: 1325, startPoint y: 307, endPoint x: 1526, endPoint y: 301, distance: 201.1
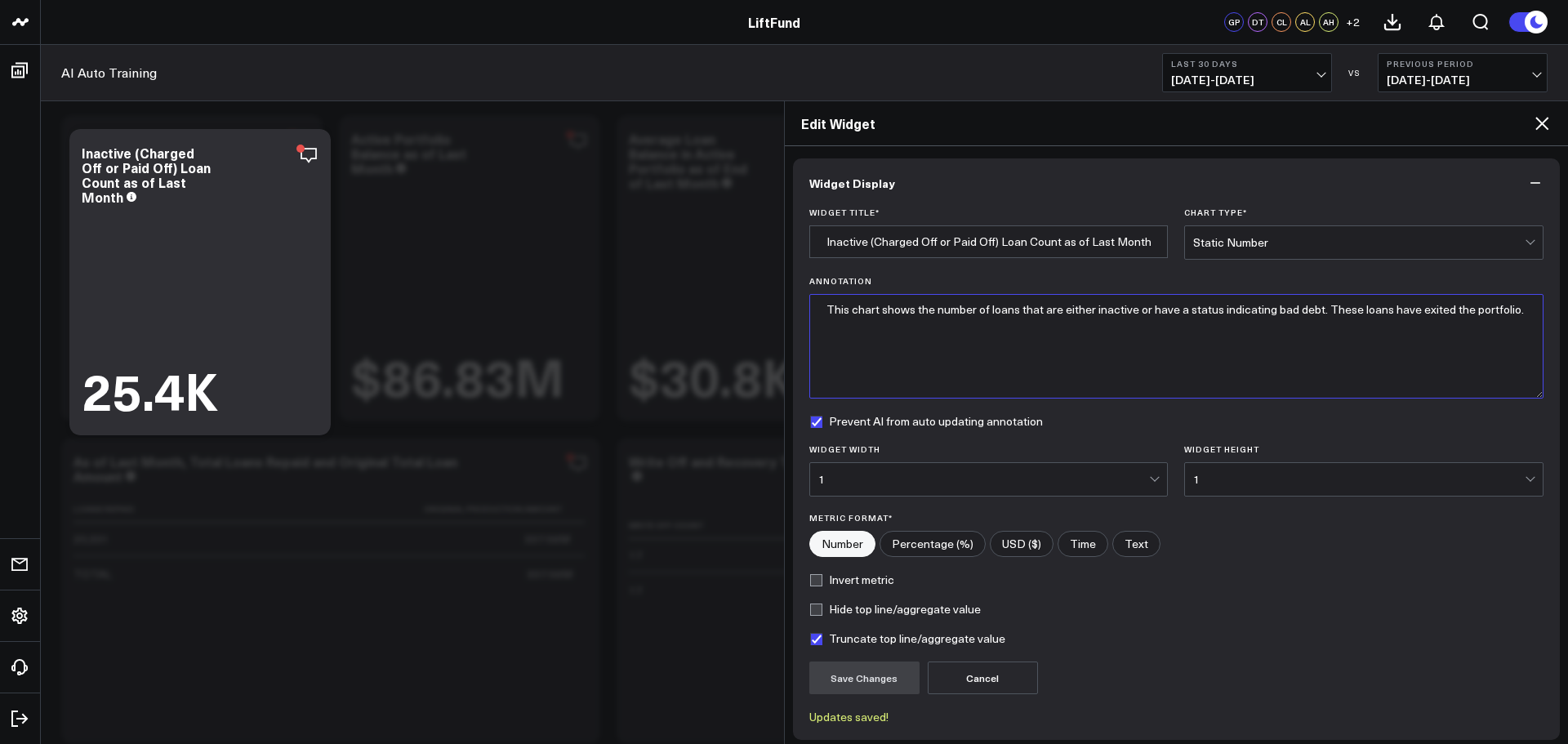
click at [1526, 301] on textarea "This chart shows the number of loans that are either inactive or have a status …" at bounding box center [1176, 346] width 735 height 104
click at [865, 682] on button "Save Changes" at bounding box center [864, 677] width 110 height 32
click at [1348, 312] on textarea "This chart shows the number of loans that are either inactive or have a status …" at bounding box center [1176, 346] width 735 height 104
paste textarea "These loans have exited the portfolio."
type textarea "This chart shows the number of loans that are either inactive or have a status …"
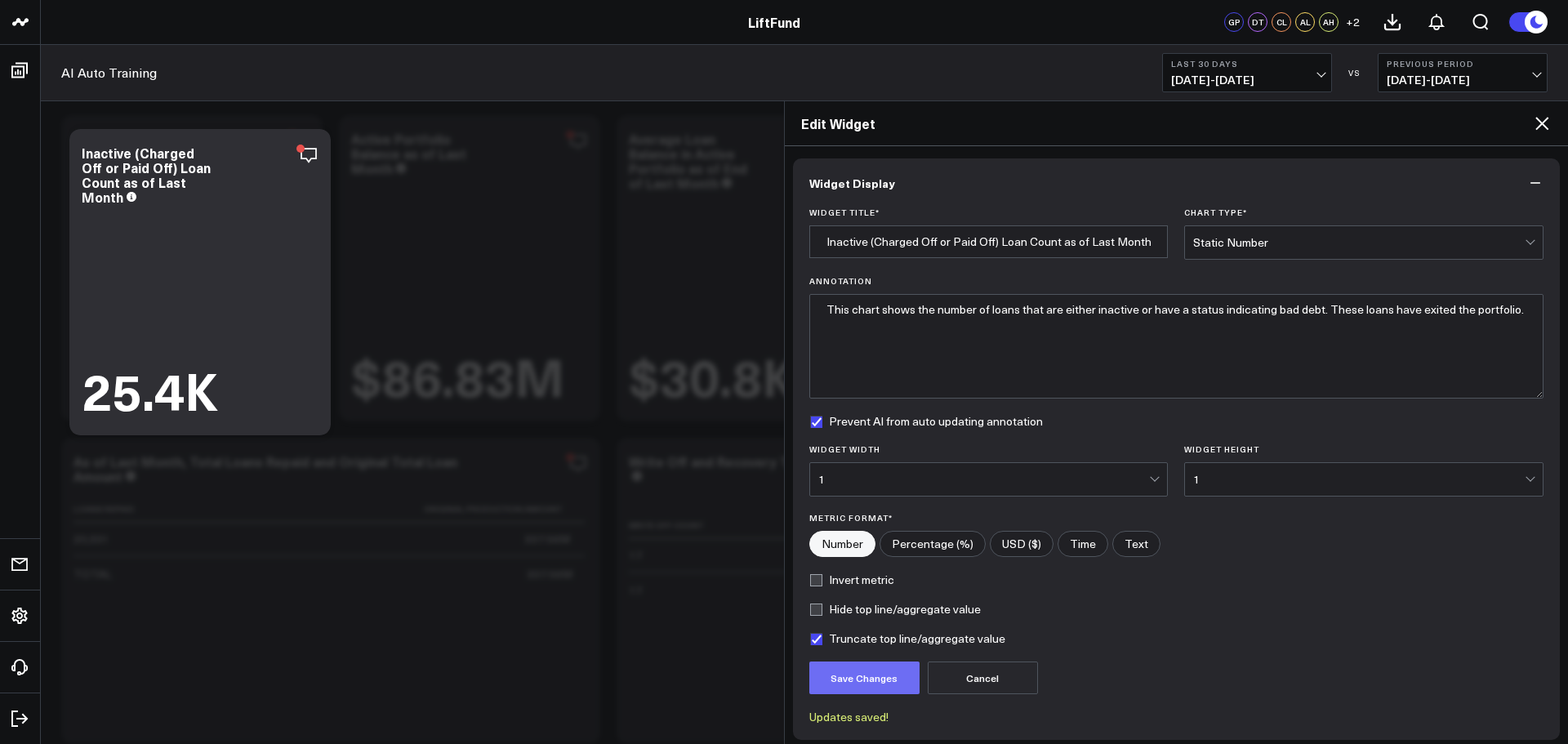
click at [865, 679] on button "Save Changes" at bounding box center [864, 677] width 110 height 32
click at [1543, 124] on icon at bounding box center [1541, 123] width 13 height 13
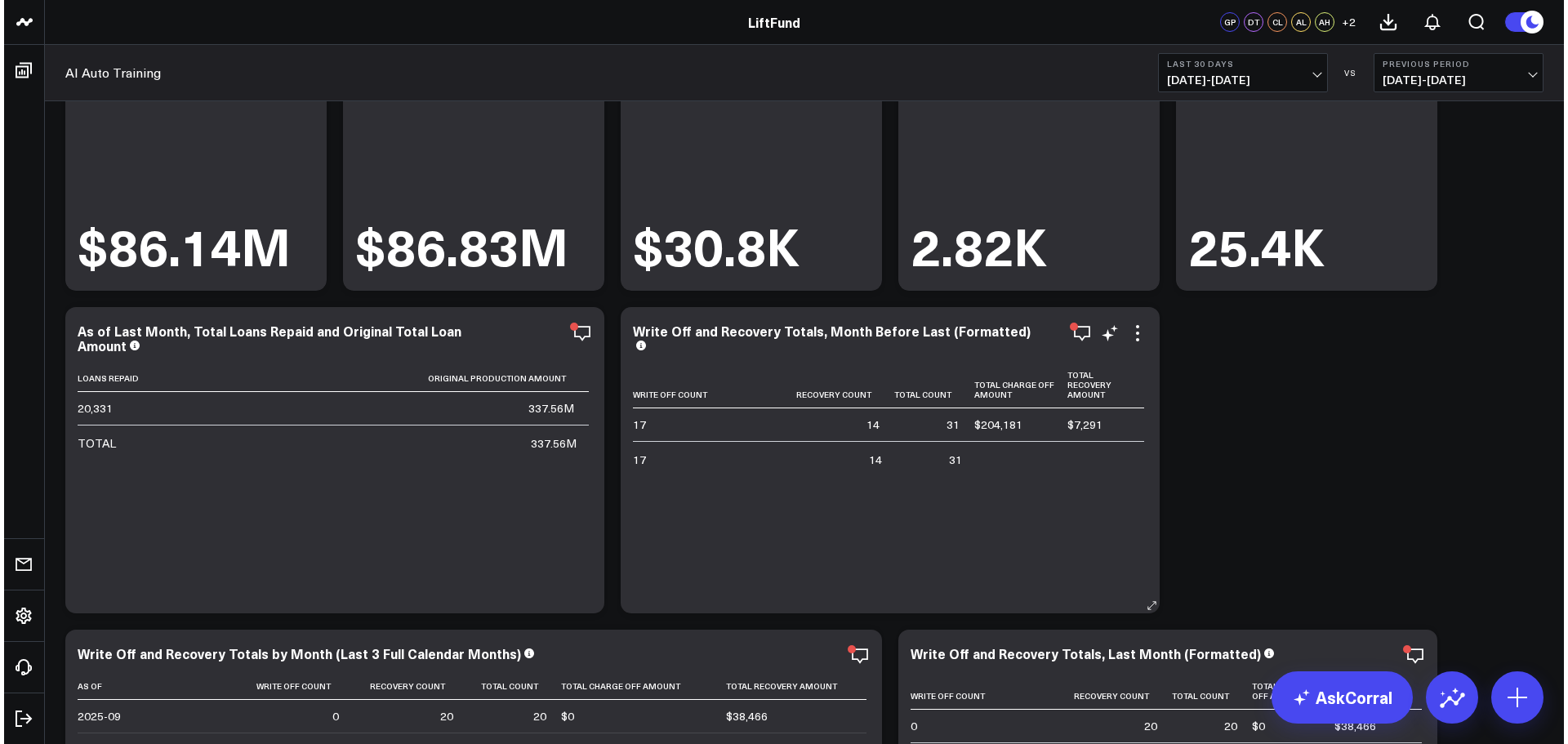
scroll to position [376, 0]
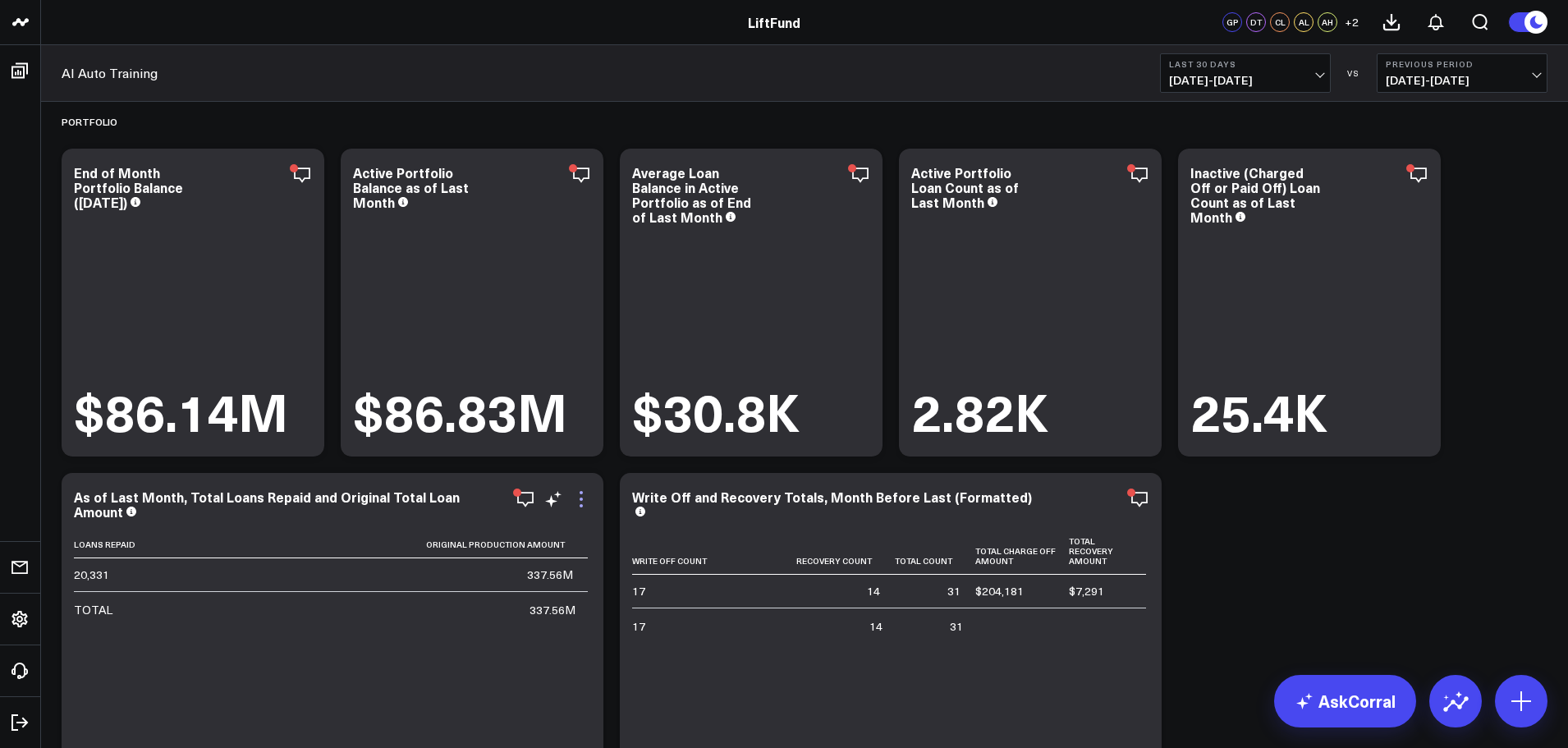
click at [583, 502] on icon at bounding box center [581, 499] width 20 height 20
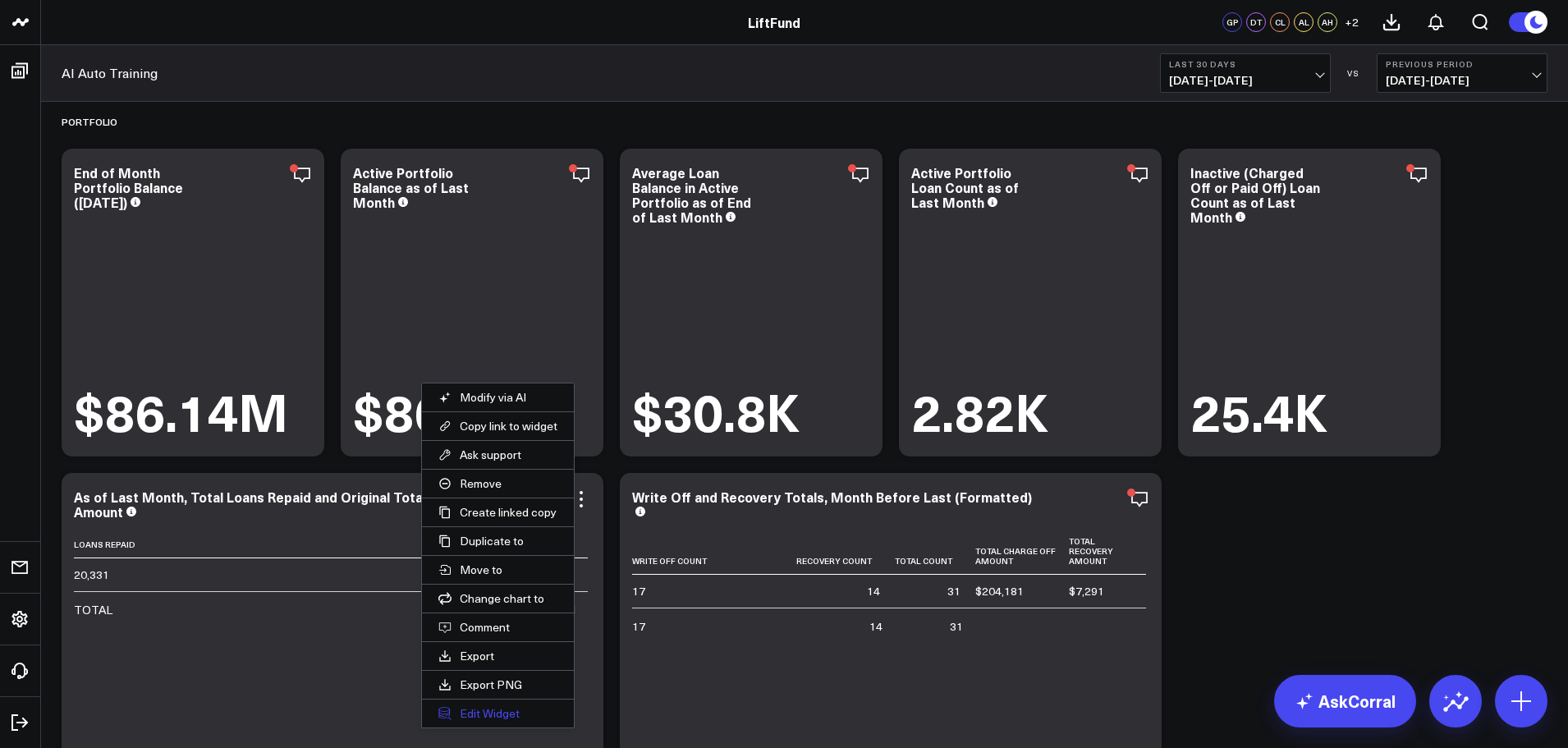
click at [503, 714] on button "Edit Widget" at bounding box center [498, 713] width 152 height 28
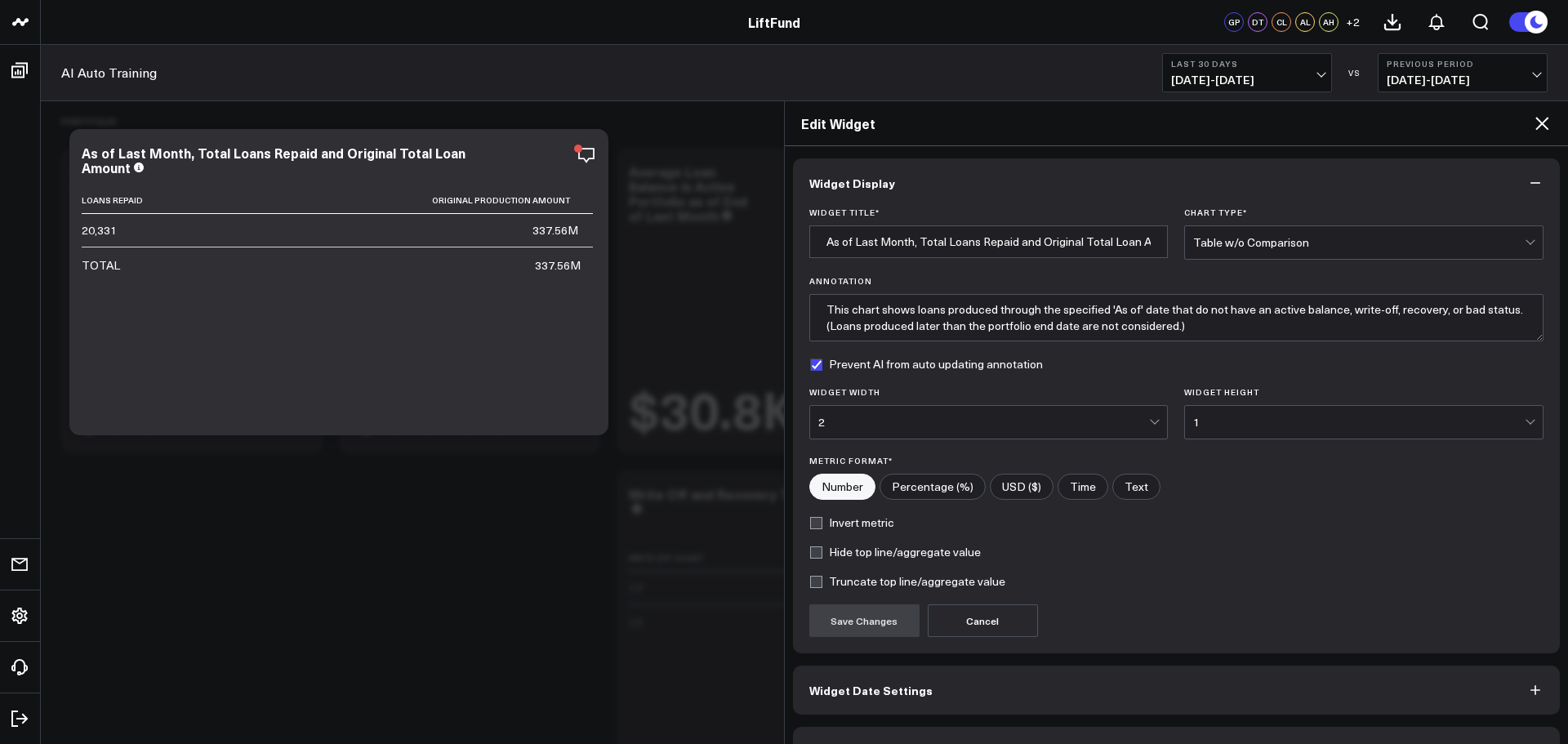
scroll to position [44, 0]
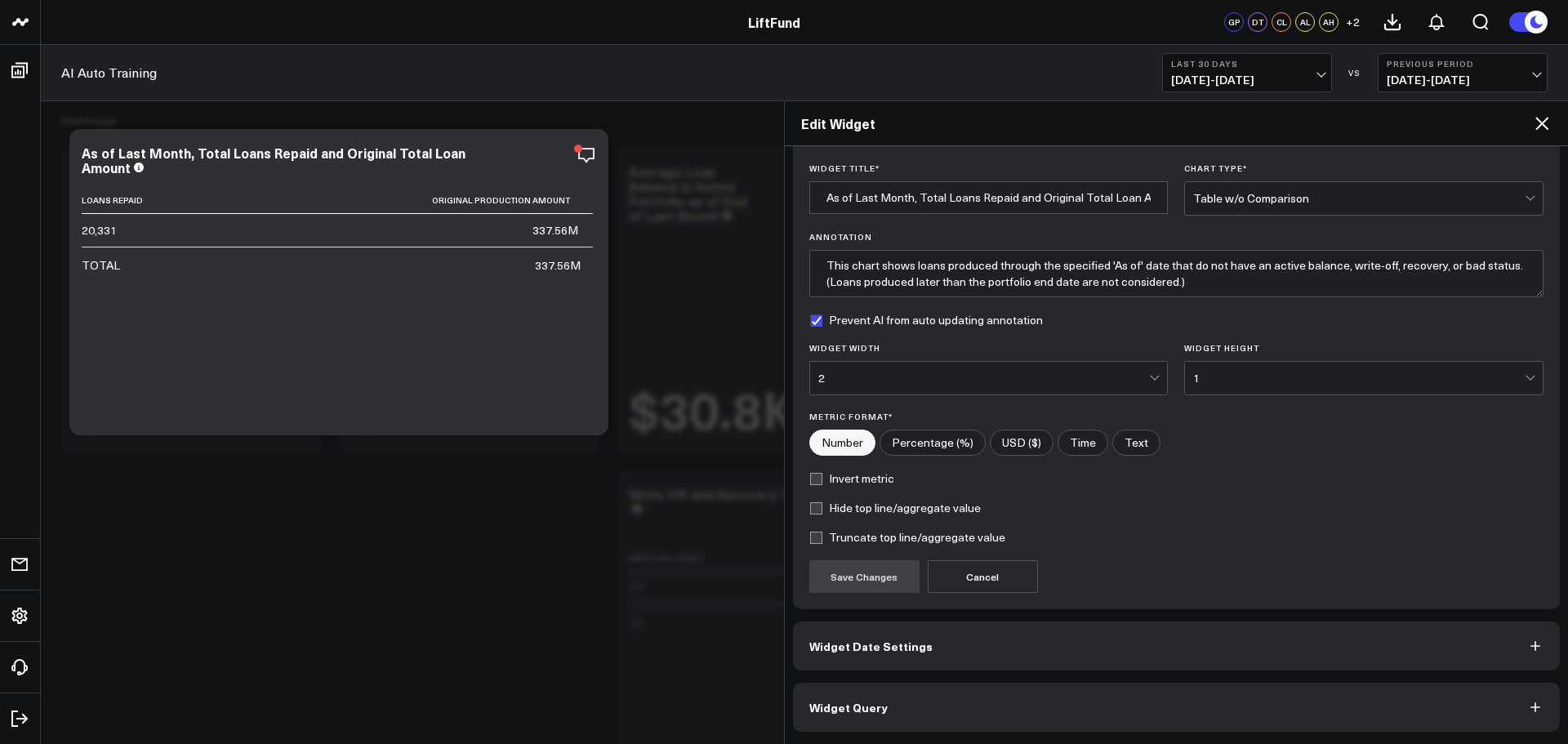
click at [874, 711] on span "Widget Query" at bounding box center [848, 707] width 79 height 13
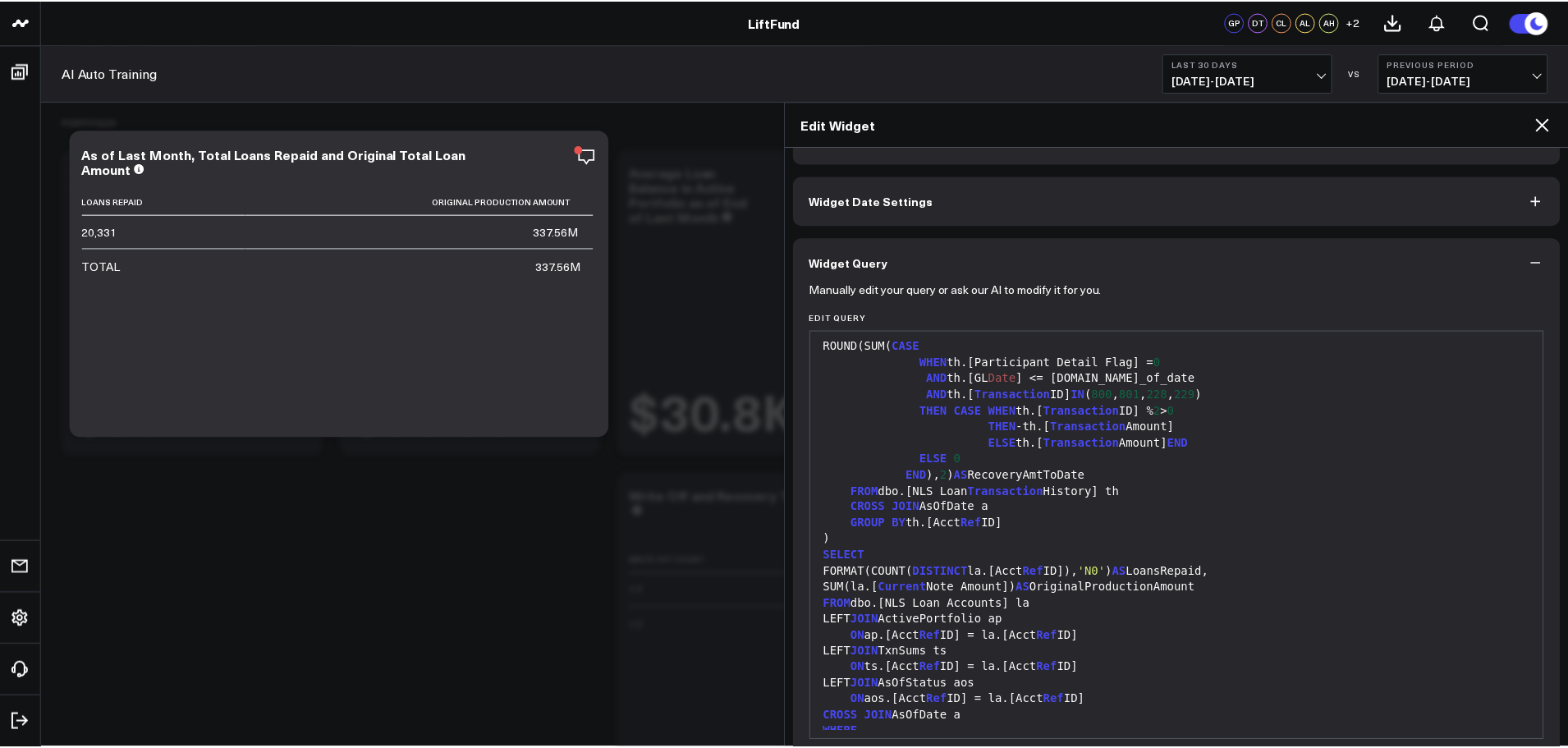
scroll to position [1150, 0]
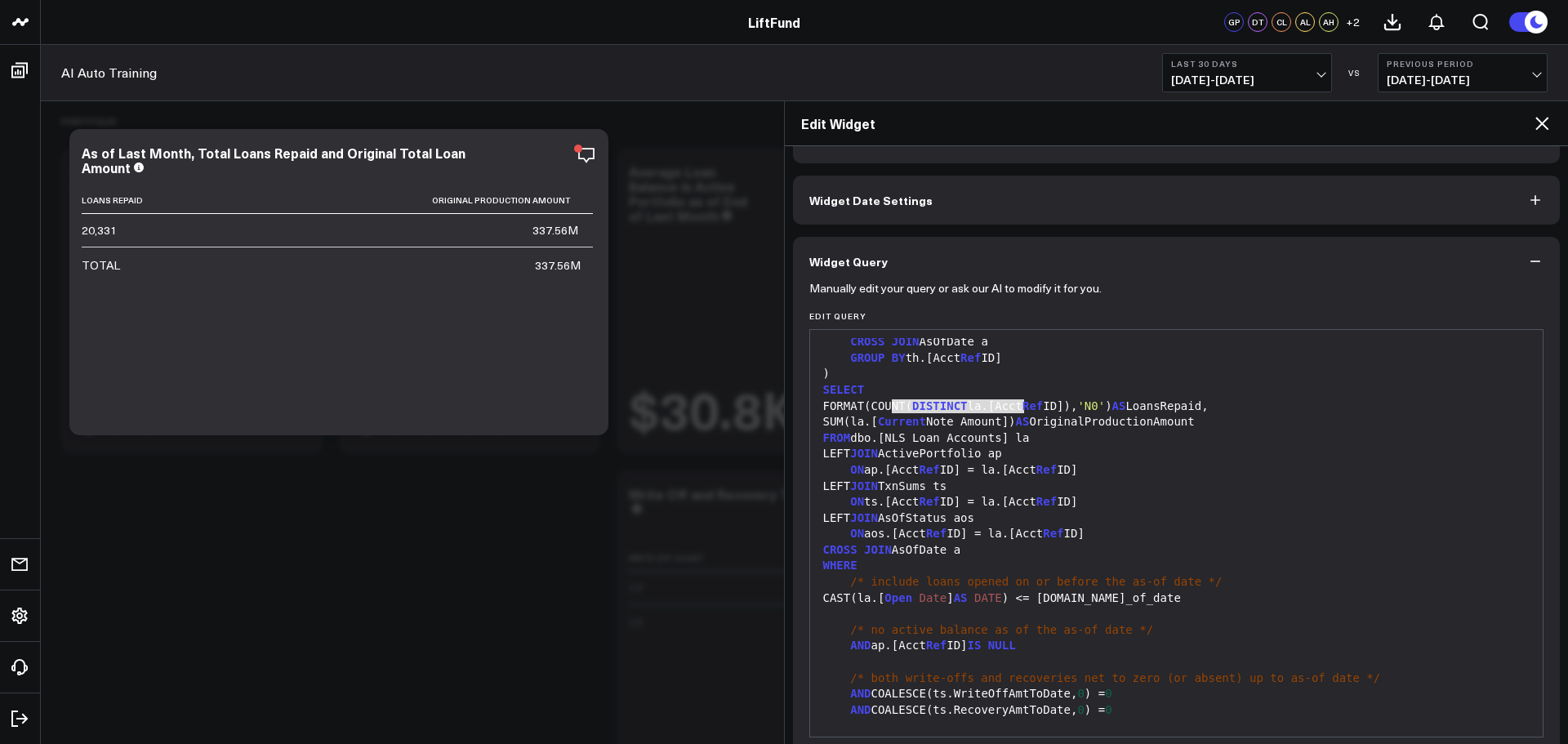
drag, startPoint x: 894, startPoint y: 401, endPoint x: 1023, endPoint y: 401, distance: 129.0
click at [1023, 414] on div "SUM(la.[ Current Note Amount]) AS OriginalProductionAmount" at bounding box center [1177, 422] width 717 height 17
click at [1542, 123] on icon at bounding box center [1541, 123] width 13 height 13
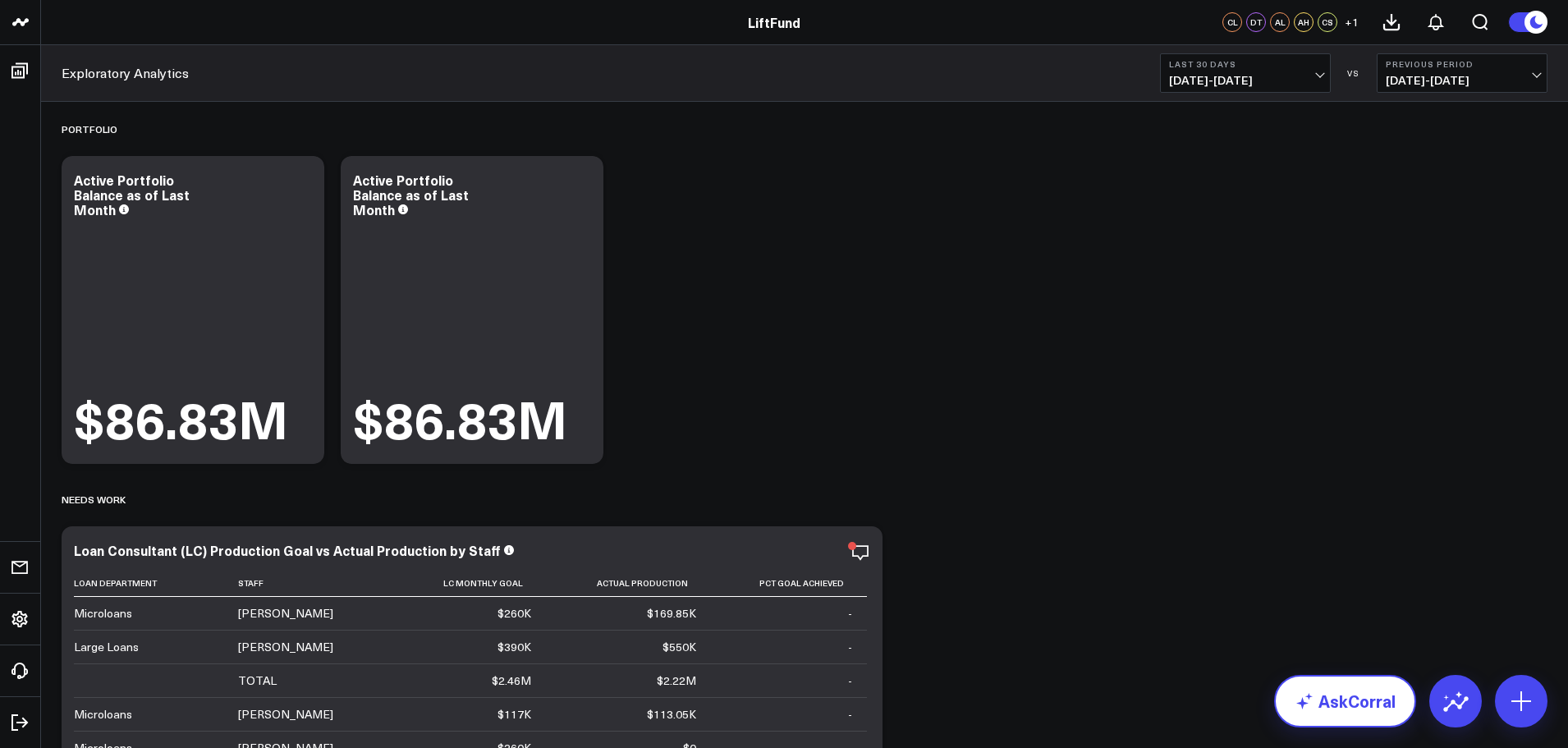
click at [1347, 709] on link "AskCorral" at bounding box center [1345, 701] width 142 height 52
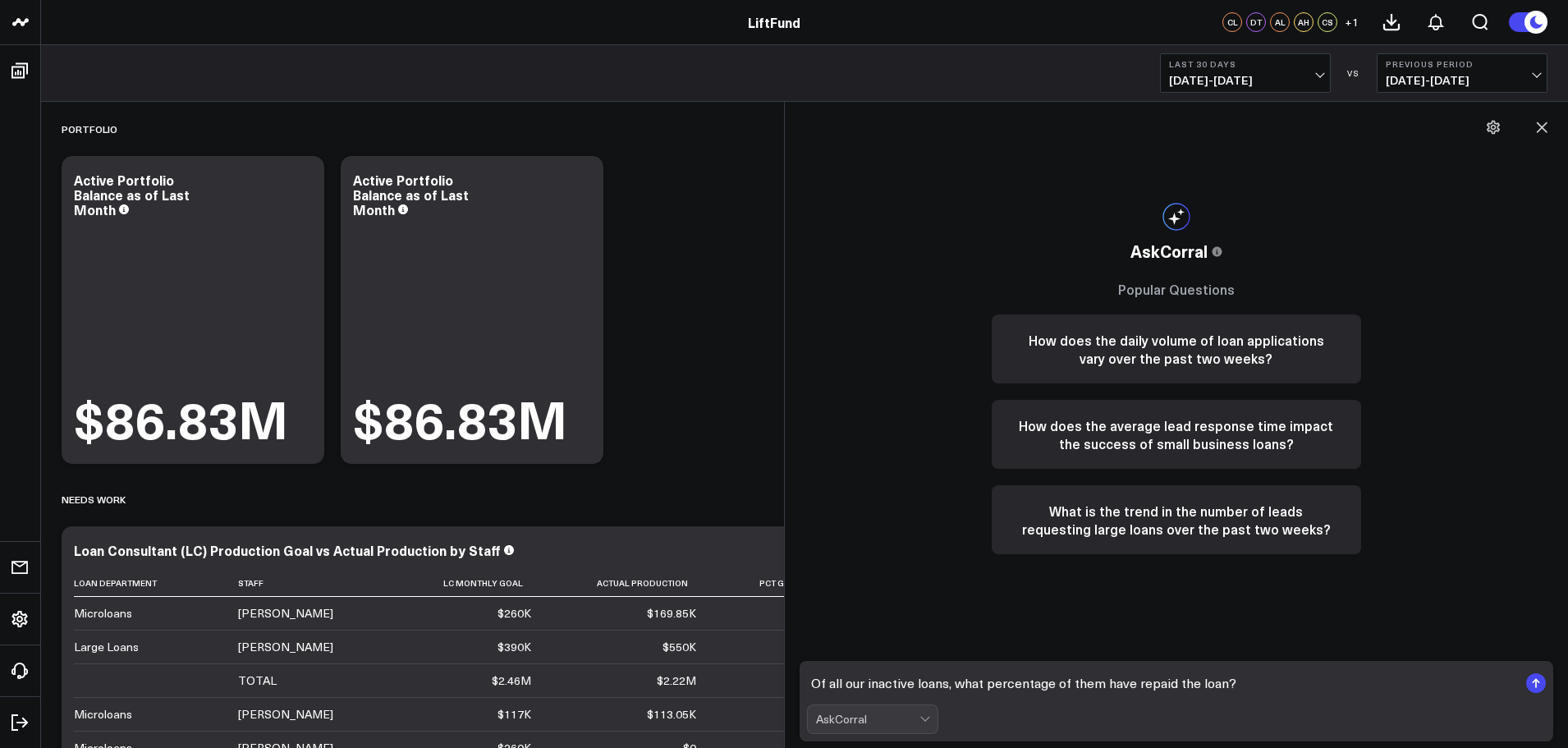
drag, startPoint x: 1248, startPoint y: 677, endPoint x: 784, endPoint y: 683, distance: 464.0
click at [784, 683] on div "AskCorral This feature is experimental, yet powerful. Always check your answers…" at bounding box center [1176, 424] width 784 height 646
type textarea "Of all our inactive loans, what percentage of them have repaid the loan?"
click at [1532, 680] on rect "submit" at bounding box center [1536, 683] width 20 height 20
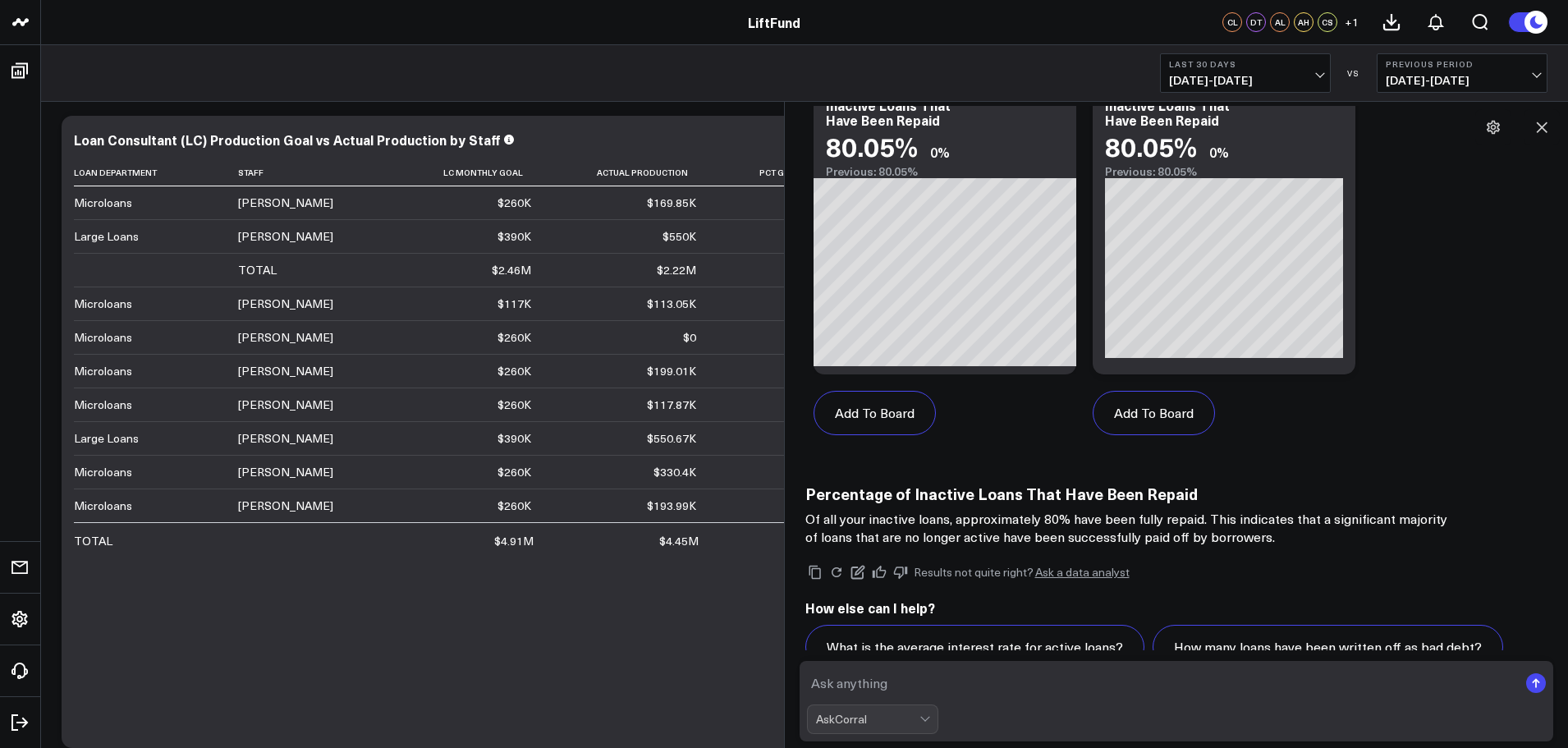
scroll to position [1246, 0]
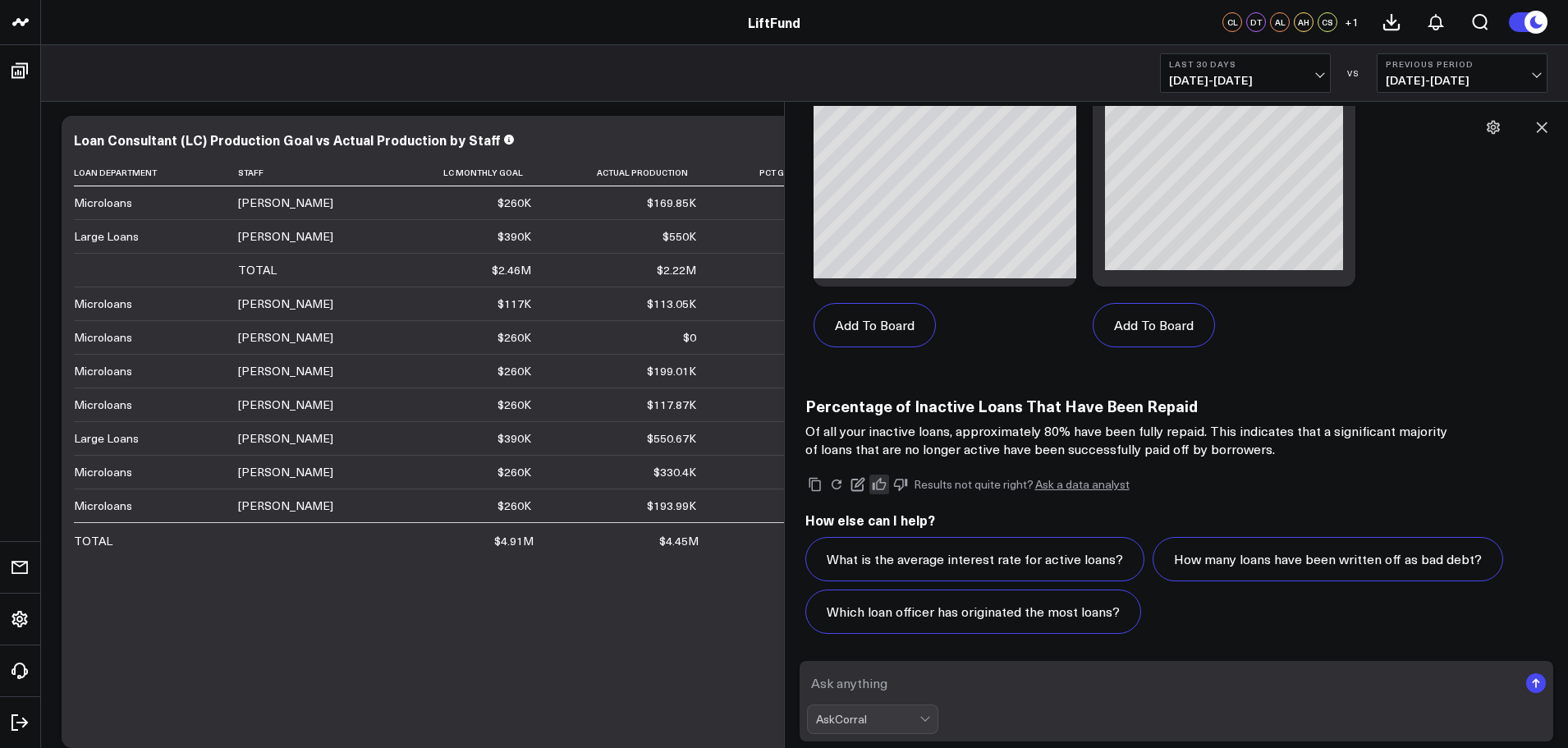
click at [883, 488] on icon at bounding box center [879, 484] width 14 height 12
click at [1000, 672] on textarea at bounding box center [1162, 683] width 711 height 30
drag, startPoint x: 1197, startPoint y: 682, endPoint x: 990, endPoint y: 685, distance: 207.0
click at [811, 677] on textarea "Given the Original Production Amount of all our inactive loans," at bounding box center [1162, 683] width 711 height 30
click at [1196, 684] on textarea "Given the Original Production Amount of all our inactive loans," at bounding box center [1162, 683] width 711 height 30
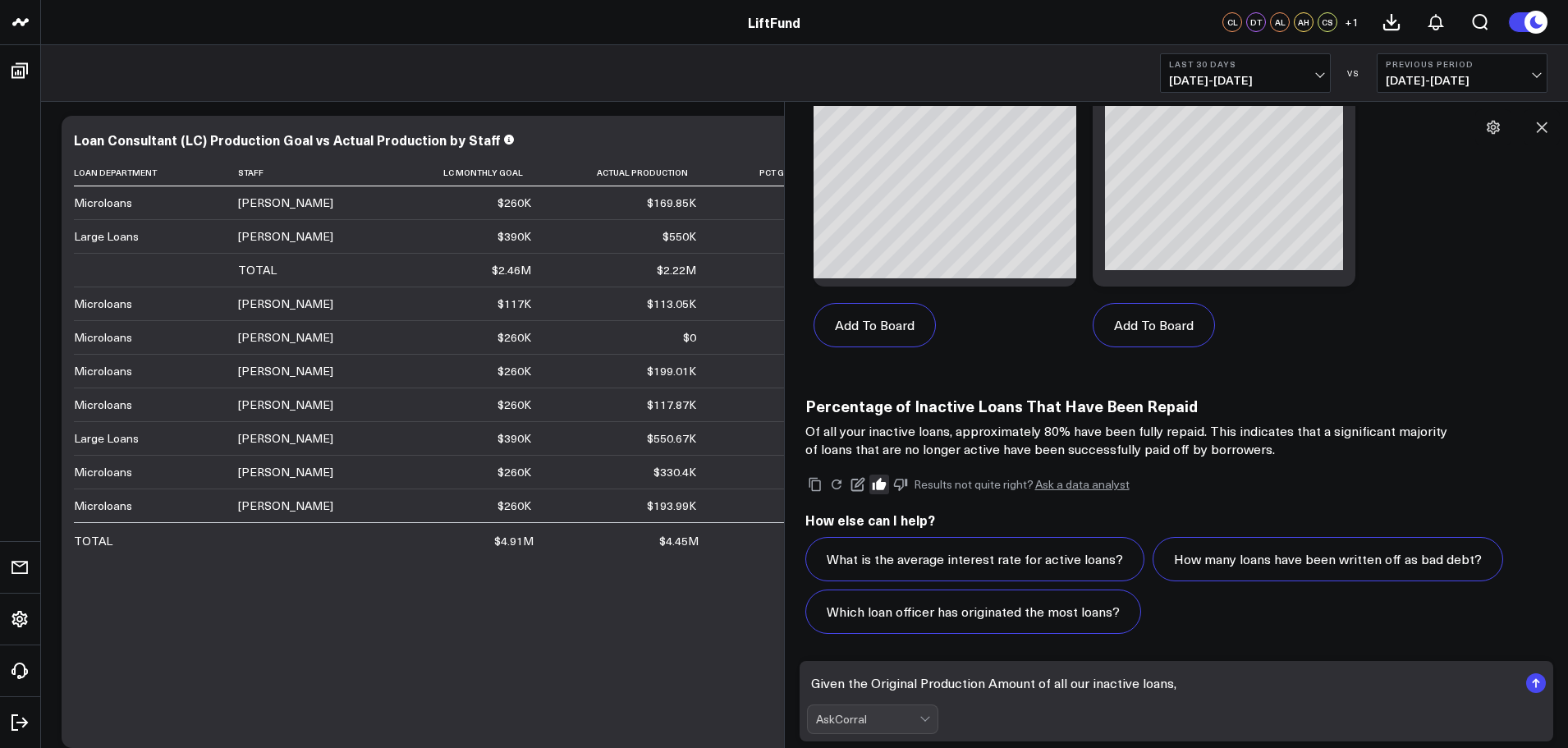
drag, startPoint x: 1158, startPoint y: 687, endPoint x: 809, endPoint y: 691, distance: 349.0
click at [809, 691] on textarea "Given the Original Production Amount of all our inactive loans," at bounding box center [1162, 683] width 711 height 30
drag, startPoint x: 1139, startPoint y: 682, endPoint x: 1200, endPoint y: 682, distance: 61.0
click at [1200, 682] on textarea "What's the percentage of inactive loans that have repaid, but by the original p…" at bounding box center [1162, 683] width 711 height 30
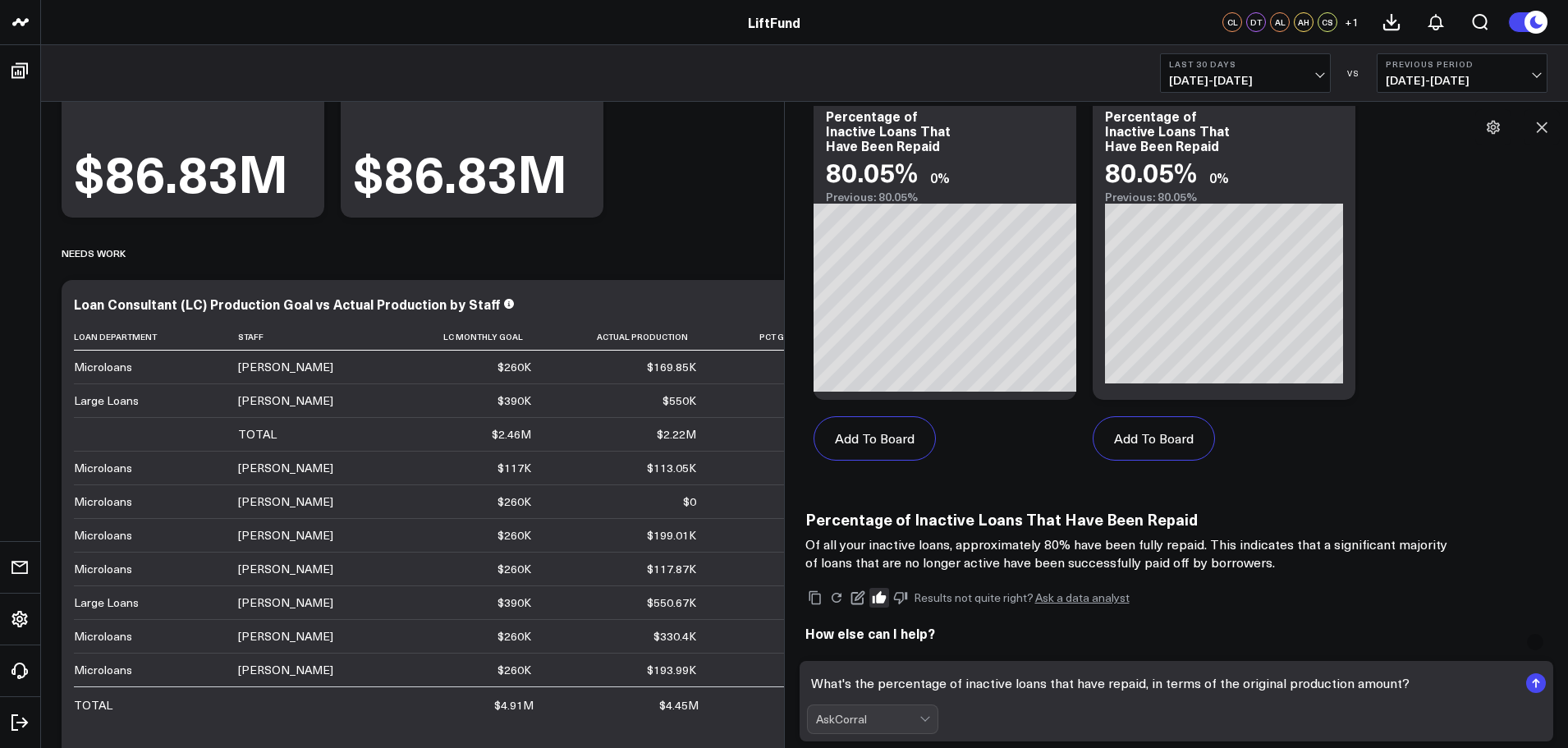
scroll to position [1085, 0]
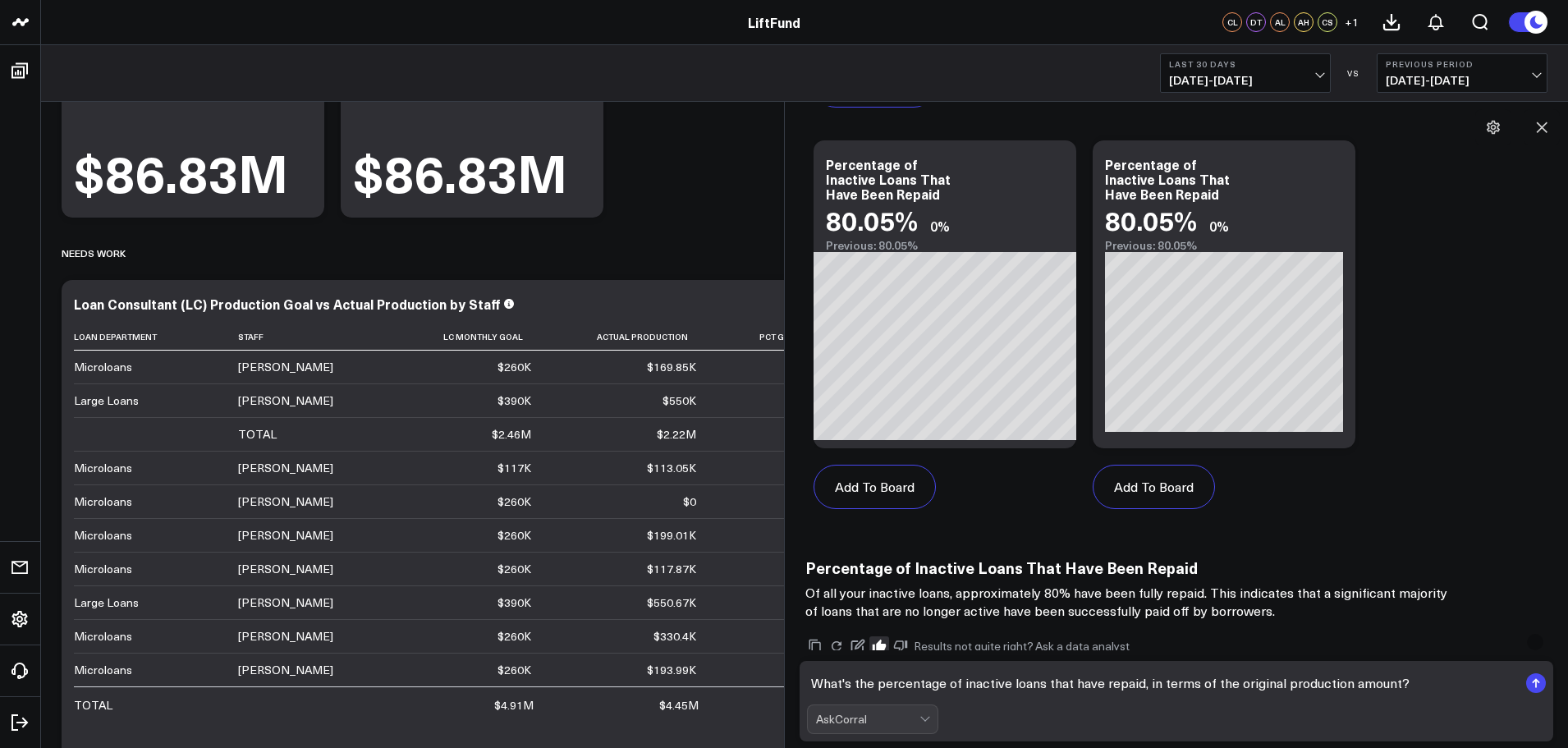
type textarea "What's the percentage of inactive loans that have repaid, in terms of the origi…"
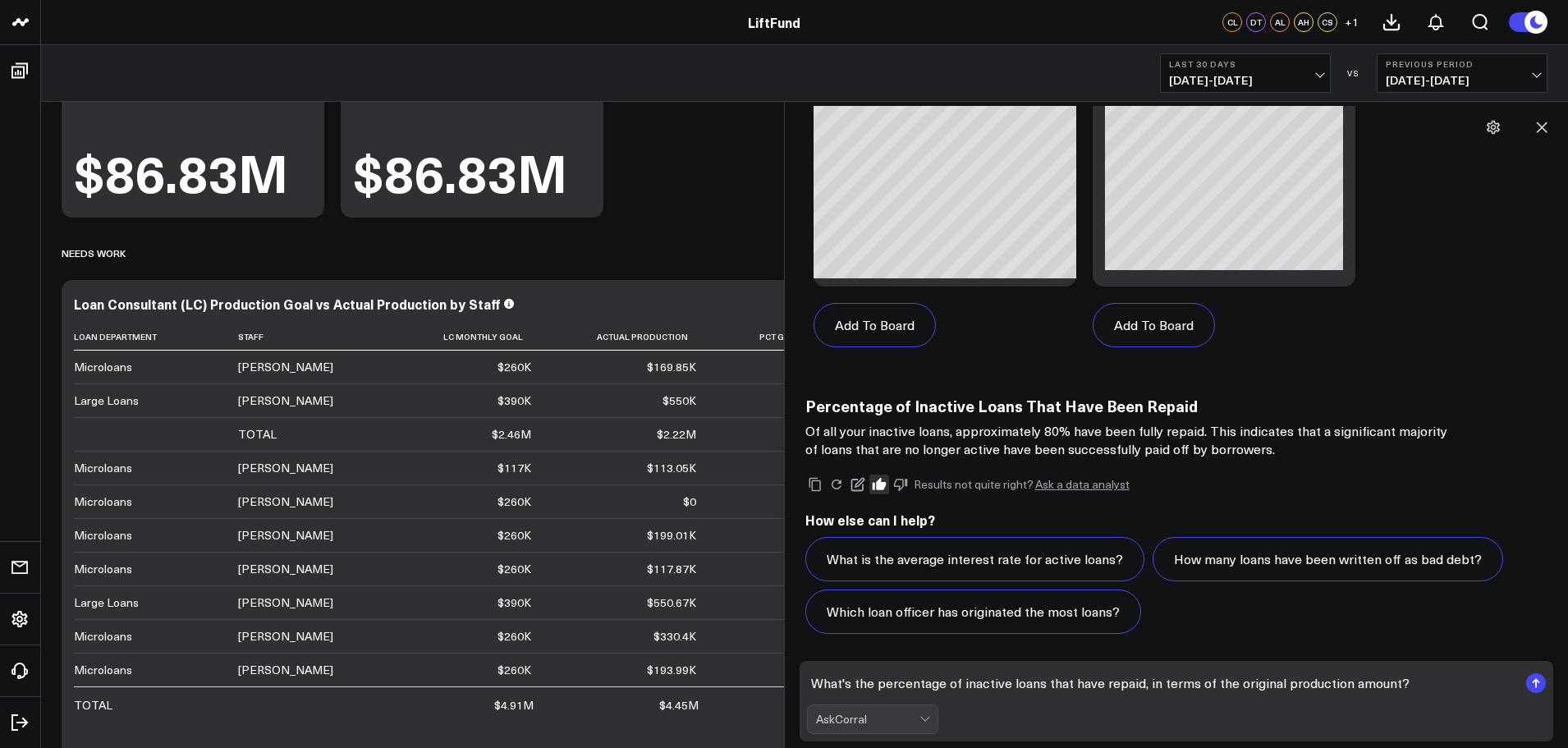
drag, startPoint x: 1405, startPoint y: 681, endPoint x: 786, endPoint y: 686, distance: 619.0
click at [786, 686] on div "C Of all our inactive loans, what percentage of them have repaid the loan? AskC…" at bounding box center [1176, 424] width 784 height 646
click at [1537, 682] on rect "submit" at bounding box center [1536, 683] width 20 height 20
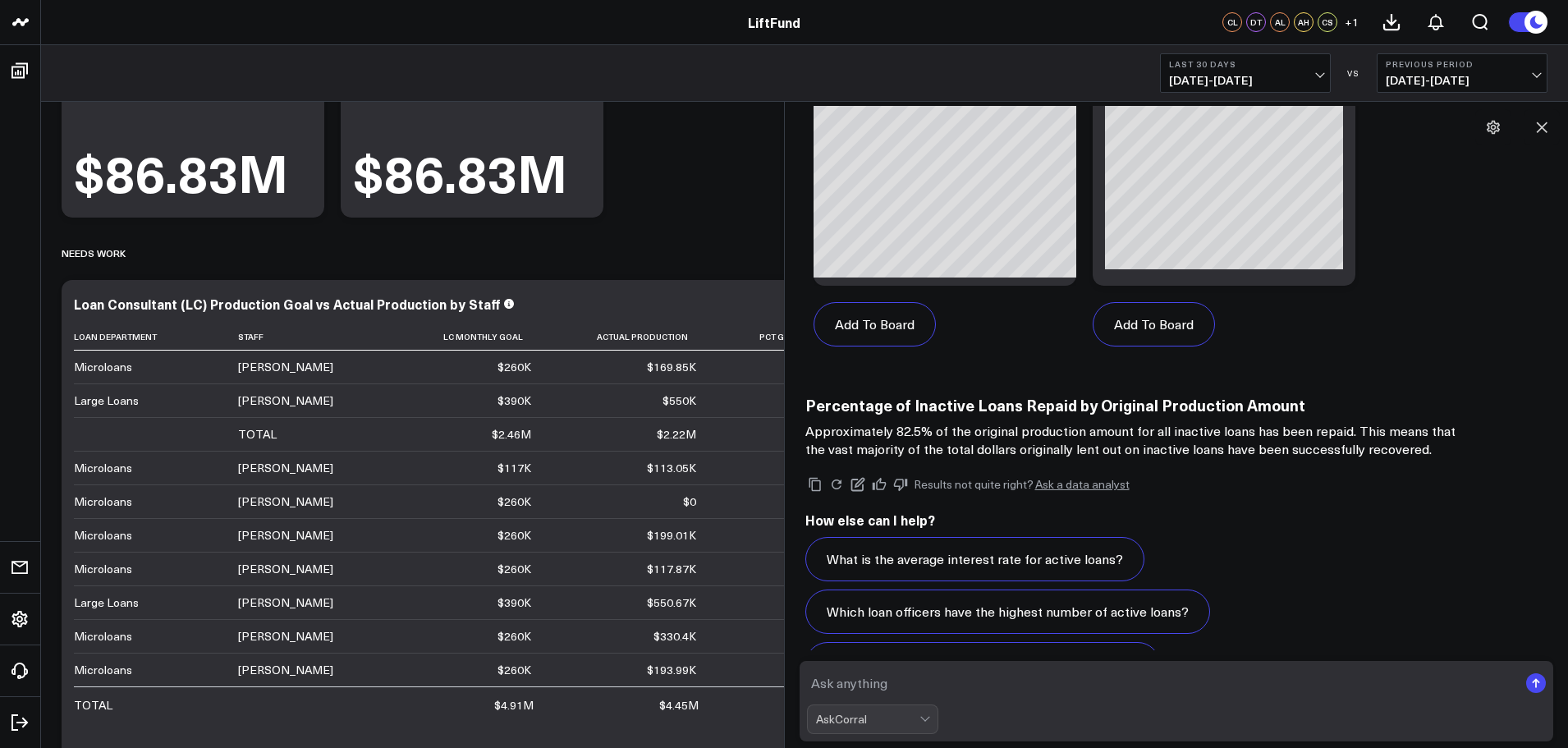
scroll to position [492, 0]
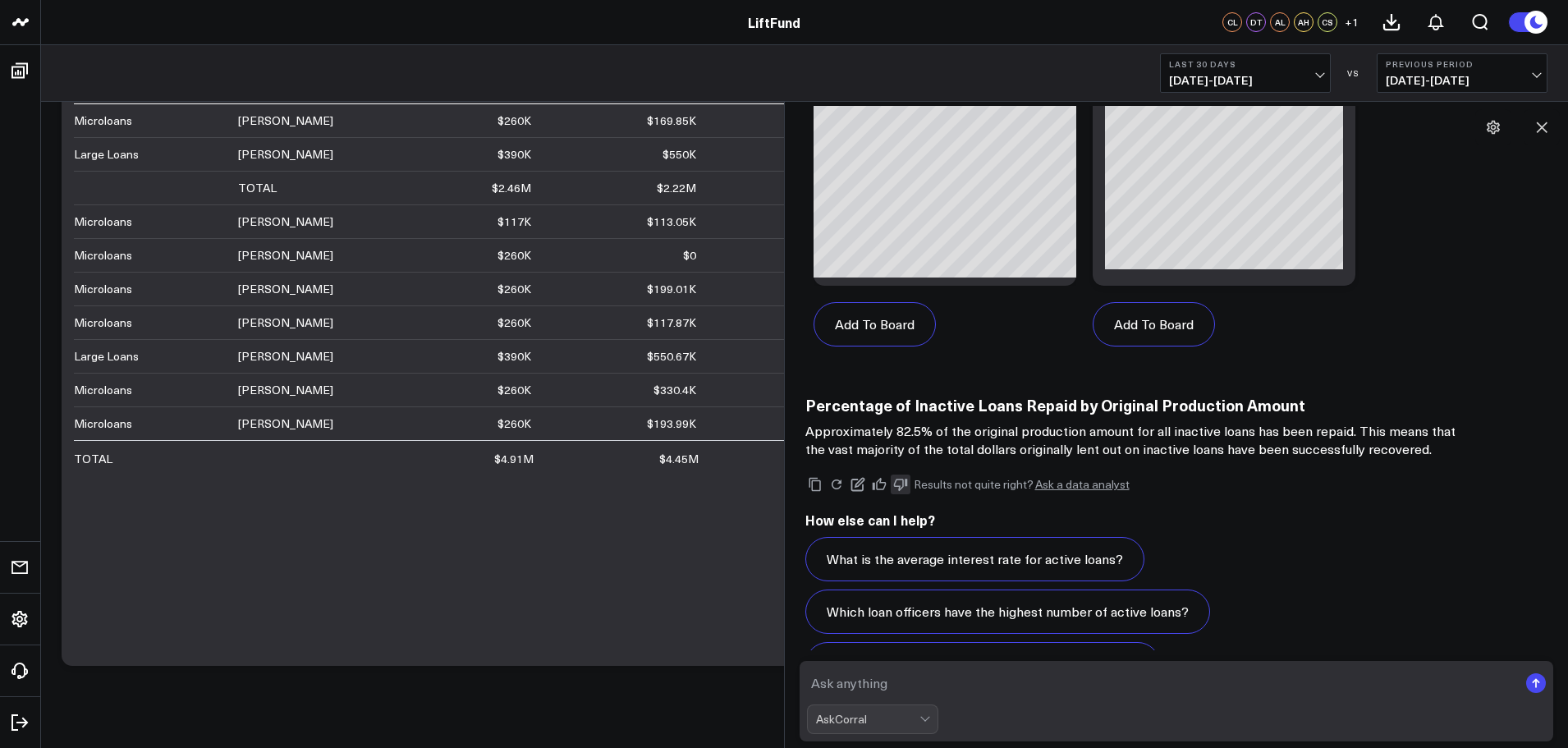
click at [900, 486] on icon at bounding box center [900, 485] width 14 height 12
click at [862, 678] on textarea at bounding box center [1162, 683] width 711 height 30
paste textarea "[Current Note Amount]"
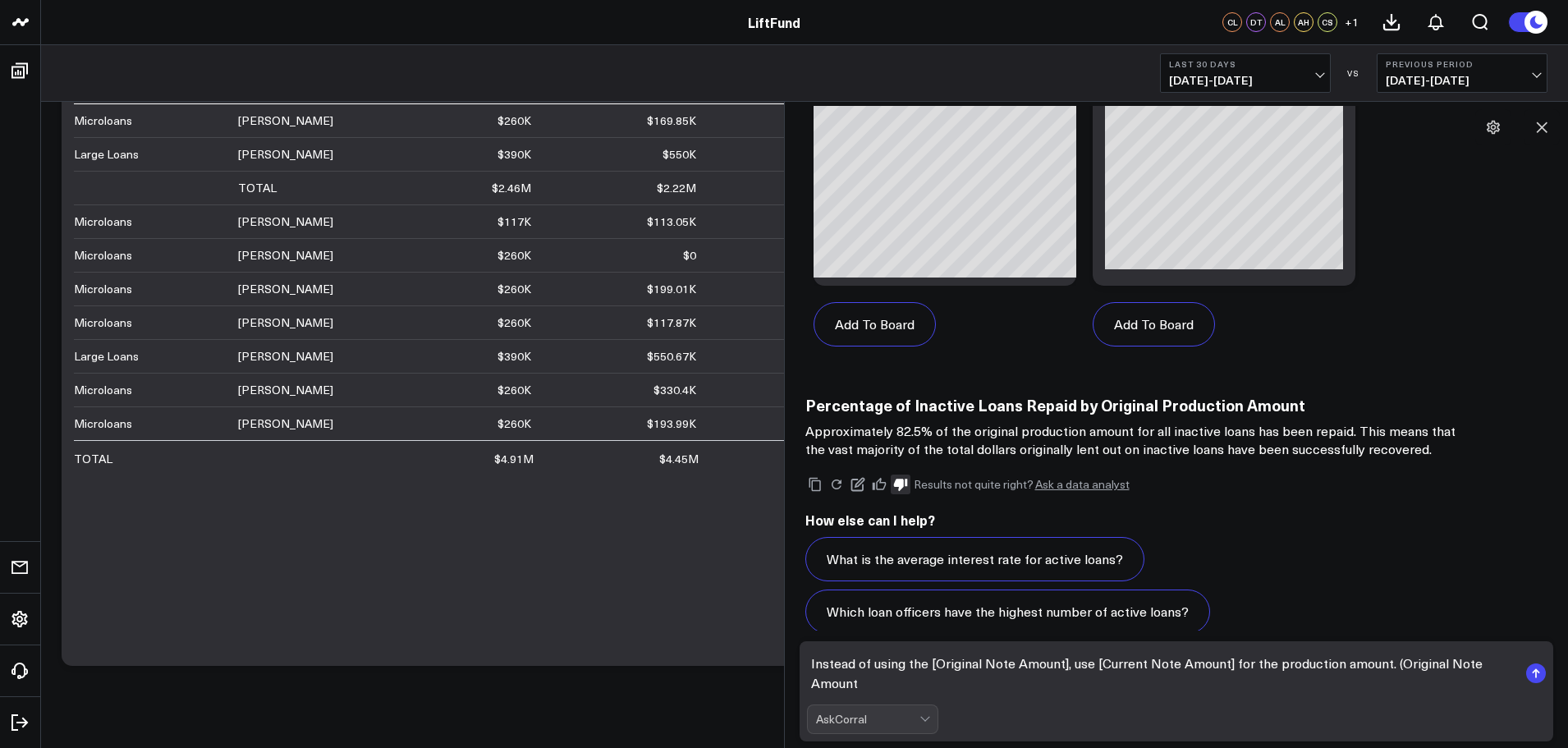
scroll to position [2746, 0]
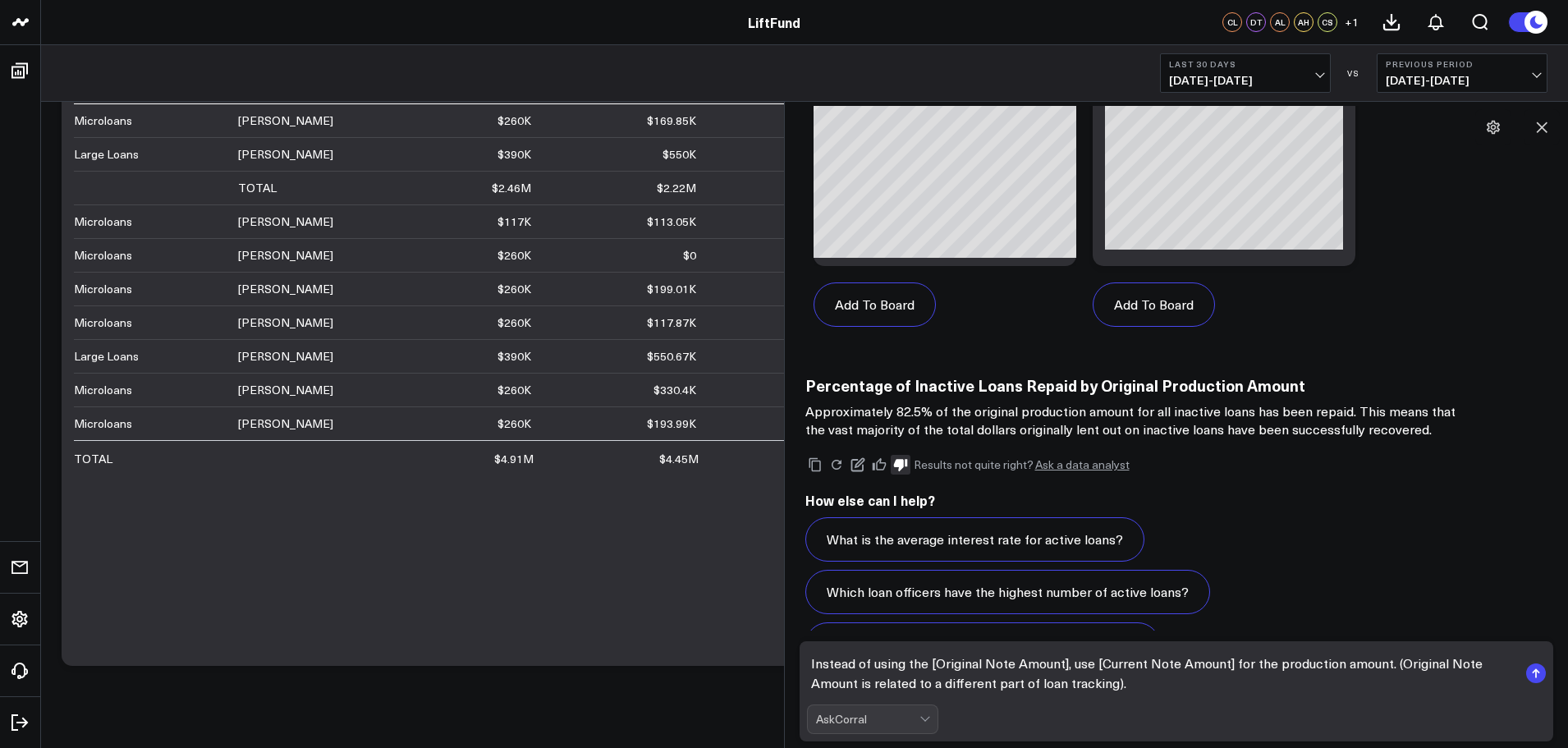
click at [1386, 663] on textarea "Instead of using the [Original Note Amount], use [Current Note Amount] for the …" at bounding box center [1162, 673] width 711 height 49
click at [1270, 664] on textarea "Instead of using the [Original Note Amount], use [Current Note Amount] for the …" at bounding box center [1162, 673] width 711 height 49
click at [877, 686] on textarea "Instead of using the [Original Note Amount], use [Current Note Amount] for the …" at bounding box center [1162, 673] width 711 height 49
paste textarea "[Current Note Amount]"
type textarea "Instead of using the [Original Note Amount], use [Current Note Amount] for the …"
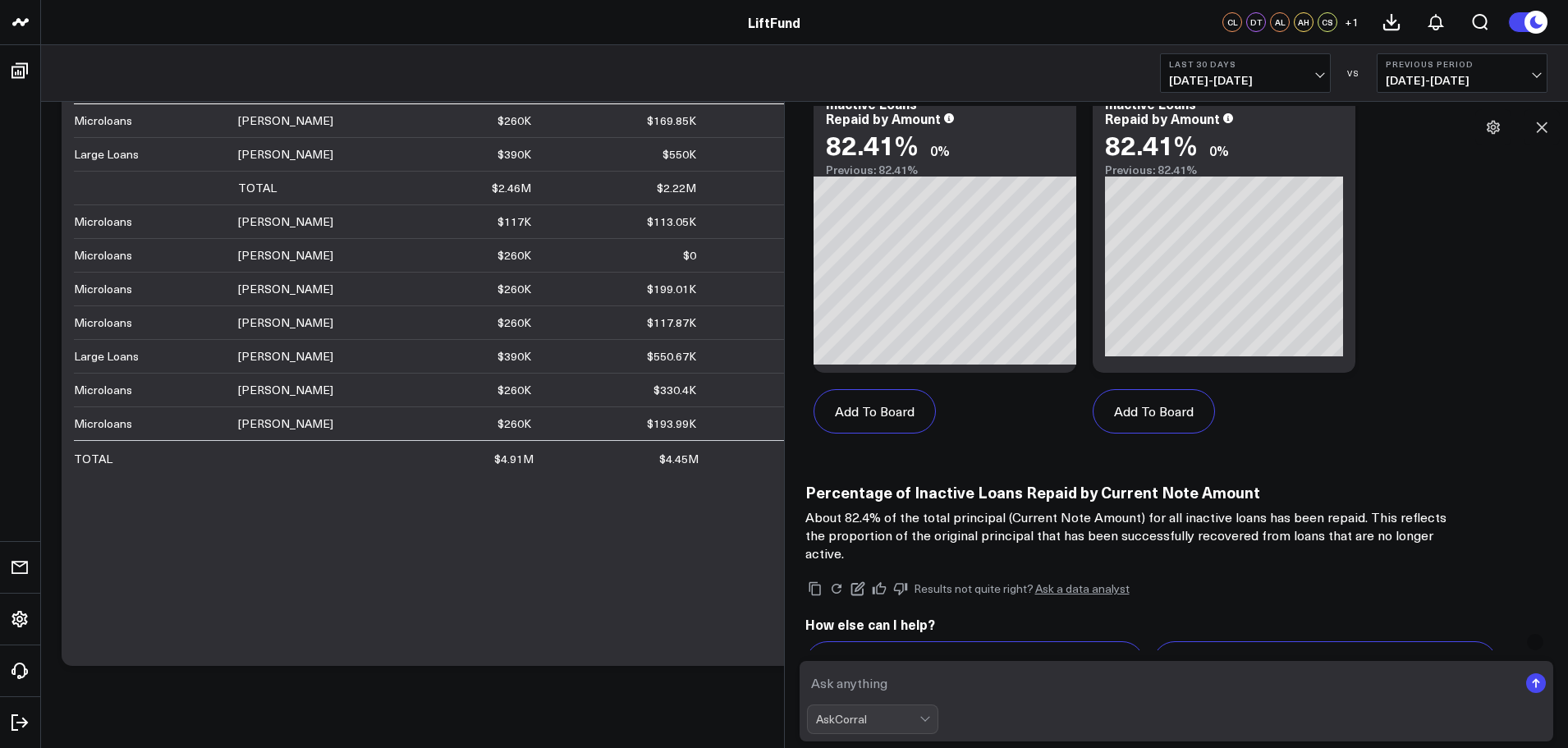
scroll to position [4251, 0]
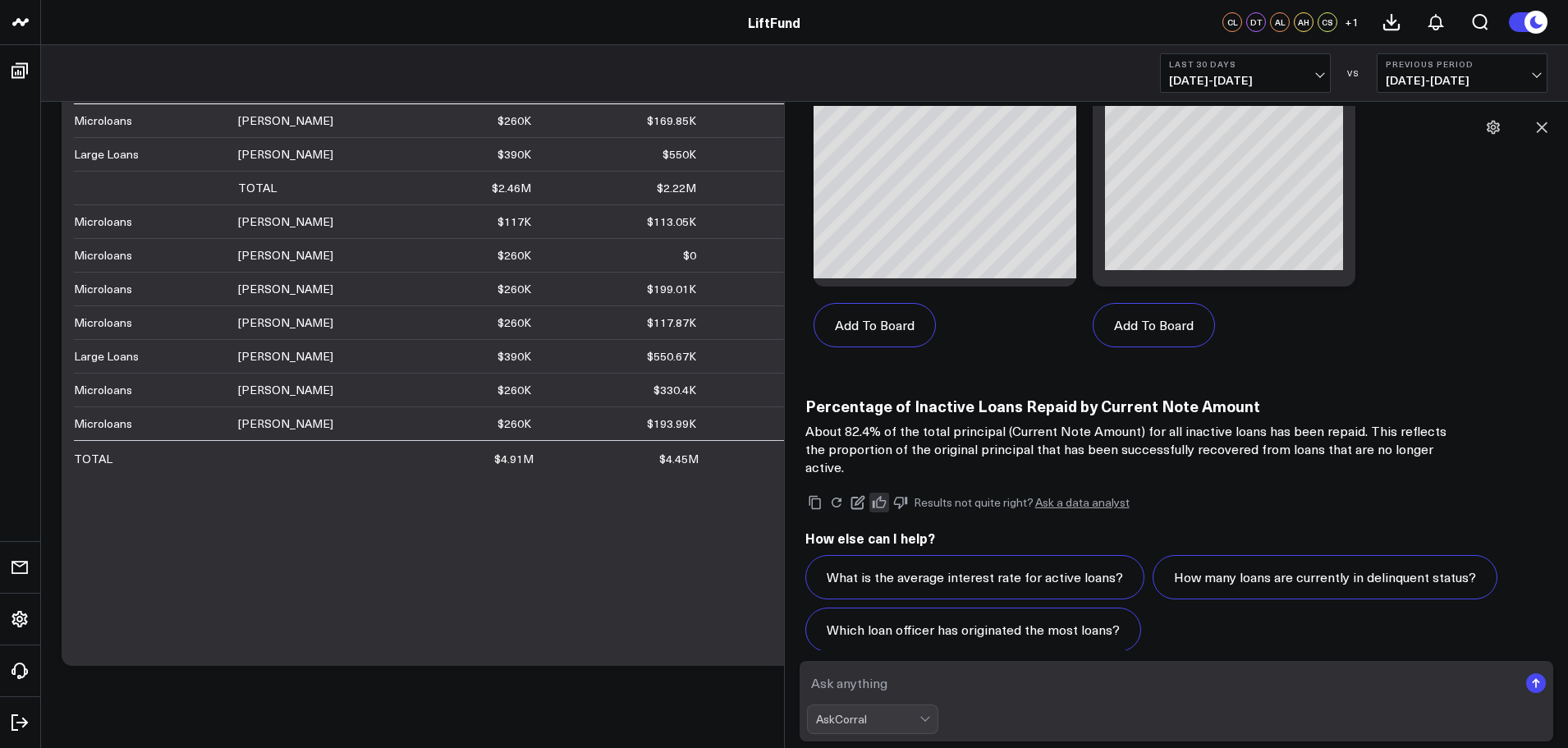
click at [880, 495] on icon at bounding box center [879, 502] width 15 height 15
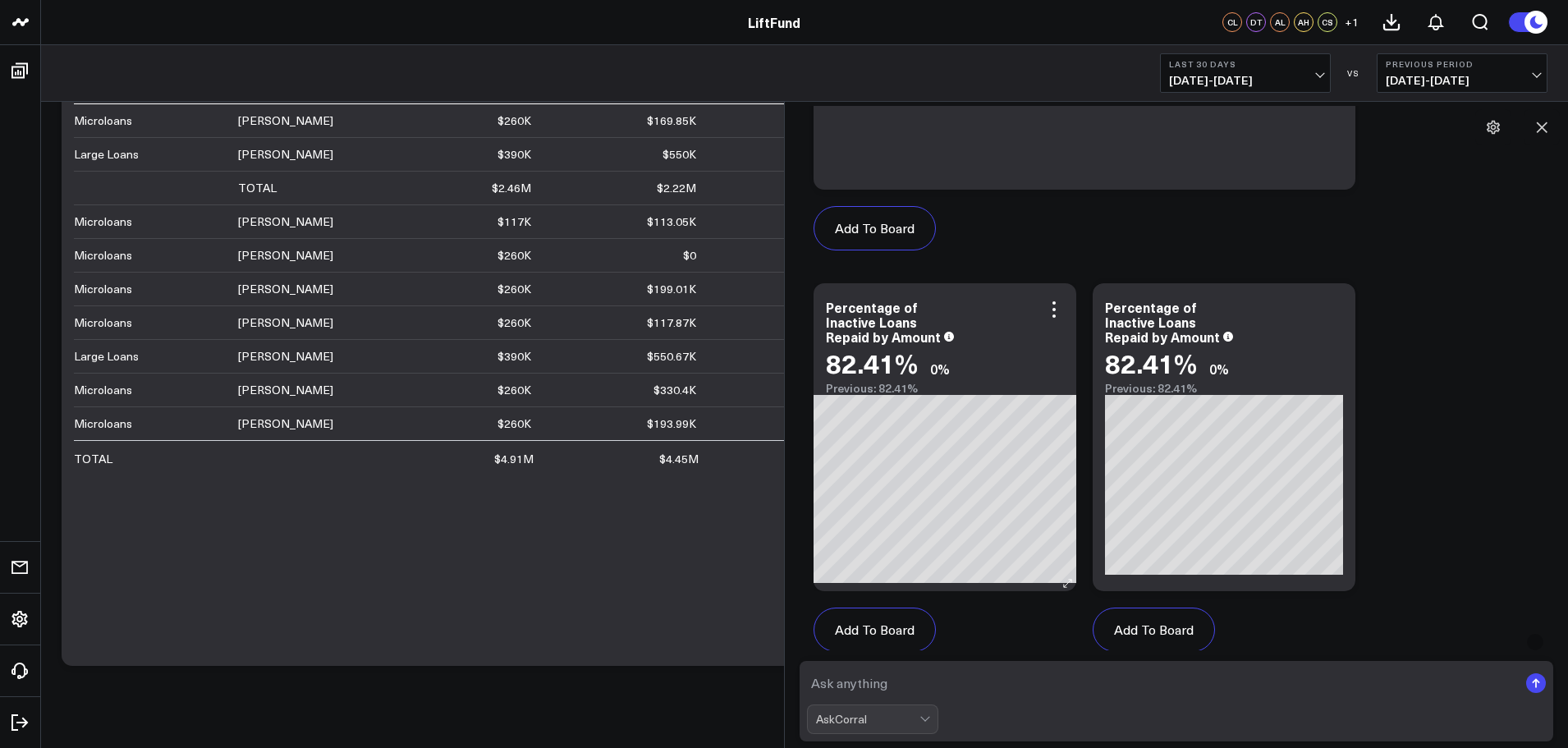
scroll to position [4004, 0]
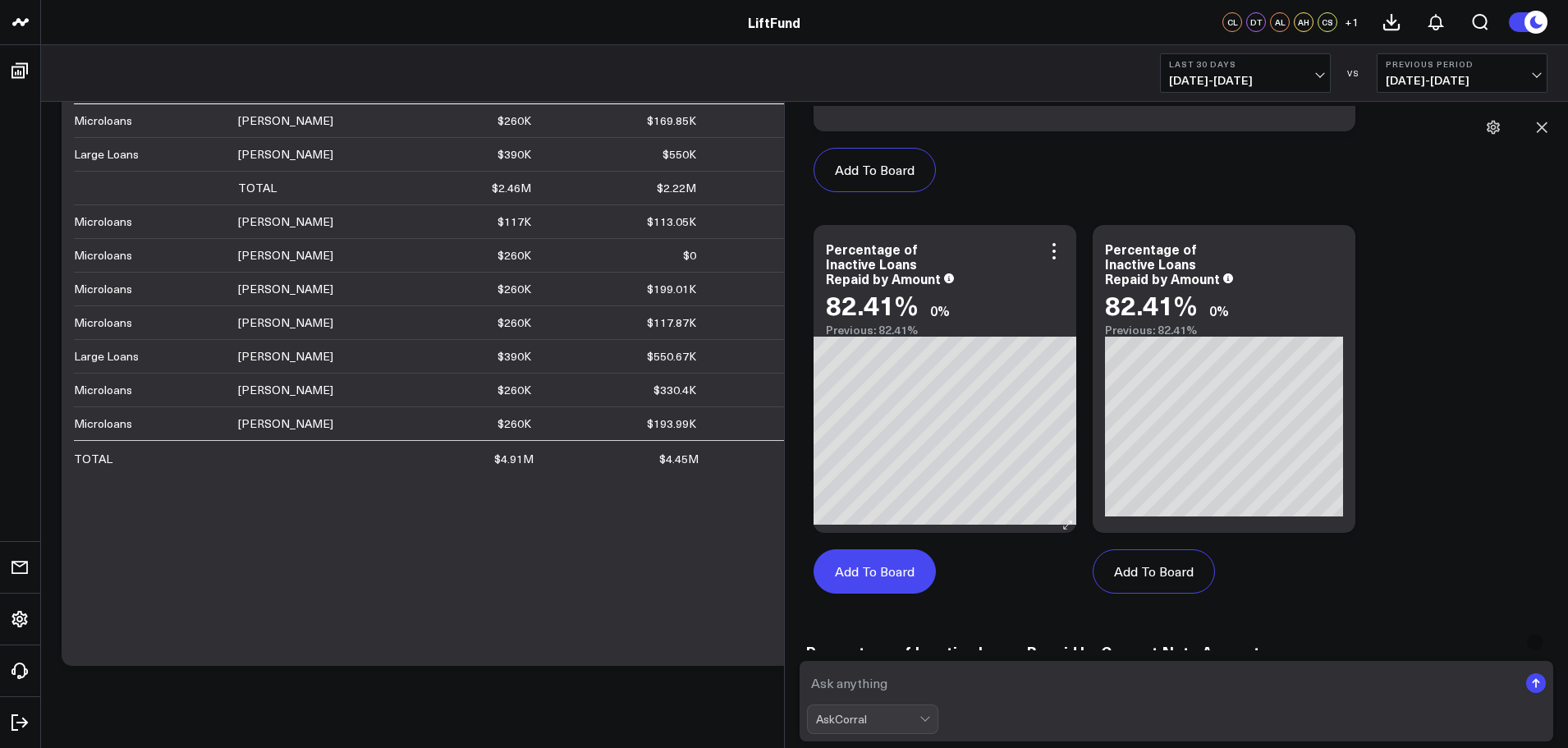
click at [853, 583] on button "Add To Board" at bounding box center [874, 571] width 122 height 44
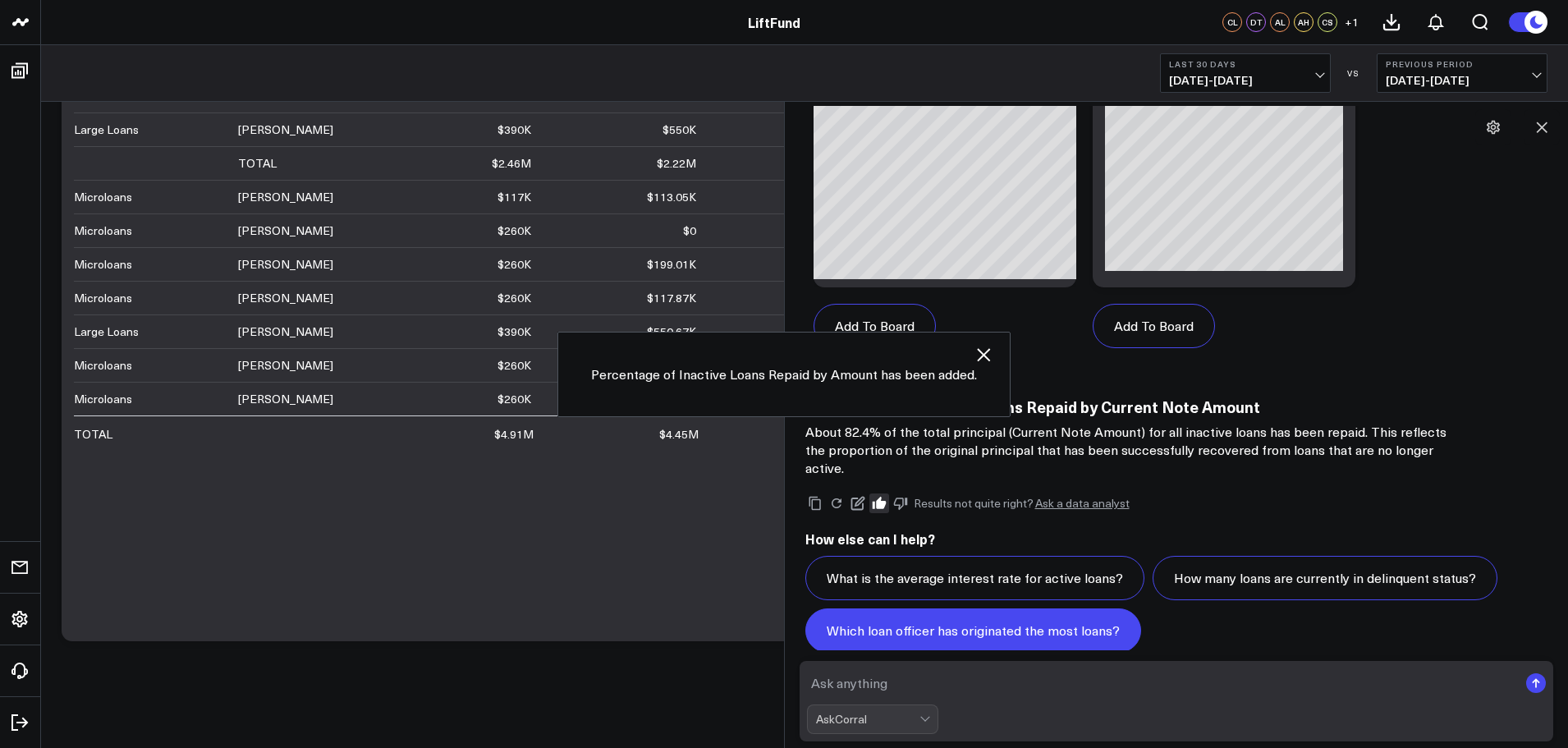
scroll to position [4251, 0]
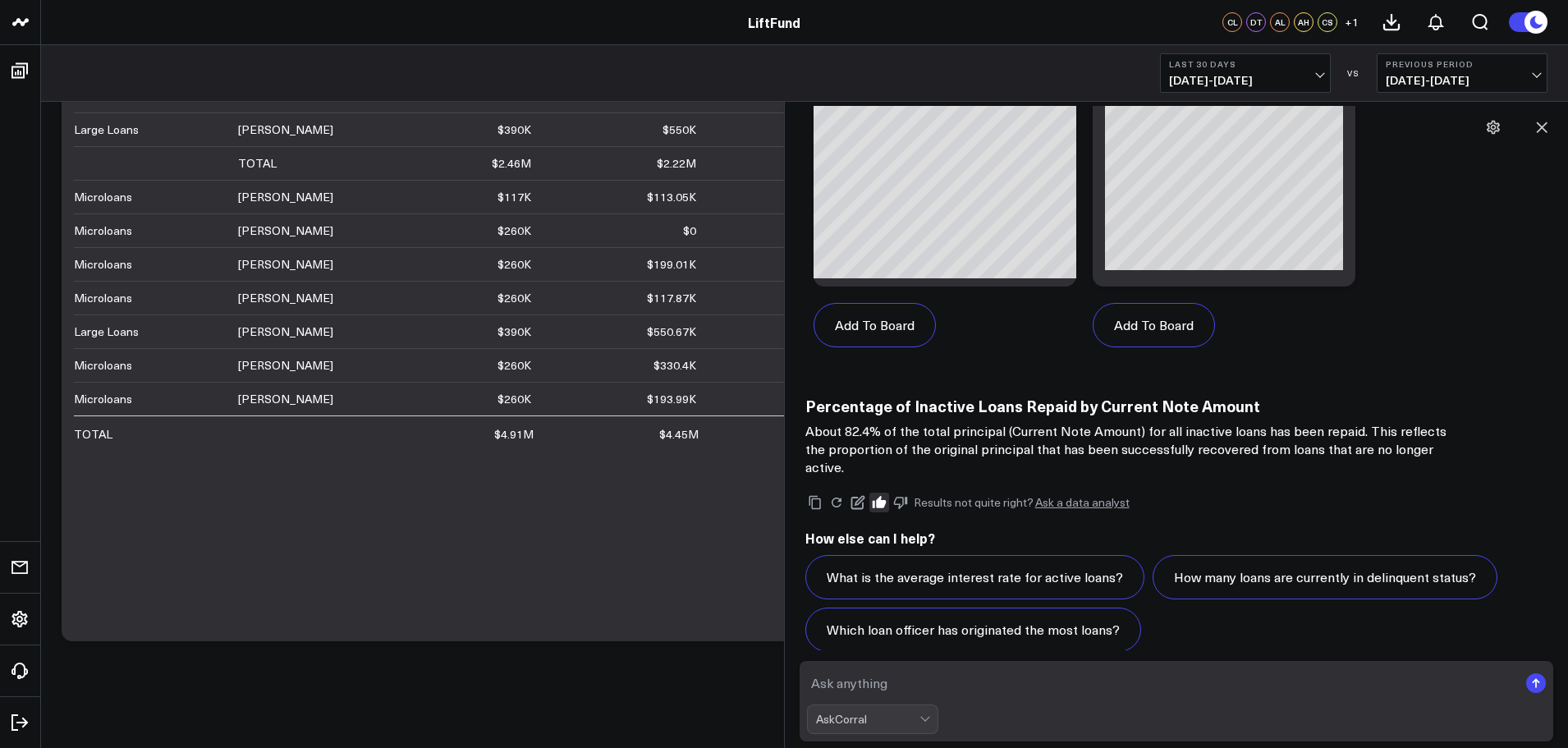
click at [625, 715] on div "Portfolio Modify via AI Copy link to widget Ask support Remove Create linked co…" at bounding box center [804, 166] width 1527 height 1163
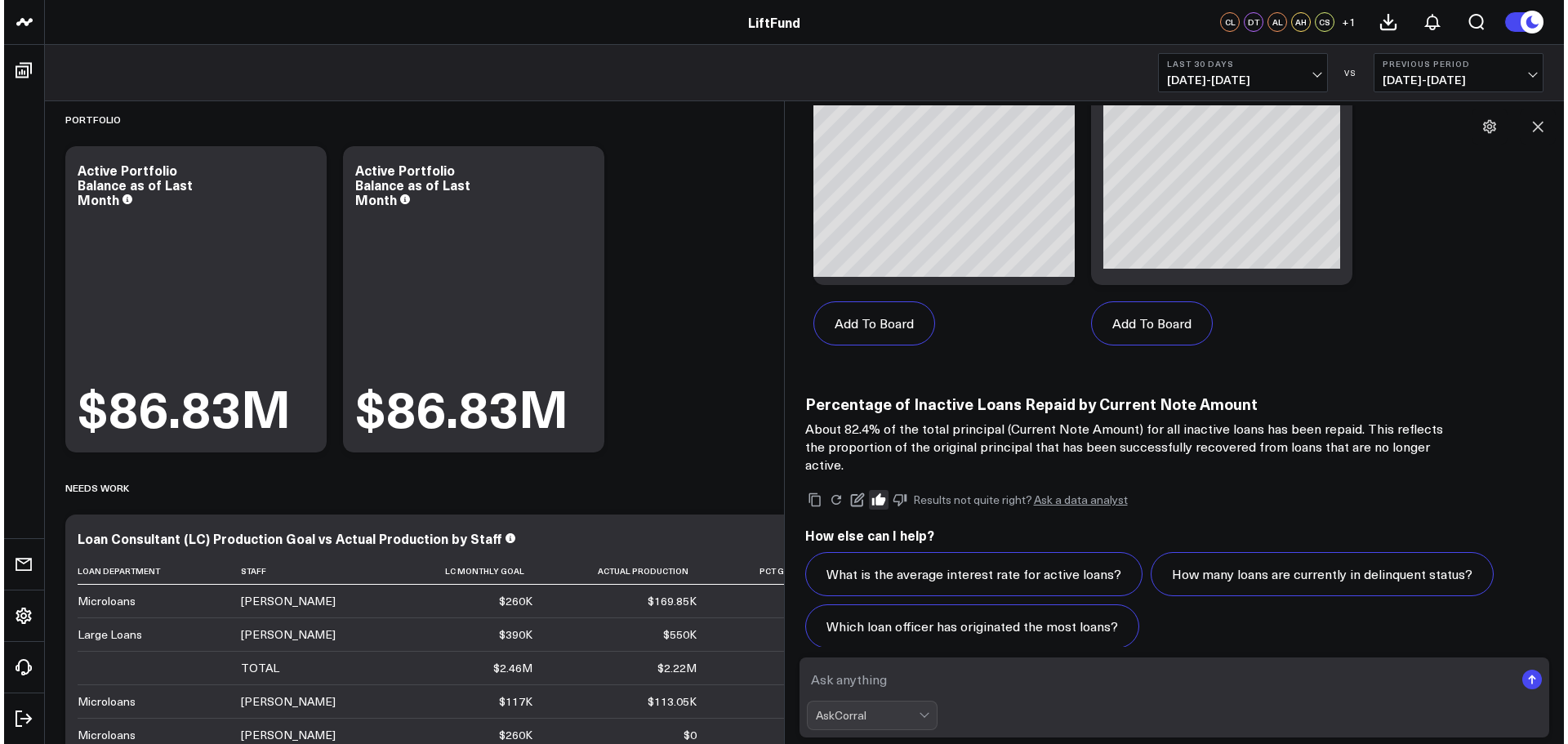
scroll to position [0, 0]
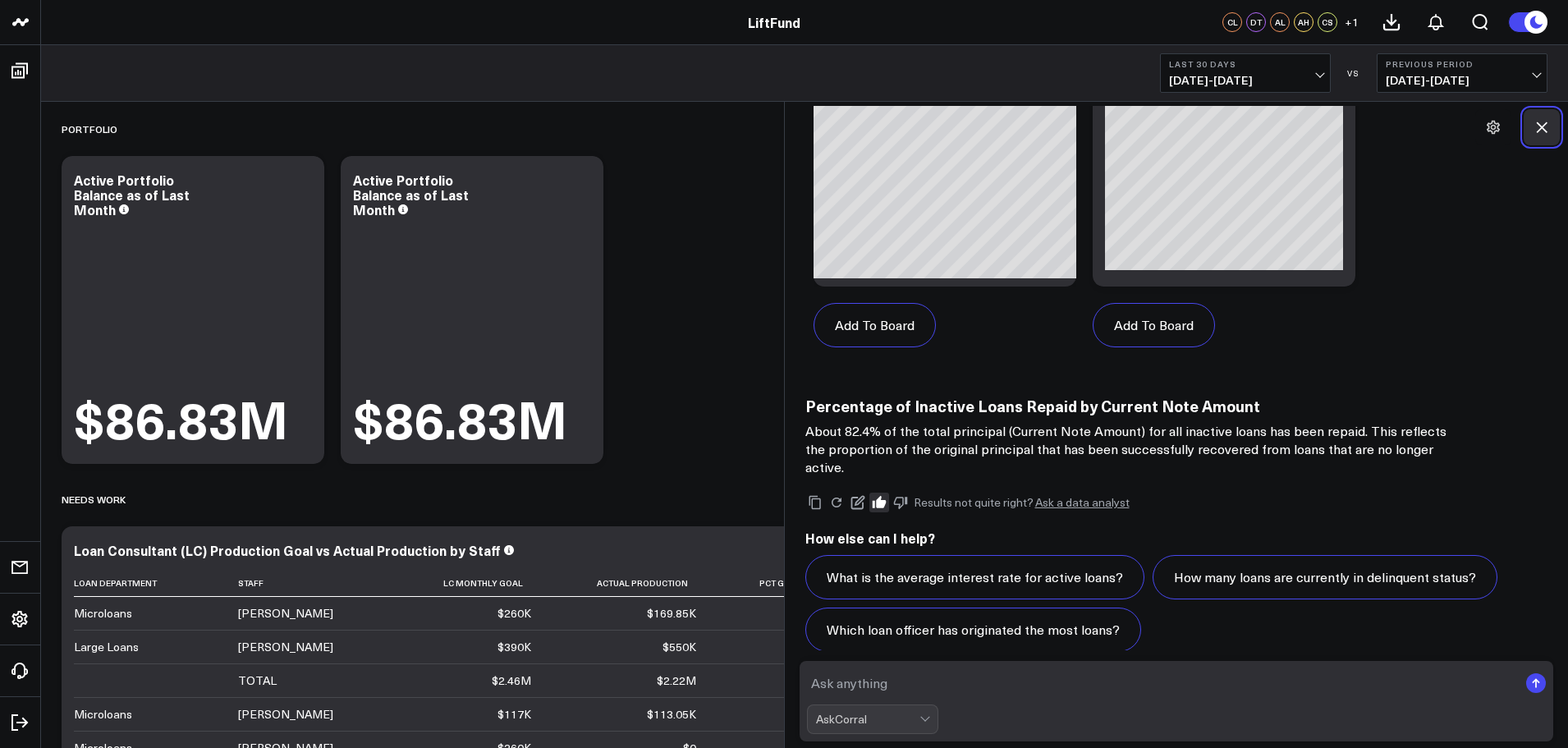
click at [1537, 126] on icon at bounding box center [1541, 127] width 17 height 17
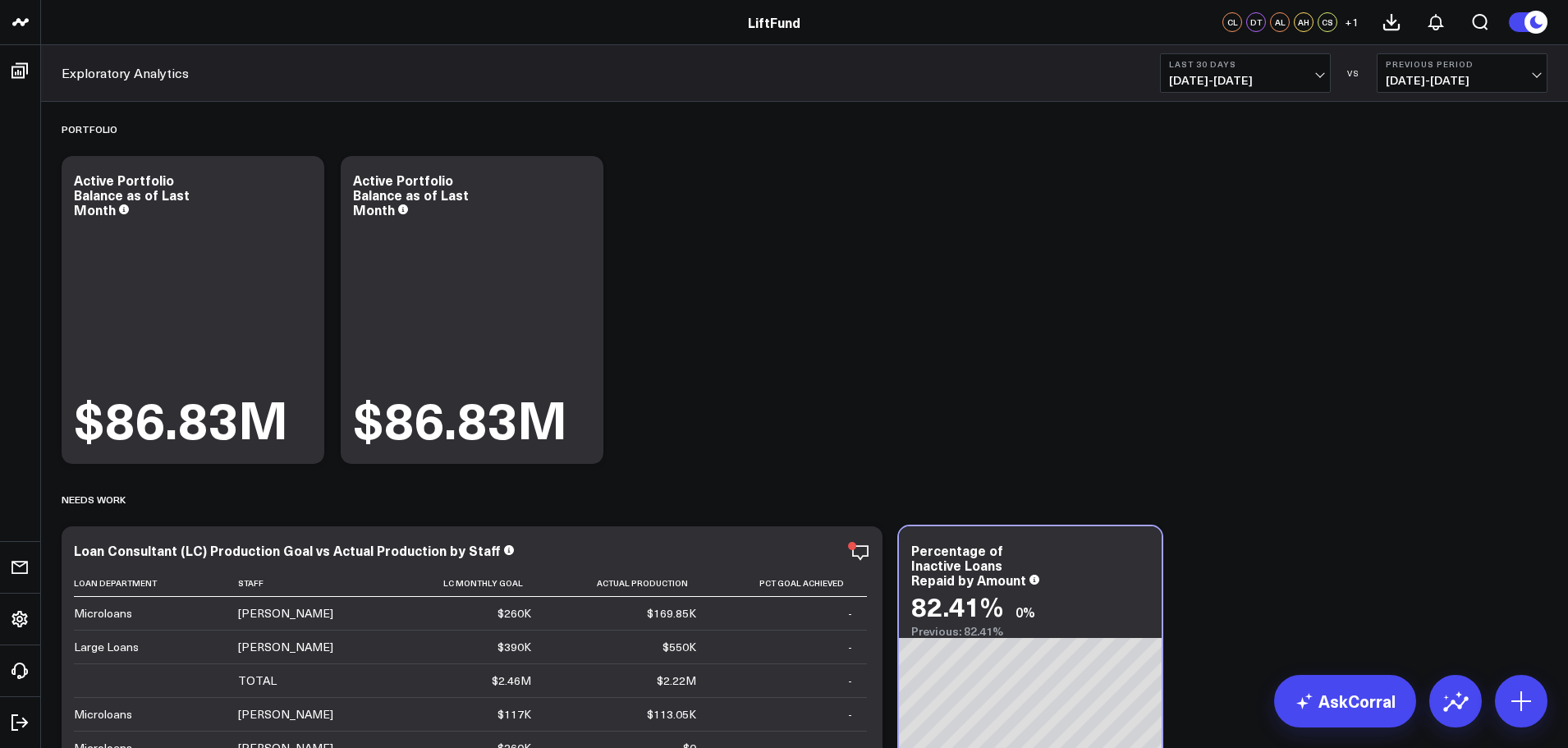
drag, startPoint x: 981, startPoint y: 574, endPoint x: 873, endPoint y: 271, distance: 321.7
click at [871, 269] on div "Portfolio Modify via AI Copy link to widget Ask support Remove Create linked co…" at bounding box center [804, 634] width 1503 height 1065
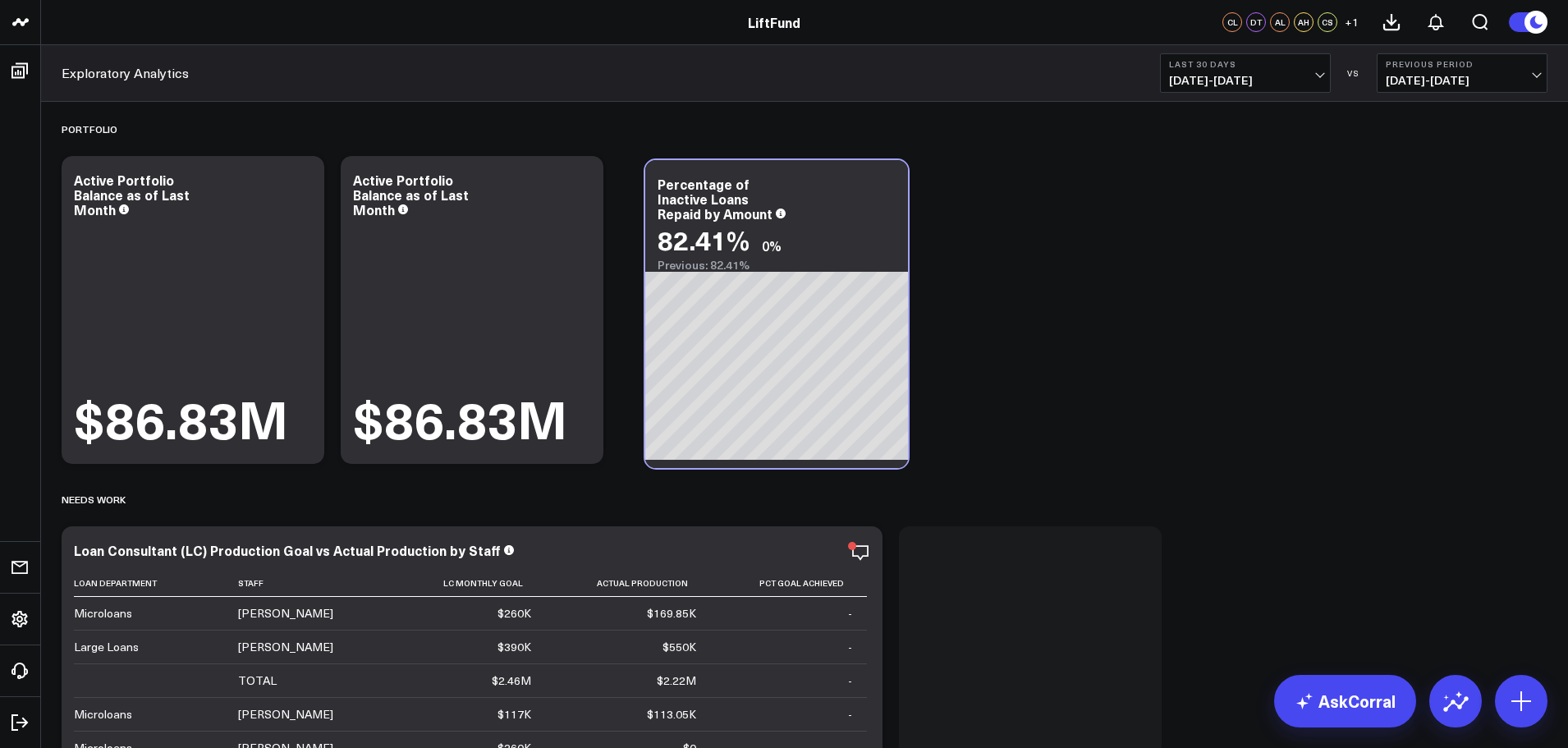
drag, startPoint x: 984, startPoint y: 540, endPoint x: 726, endPoint y: 178, distance: 444.5
click at [725, 176] on div "Percentage of Inactive Loans Repaid by Amount 82.41% 0% Previous: 82.41%" at bounding box center [777, 215] width 262 height 112
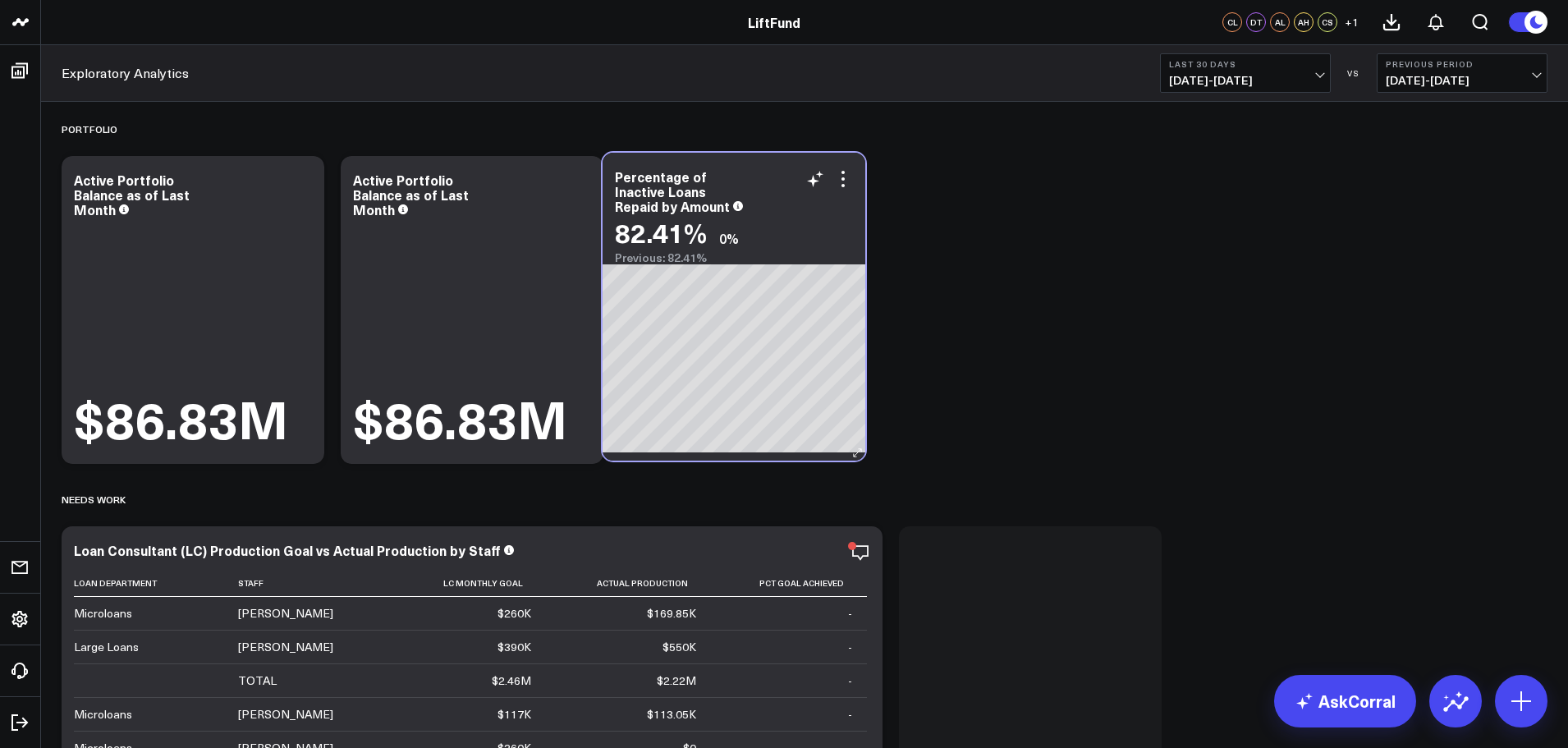
drag, startPoint x: 989, startPoint y: 489, endPoint x: 692, endPoint y: 160, distance: 443.2
click at [692, 160] on div "Percentage of Inactive Loans Repaid by Amount 82.41% 0% Previous: 82.41%" at bounding box center [734, 208] width 262 height 112
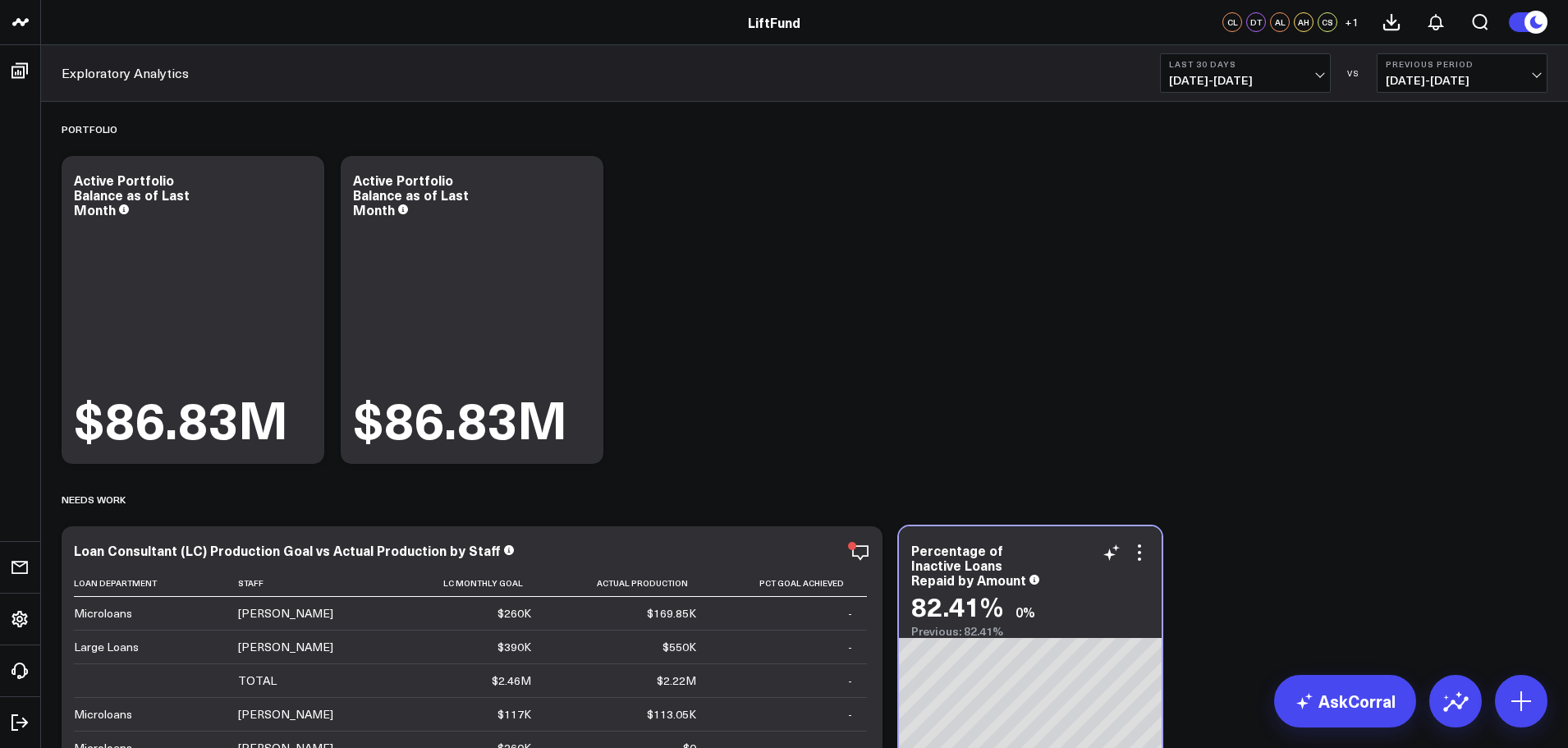
drag, startPoint x: 979, startPoint y: 550, endPoint x: 1070, endPoint y: 574, distance: 94.1
click at [1073, 578] on div "Percentage of Inactive Loans Repaid by Amount" at bounding box center [1030, 564] width 238 height 44
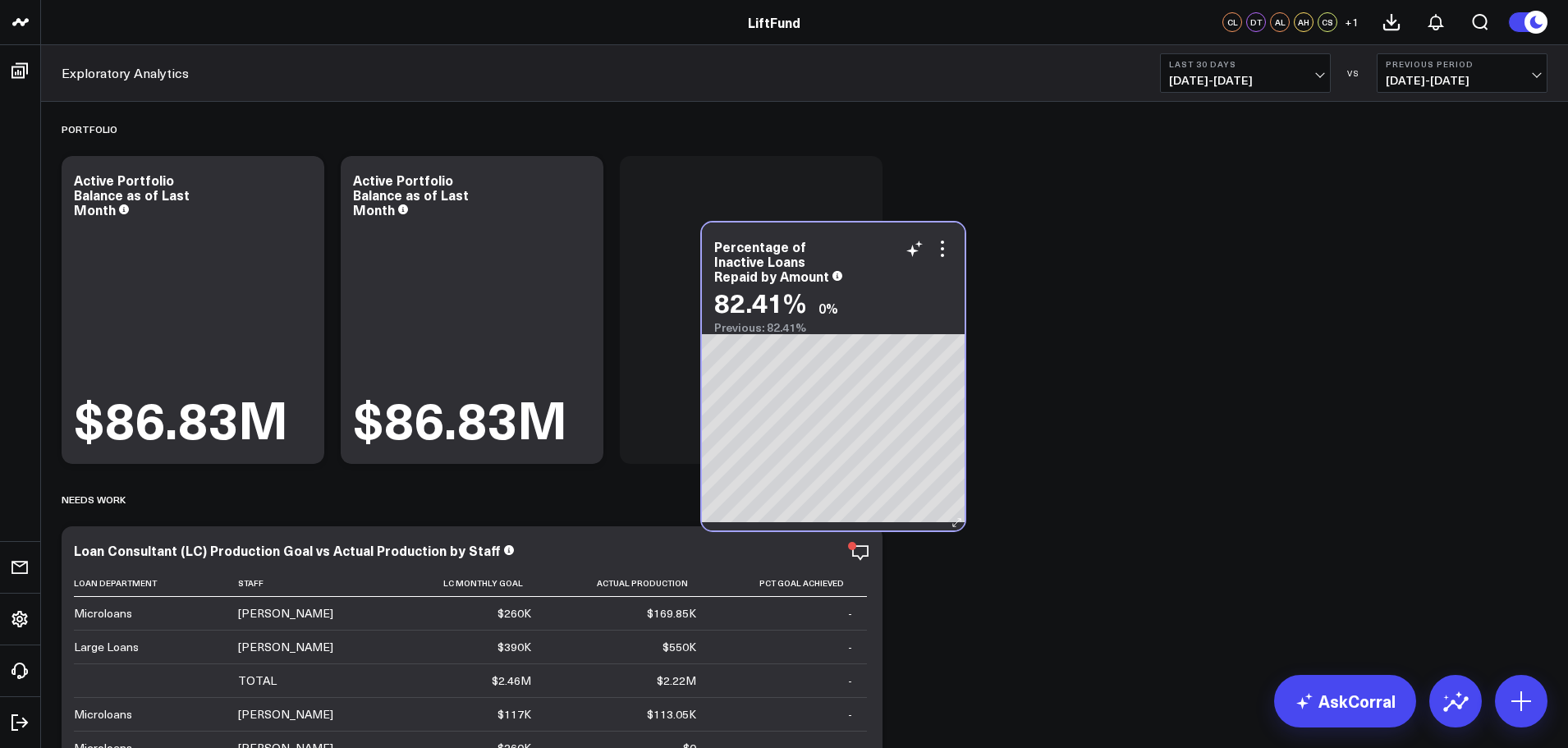
drag, startPoint x: 1042, startPoint y: 554, endPoint x: 840, endPoint y: 247, distance: 367.5
click at [840, 247] on div "Percentage of Inactive Loans Repaid by Amount" at bounding box center [833, 261] width 238 height 44
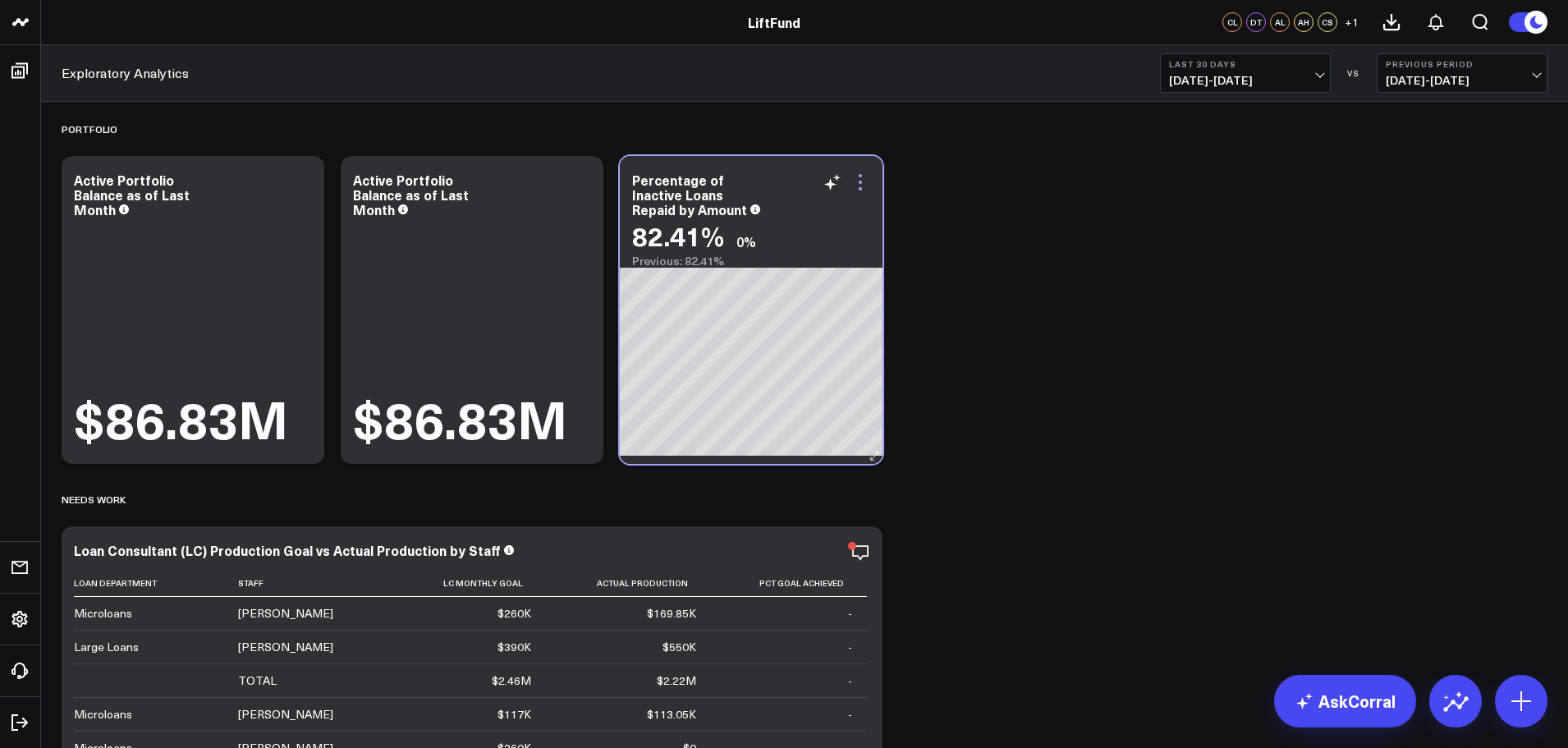
click at [865, 188] on icon at bounding box center [860, 183] width 20 height 20
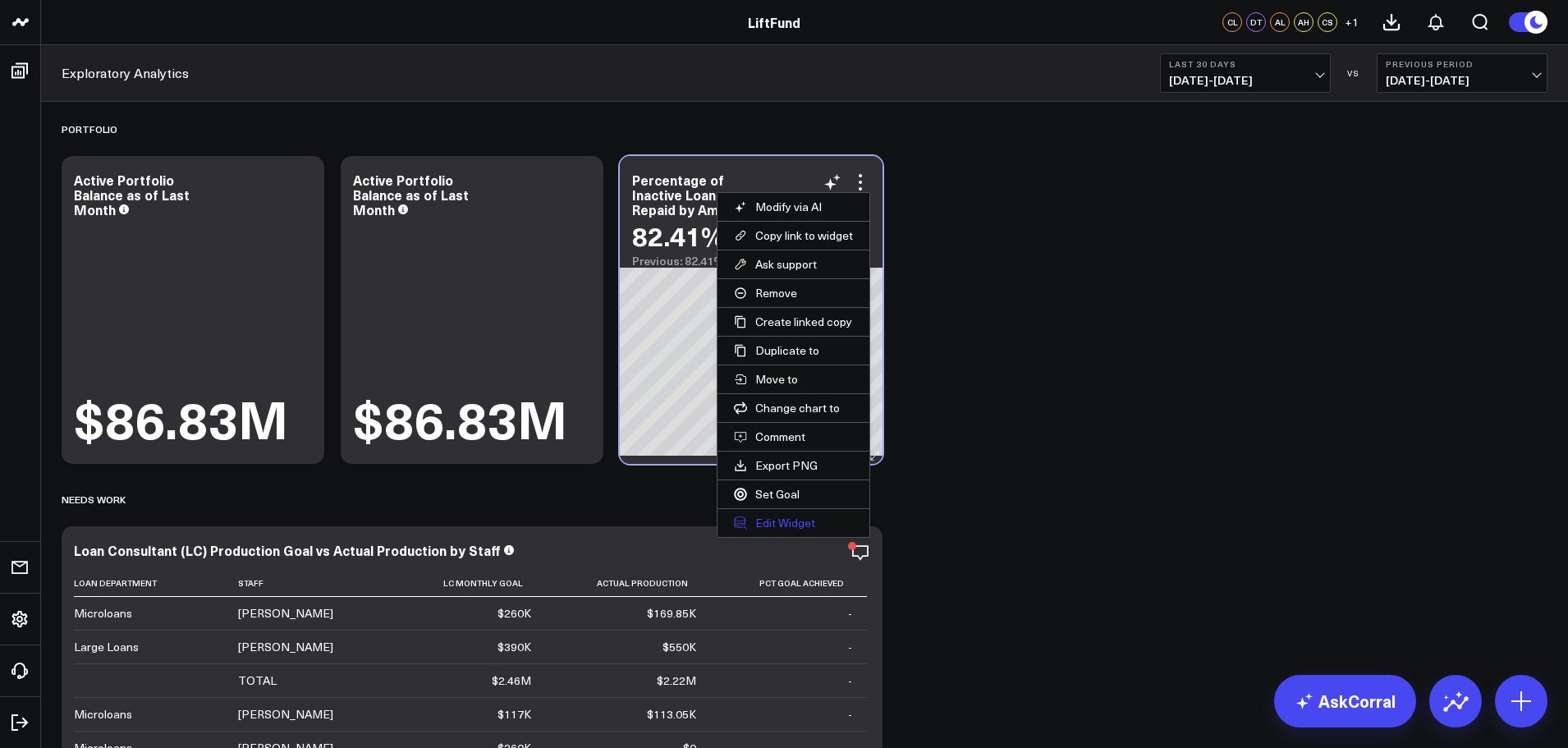
click at [811, 519] on button "Edit Widget" at bounding box center [793, 523] width 152 height 28
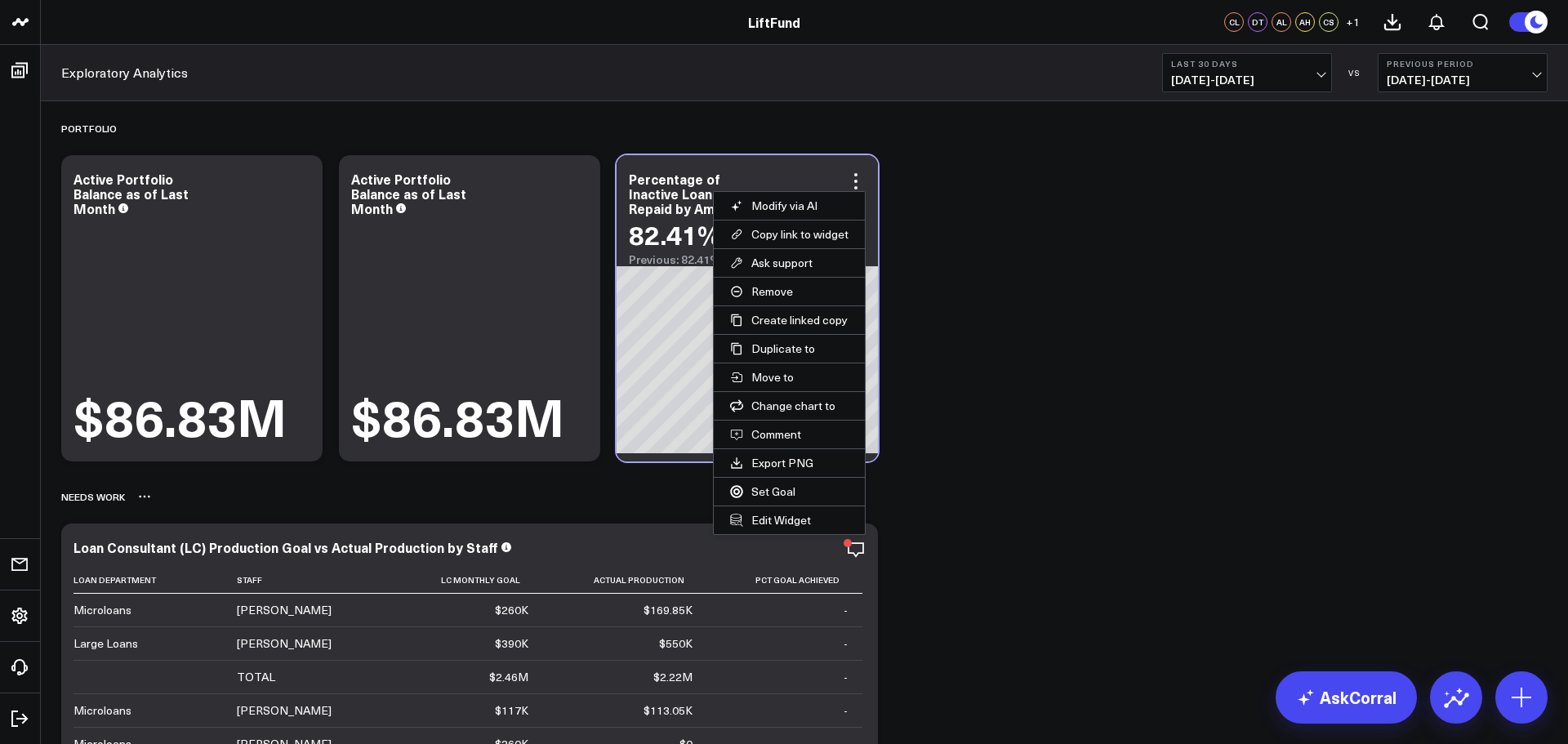
scroll to position [2127, 0]
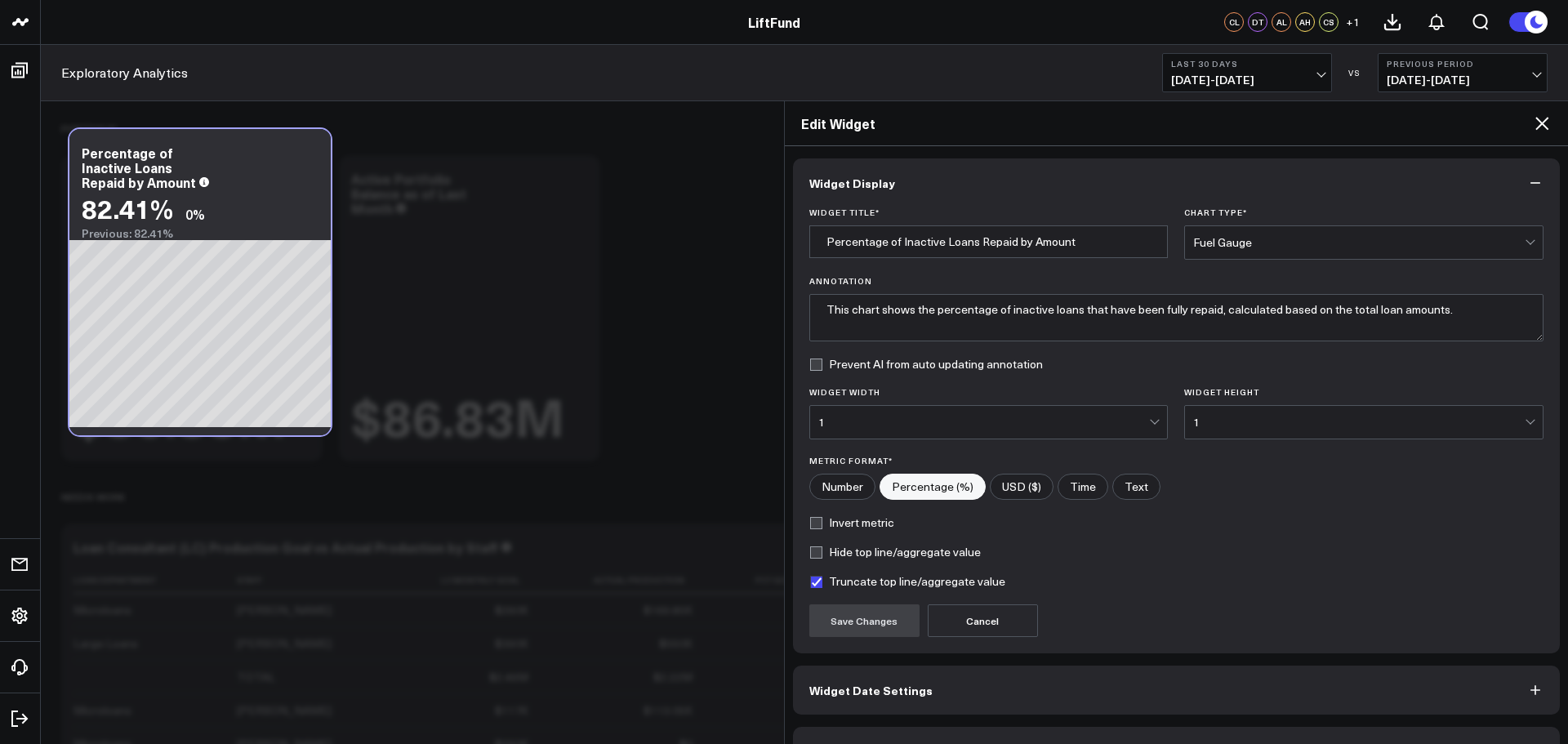
click at [1446, 254] on div "Fuel Gauge" at bounding box center [1360, 241] width 332 height 32
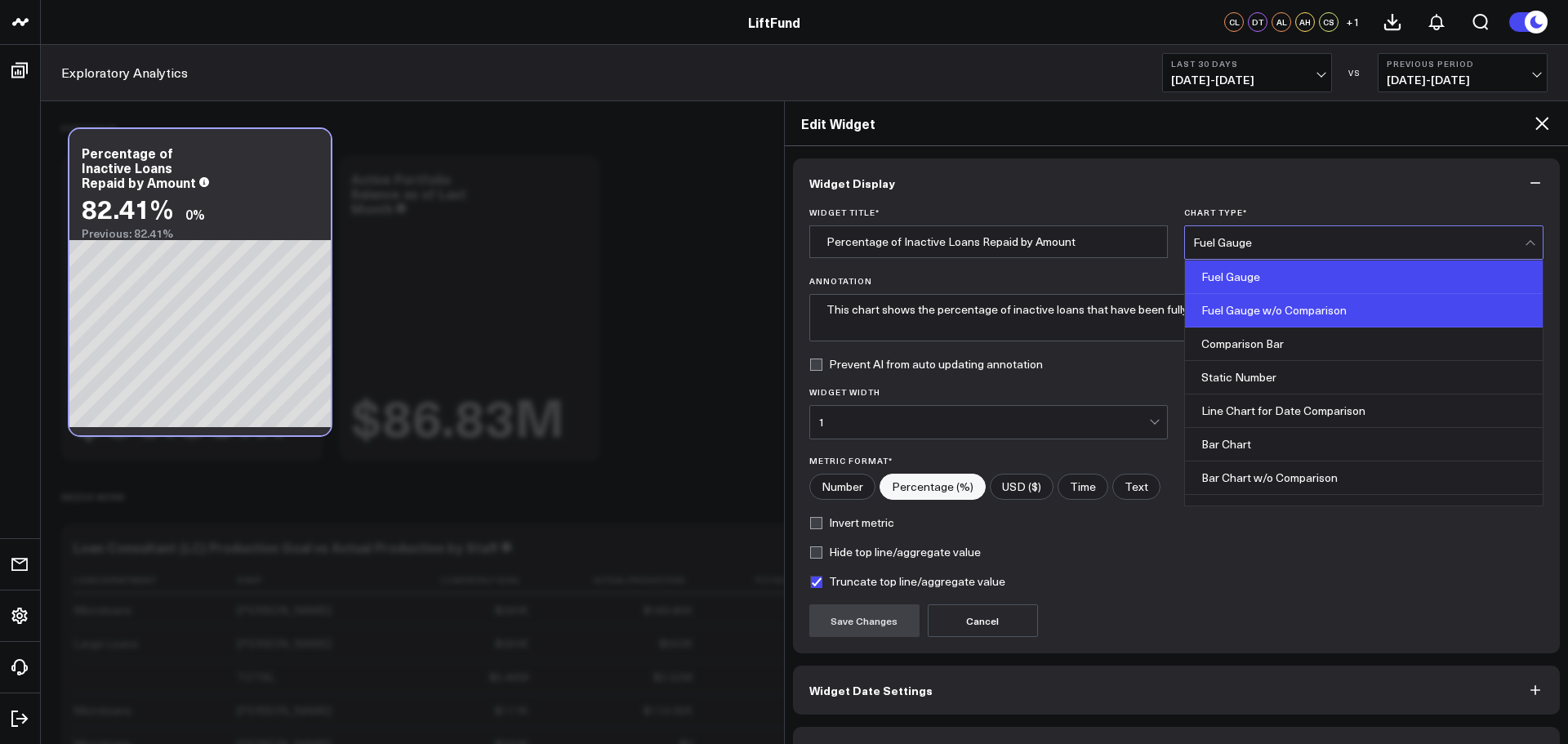
click at [1383, 303] on div "Fuel Gauge w/o Comparison" at bounding box center [1364, 311] width 357 height 33
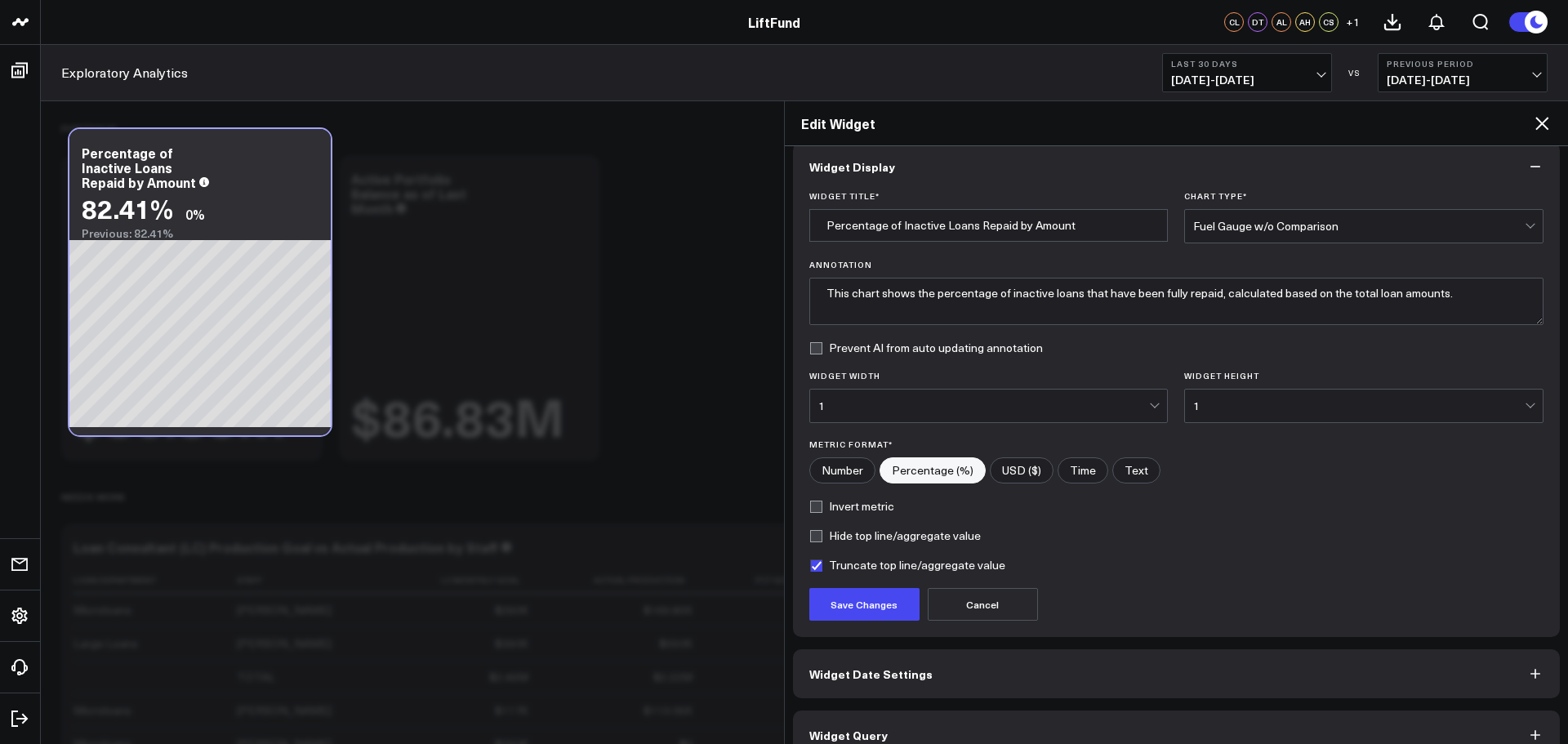
scroll to position [44, 0]
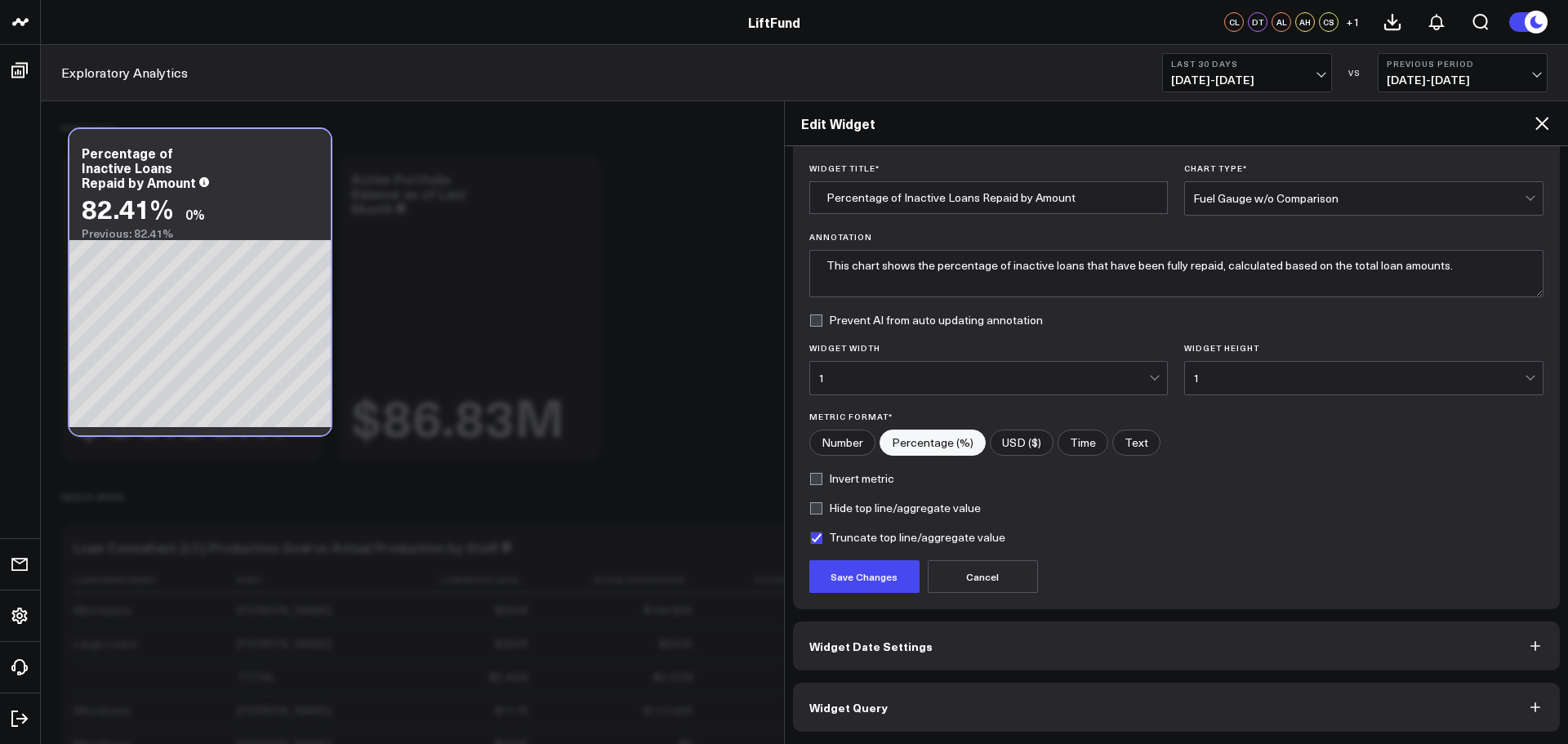
click at [1022, 702] on button "Widget Query" at bounding box center [1177, 708] width 768 height 49
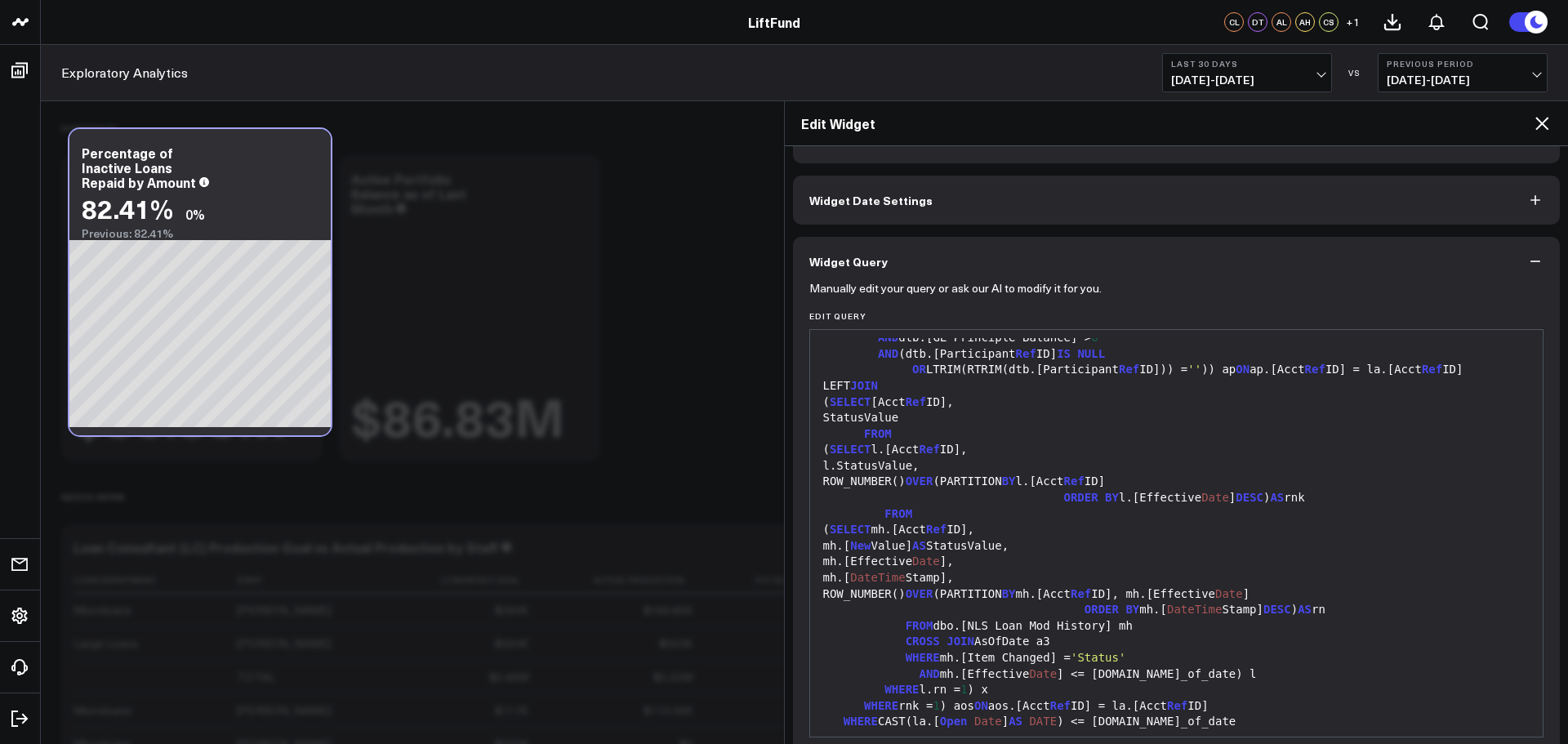
scroll to position [0, 0]
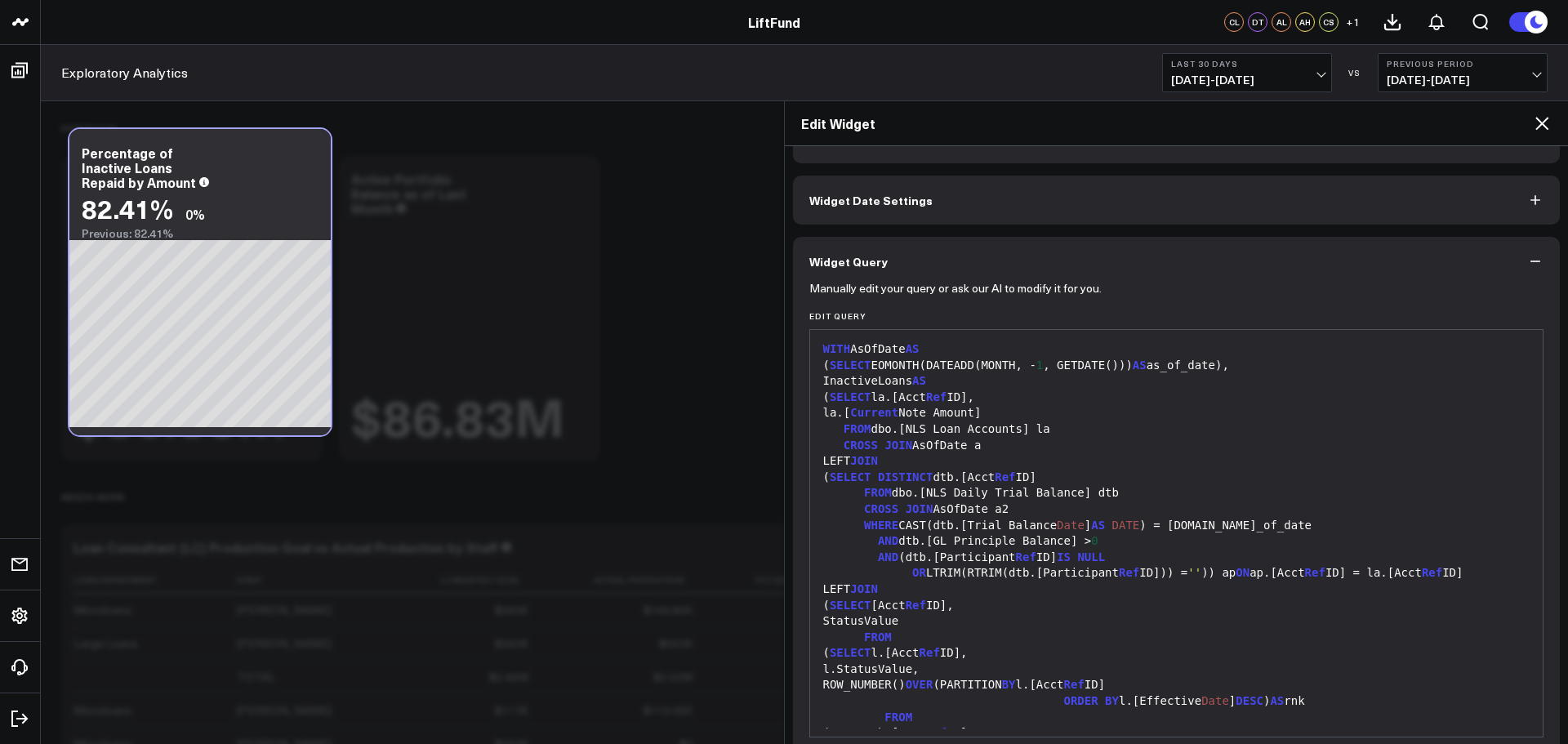
click at [1528, 254] on icon "button" at bounding box center [1536, 261] width 17 height 17
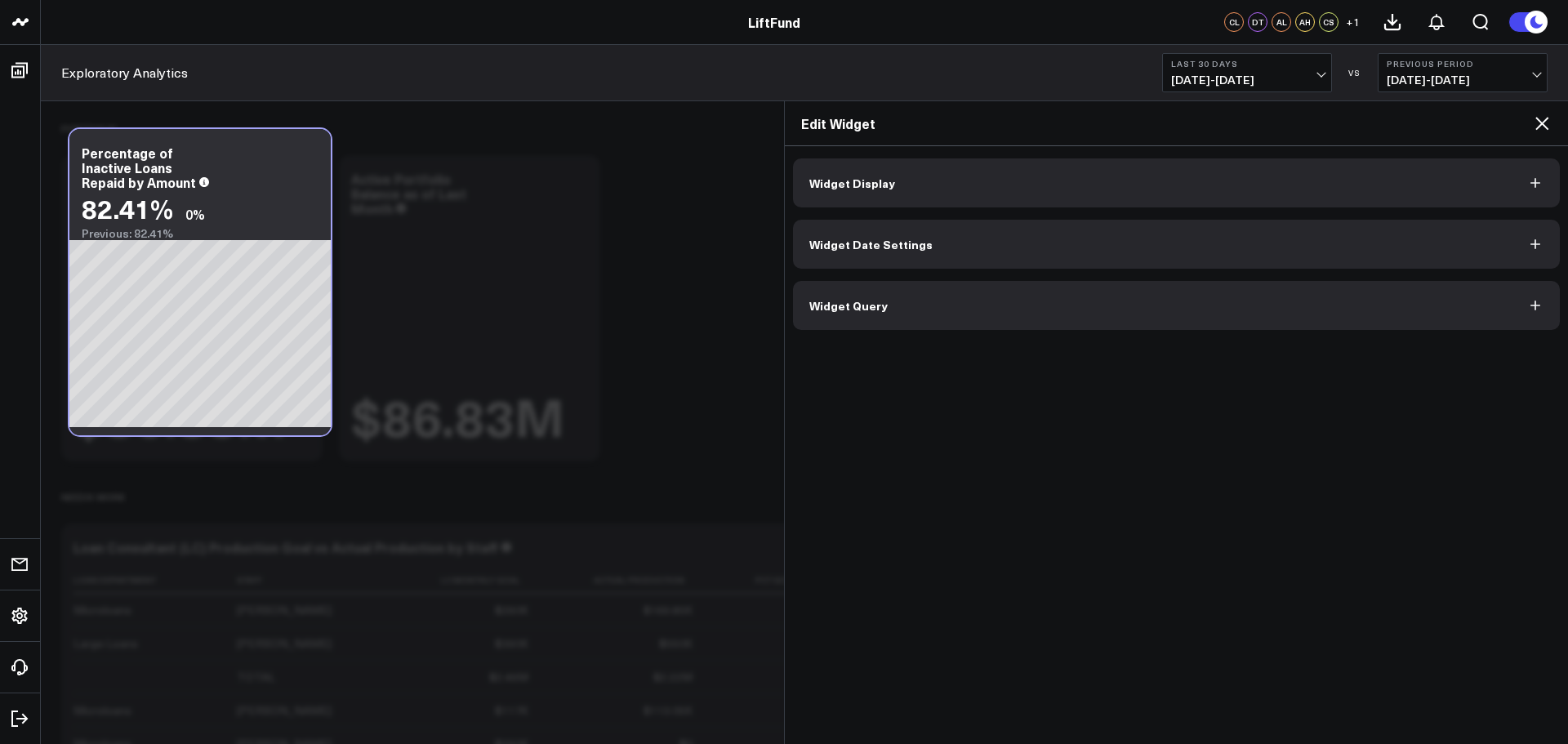
click at [1359, 173] on button "Widget Display" at bounding box center [1177, 183] width 768 height 49
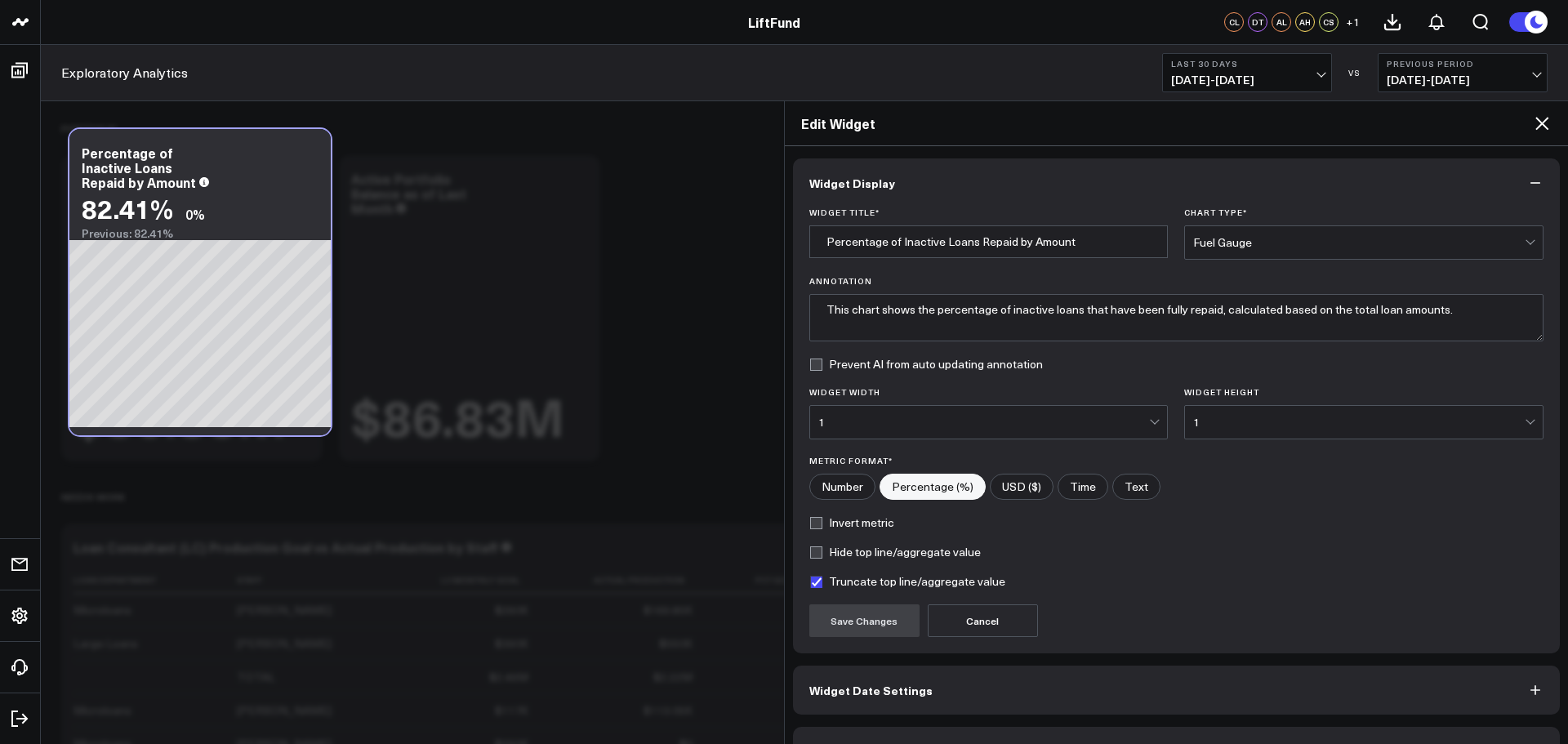
click at [1370, 525] on div "Invert metric" at bounding box center [1176, 522] width 735 height 13
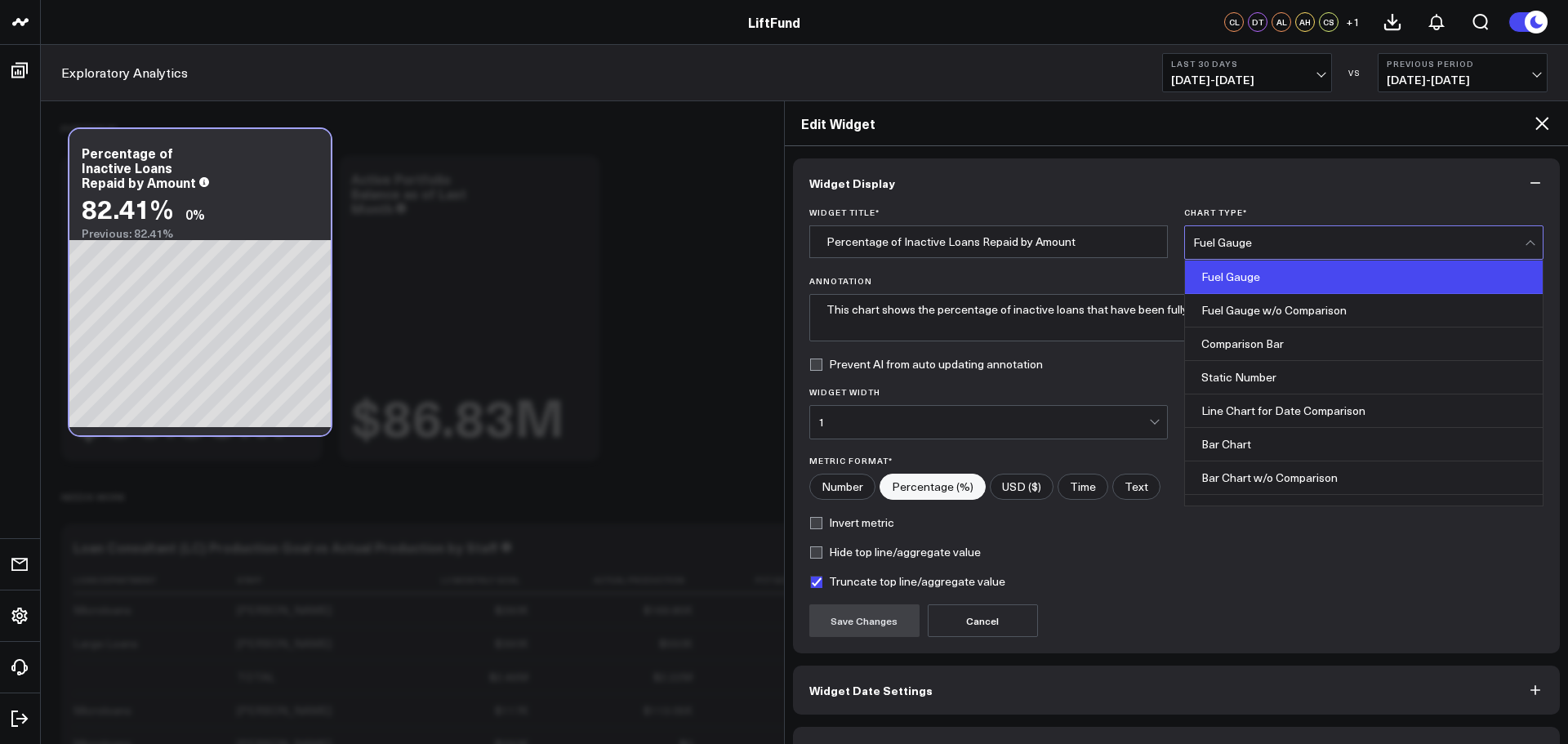
click at [1363, 246] on div "Fuel Gauge" at bounding box center [1360, 241] width 332 height 13
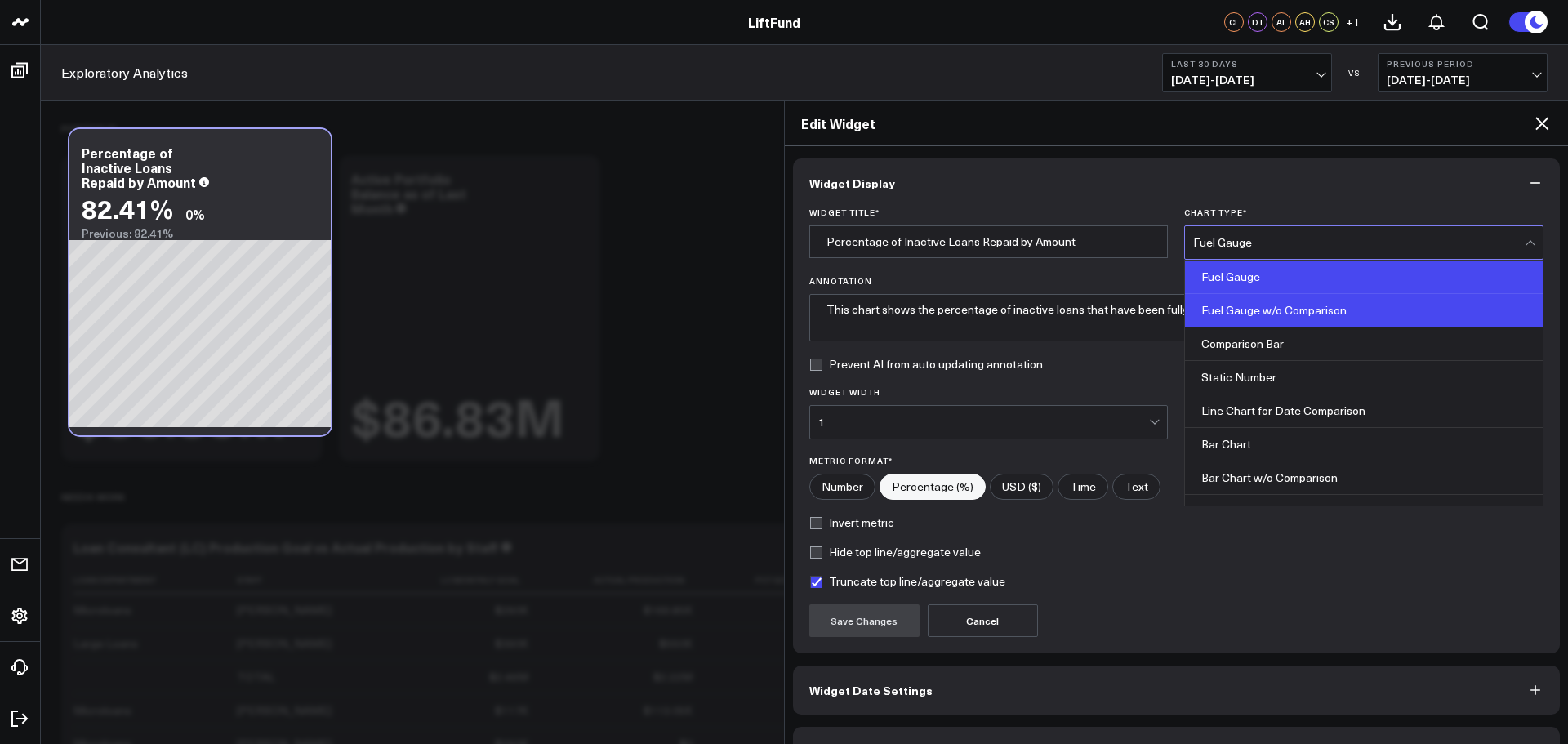
click at [1305, 313] on div "Fuel Gauge w/o Comparison" at bounding box center [1364, 311] width 357 height 33
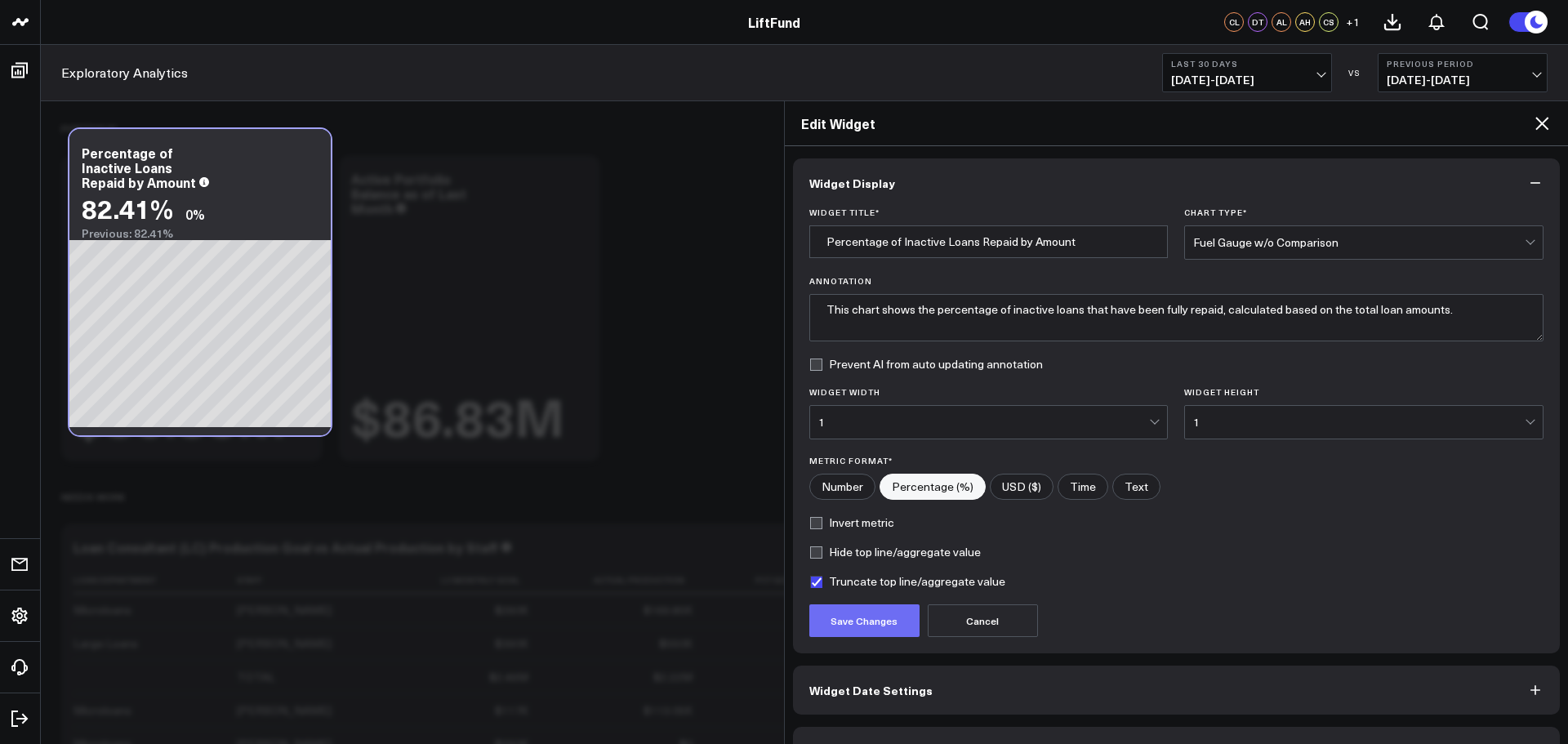
click at [846, 626] on button "Save Changes" at bounding box center [864, 620] width 110 height 32
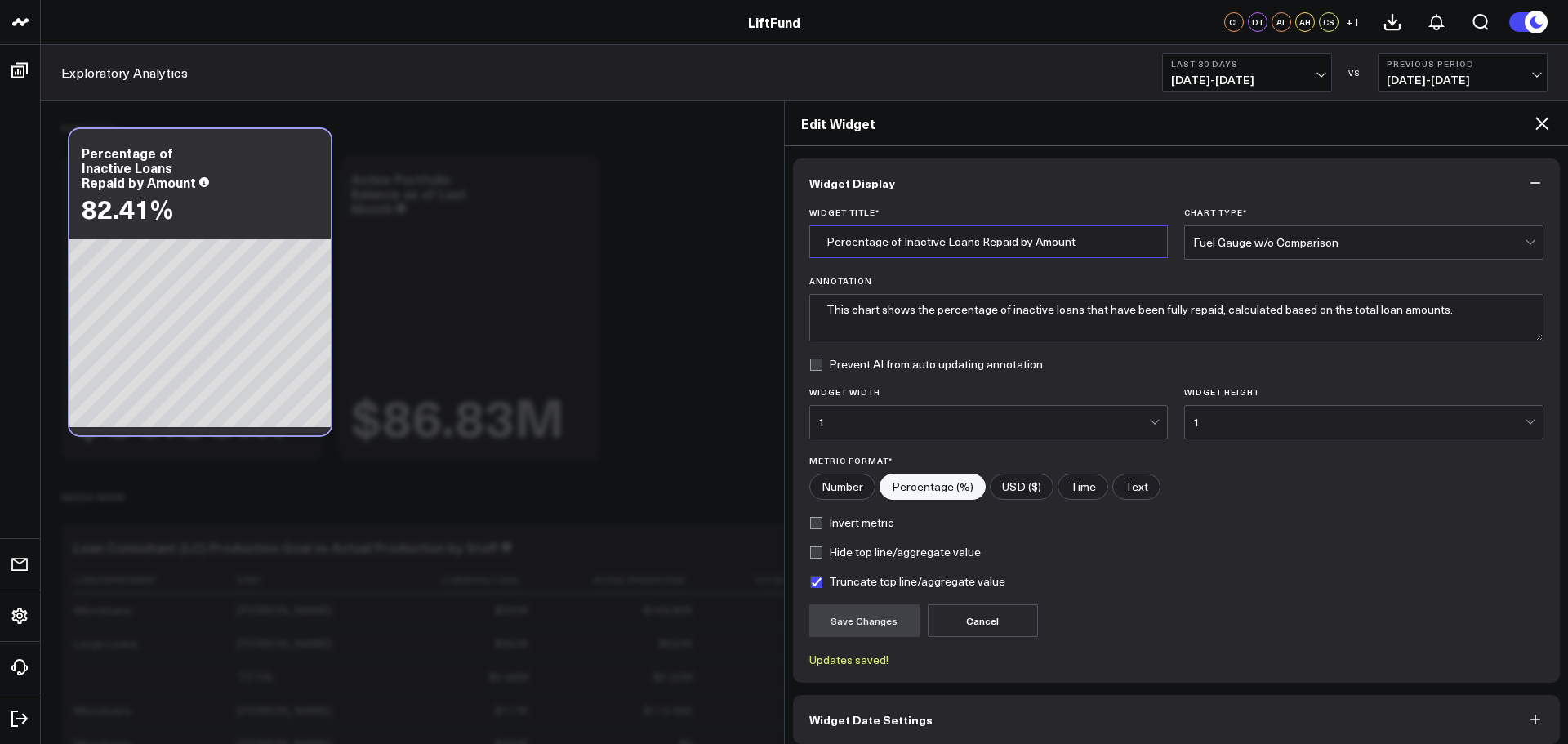
click at [1032, 239] on input "Percentage of Inactive Loans Repaid by Amount" at bounding box center [989, 241] width 359 height 32
